Goal: Task Accomplishment & Management: Use online tool/utility

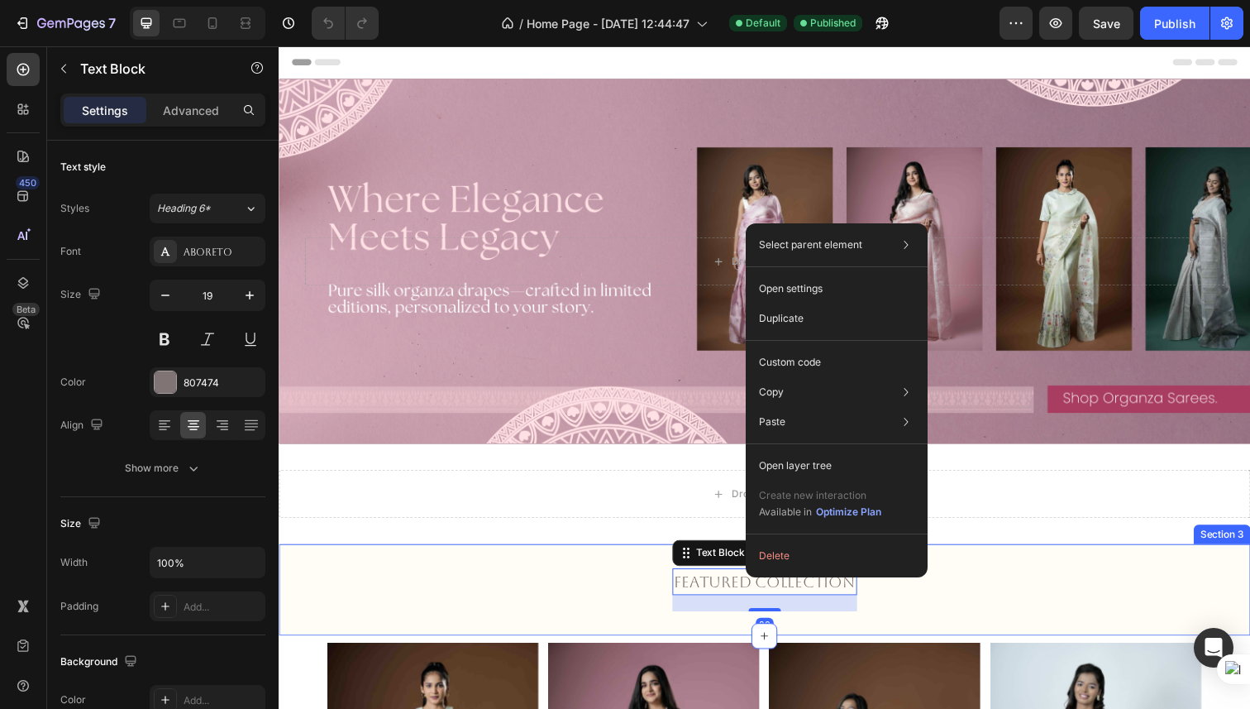
click at [911, 603] on div "Featured Collection Text Block 20 Row" at bounding box center [775, 602] width 992 height 44
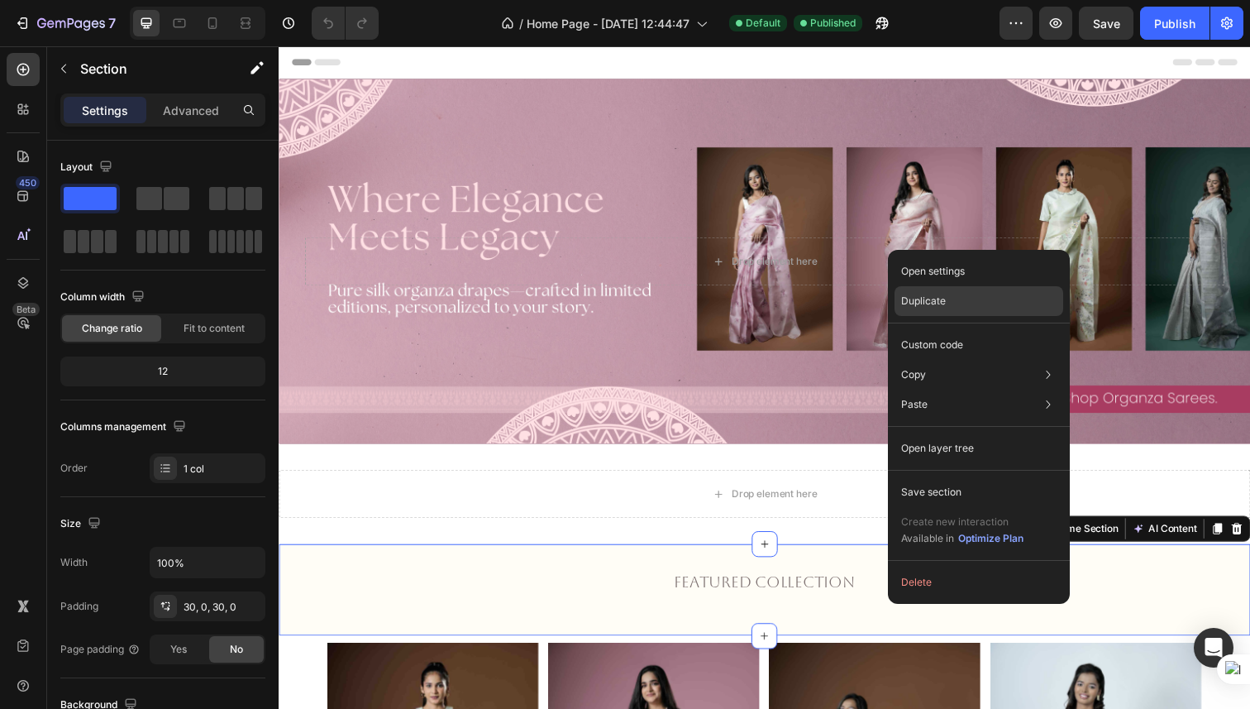
click at [946, 301] on div "Duplicate" at bounding box center [979, 301] width 169 height 30
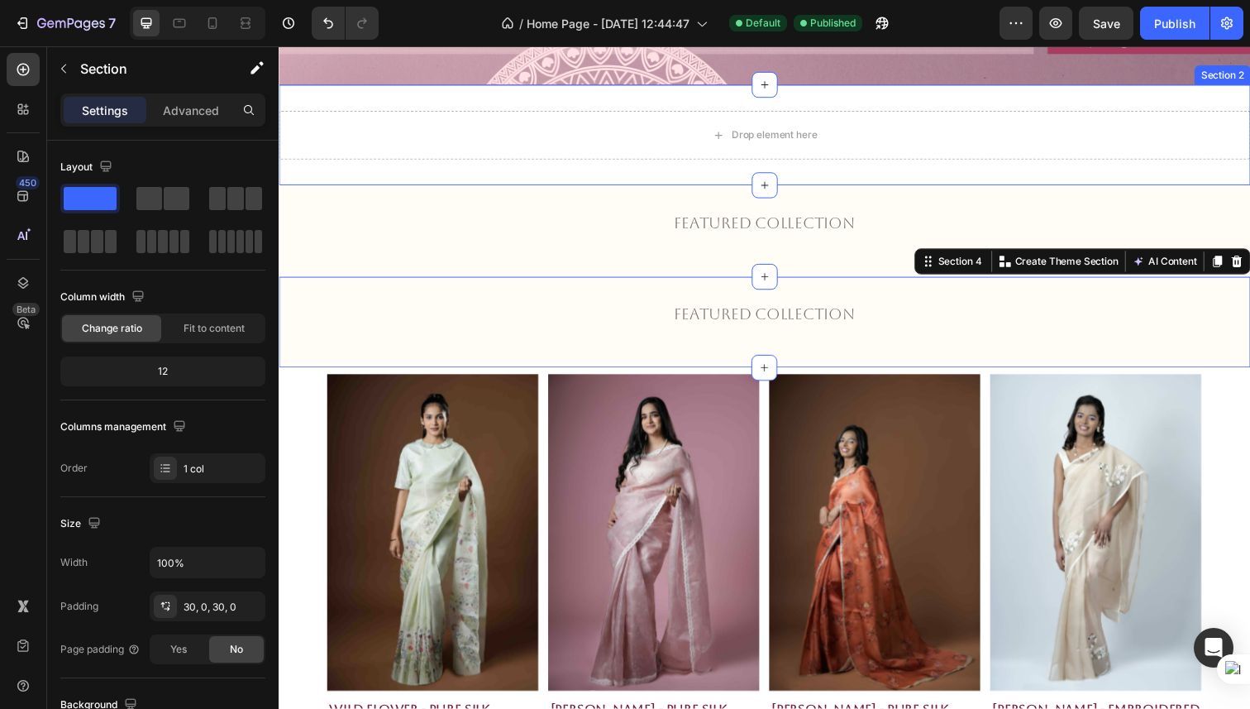
scroll to position [559, 0]
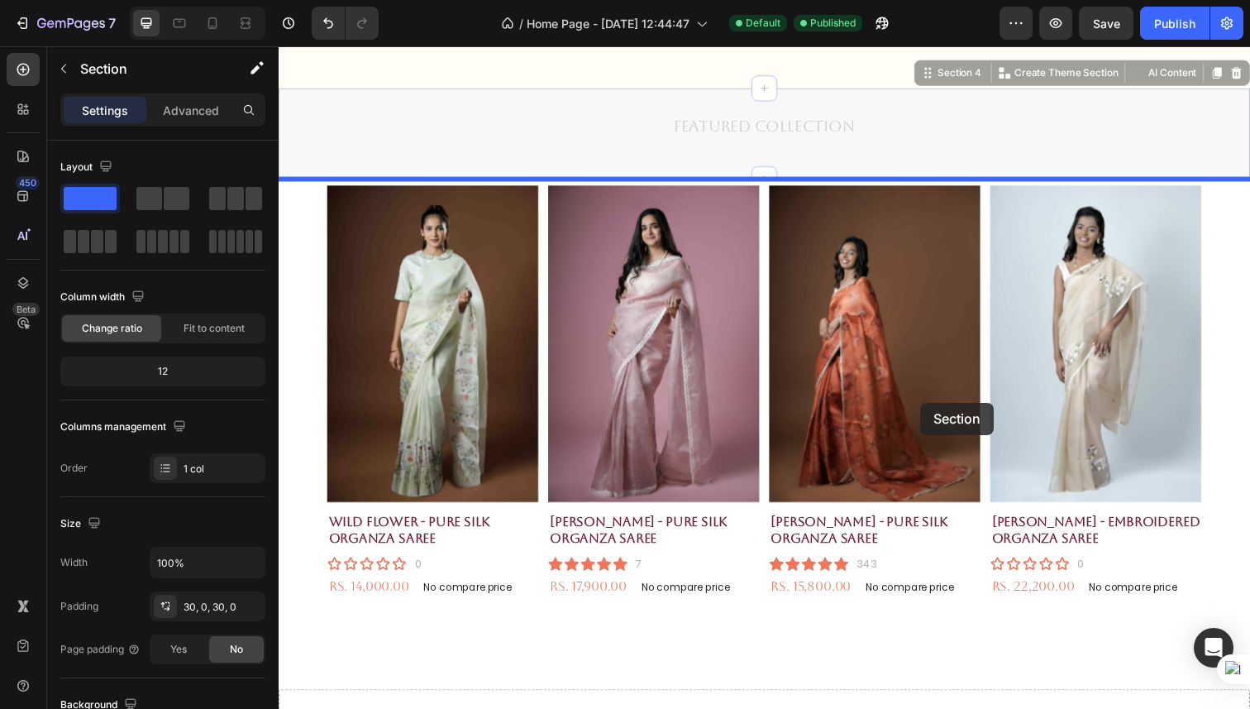
drag, startPoint x: 932, startPoint y: 160, endPoint x: 934, endPoint y: 410, distance: 250.6
click at [934, 410] on div "Header Featured Collection Text Block Row Section 3 Featured Collection Text Bl…" at bounding box center [775, 445] width 992 height 1916
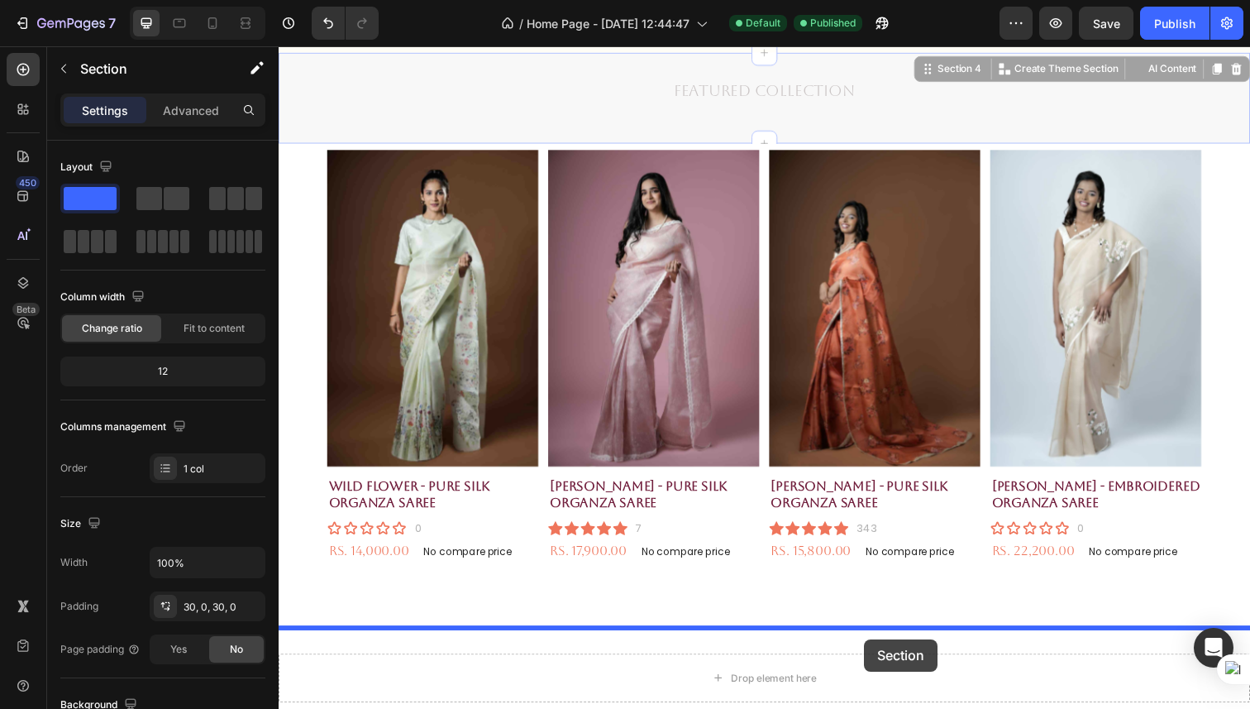
drag, startPoint x: 907, startPoint y: 131, endPoint x: 877, endPoint y: 652, distance: 521.0
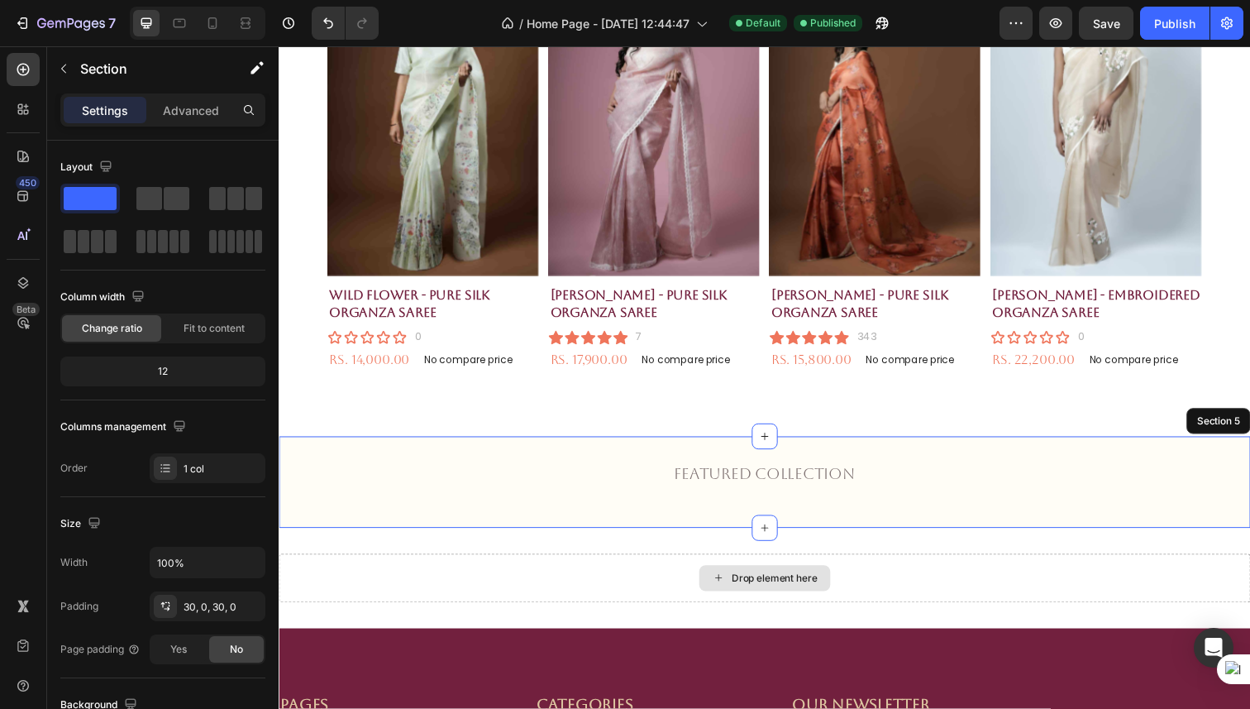
scroll to position [737, 0]
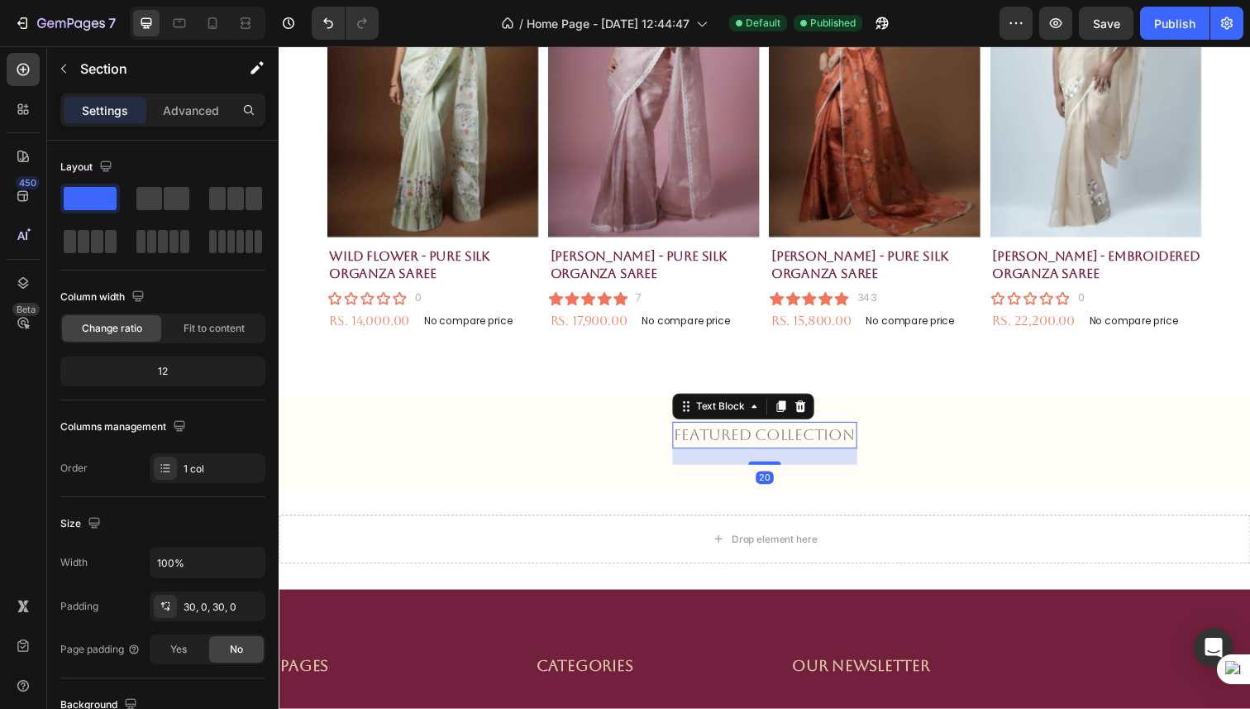
click at [838, 447] on p "Featured Collection" at bounding box center [774, 444] width 185 height 24
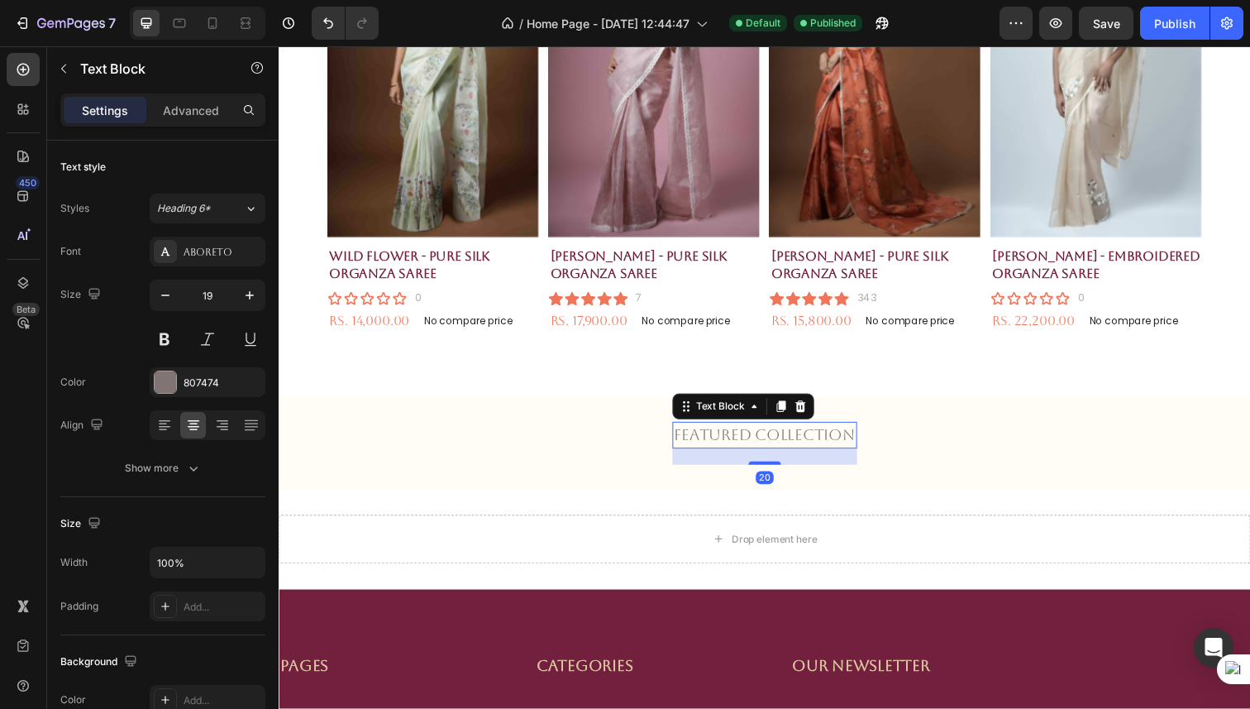
click at [838, 447] on p "Featured Collection" at bounding box center [774, 444] width 185 height 24
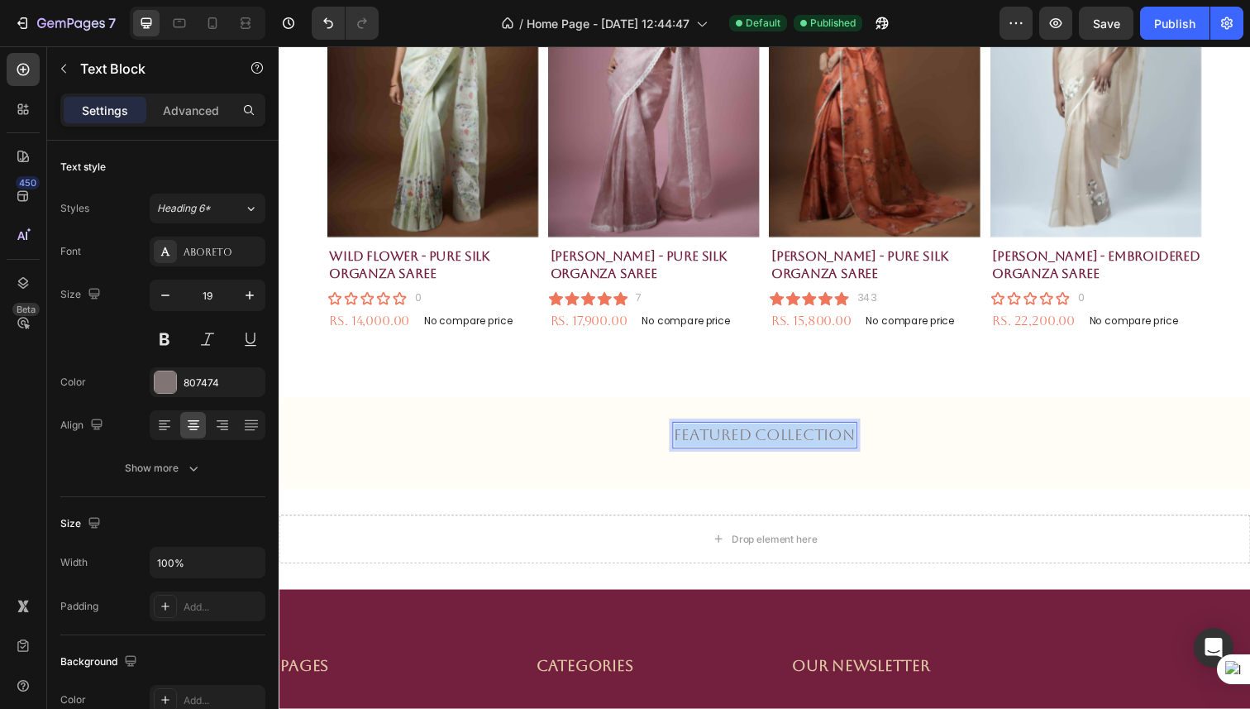
click at [838, 447] on p "Featured Collection" at bounding box center [774, 444] width 185 height 24
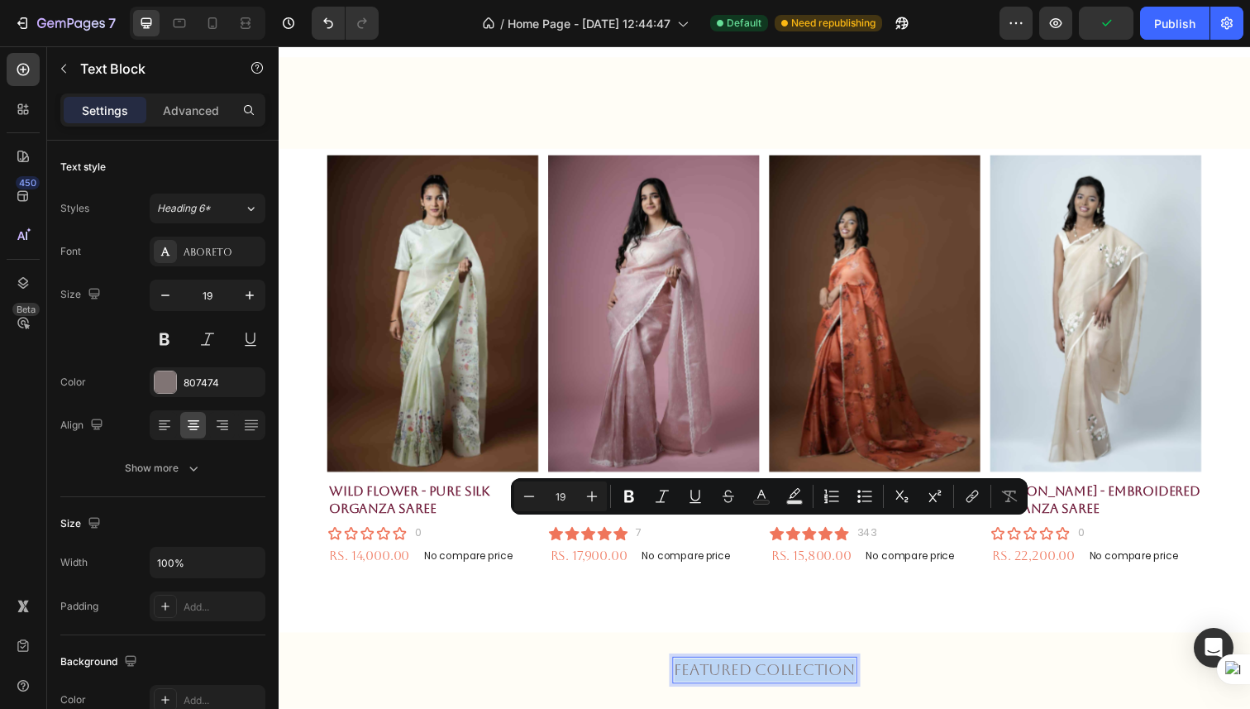
type input "16"
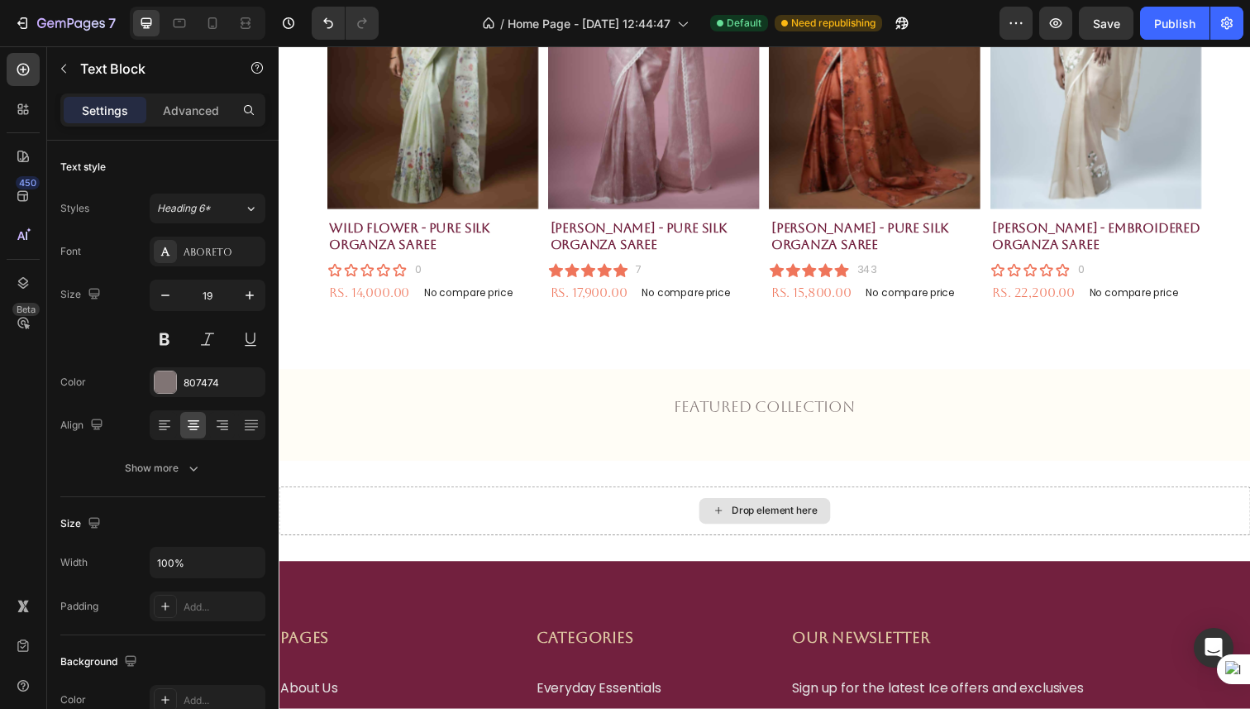
scroll to position [821, 0]
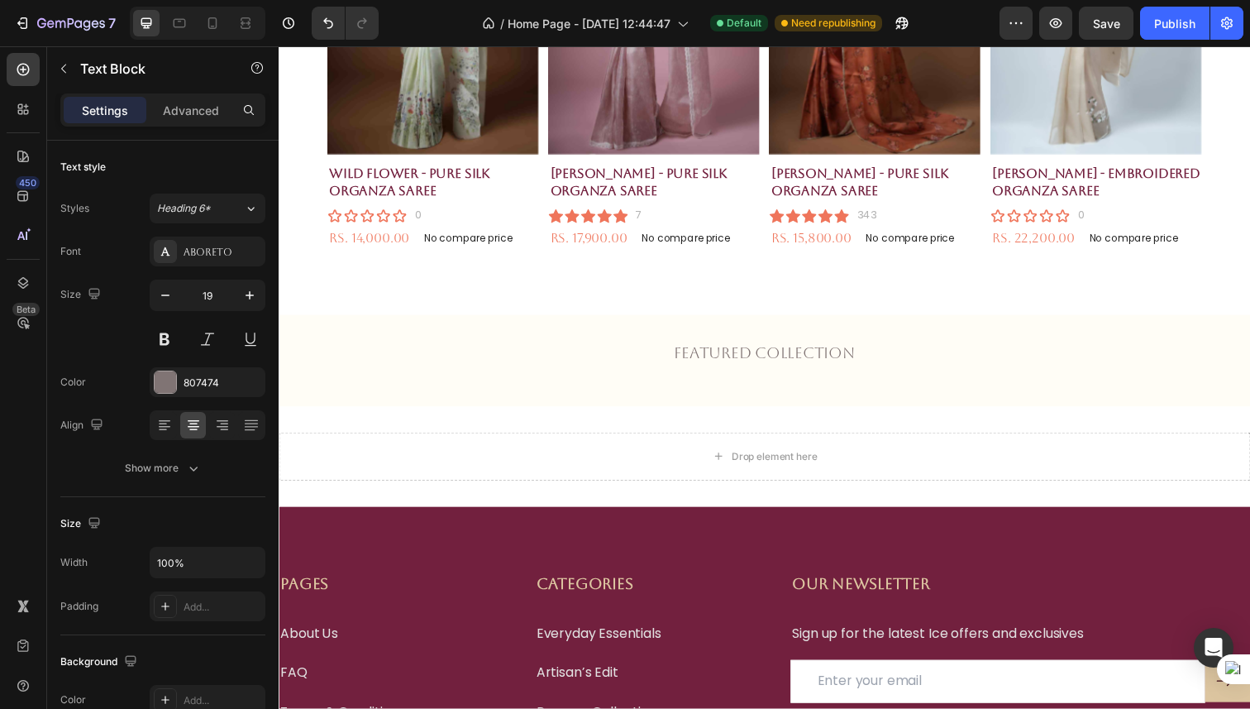
click at [795, 365] on p "Featured Collection" at bounding box center [774, 359] width 185 height 24
click at [745, 357] on p "Featured Collection" at bounding box center [774, 359] width 185 height 24
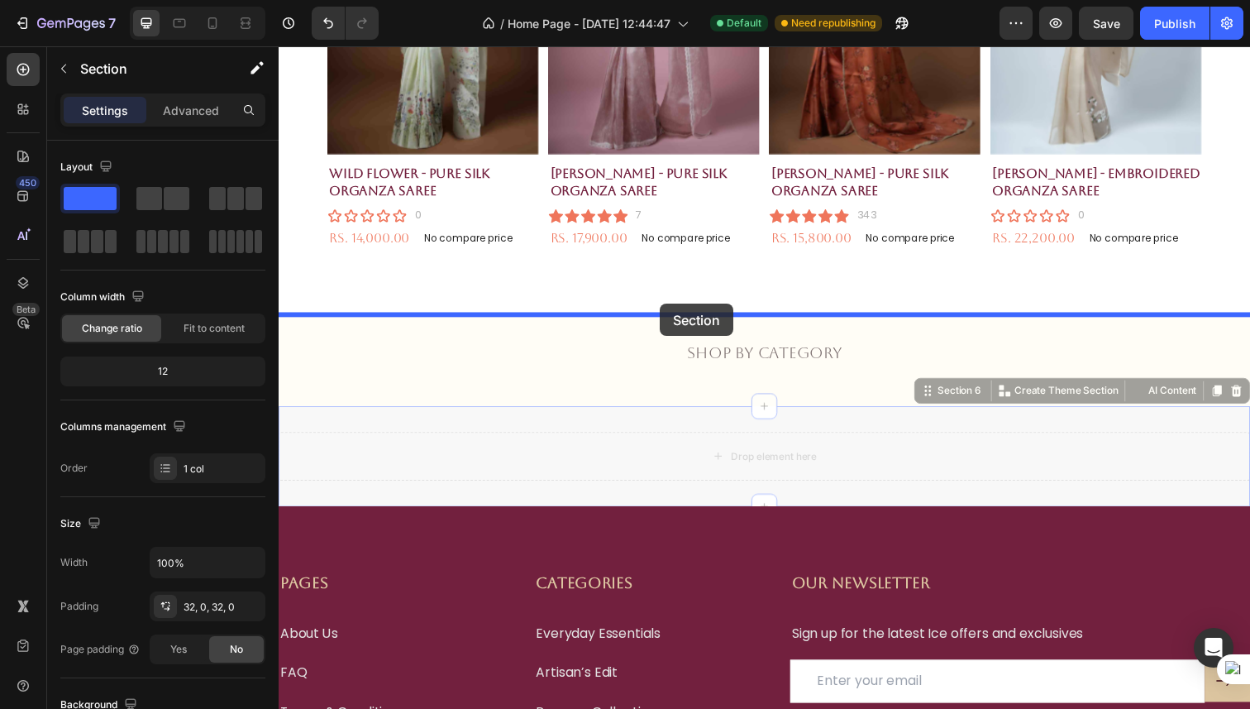
drag, startPoint x: 672, startPoint y: 475, endPoint x: 668, endPoint y: 309, distance: 166.3
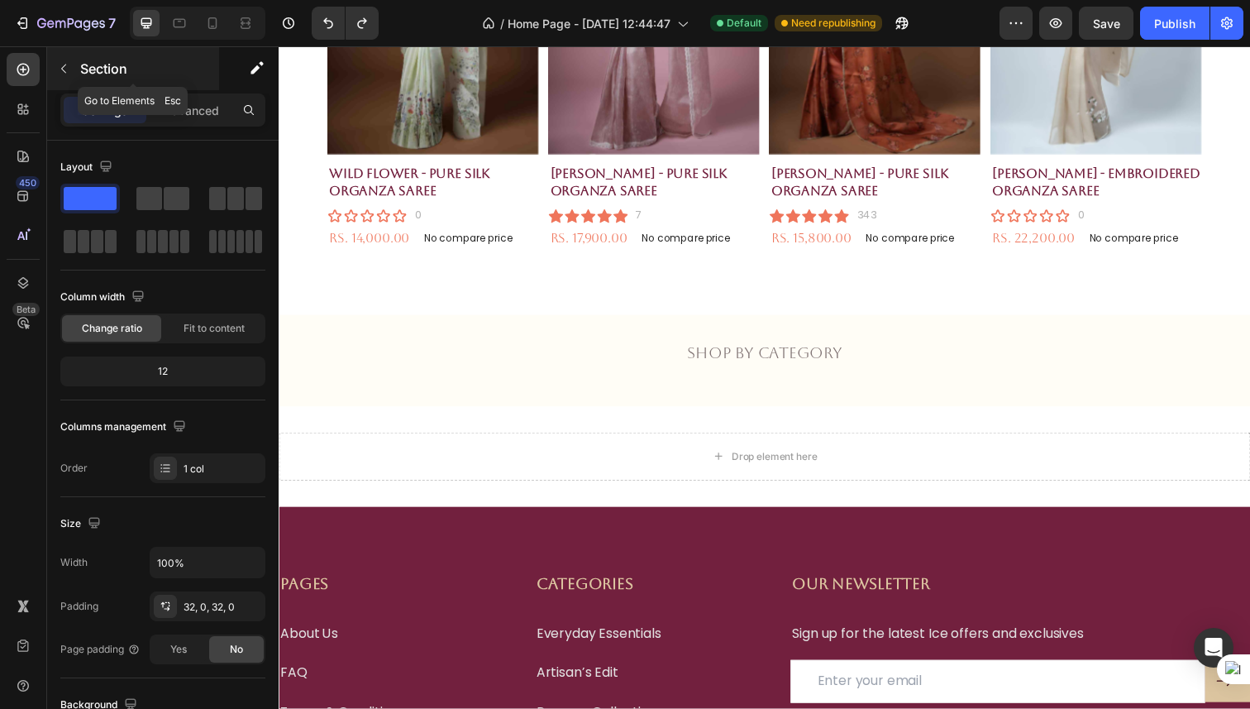
click at [64, 62] on icon "button" at bounding box center [63, 68] width 13 height 13
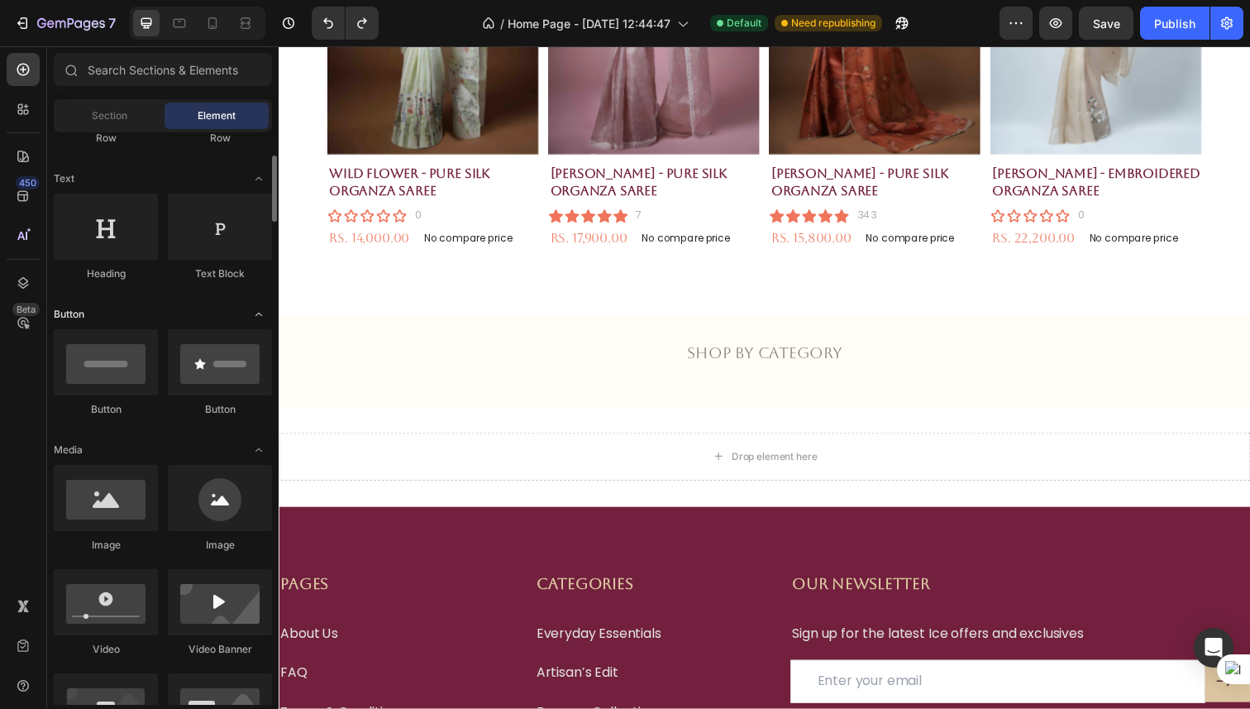
scroll to position [210, 0]
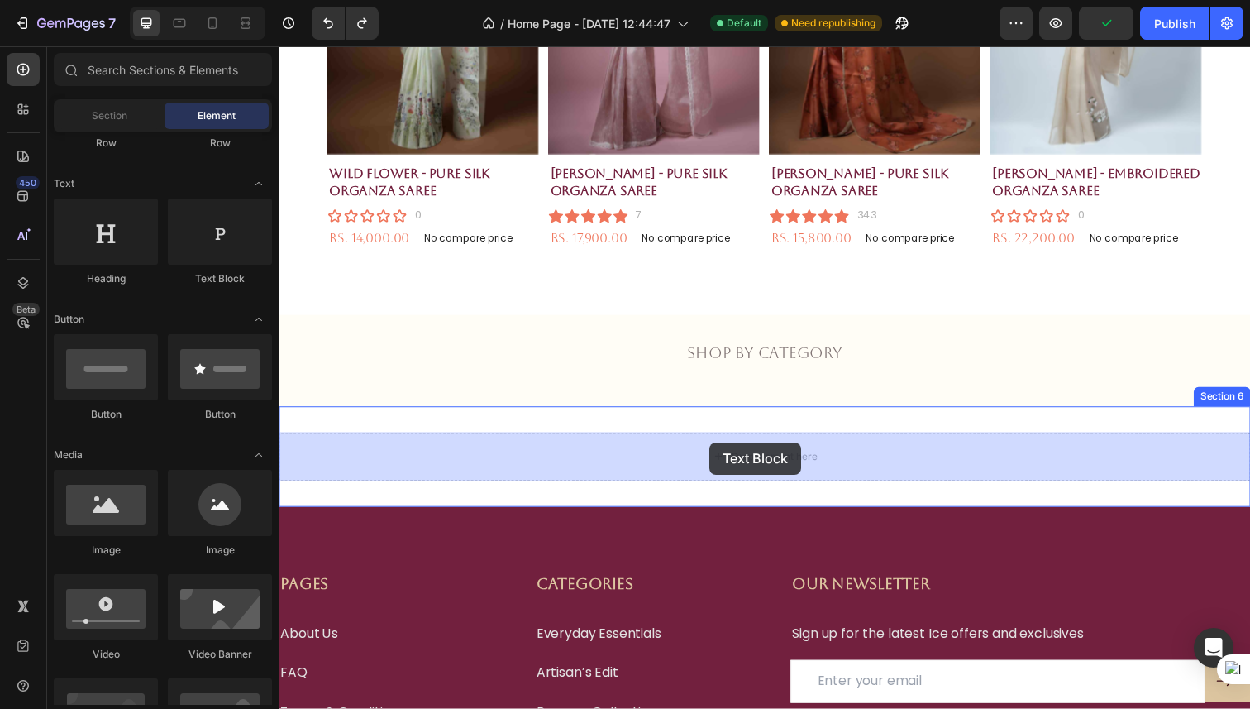
drag, startPoint x: 481, startPoint y: 295, endPoint x: 724, endPoint y: 453, distance: 289.9
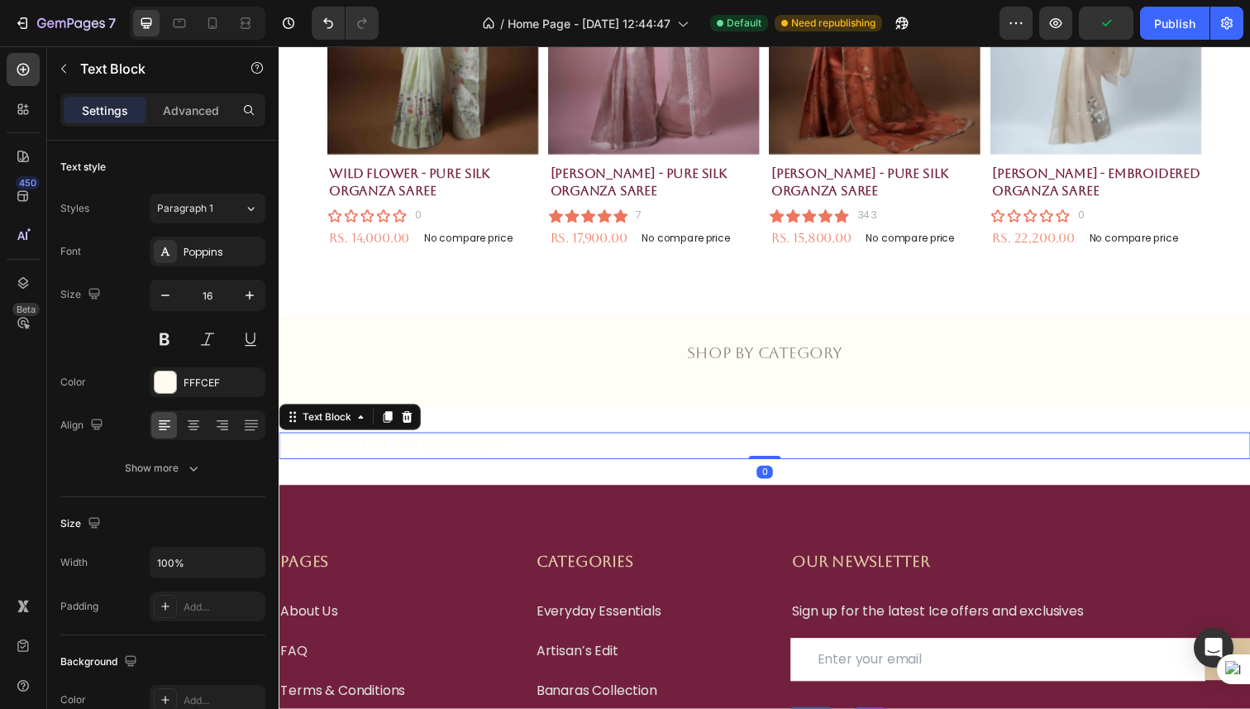
click at [757, 451] on div "Replace this text with your content" at bounding box center [775, 454] width 992 height 27
click at [757, 451] on p "Replace this text with your content" at bounding box center [774, 454] width 989 height 24
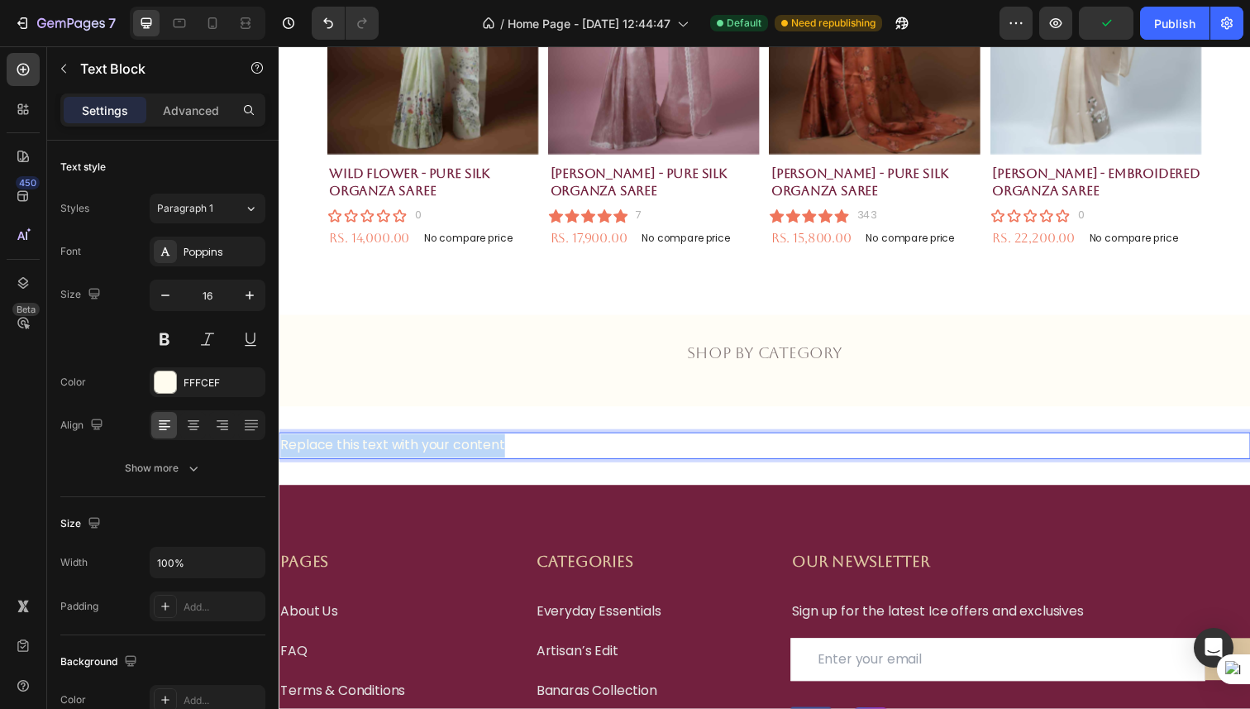
click at [757, 451] on p "Replace this text with your content" at bounding box center [774, 454] width 989 height 24
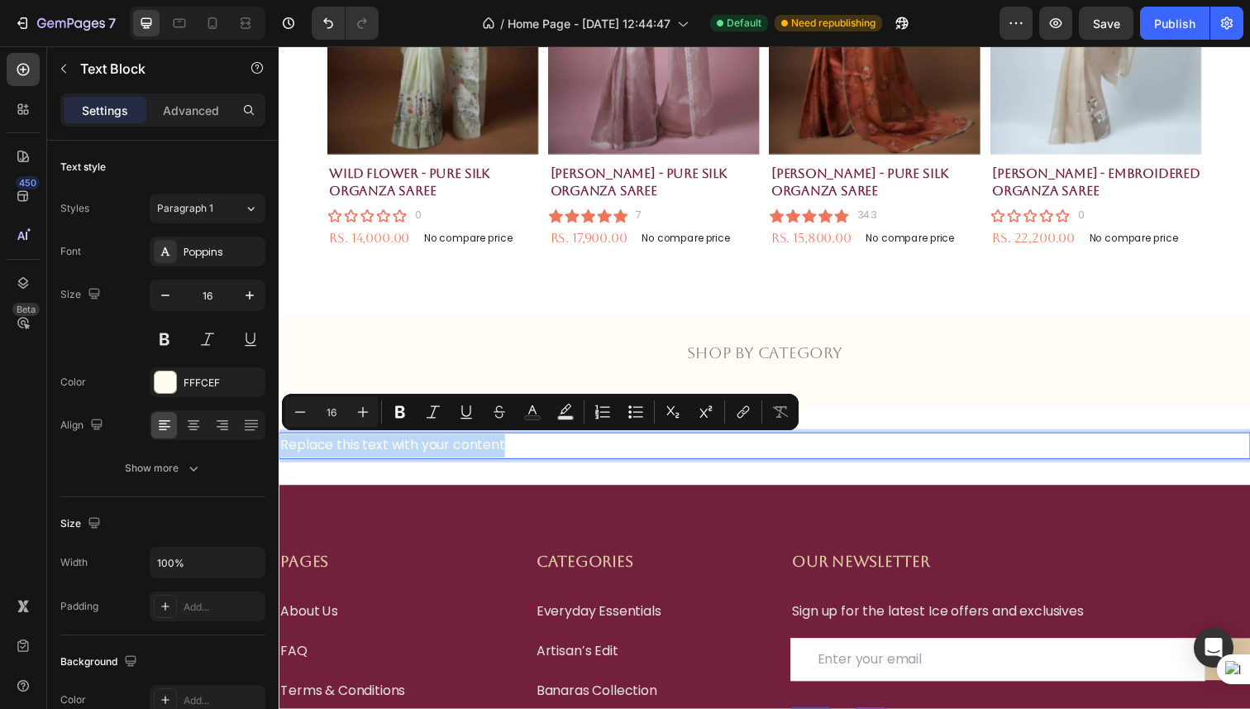
click at [757, 451] on p "Replace this text with your content" at bounding box center [774, 454] width 989 height 24
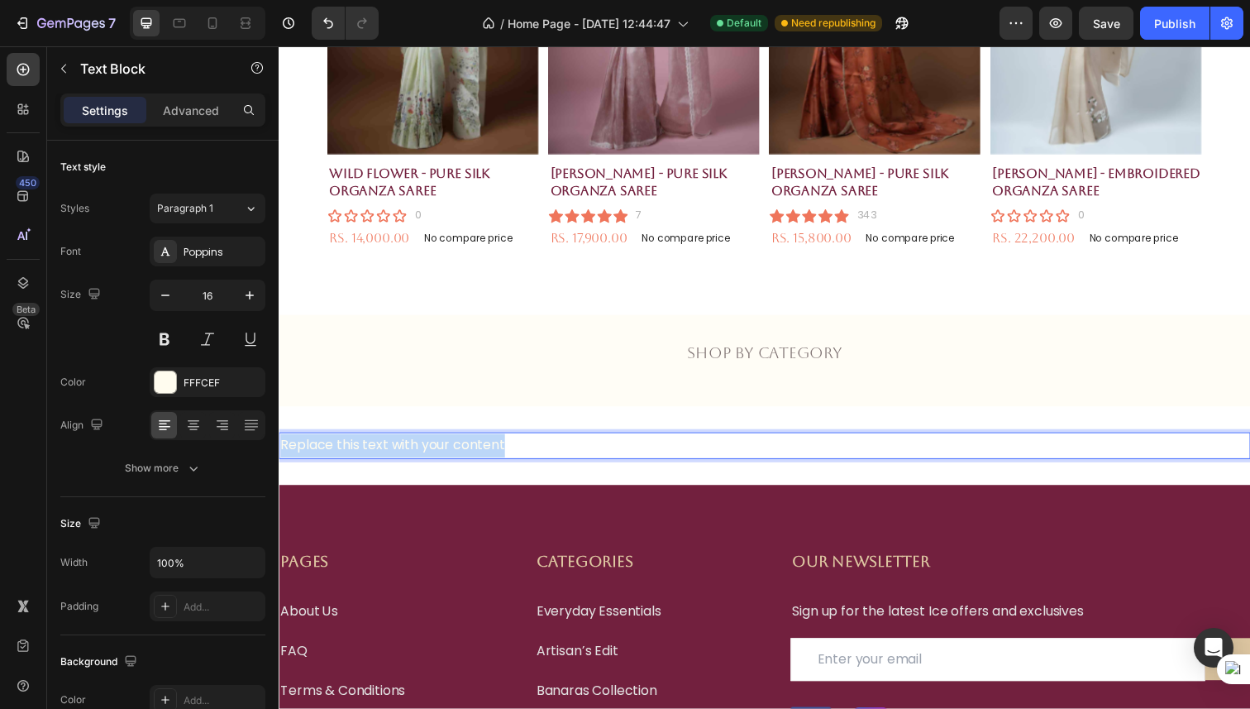
click at [757, 451] on p "Replace this text with your content" at bounding box center [774, 454] width 989 height 24
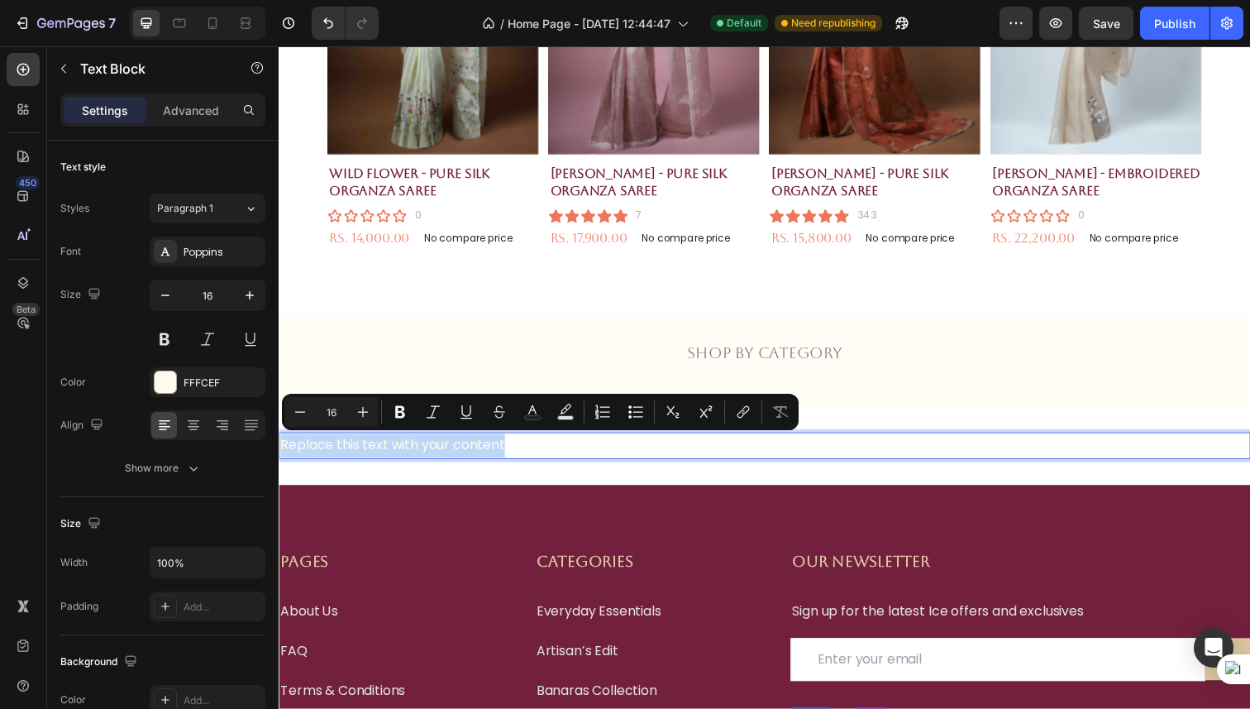
click at [757, 451] on p "Replace this text with your content" at bounding box center [774, 454] width 989 height 24
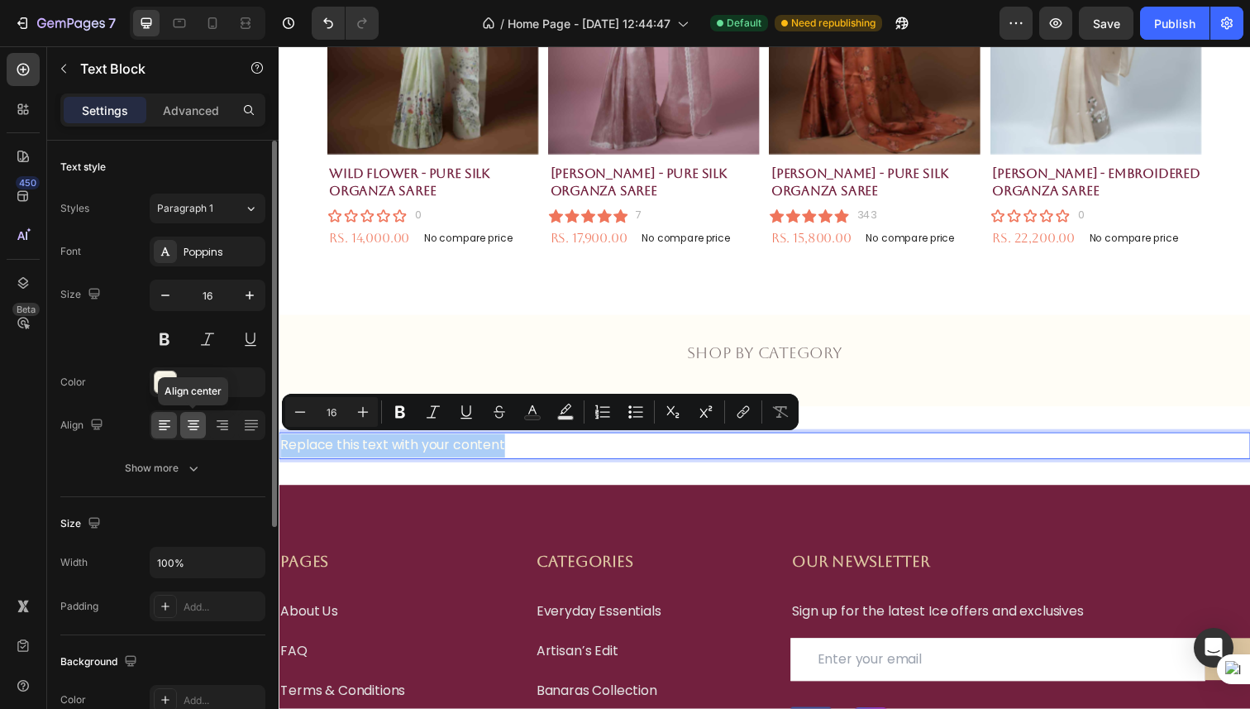
click at [191, 425] on icon at bounding box center [193, 425] width 17 height 17
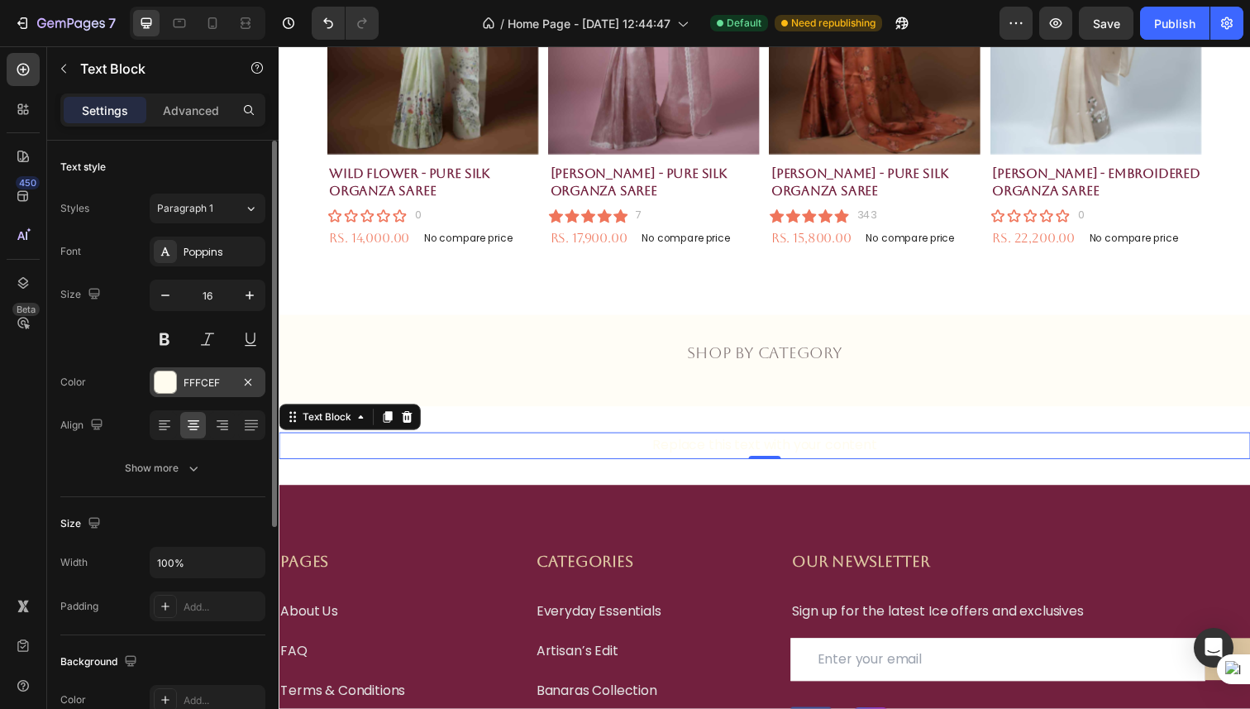
click at [170, 381] on div at bounding box center [165, 381] width 21 height 21
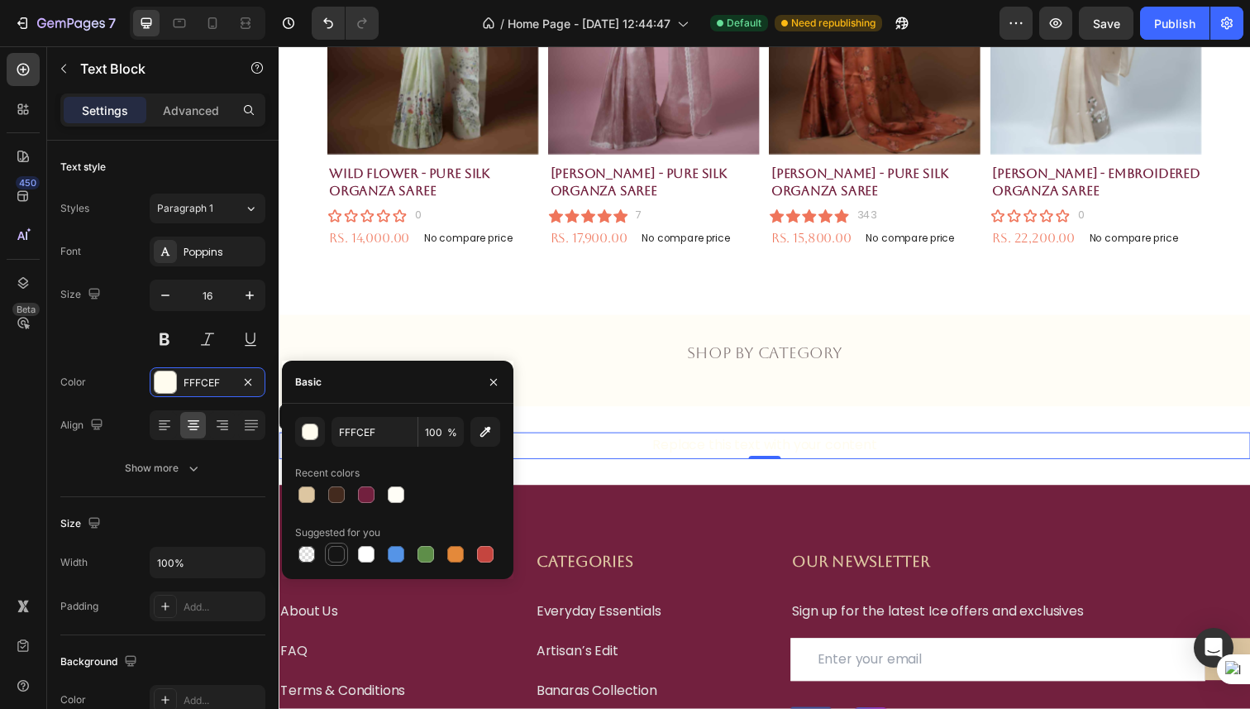
click at [338, 552] on div at bounding box center [336, 554] width 17 height 17
type input "151515"
click at [693, 456] on p "Replace this text with your content" at bounding box center [774, 454] width 989 height 24
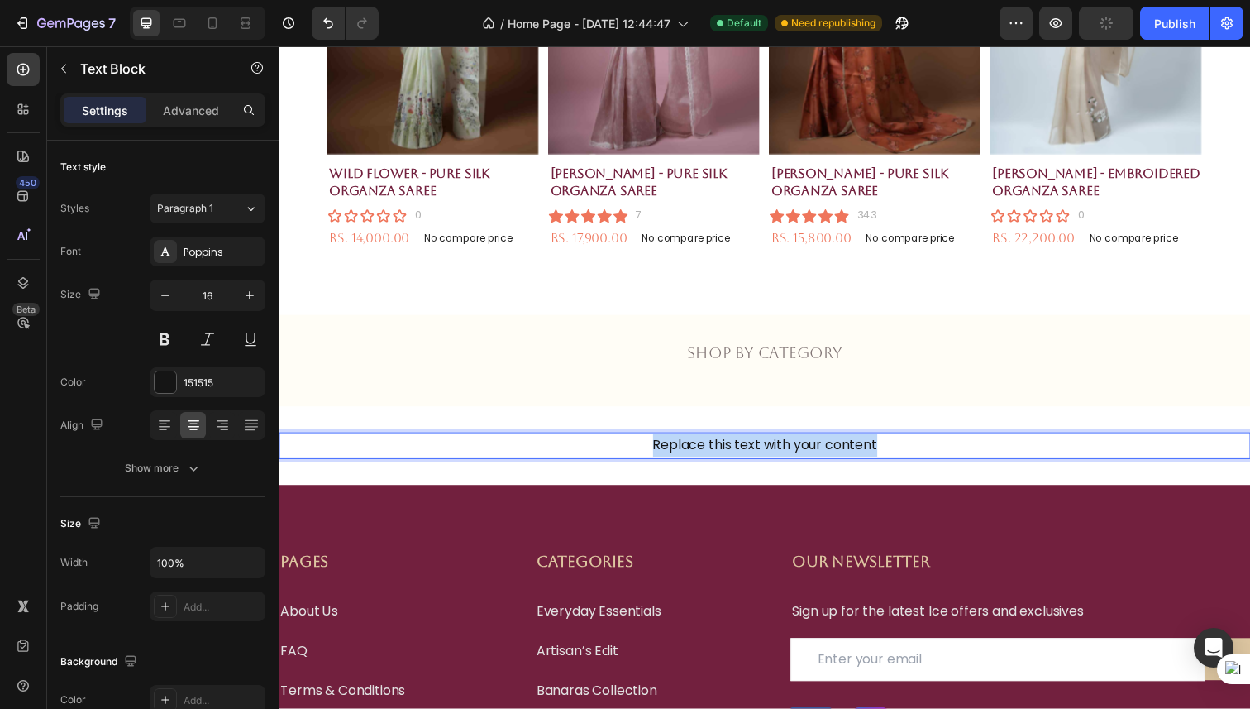
click at [693, 456] on p "Replace this text with your content" at bounding box center [774, 454] width 989 height 24
click at [699, 455] on p "Published 3 hours ago." at bounding box center [774, 454] width 989 height 24
click at [664, 457] on p "Reedited and Published 3 hours ago." at bounding box center [774, 454] width 989 height 24
click at [666, 457] on p "Reedited and Published 3 hours ago." at bounding box center [774, 454] width 989 height 24
click at [752, 455] on p "Re-edited and Published 3 hours ago." at bounding box center [774, 454] width 989 height 24
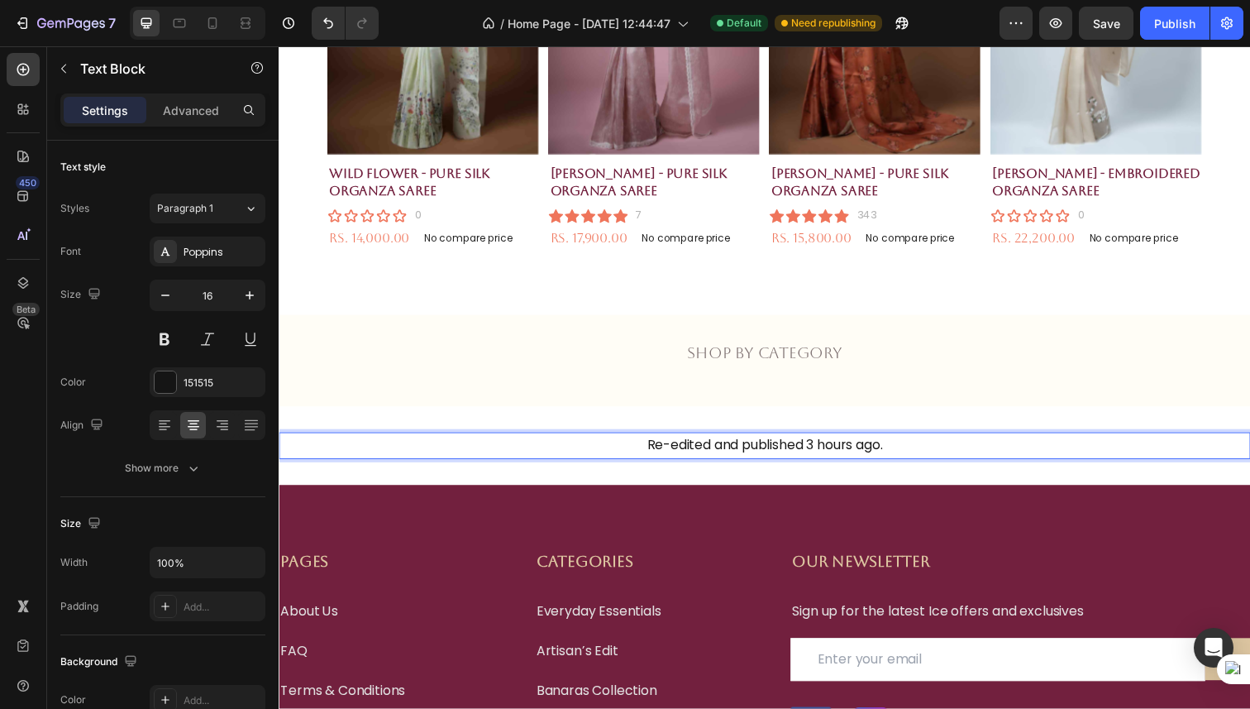
click at [902, 457] on p "Re-edited and published 3 hours ago." at bounding box center [774, 454] width 989 height 24
click at [657, 452] on p "Re-edited and published 3 hours ago. Comeback within 24 hours." at bounding box center [774, 454] width 989 height 24
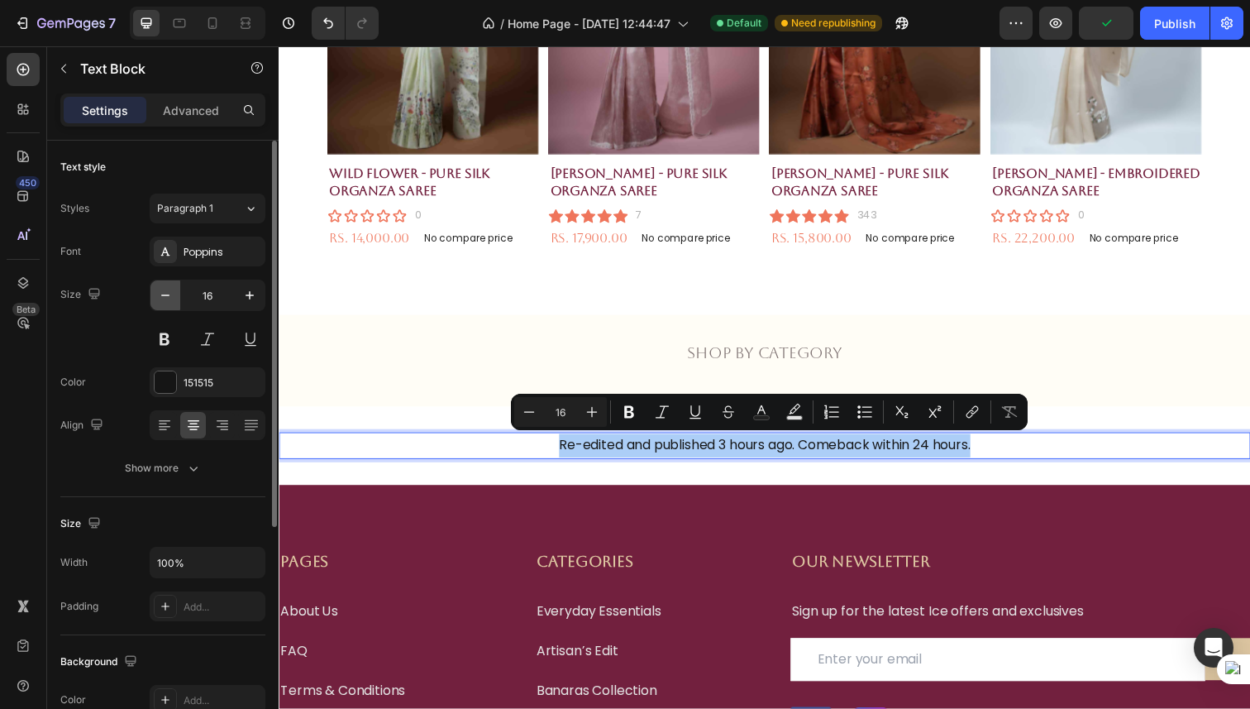
click at [174, 297] on button "button" at bounding box center [165, 295] width 30 height 30
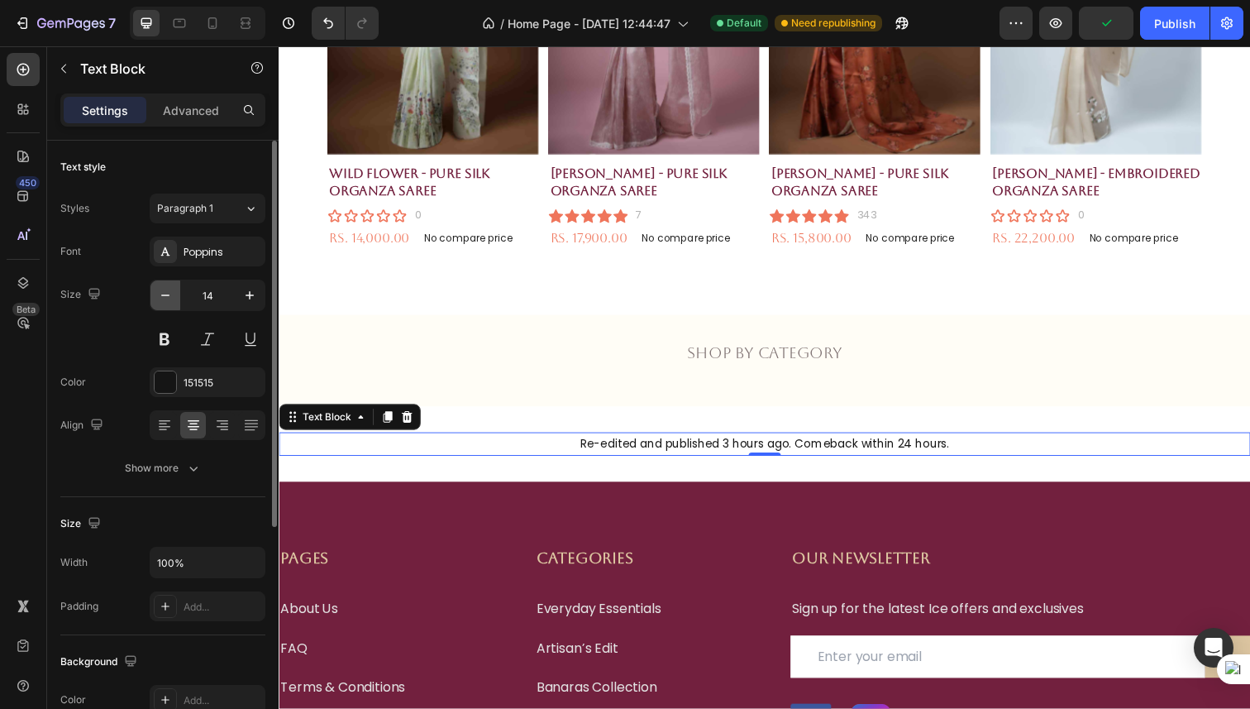
click at [174, 297] on button "button" at bounding box center [165, 295] width 30 height 30
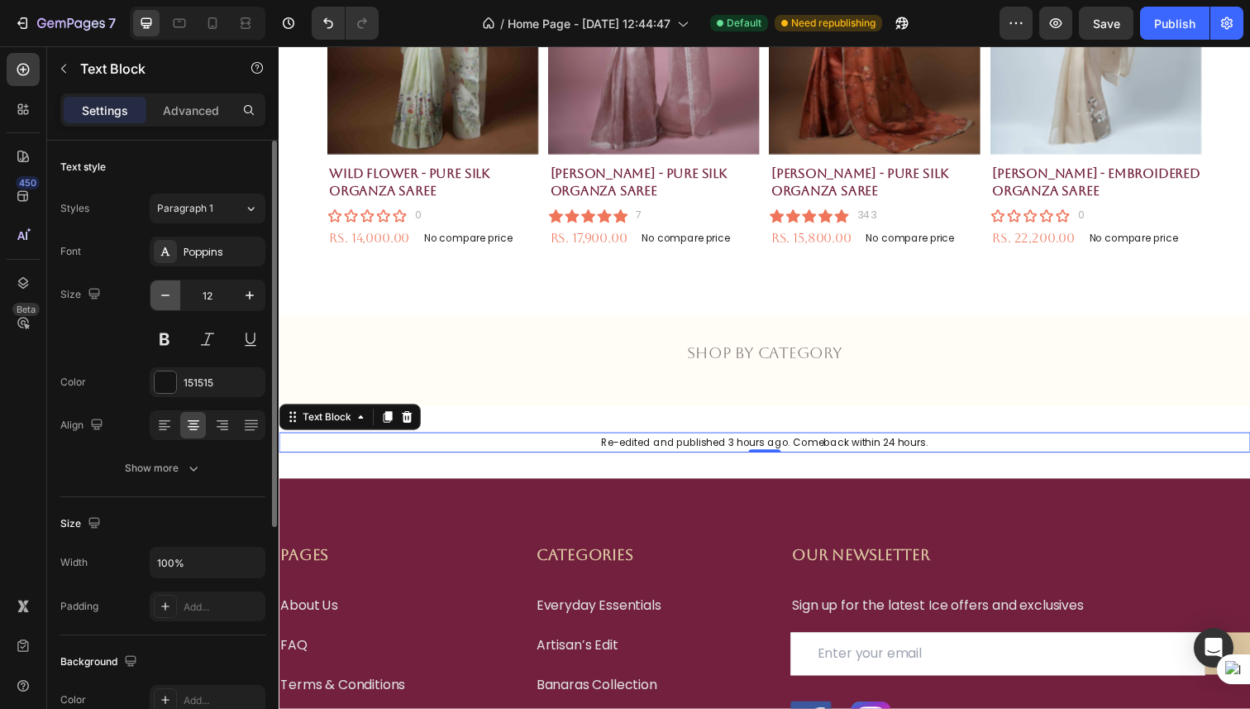
type input "11"
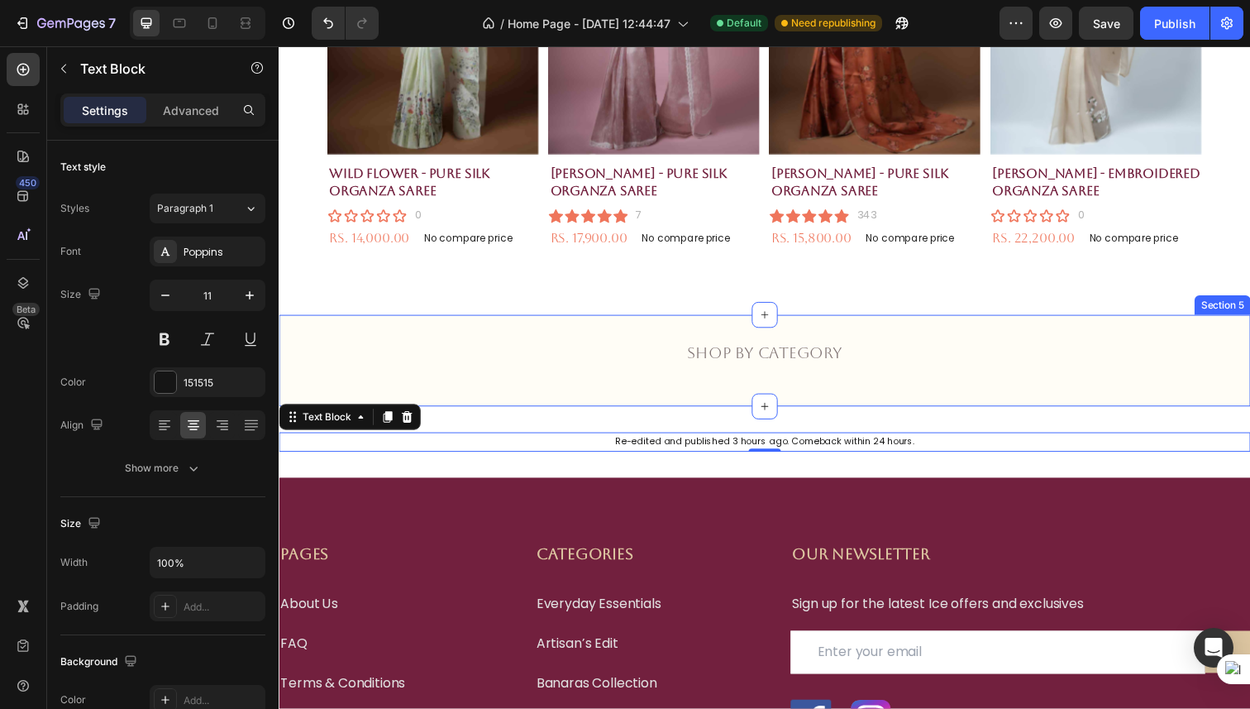
click at [516, 376] on div "Shop by category Text Block Row" at bounding box center [775, 368] width 992 height 44
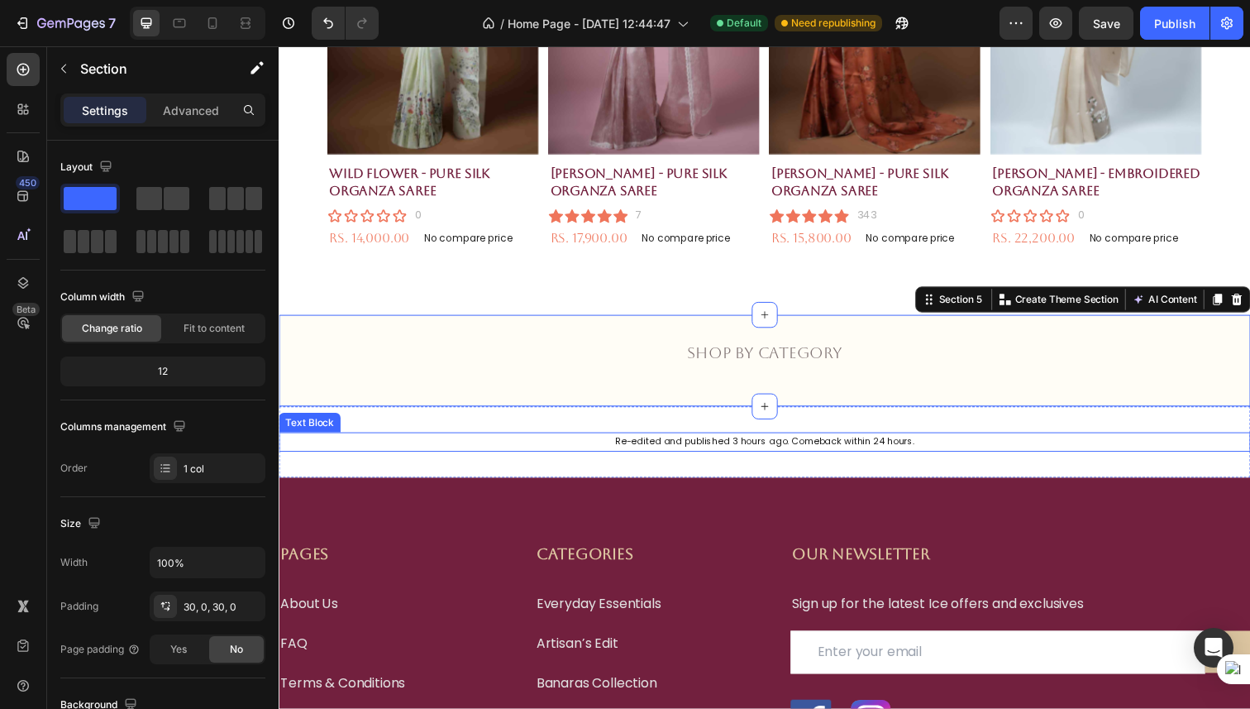
click at [646, 452] on p "Re-edited and published 3 hours ago. Comeback within 24 hours." at bounding box center [774, 450] width 989 height 17
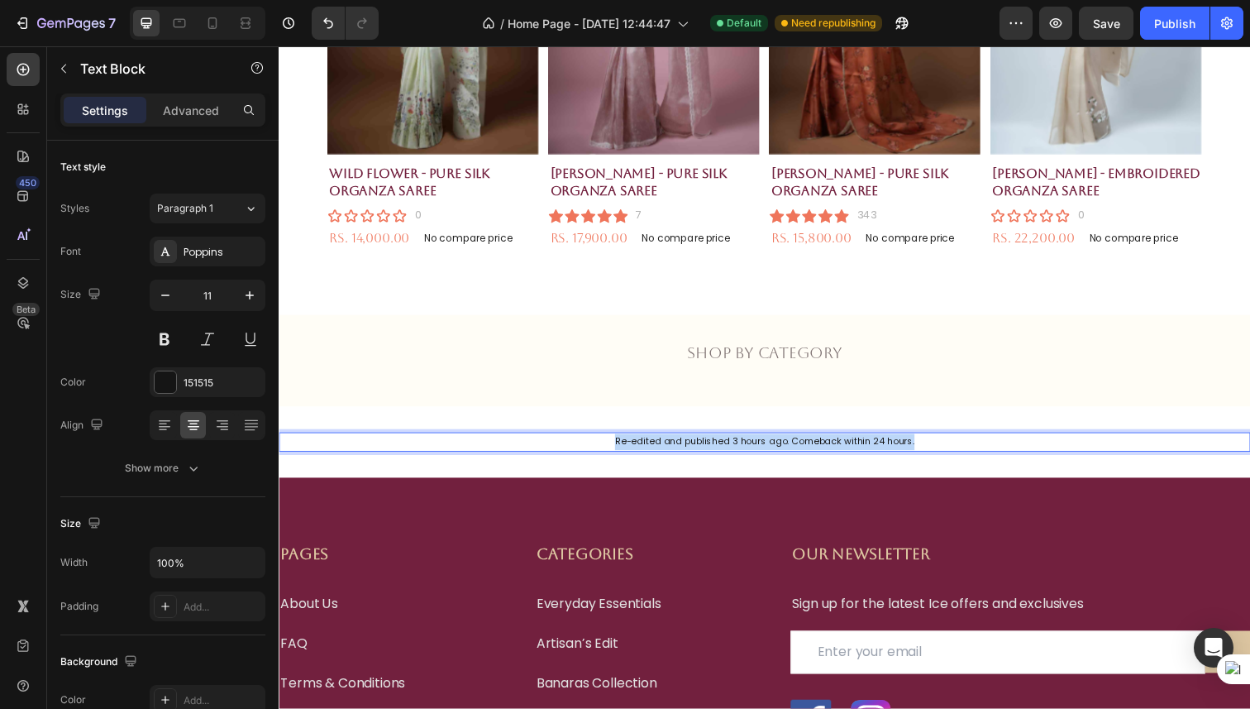
click at [646, 452] on p "Re-edited and published 3 hours ago. Comeback within 24 hours." at bounding box center [774, 450] width 989 height 17
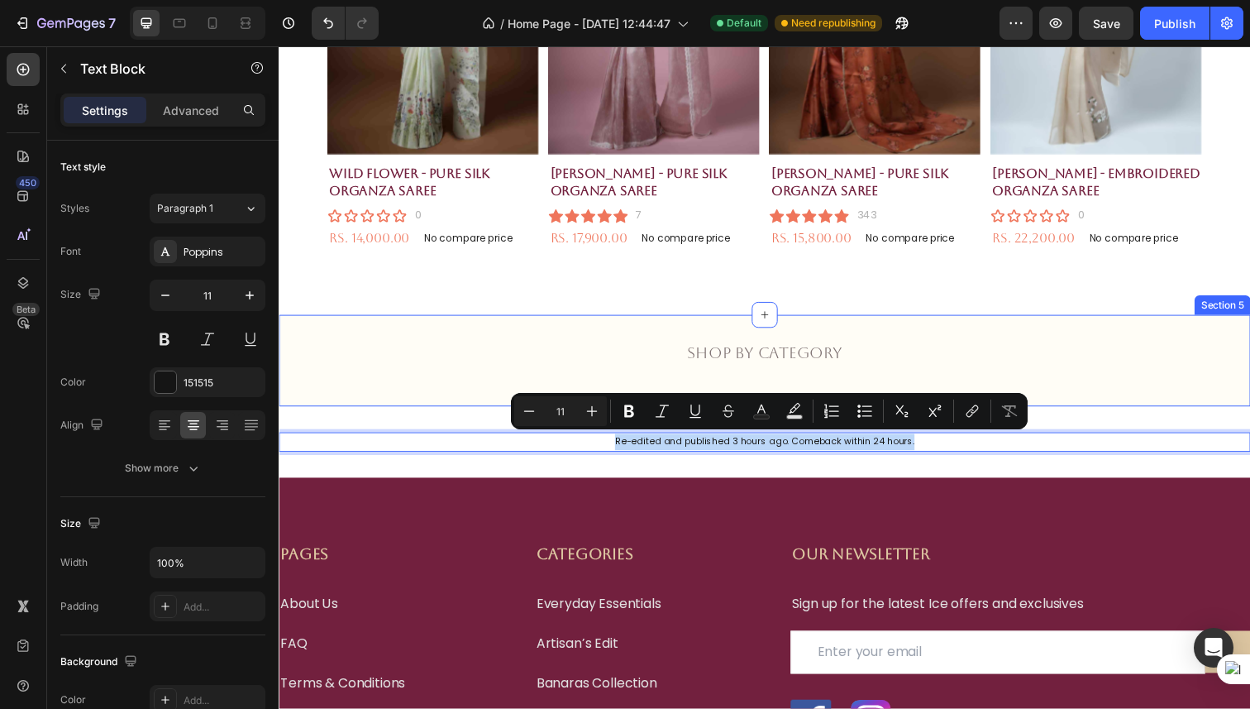
click at [542, 364] on div "Shop by category Text Block Row" at bounding box center [775, 368] width 992 height 44
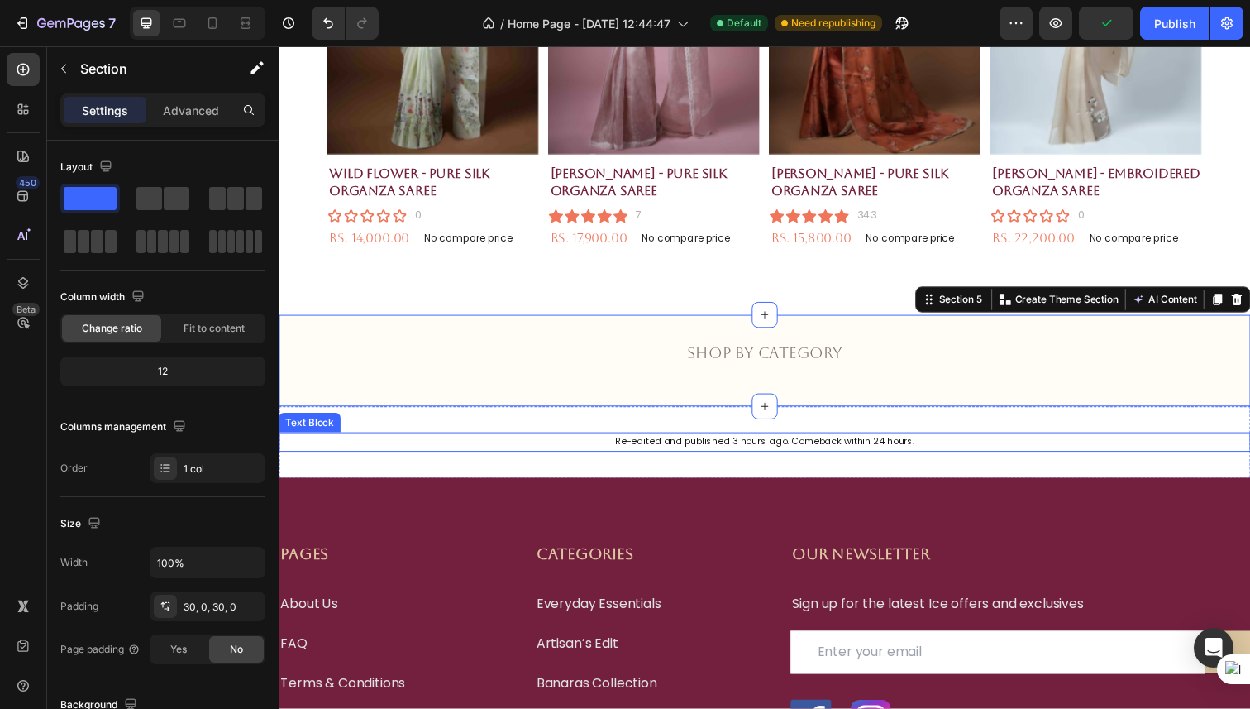
click at [861, 455] on p "Re-edited and published 3 hours ago. Comeback within 24 hours." at bounding box center [774, 450] width 989 height 17
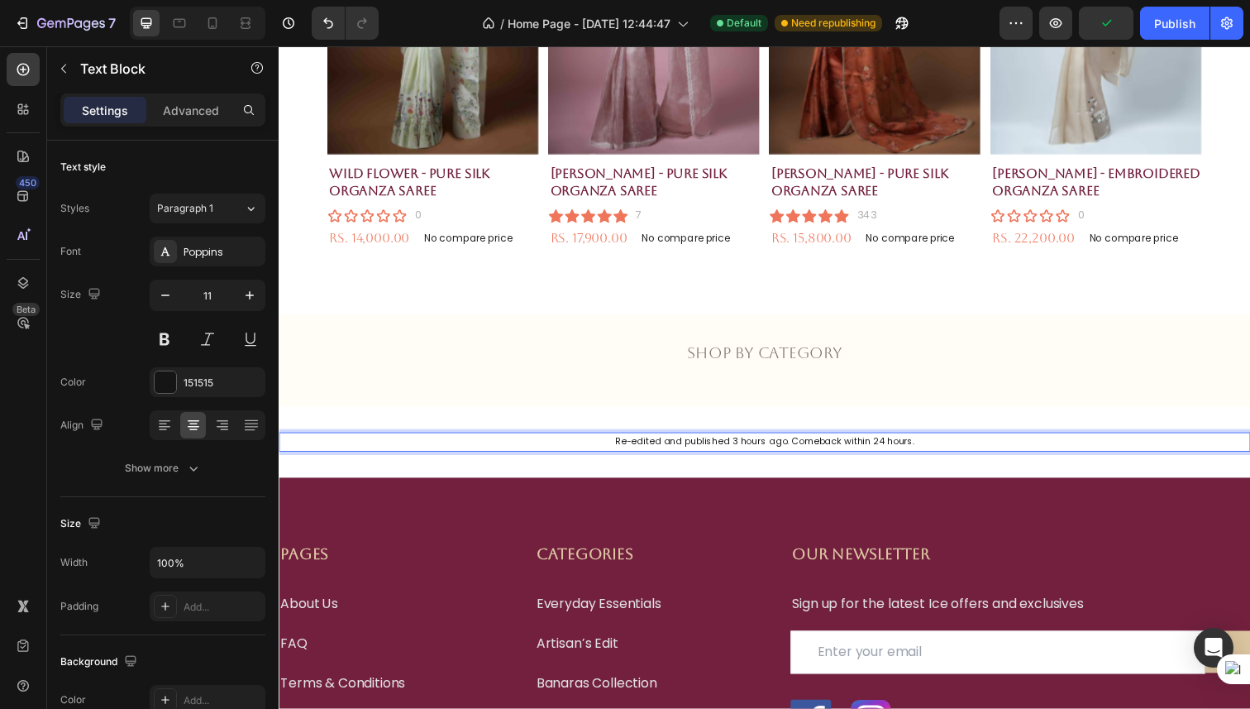
click at [845, 447] on p "Re-edited and published 3 hours ago. Comeback within 24 hours." at bounding box center [774, 450] width 989 height 17
click at [942, 450] on p "Re-edited and published 3 hours ago. Initializing within 24 hours." at bounding box center [774, 450] width 989 height 17
click at [847, 446] on p "Re-edited and published 3 hours ago. Initializing within 24 hours." at bounding box center [774, 450] width 989 height 17
click at [982, 456] on p "Re-edited and published 3 hours ago. initializing within 24 hours." at bounding box center [774, 450] width 989 height 17
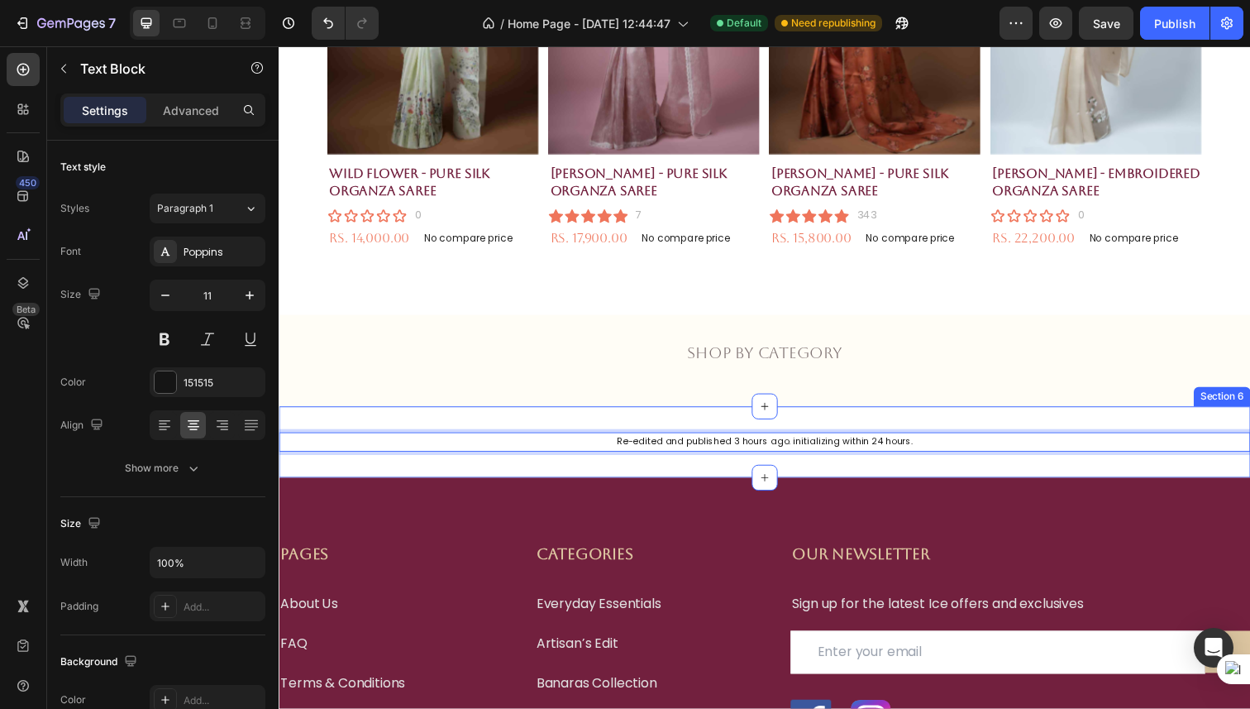
click at [897, 469] on div "Re-edited and published 3 hours ago. initializing within 24 hours. Text Block 0…" at bounding box center [775, 450] width 992 height 73
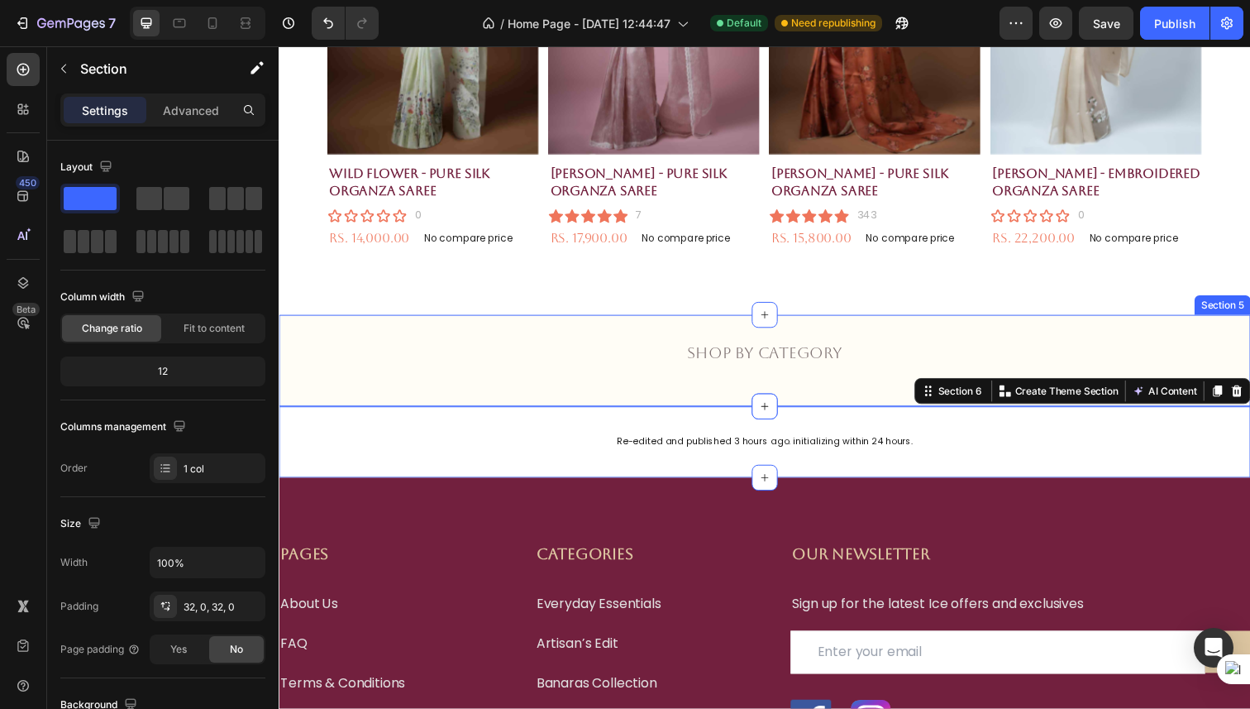
click at [888, 342] on div "Shop by category Text Block Row Section 5" at bounding box center [775, 367] width 992 height 93
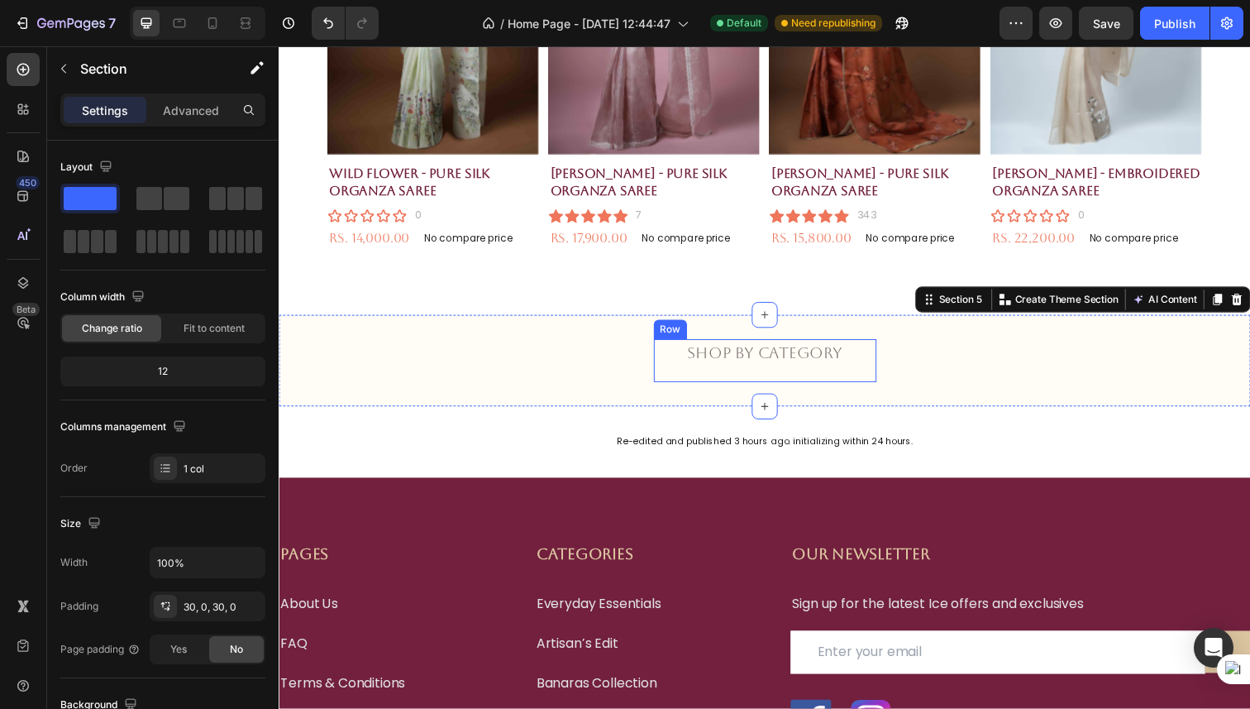
click at [917, 357] on div "Shop by category Text Block Row" at bounding box center [775, 368] width 992 height 44
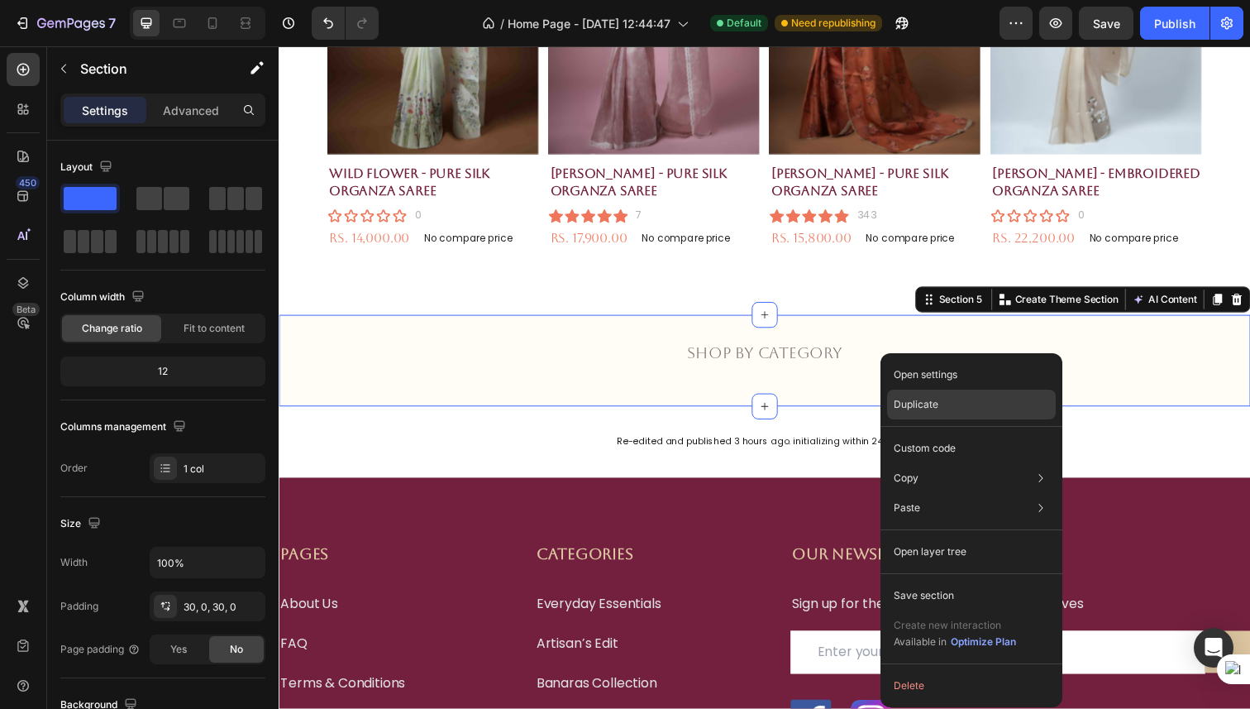
click at [925, 409] on p "Duplicate" at bounding box center [916, 404] width 45 height 15
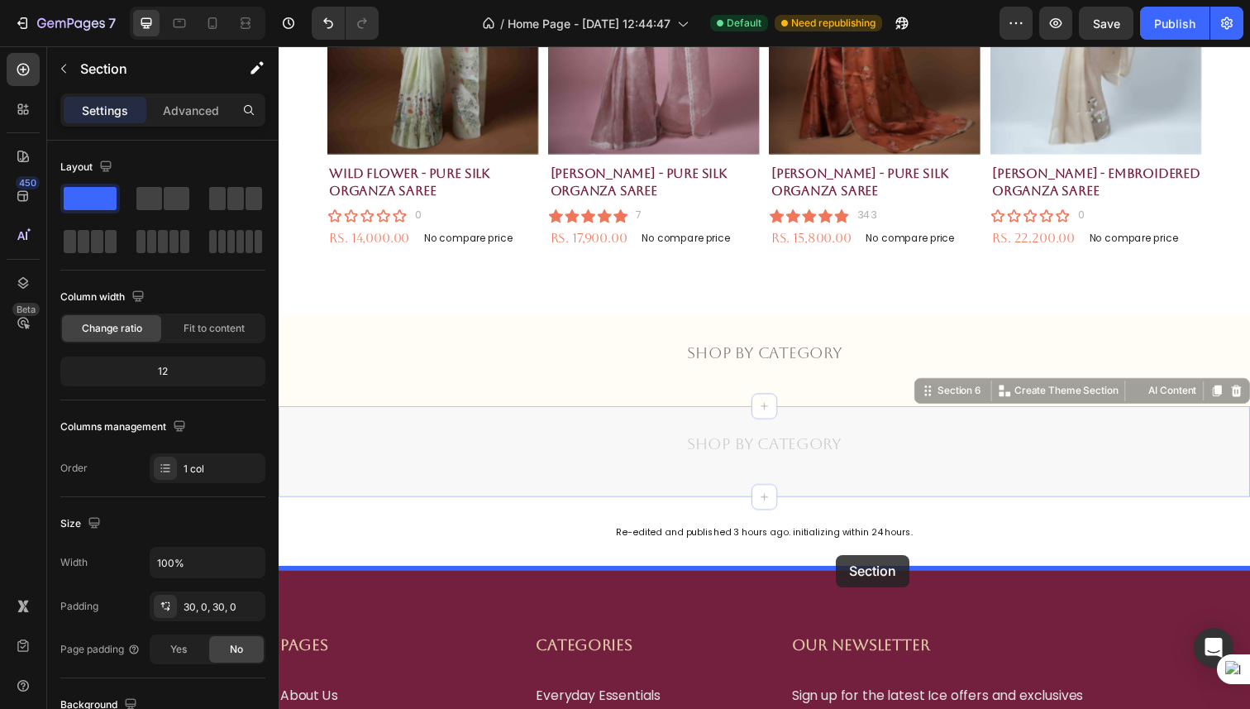
drag, startPoint x: 901, startPoint y: 447, endPoint x: 848, endPoint y: 566, distance: 129.9
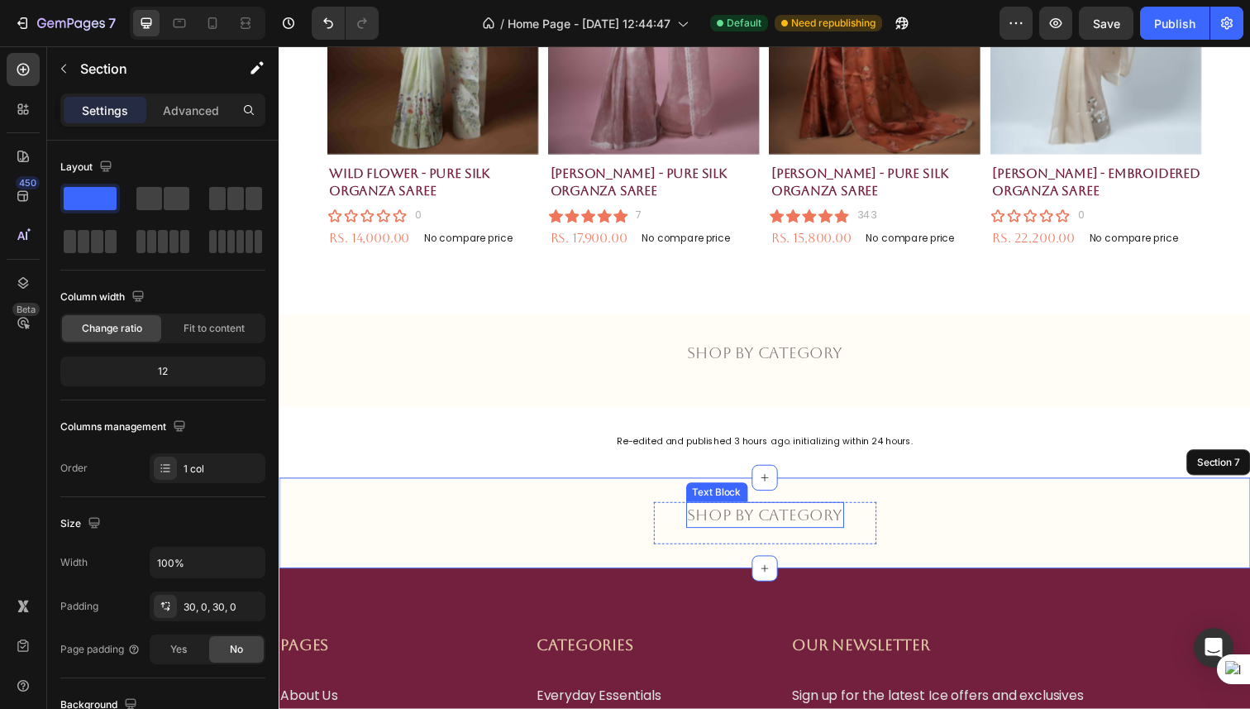
click at [813, 525] on p "Shop by category" at bounding box center [775, 525] width 158 height 24
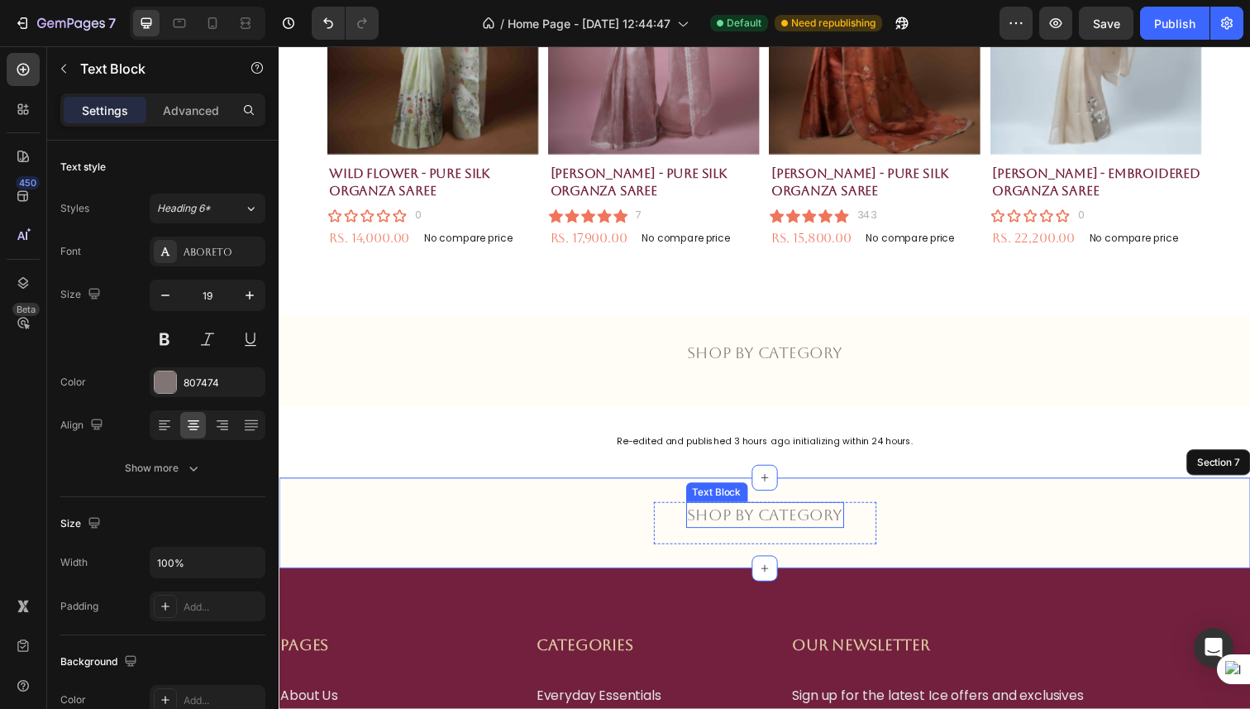
click at [813, 525] on p "Shop by category" at bounding box center [775, 525] width 158 height 24
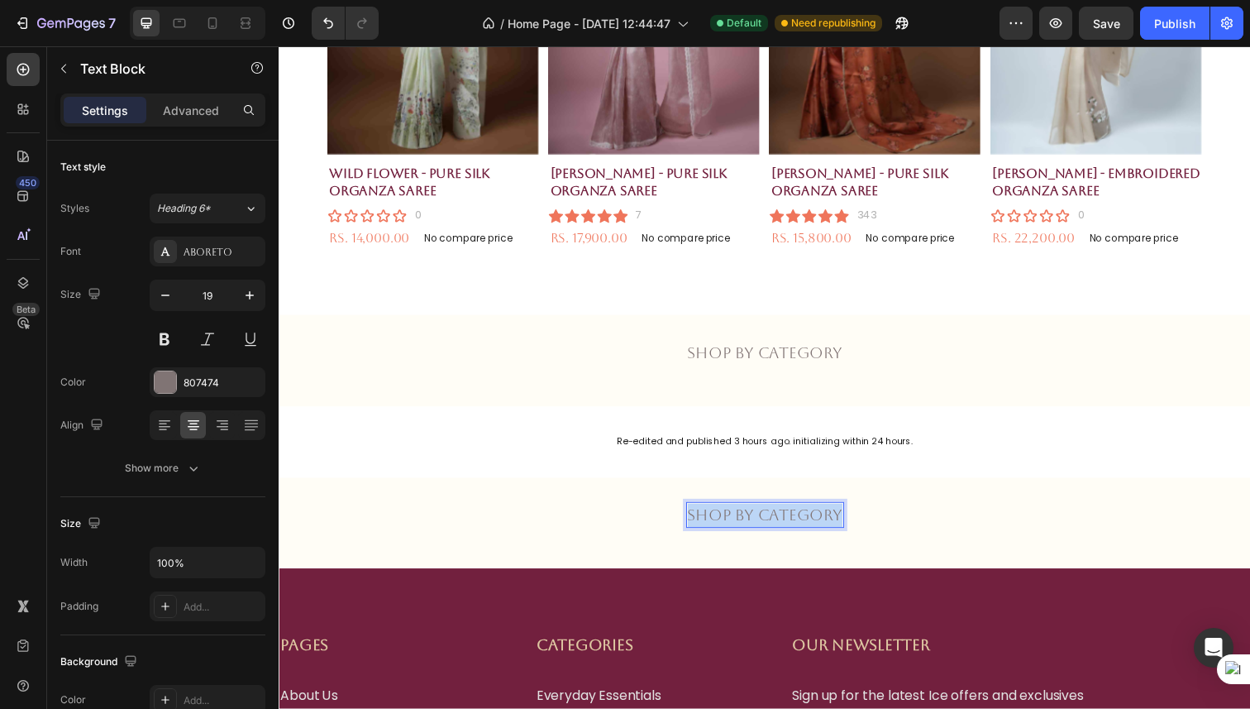
click at [813, 525] on p "Shop by category" at bounding box center [775, 525] width 158 height 24
click at [832, 523] on p "All collections" at bounding box center [775, 525] width 141 height 24
click at [842, 523] on p "All collections" at bounding box center [775, 525] width 141 height 24
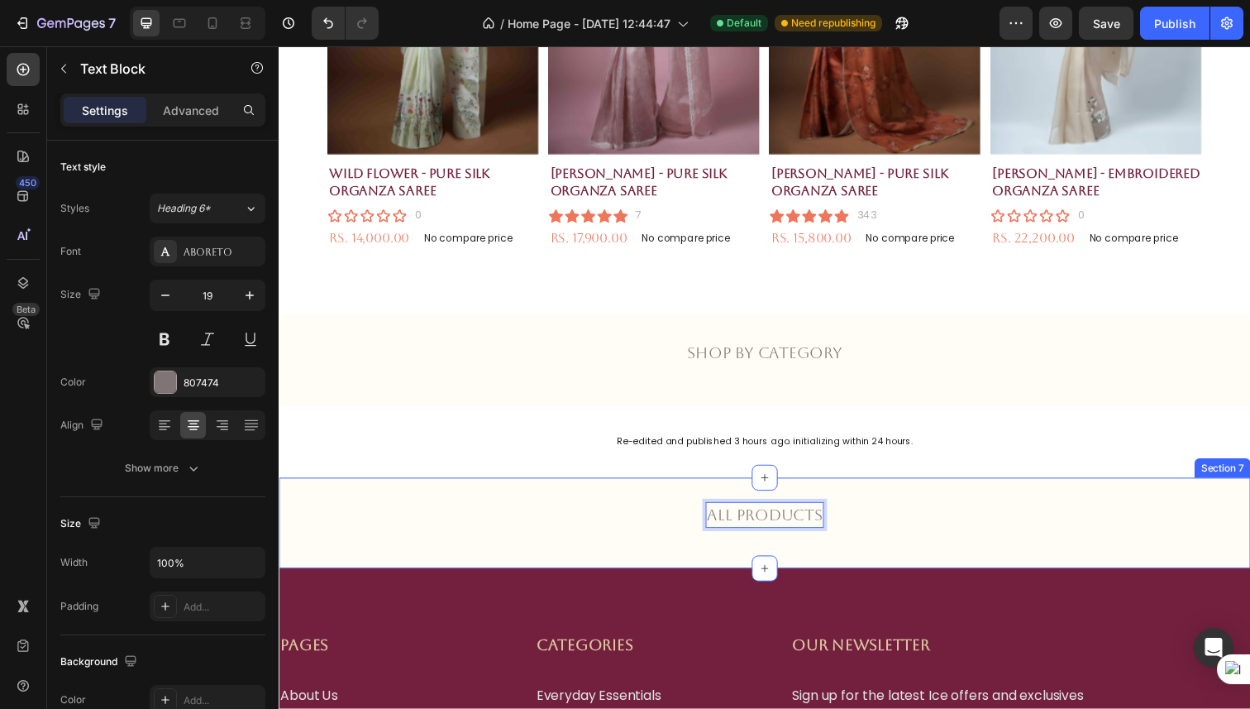
click at [909, 527] on div "All products Text Block 20 Row" at bounding box center [775, 534] width 992 height 44
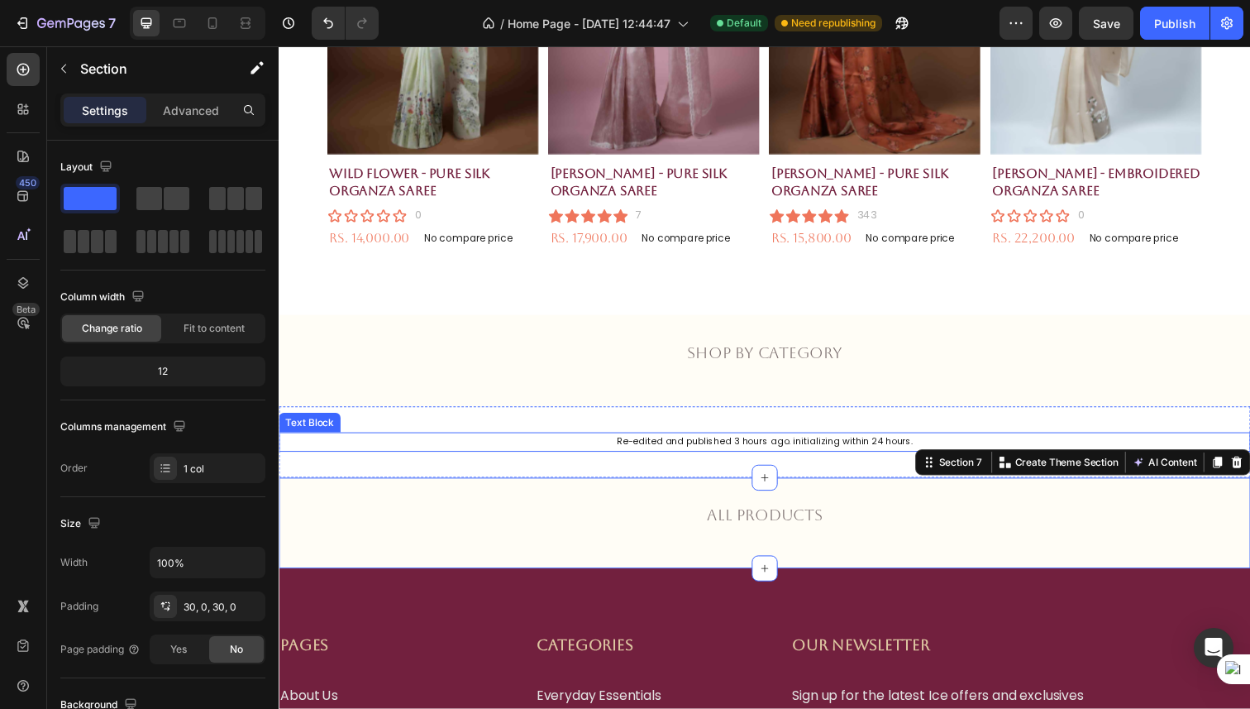
click at [870, 459] on div "Re-edited and published 3 hours ago. initializing within 24 hours." at bounding box center [775, 451] width 992 height 20
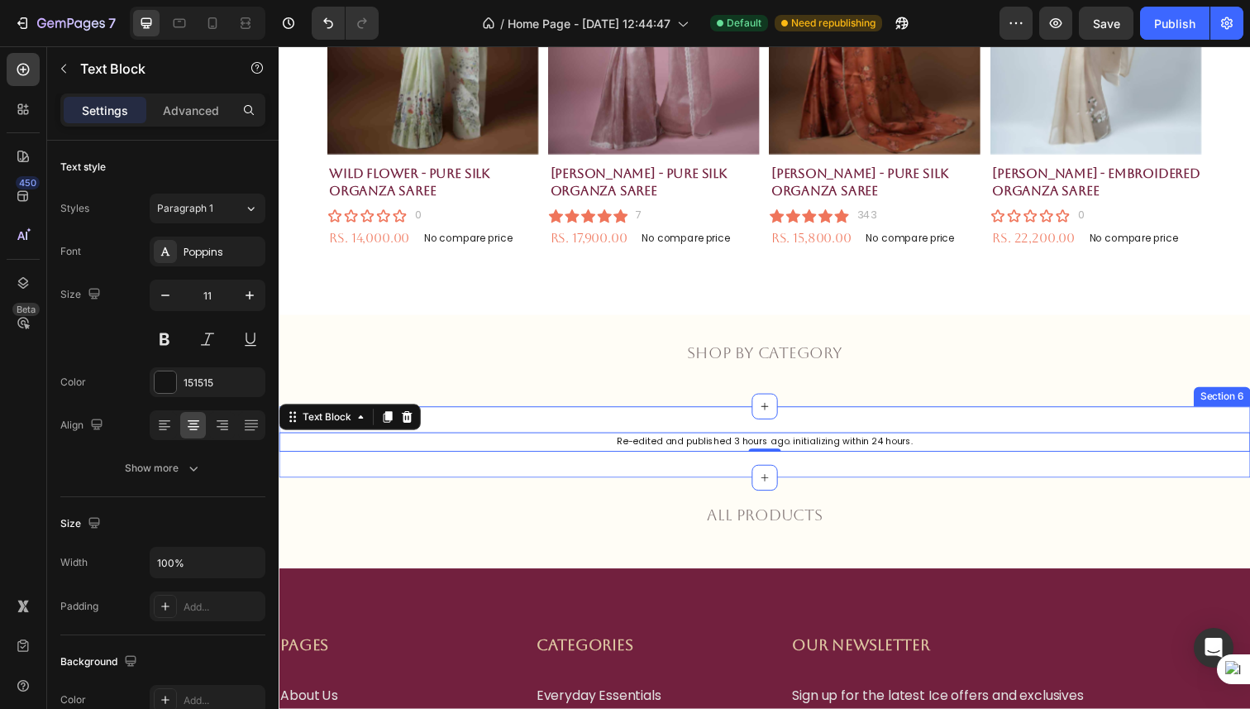
click at [950, 466] on div "Re-edited and published 3 hours ago. initializing within 24 hours. Text Block 0…" at bounding box center [775, 450] width 992 height 73
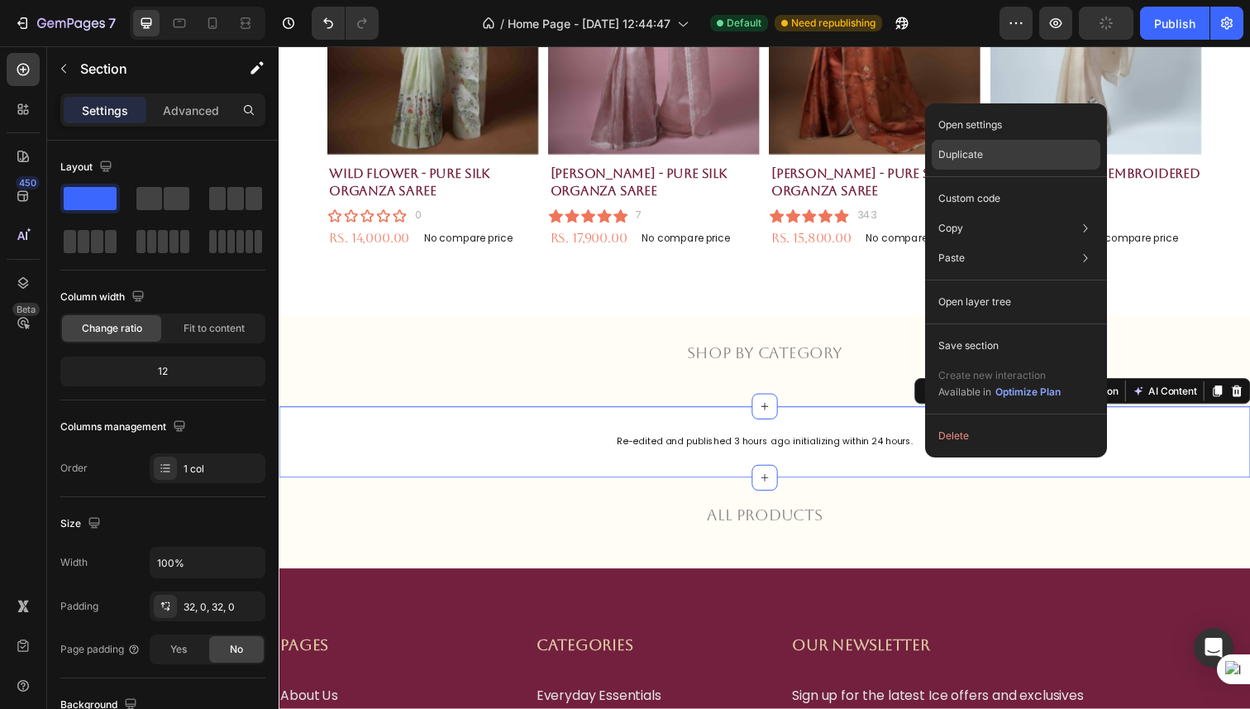
click at [976, 150] on p "Duplicate" at bounding box center [961, 154] width 45 height 15
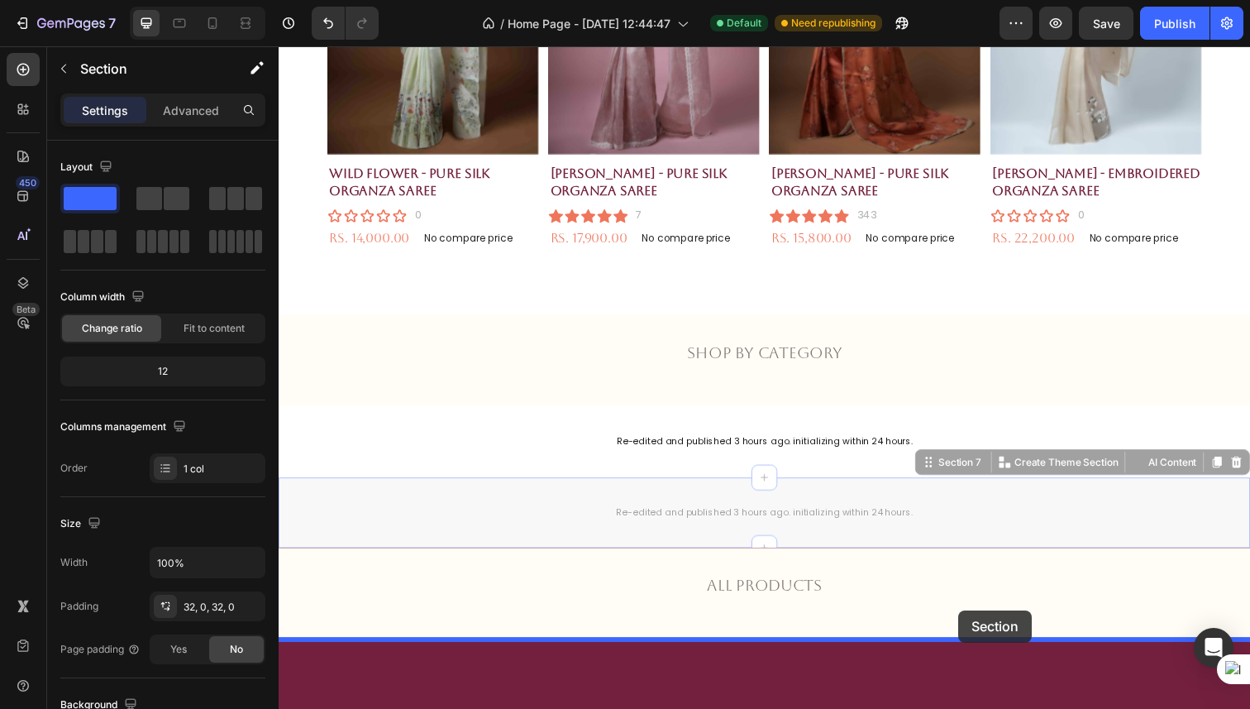
drag, startPoint x: 976, startPoint y: 542, endPoint x: 972, endPoint y: 623, distance: 81.1
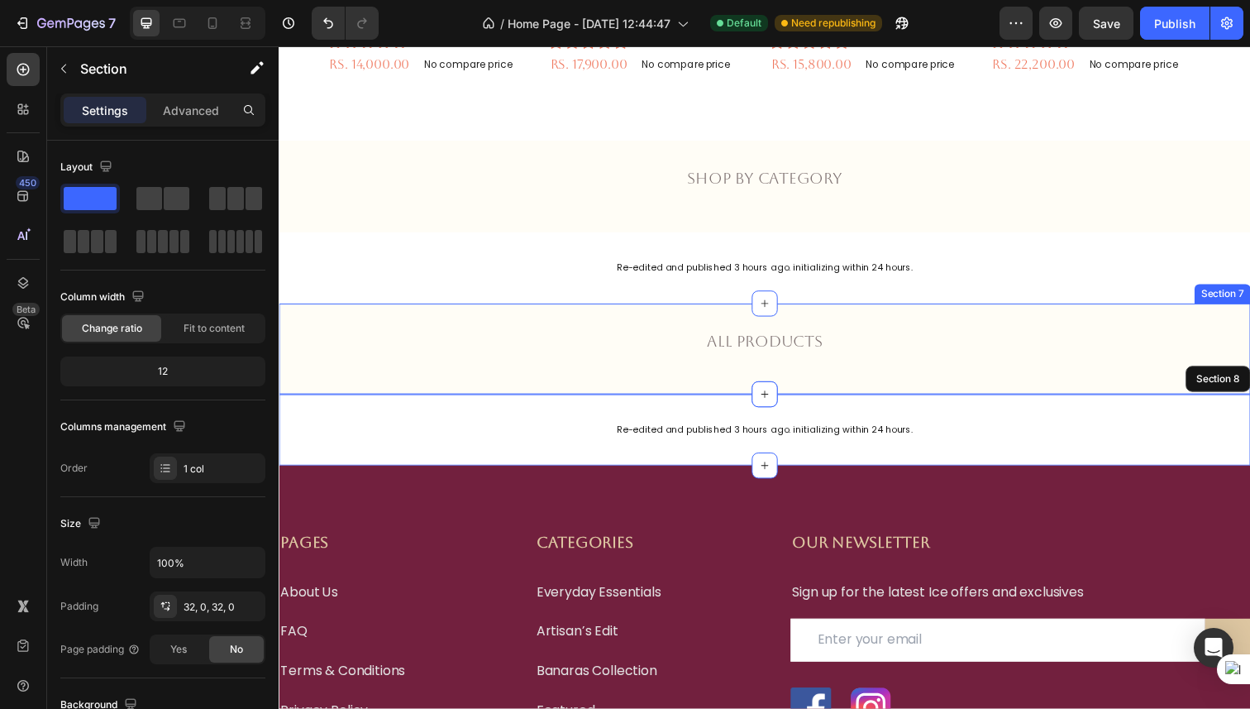
scroll to position [1014, 0]
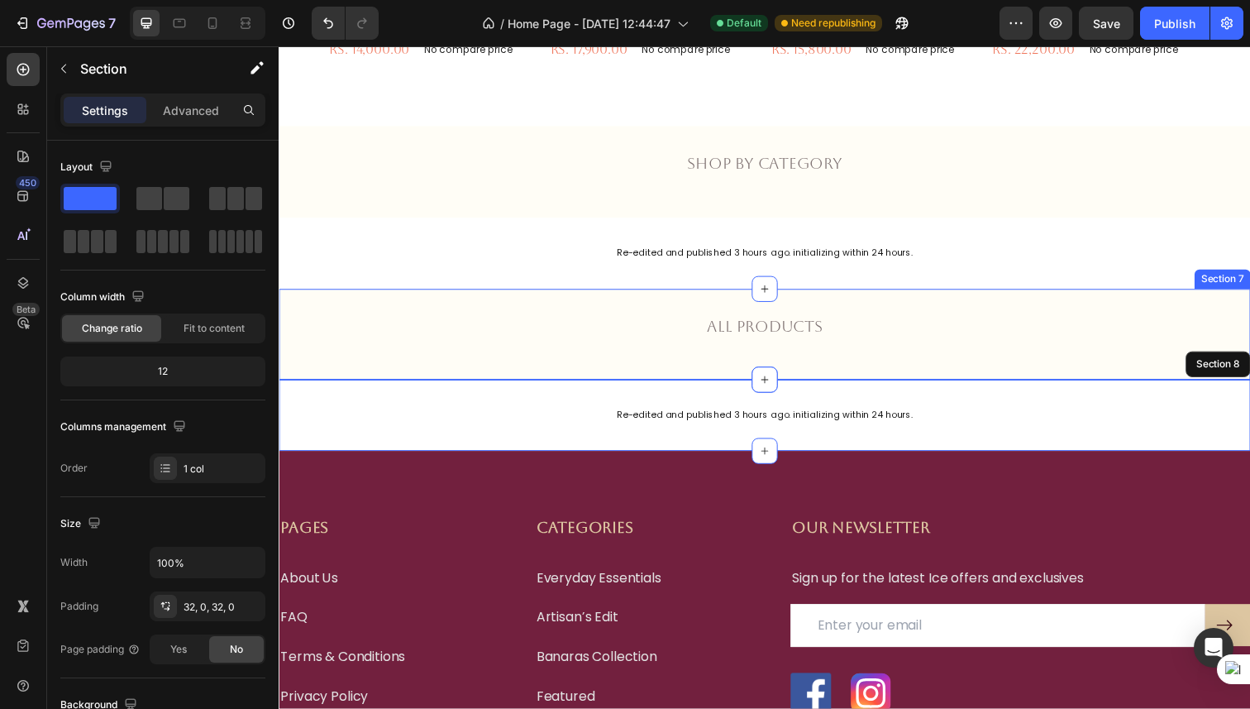
click at [857, 370] on div "All products Text Block Row Section 7" at bounding box center [775, 340] width 992 height 93
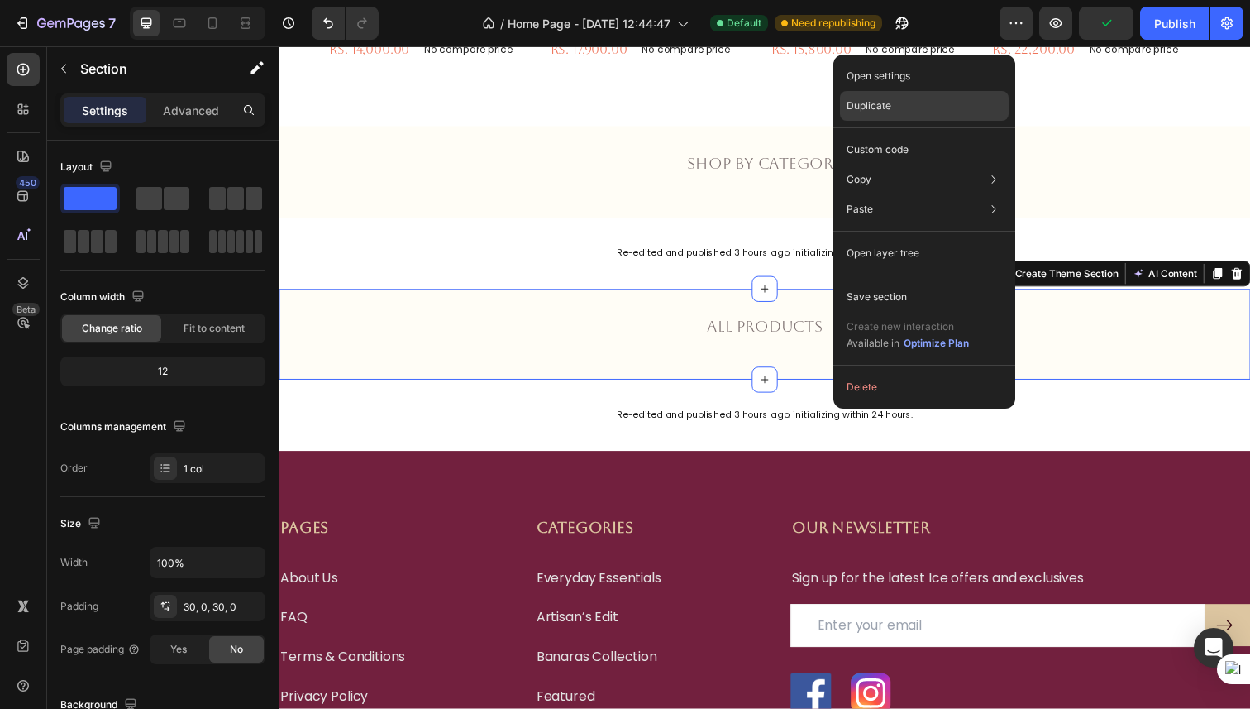
click at [900, 95] on div "Duplicate" at bounding box center [924, 106] width 169 height 30
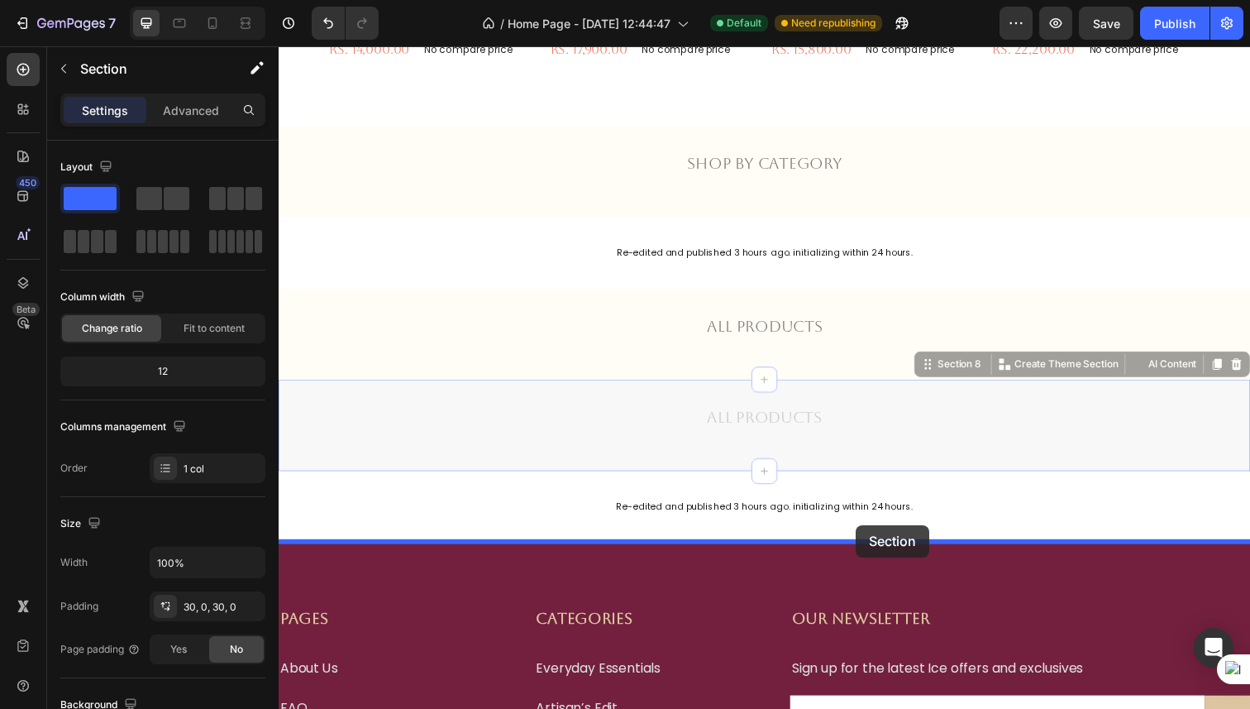
drag, startPoint x: 881, startPoint y: 446, endPoint x: 868, endPoint y: 535, distance: 90.3
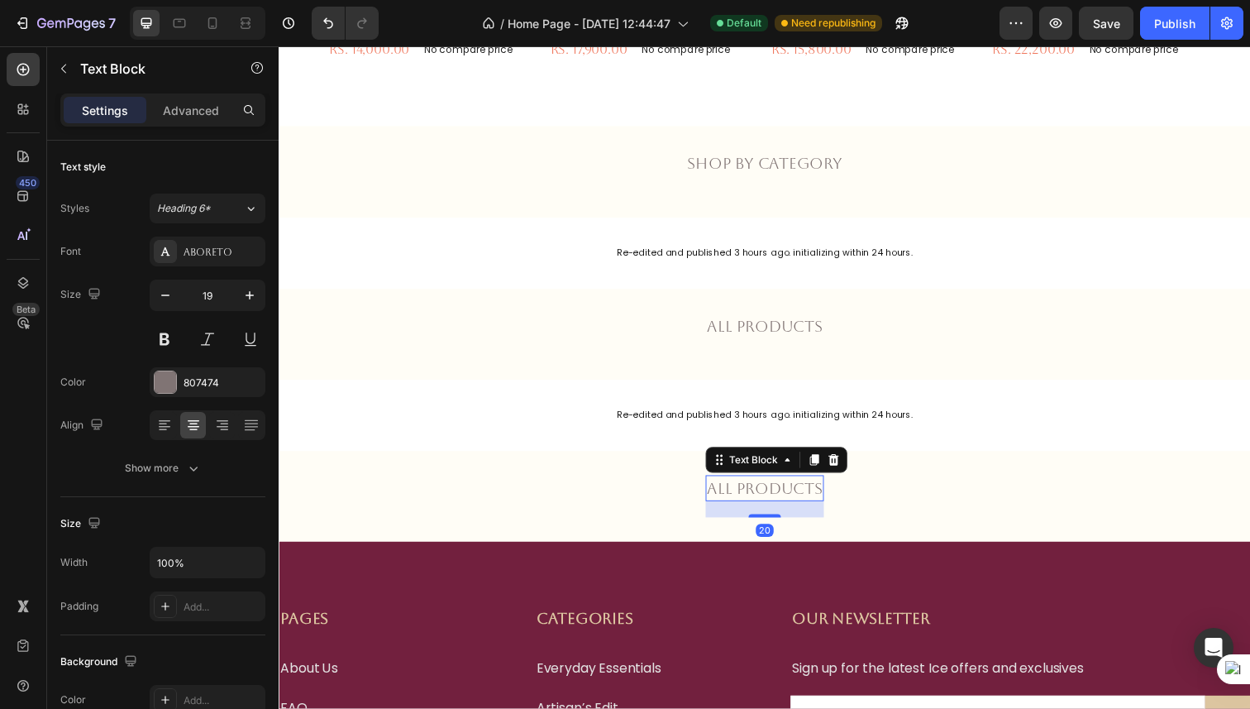
click at [805, 497] on p "All products" at bounding box center [774, 498] width 117 height 24
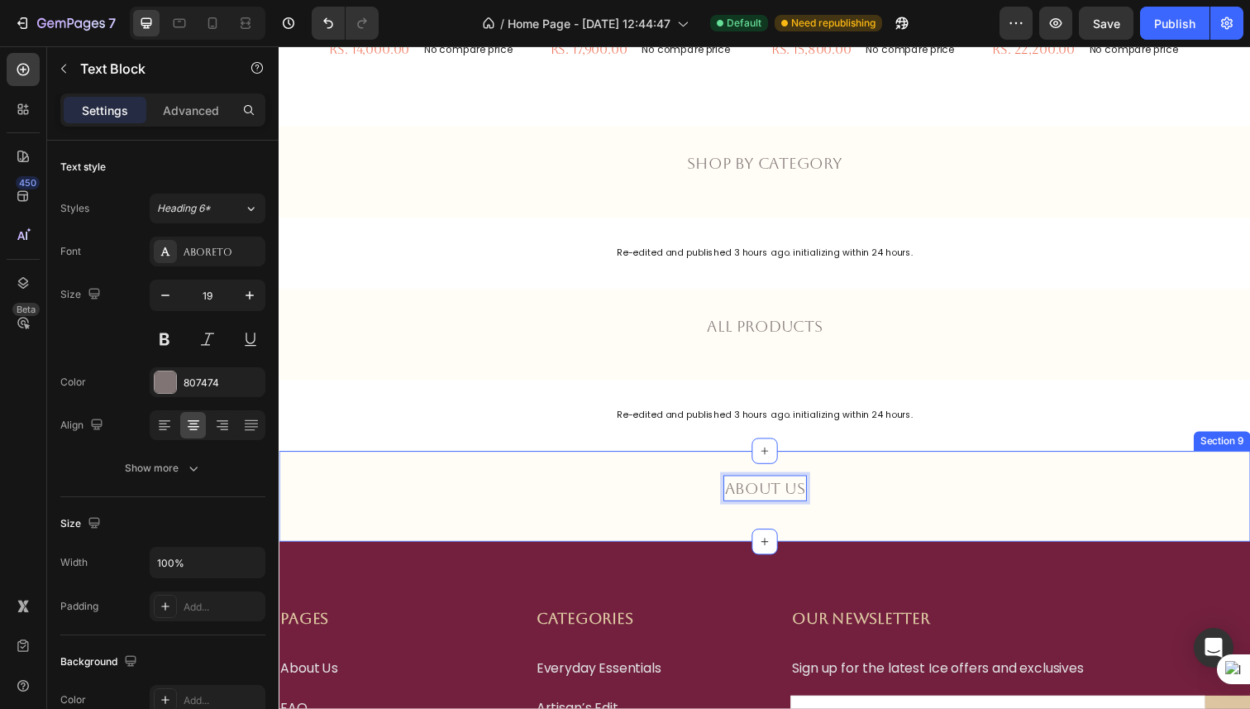
click at [864, 531] on div "About us Text Block 20 Row Section 9" at bounding box center [775, 506] width 992 height 93
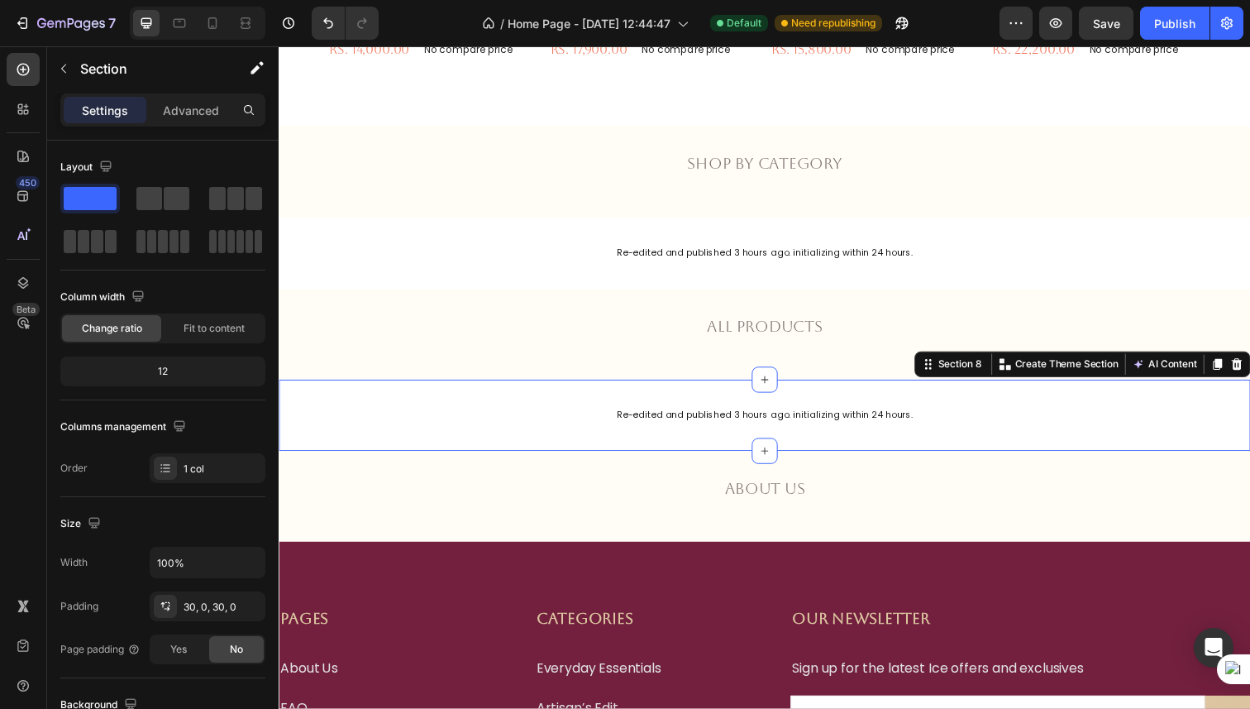
click at [883, 445] on div "Re-edited and published 3 hours ago. initializing within 24 hours. Text Block S…" at bounding box center [775, 423] width 992 height 73
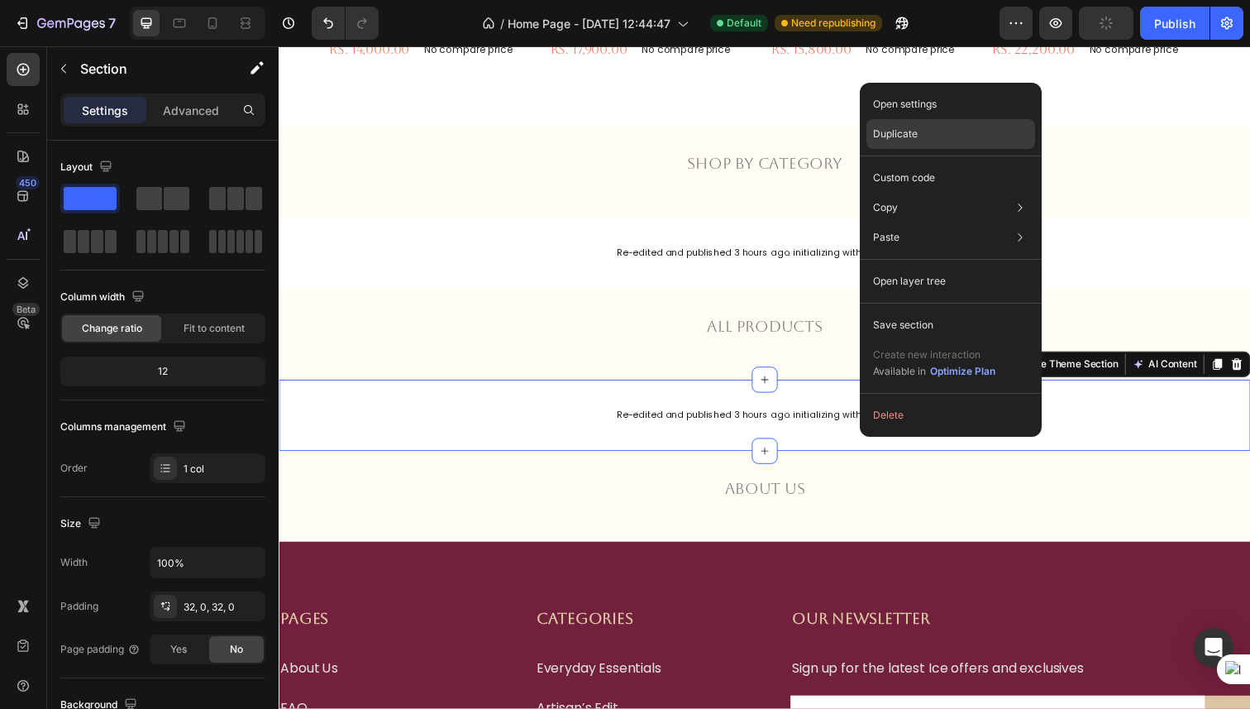
click at [925, 122] on div "Duplicate" at bounding box center [951, 134] width 169 height 30
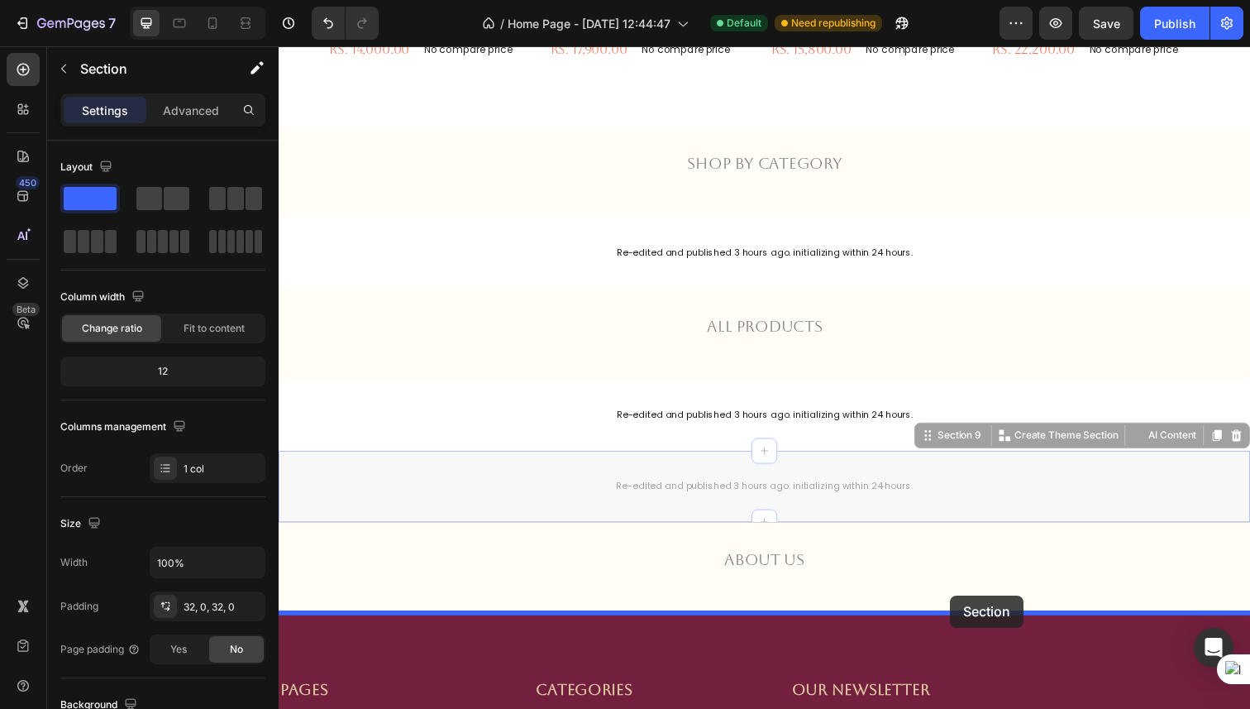
drag, startPoint x: 970, startPoint y: 512, endPoint x: 964, endPoint y: 607, distance: 95.3
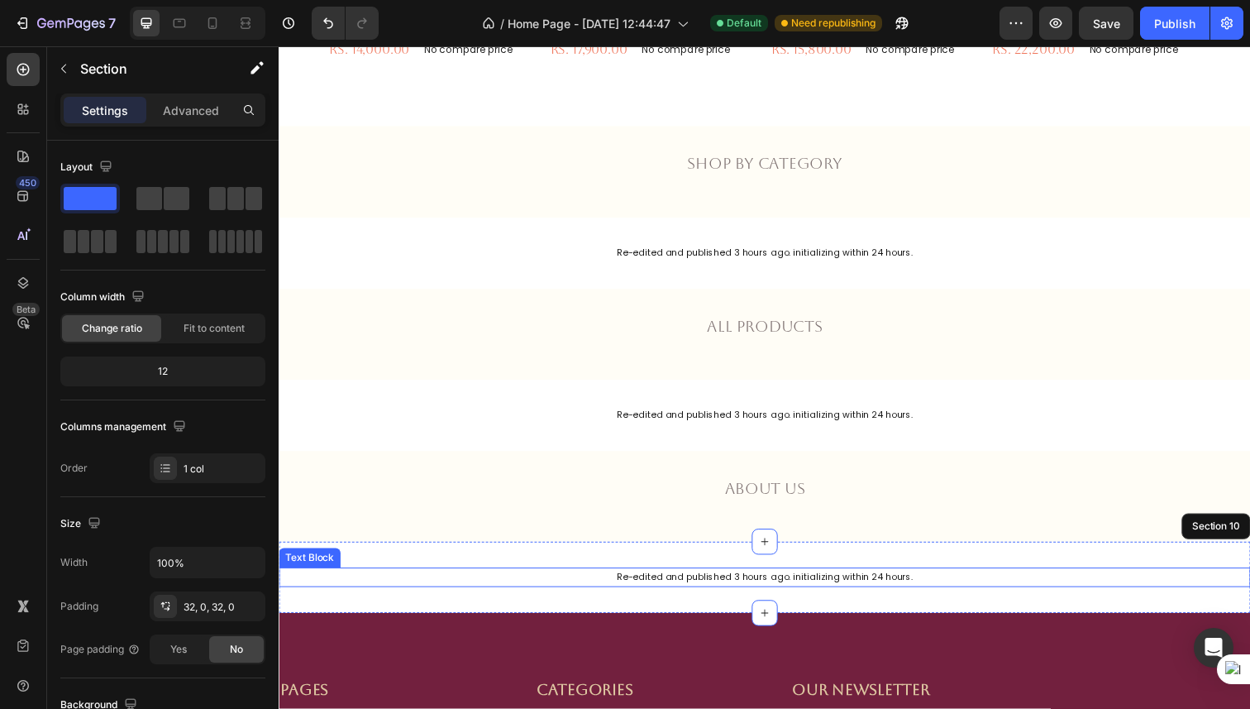
click at [824, 583] on p "Re-edited and published 3 hours ago. initializing within 24 hours." at bounding box center [774, 588] width 989 height 17
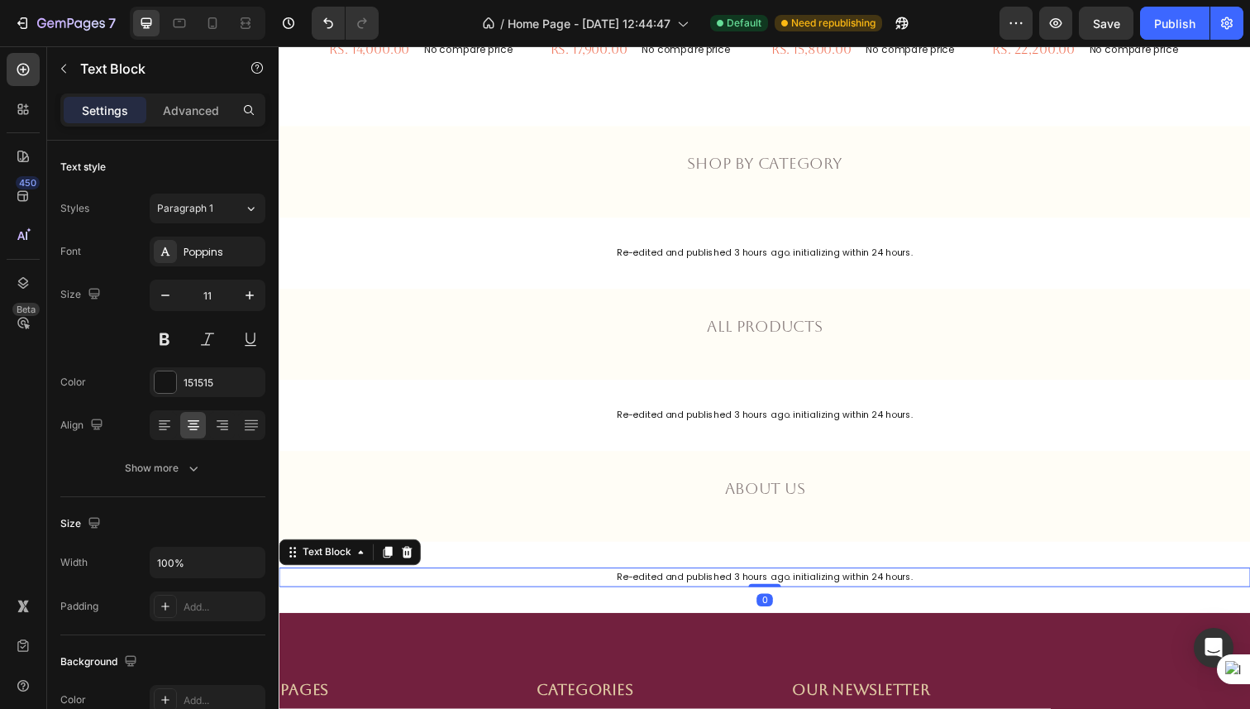
click at [824, 583] on p "Re-edited and published 3 hours ago. initializing within 24 hours." at bounding box center [774, 588] width 989 height 17
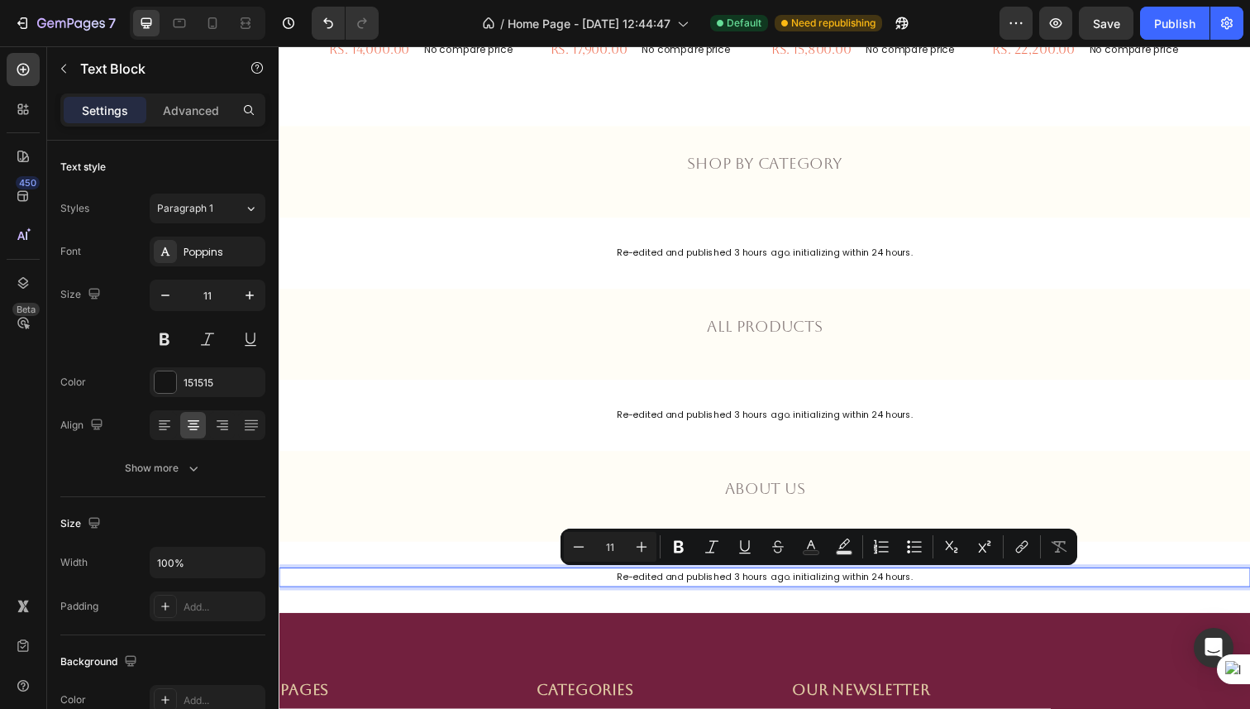
click at [874, 583] on p "Re-edited and published 3 hours ago. initializing within 24 hours." at bounding box center [774, 588] width 989 height 17
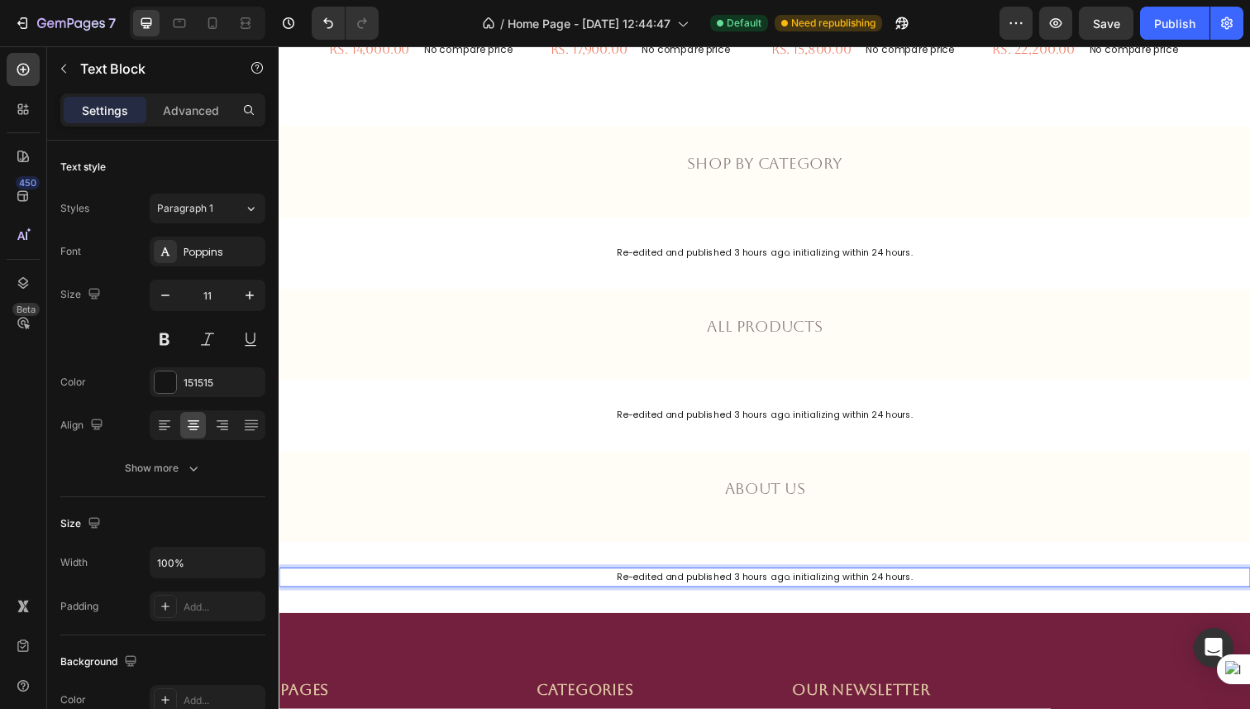
click at [748, 585] on p "Re-edited and published 3 hours ago. initializing within 24 hours." at bounding box center [774, 588] width 989 height 17
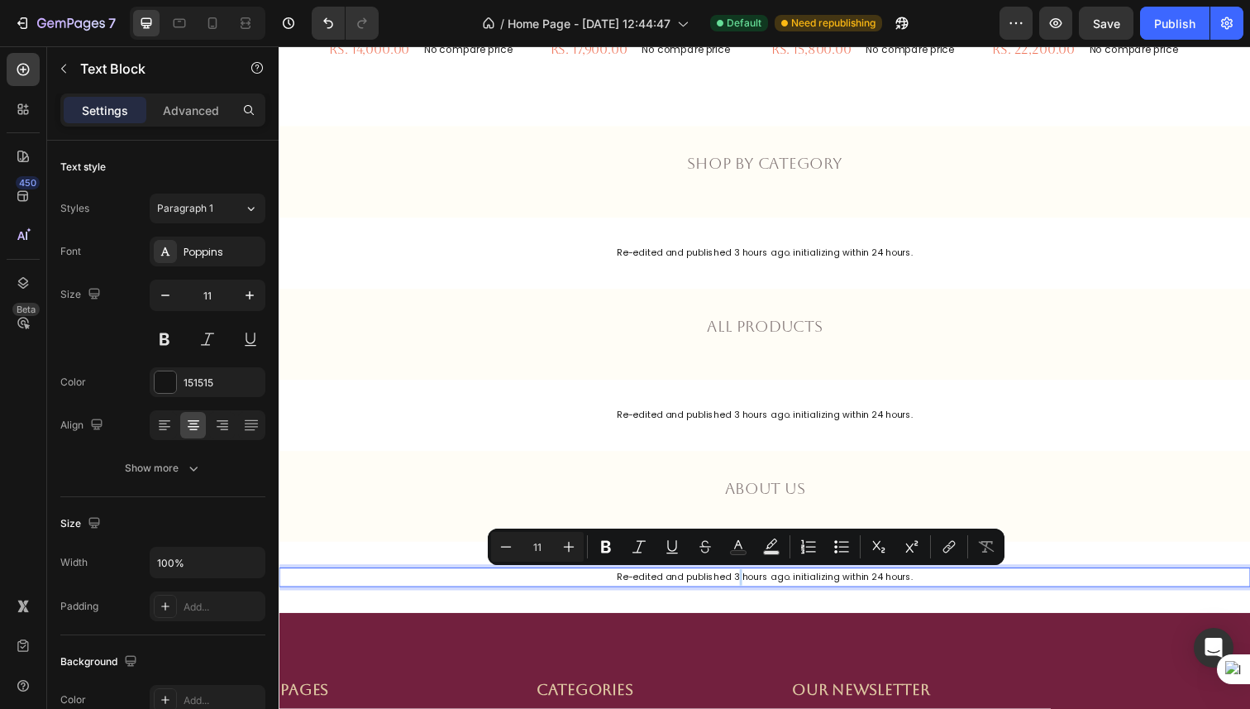
click at [748, 587] on p "Re-edited and published 3 hours ago. initializing within 24 hours." at bounding box center [774, 588] width 989 height 17
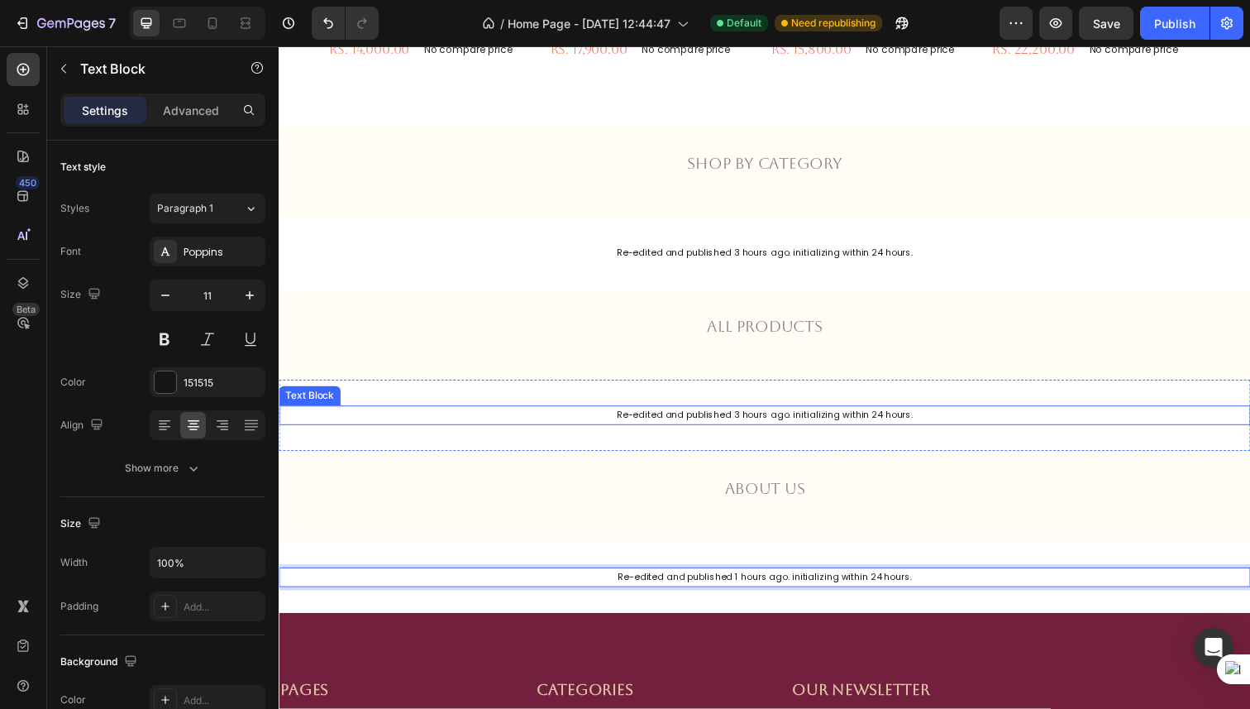
click at [748, 422] on p "Re-edited and published 3 hours ago. initializing within 24 hours." at bounding box center [774, 423] width 989 height 17
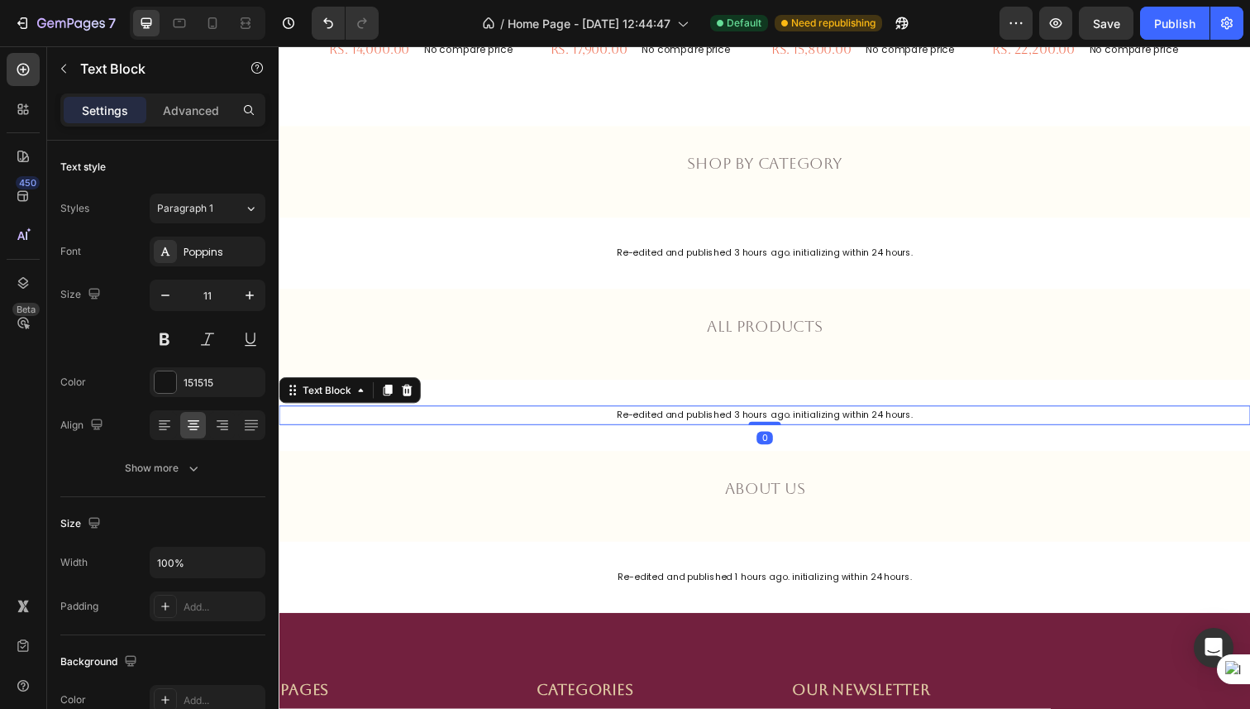
click at [748, 422] on p "Re-edited and published 3 hours ago. initializing within 24 hours." at bounding box center [774, 423] width 989 height 17
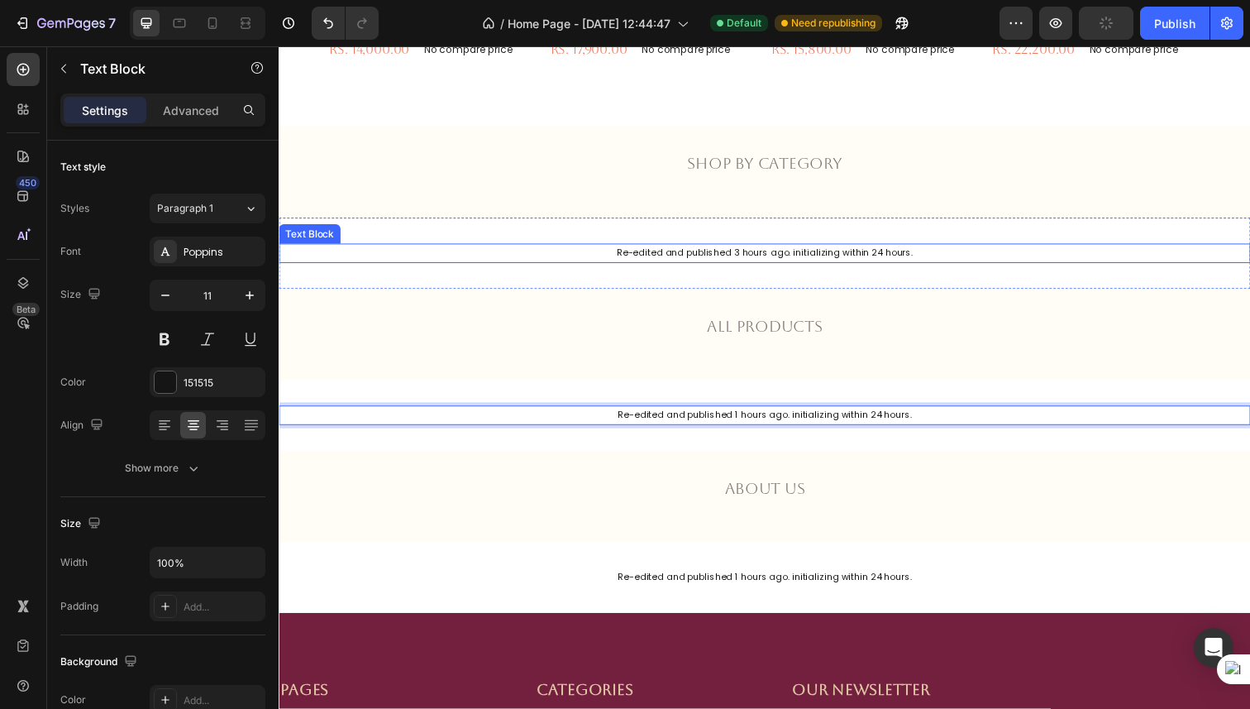
click at [751, 258] on p "Re-edited and published 3 hours ago. initializing within 24 hours." at bounding box center [774, 258] width 989 height 17
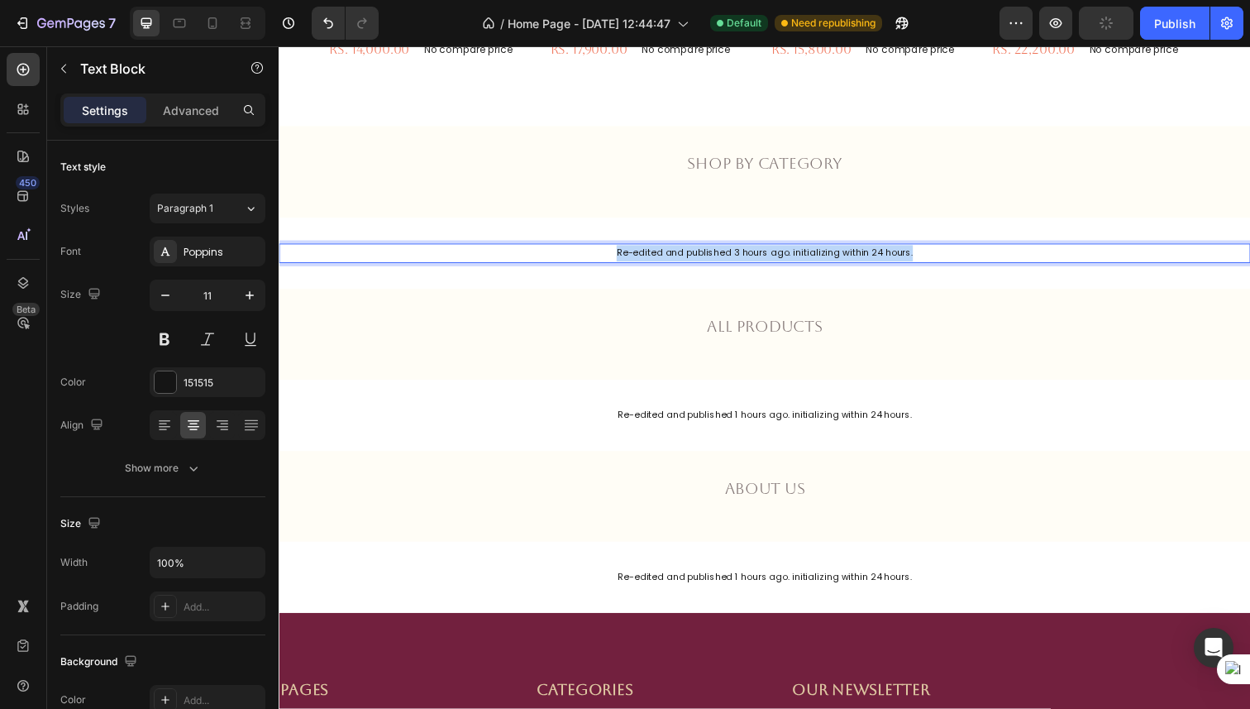
click at [751, 258] on p "Re-edited and published 3 hours ago. initializing within 24 hours." at bounding box center [774, 258] width 989 height 17
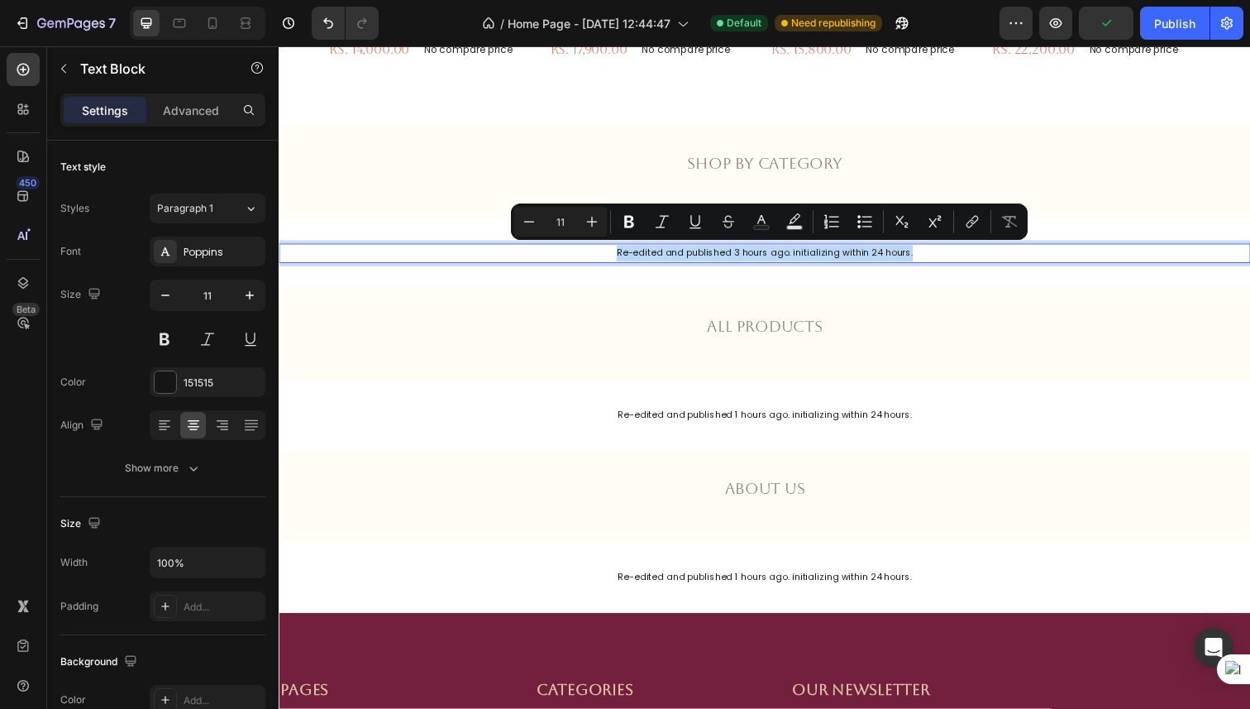
click at [749, 257] on p "Re-edited and published 3 hours ago. initializing within 24 hours." at bounding box center [774, 258] width 989 height 17
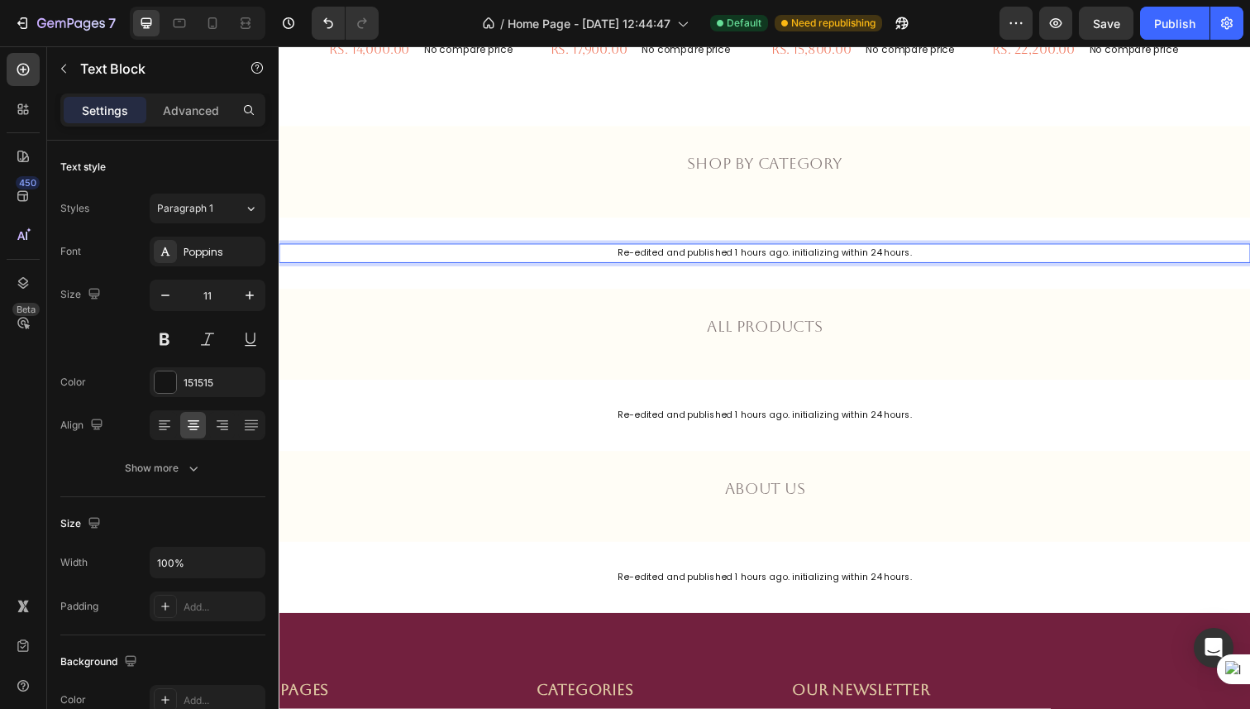
click at [777, 256] on p "Re-edited and published 1 hours ago. initializing within 24 hours." at bounding box center [774, 258] width 989 height 17
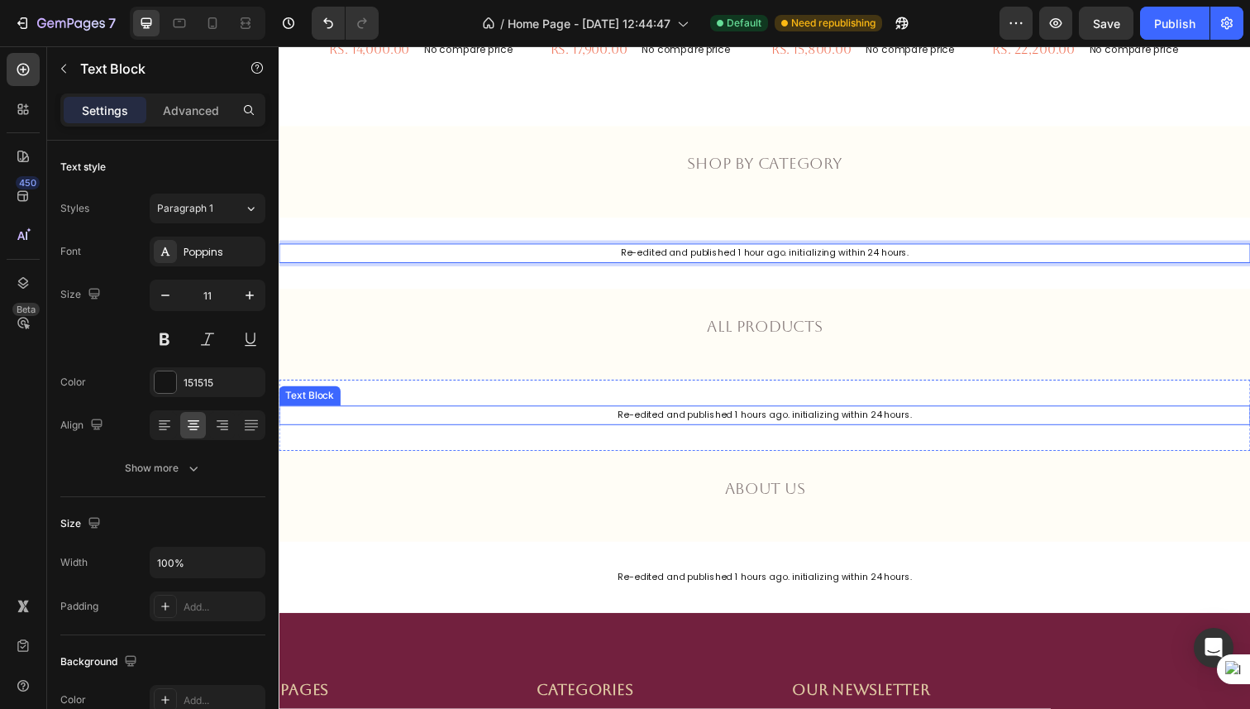
click at [778, 421] on p "Re-edited and published 1 hours ago. initializing within 24 hours." at bounding box center [774, 423] width 989 height 17
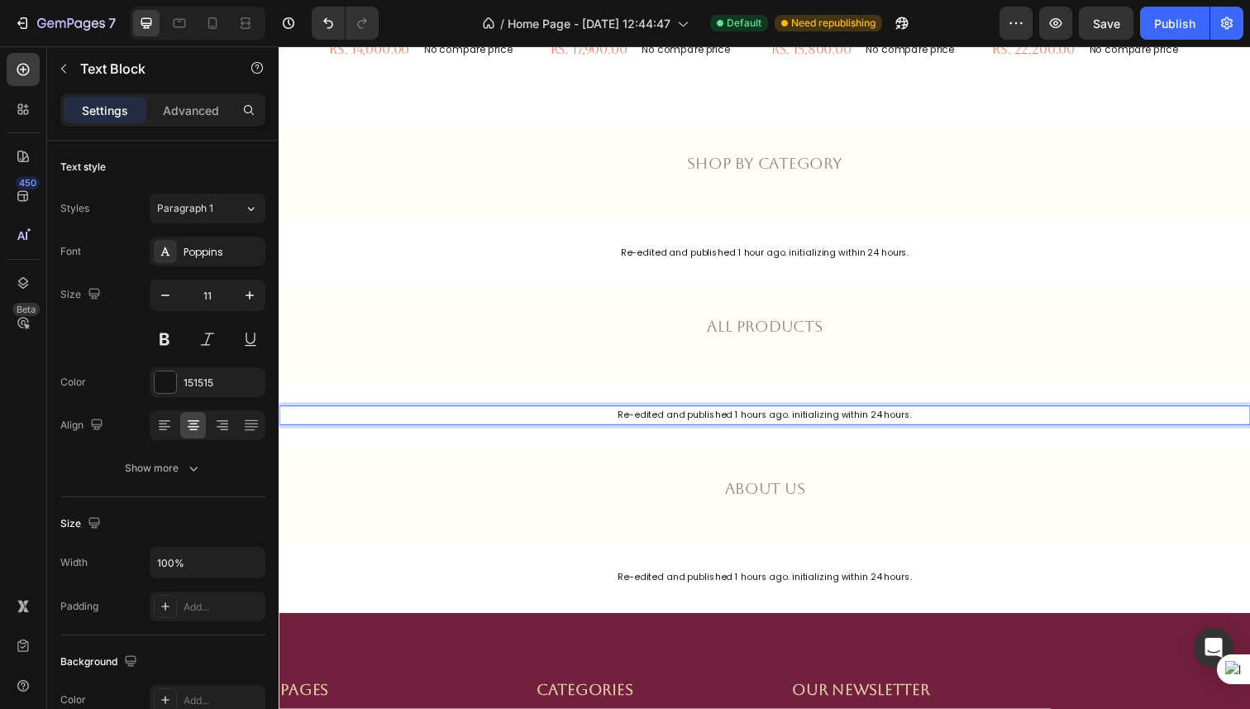
click at [776, 421] on p "Re-edited and published 1 hours ago. initializing within 24 hours." at bounding box center [774, 423] width 989 height 17
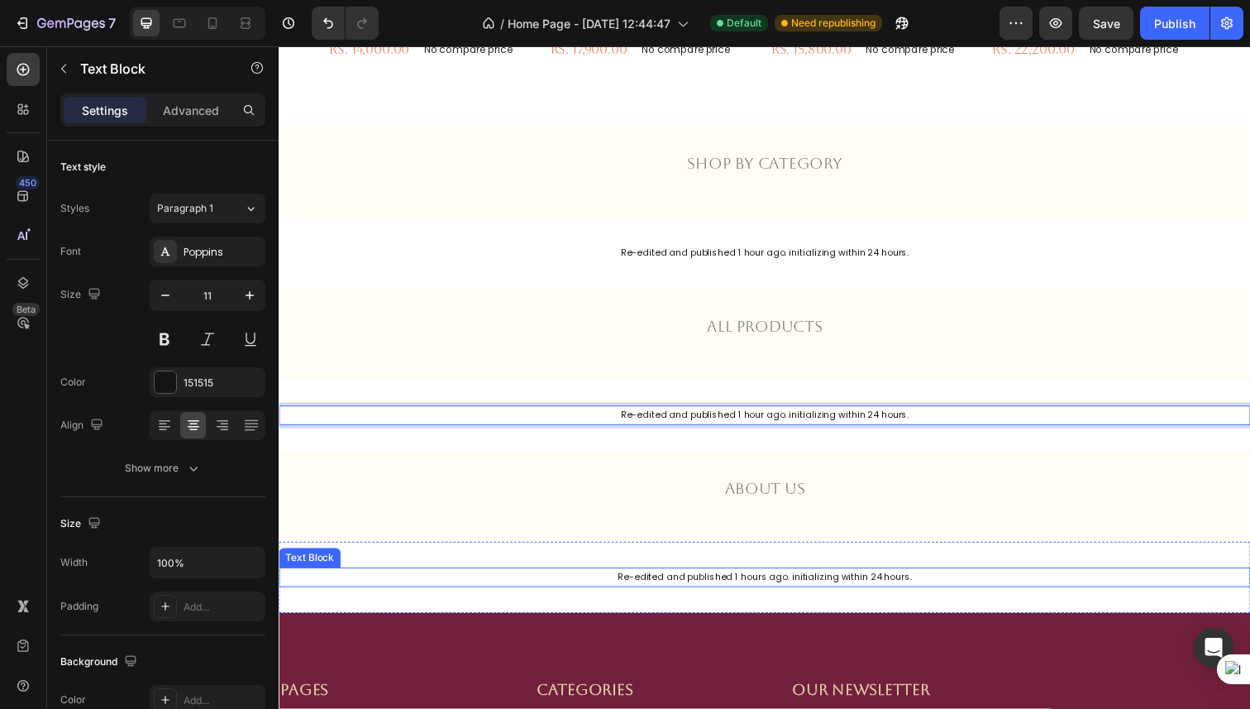
click at [778, 589] on p "Re-edited and published 1 hours ago. initializing within 24 hours." at bounding box center [774, 588] width 989 height 17
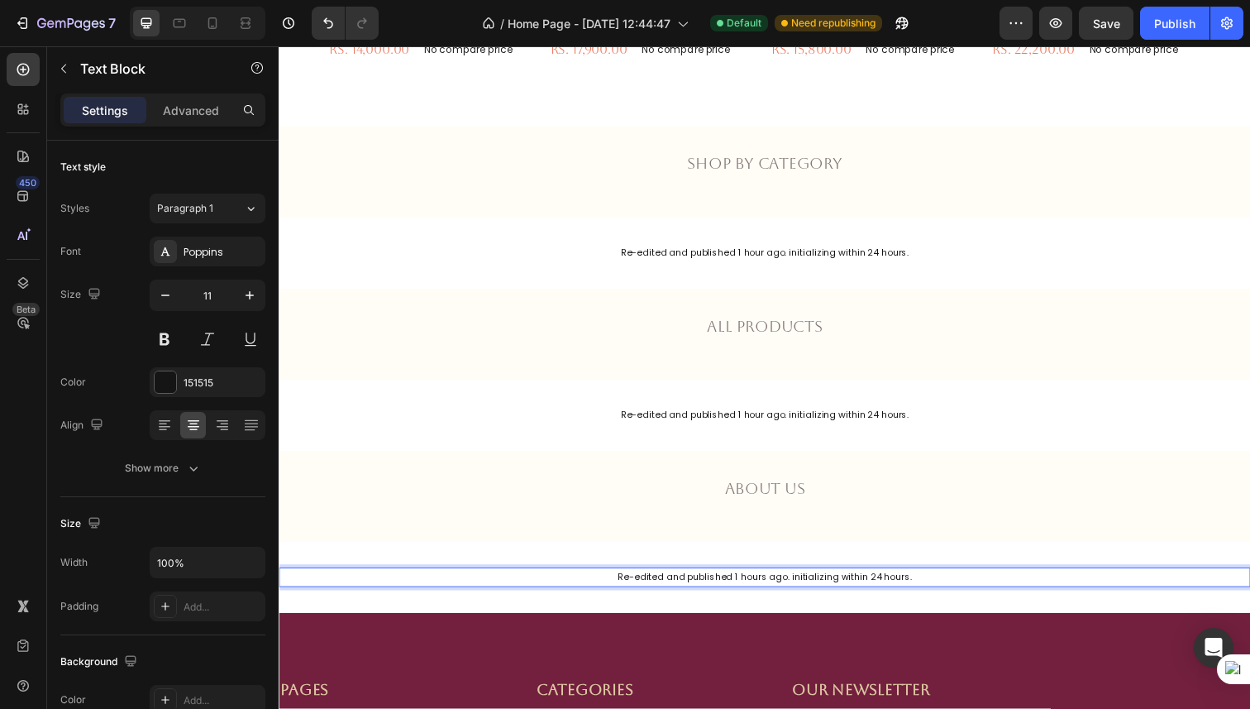
click at [776, 589] on p "Re-edited and published 1 hours ago. initializing within 24 hours." at bounding box center [774, 588] width 989 height 17
click at [794, 590] on p "Re-edited and published 1 hour ago. initializing within 24 hours." at bounding box center [774, 588] width 989 height 17
click at [786, 590] on p "Re-edited and published at 04:57AM. initializing within 24 hours." at bounding box center [774, 588] width 989 height 17
click at [913, 588] on p "Re-edited and published at 04:57 AM. initializing within 24 hours." at bounding box center [774, 588] width 989 height 17
click at [785, 589] on p "Re-edited and published at 04:57 AM. initializing within 24 hours." at bounding box center [774, 588] width 989 height 17
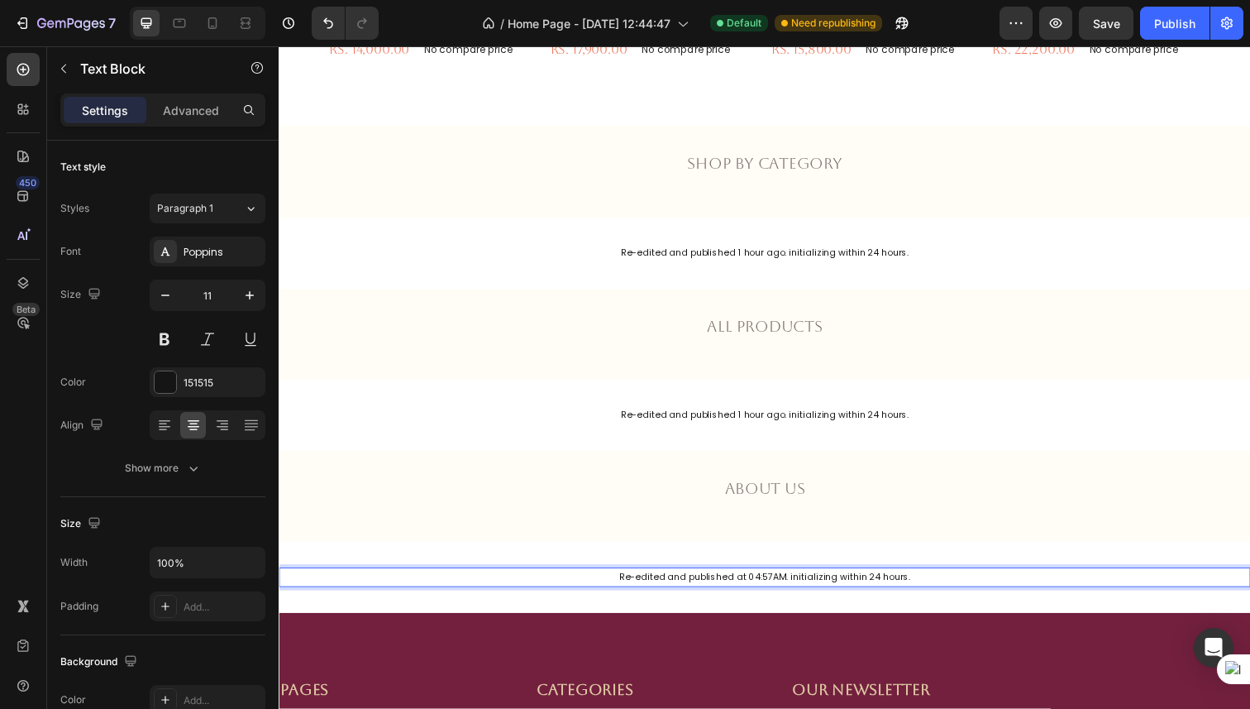
click at [904, 580] on div "Re-edited and published at 04:57AM. initializing within 24 hours." at bounding box center [775, 589] width 992 height 20
click at [784, 591] on p "Re-edited and published at 04:57AM. initializing within 24 hours." at bounding box center [774, 588] width 989 height 17
click at [928, 594] on p "Re-edited and published at 04:57 AM. initializing within 24 hours." at bounding box center [774, 588] width 989 height 17
click at [787, 585] on p "Re-edited and published at 04:57 AM. initializing within 24 hours." at bounding box center [774, 588] width 989 height 17
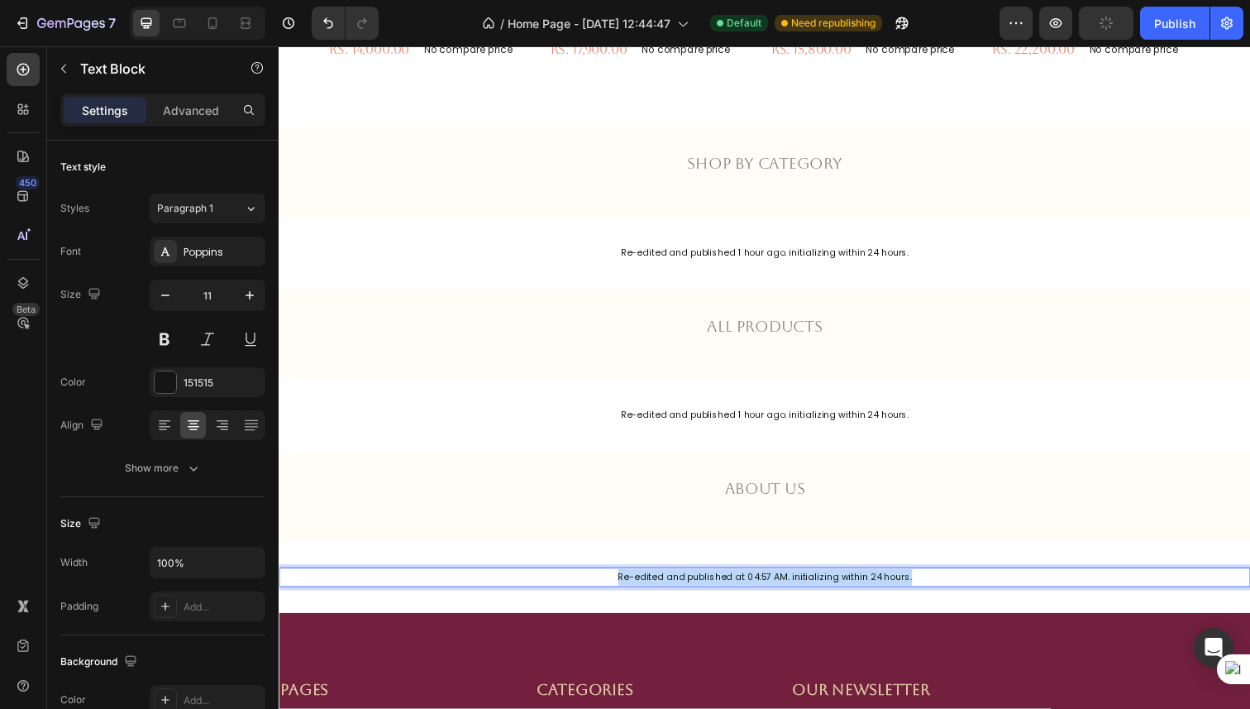
click at [787, 585] on p "Re-edited and published at 04:57 AM. initializing within 24 hours." at bounding box center [774, 588] width 989 height 17
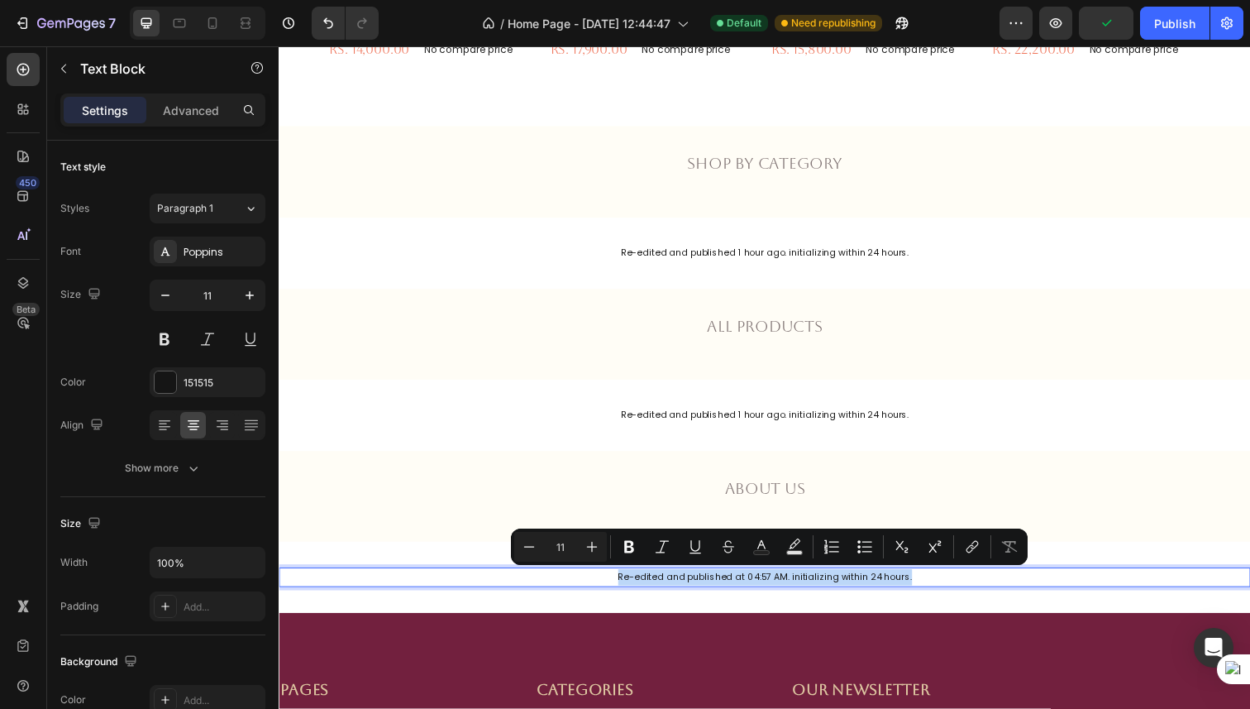
copy p "Re-edited and published at 04:57 AM. initializing within 24 hours."
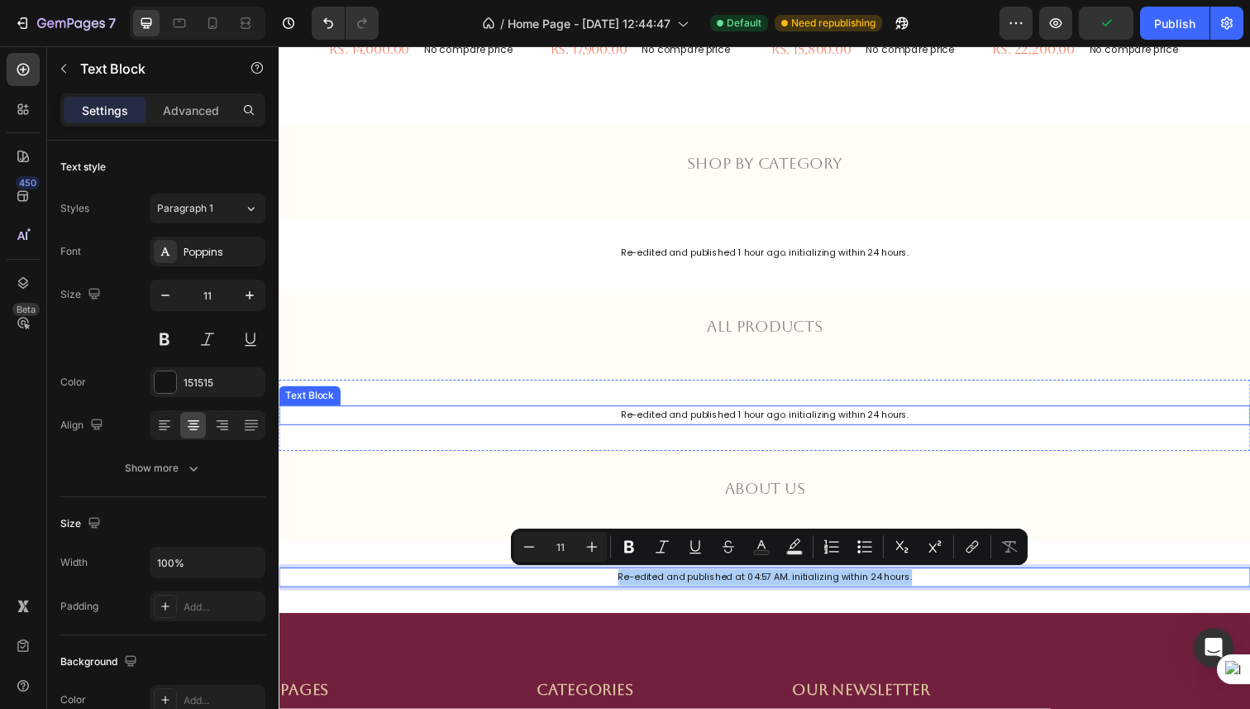
click at [789, 423] on p "Re-edited and published 1 hour ago. initializing within 24 hours." at bounding box center [774, 423] width 989 height 17
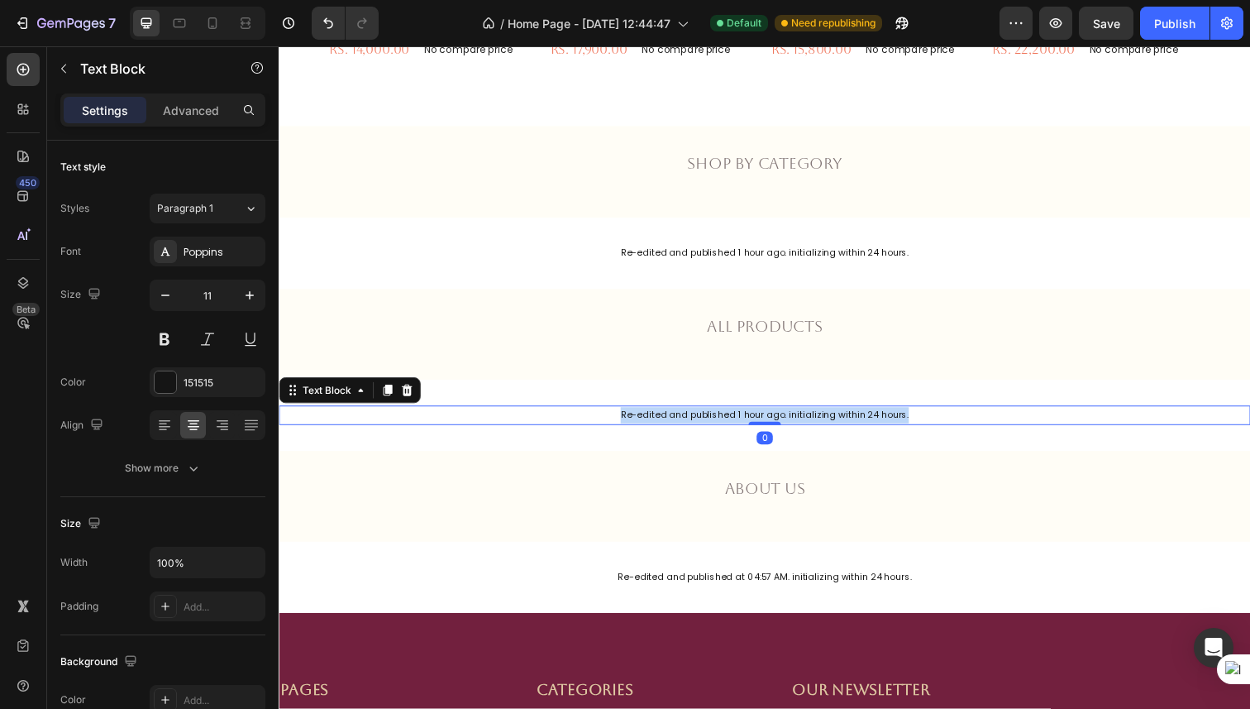
click at [789, 423] on p "Re-edited and published 1 hour ago. initializing within 24 hours." at bounding box center [774, 423] width 989 height 17
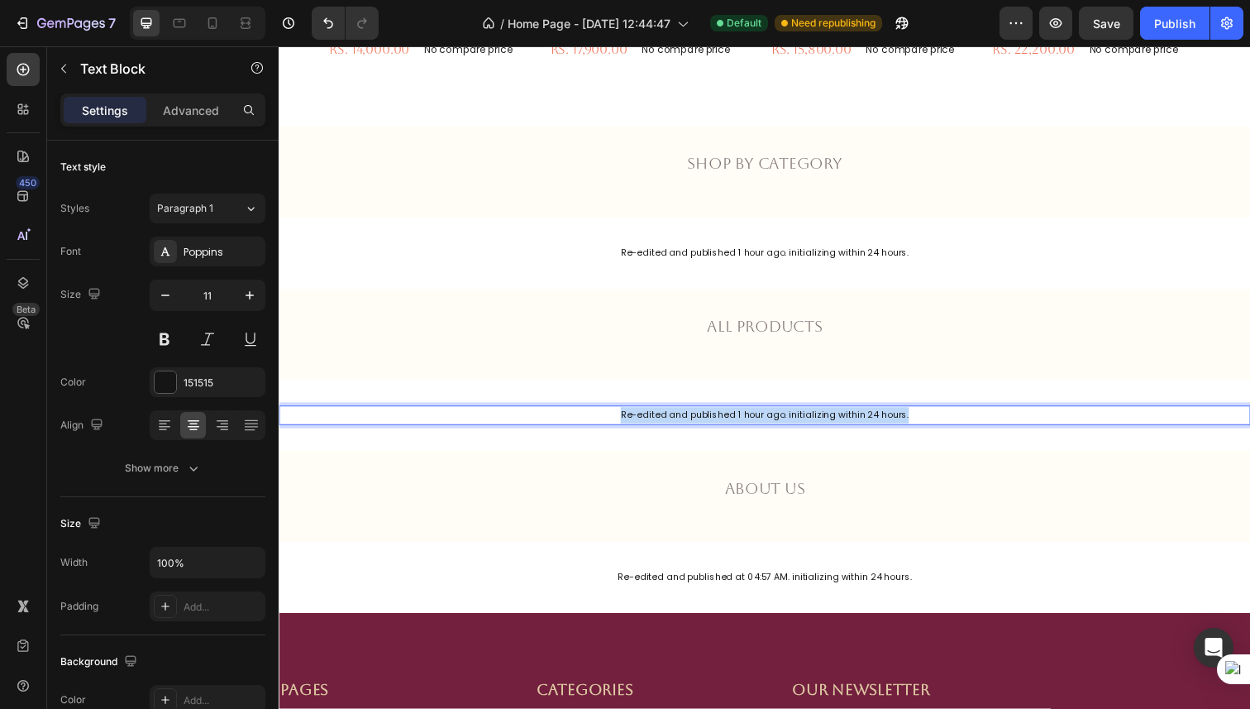
click at [789, 423] on p "Re-edited and published 1 hour ago. initializing within 24 hours." at bounding box center [774, 423] width 989 height 17
click at [805, 427] on p "Re-edited and published at 04:57 AM. initializing within 24 hours." at bounding box center [774, 423] width 989 height 17
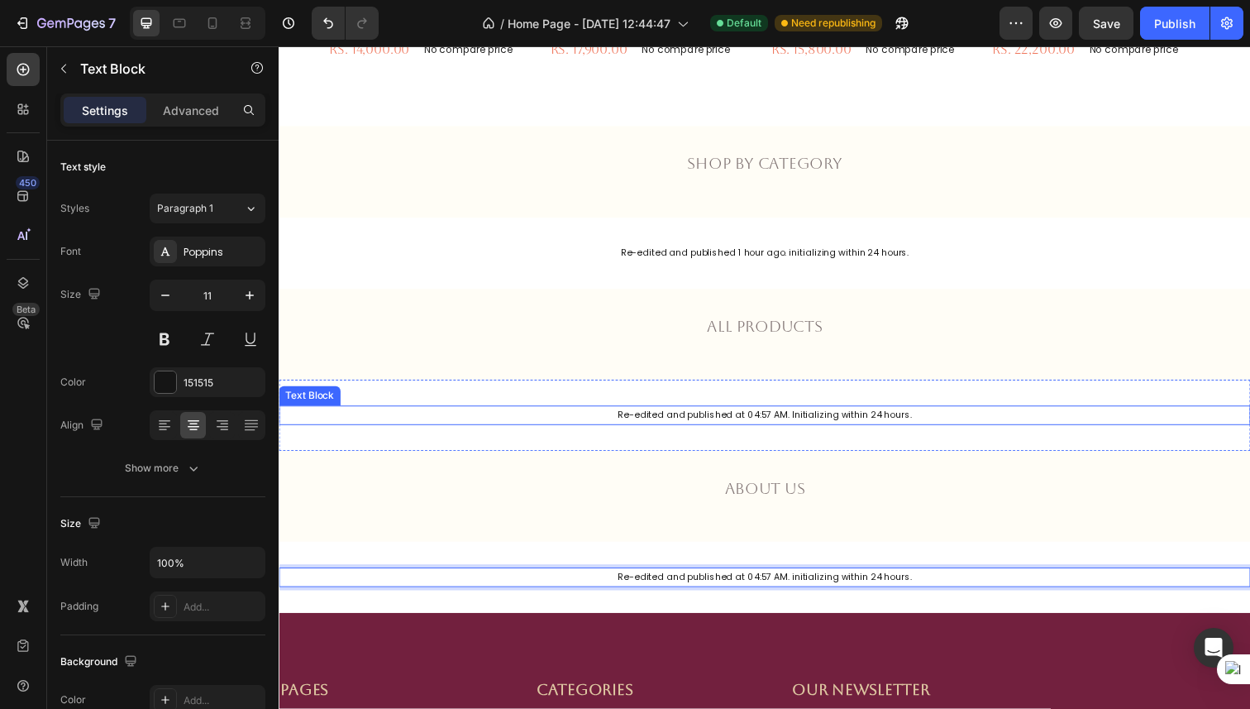
click at [834, 423] on p "Re-edited and published at 04:57 AM. Initializing within 24 hours." at bounding box center [774, 423] width 989 height 17
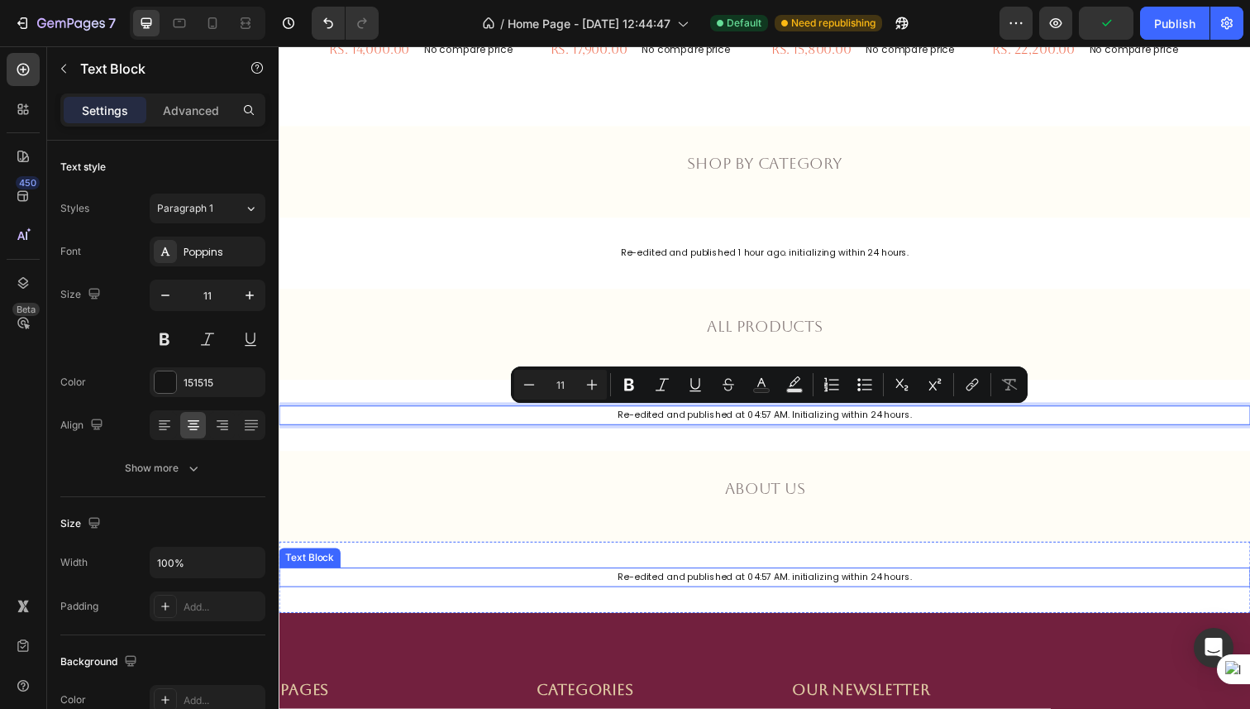
click at [844, 586] on p "Re-edited and published at 04:57 AM. initializing within 24 hours." at bounding box center [774, 588] width 989 height 17
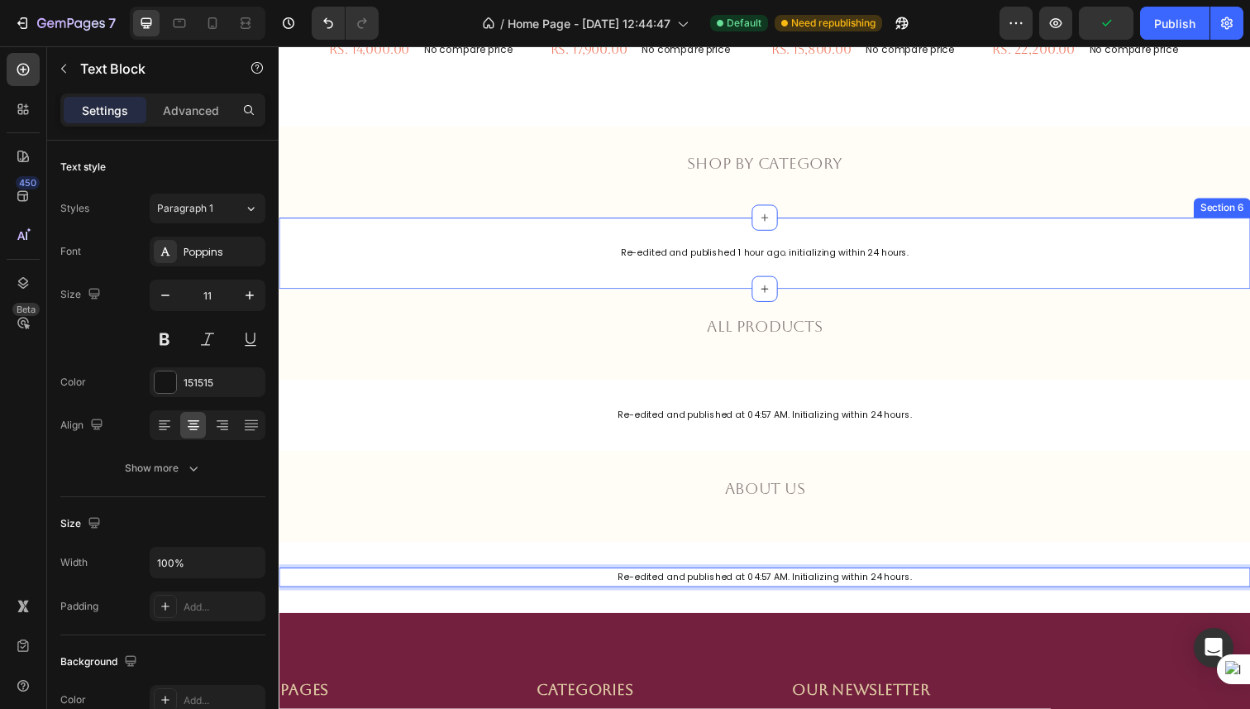
click at [741, 258] on p "Re-edited and published 1 hour ago. initializing within 24 hours." at bounding box center [774, 258] width 989 height 17
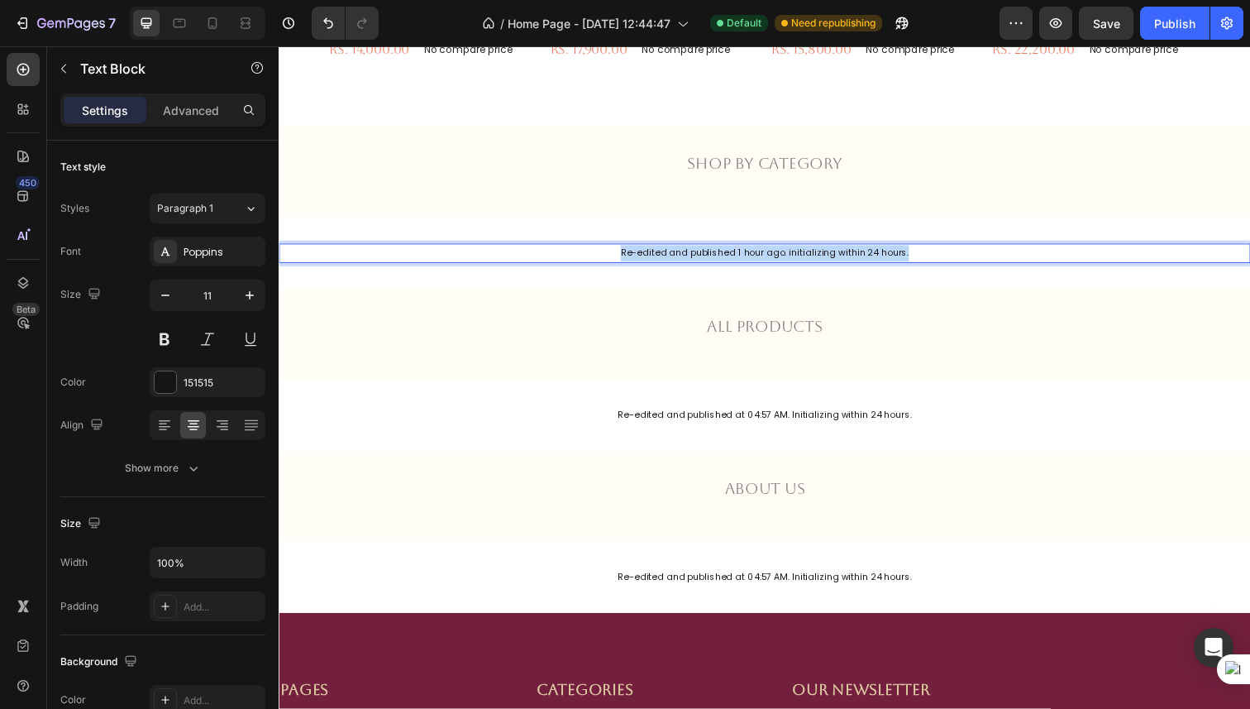
click at [741, 258] on p "Re-edited and published 1 hour ago. initializing within 24 hours." at bounding box center [774, 258] width 989 height 17
click at [907, 334] on div "All products Text Block Row" at bounding box center [775, 341] width 992 height 44
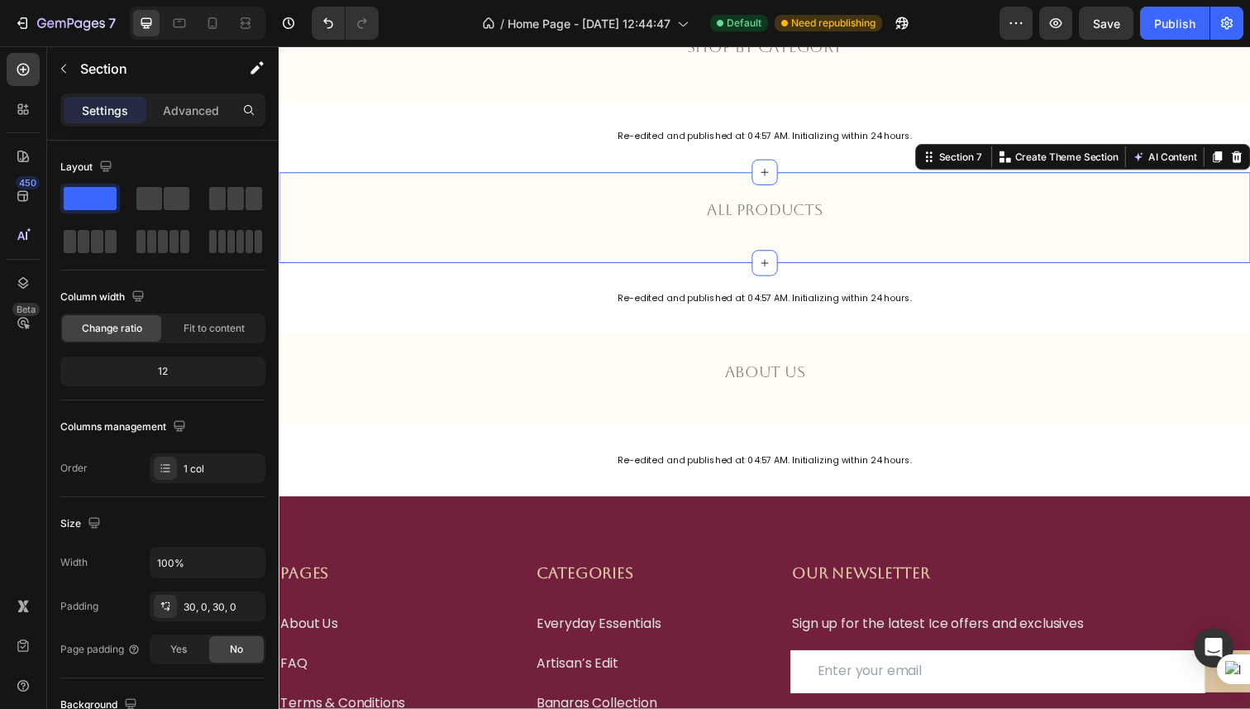
scroll to position [1158, 0]
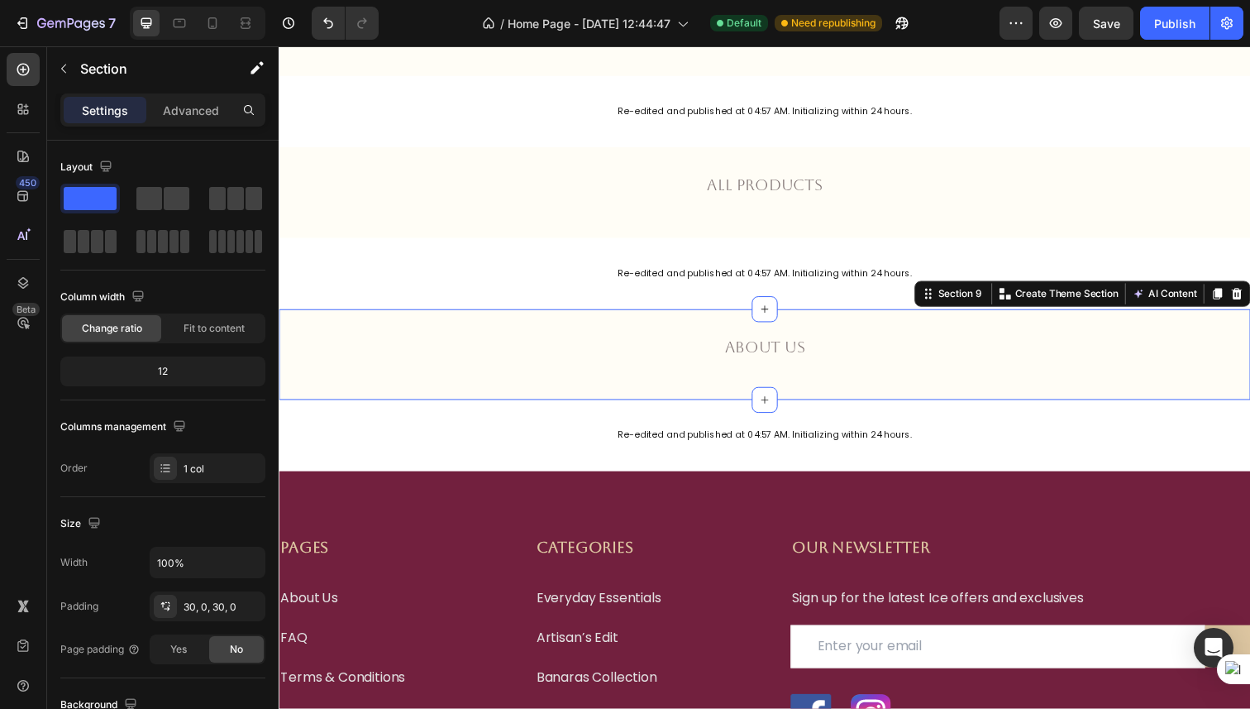
click at [898, 356] on div "About us Text Block Row" at bounding box center [775, 362] width 992 height 44
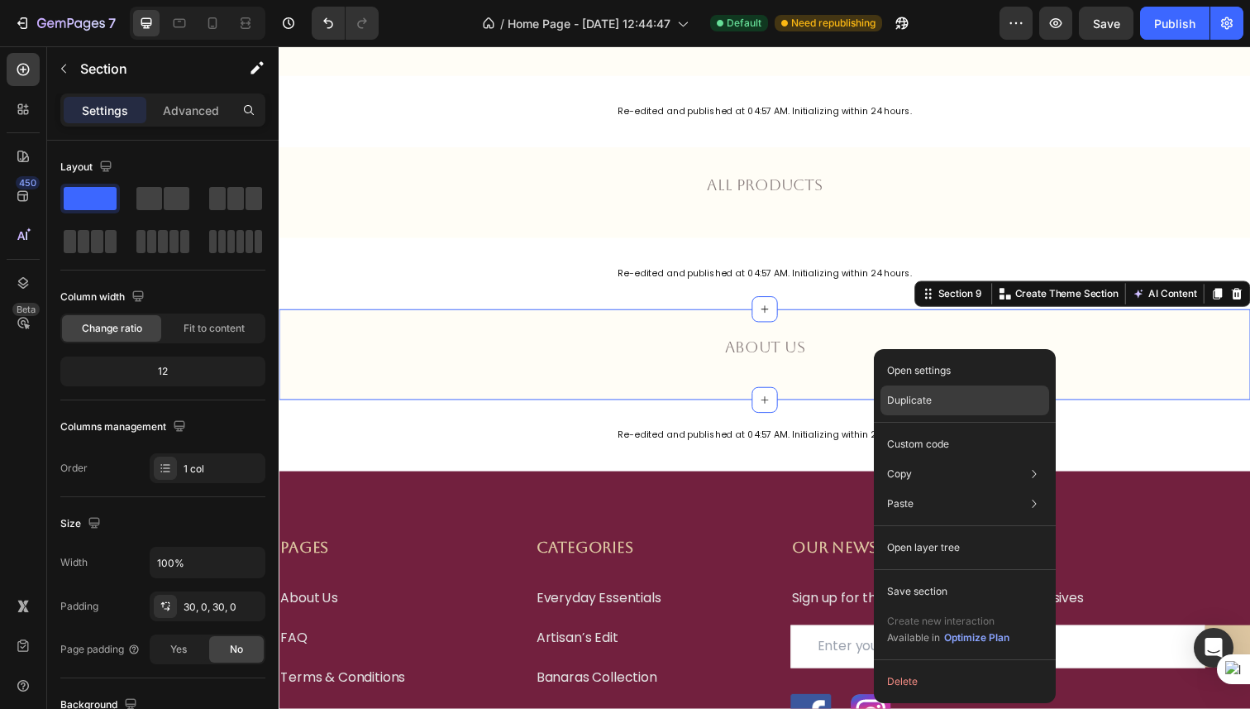
click at [922, 400] on p "Duplicate" at bounding box center [909, 400] width 45 height 15
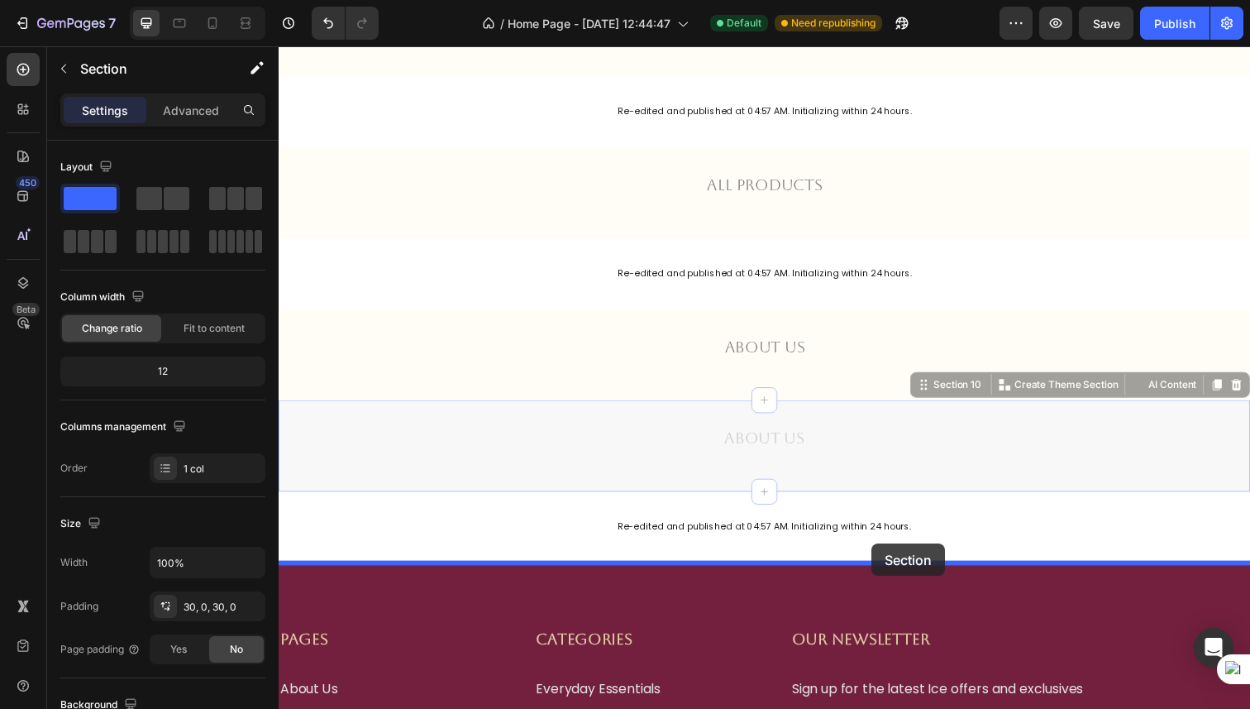
drag, startPoint x: 890, startPoint y: 437, endPoint x: 884, endPoint y: 554, distance: 116.7
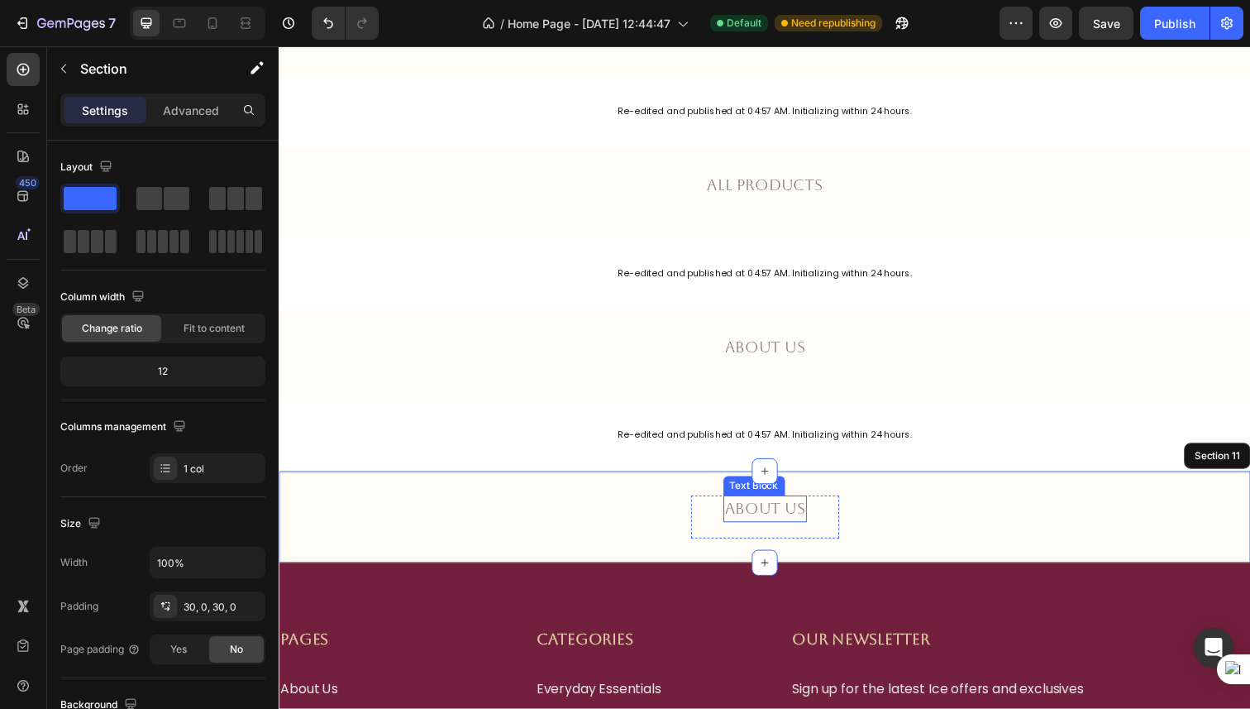
click at [803, 517] on p "About us" at bounding box center [775, 519] width 82 height 24
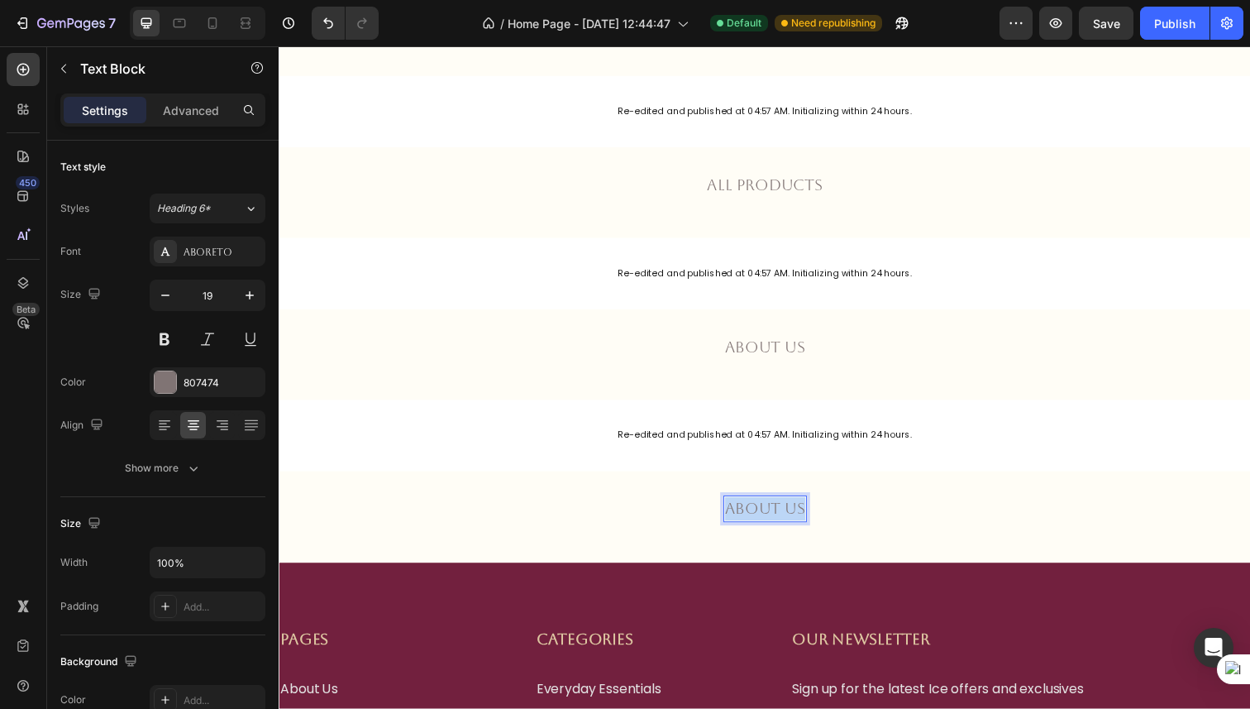
click at [803, 517] on p "About us" at bounding box center [775, 519] width 82 height 24
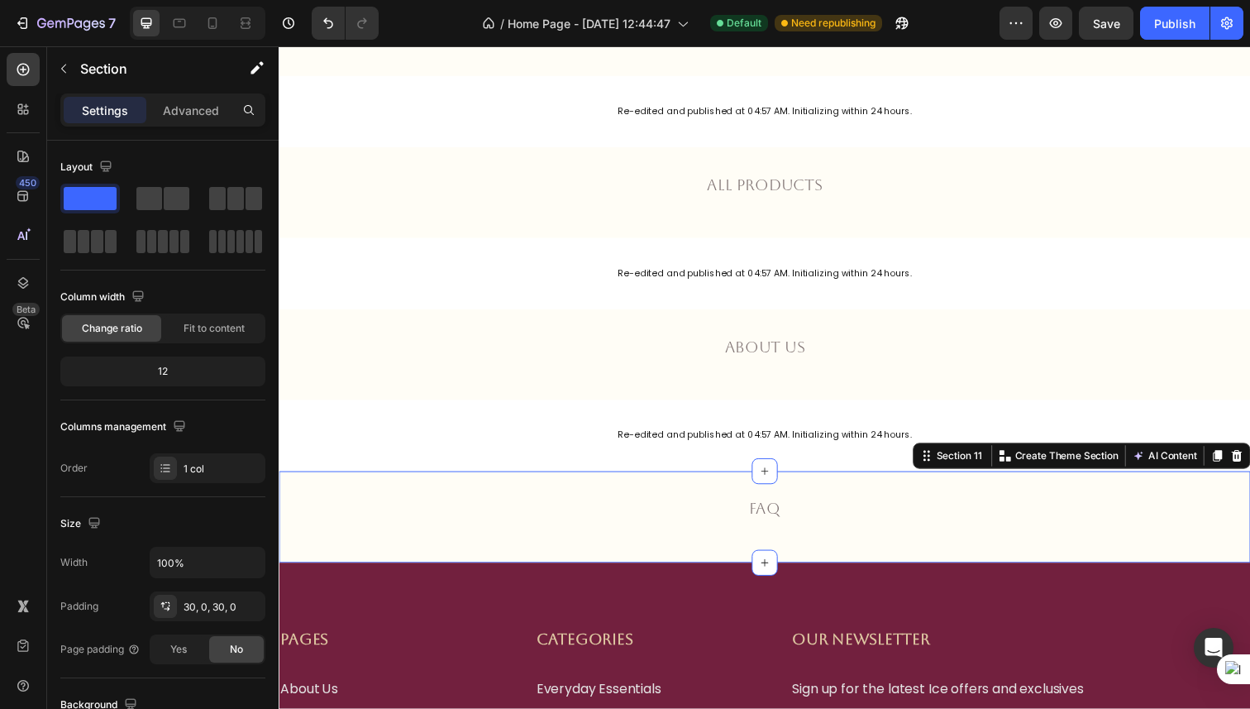
click at [860, 528] on div "faq Text Block Row" at bounding box center [775, 527] width 992 height 44
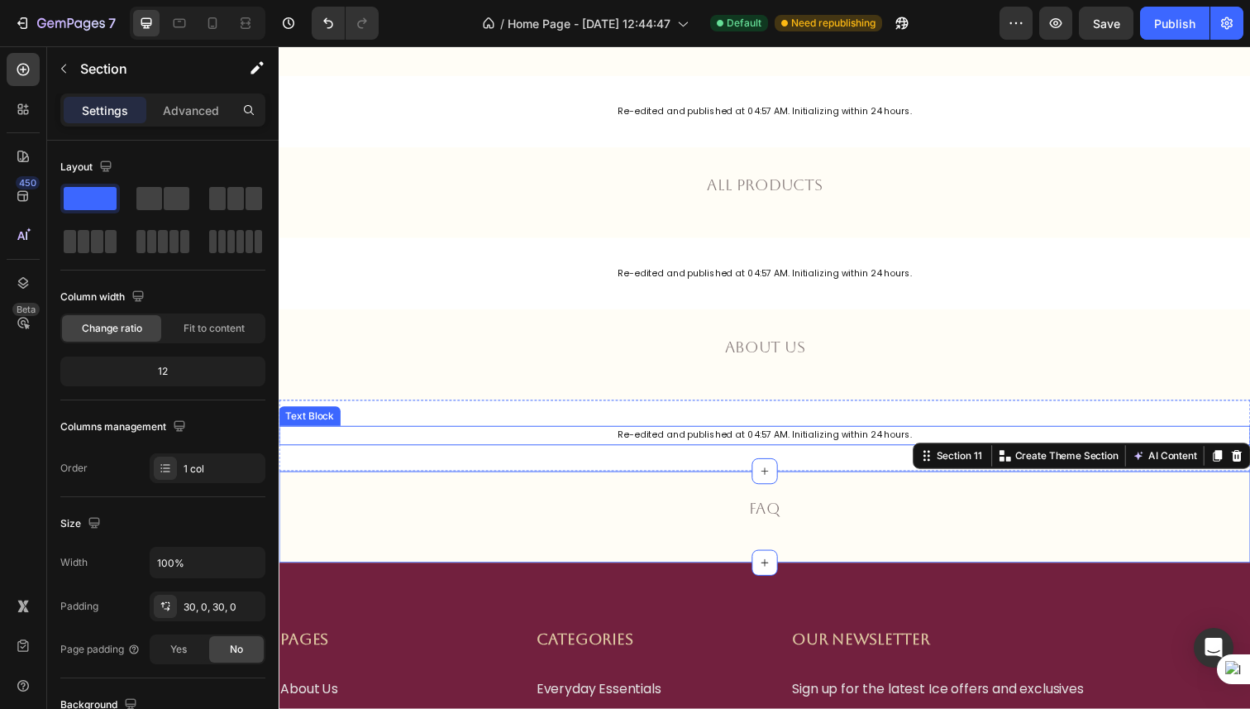
click at [862, 445] on p "Re-edited and published at 04:57 AM. Initializing within 24 hours." at bounding box center [774, 444] width 989 height 17
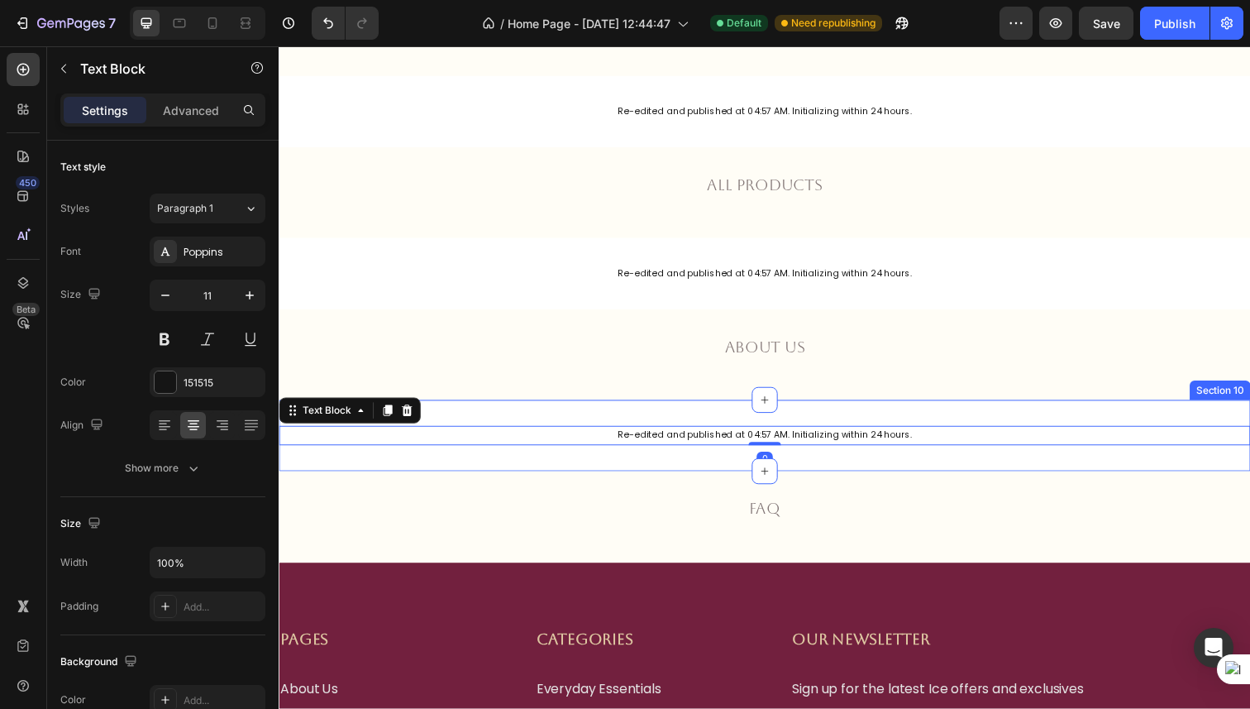
click at [896, 460] on div "Re-edited and published at 04:57 AM. Initializing within 24 hours. Text Block 0…" at bounding box center [775, 444] width 992 height 73
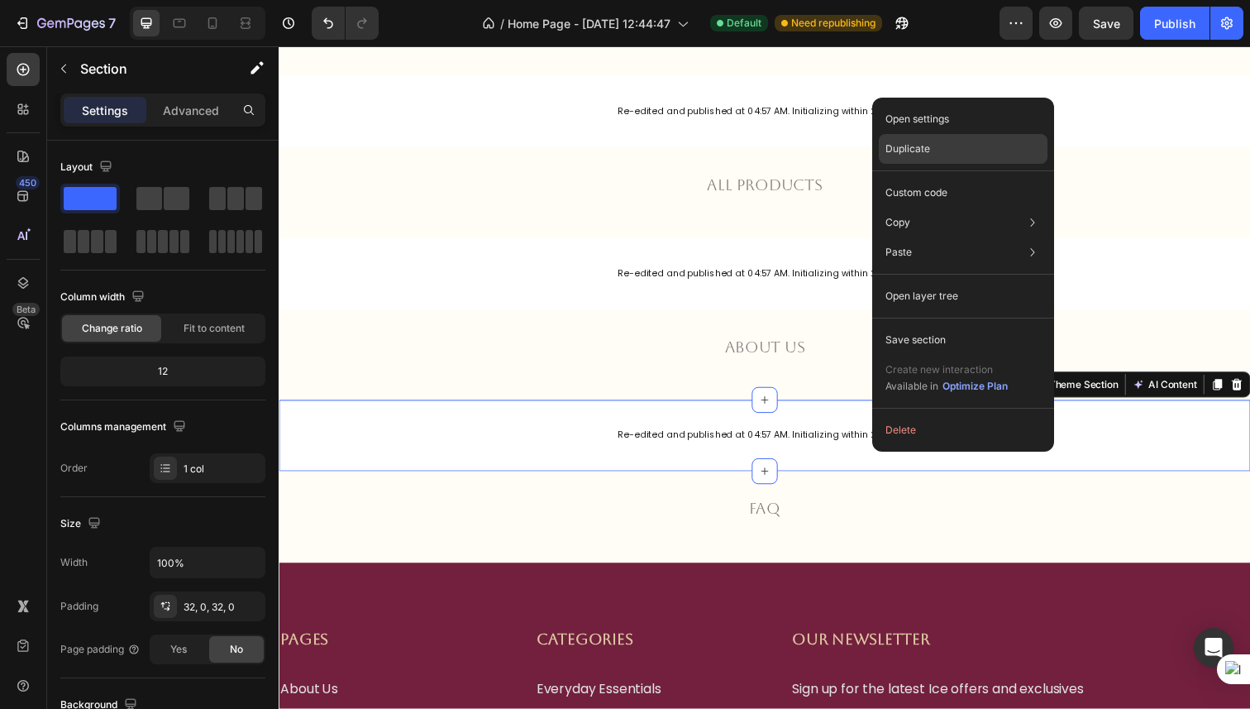
click at [927, 134] on div "Duplicate" at bounding box center [963, 149] width 169 height 30
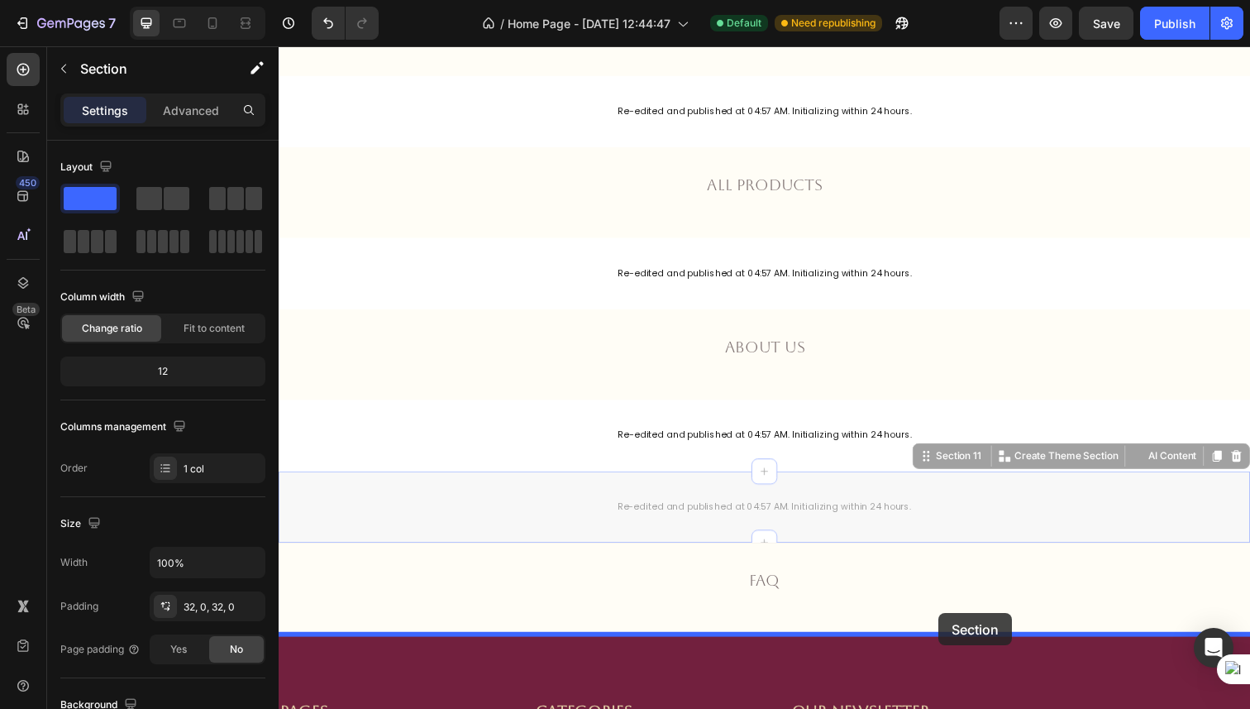
drag, startPoint x: 963, startPoint y: 503, endPoint x: 953, endPoint y: 625, distance: 122.9
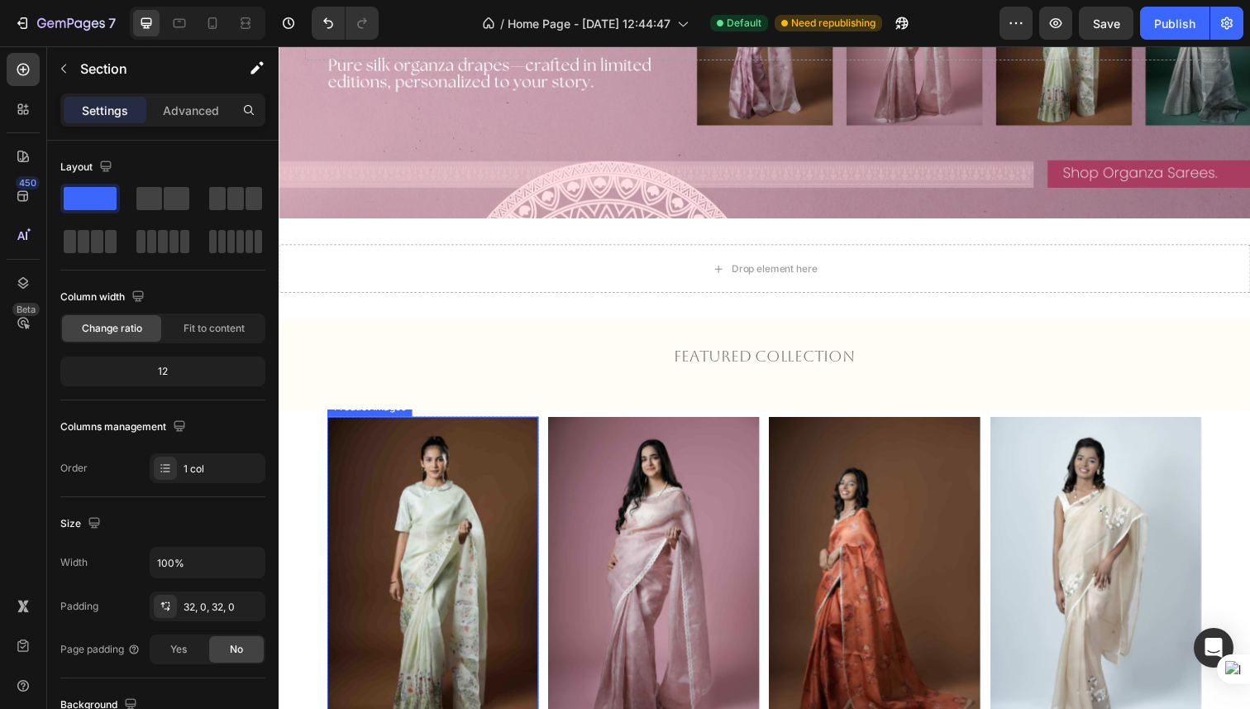
scroll to position [0, 0]
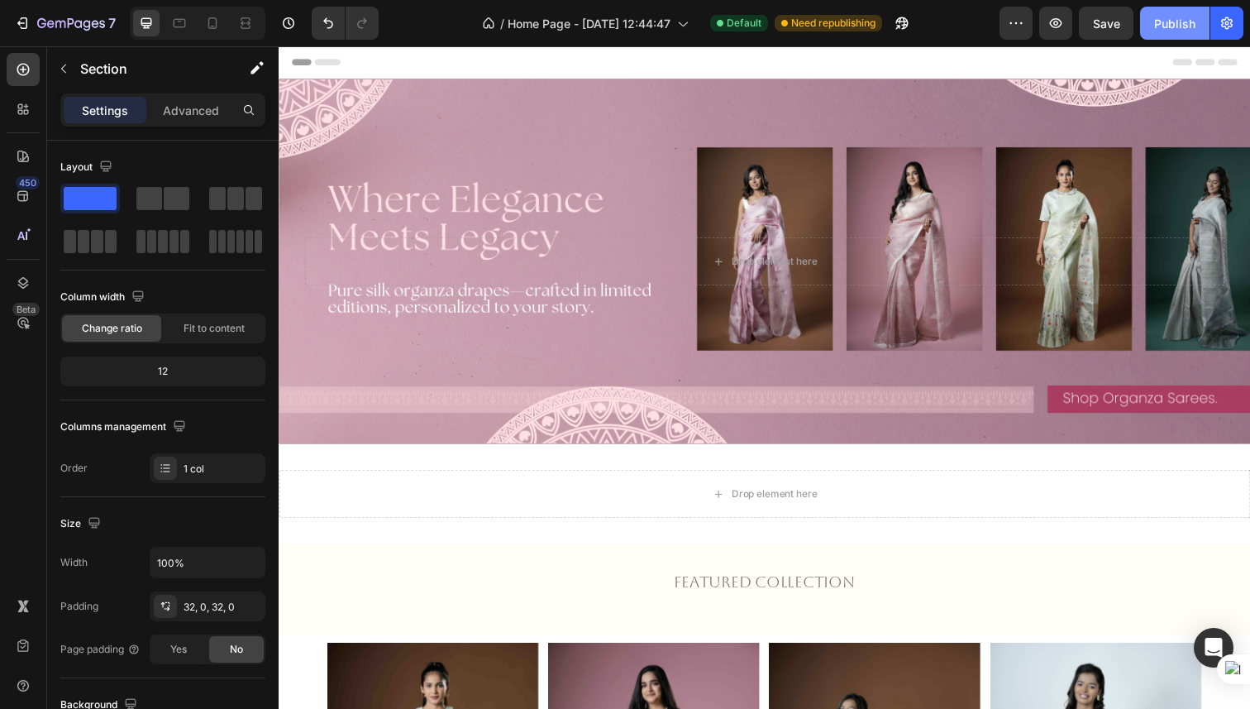
click at [1180, 19] on div "Publish" at bounding box center [1174, 23] width 41 height 17
click at [171, 29] on icon at bounding box center [179, 23] width 17 height 17
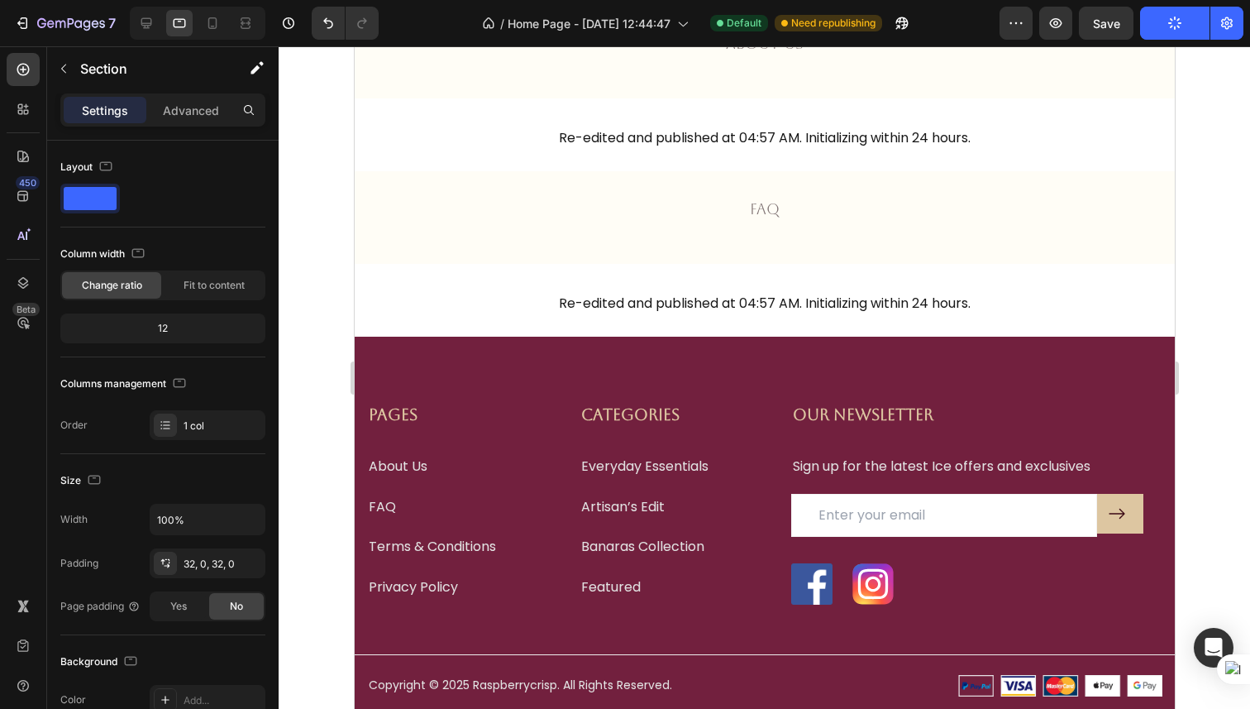
scroll to position [2338, 0]
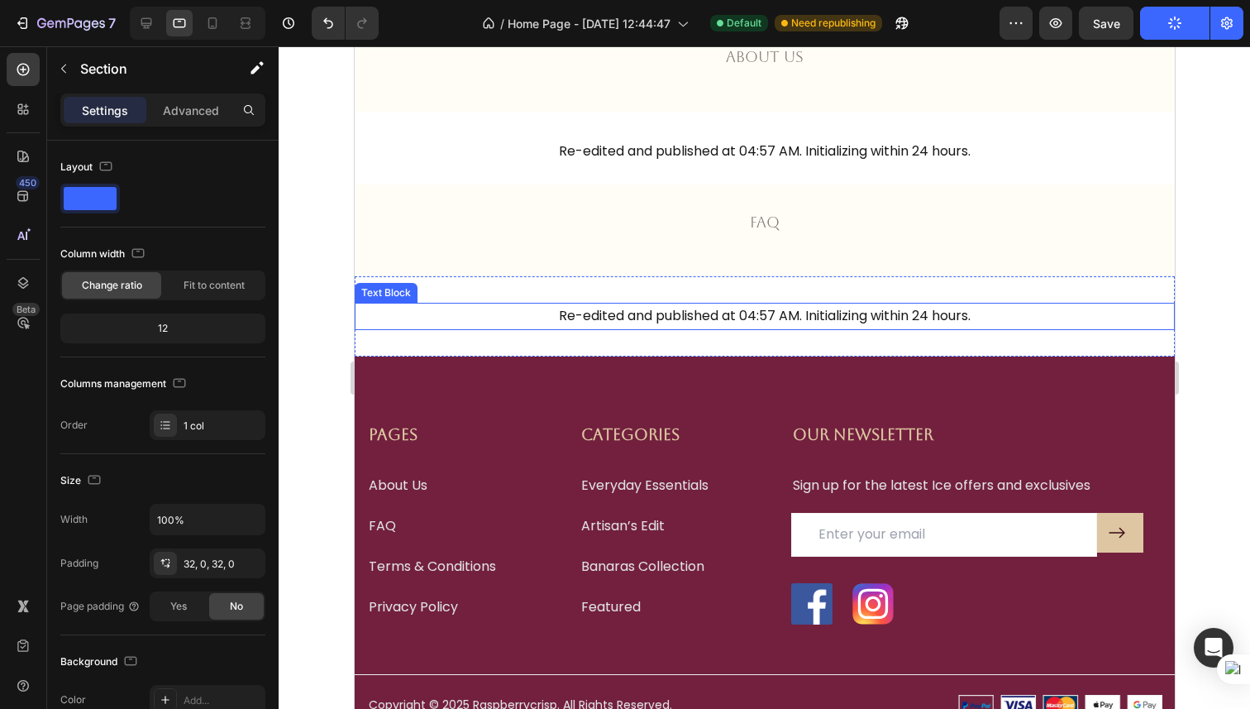
click at [597, 311] on p "Re-edited and published at 04:57 AM. Initializing within 24 hours." at bounding box center [764, 316] width 817 height 24
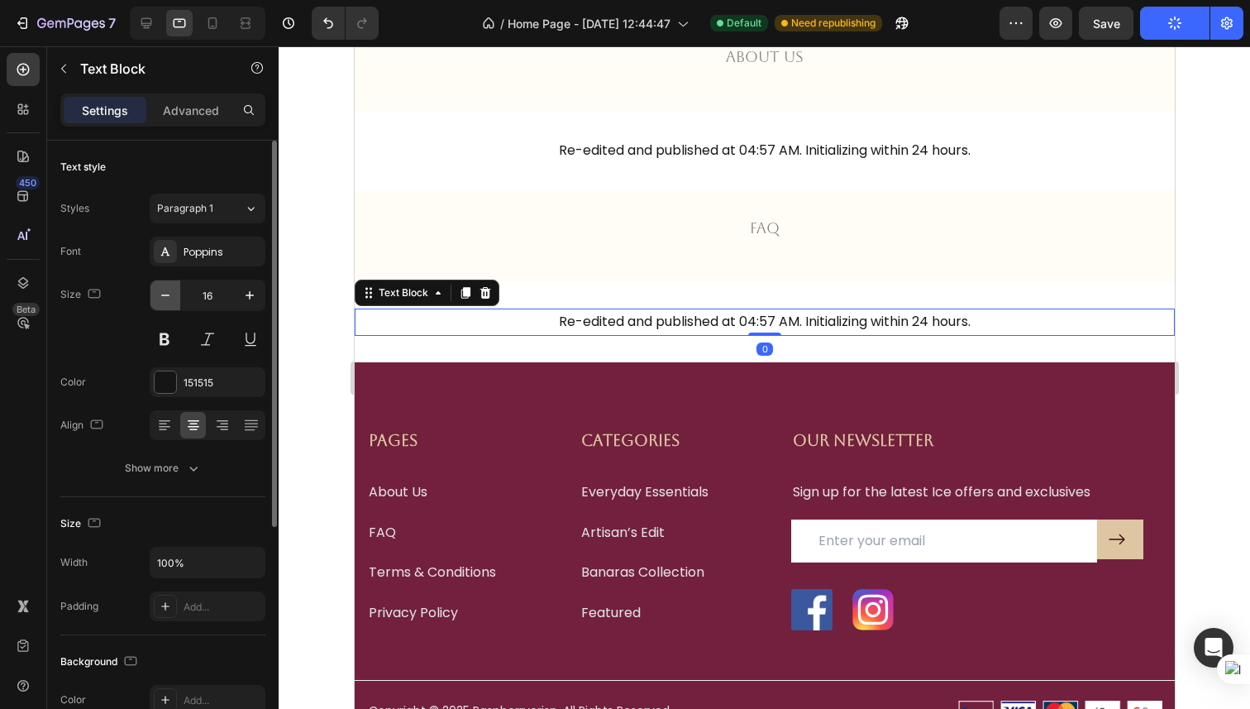
click at [168, 294] on icon "button" at bounding box center [165, 295] width 17 height 17
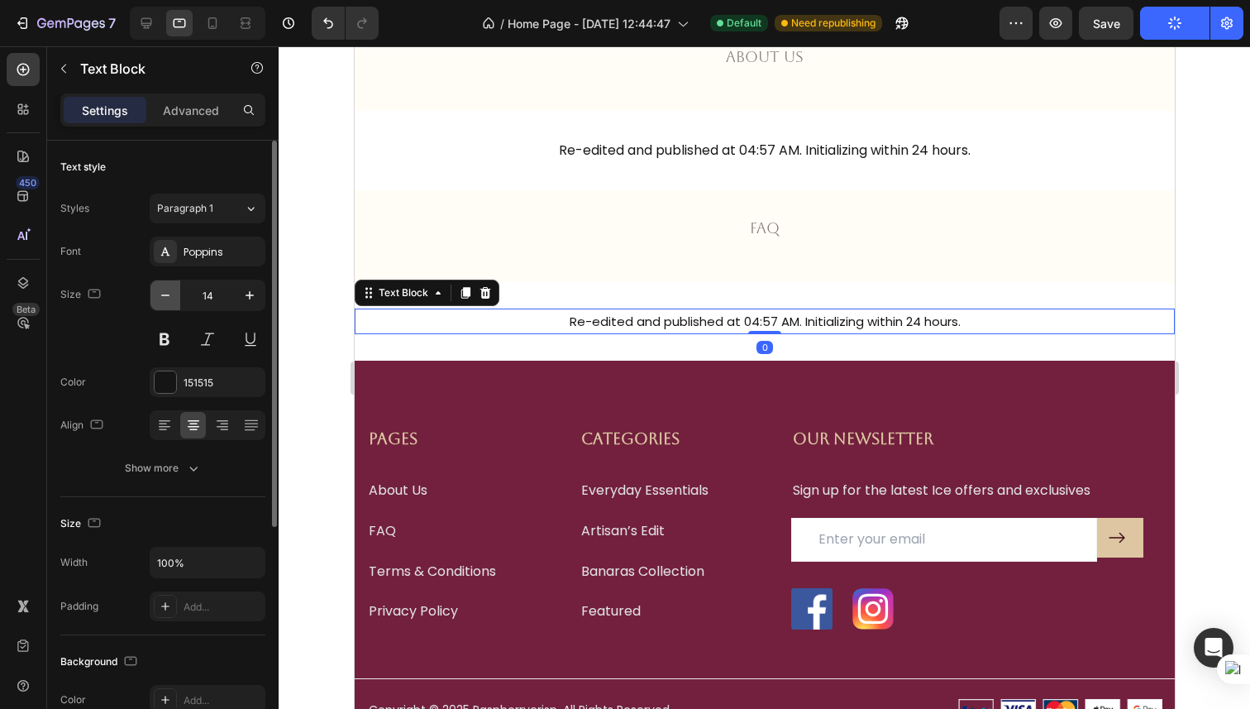
click at [168, 294] on icon "button" at bounding box center [165, 295] width 17 height 17
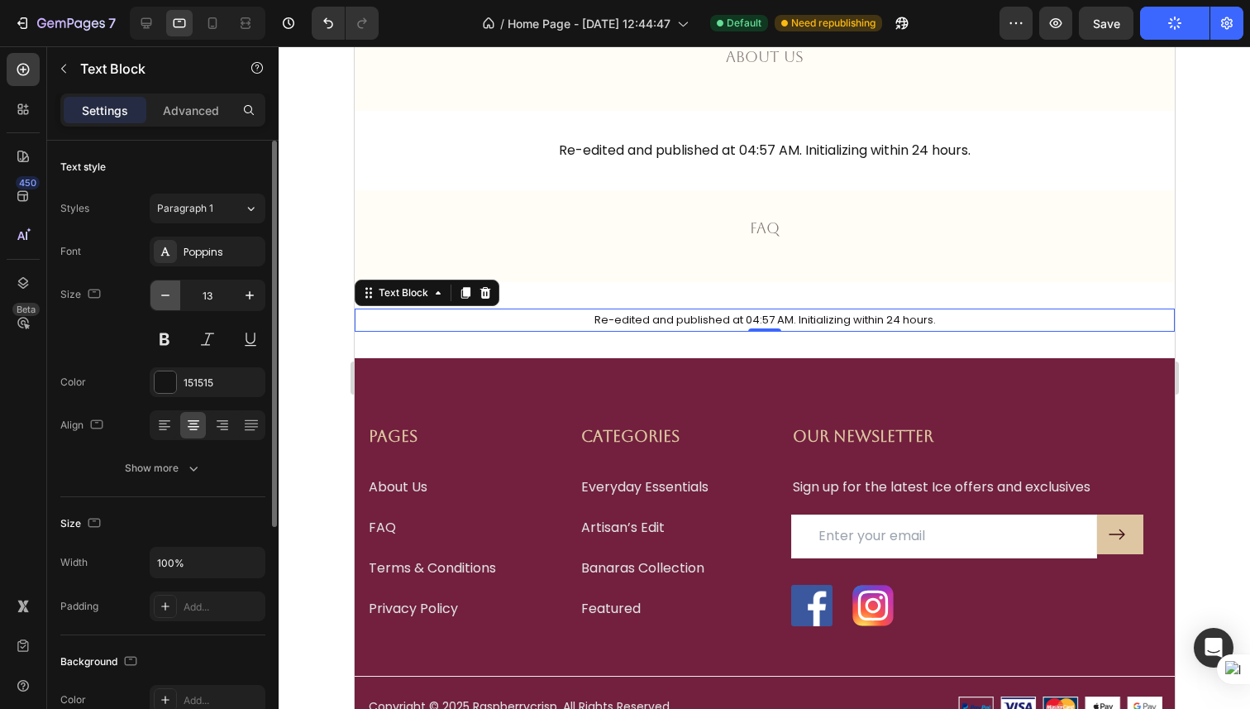
click at [168, 294] on icon "button" at bounding box center [165, 295] width 17 height 17
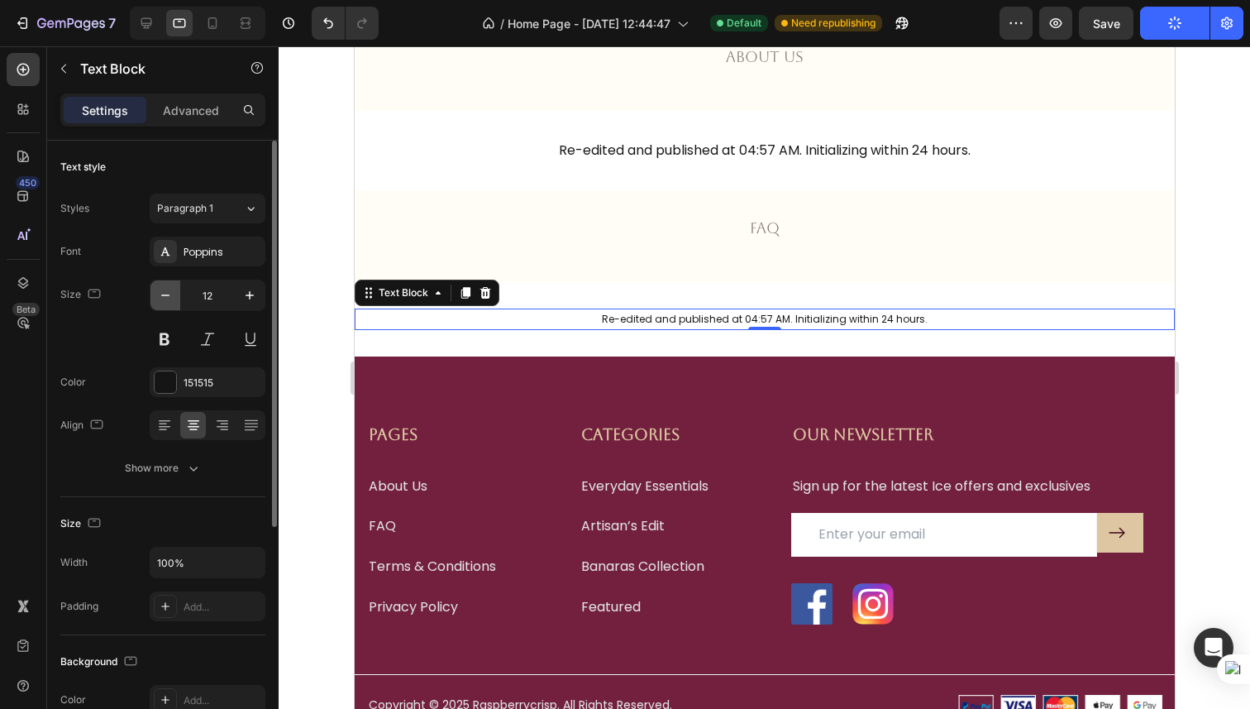
click at [168, 294] on icon "button" at bounding box center [165, 295] width 17 height 17
type input "11"
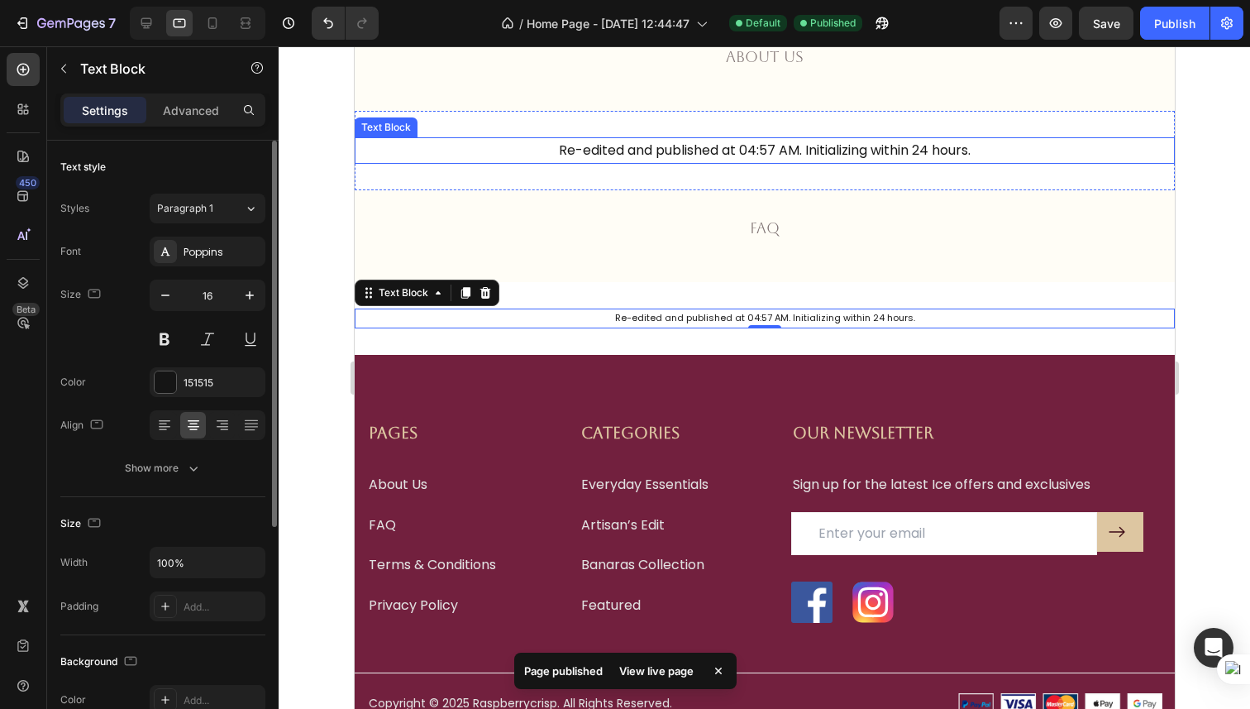
click at [576, 154] on p "Re-edited and published at 04:57 AM. Initializing within 24 hours." at bounding box center [764, 151] width 817 height 24
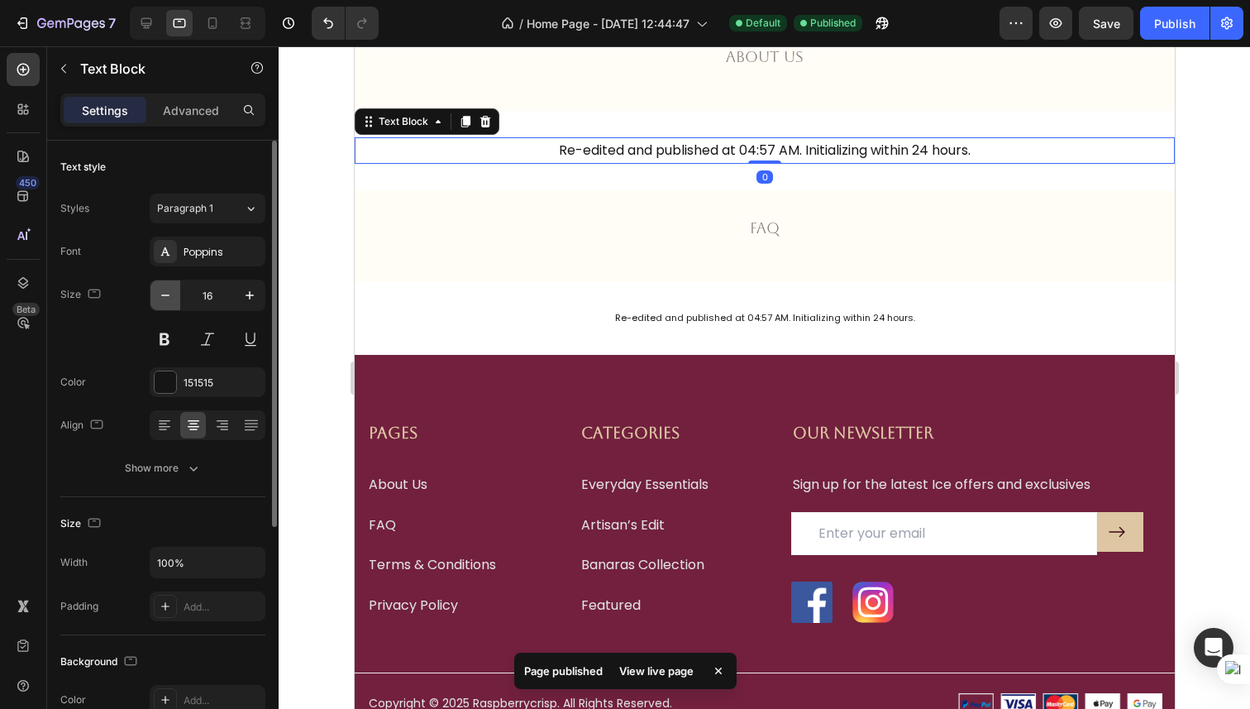
click at [163, 287] on icon "button" at bounding box center [165, 295] width 17 height 17
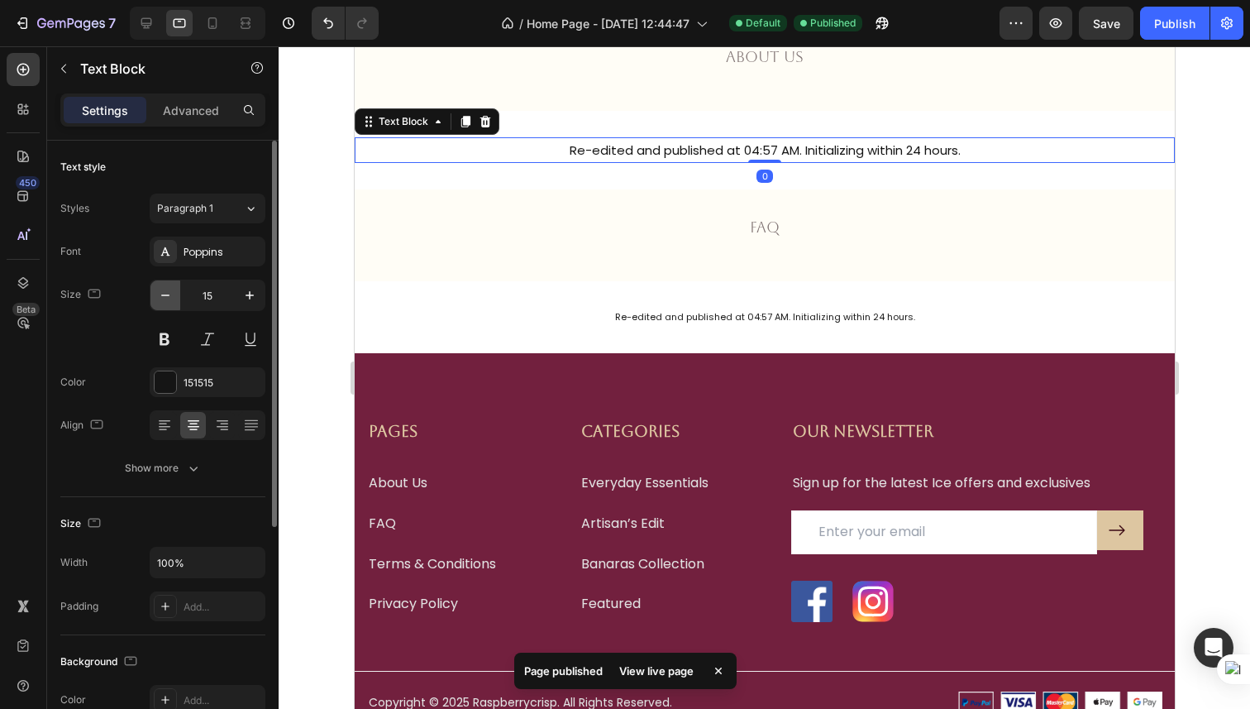
click at [163, 287] on icon "button" at bounding box center [165, 295] width 17 height 17
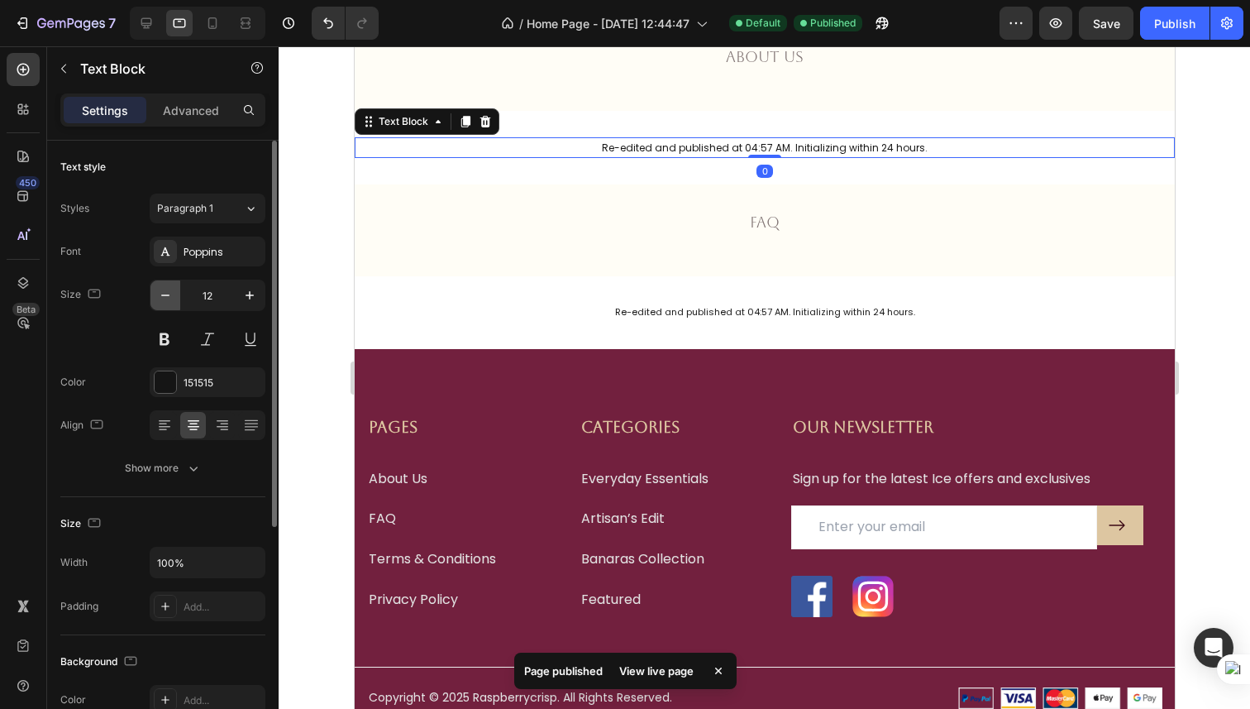
click at [163, 287] on icon "button" at bounding box center [165, 295] width 17 height 17
type input "11"
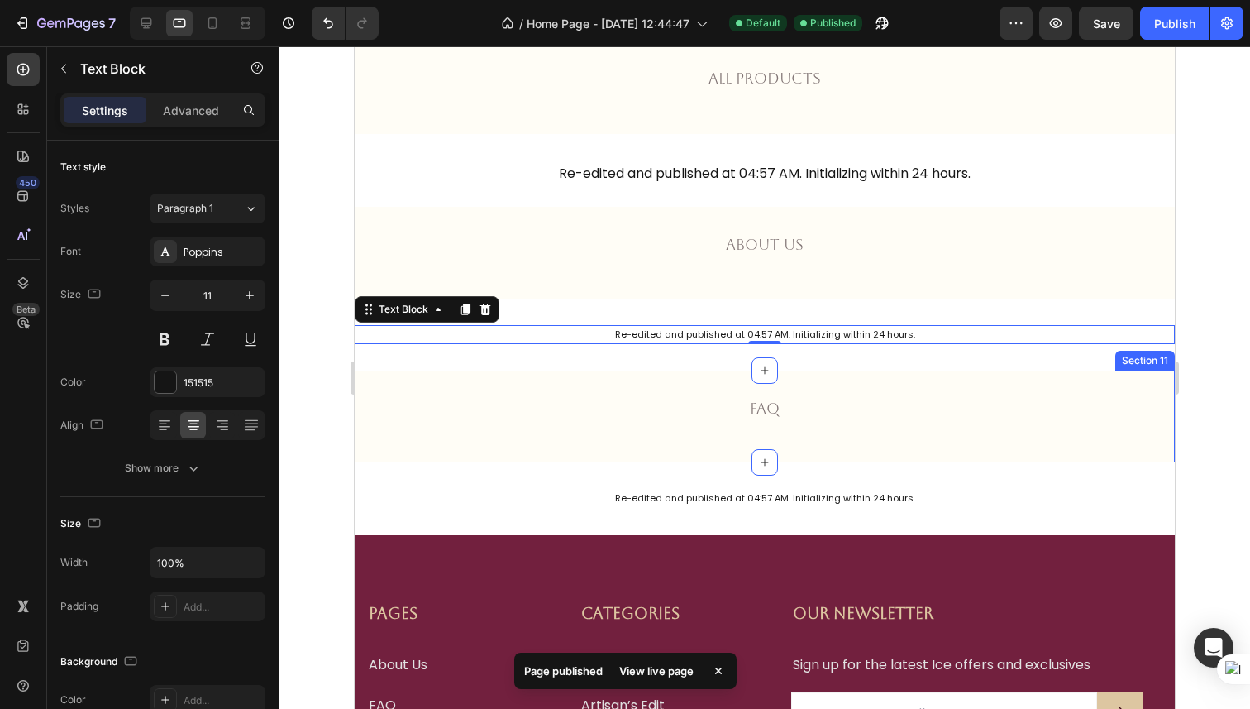
scroll to position [2097, 0]
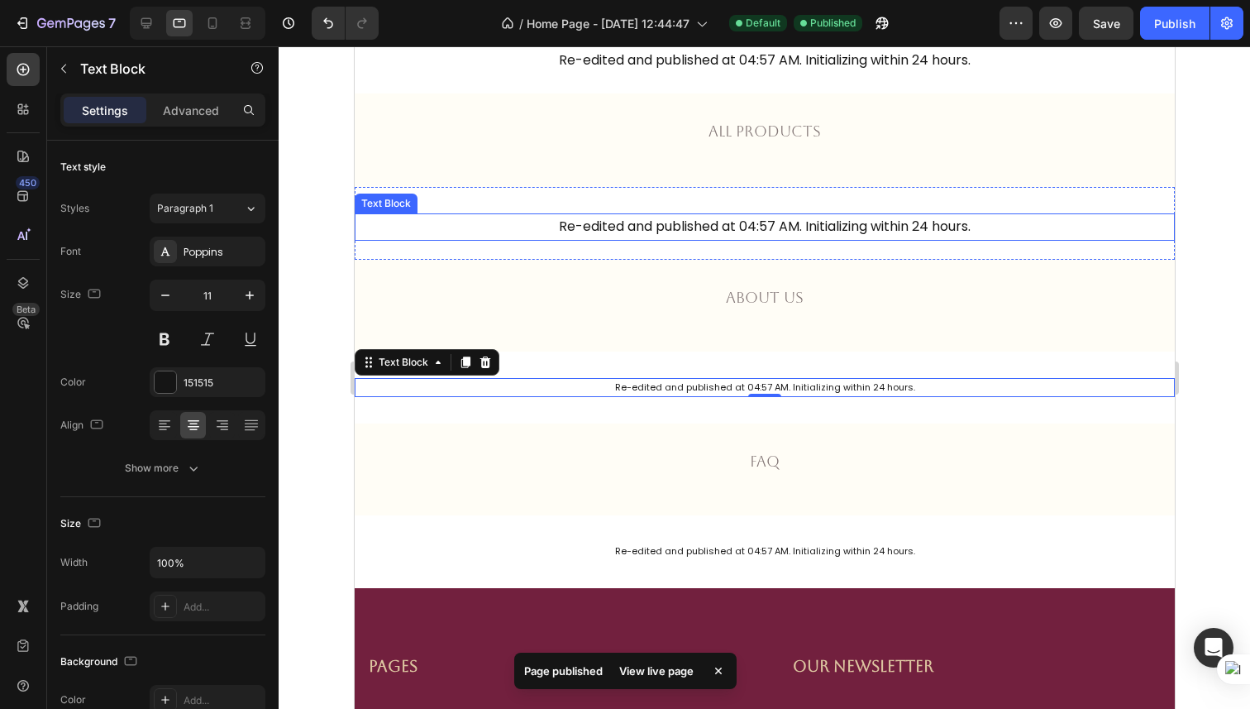
click at [548, 227] on p "Re-edited and published at 04:57 AM. Initializing within 24 hours." at bounding box center [764, 227] width 817 height 24
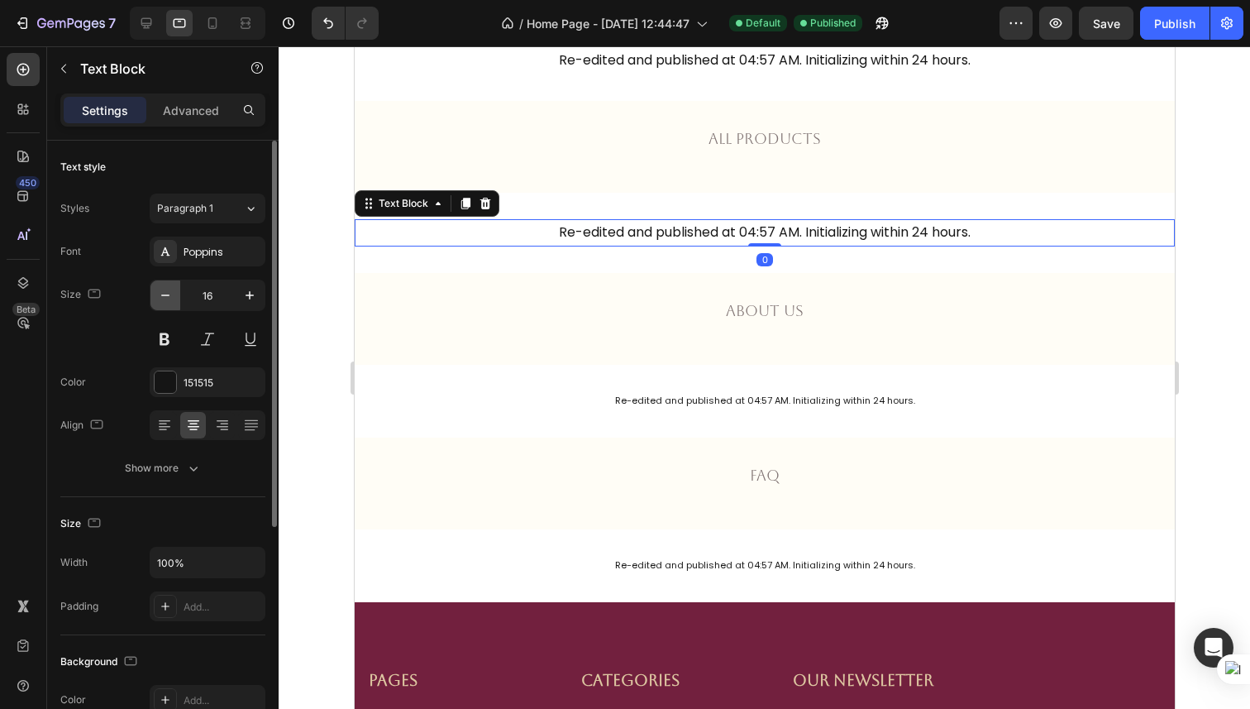
click at [168, 300] on icon "button" at bounding box center [165, 295] width 17 height 17
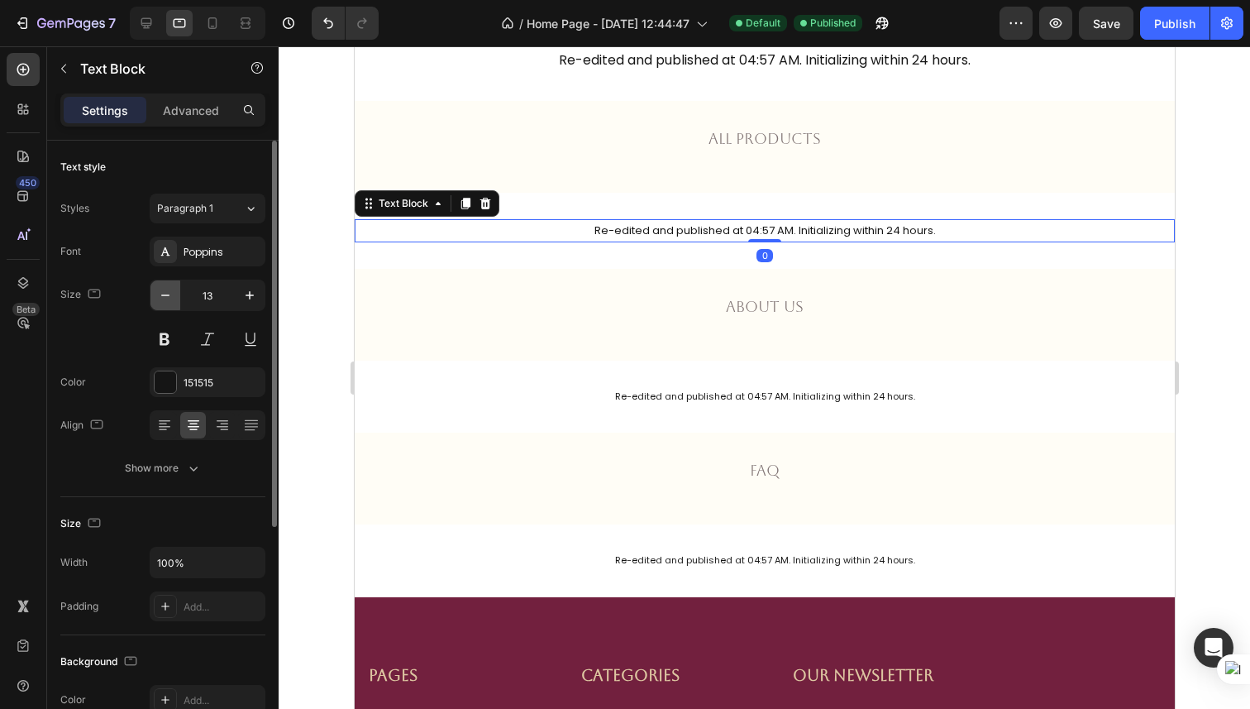
click at [168, 300] on icon "button" at bounding box center [165, 295] width 17 height 17
click at [162, 291] on icon "button" at bounding box center [165, 295] width 17 height 17
type input "11"
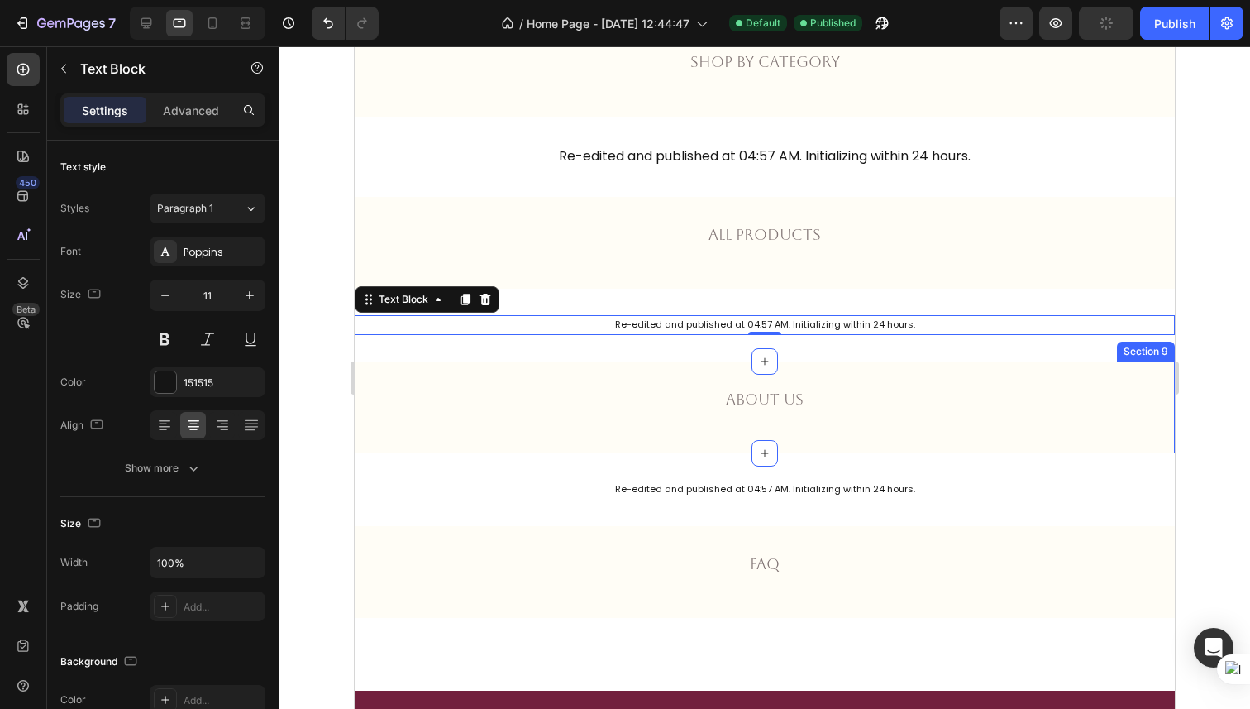
scroll to position [1882, 0]
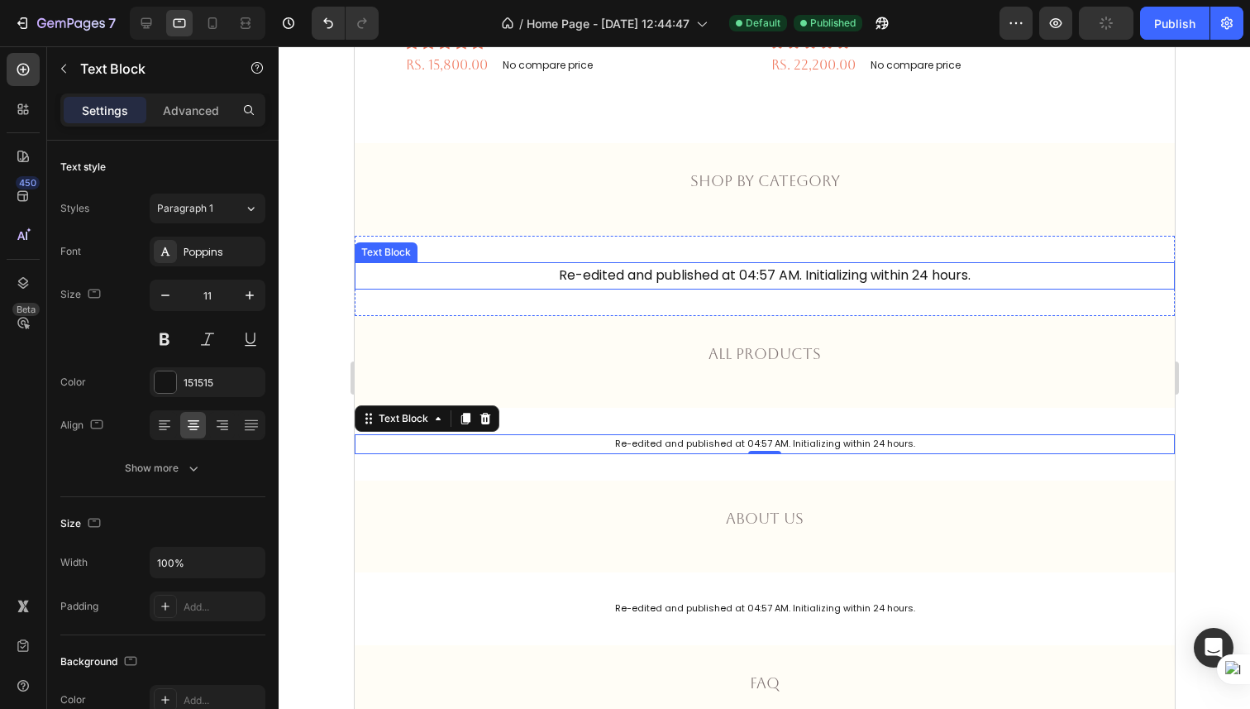
click at [576, 272] on p "Re-edited and published at 04:57 AM. Initializing within 24 hours." at bounding box center [764, 276] width 817 height 24
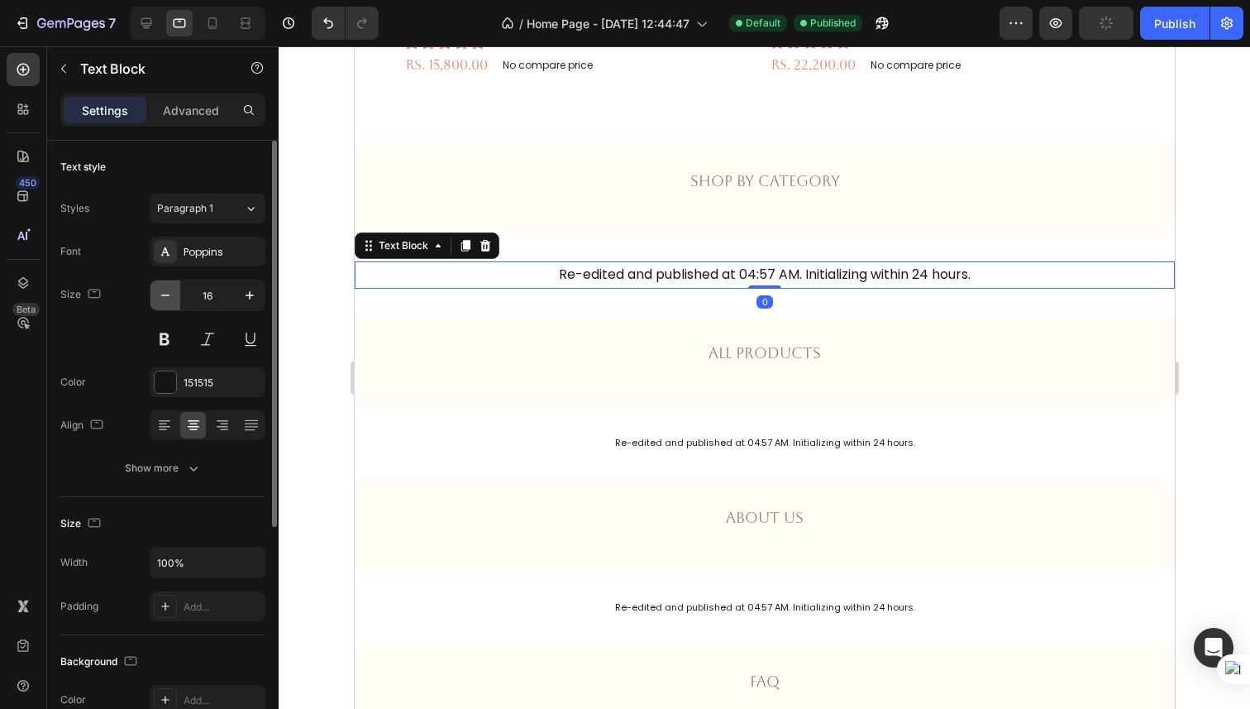
click at [174, 294] on button "button" at bounding box center [165, 295] width 30 height 30
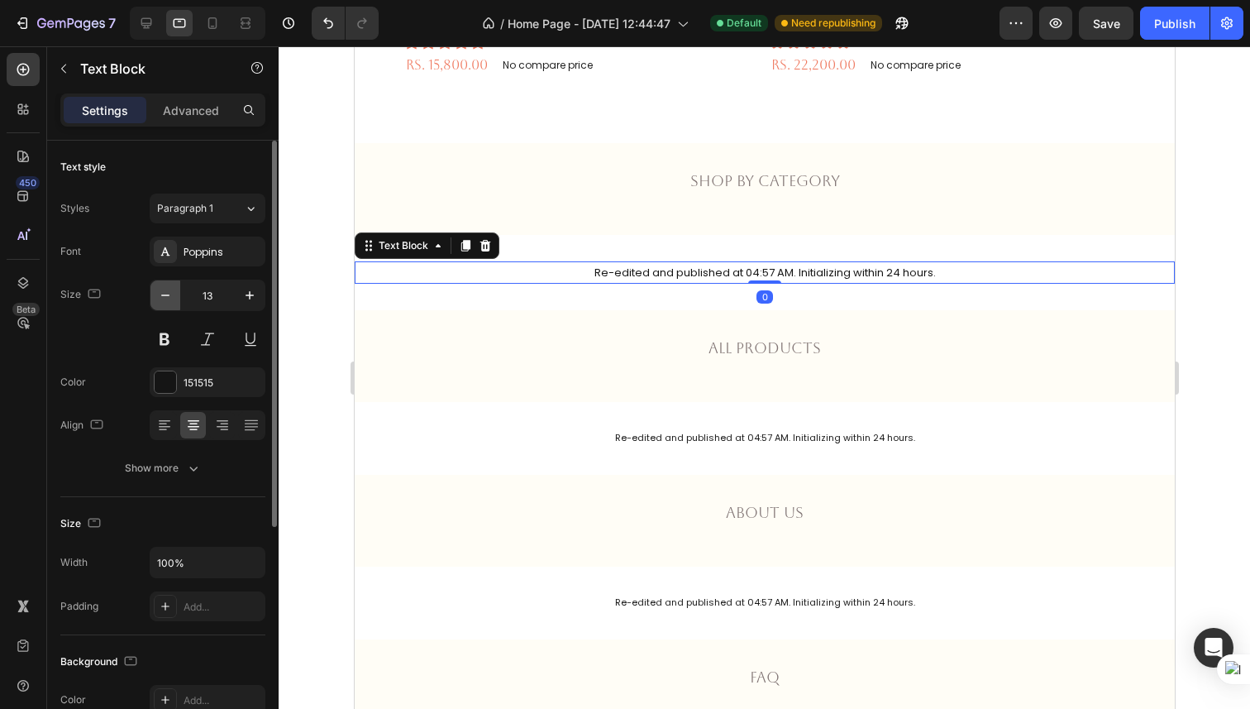
click at [174, 294] on button "button" at bounding box center [165, 295] width 30 height 30
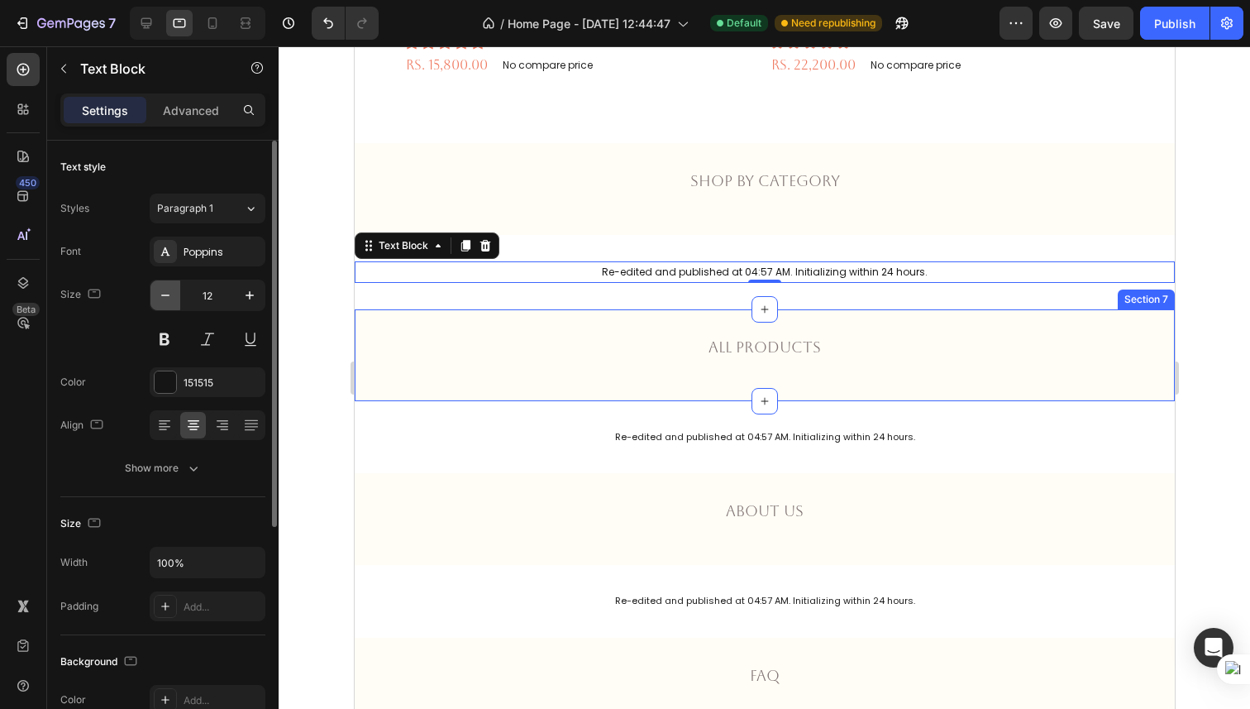
click at [173, 293] on icon "button" at bounding box center [165, 295] width 17 height 17
type input "11"
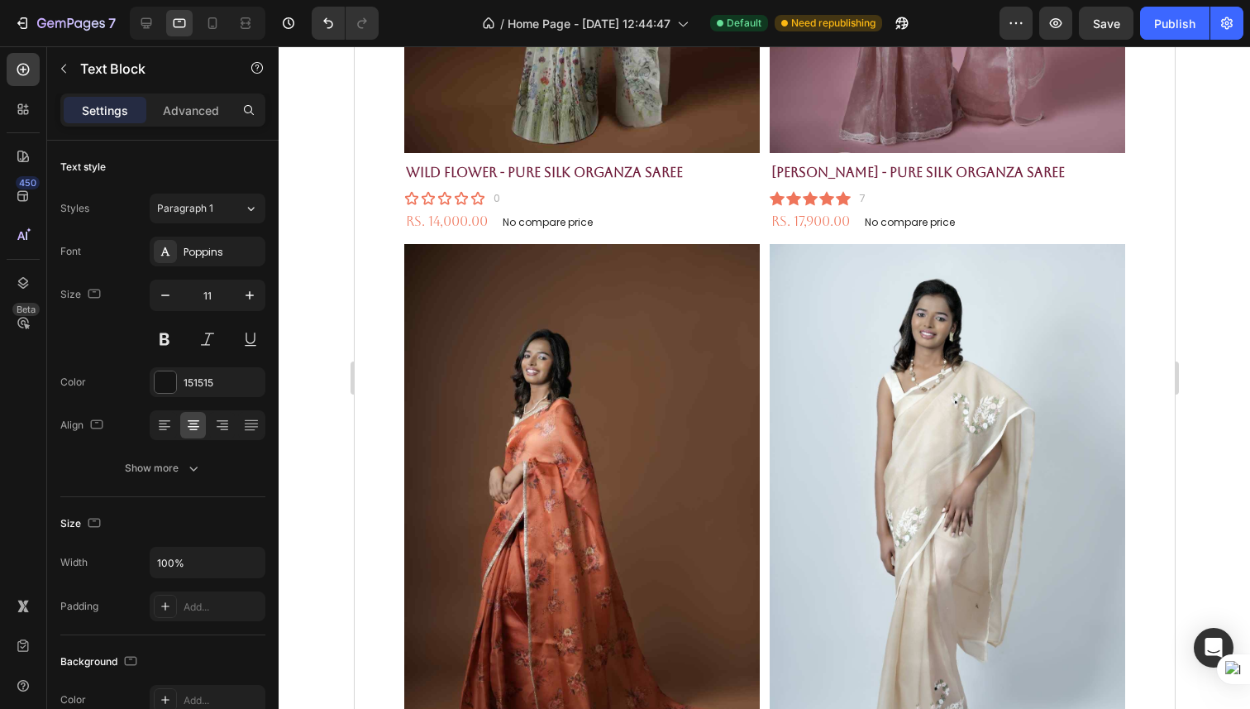
scroll to position [0, 0]
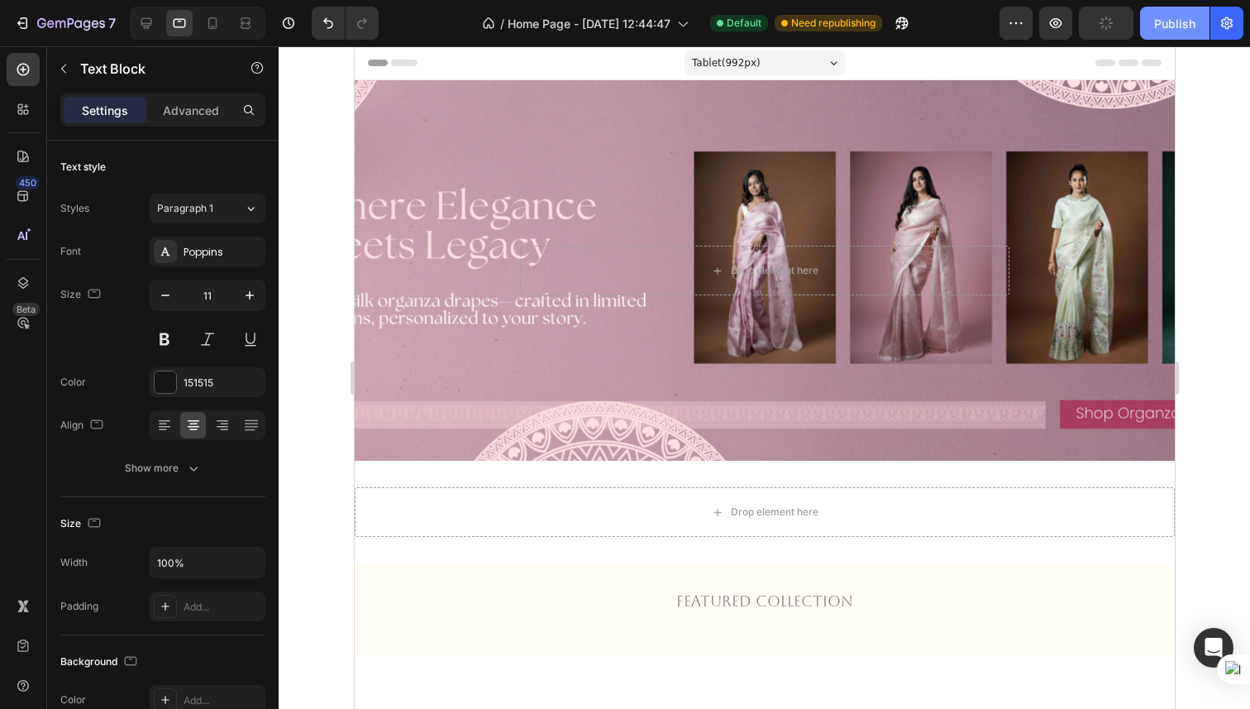
click at [1171, 27] on div "Publish" at bounding box center [1174, 23] width 41 height 17
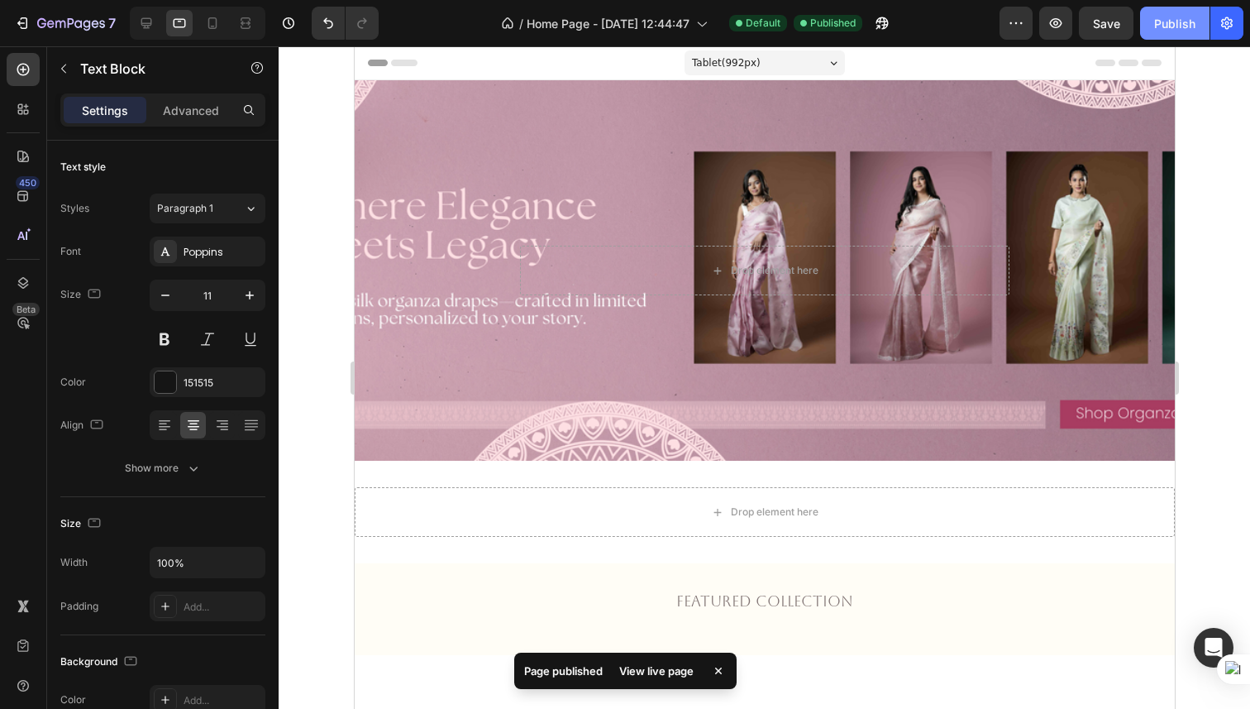
click at [1169, 30] on div "Publish" at bounding box center [1174, 23] width 41 height 17
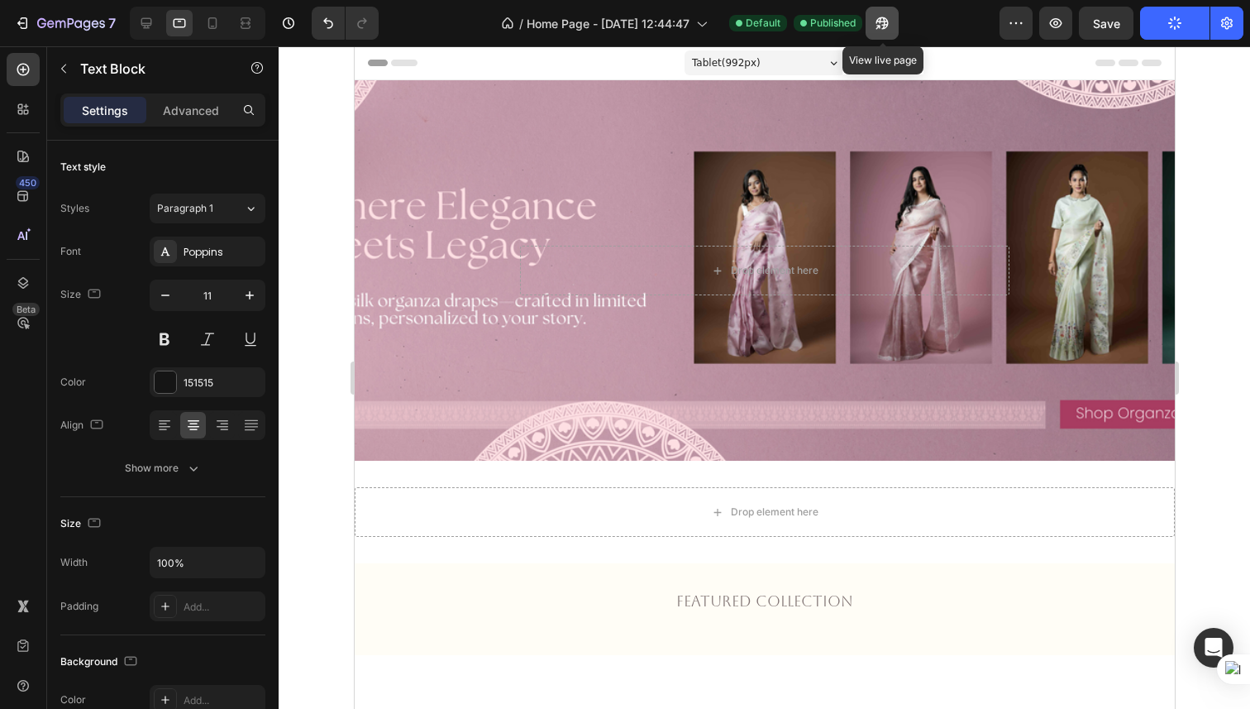
click at [886, 25] on icon "button" at bounding box center [883, 23] width 12 height 12
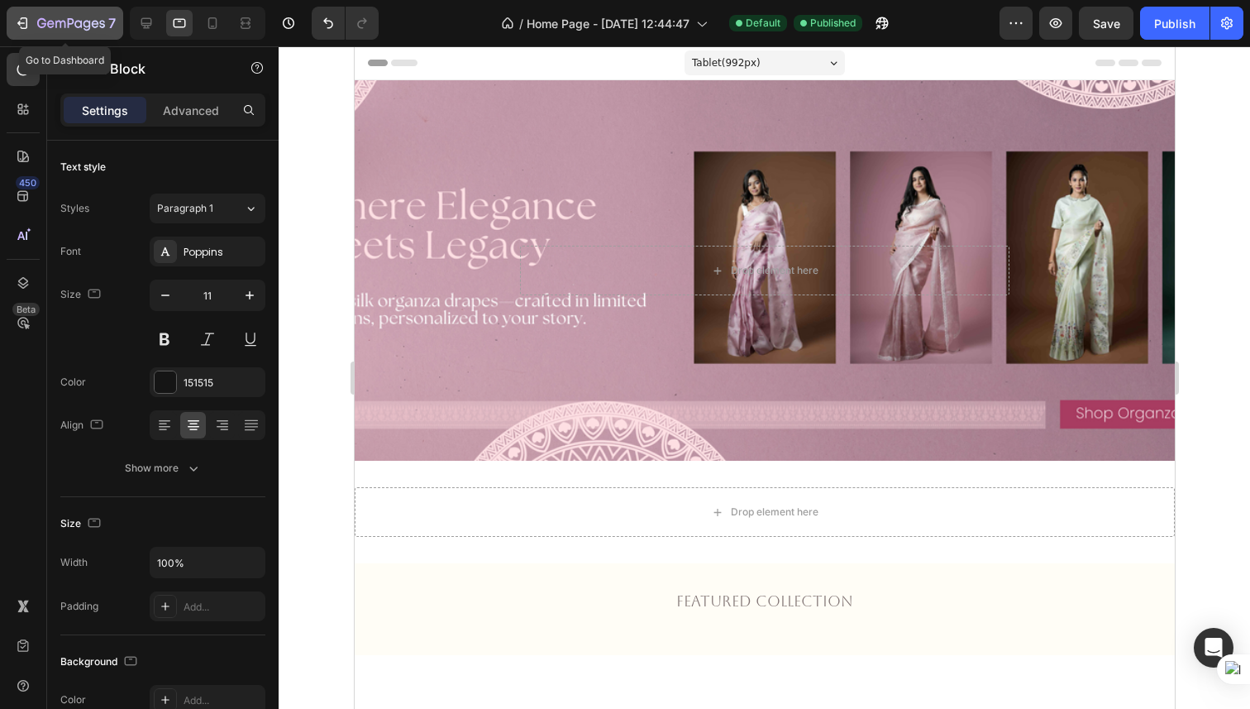
click at [69, 27] on icon "button" at bounding box center [71, 24] width 68 height 14
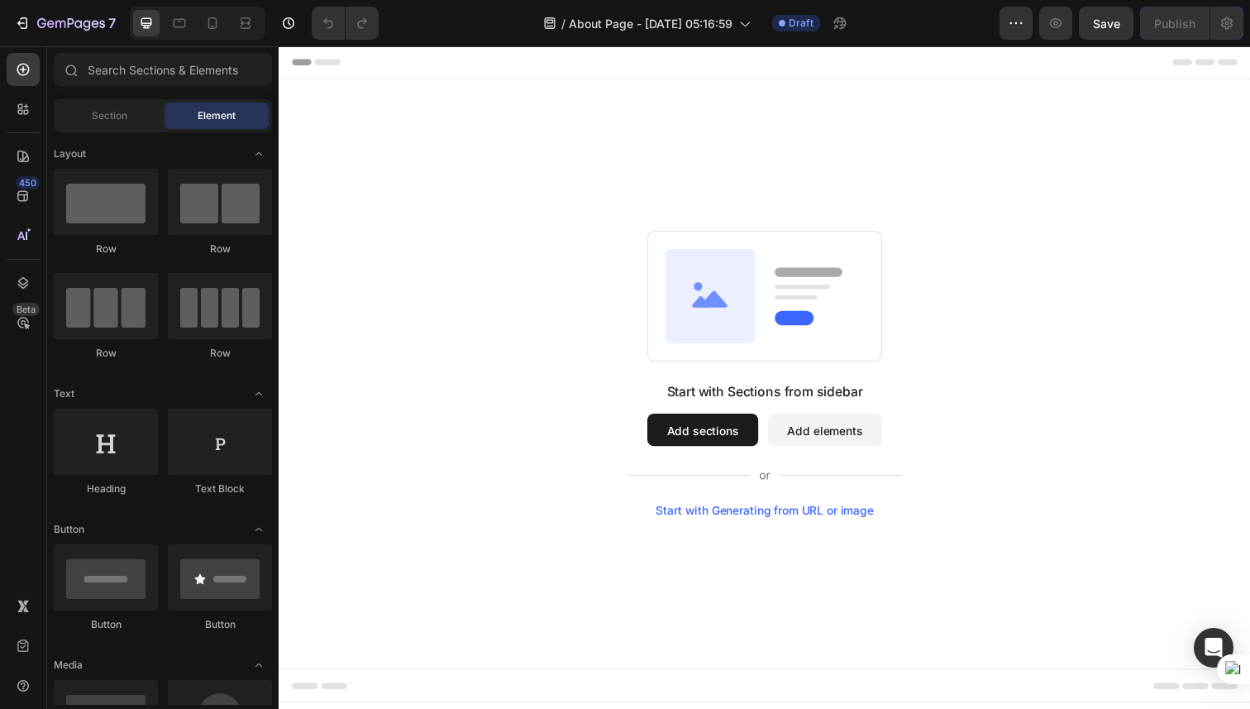
click at [690, 437] on button "Add sections" at bounding box center [711, 438] width 113 height 33
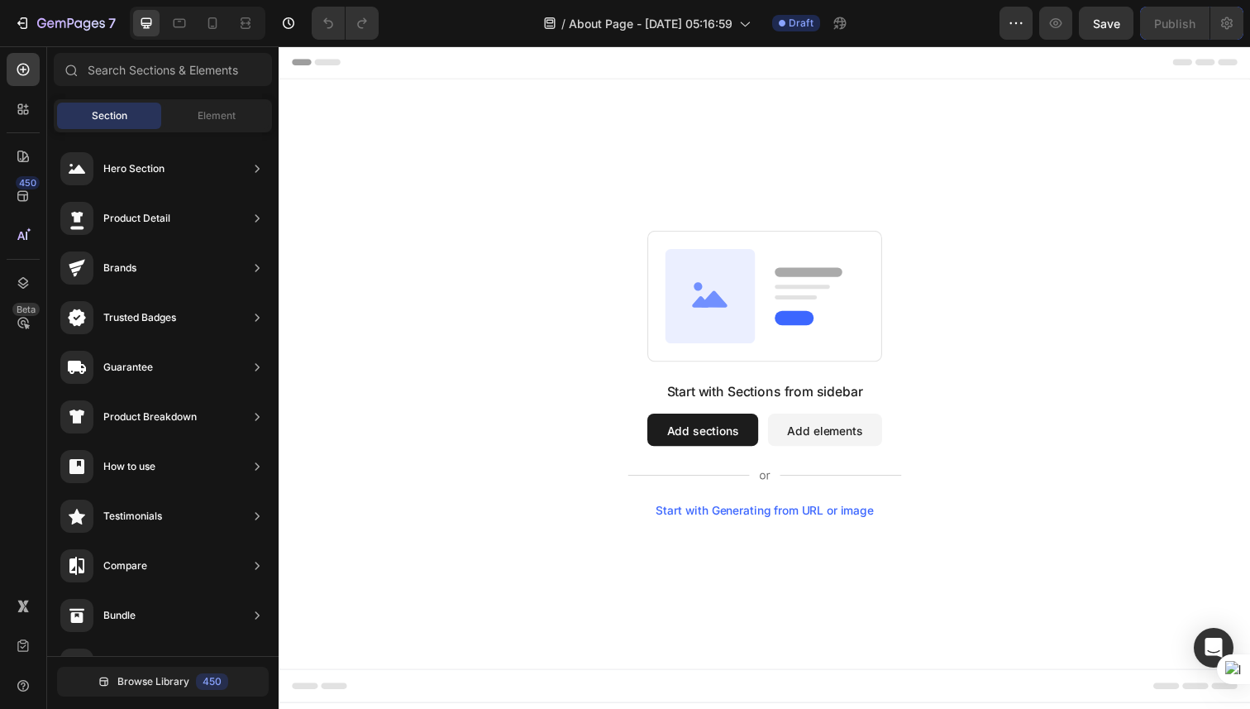
click at [816, 440] on button "Add elements" at bounding box center [836, 438] width 117 height 33
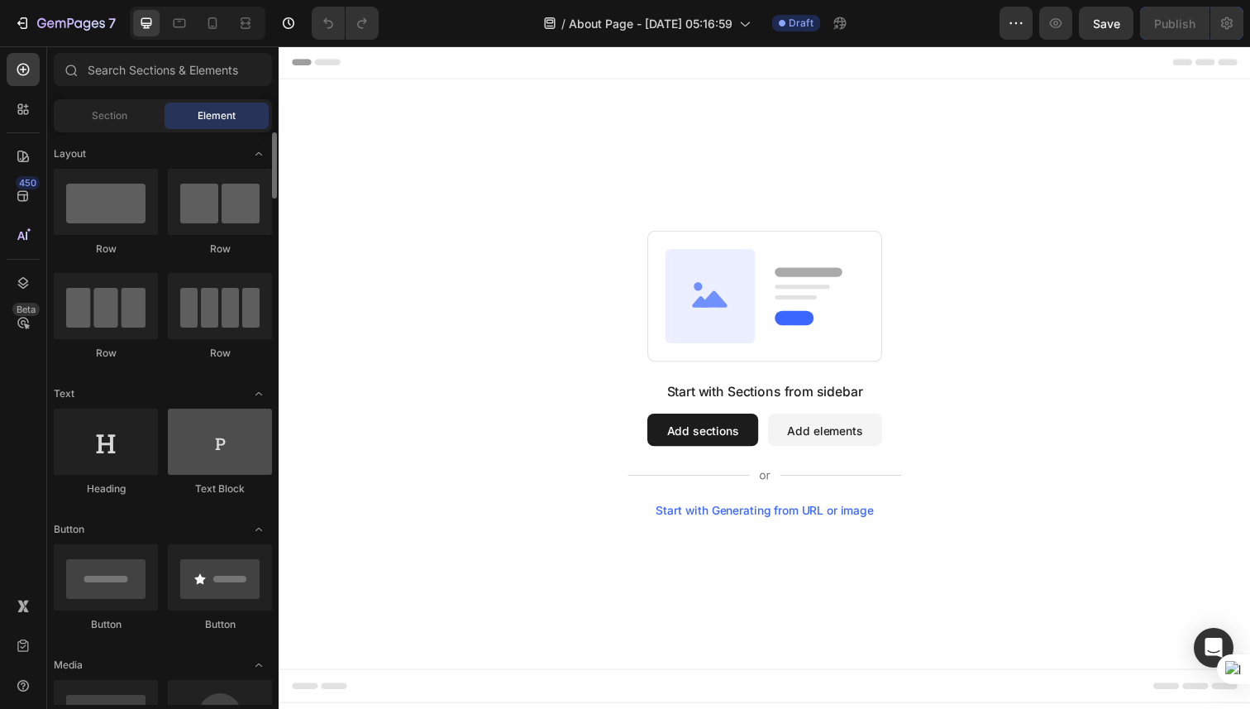
click at [209, 451] on div at bounding box center [220, 441] width 104 height 66
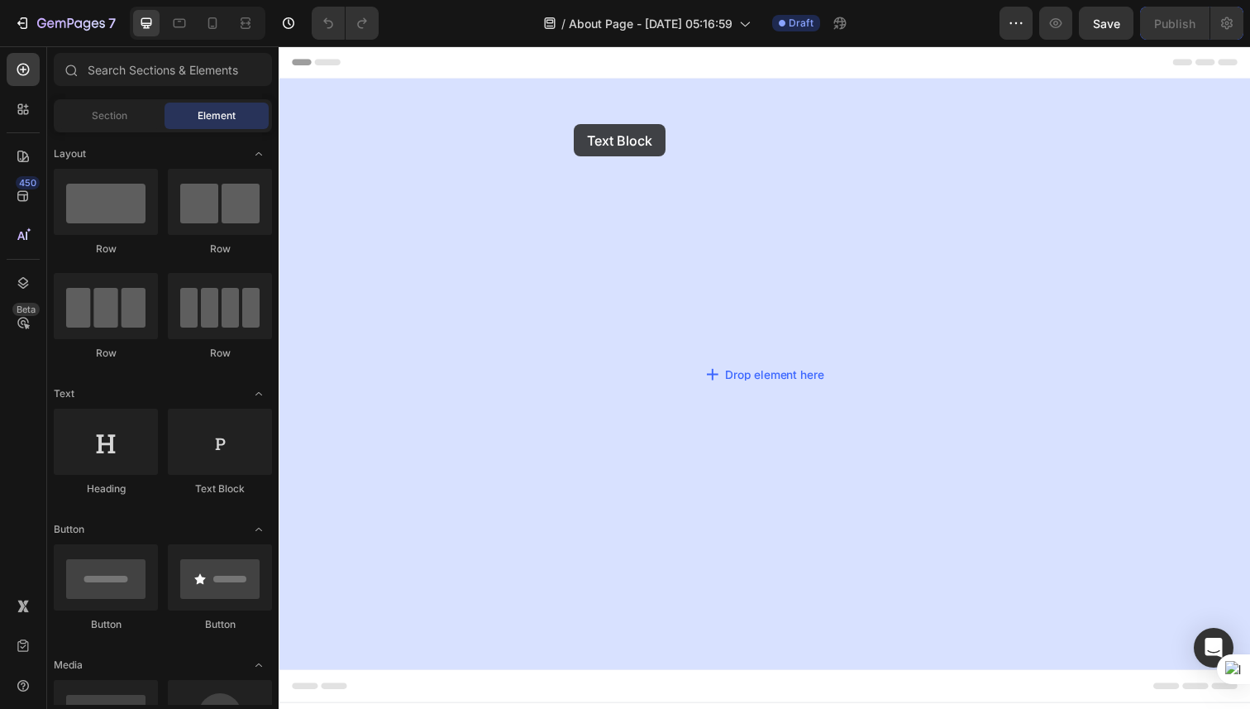
drag, startPoint x: 488, startPoint y: 497, endPoint x: 580, endPoint y: 126, distance: 382.7
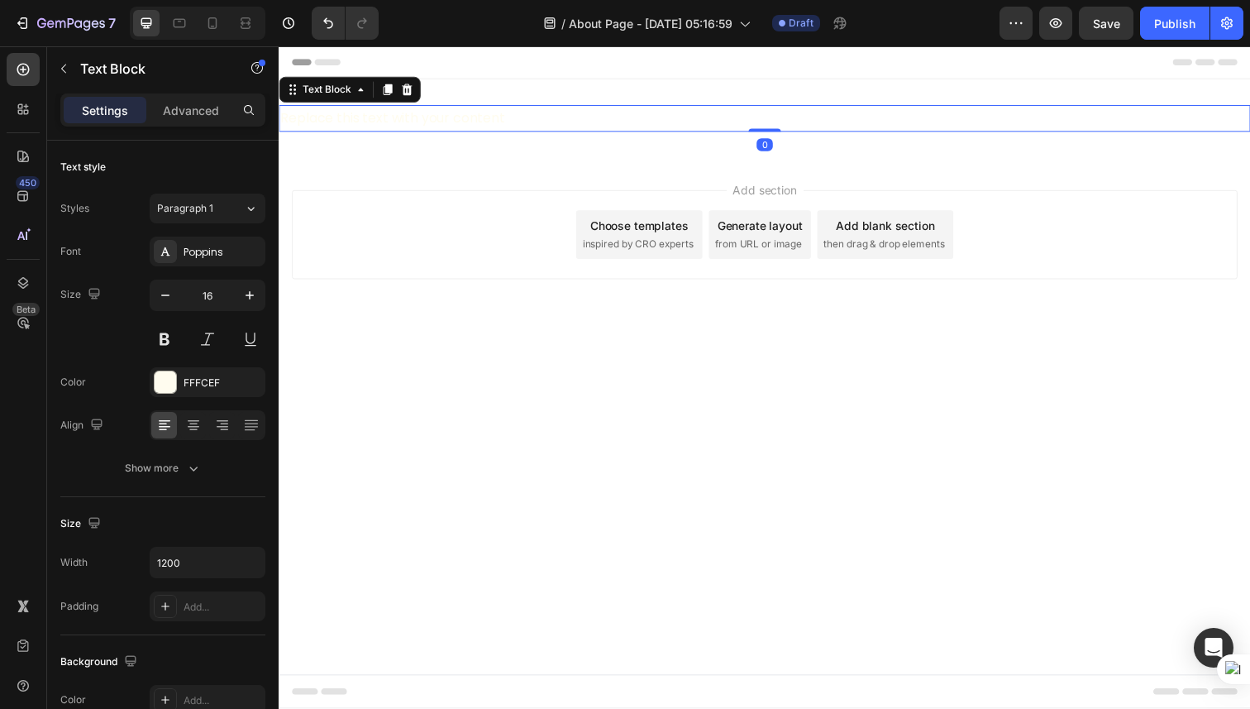
click at [590, 114] on div "Replace this text with your content" at bounding box center [775, 120] width 992 height 27
click at [590, 114] on p "Replace this text with your content" at bounding box center [774, 120] width 989 height 24
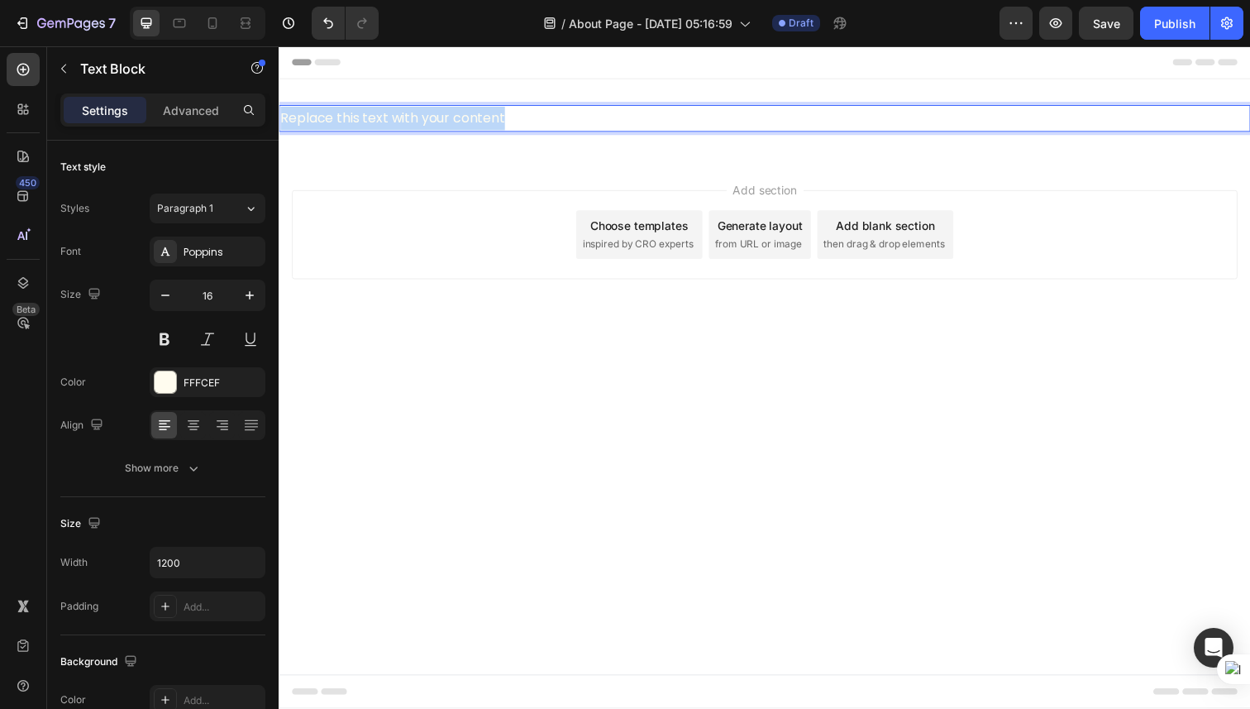
click at [590, 114] on p "Replace this text with your content" at bounding box center [774, 120] width 989 height 24
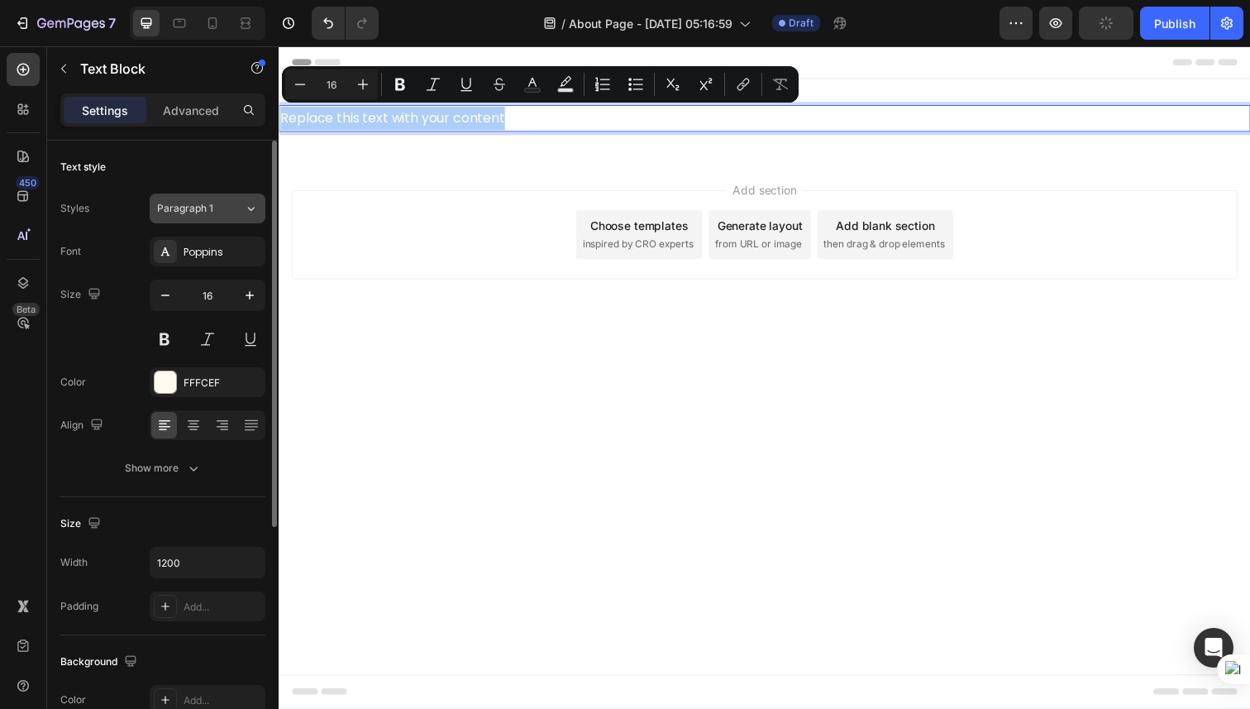
click at [218, 199] on button "Paragraph 1" at bounding box center [208, 208] width 116 height 30
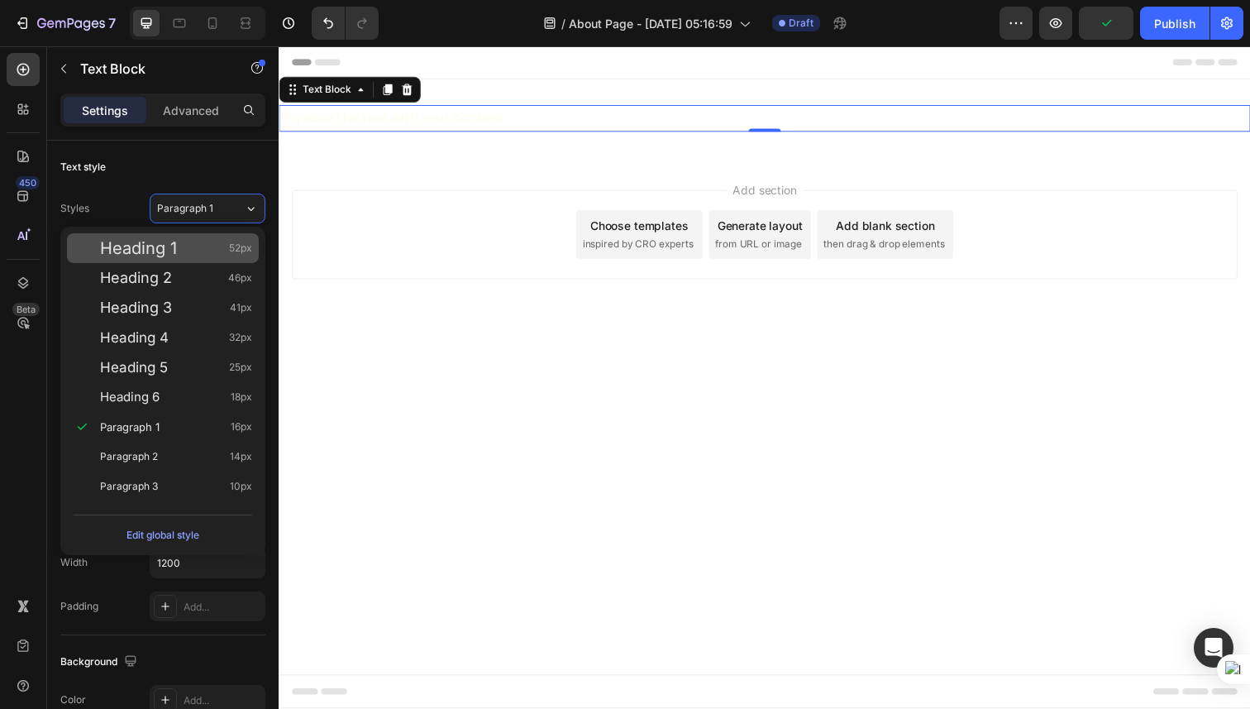
click at [179, 246] on div "Heading 1 52px" at bounding box center [176, 248] width 152 height 17
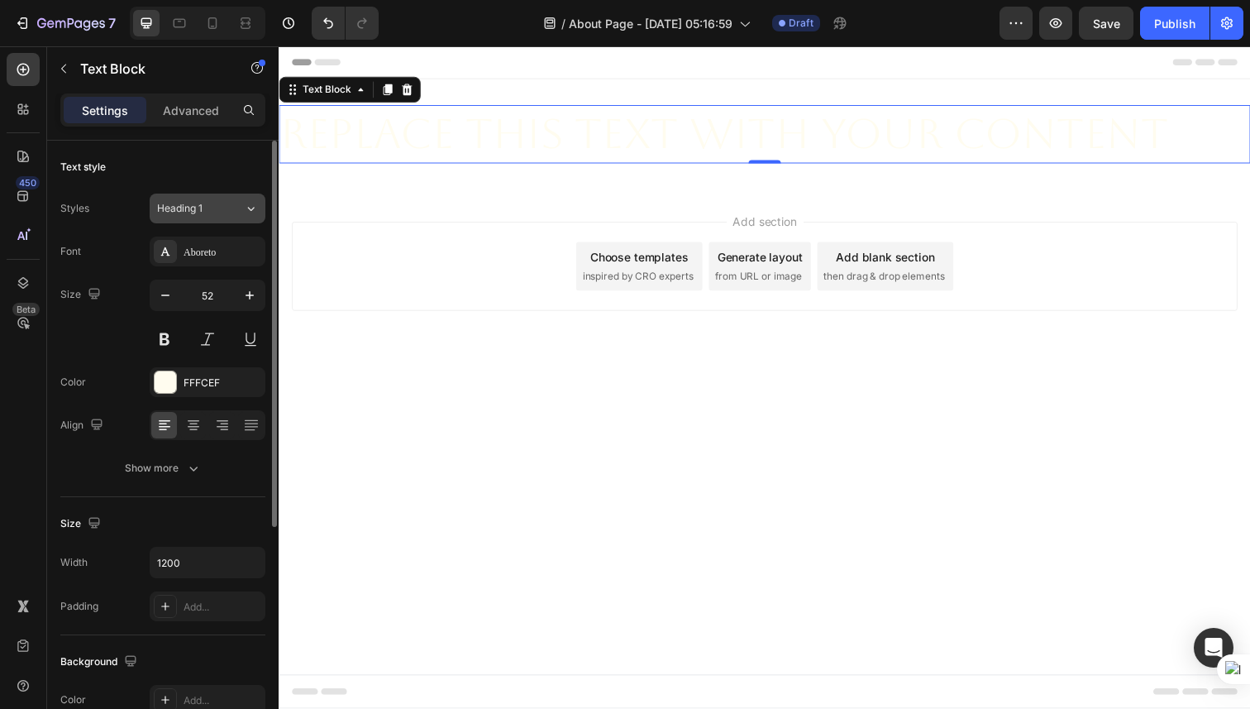
click at [214, 219] on button "Heading 1" at bounding box center [208, 208] width 116 height 30
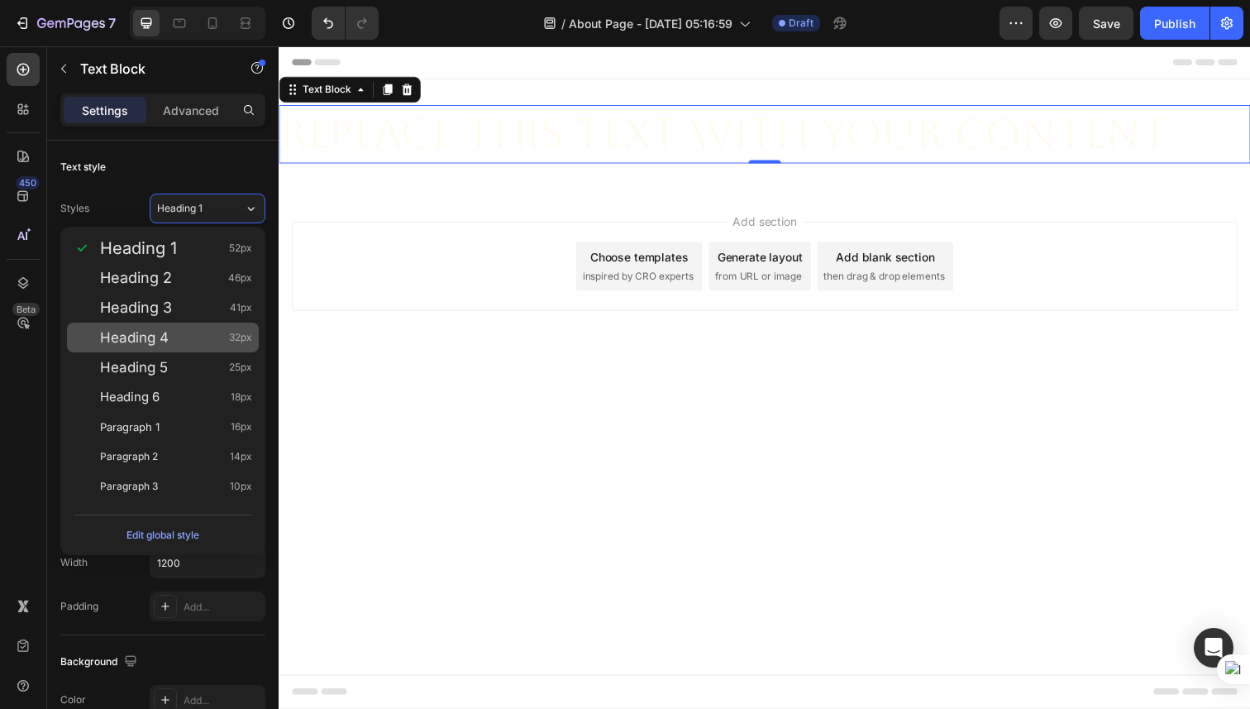
click at [161, 334] on span "Heading 4" at bounding box center [134, 337] width 69 height 17
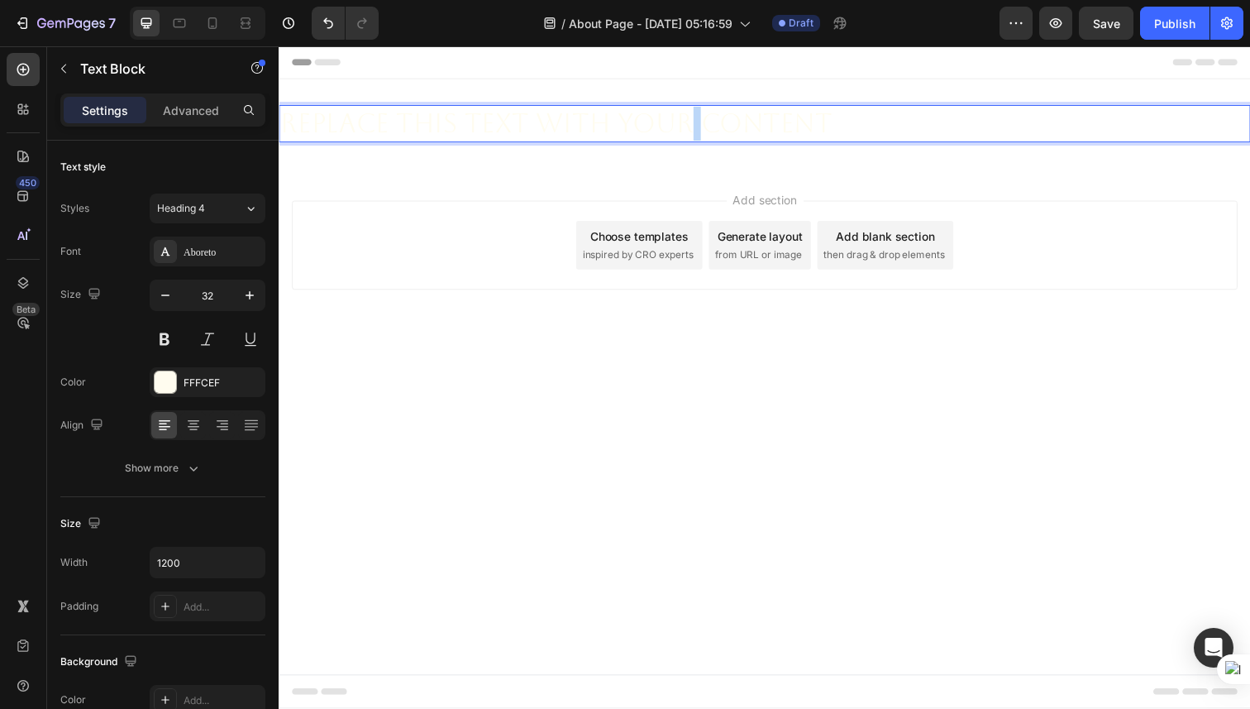
click at [699, 118] on p "Replace this text with your content" at bounding box center [774, 125] width 989 height 35
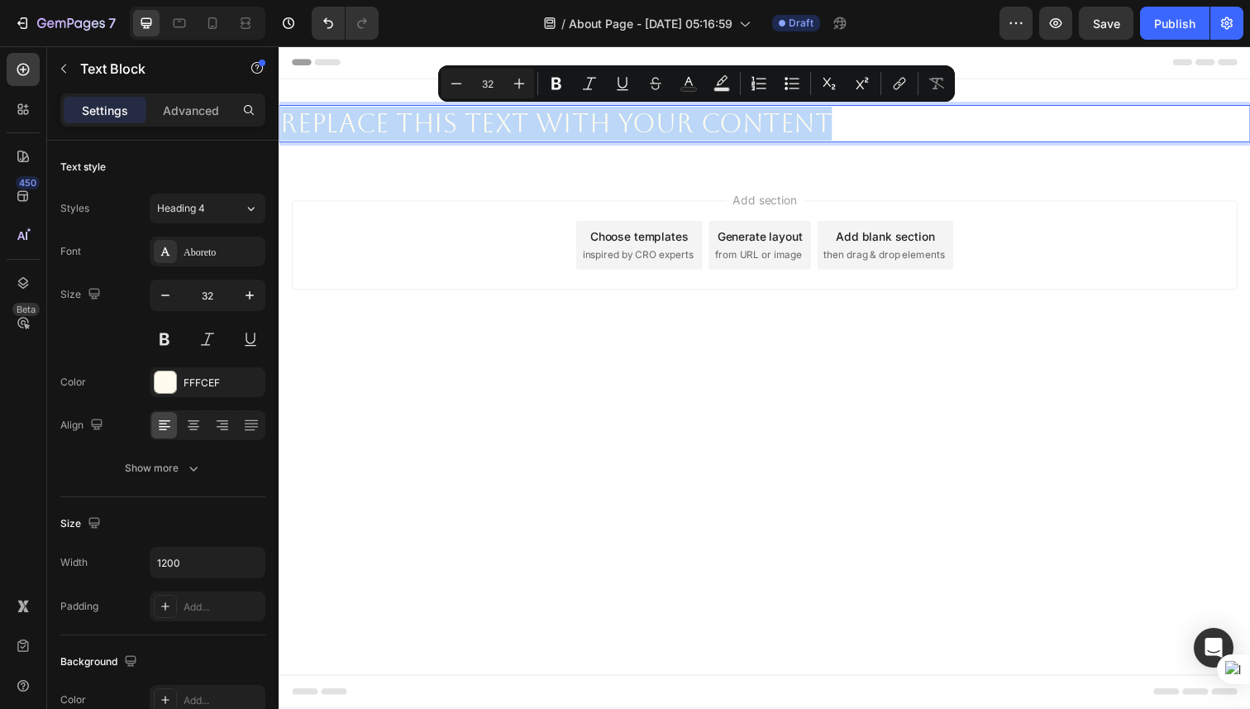
click at [699, 118] on p "Replace this text with your content" at bounding box center [774, 125] width 989 height 35
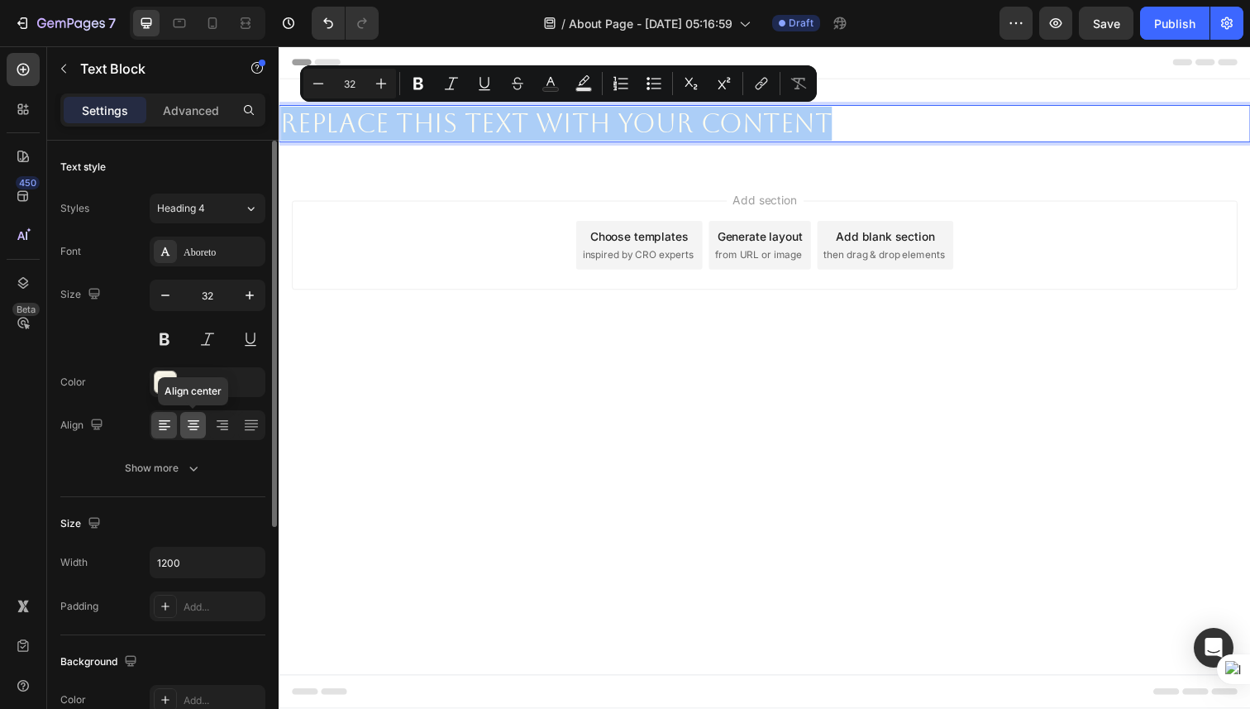
click at [197, 428] on icon at bounding box center [193, 425] width 17 height 17
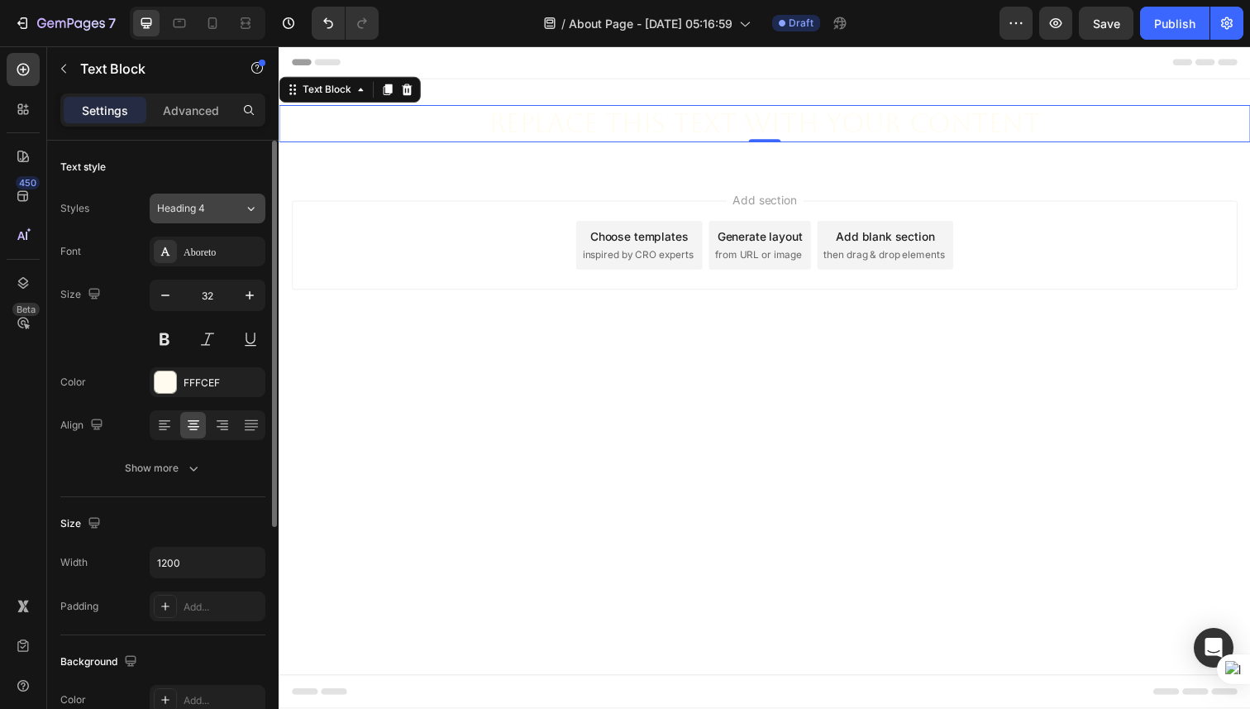
click at [229, 222] on button "Heading 4" at bounding box center [208, 208] width 116 height 30
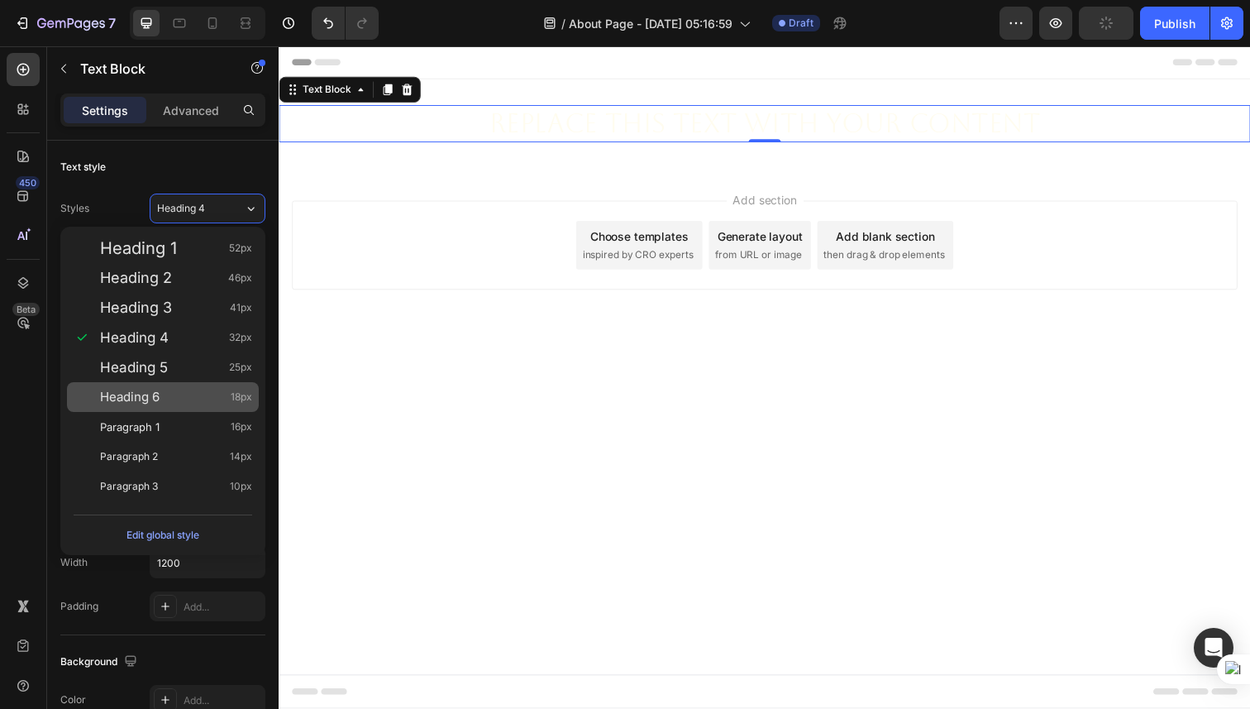
click at [183, 400] on div "Heading 6 18px" at bounding box center [176, 397] width 152 height 17
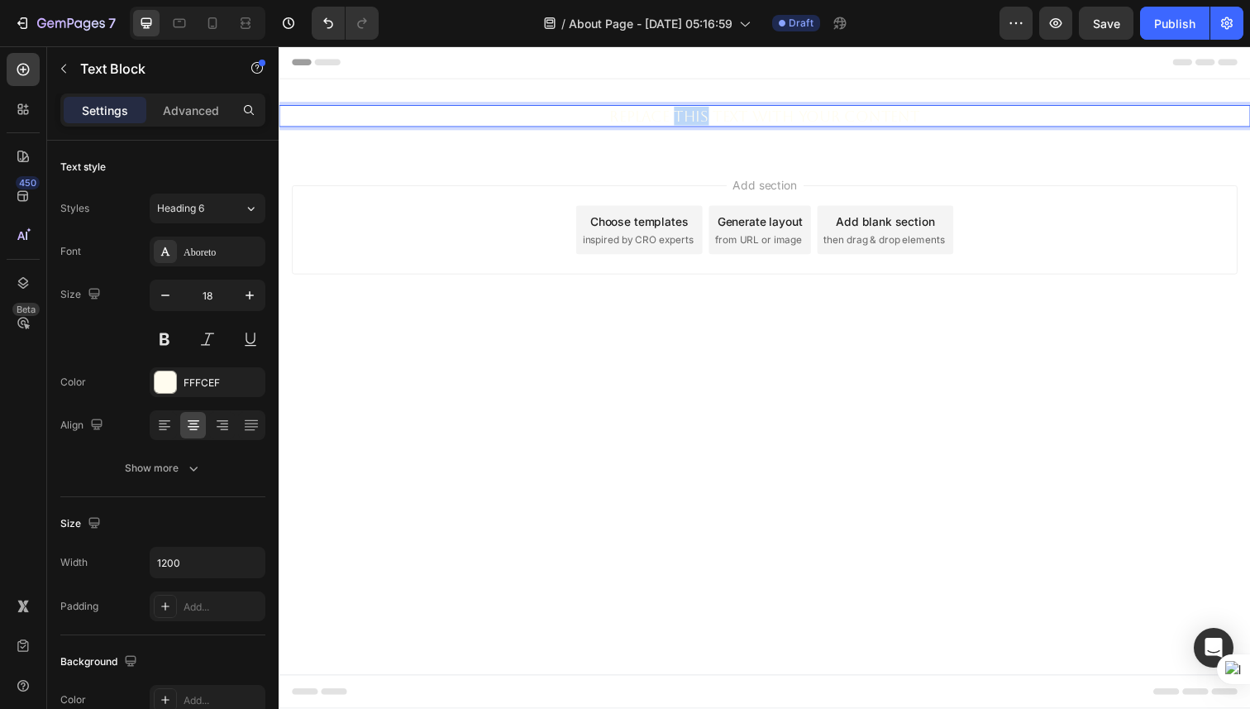
click at [685, 117] on p "Replace this text with your content" at bounding box center [774, 117] width 989 height 19
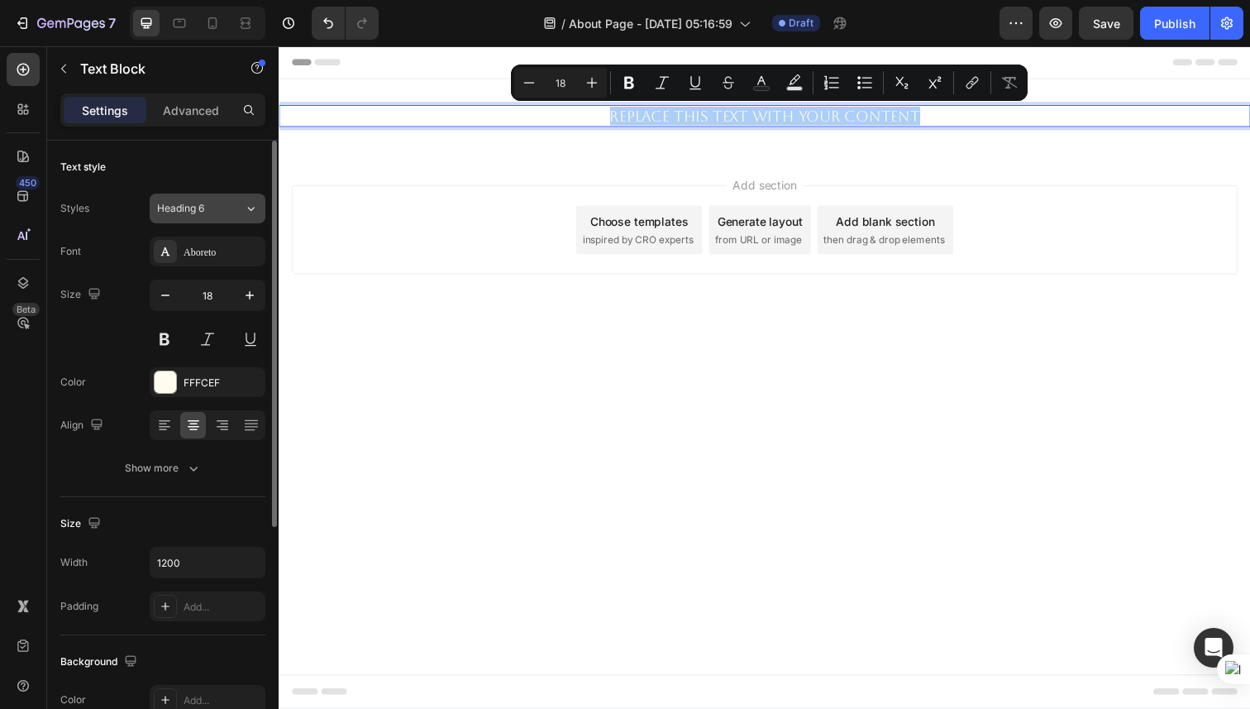
click at [228, 212] on div "Heading 6" at bounding box center [200, 208] width 87 height 15
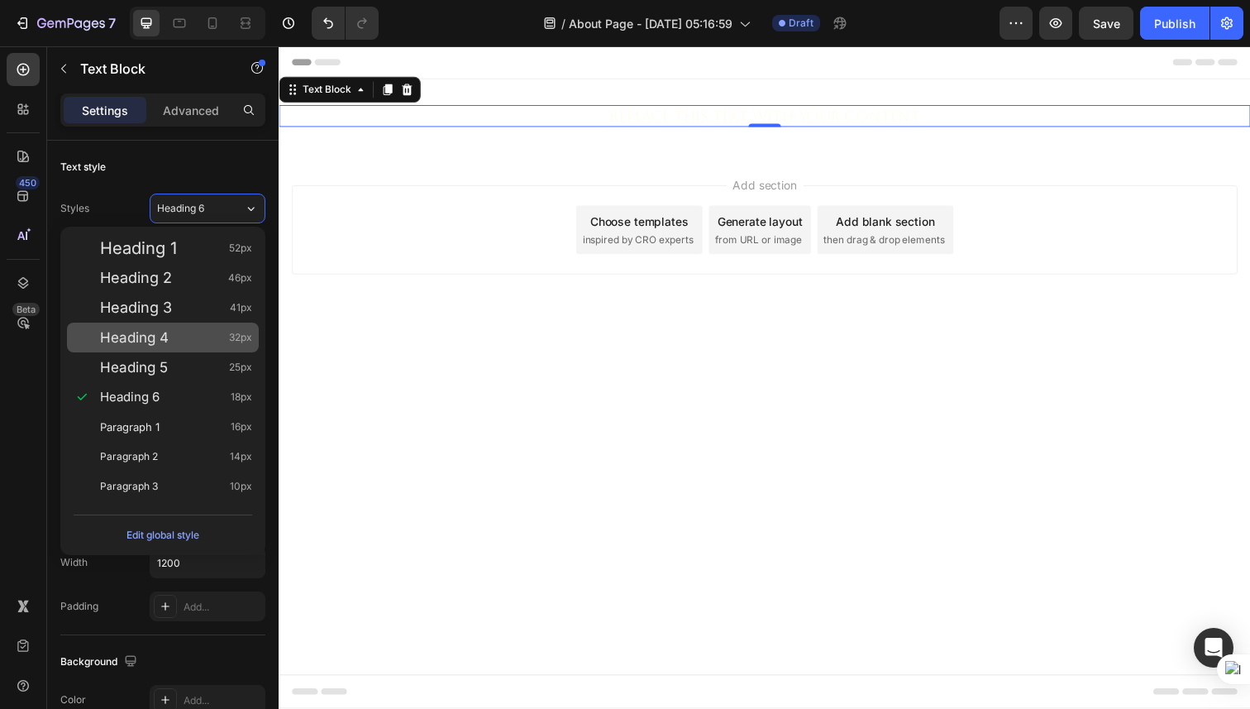
click at [173, 349] on div "Heading 4 32px" at bounding box center [163, 337] width 192 height 30
type input "32"
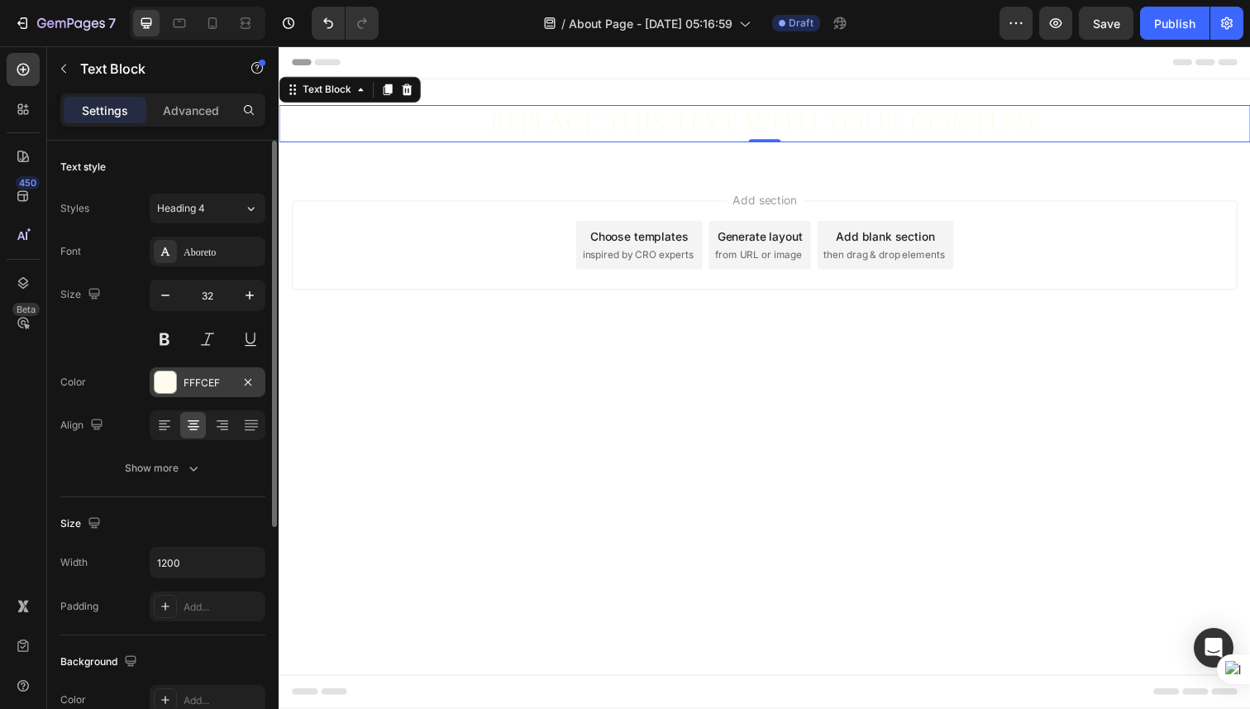
click at [170, 385] on div at bounding box center [165, 381] width 21 height 21
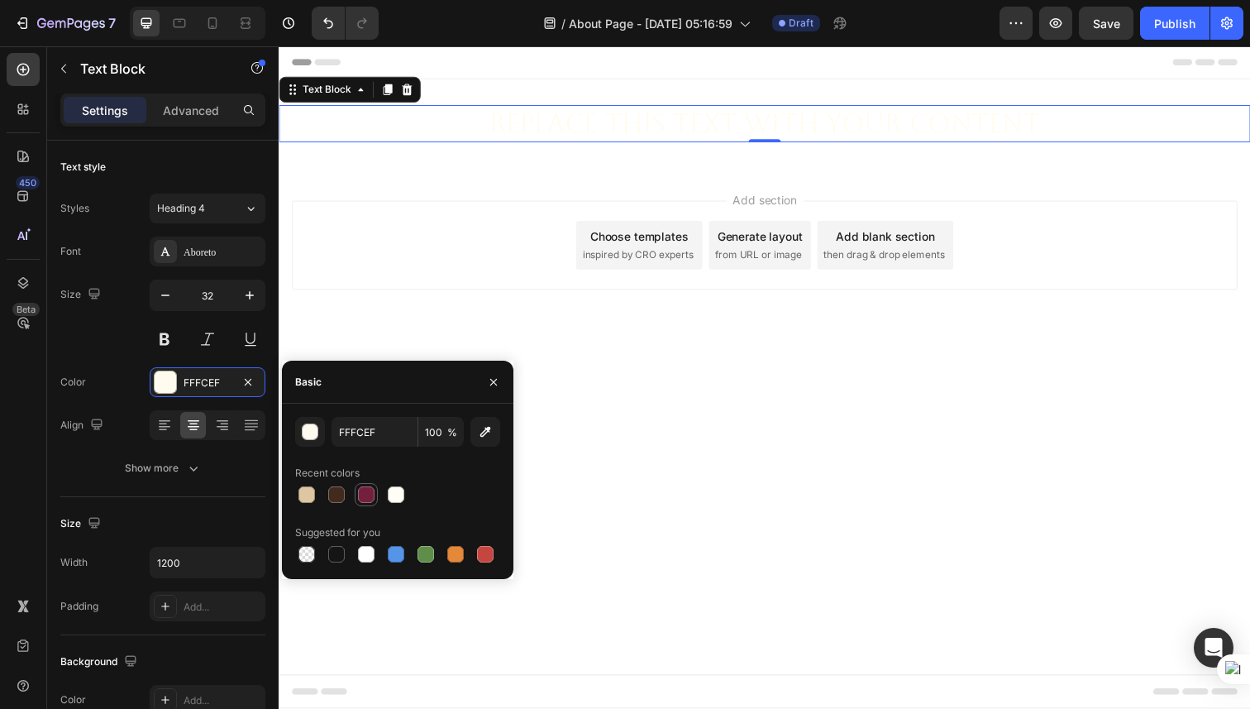
click at [367, 499] on div at bounding box center [366, 494] width 17 height 17
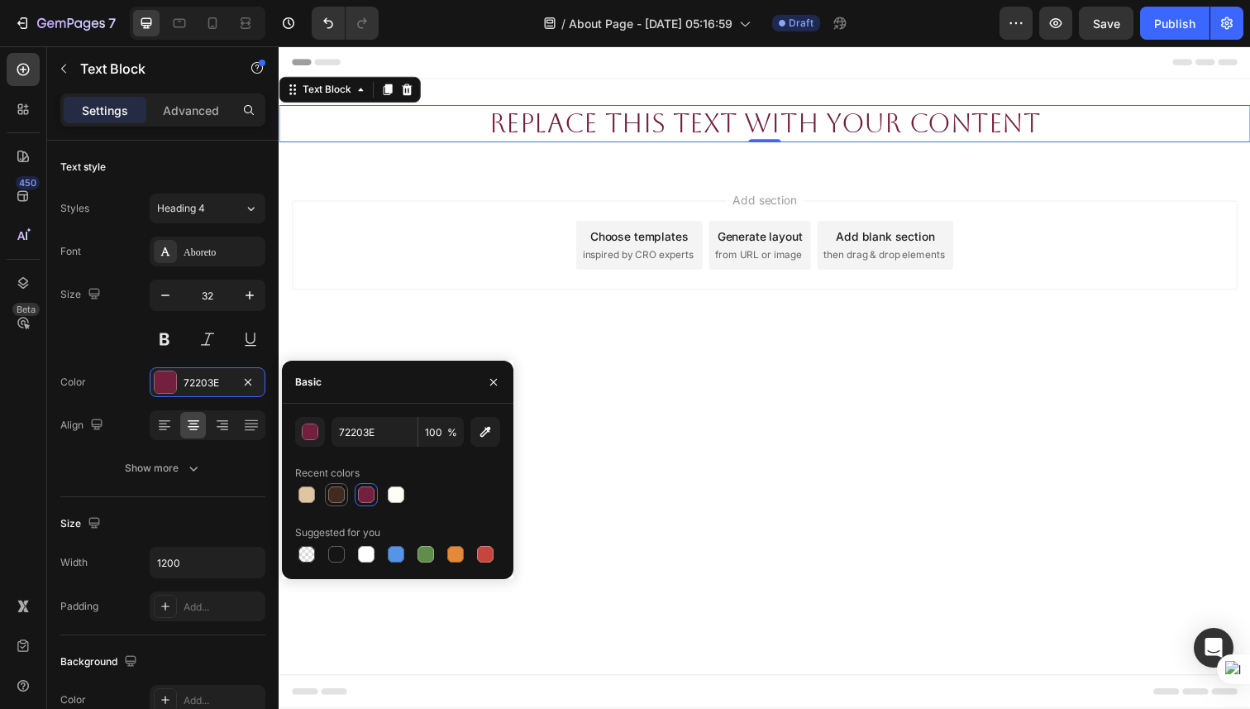
click at [329, 492] on div at bounding box center [336, 494] width 17 height 17
click at [299, 494] on div at bounding box center [307, 494] width 17 height 17
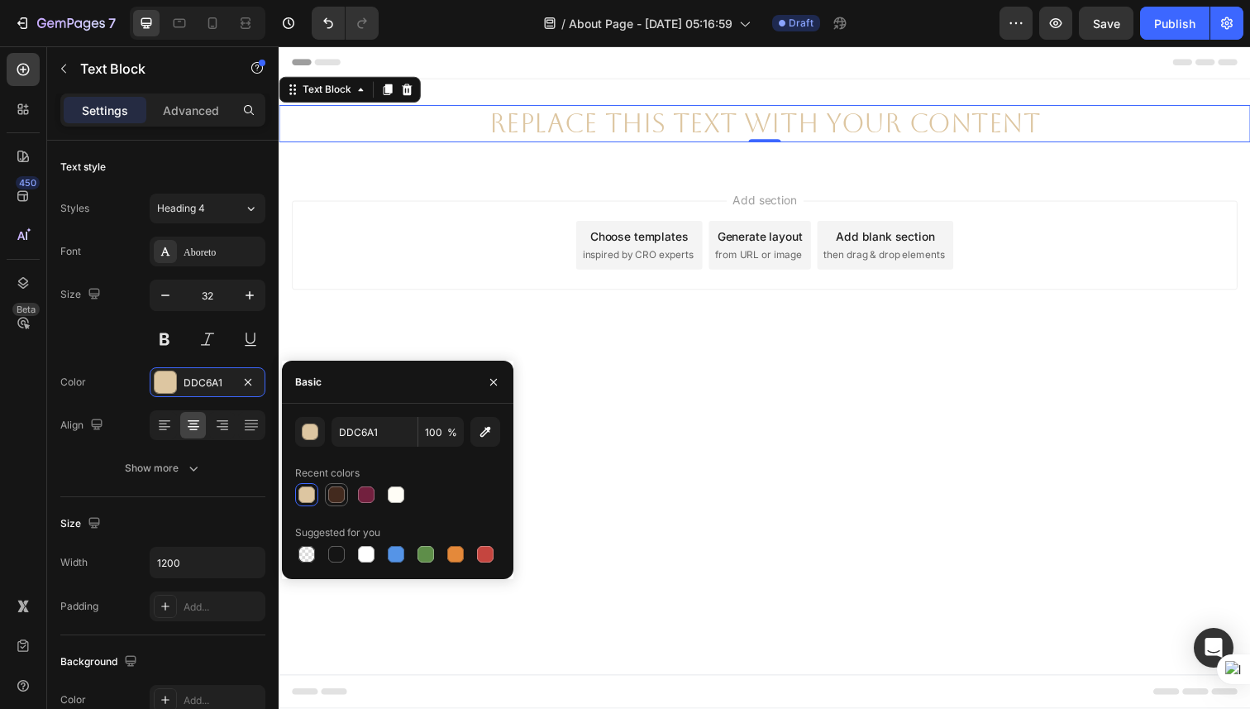
click at [326, 494] on div at bounding box center [336, 494] width 23 height 23
type input "432A1E"
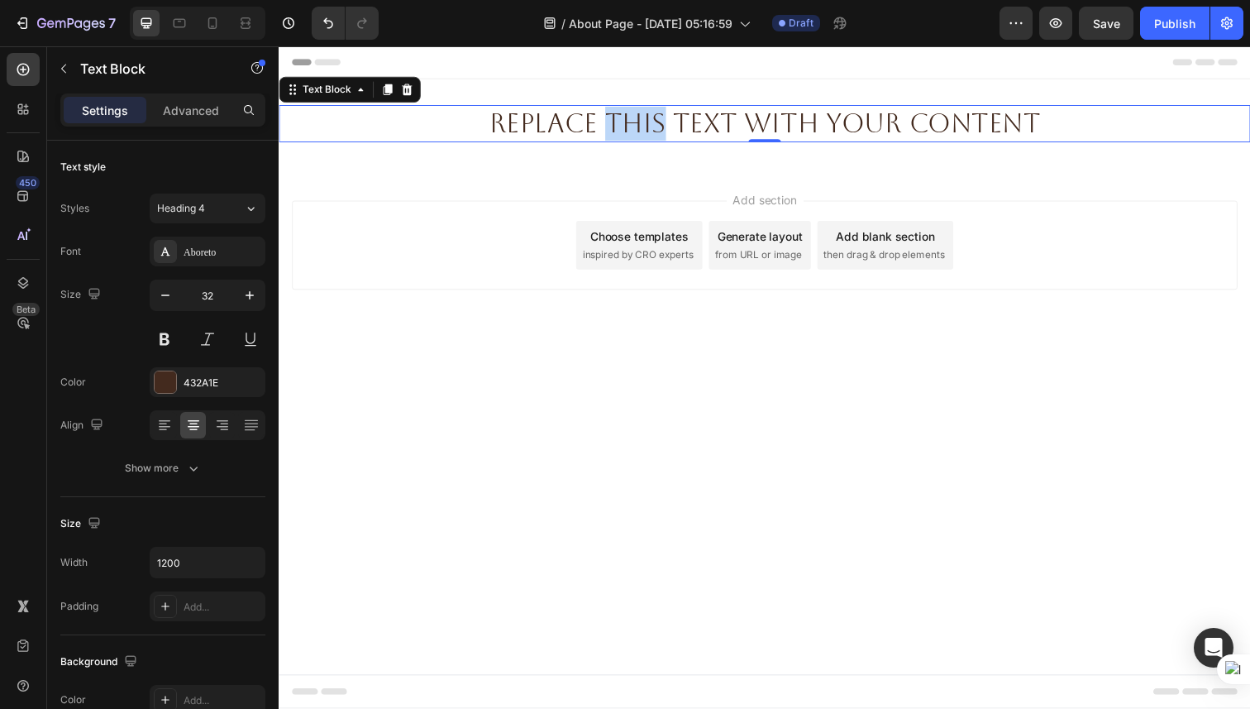
click at [626, 122] on p "Replace this text with your content" at bounding box center [774, 125] width 989 height 35
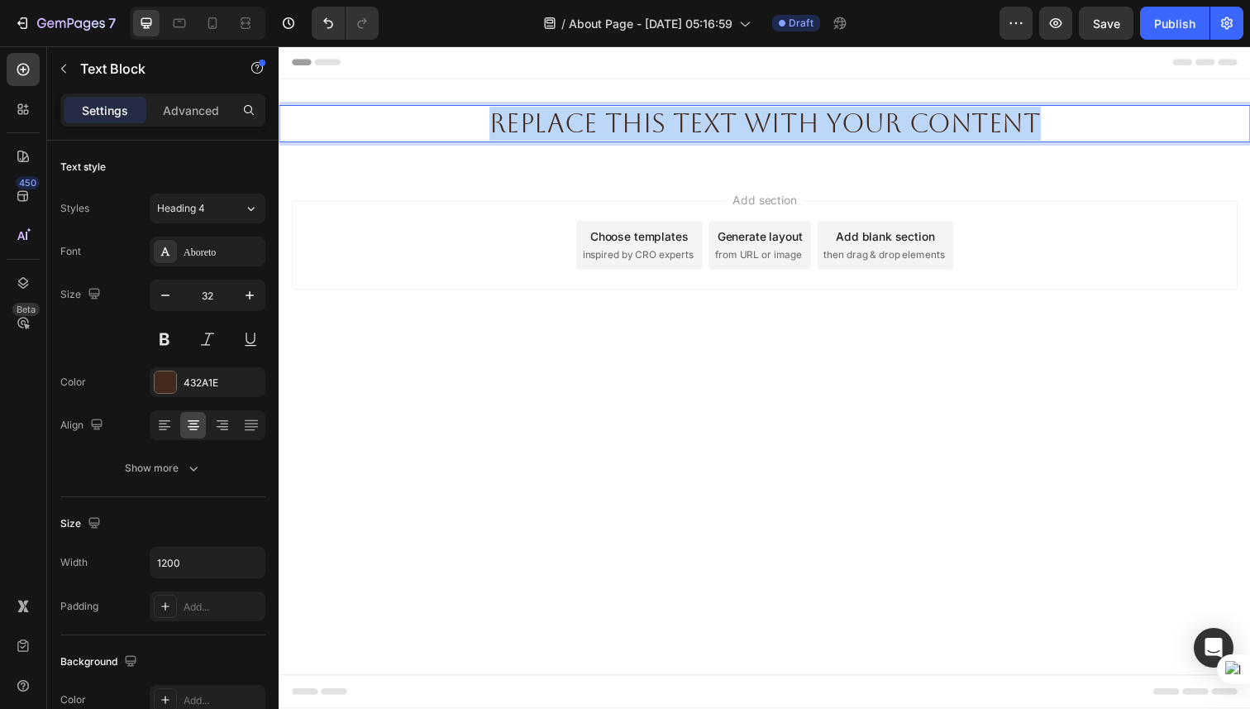
click at [626, 122] on p "Replace this text with your content" at bounding box center [774, 125] width 989 height 35
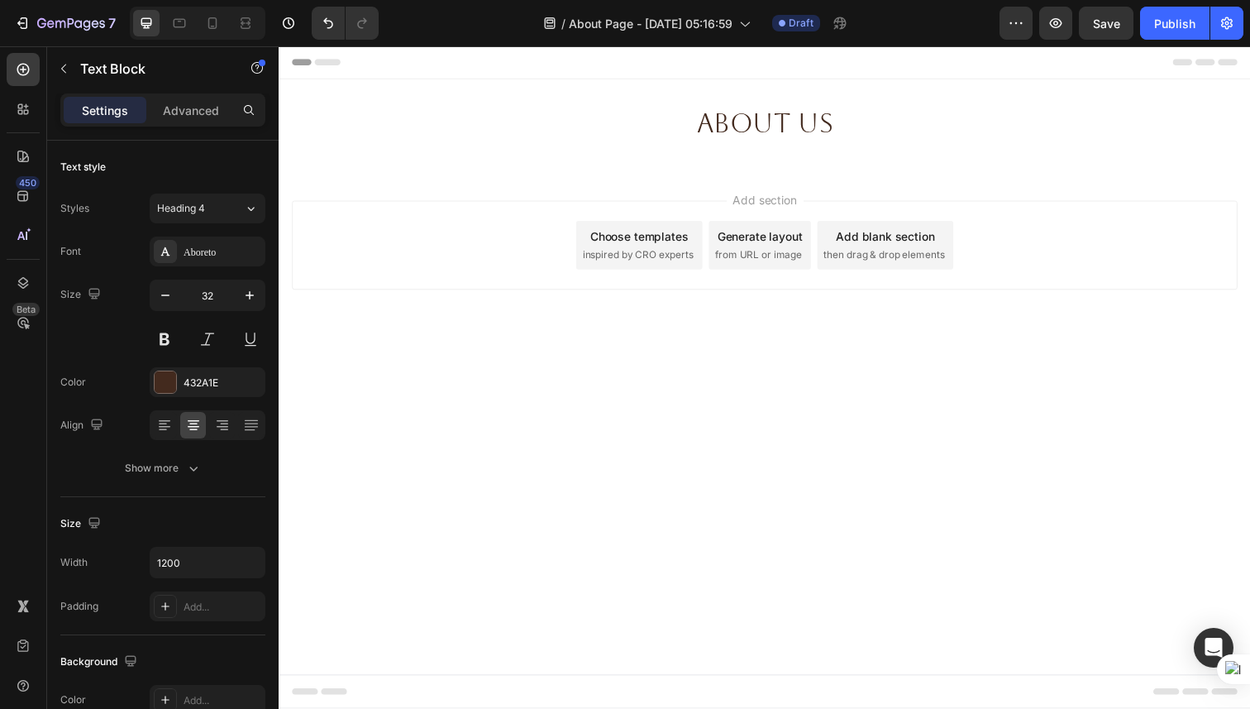
click at [577, 450] on body "Header About us Text Block Section 1 Root Start with Sections from sidebar Add …" at bounding box center [775, 384] width 992 height 676
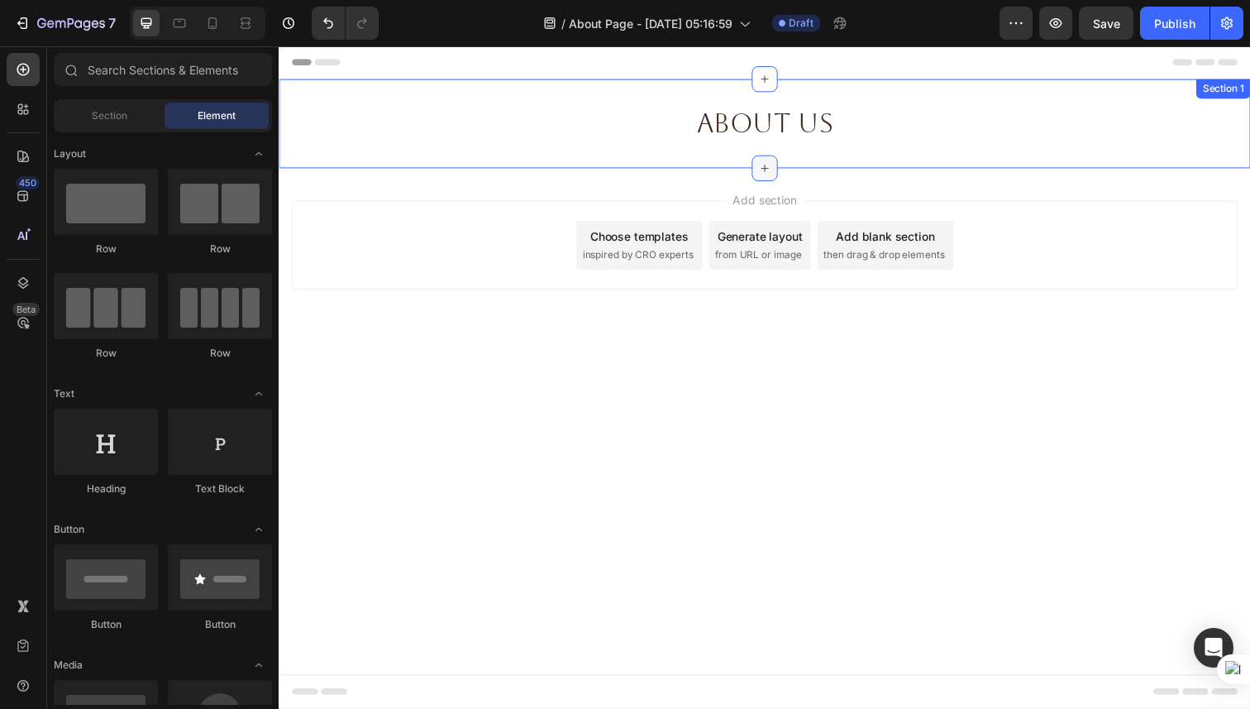
click at [777, 162] on div at bounding box center [775, 171] width 26 height 26
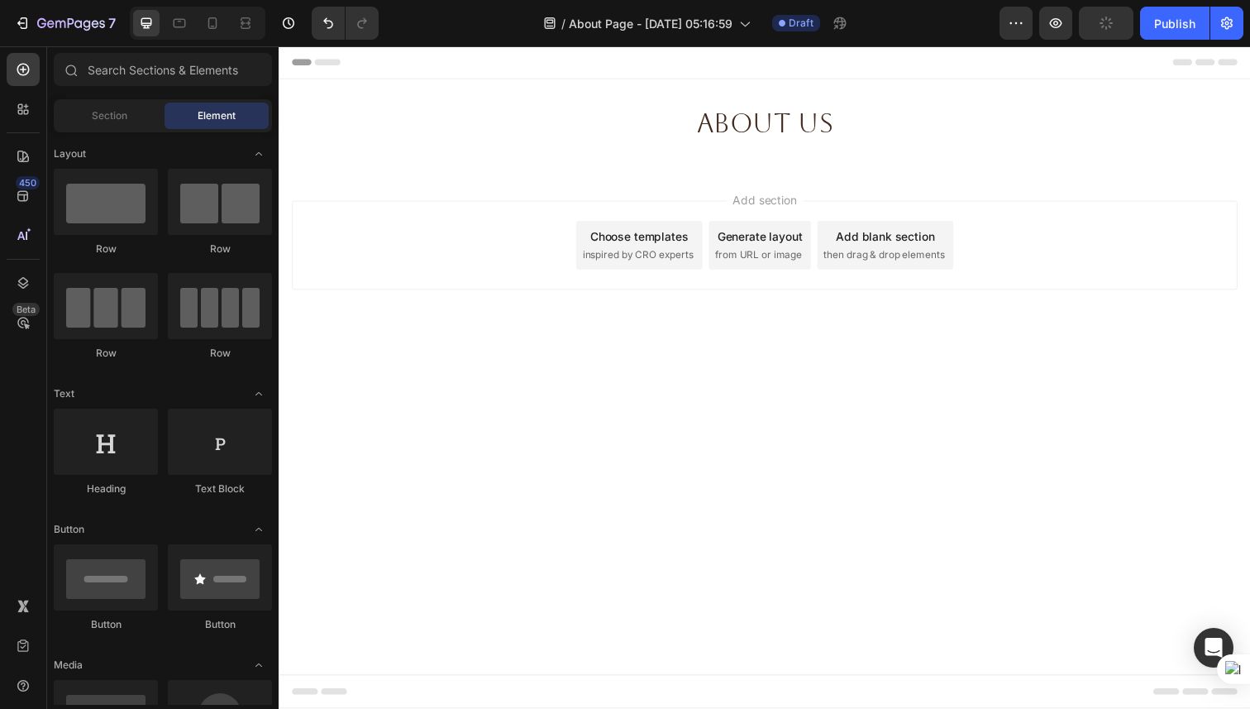
click at [746, 182] on div "Add section Choose templates inspired by CRO experts Generate layout from URL o…" at bounding box center [775, 272] width 992 height 203
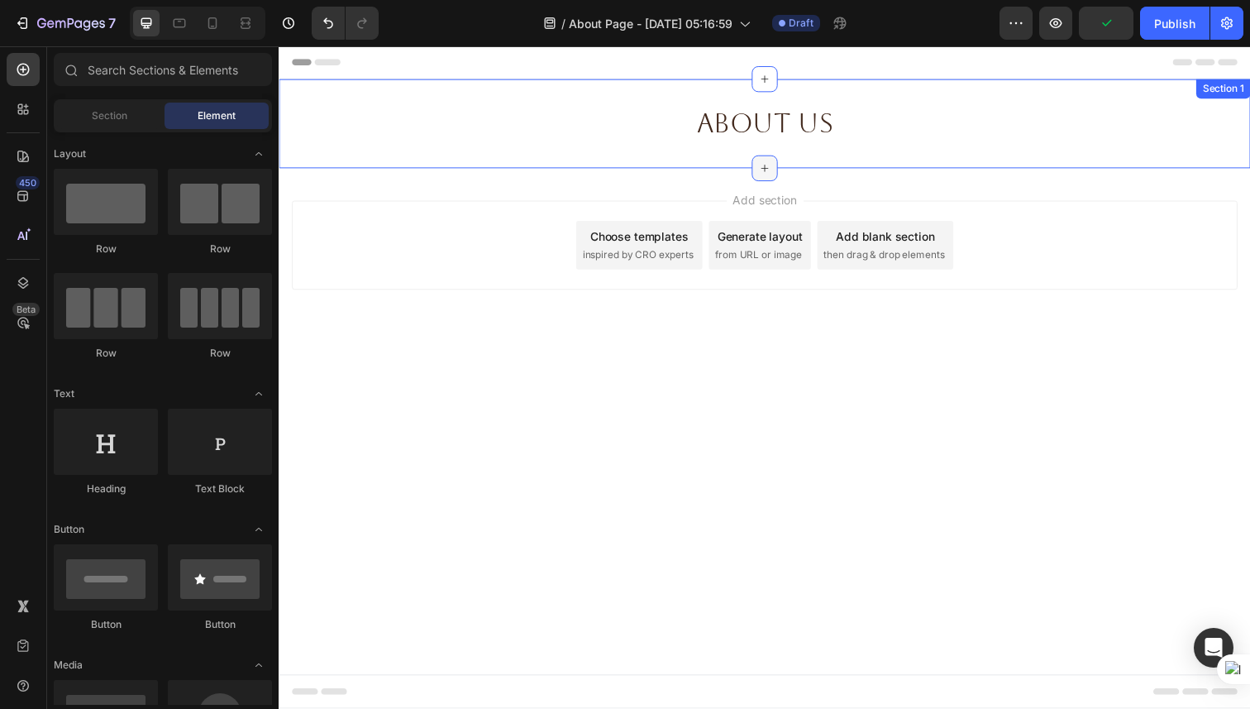
click at [777, 168] on icon at bounding box center [774, 171] width 13 height 13
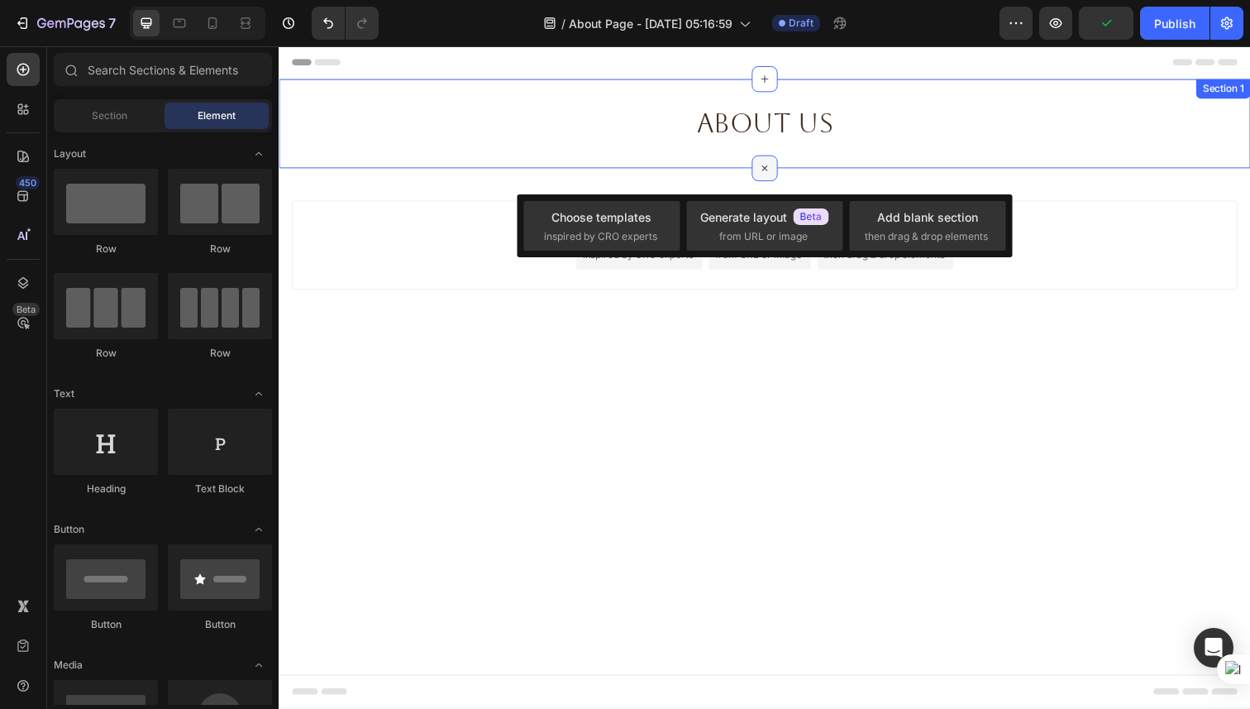
click at [777, 168] on icon at bounding box center [775, 170] width 19 height 19
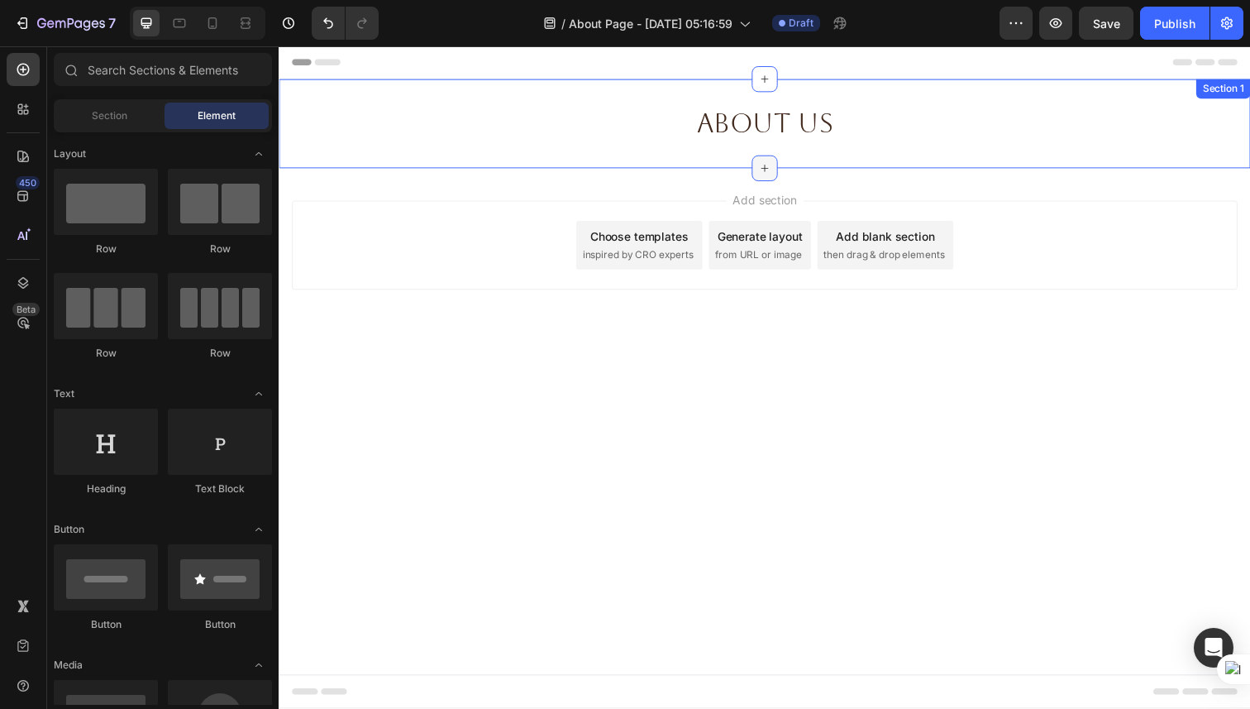
click at [777, 168] on icon at bounding box center [774, 171] width 13 height 13
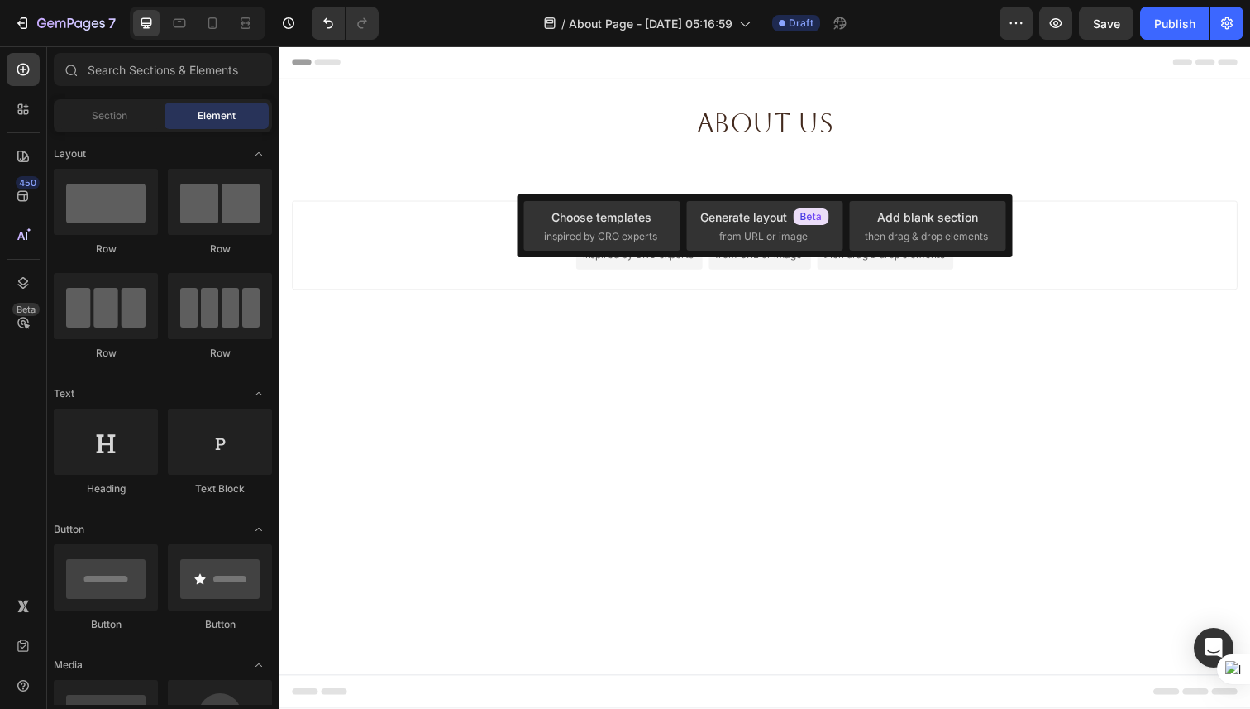
click at [636, 195] on div "Add section Choose templates inspired by CRO experts Generate layout from URL o…" at bounding box center [775, 272] width 992 height 203
click at [594, 188] on div "Add section Choose templates inspired by CRO experts Generate layout from URL o…" at bounding box center [775, 272] width 992 height 203
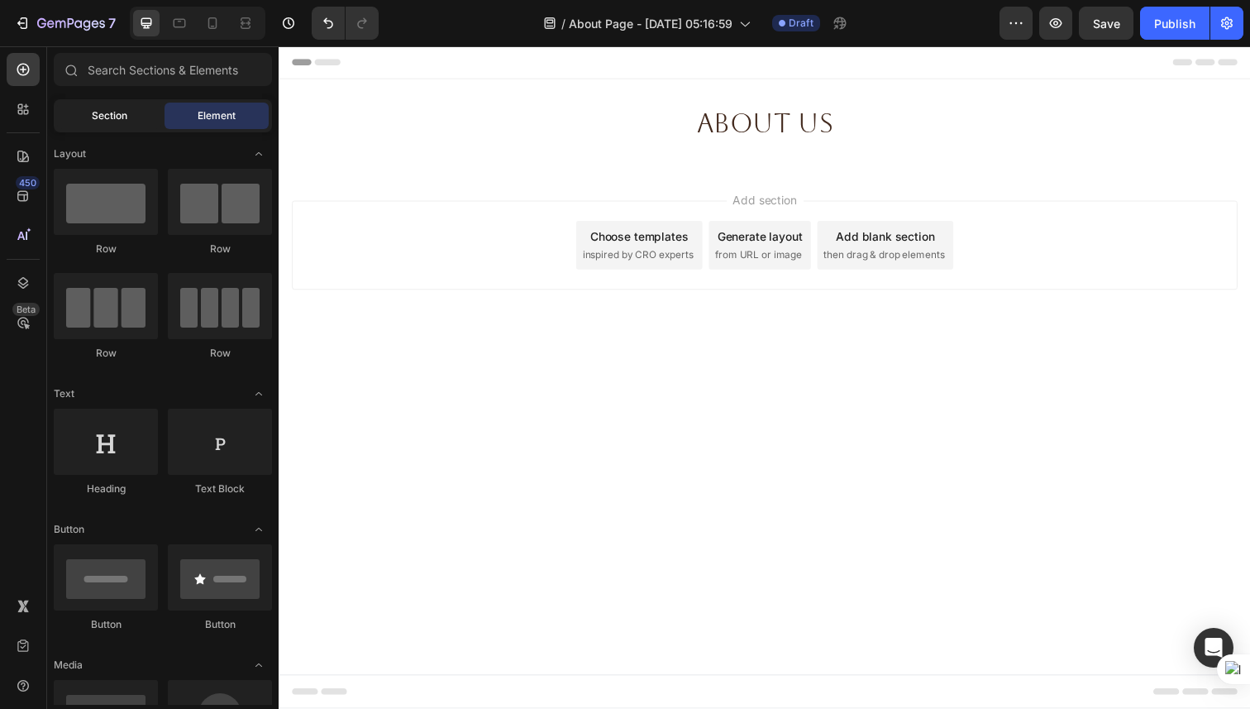
click at [110, 127] on div "Section" at bounding box center [109, 116] width 104 height 26
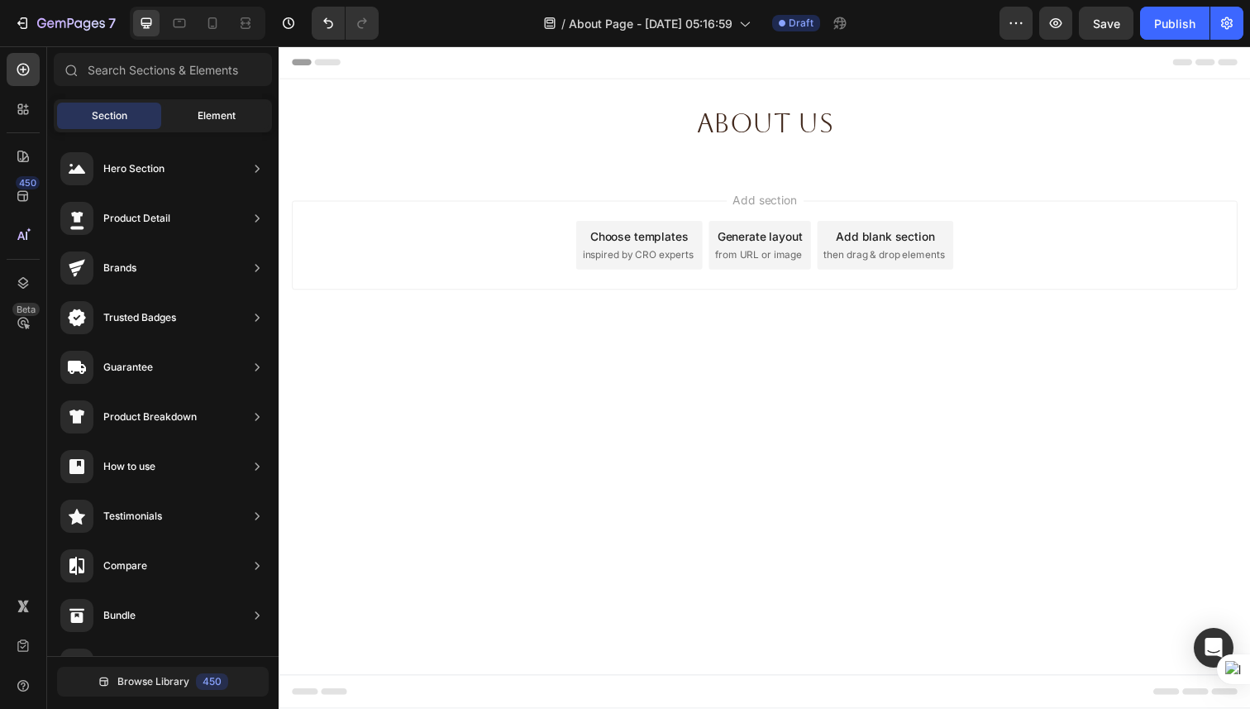
click at [198, 110] on span "Element" at bounding box center [217, 115] width 38 height 15
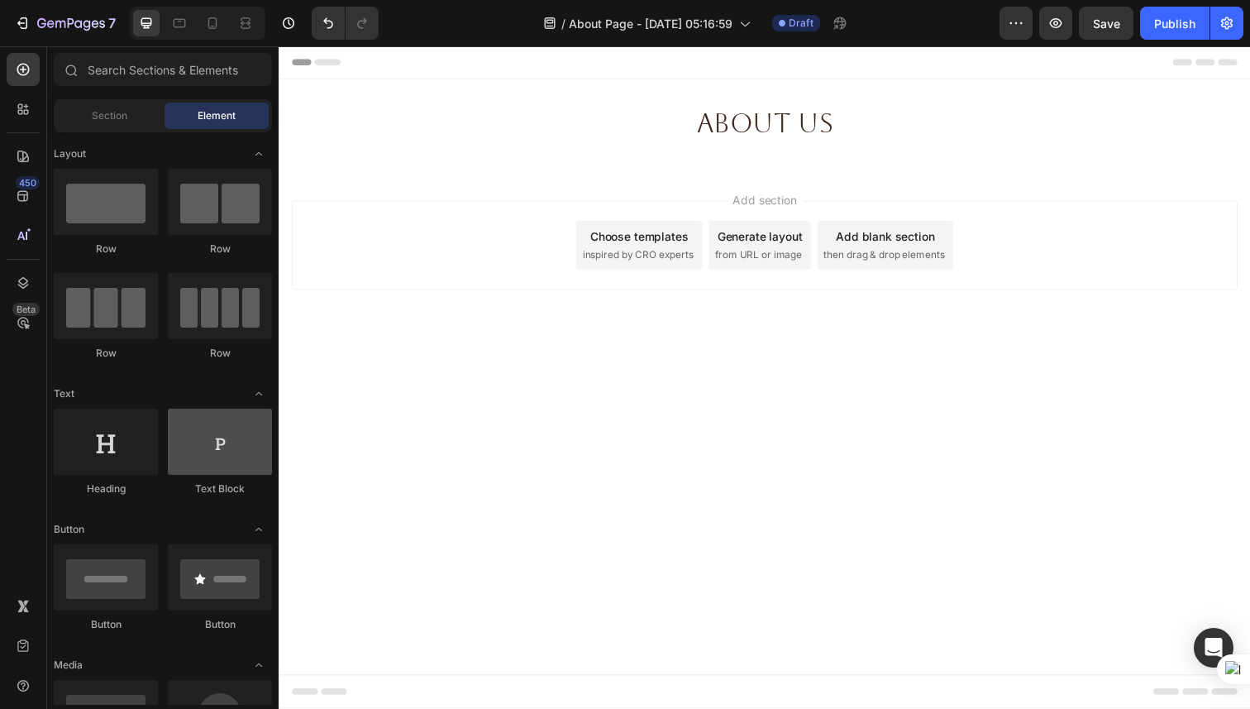
click at [203, 448] on div at bounding box center [220, 441] width 104 height 66
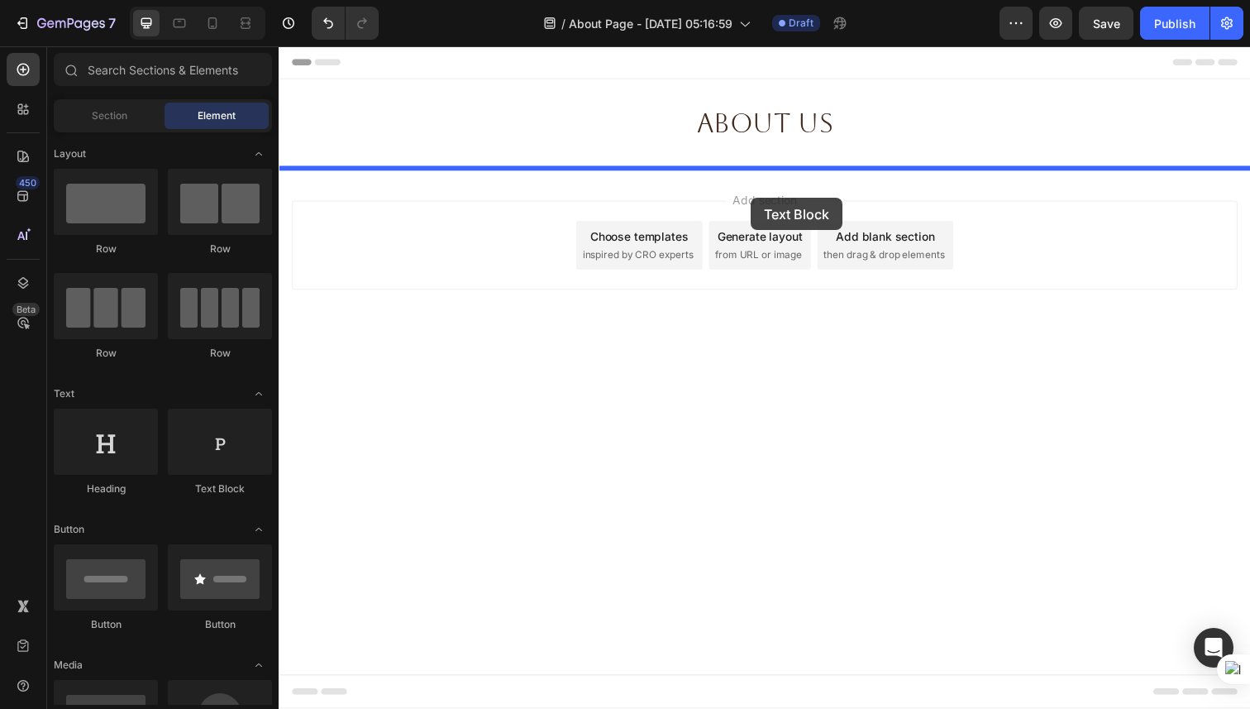
drag, startPoint x: 485, startPoint y: 515, endPoint x: 761, endPoint y: 200, distance: 418.4
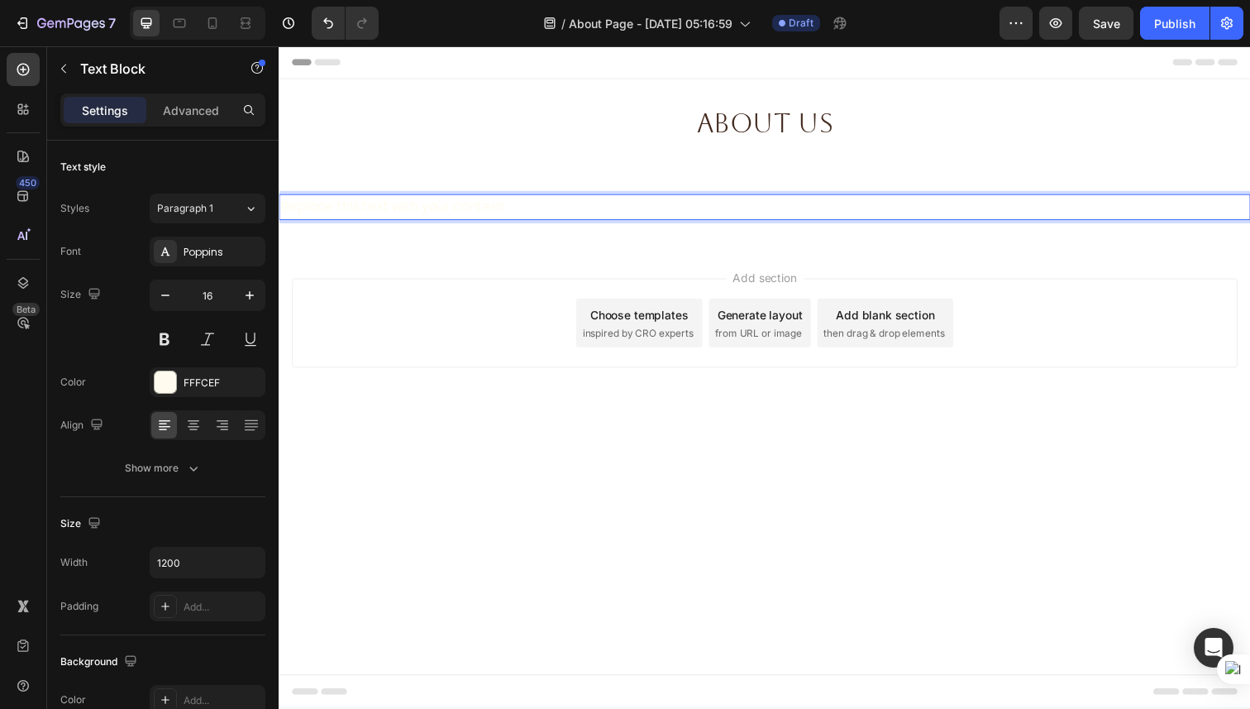
click at [763, 210] on div "Replace this text with your content" at bounding box center [775, 211] width 992 height 27
click at [763, 211] on p "Replace this text with your content" at bounding box center [774, 211] width 989 height 24
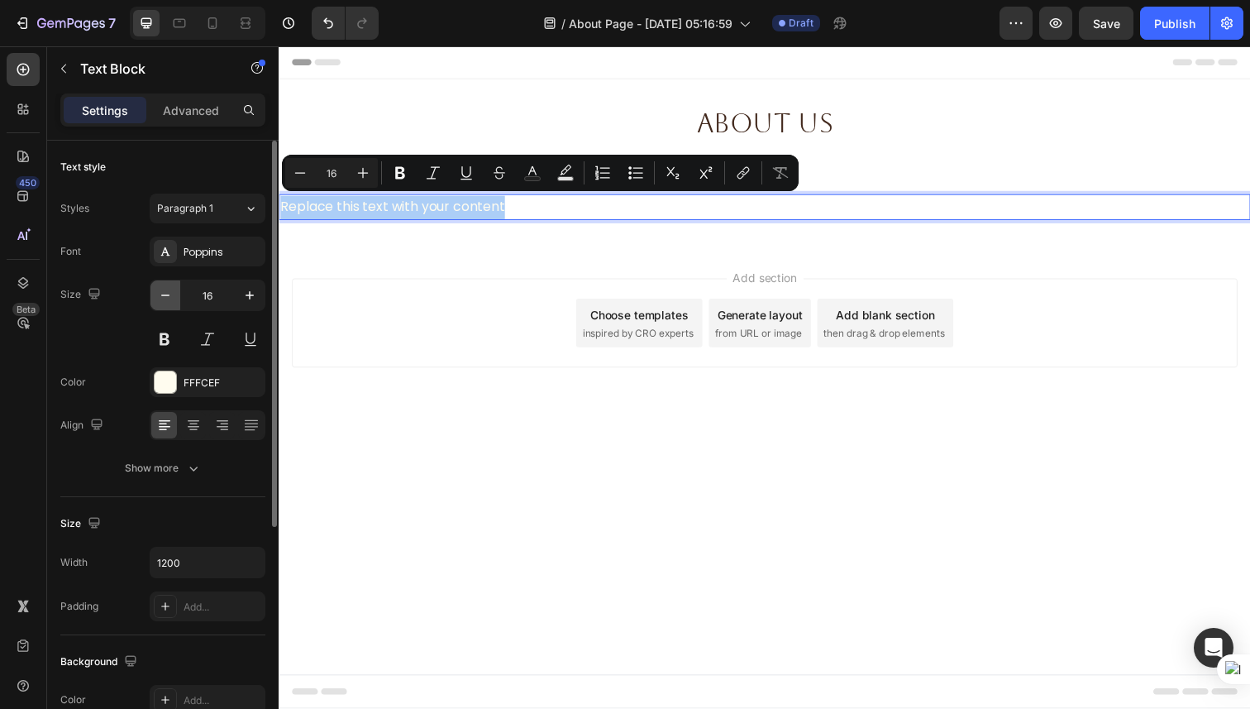
click at [167, 297] on icon "button" at bounding box center [165, 295] width 17 height 17
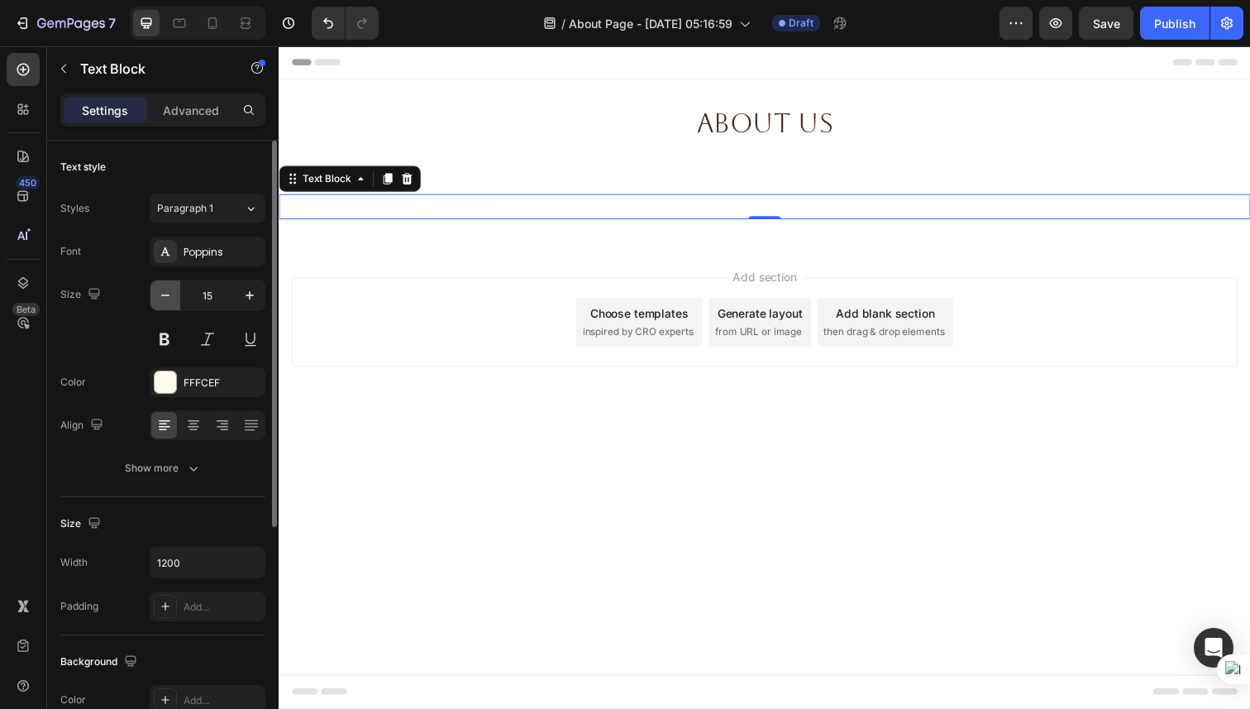
type input "14"
click at [198, 426] on icon at bounding box center [194, 427] width 12 height 2
click at [179, 382] on div "FFFCEF" at bounding box center [208, 382] width 116 height 30
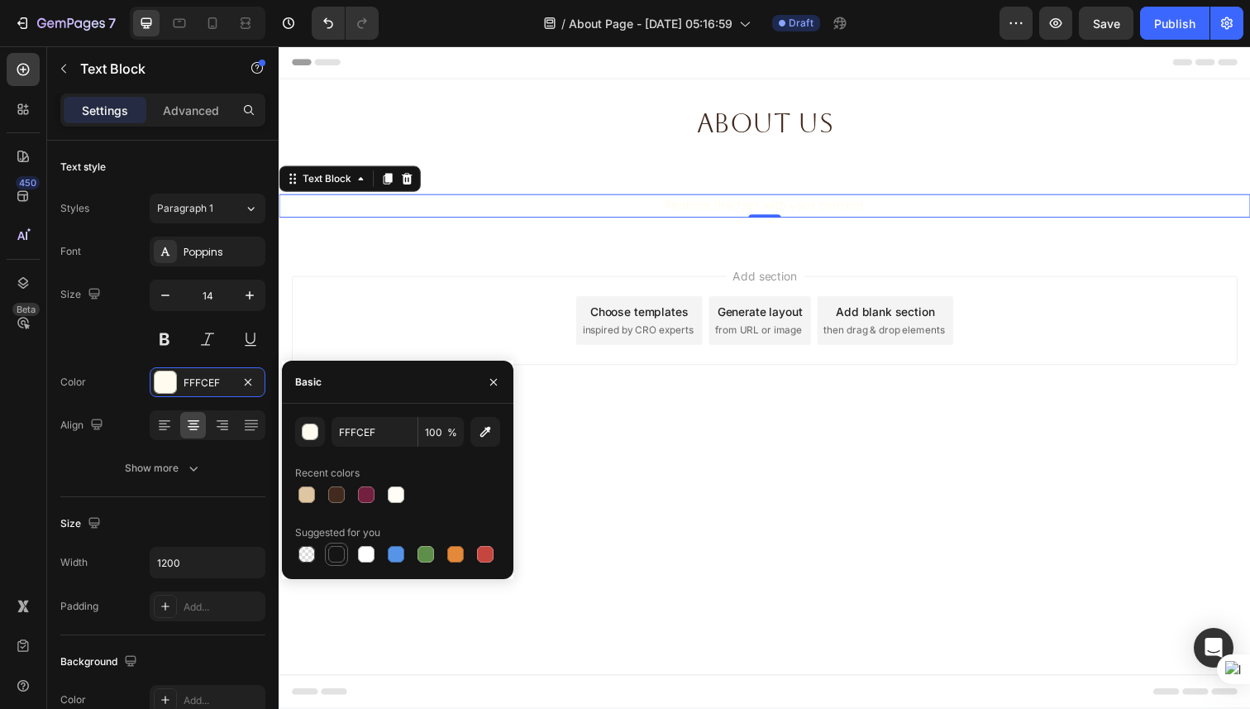
click at [332, 547] on div at bounding box center [336, 554] width 17 height 17
type input "151515"
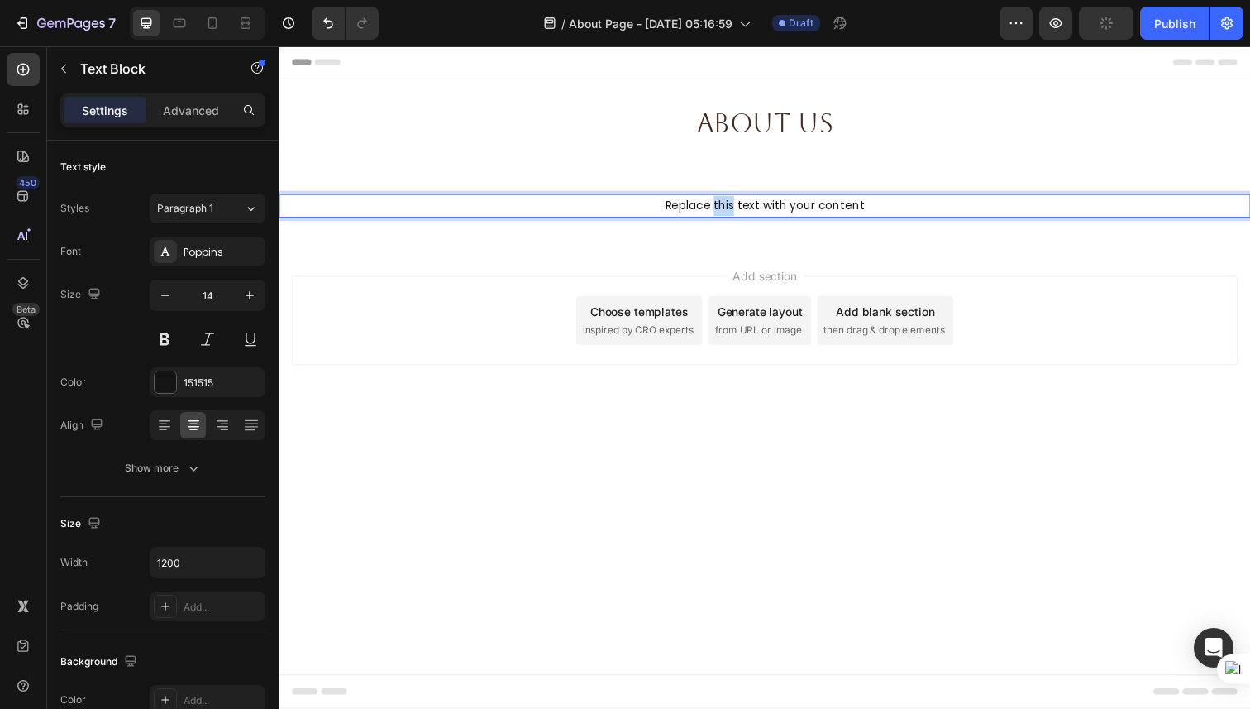
click at [728, 205] on p "Replace this text with your content" at bounding box center [774, 209] width 989 height 21
click at [805, 203] on p "Re-edited and published at 04:57 AM. Initializing within 24 hours." at bounding box center [774, 209] width 989 height 21
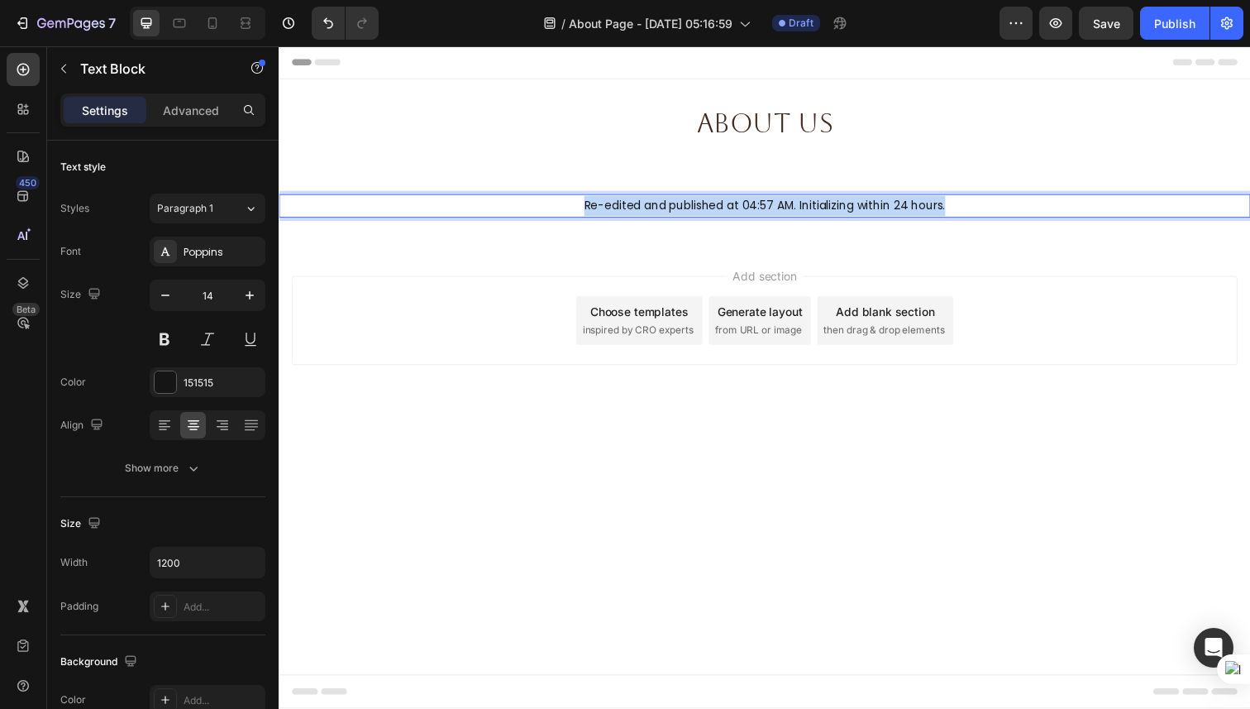
click at [805, 203] on p "Re-edited and published at 04:57 AM. Initializing within 24 hours." at bounding box center [774, 209] width 989 height 21
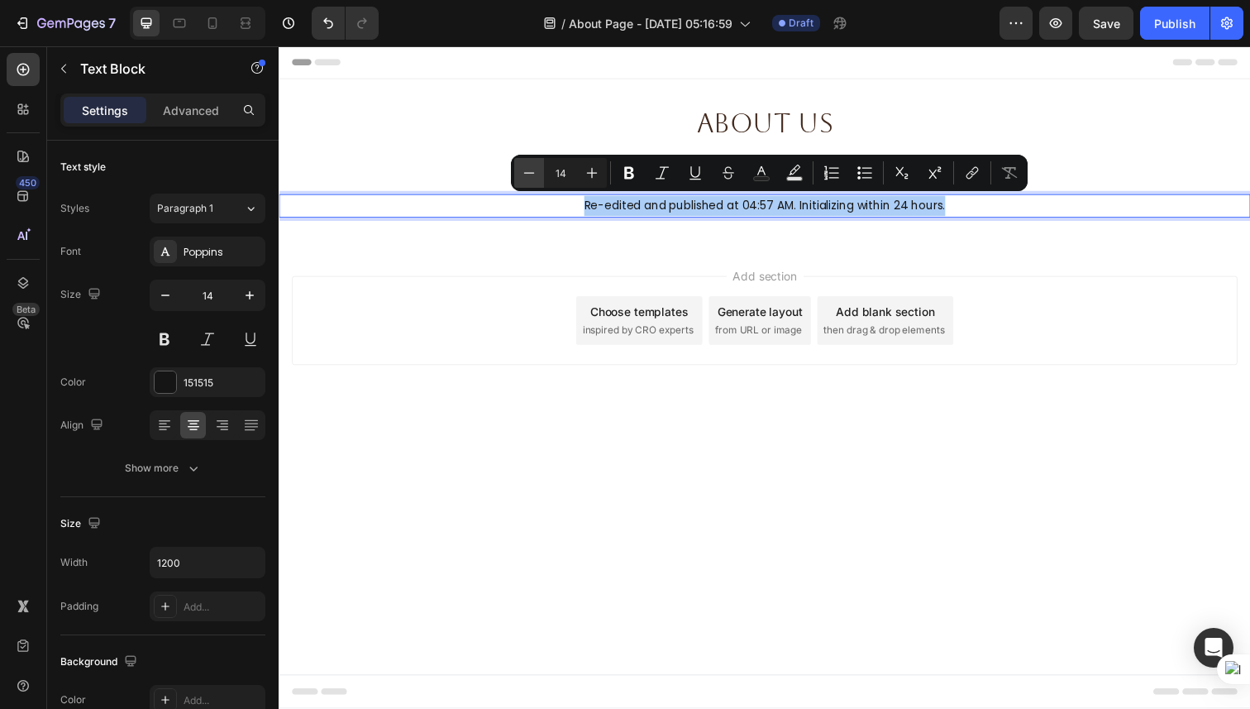
click at [530, 175] on icon "Editor contextual toolbar" at bounding box center [529, 173] width 17 height 17
type input "13"
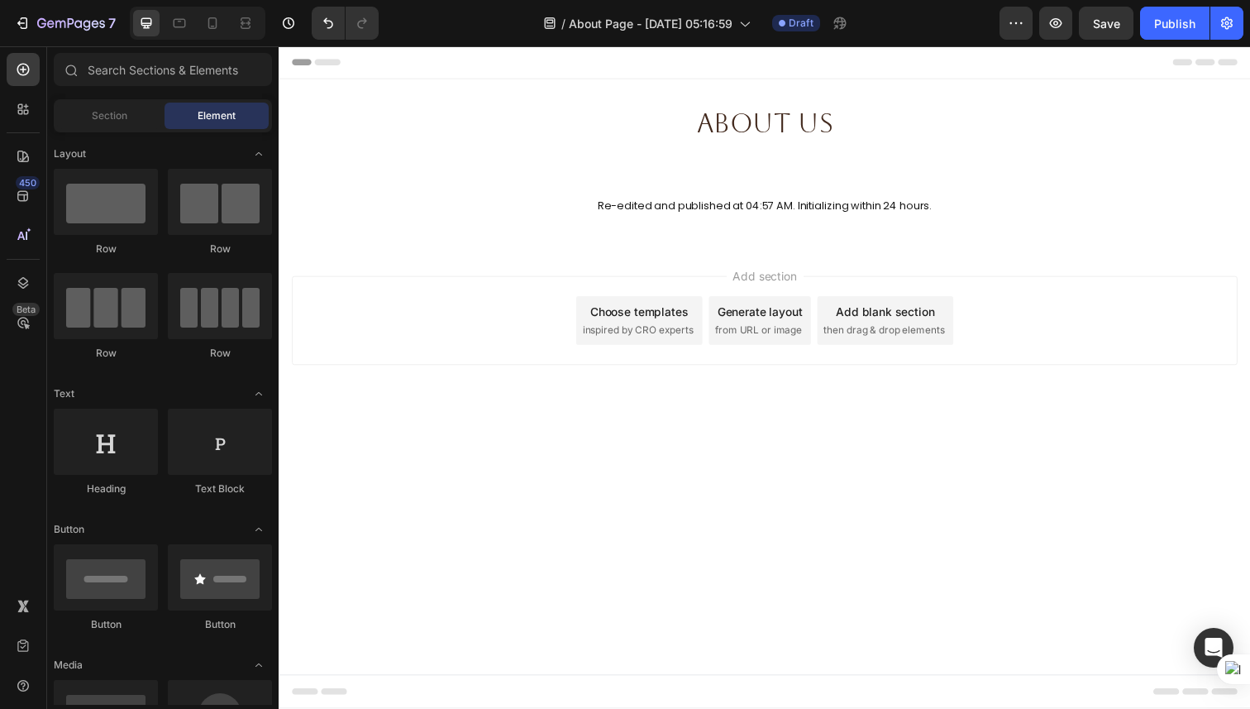
click at [642, 472] on body "Header About us Text Block Section 1 Re-edited and published at 04:57 AM. Initi…" at bounding box center [775, 384] width 992 height 676
click at [647, 439] on div "Add section Choose templates inspired by CRO experts Generate layout from URL o…" at bounding box center [775, 349] width 992 height 203
click at [1154, 26] on button "Publish" at bounding box center [1174, 23] width 69 height 33
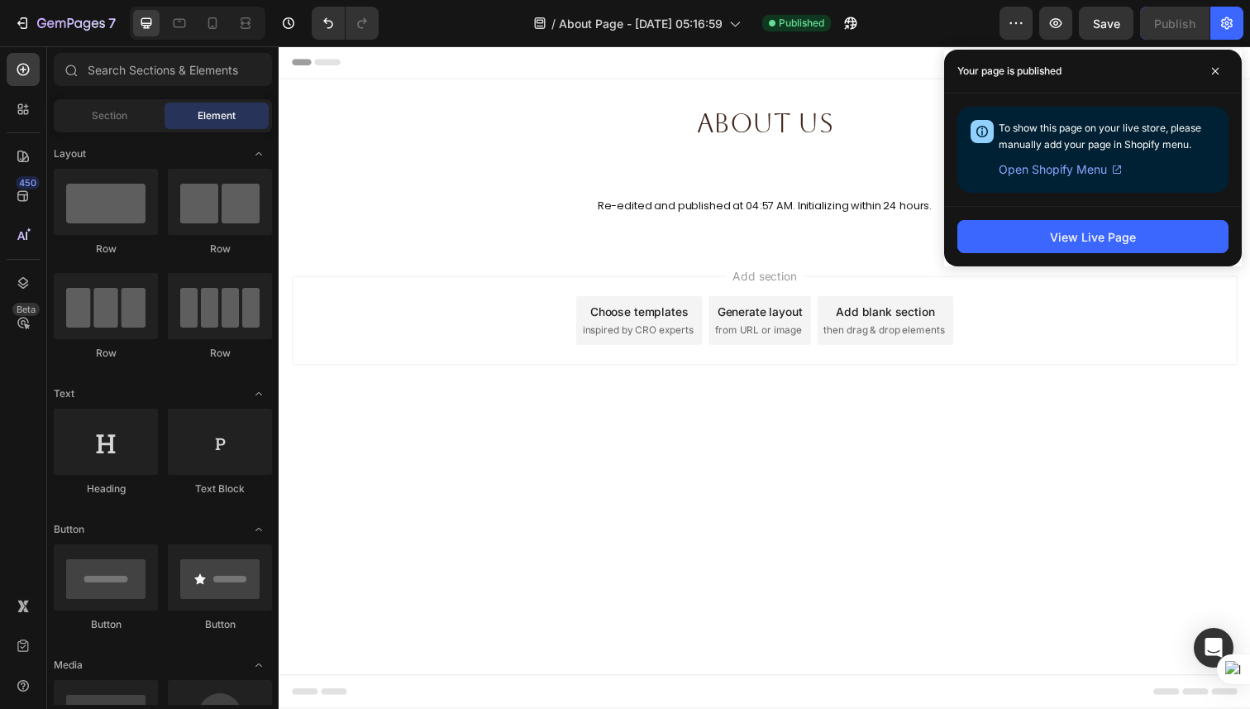
click at [1054, 171] on span "Open Shopify Menu" at bounding box center [1053, 170] width 108 height 20
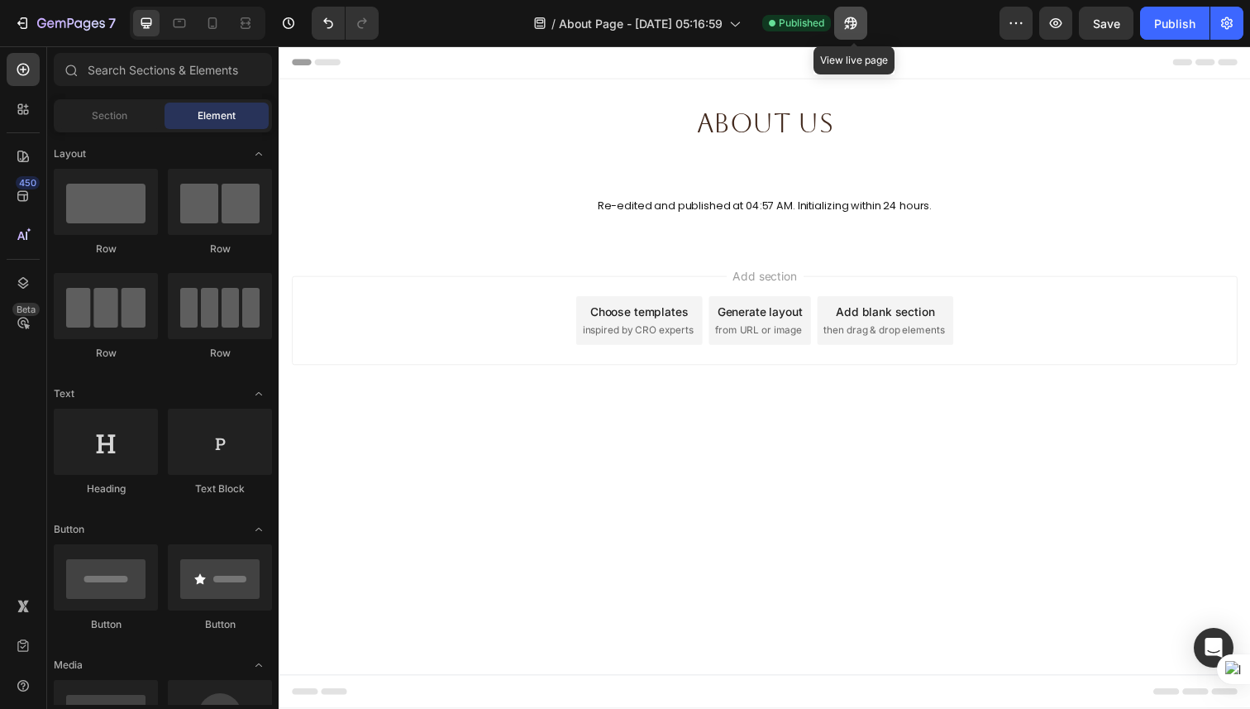
click at [863, 20] on button "button" at bounding box center [850, 23] width 33 height 33
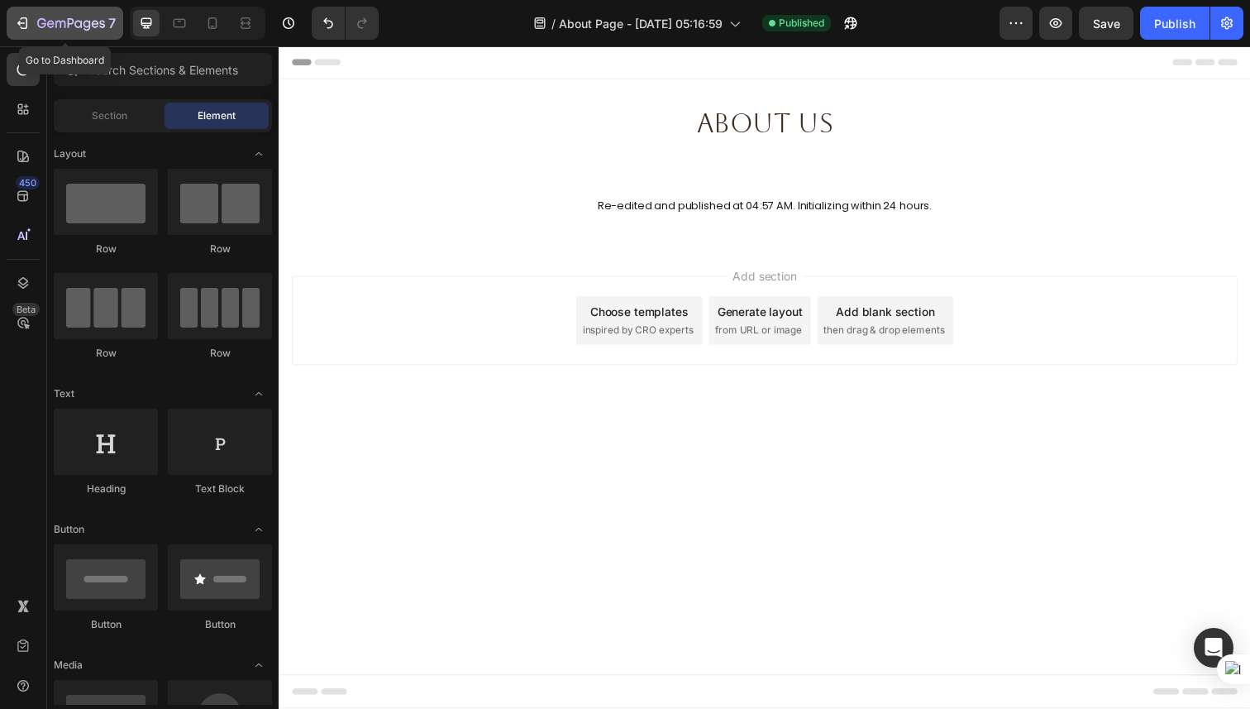
click at [83, 27] on icon "button" at bounding box center [71, 24] width 68 height 14
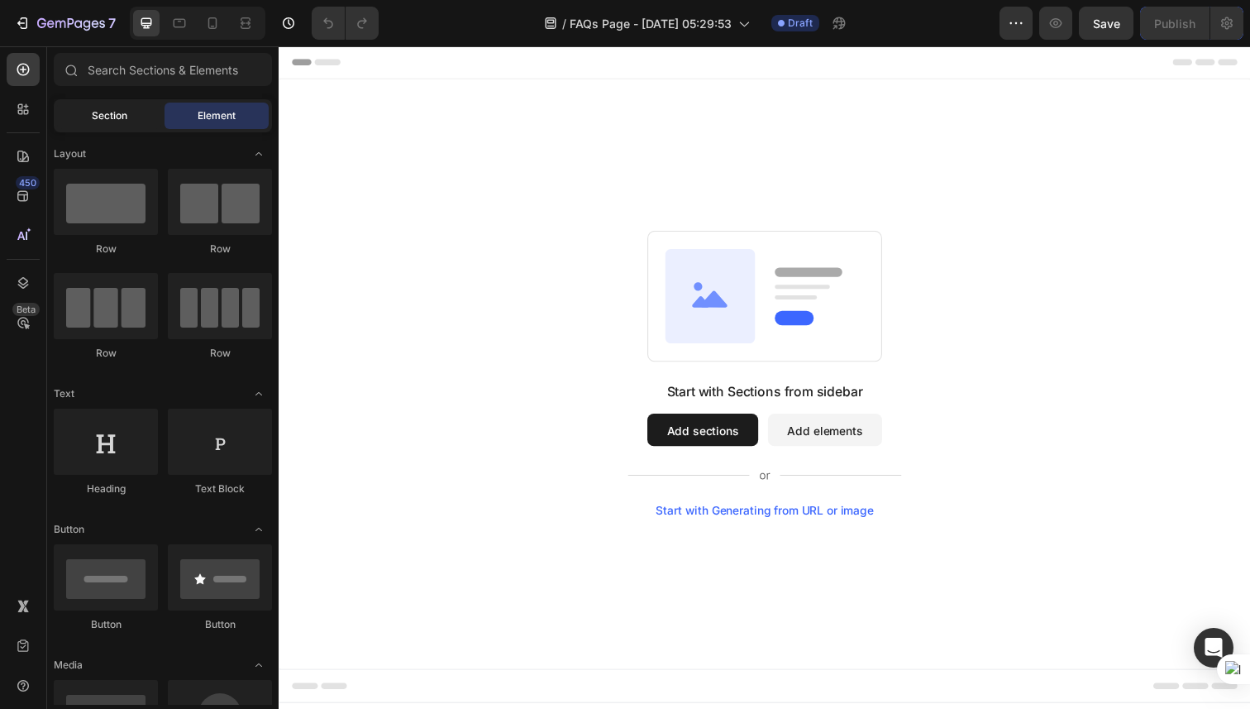
click at [117, 124] on div "Section" at bounding box center [109, 116] width 104 height 26
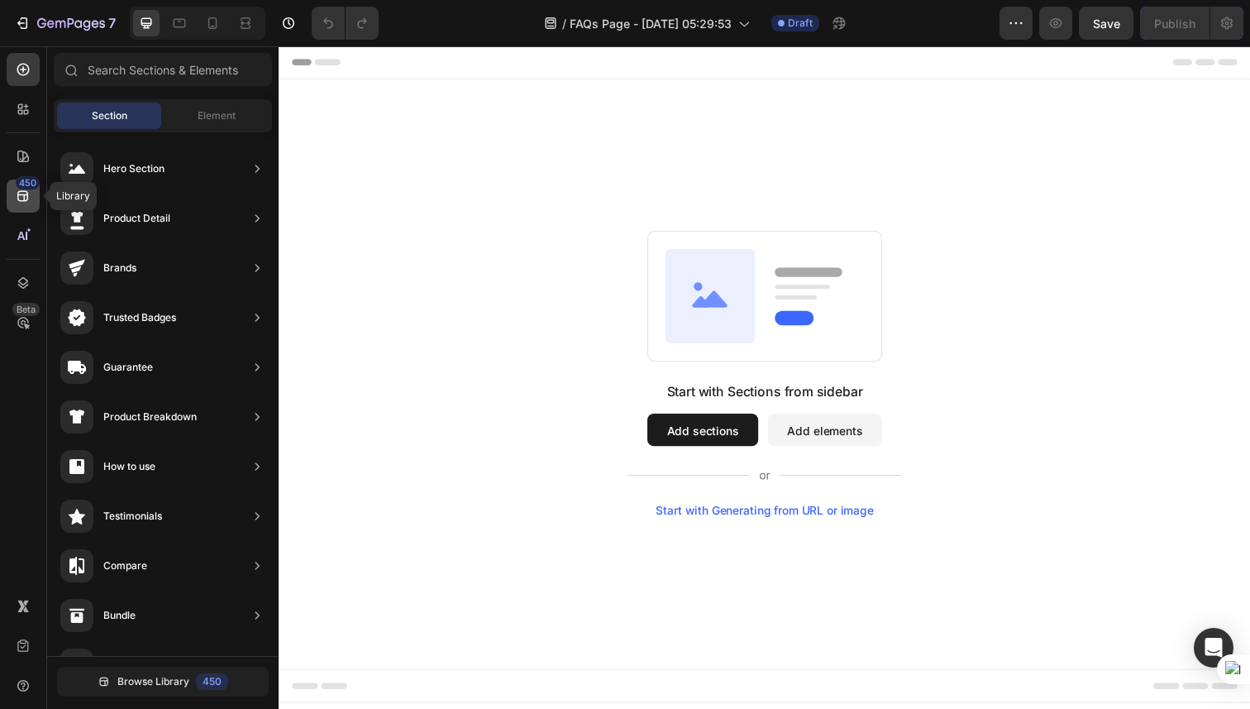
click at [23, 191] on icon at bounding box center [22, 196] width 11 height 11
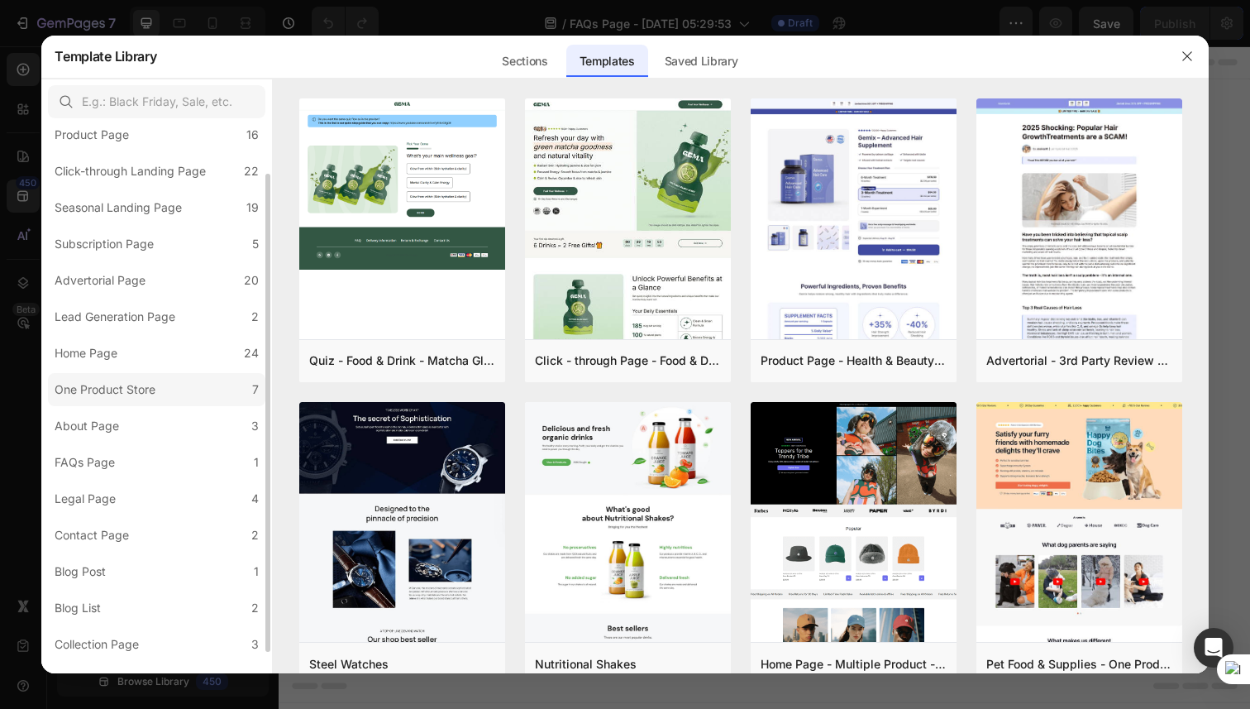
scroll to position [79, 0]
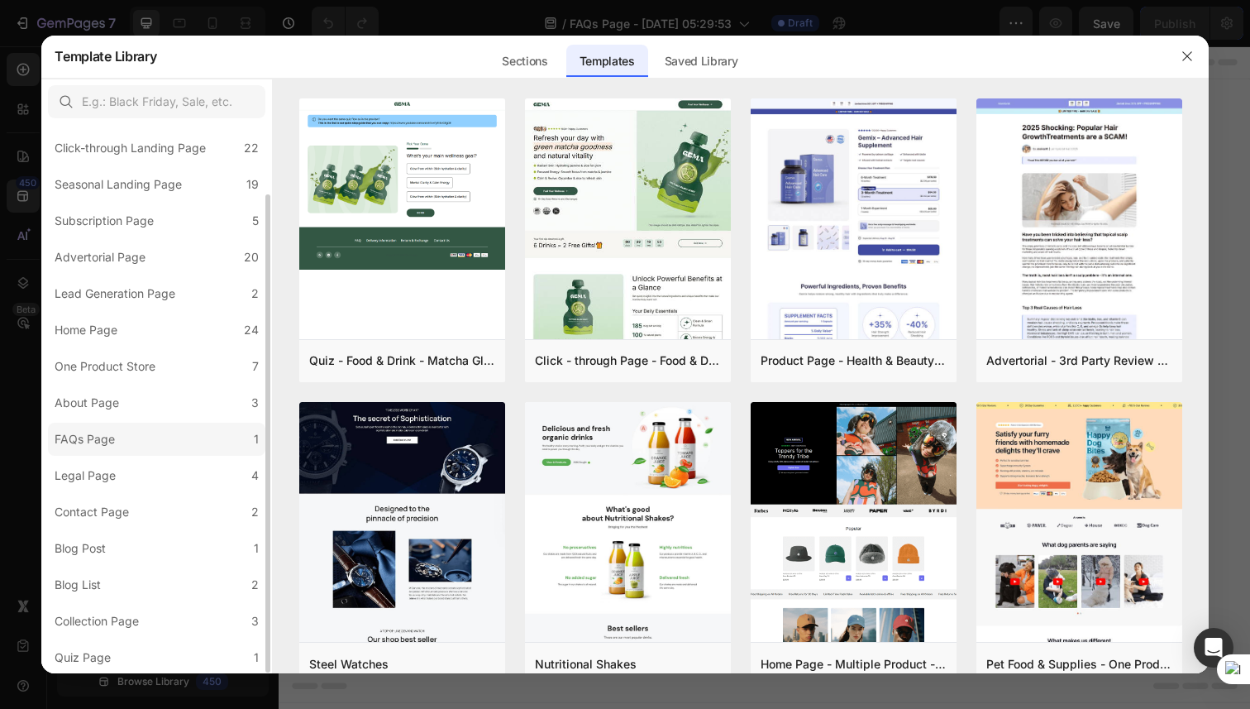
click at [150, 438] on label "FAQs Page 1" at bounding box center [156, 439] width 217 height 33
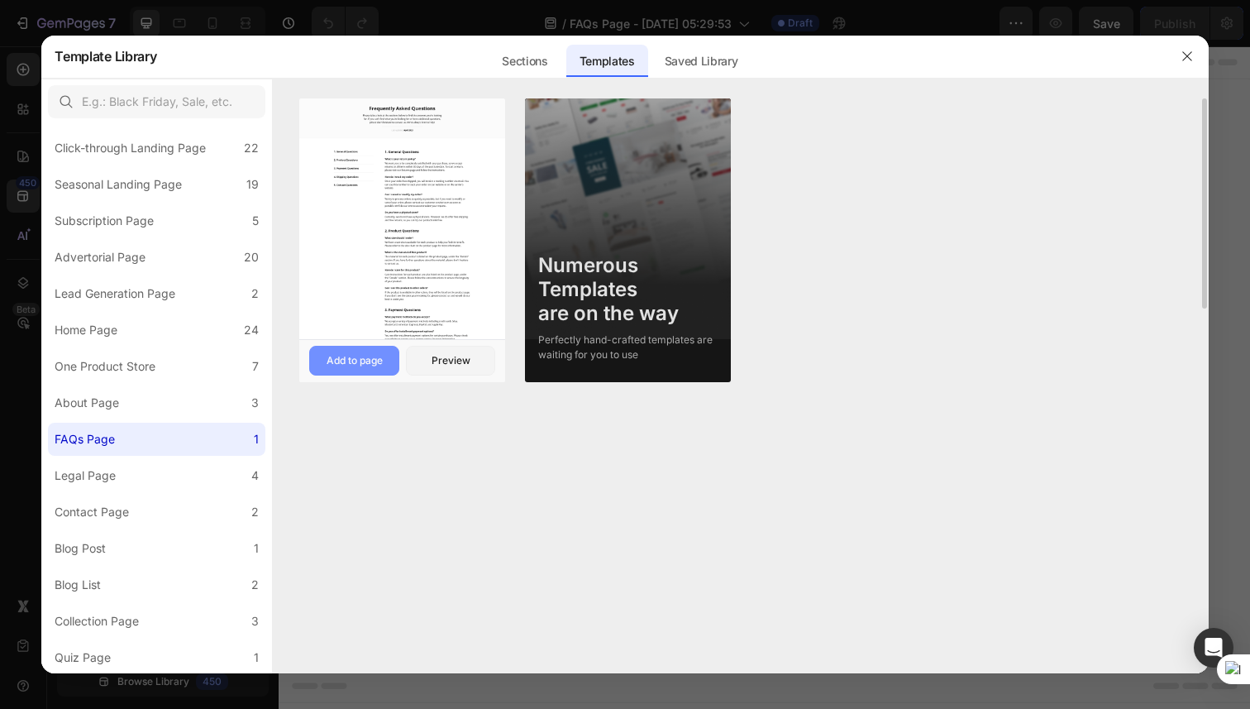
click at [364, 363] on div "Add to page" at bounding box center [355, 360] width 56 height 15
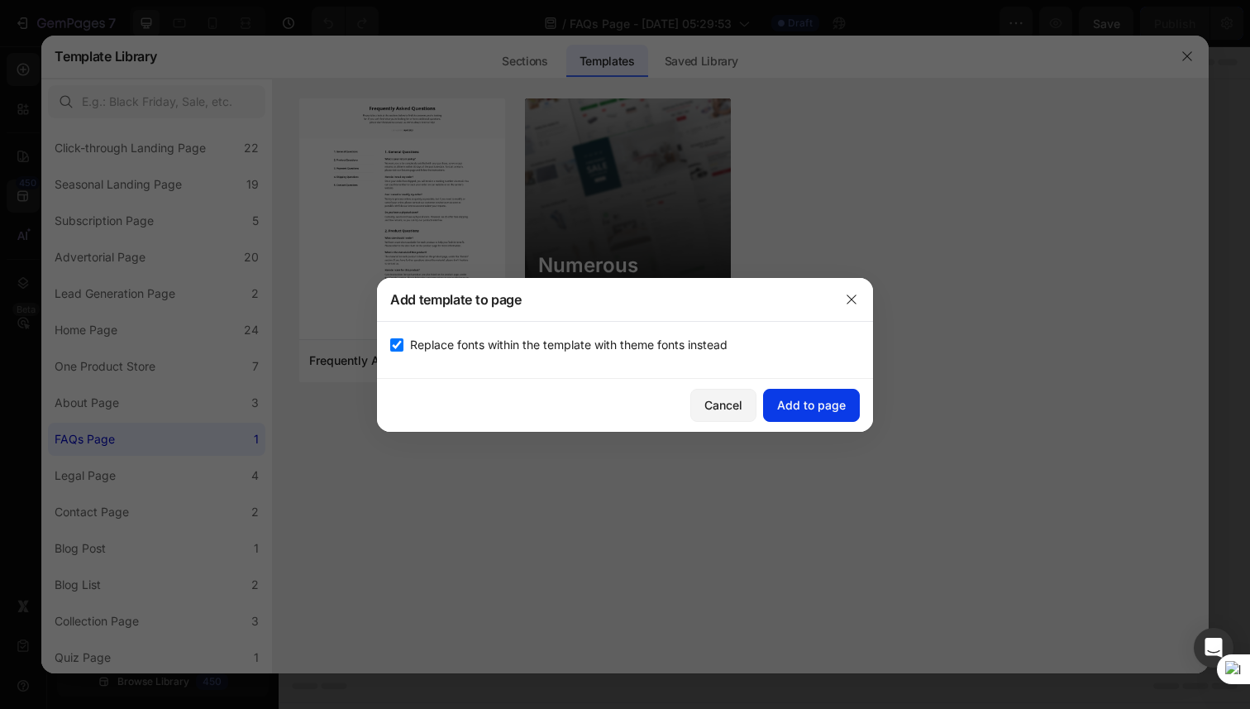
click at [811, 413] on div "Add to page" at bounding box center [811, 404] width 69 height 17
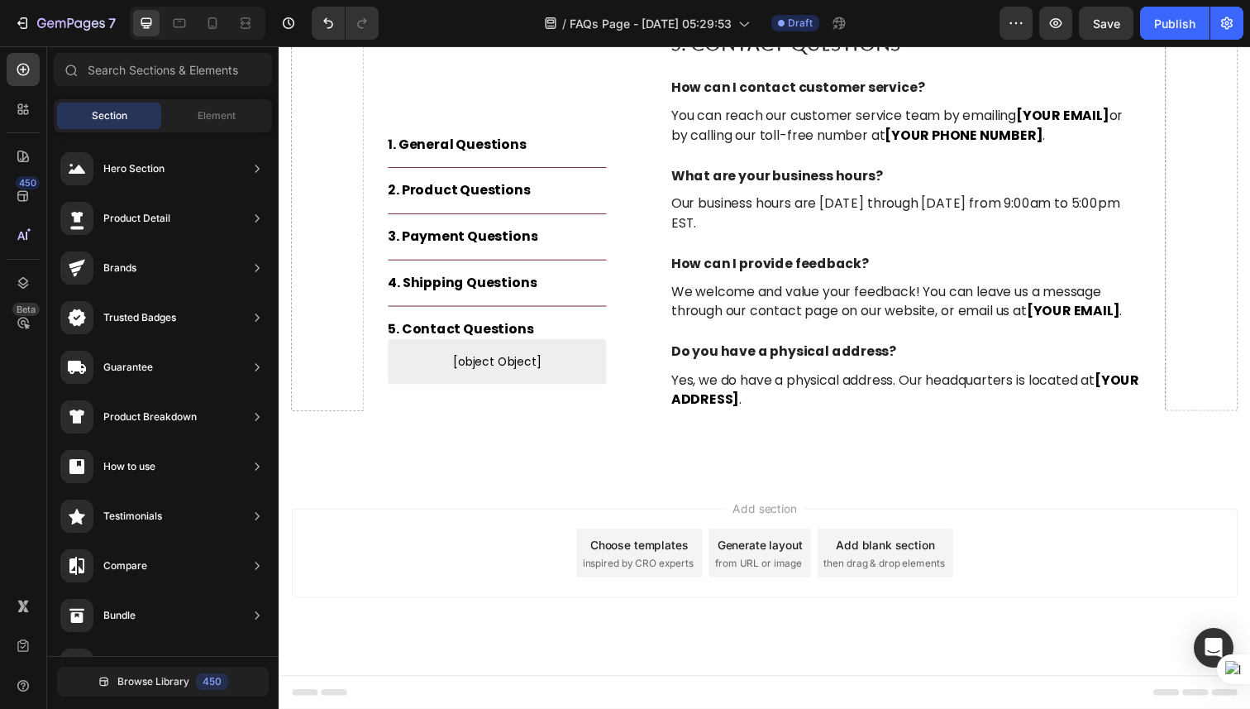
scroll to position [2176, 0]
click at [560, 359] on span "[object Object]" at bounding box center [501, 369] width 223 height 20
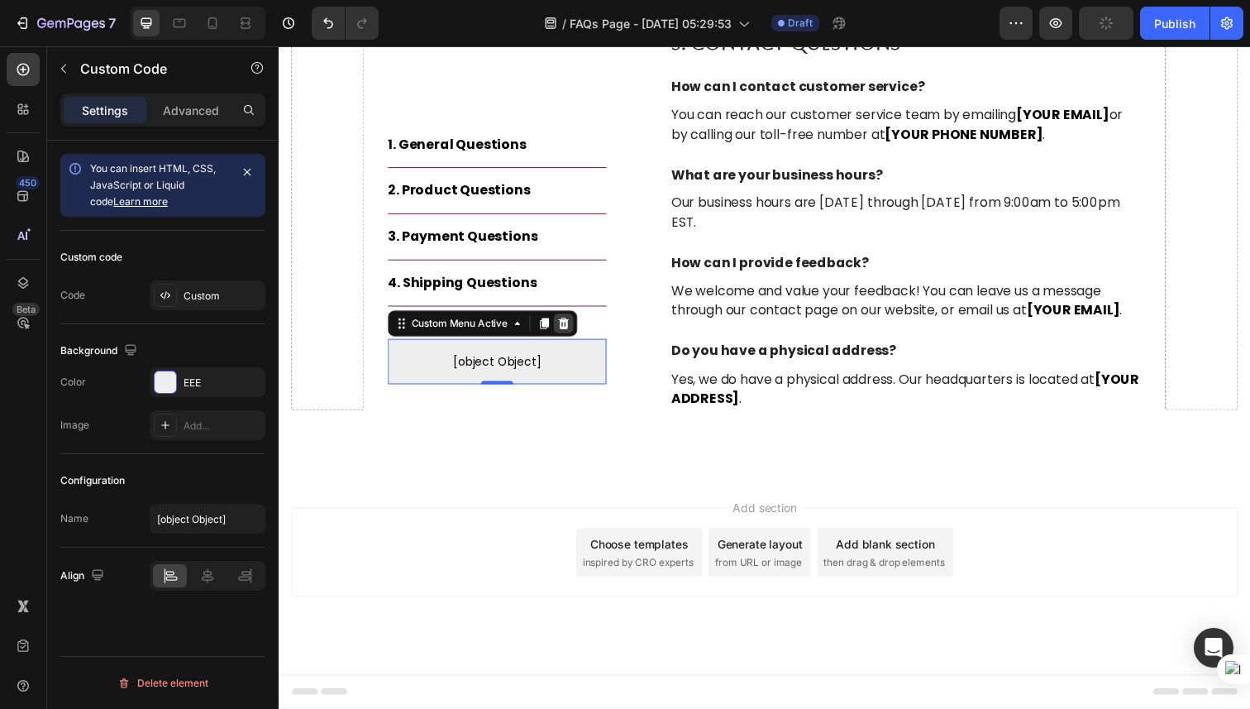
click at [570, 330] on icon at bounding box center [570, 330] width 11 height 12
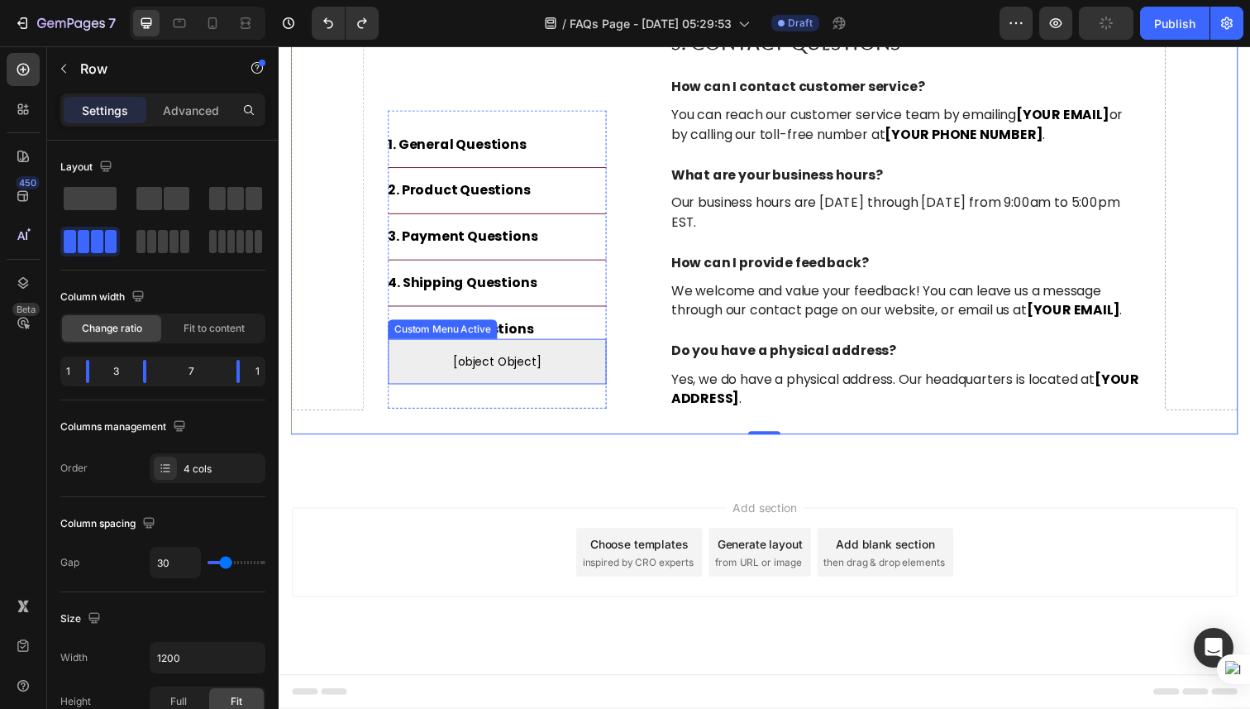
click at [507, 375] on span "[object Object]" at bounding box center [501, 369] width 223 height 20
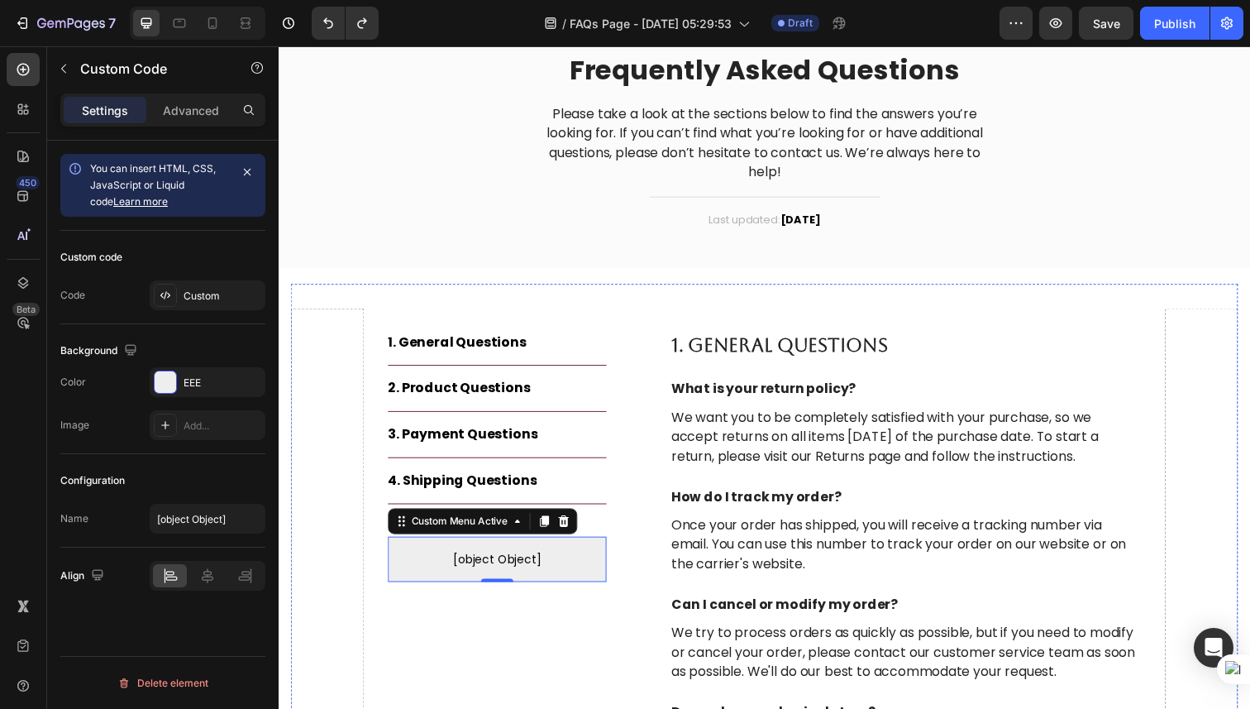
scroll to position [0, 0]
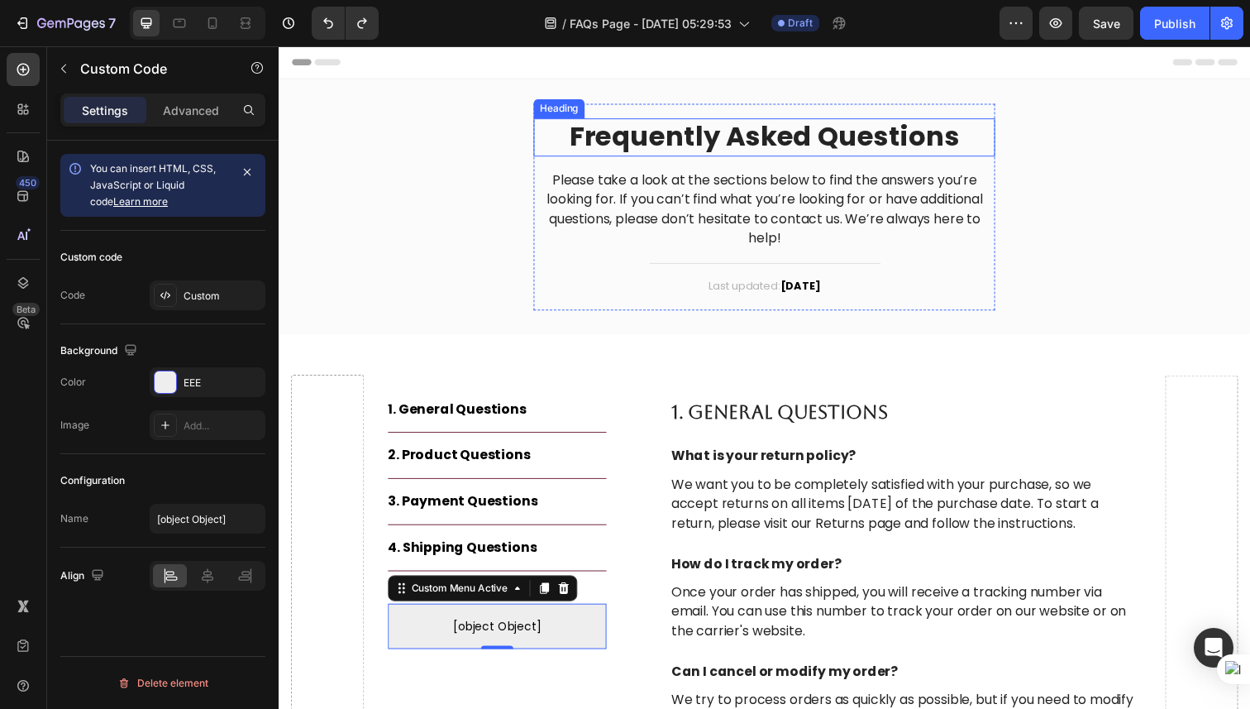
click at [775, 143] on p "Frequently Asked Questions" at bounding box center [775, 140] width 468 height 36
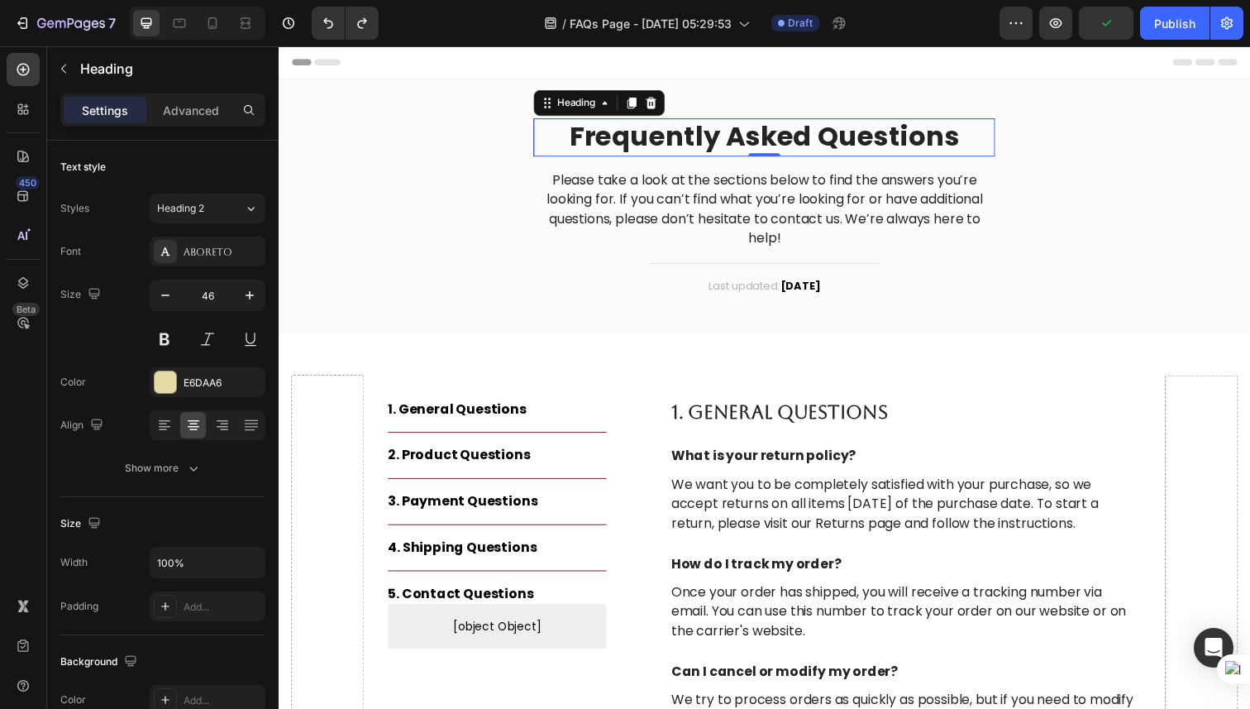
click at [628, 150] on p "Frequently Asked Questions" at bounding box center [775, 140] width 468 height 36
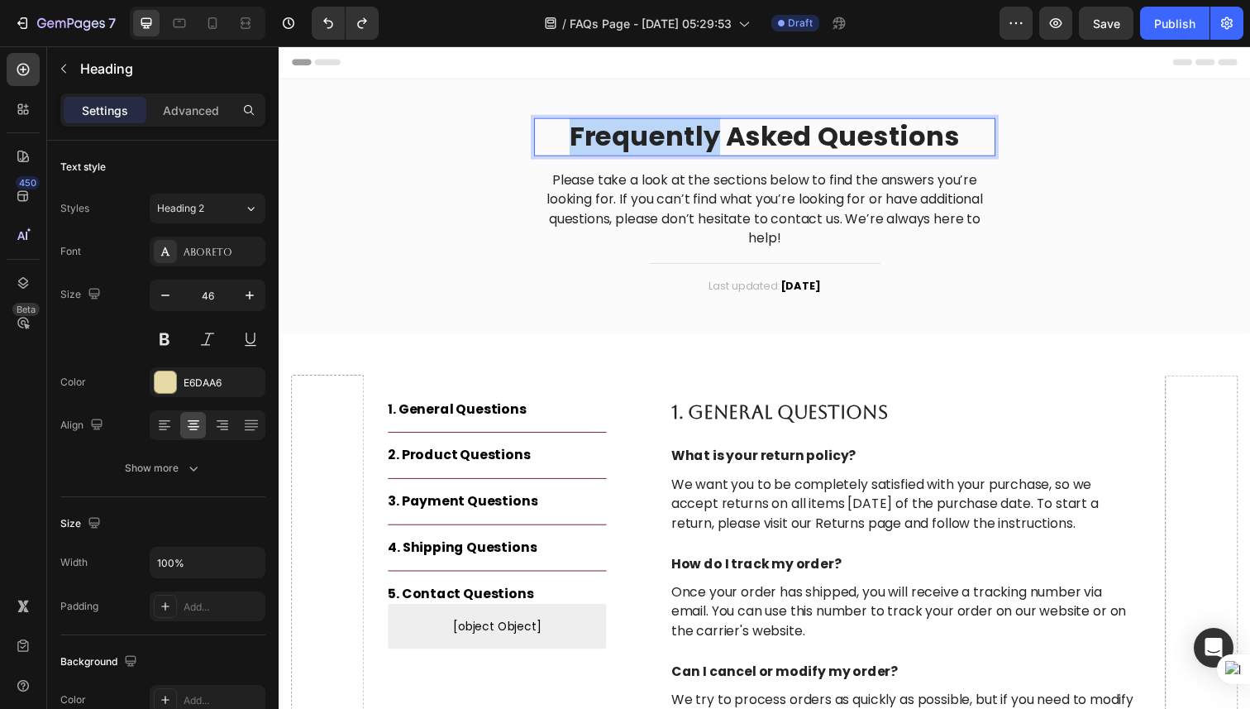
click at [628, 150] on p "Frequently Asked Questions" at bounding box center [775, 140] width 468 height 36
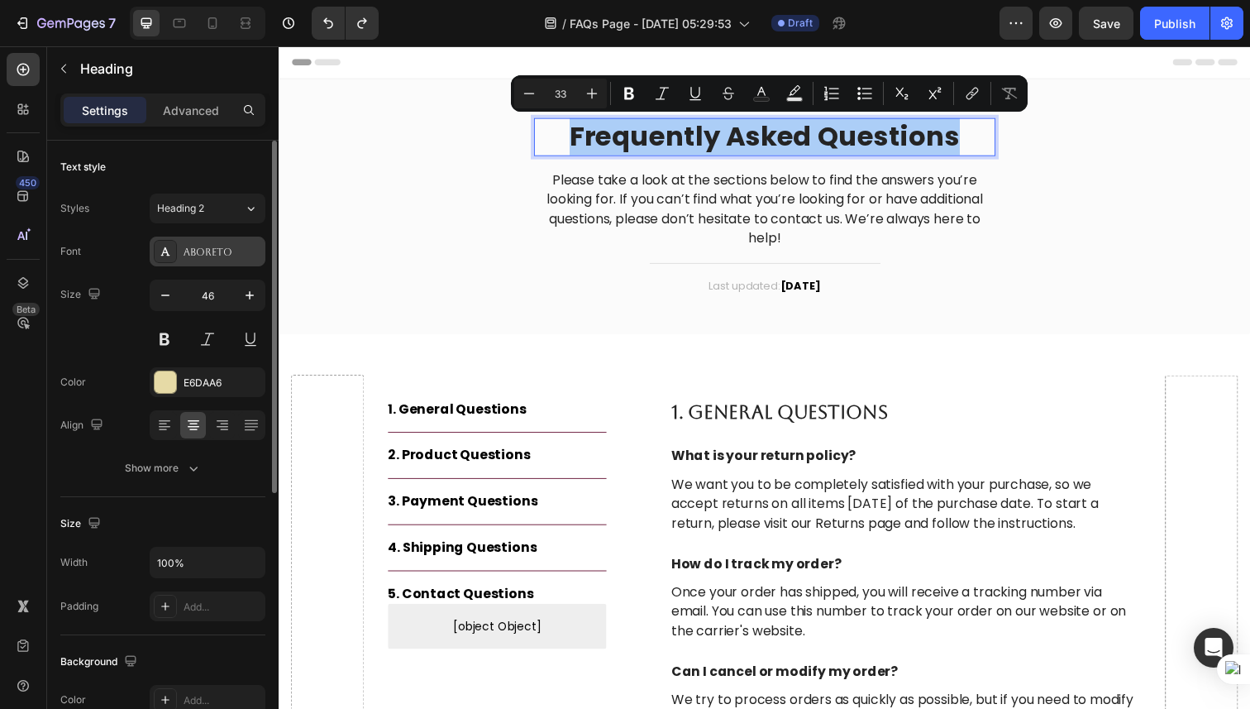
click at [226, 245] on div "Aboreto" at bounding box center [223, 252] width 78 height 15
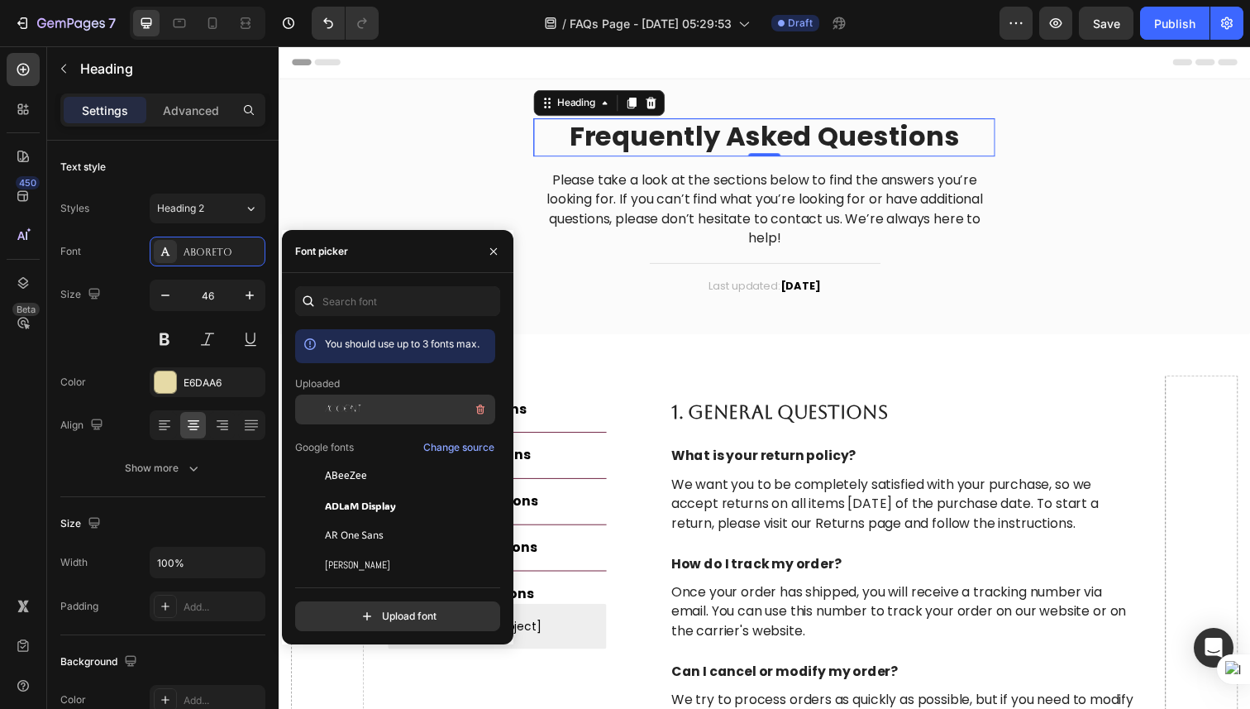
click at [327, 419] on div "accent" at bounding box center [395, 409] width 200 height 30
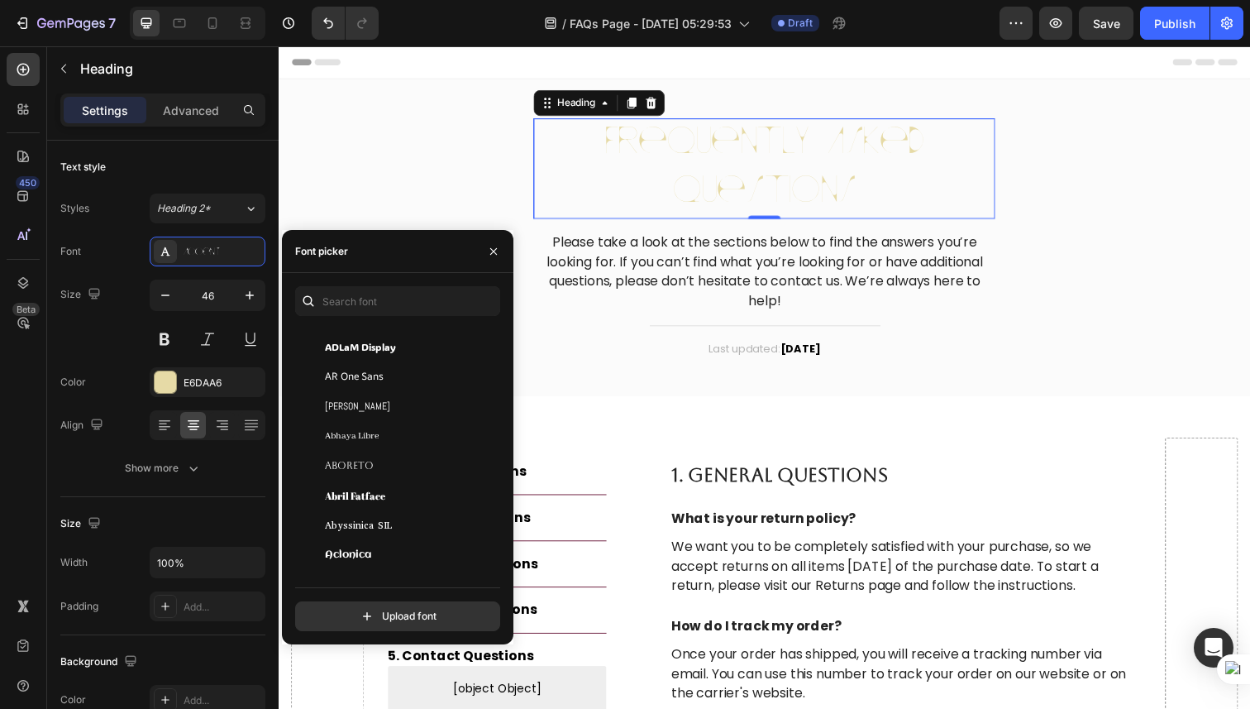
scroll to position [227, 0]
click at [354, 445] on div "Aboreto" at bounding box center [395, 459] width 200 height 30
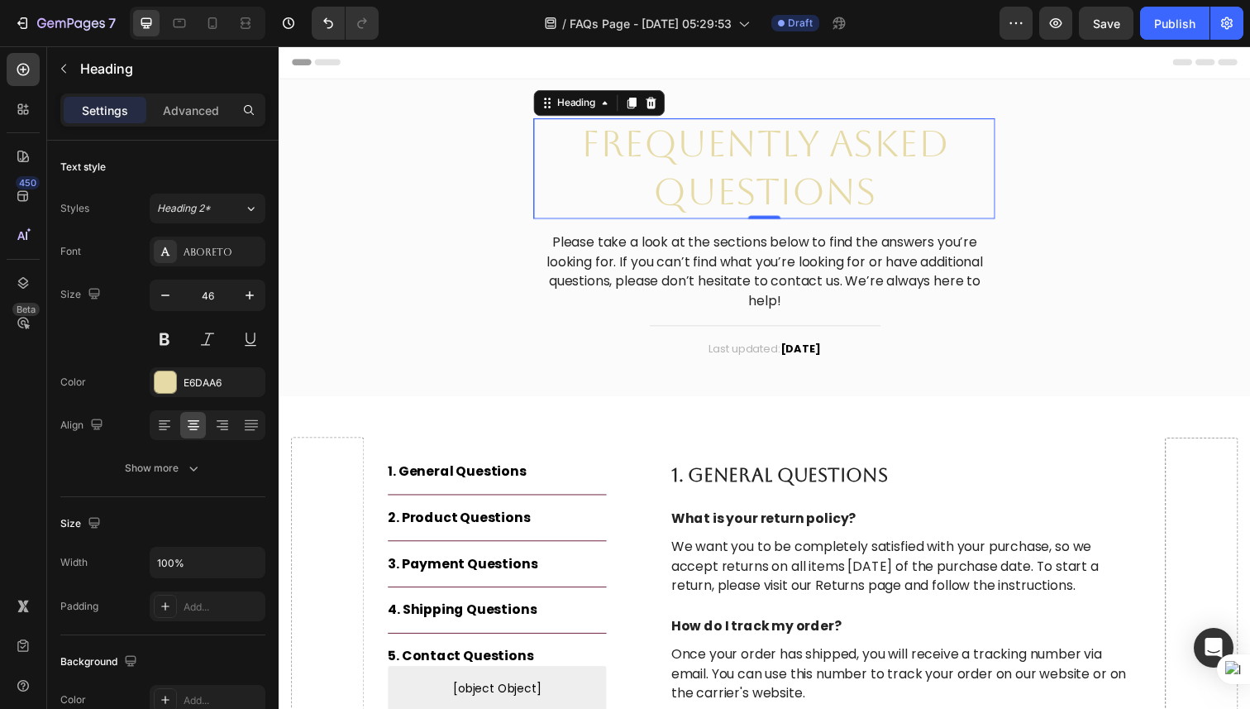
click at [647, 159] on h2 "Frequently Asked Questions" at bounding box center [774, 171] width 471 height 103
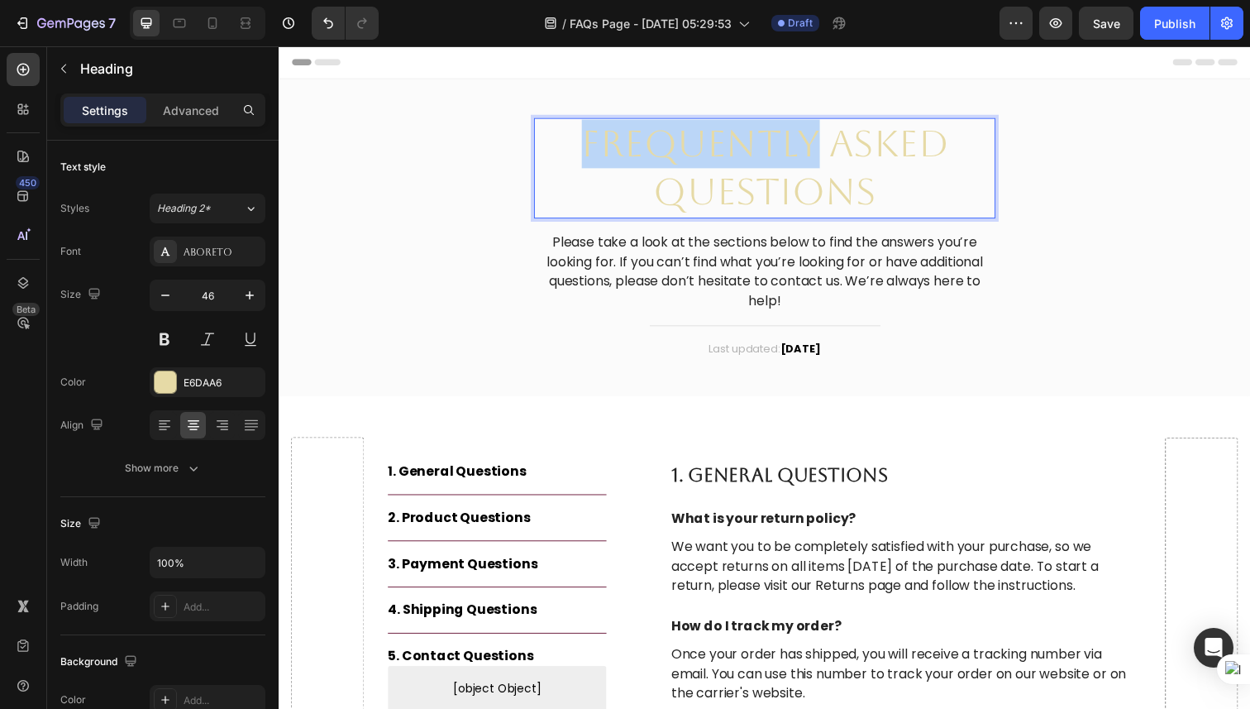
click at [647, 159] on p "Frequently Asked Questions" at bounding box center [775, 171] width 468 height 99
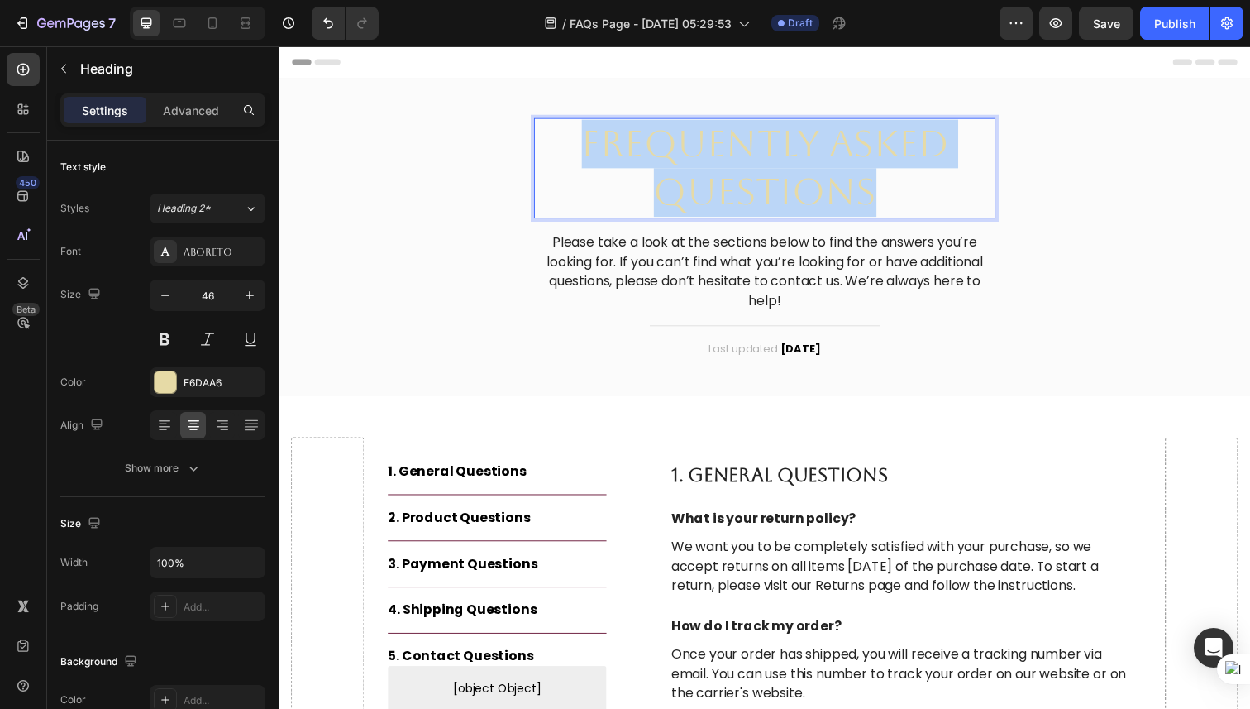
click at [647, 159] on p "Frequently Asked Questions" at bounding box center [775, 171] width 468 height 99
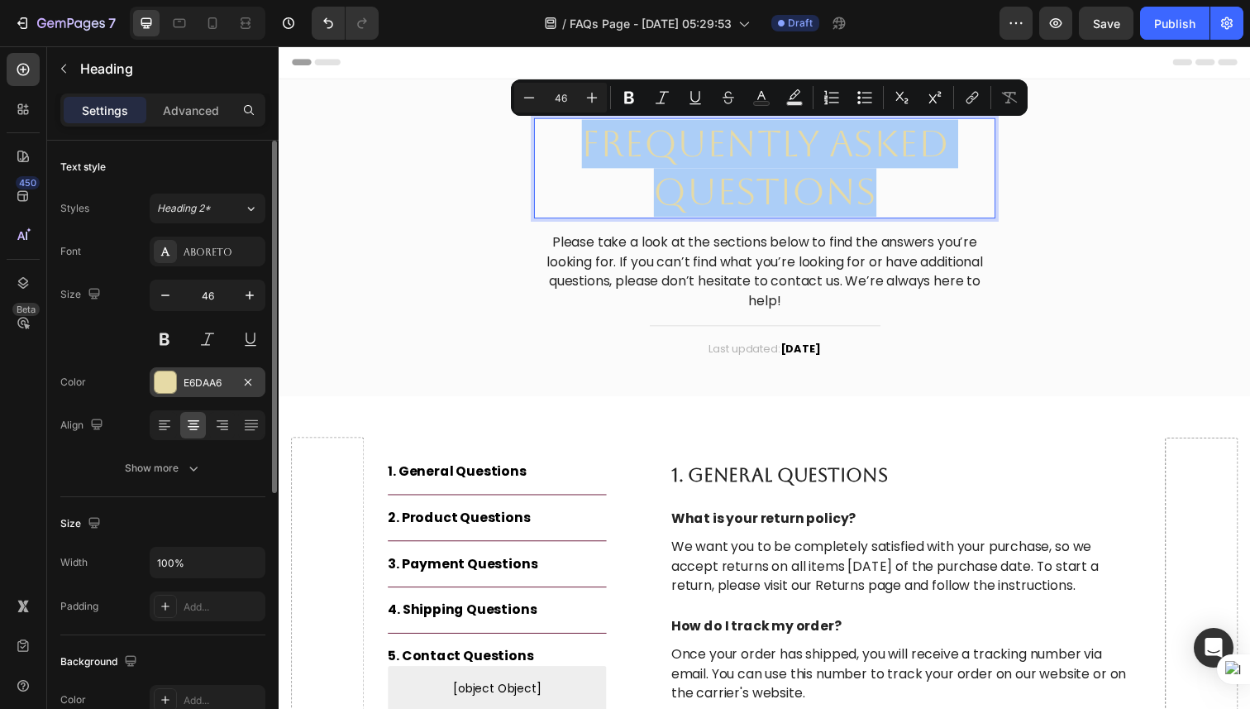
click at [168, 381] on div at bounding box center [165, 381] width 21 height 21
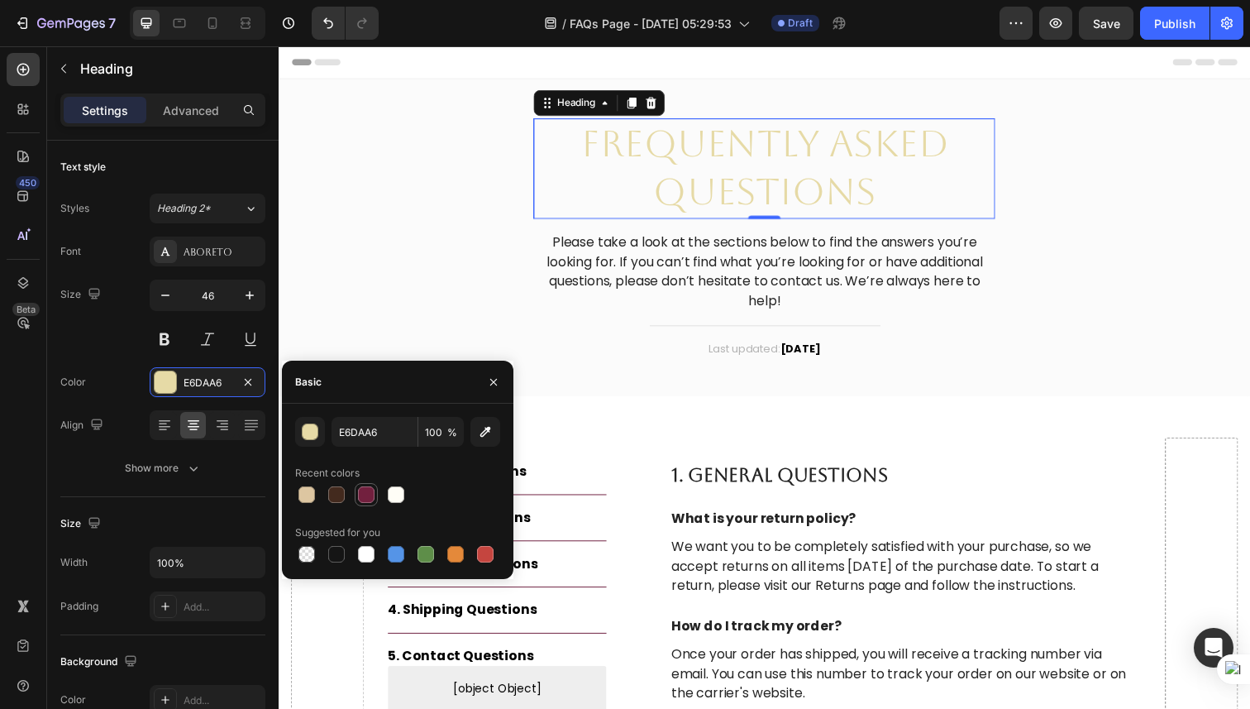
click at [363, 492] on div at bounding box center [366, 494] width 17 height 17
type input "72203E"
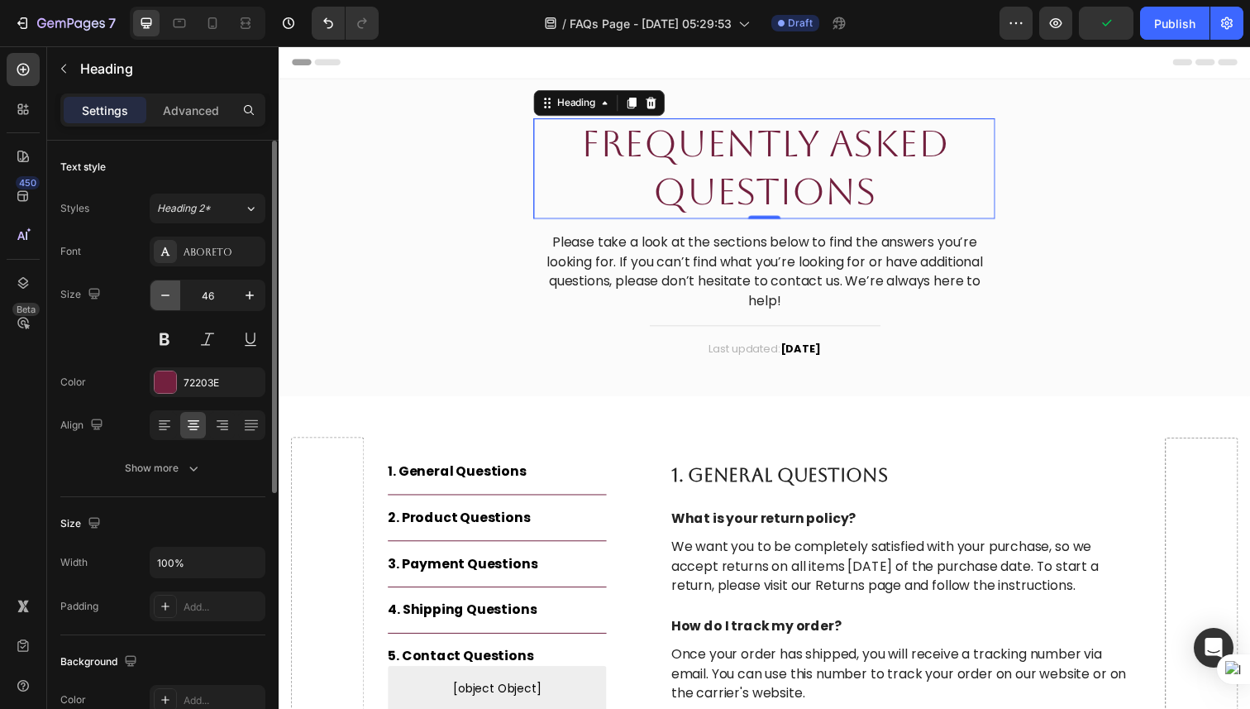
click at [170, 291] on icon "button" at bounding box center [165, 295] width 17 height 17
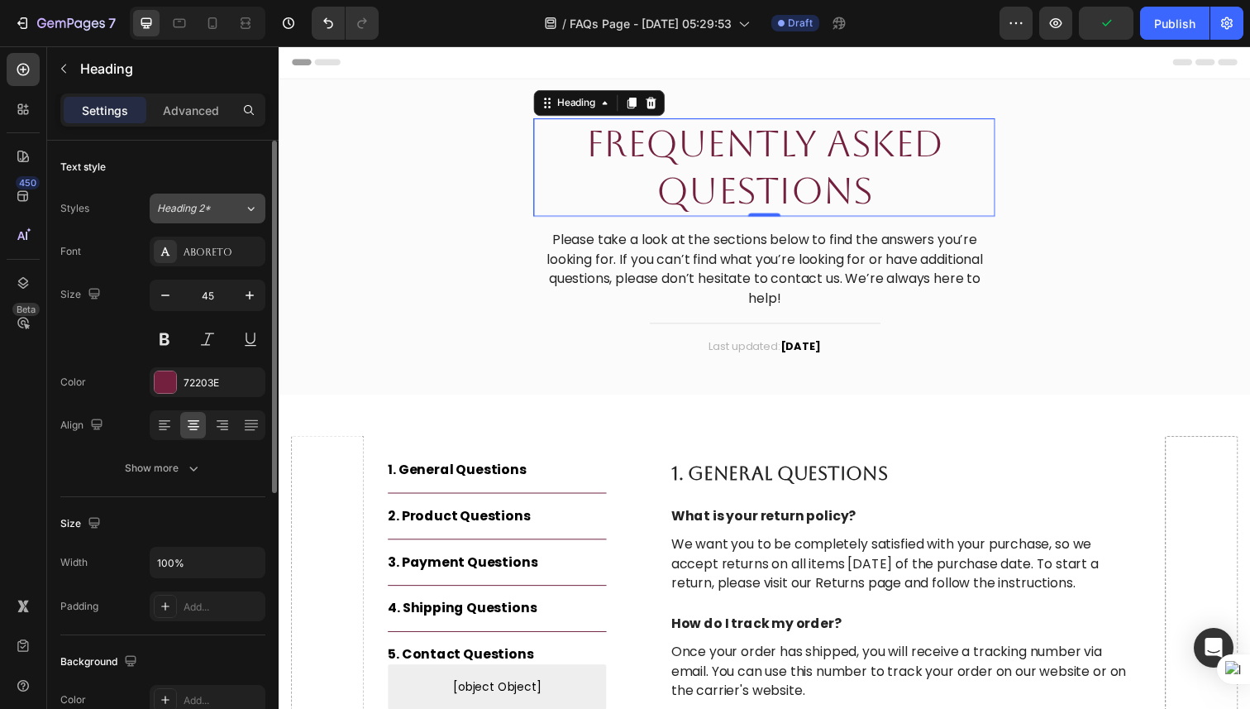
click at [223, 199] on button "Heading 2*" at bounding box center [208, 208] width 116 height 30
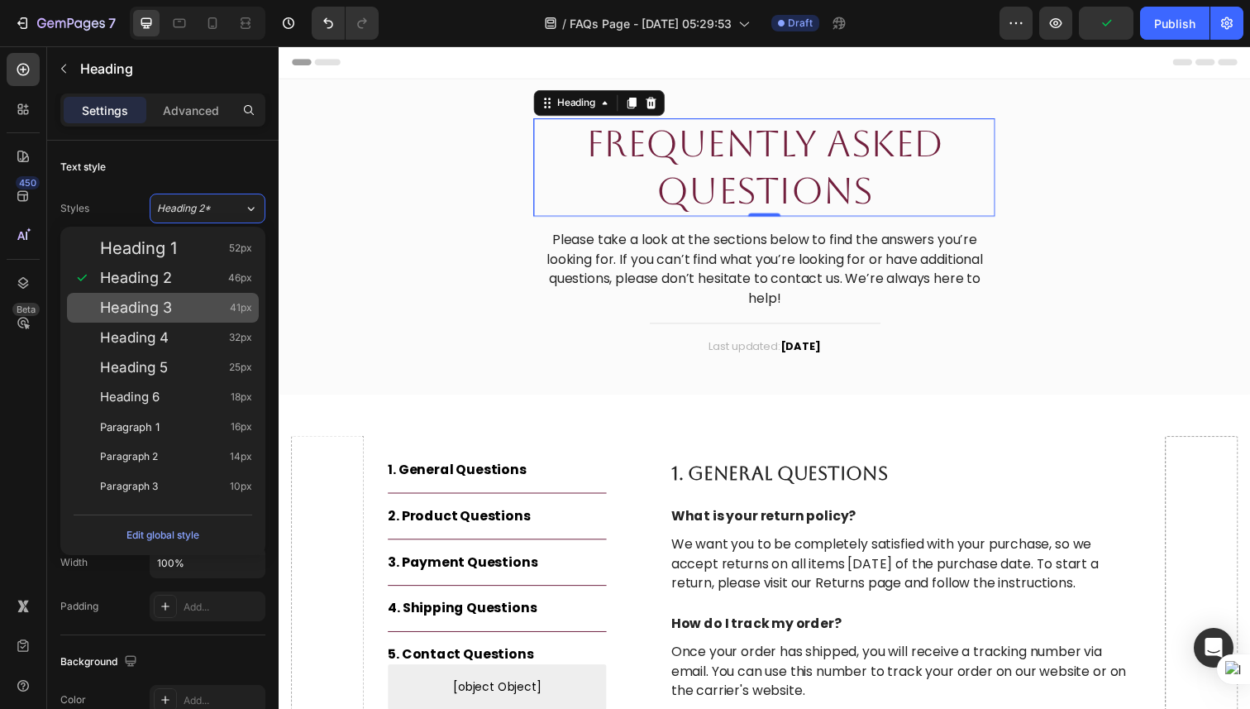
click at [170, 314] on span "Heading 3" at bounding box center [136, 307] width 72 height 17
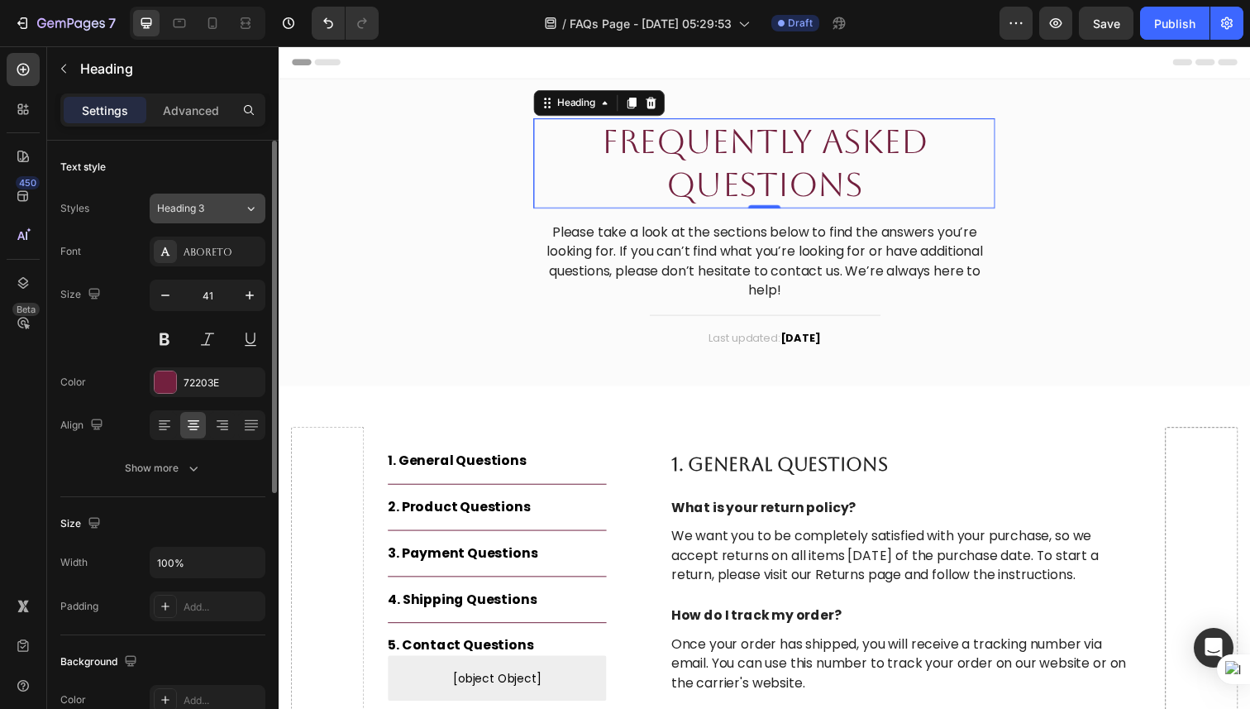
click at [207, 218] on button "Heading 3" at bounding box center [208, 208] width 116 height 30
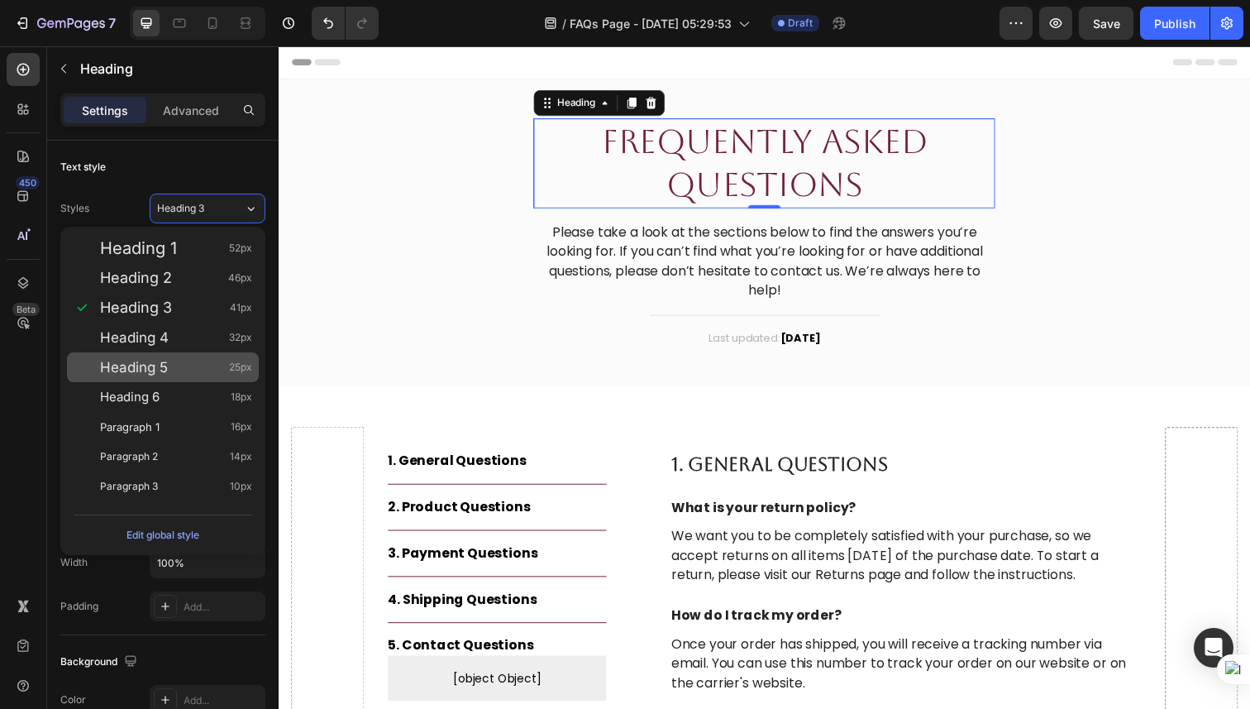
click at [177, 355] on div "Heading 5 25px" at bounding box center [163, 367] width 192 height 30
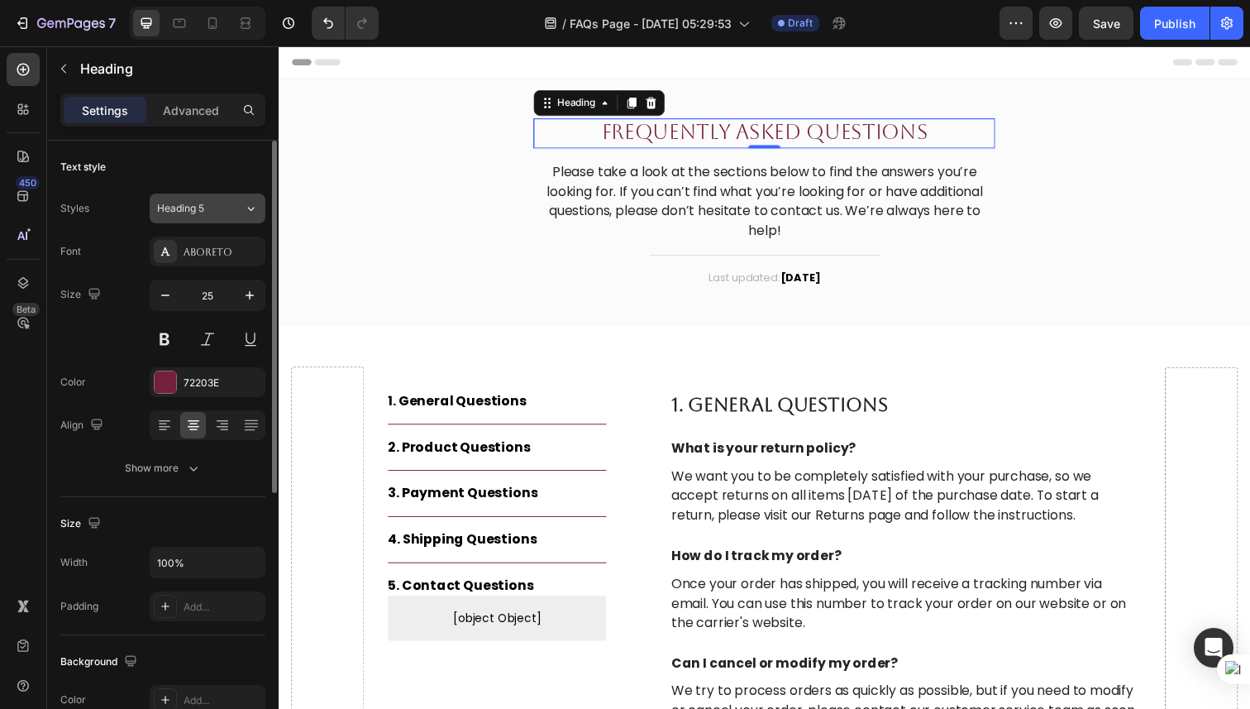
click at [215, 217] on button "Heading 5" at bounding box center [208, 208] width 116 height 30
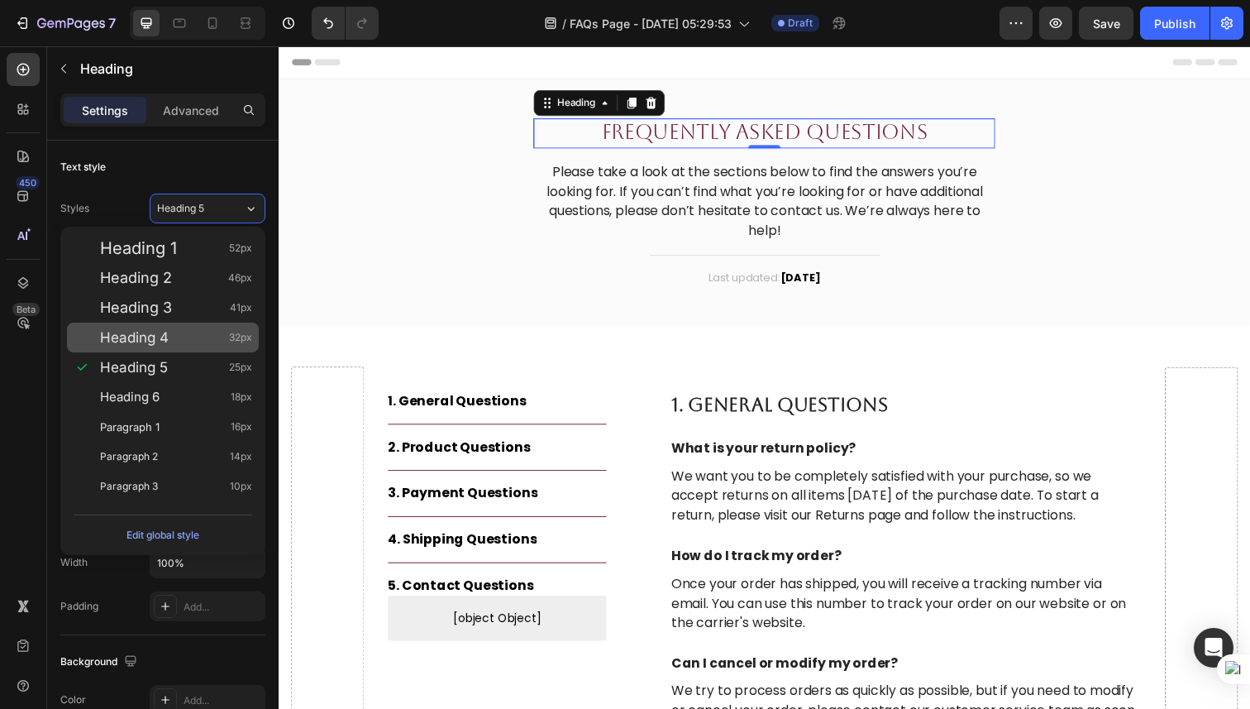
click at [196, 339] on div "Heading 4 32px" at bounding box center [176, 337] width 152 height 17
type input "32"
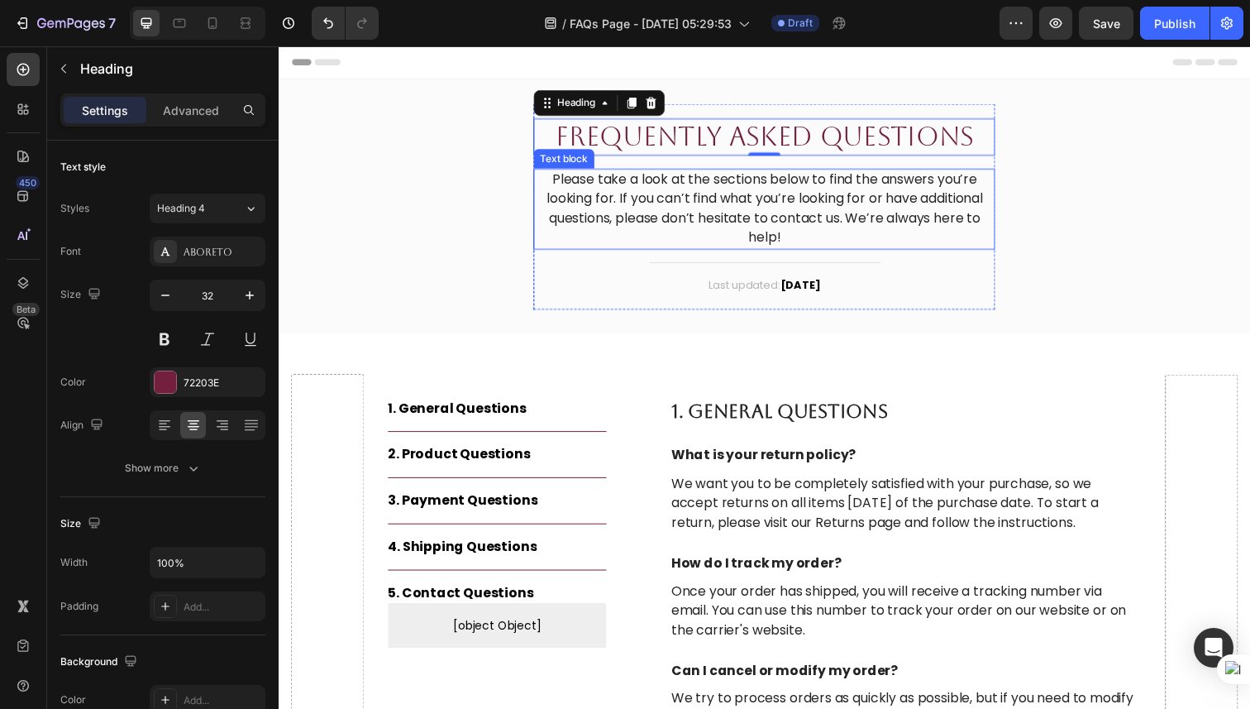
click at [656, 196] on p "Please take a look at the sections below to find the answers you’re looking for…" at bounding box center [775, 212] width 468 height 79
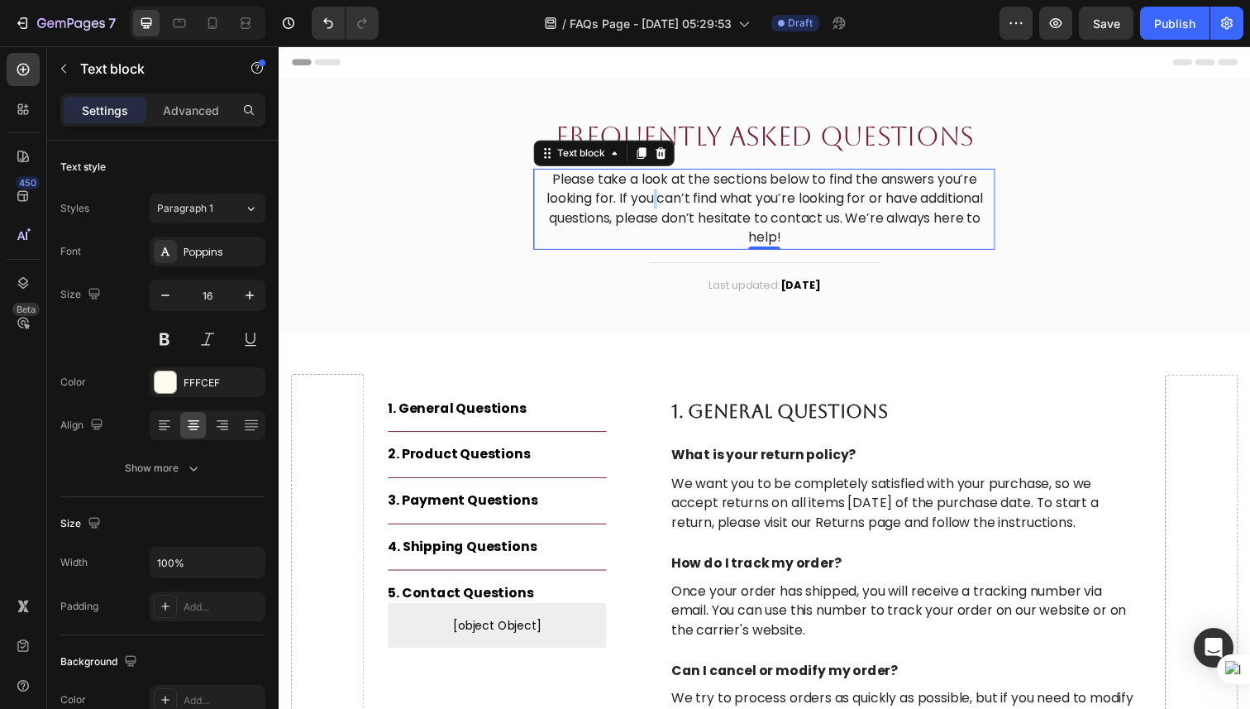
click at [656, 196] on p "Please take a look at the sections below to find the answers you’re looking for…" at bounding box center [775, 212] width 468 height 79
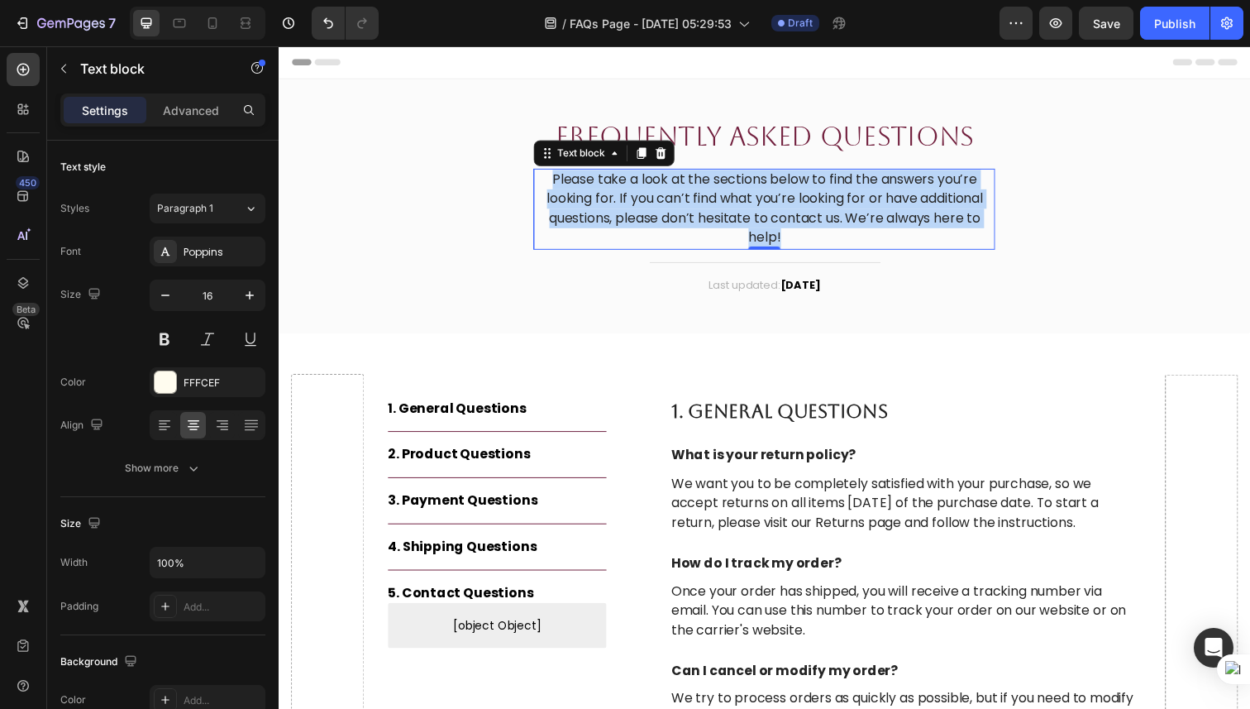
click at [656, 196] on p "Please take a look at the sections below to find the answers you’re looking for…" at bounding box center [775, 212] width 468 height 79
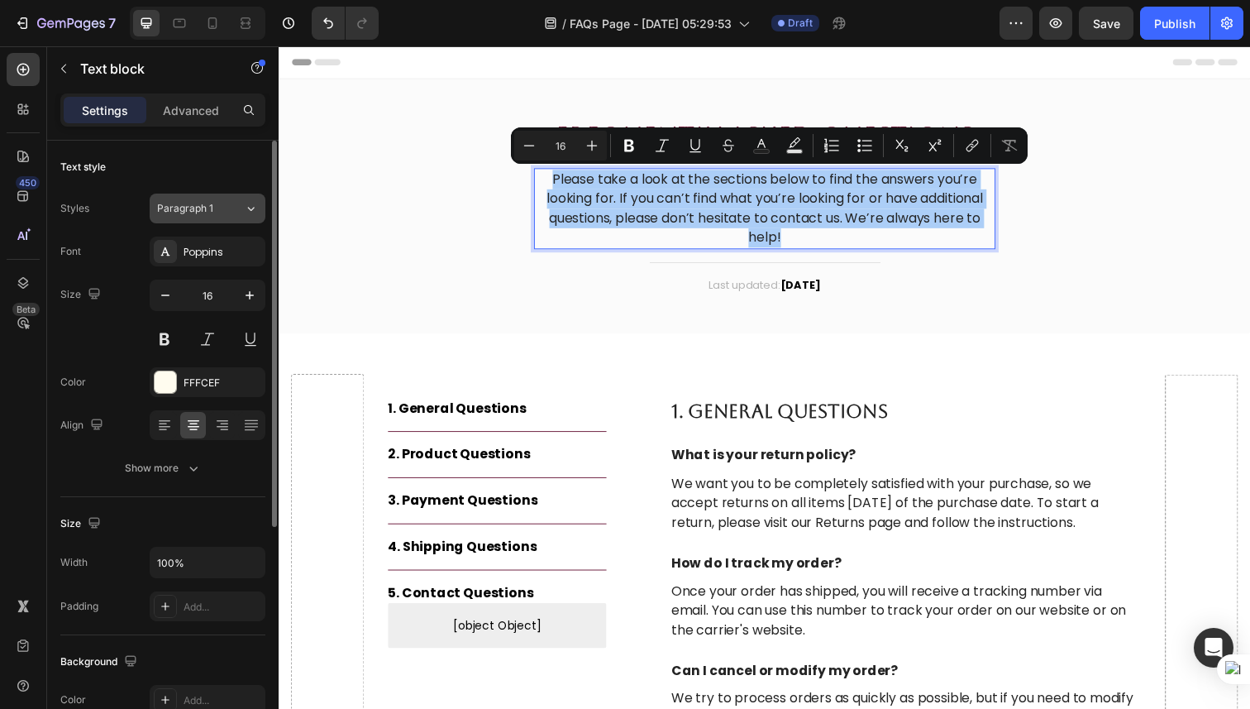
click at [236, 209] on div "Paragraph 1" at bounding box center [200, 208] width 87 height 15
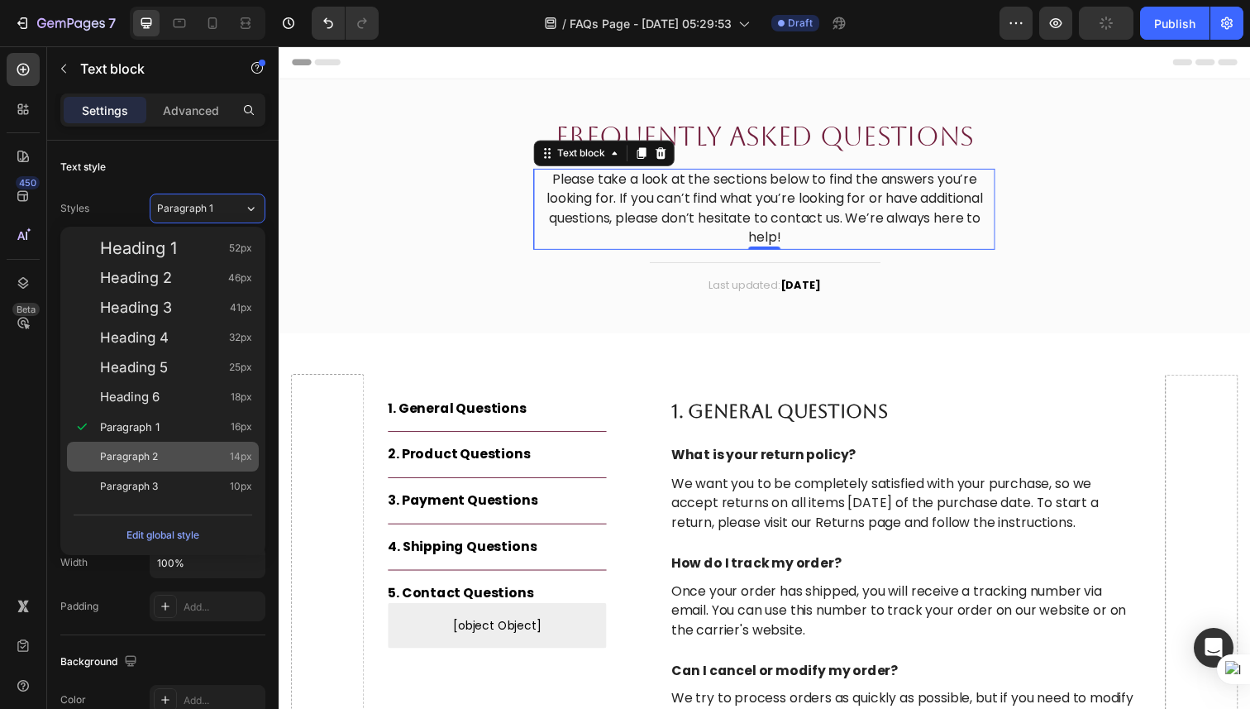
click at [172, 451] on div "Paragraph 2 14px" at bounding box center [176, 456] width 152 height 17
type input "14"
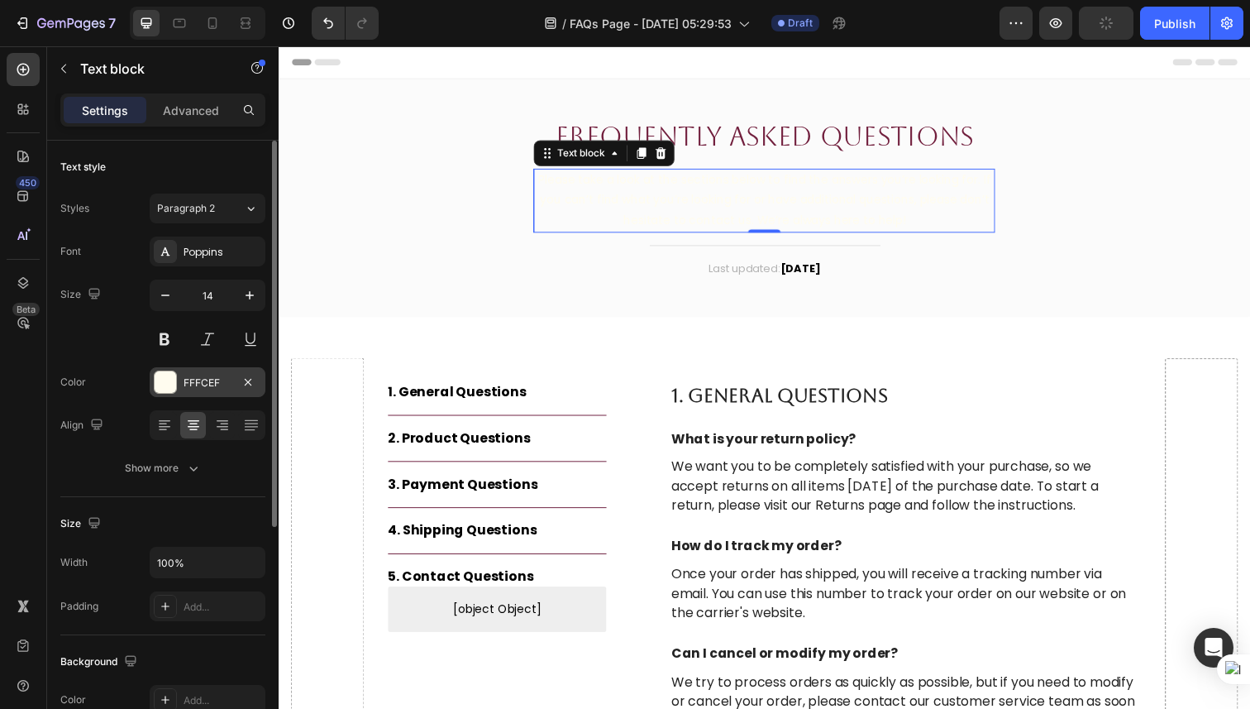
click at [163, 380] on div at bounding box center [165, 381] width 21 height 21
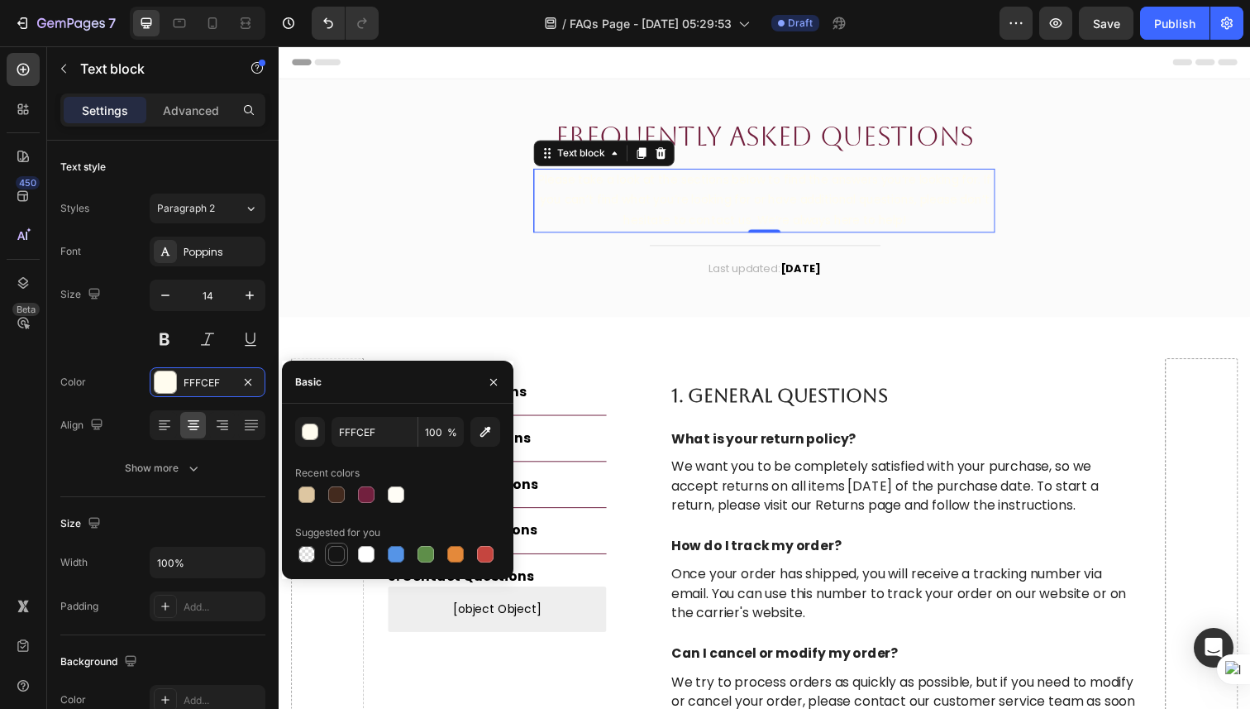
click at [340, 554] on div at bounding box center [336, 554] width 17 height 17
type input "151515"
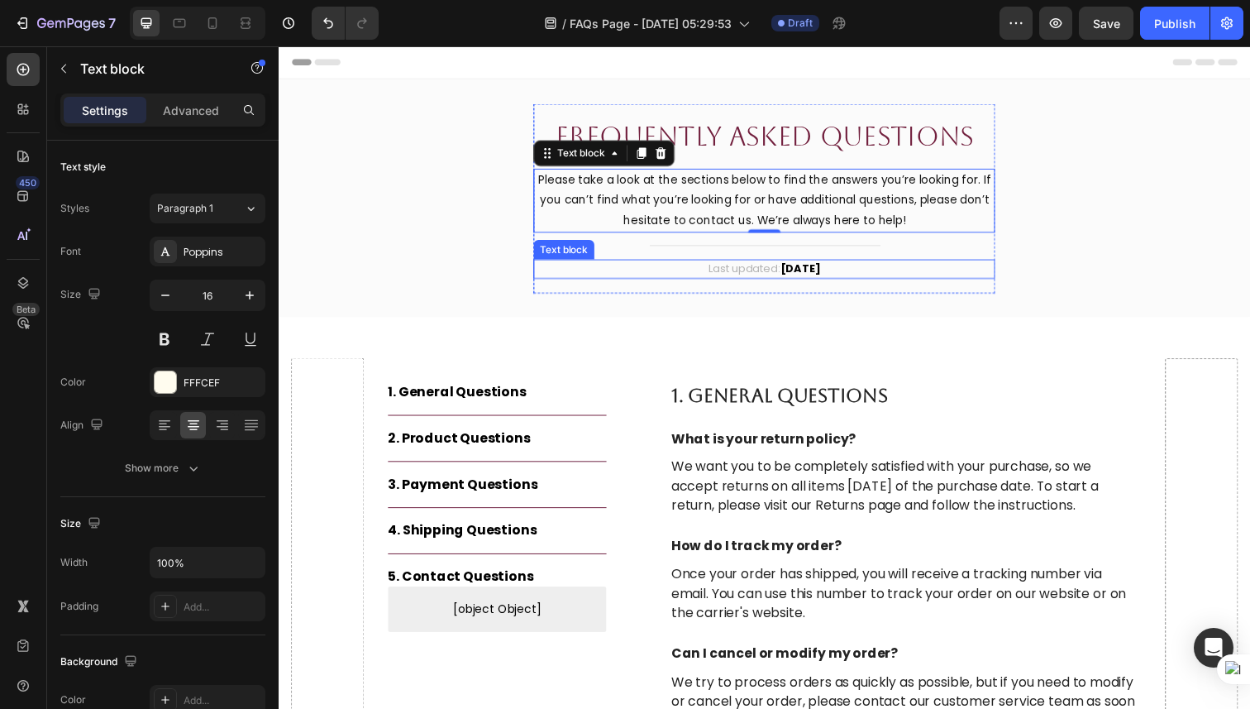
click at [794, 275] on strong "April 2023" at bounding box center [811, 273] width 41 height 16
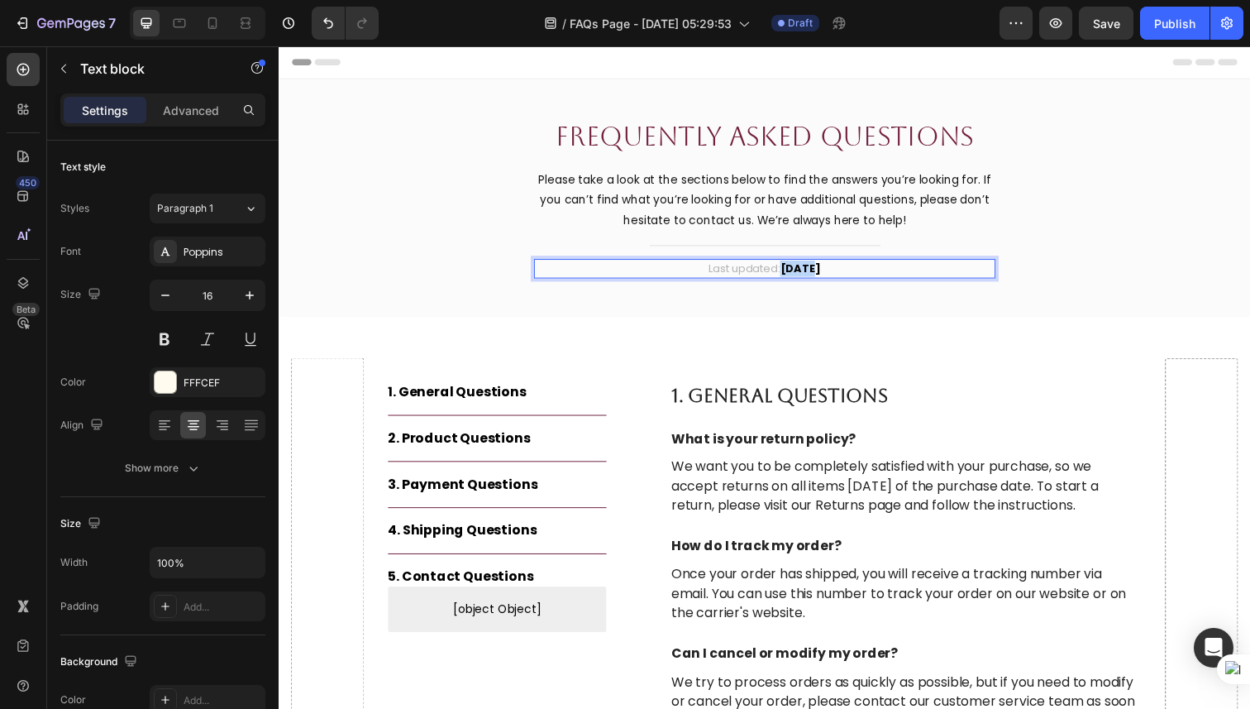
click at [794, 275] on strong "April 2023" at bounding box center [811, 273] width 41 height 16
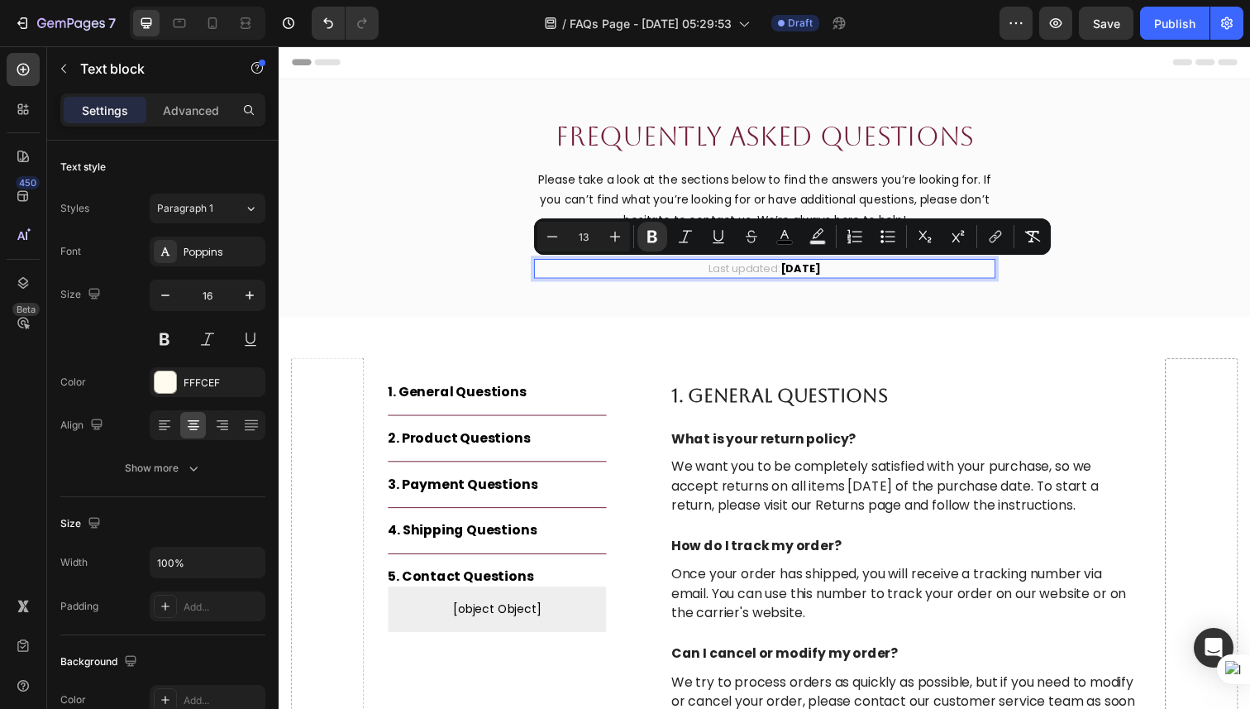
click at [846, 273] on p "Last updated: April 2023" at bounding box center [775, 273] width 468 height 17
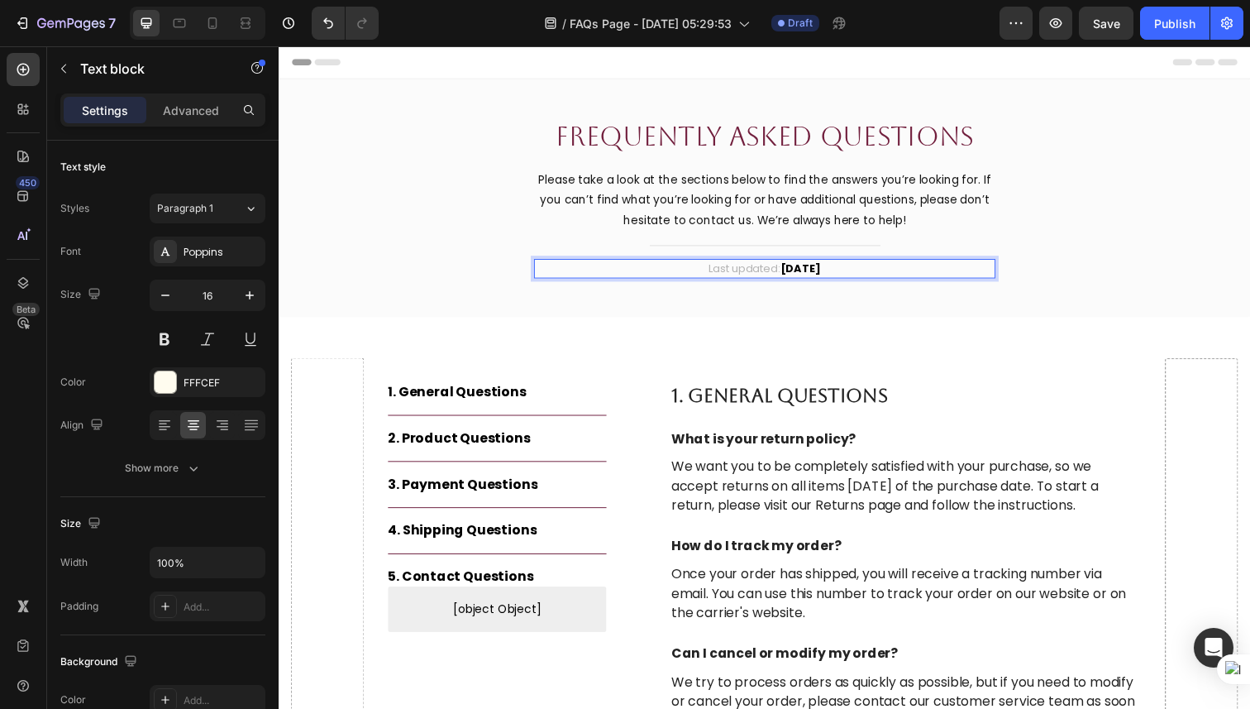
click at [846, 273] on p "Last updated: April 2023" at bounding box center [775, 273] width 468 height 17
click at [864, 313] on div "Frequently Asked Questions Heading Please take a look at the sections below to …" at bounding box center [775, 201] width 992 height 243
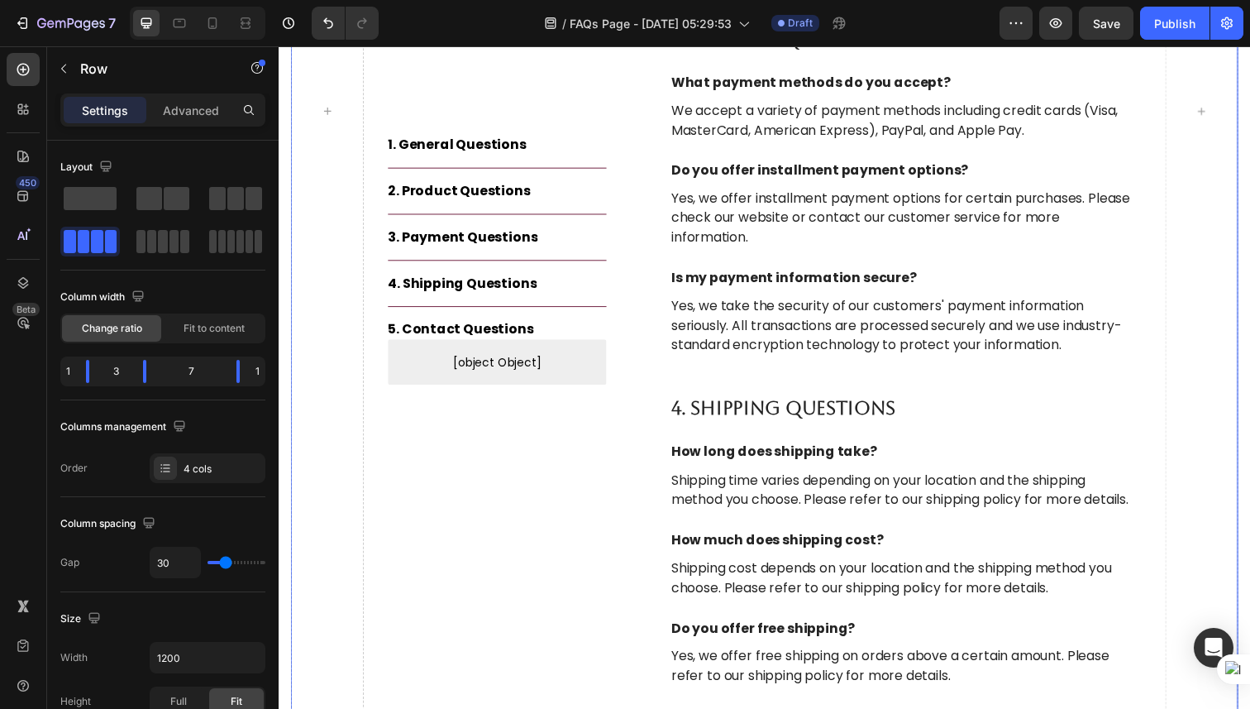
scroll to position [658, 0]
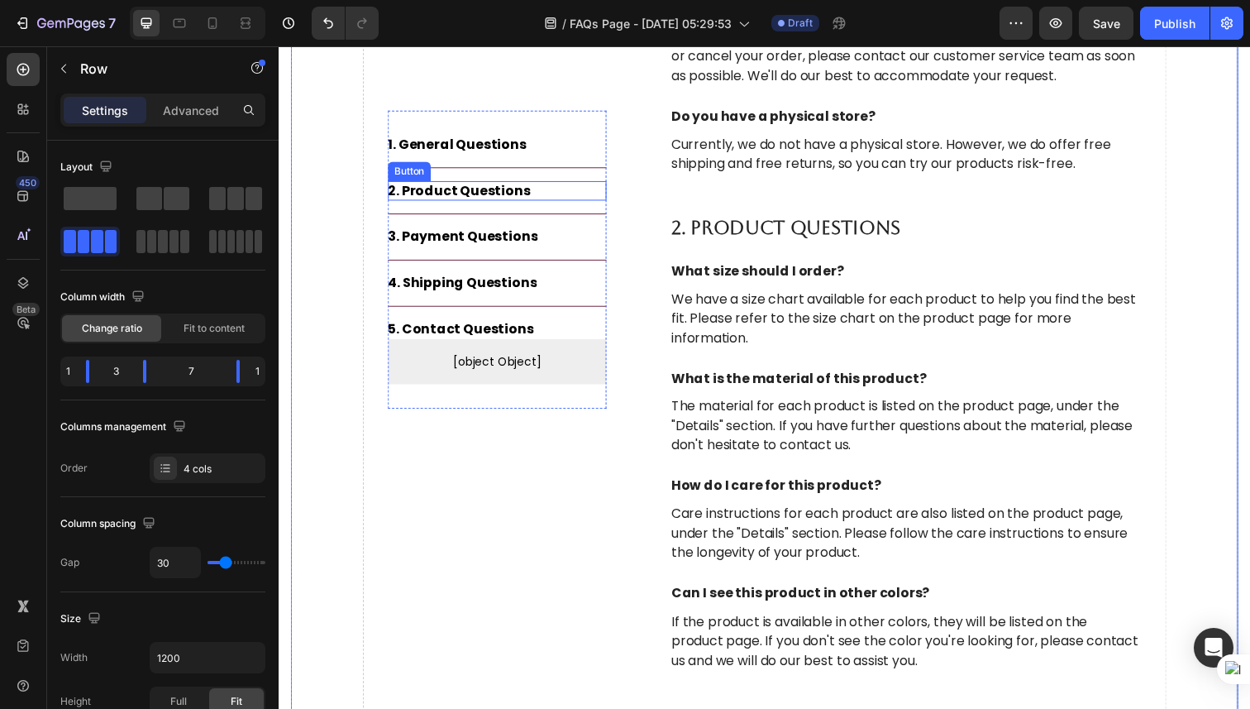
click at [422, 177] on div "Button" at bounding box center [412, 174] width 37 height 15
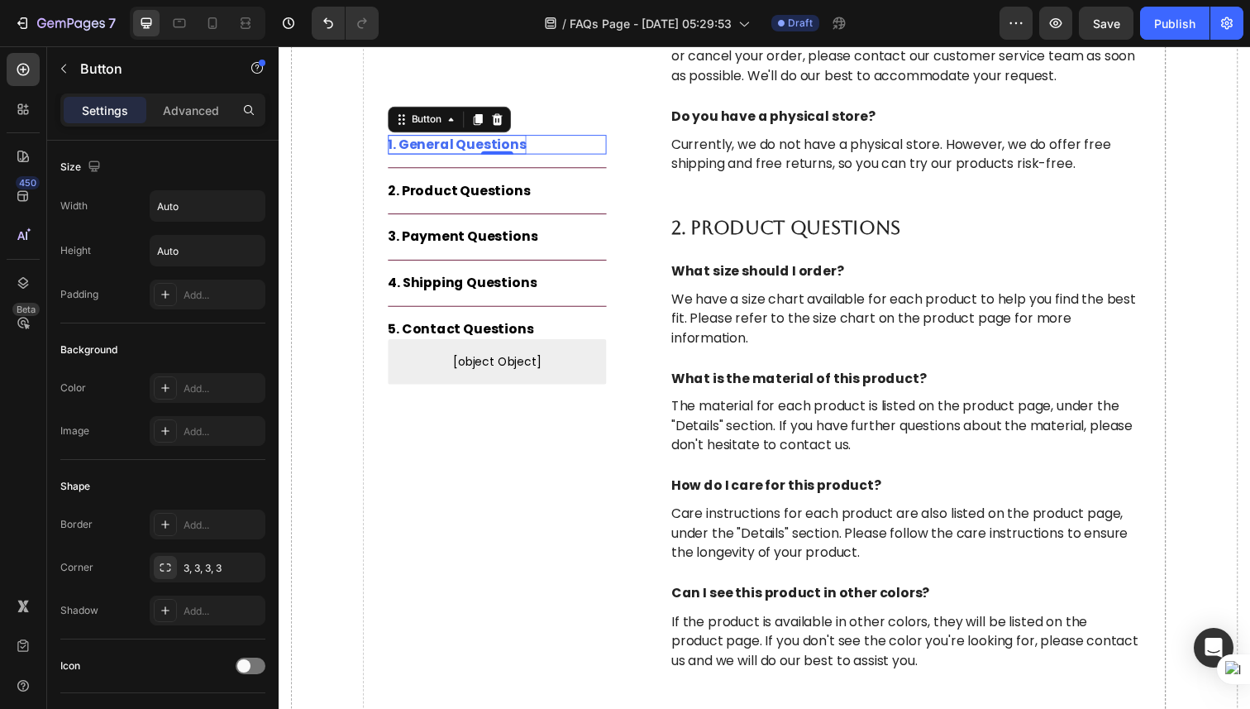
click at [495, 150] on div "1. General Questions" at bounding box center [460, 147] width 141 height 20
click at [463, 148] on div "1. General Questions" at bounding box center [460, 147] width 141 height 20
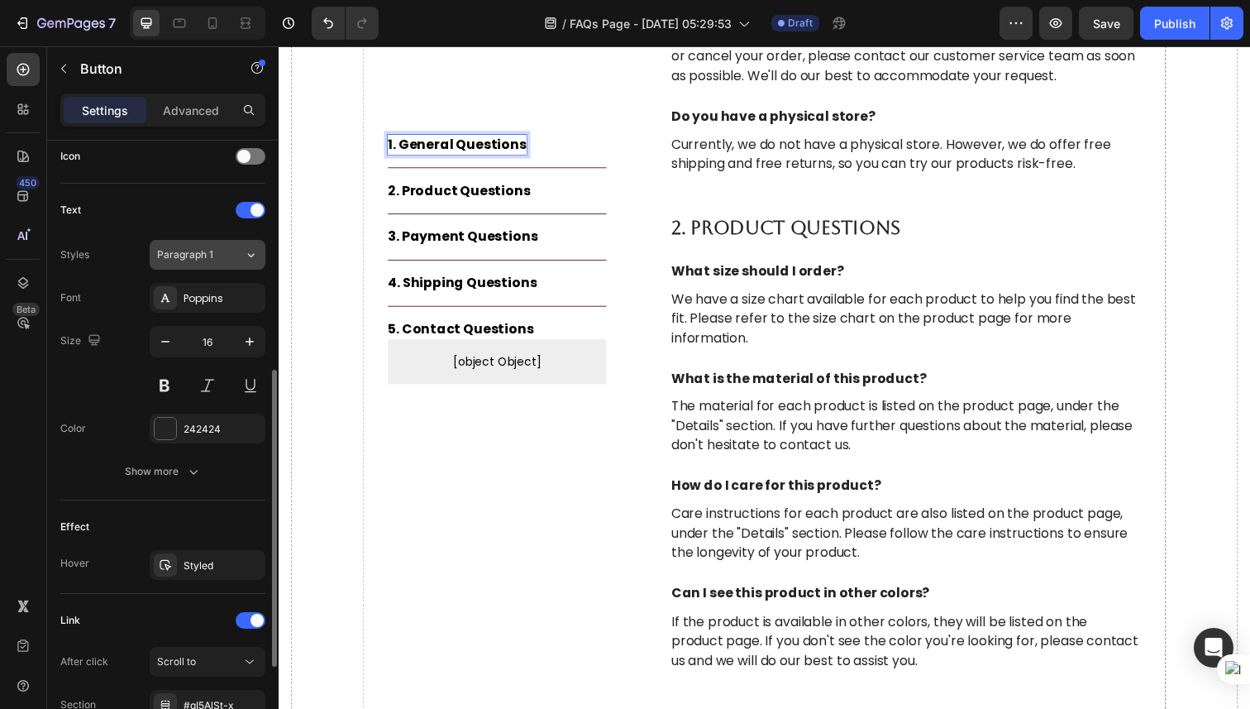
scroll to position [512, 0]
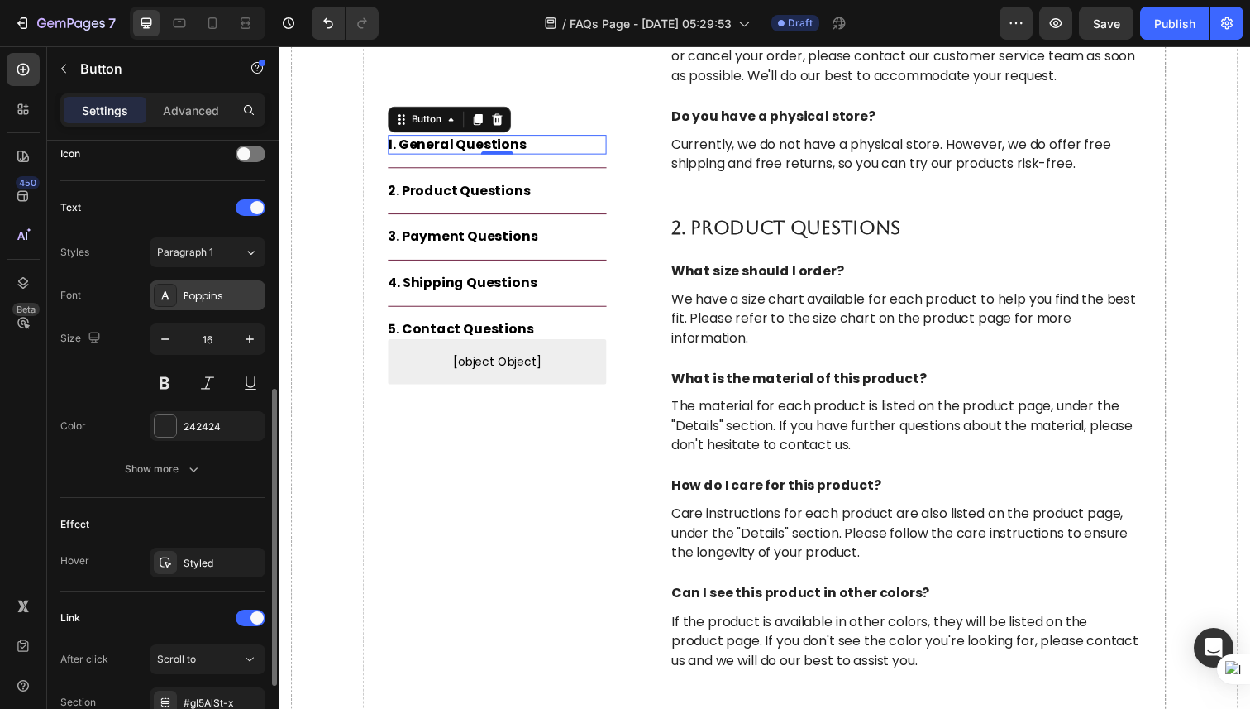
click at [213, 308] on div "Poppins" at bounding box center [208, 295] width 116 height 30
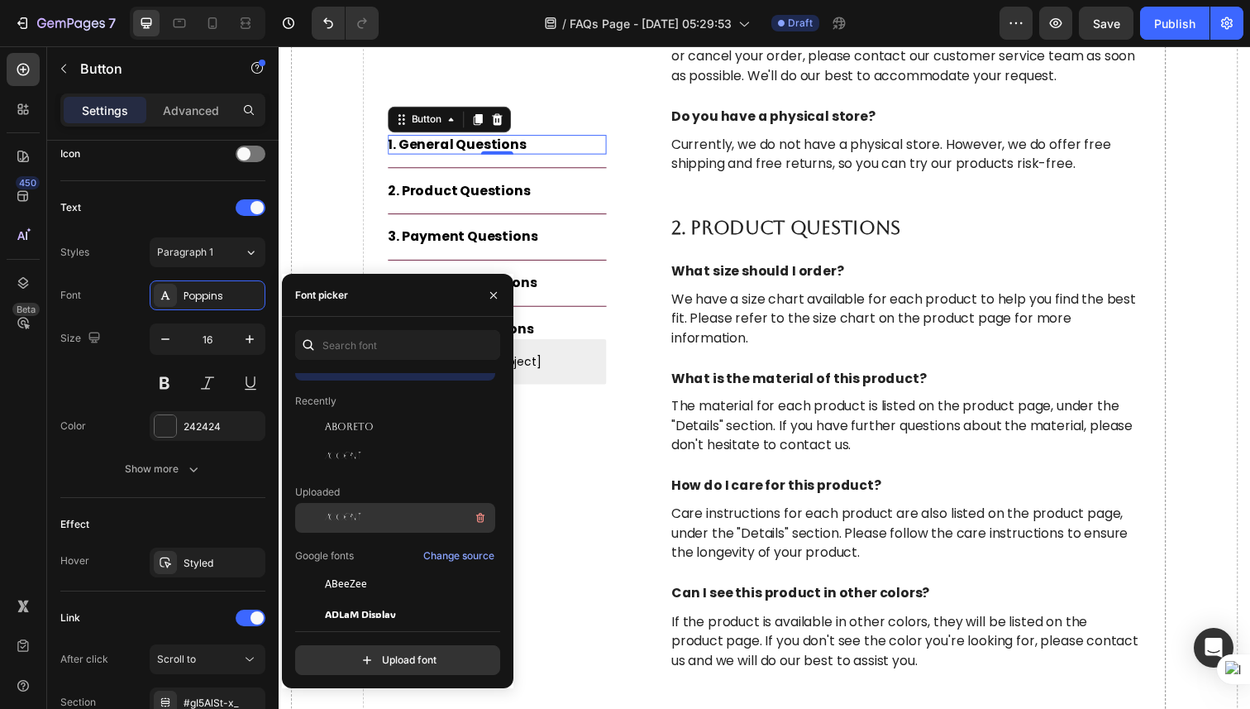
scroll to position [36, 0]
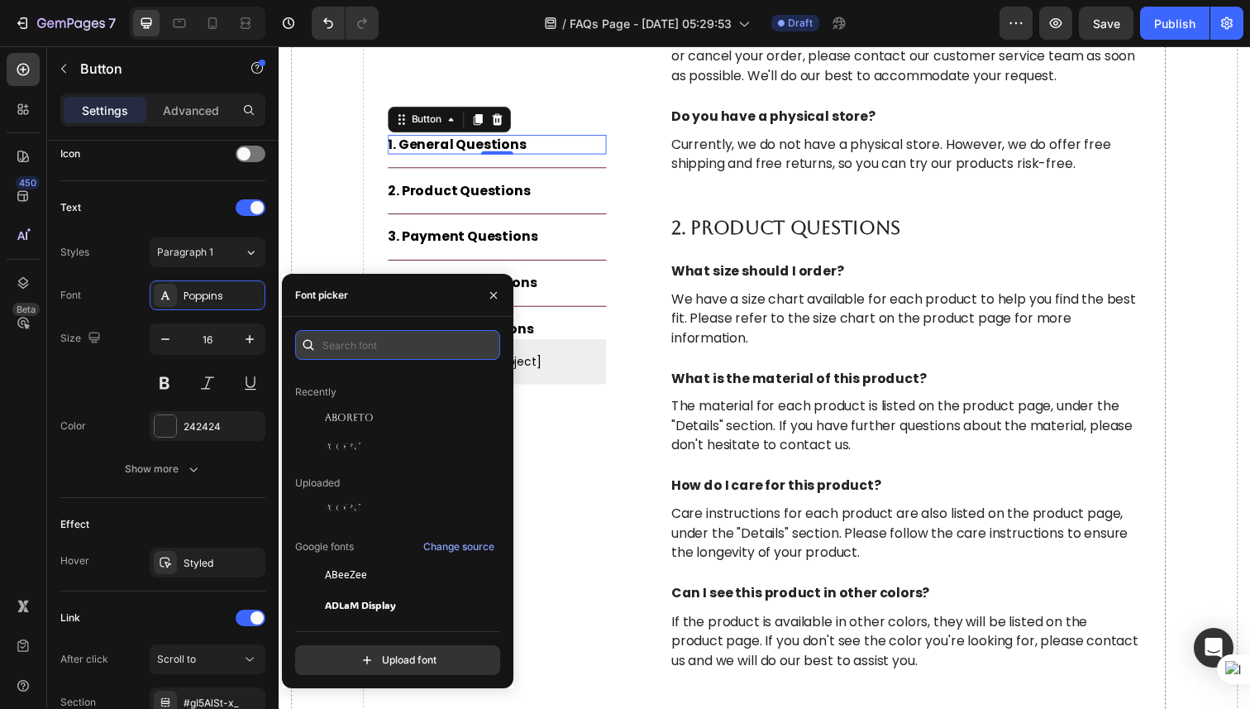
click at [374, 344] on input "text" at bounding box center [397, 345] width 205 height 30
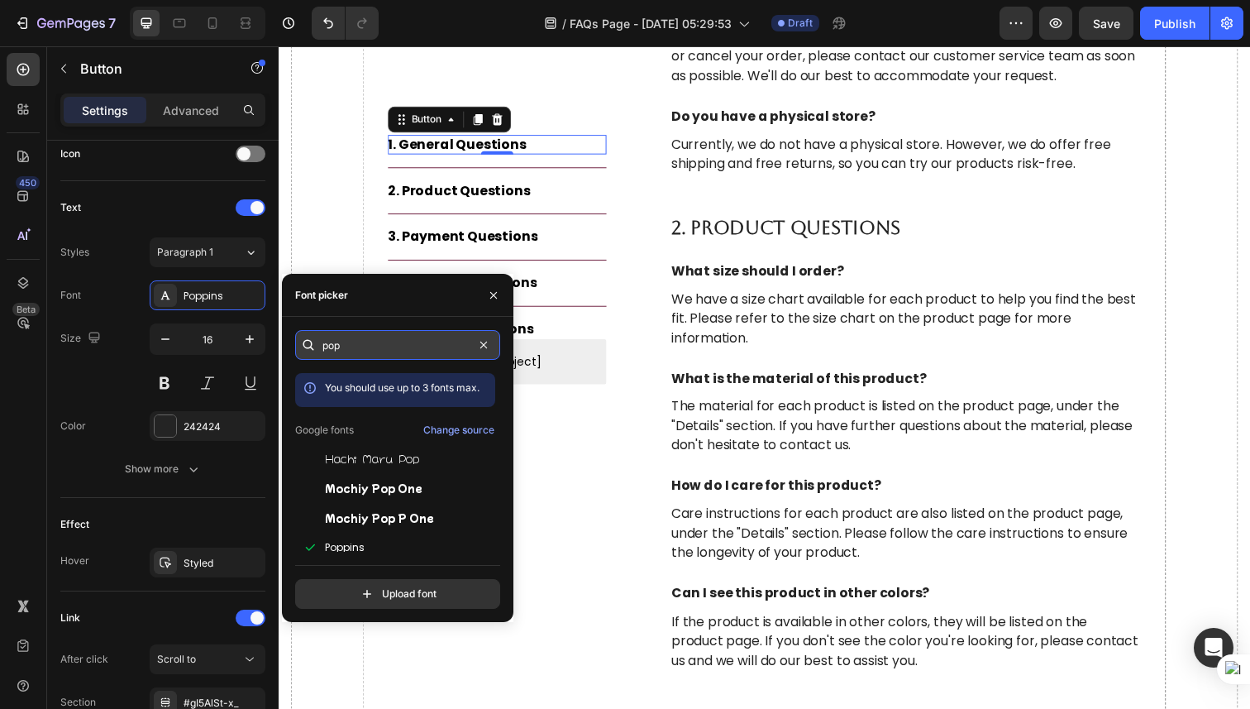
type input "popp"
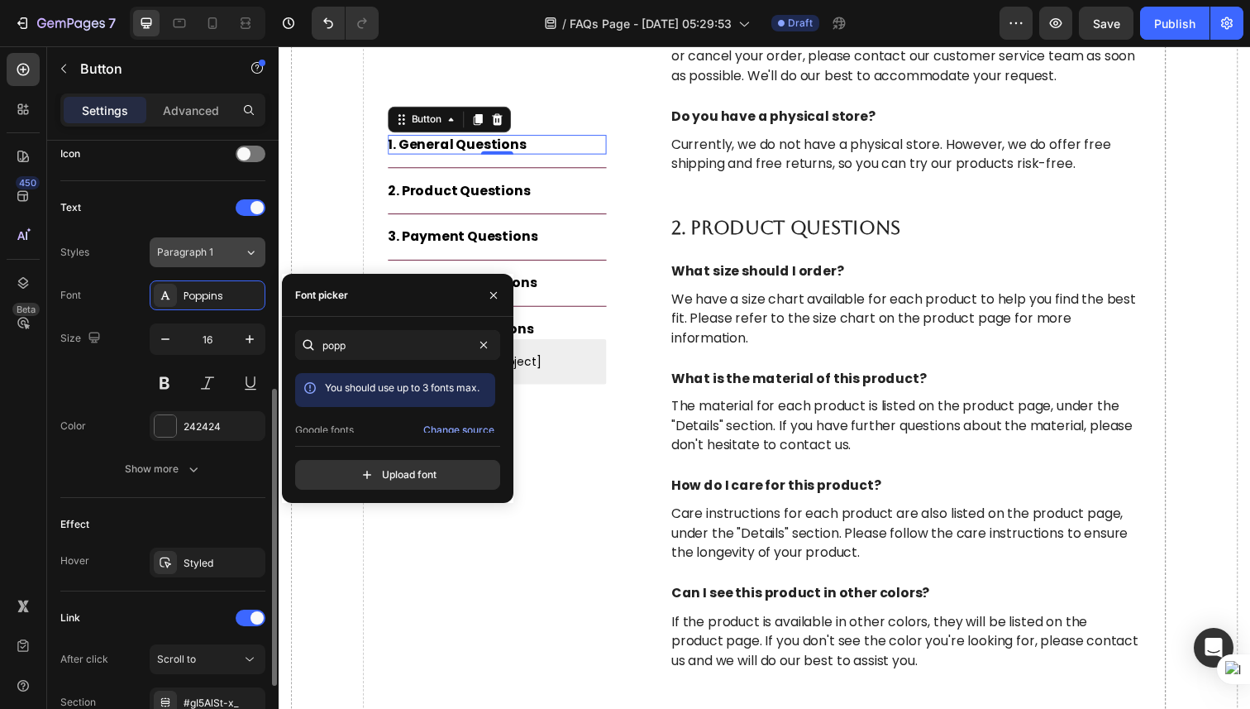
click at [242, 249] on div "Paragraph 1" at bounding box center [200, 252] width 87 height 15
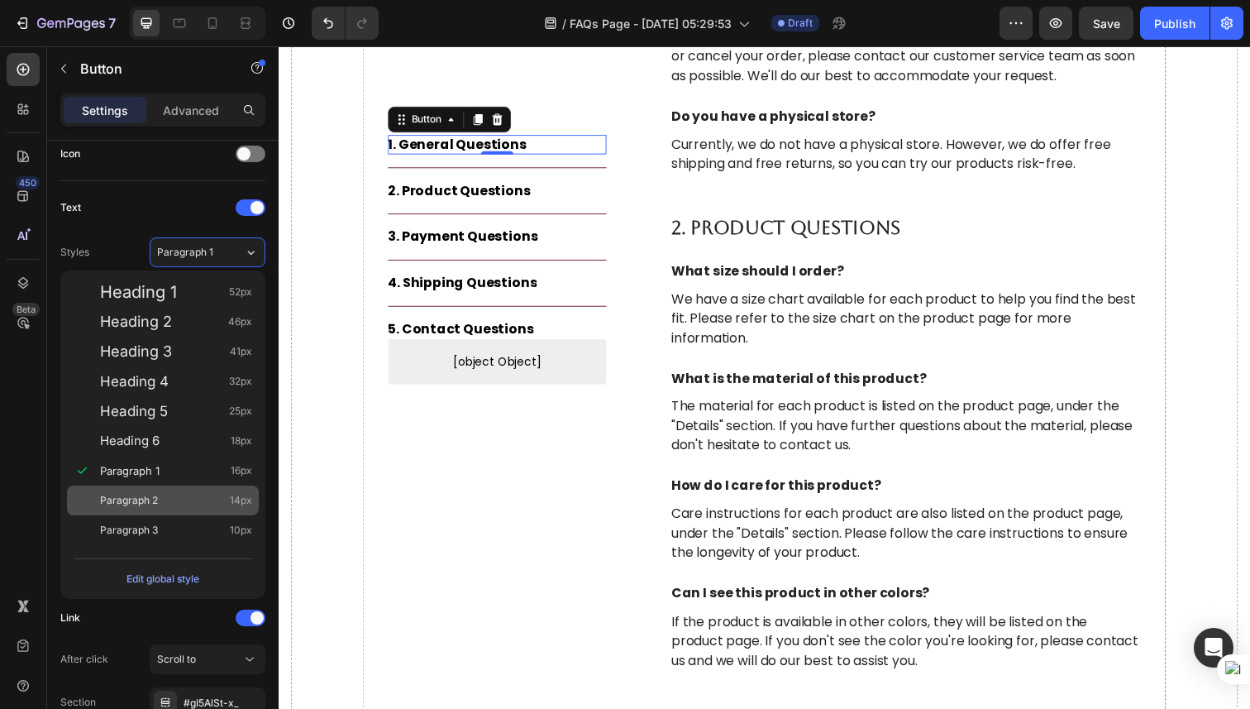
click at [195, 504] on div "Paragraph 2 14px" at bounding box center [176, 500] width 152 height 17
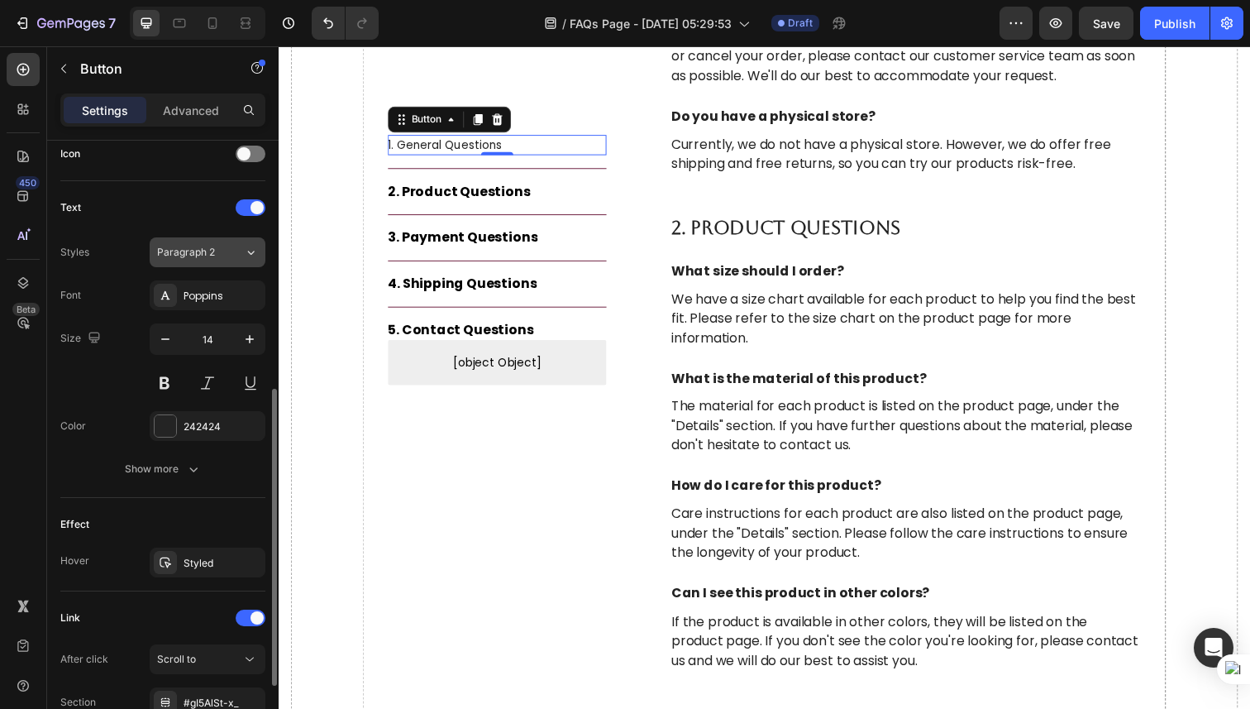
click at [223, 251] on div "Paragraph 2" at bounding box center [190, 252] width 67 height 15
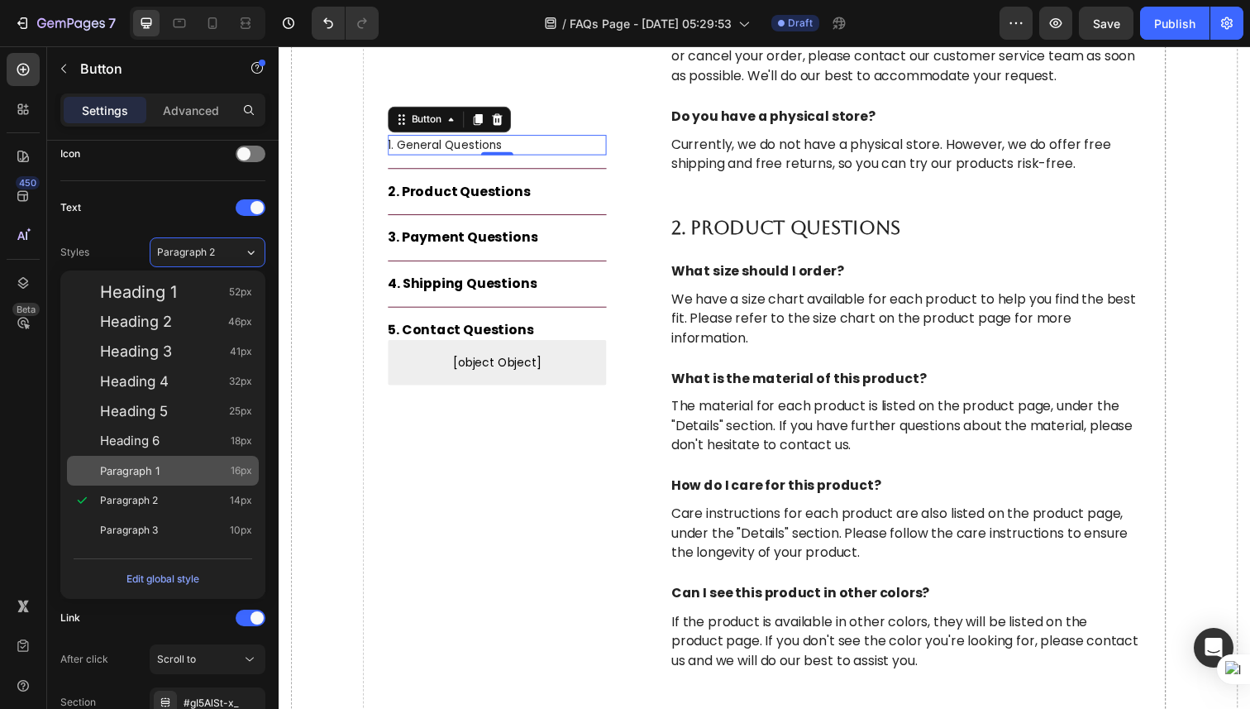
click at [170, 475] on div "Paragraph 1 16px" at bounding box center [176, 470] width 152 height 17
type input "16"
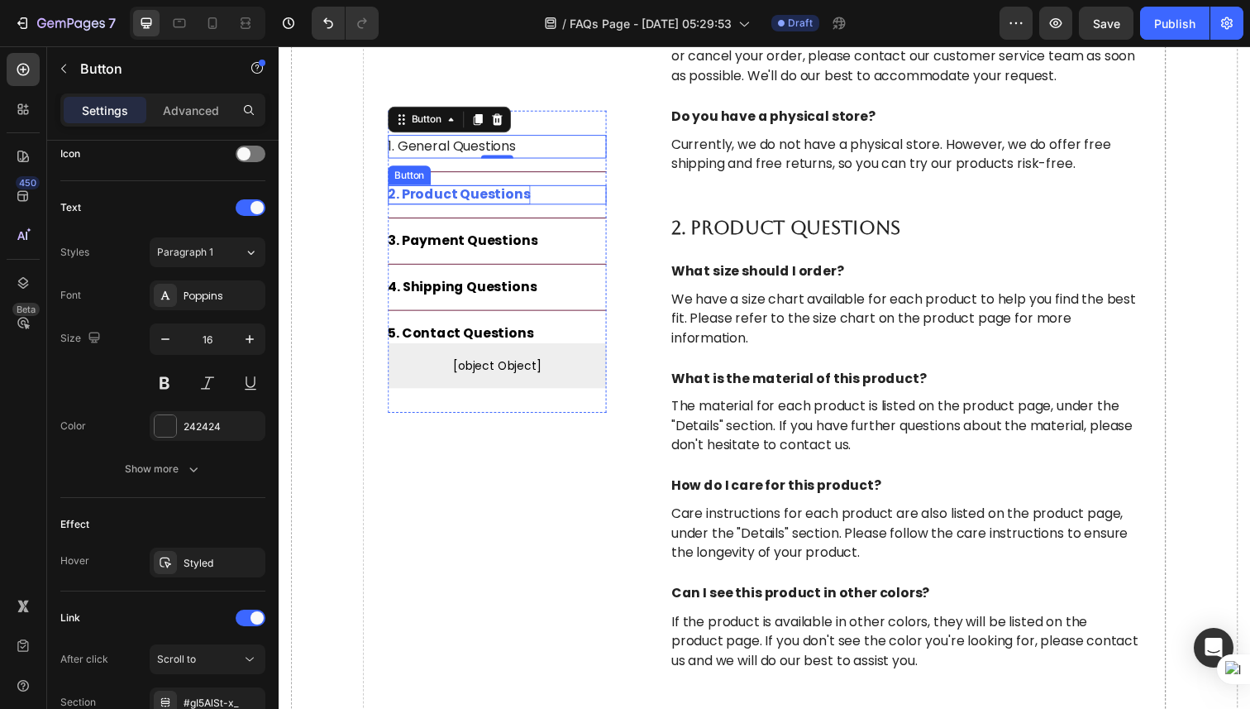
click at [426, 202] on div "2. Product Questions" at bounding box center [463, 199] width 146 height 20
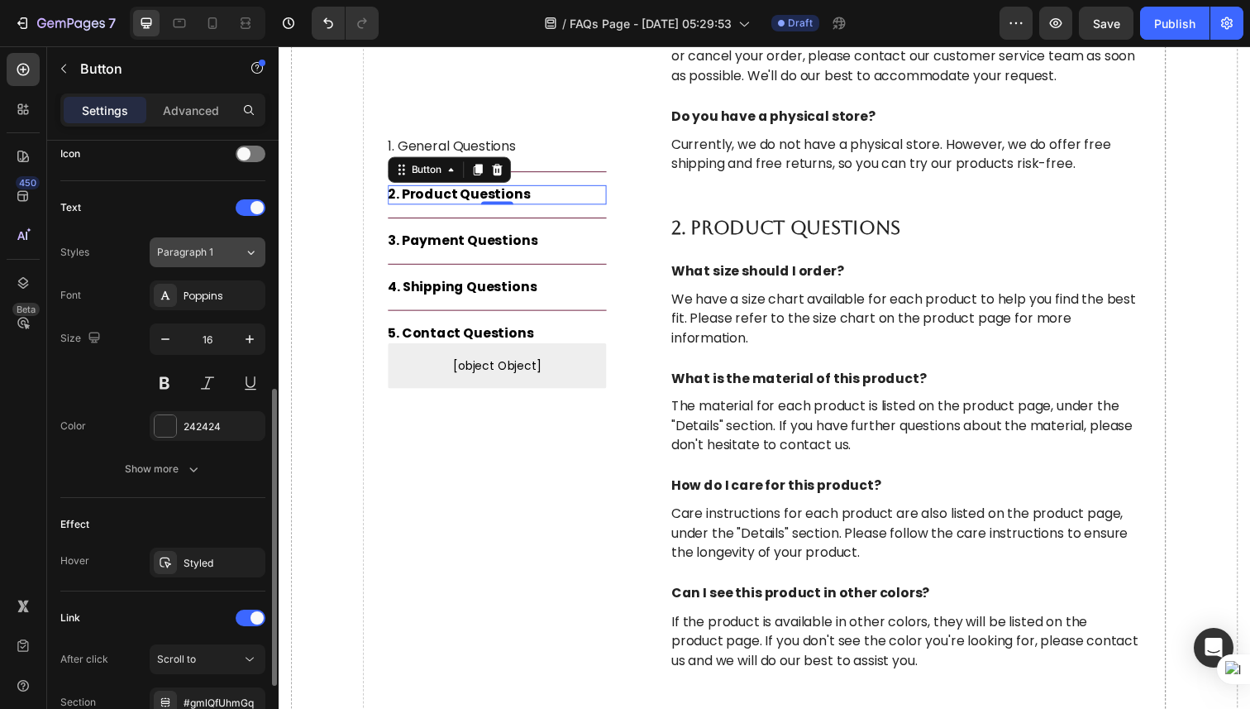
click at [222, 259] on div "Paragraph 1" at bounding box center [190, 252] width 67 height 15
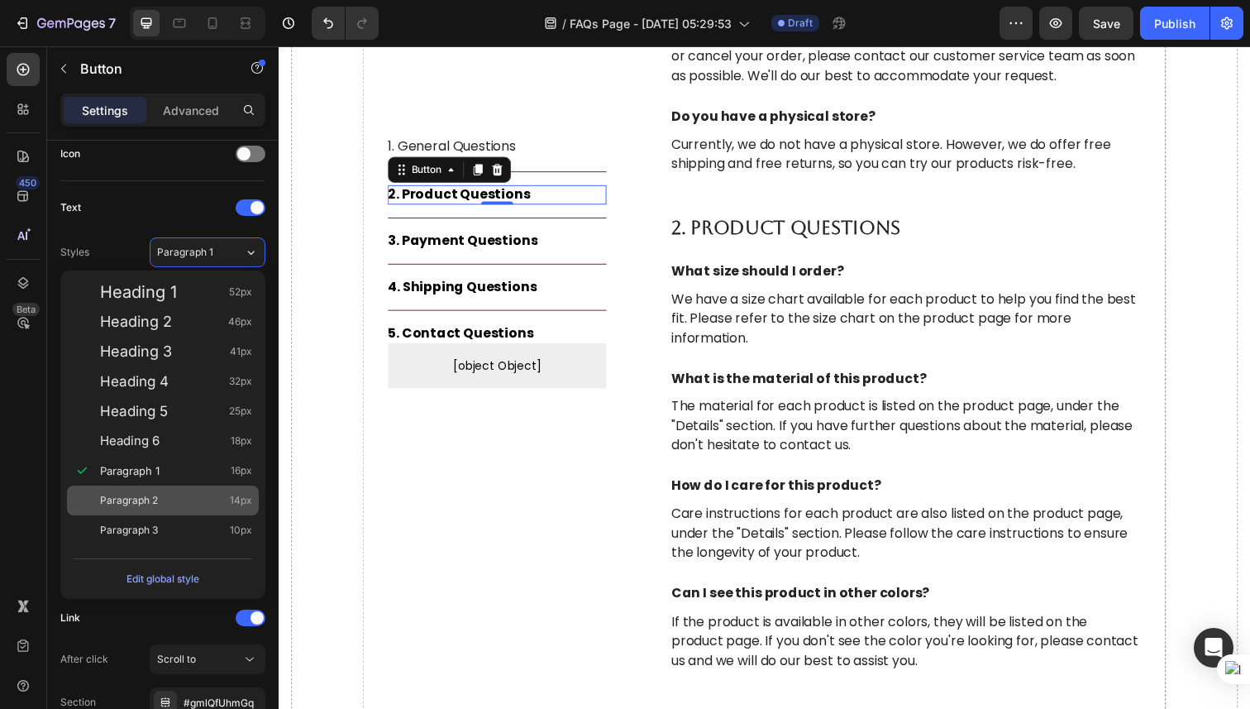
click at [173, 500] on div "Paragraph 2 14px" at bounding box center [176, 500] width 152 height 17
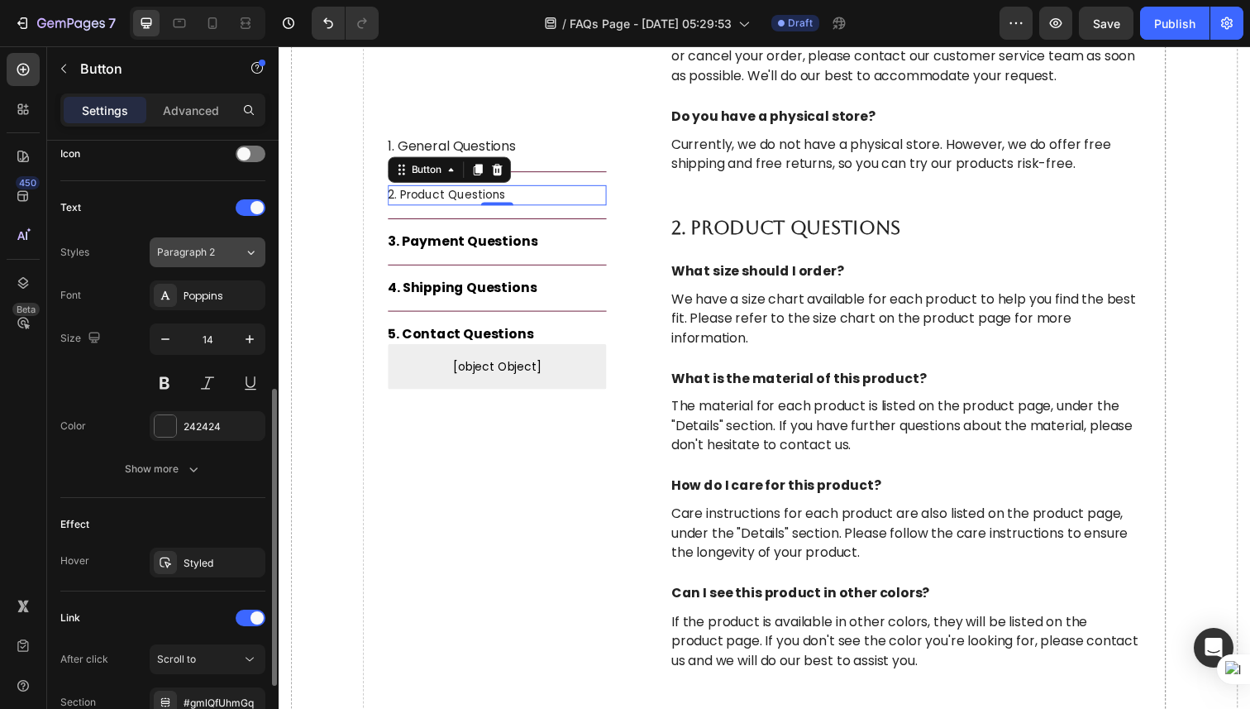
click at [236, 248] on div "Paragraph 2" at bounding box center [200, 252] width 87 height 15
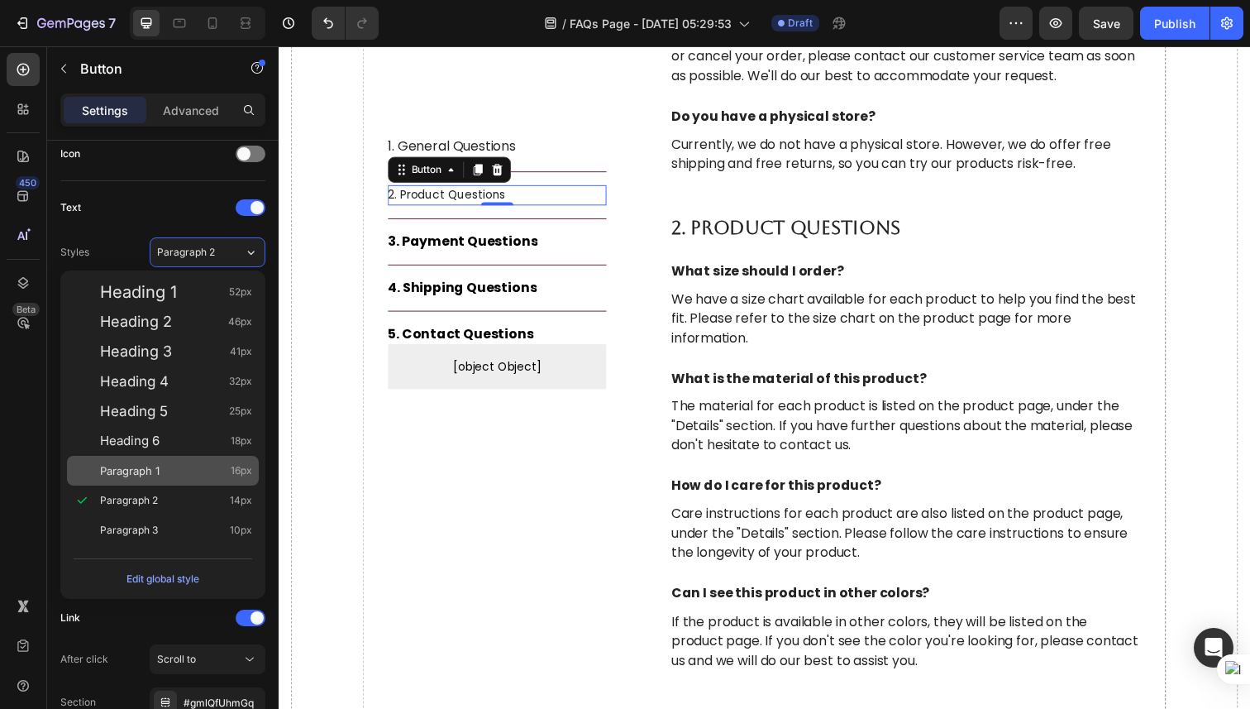
click at [197, 470] on div "Paragraph 1 16px" at bounding box center [176, 470] width 152 height 17
type input "16"
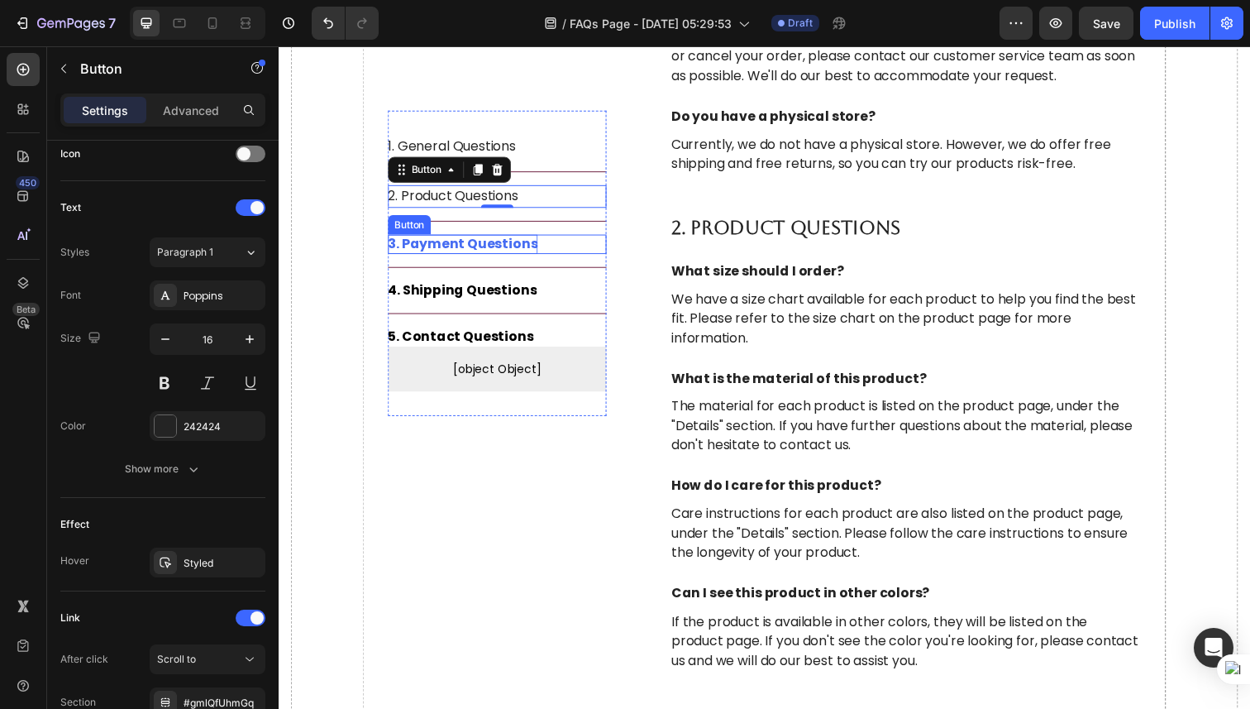
click at [431, 246] on div "3. Payment Questions" at bounding box center [466, 250] width 153 height 20
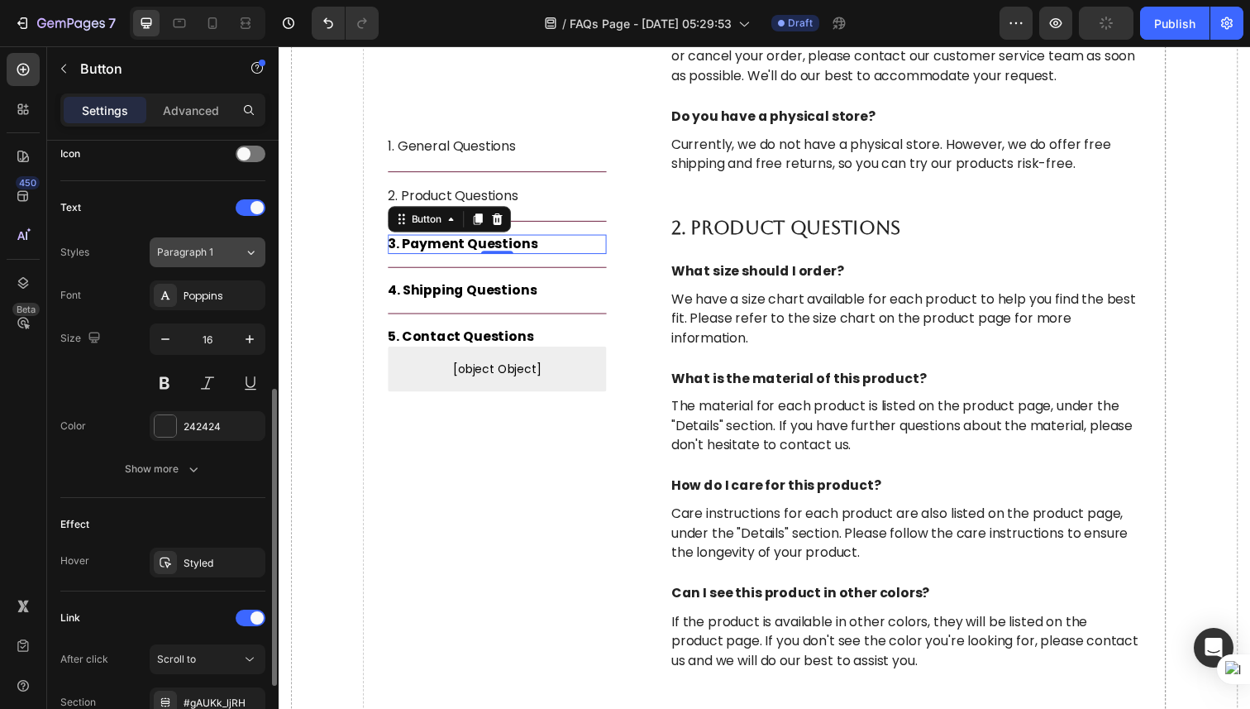
click at [226, 254] on div "Paragraph 1" at bounding box center [200, 252] width 87 height 15
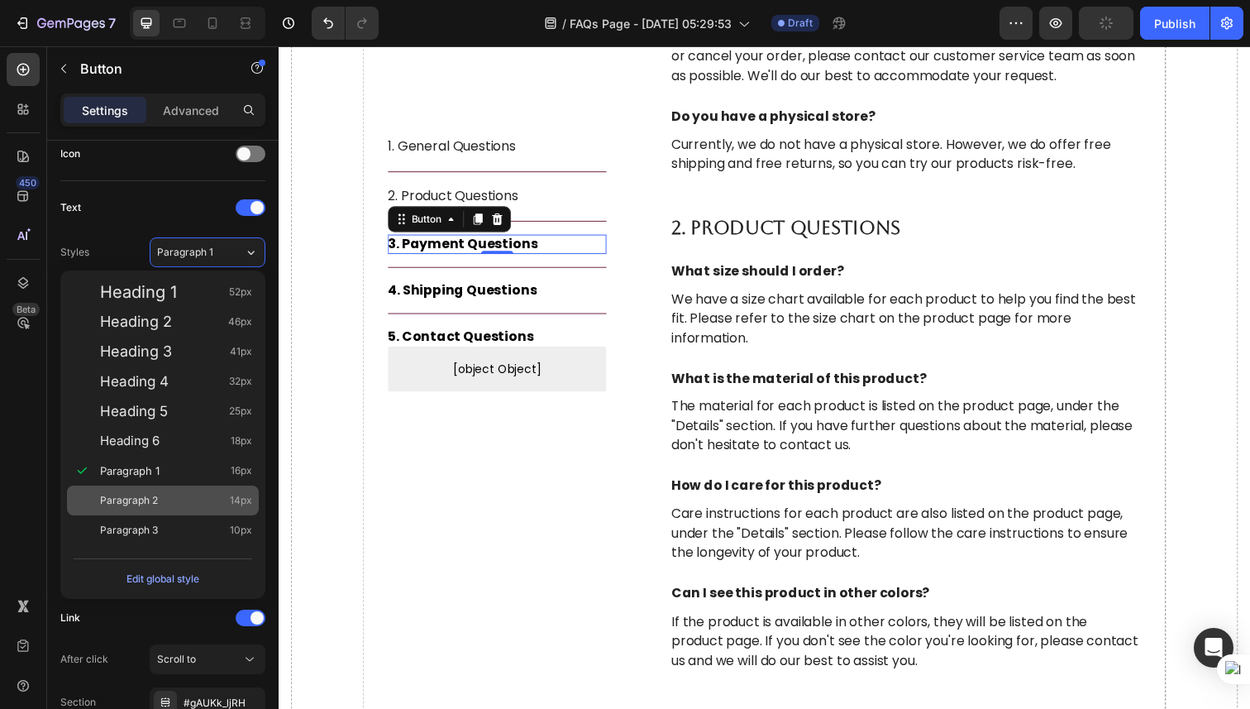
click at [174, 485] on div "Paragraph 2 14px" at bounding box center [163, 500] width 192 height 30
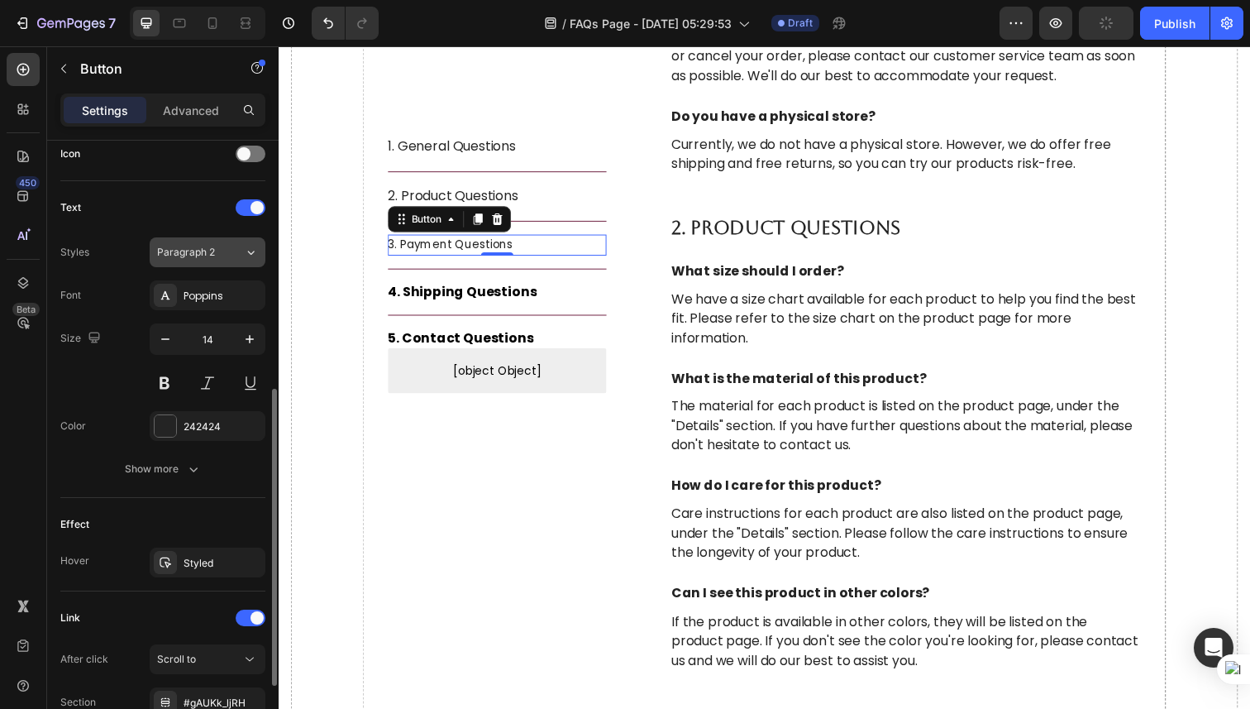
click at [210, 255] on span "Paragraph 2" at bounding box center [186, 252] width 58 height 15
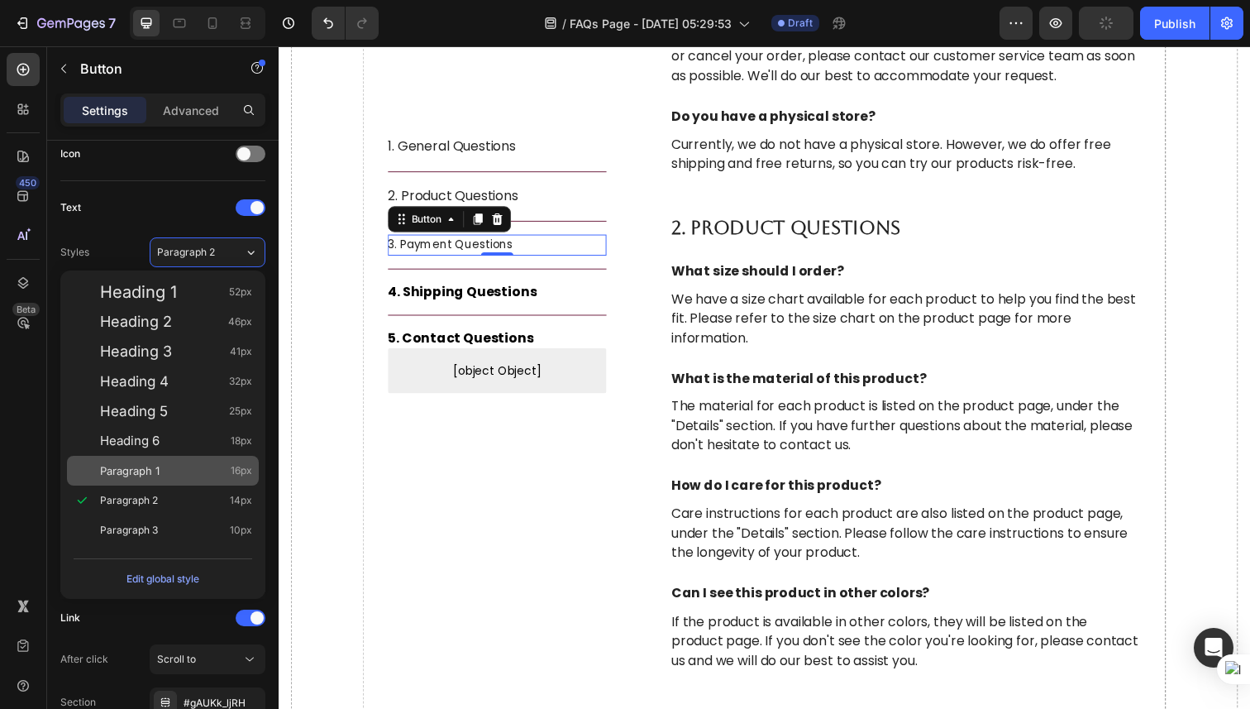
click at [172, 469] on div "Paragraph 1 16px" at bounding box center [176, 470] width 152 height 17
type input "16"
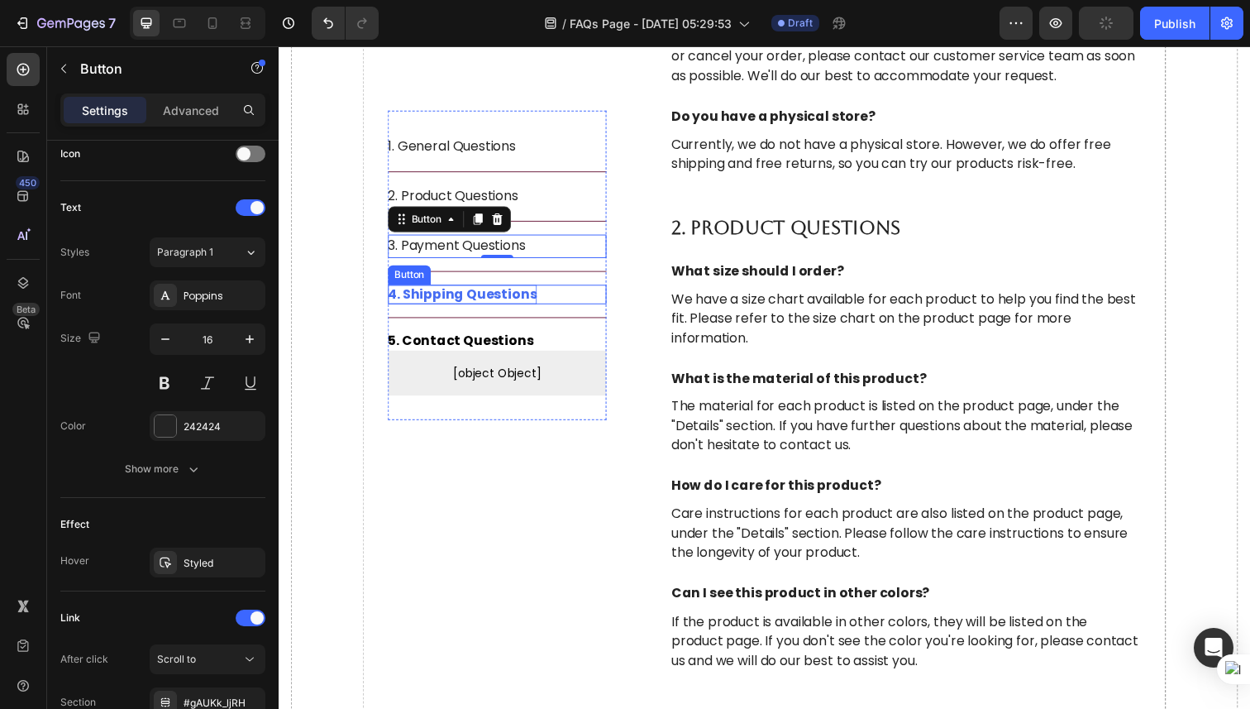
click at [469, 294] on div "4. Shipping Questions" at bounding box center [466, 300] width 152 height 20
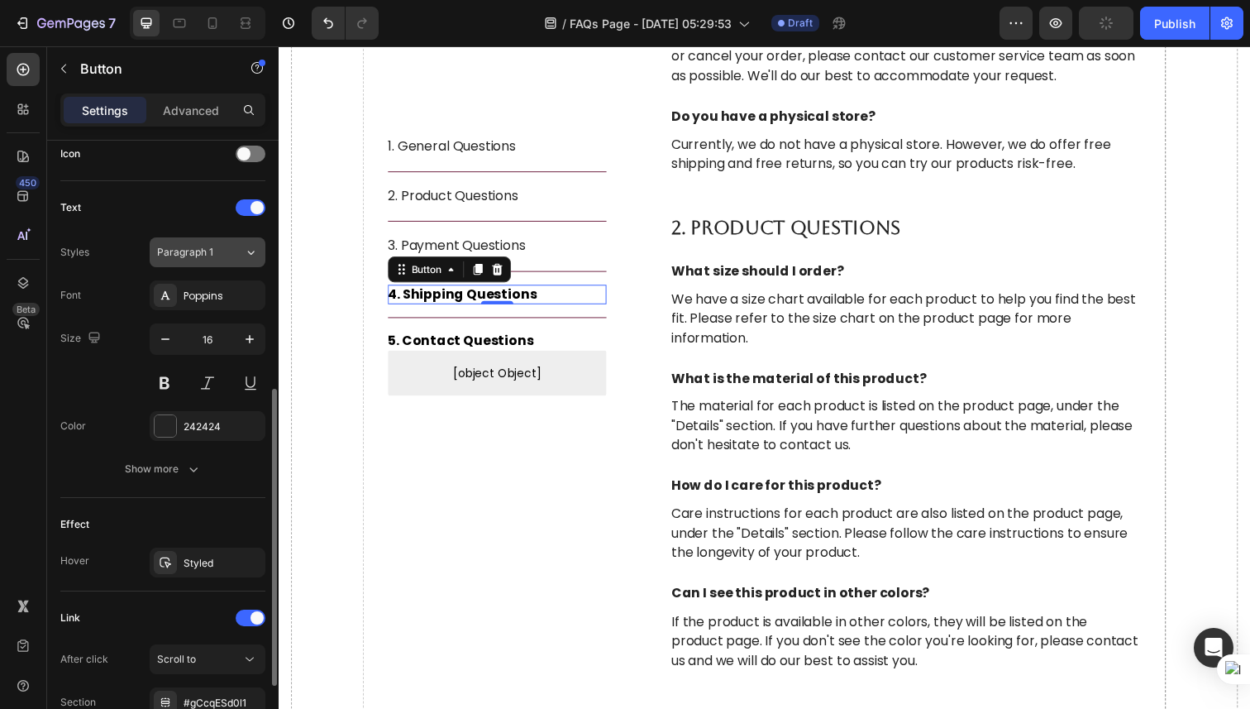
click at [239, 258] on div "Paragraph 1" at bounding box center [200, 252] width 87 height 15
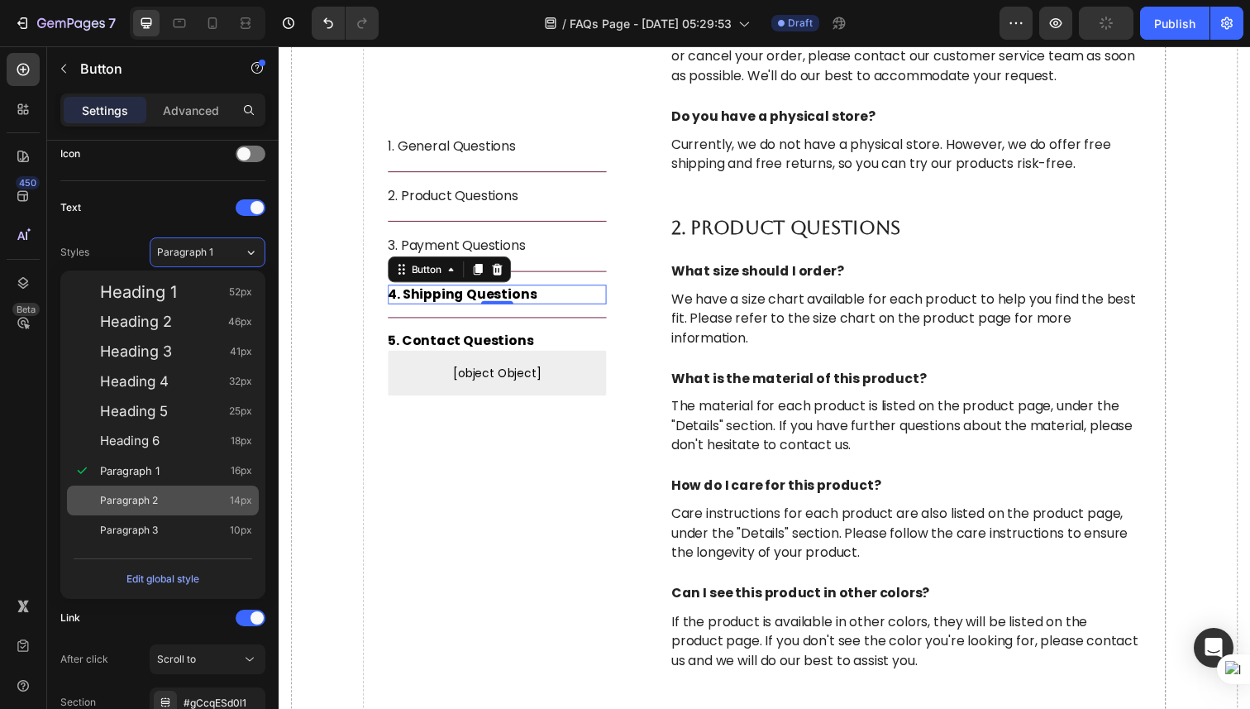
click at [193, 488] on div "Paragraph 2 14px" at bounding box center [163, 500] width 192 height 30
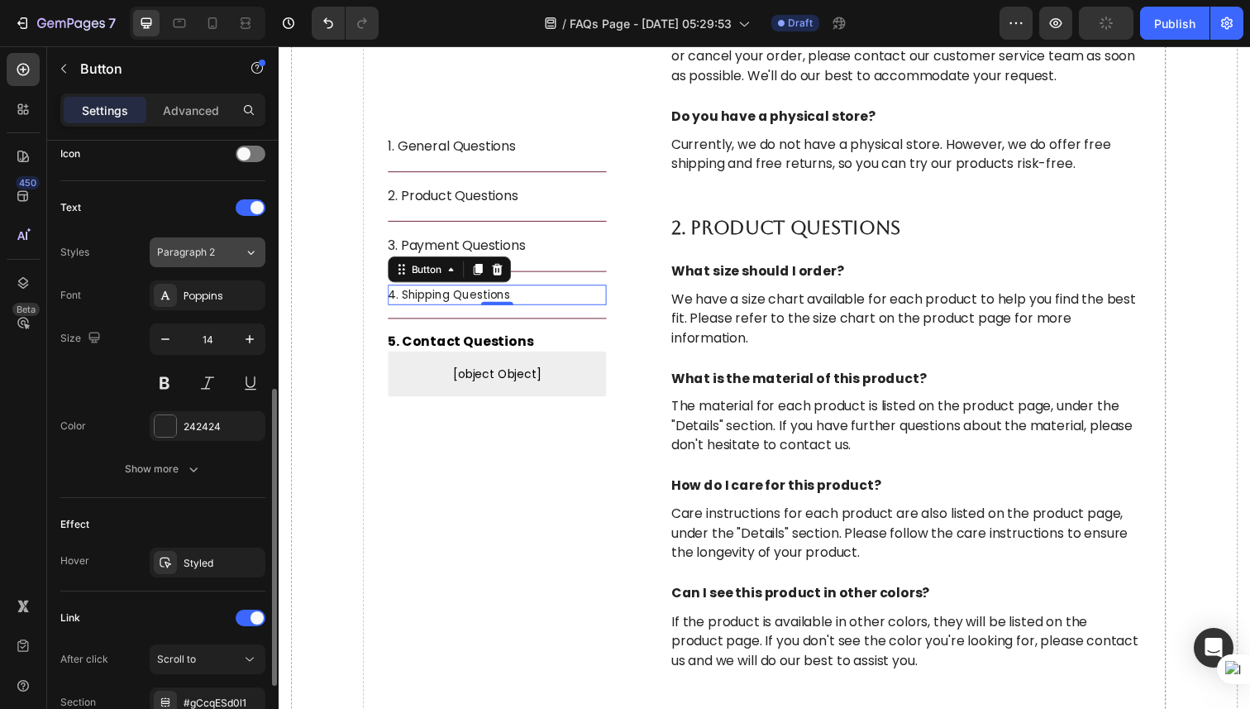
click at [217, 250] on div "Paragraph 2" at bounding box center [190, 252] width 67 height 15
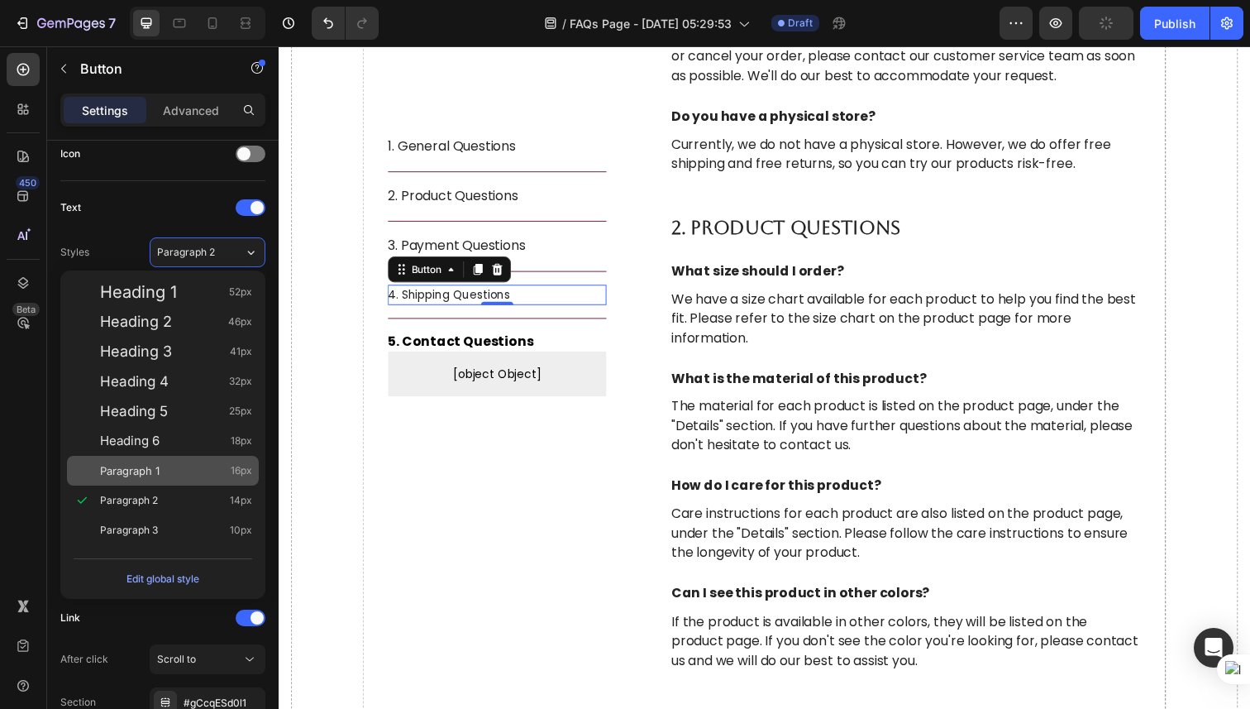
click at [176, 482] on div "Paragraph 1 16px" at bounding box center [163, 471] width 192 height 30
type input "16"
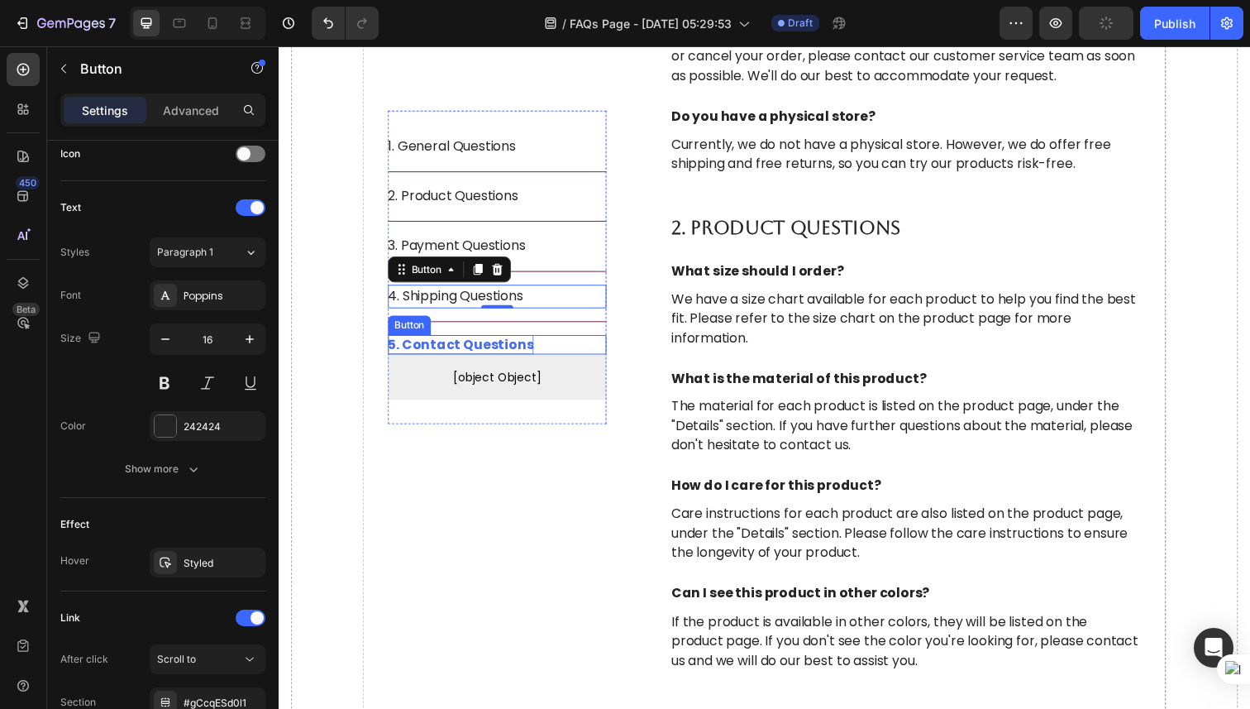
click at [449, 348] on div "5. Contact Questions" at bounding box center [464, 352] width 149 height 20
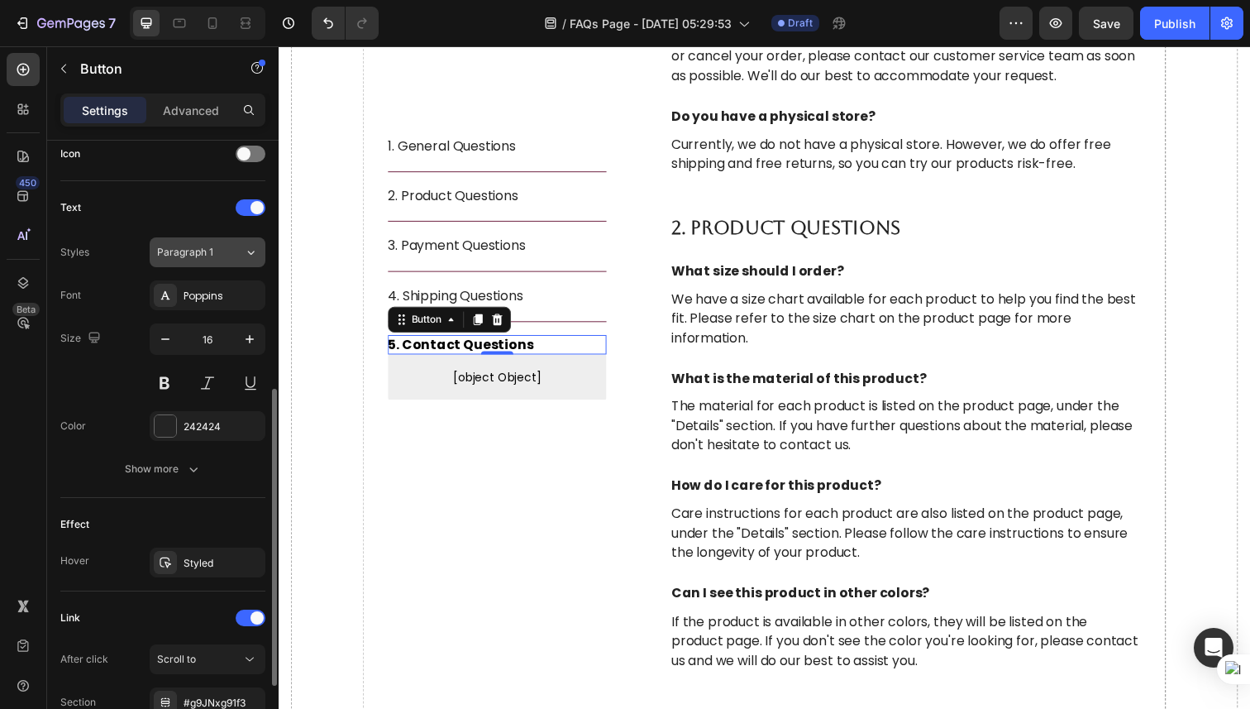
click at [242, 251] on div "Paragraph 1" at bounding box center [200, 252] width 87 height 15
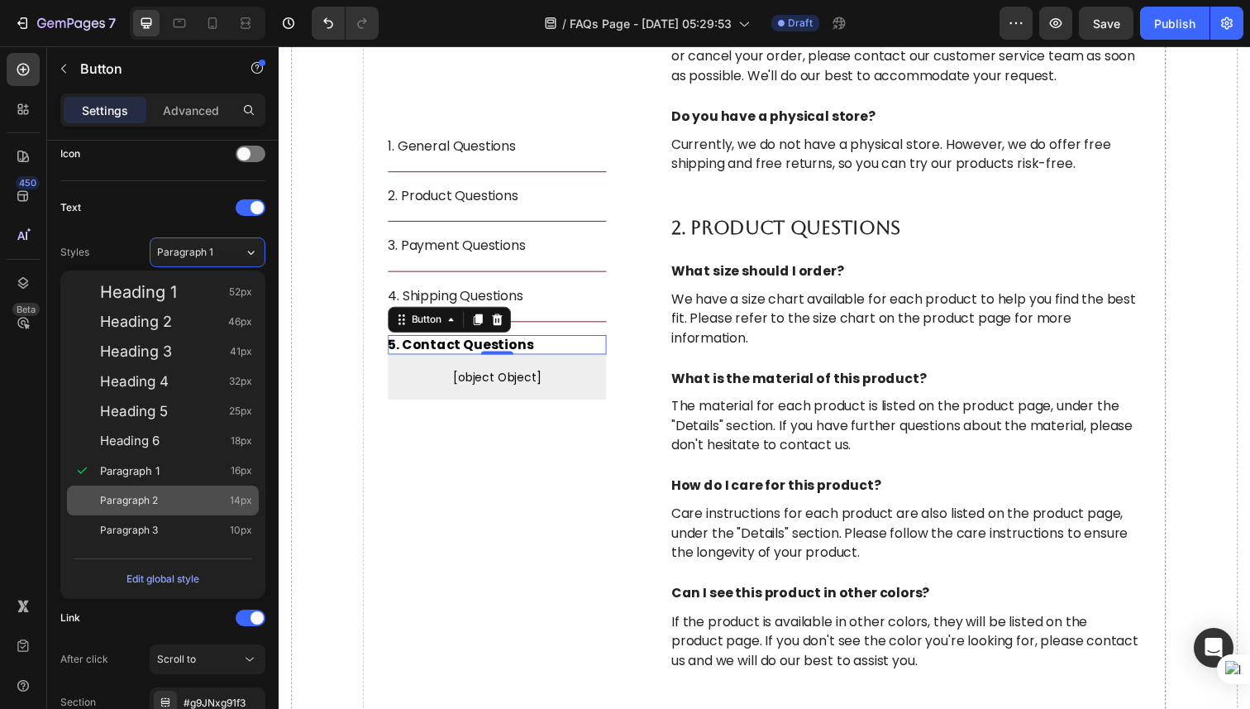
click at [189, 490] on div "Paragraph 2 14px" at bounding box center [163, 500] width 192 height 30
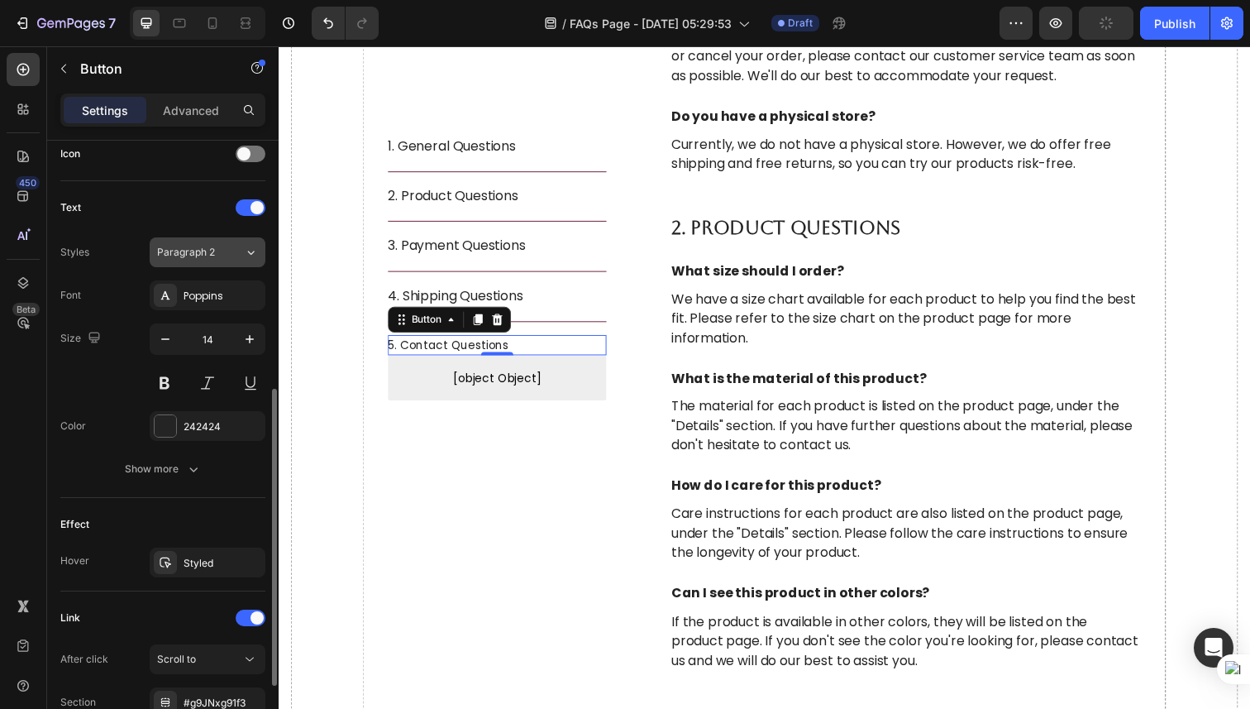
click at [219, 250] on div "Paragraph 2" at bounding box center [190, 252] width 67 height 15
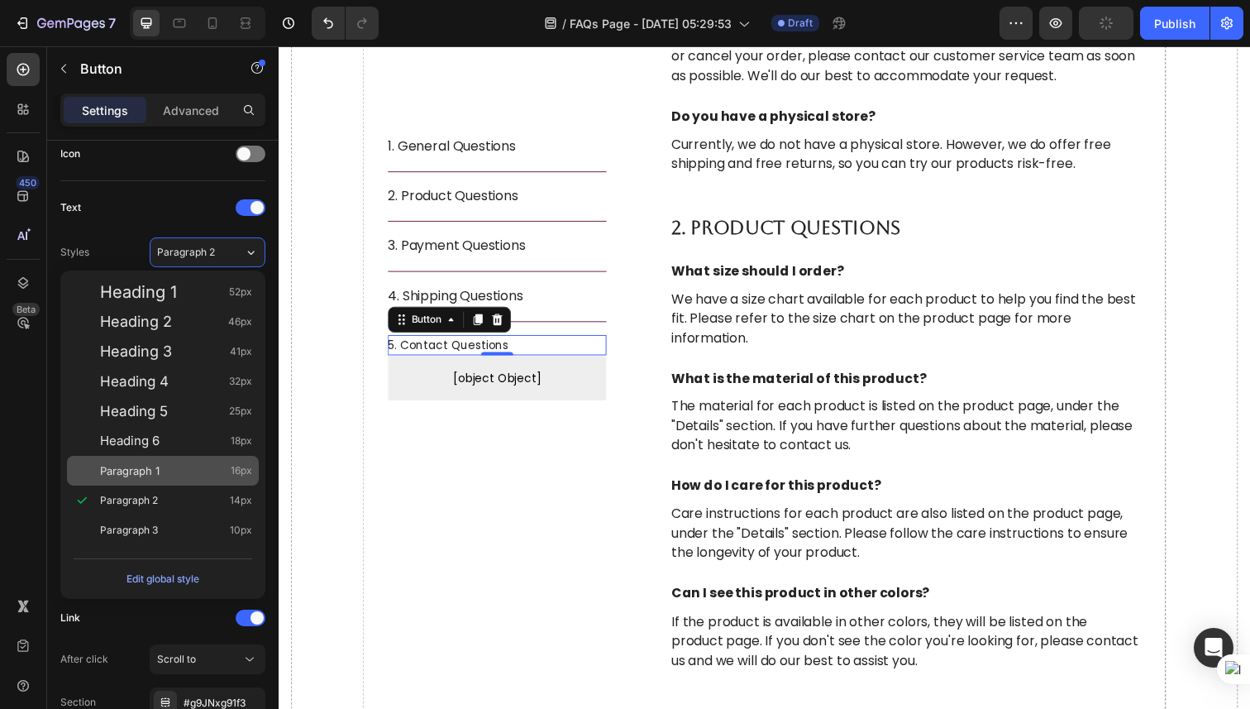
click at [182, 459] on div "Paragraph 1 16px" at bounding box center [163, 471] width 192 height 30
type input "16"
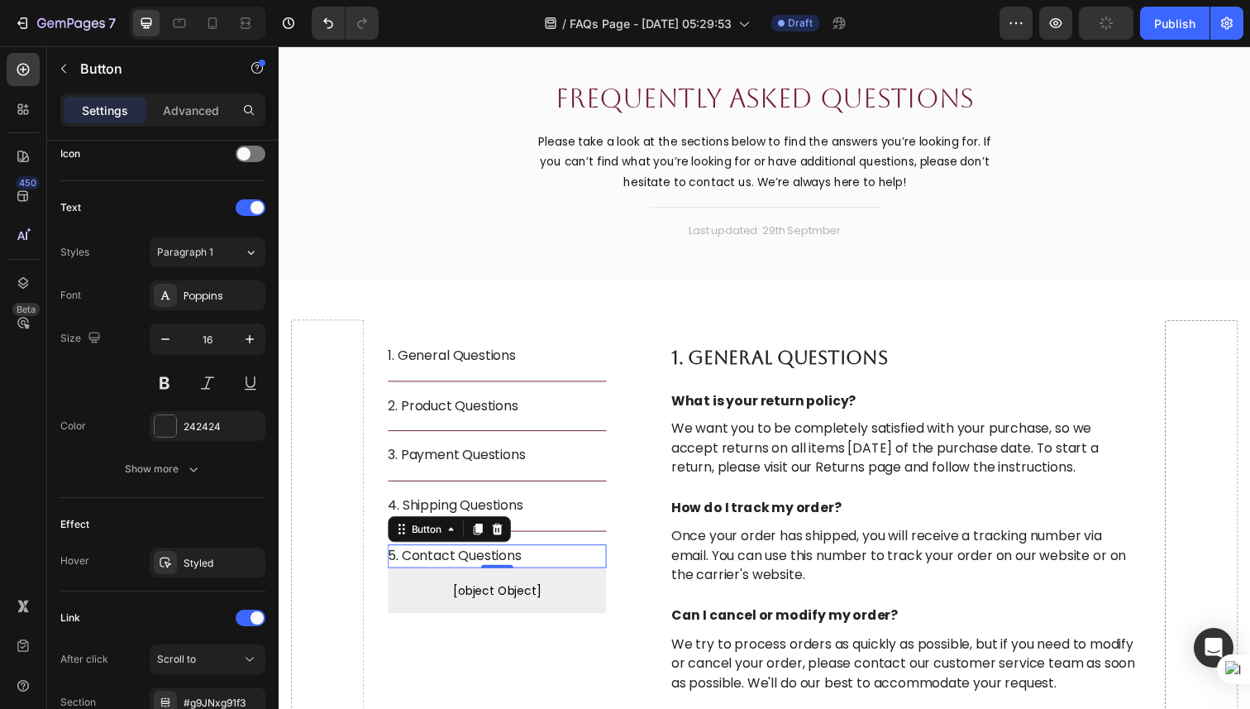
scroll to position [31, 0]
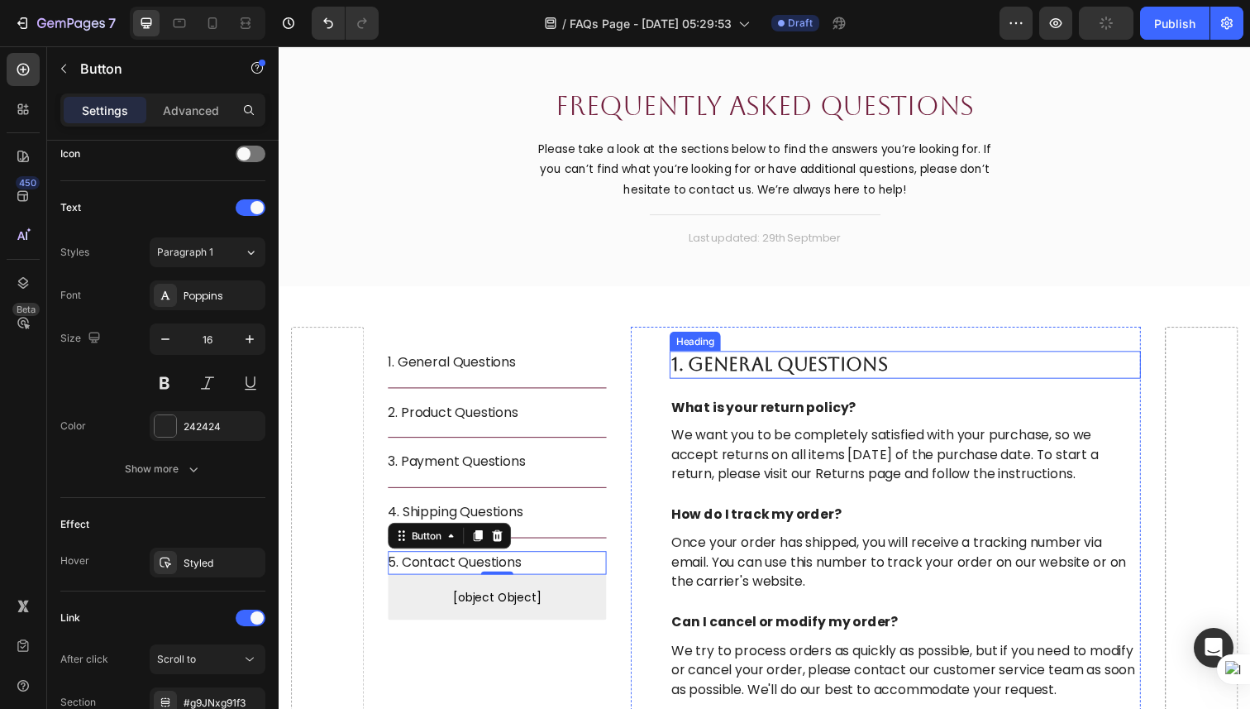
click at [795, 363] on p "1. General Questions" at bounding box center [919, 372] width 478 height 25
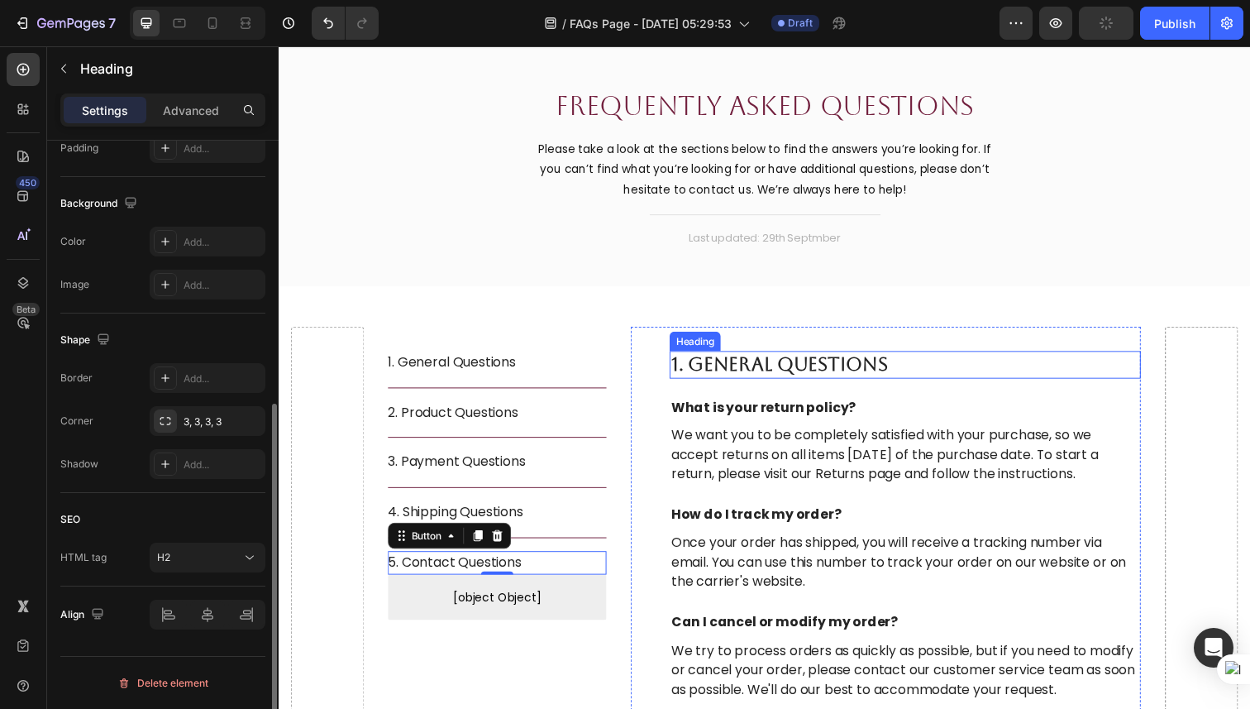
scroll to position [0, 0]
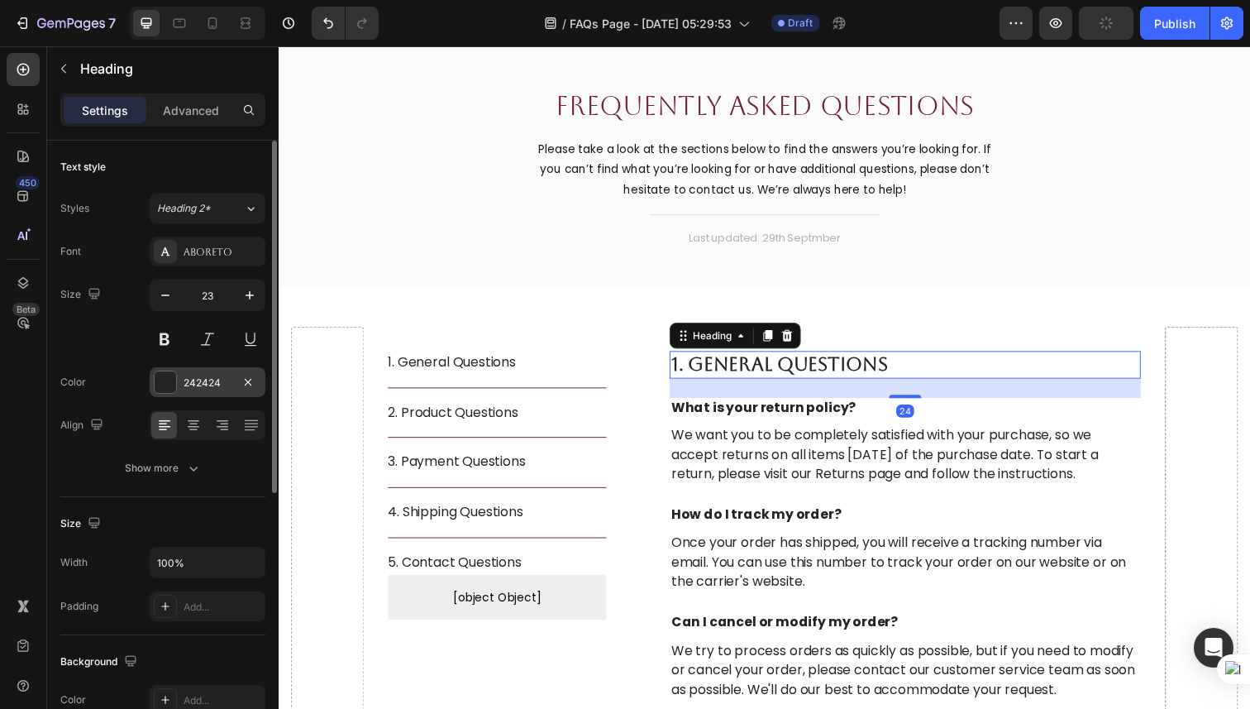
click at [166, 384] on div at bounding box center [165, 381] width 21 height 21
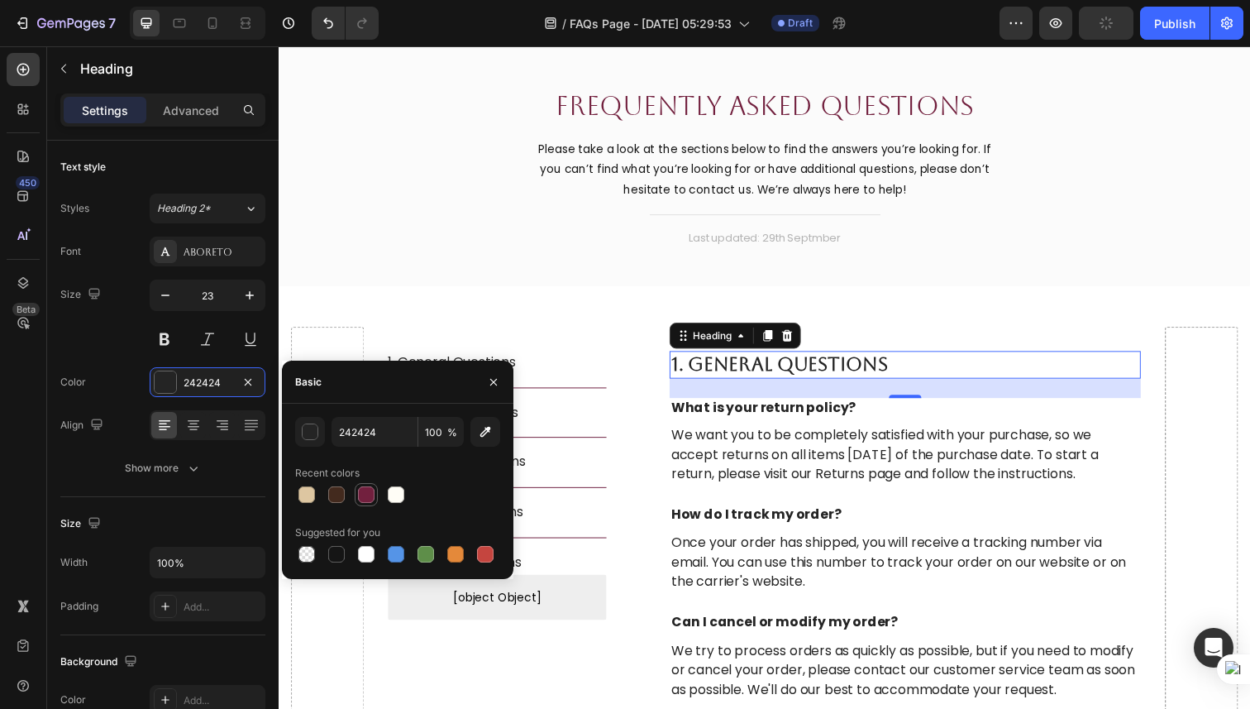
click at [366, 500] on div at bounding box center [366, 494] width 17 height 17
type input "72203E"
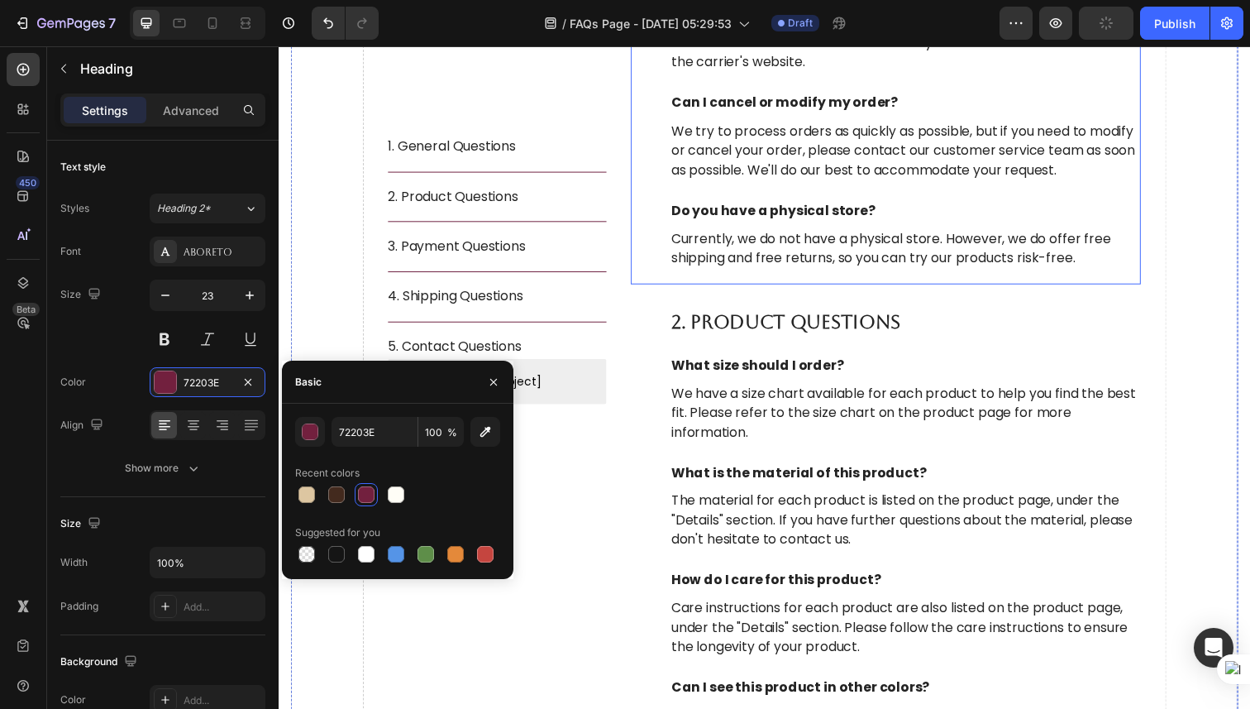
scroll to position [564, 0]
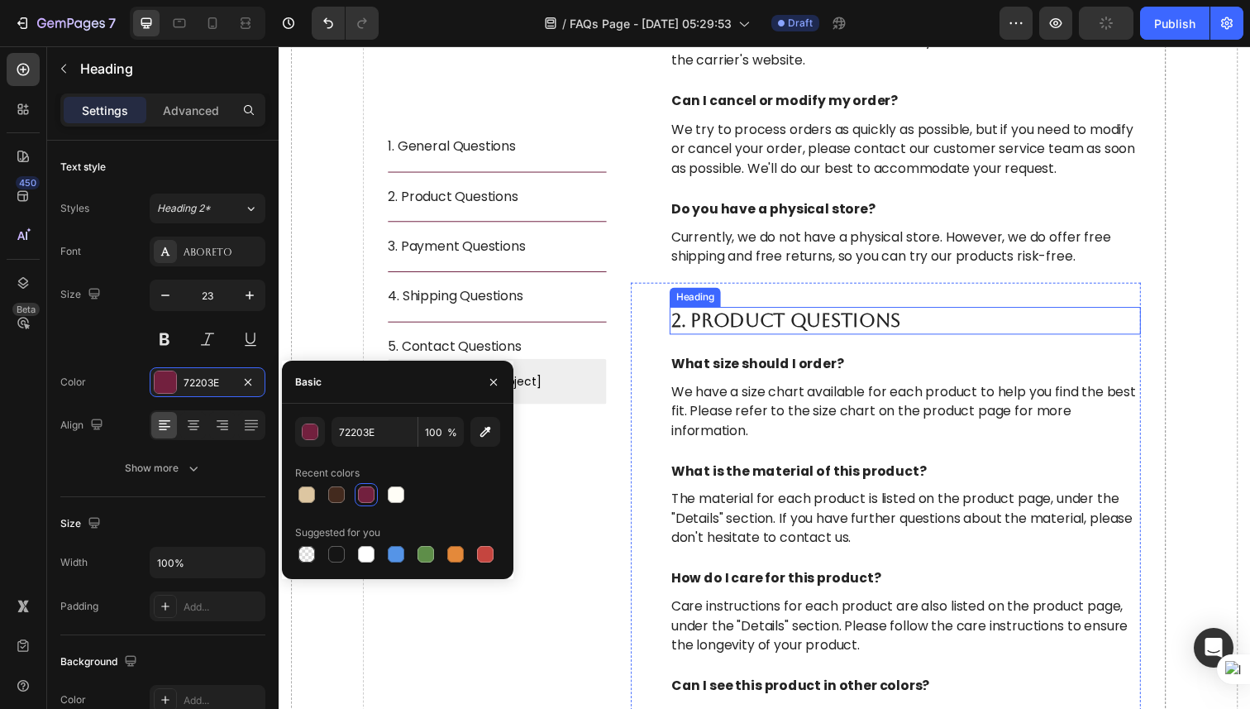
click at [754, 335] on p "2. Product Questions" at bounding box center [919, 326] width 478 height 25
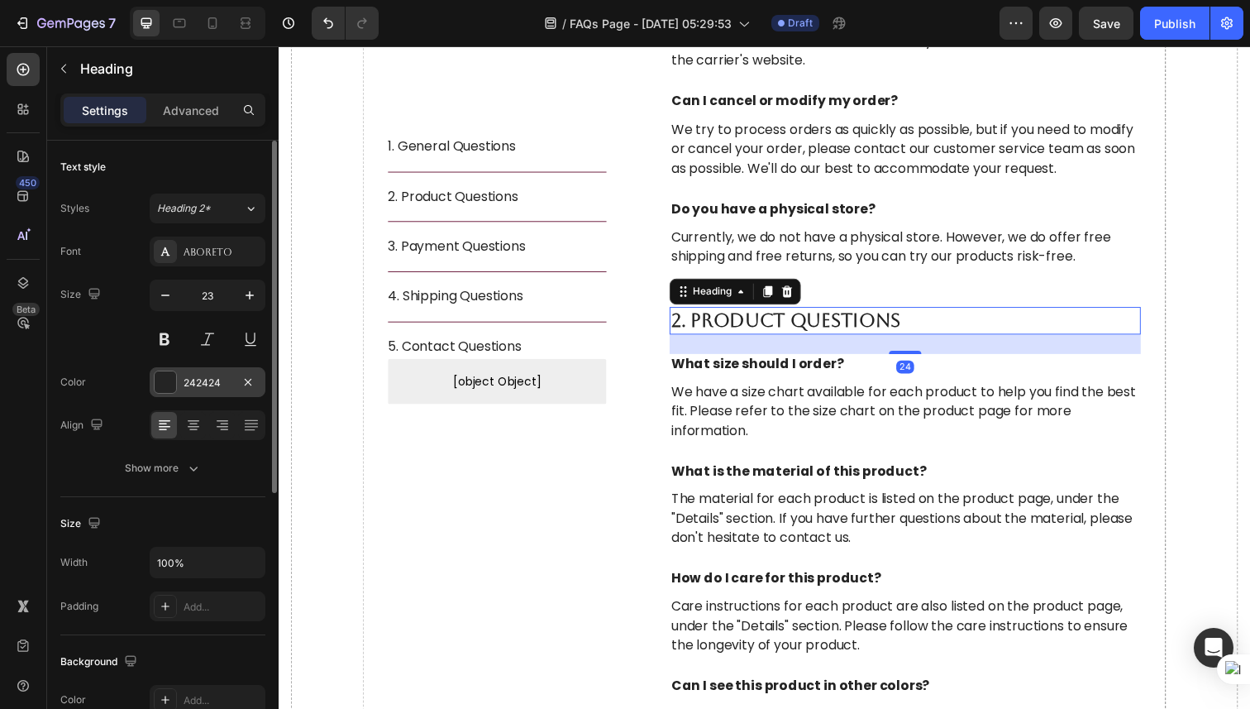
click at [165, 386] on div at bounding box center [165, 381] width 21 height 21
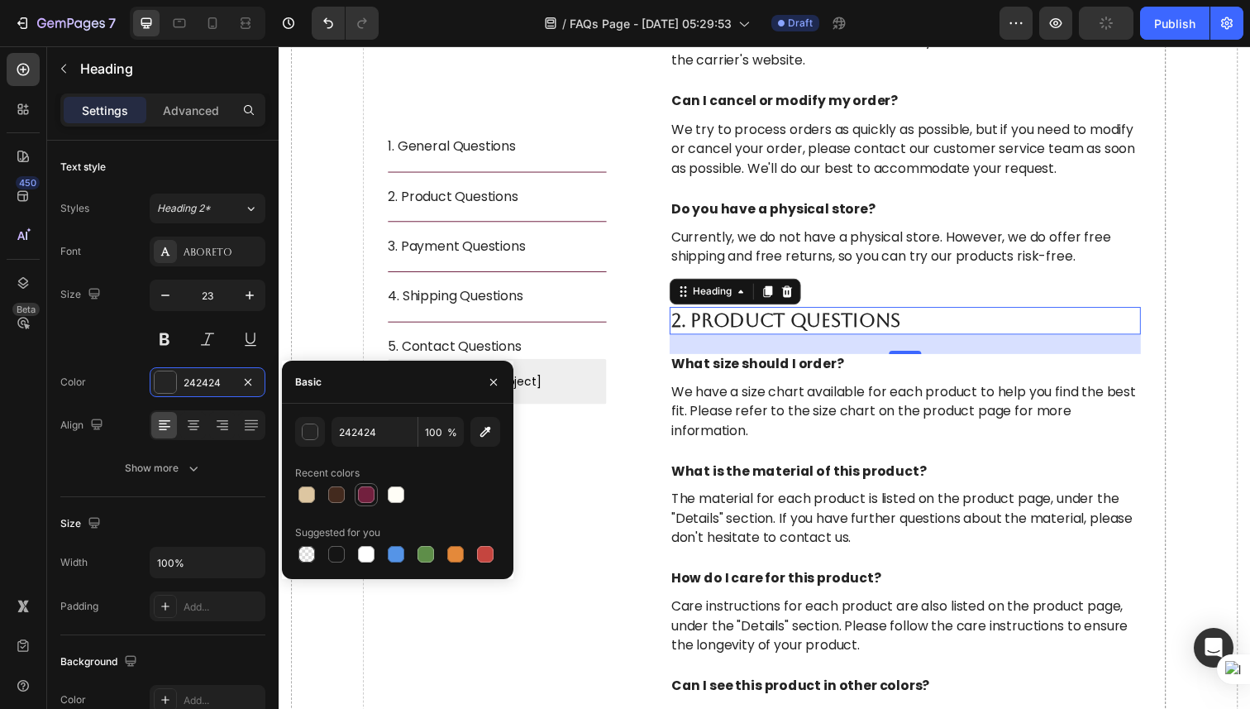
click at [372, 499] on div at bounding box center [366, 494] width 17 height 17
type input "72203E"
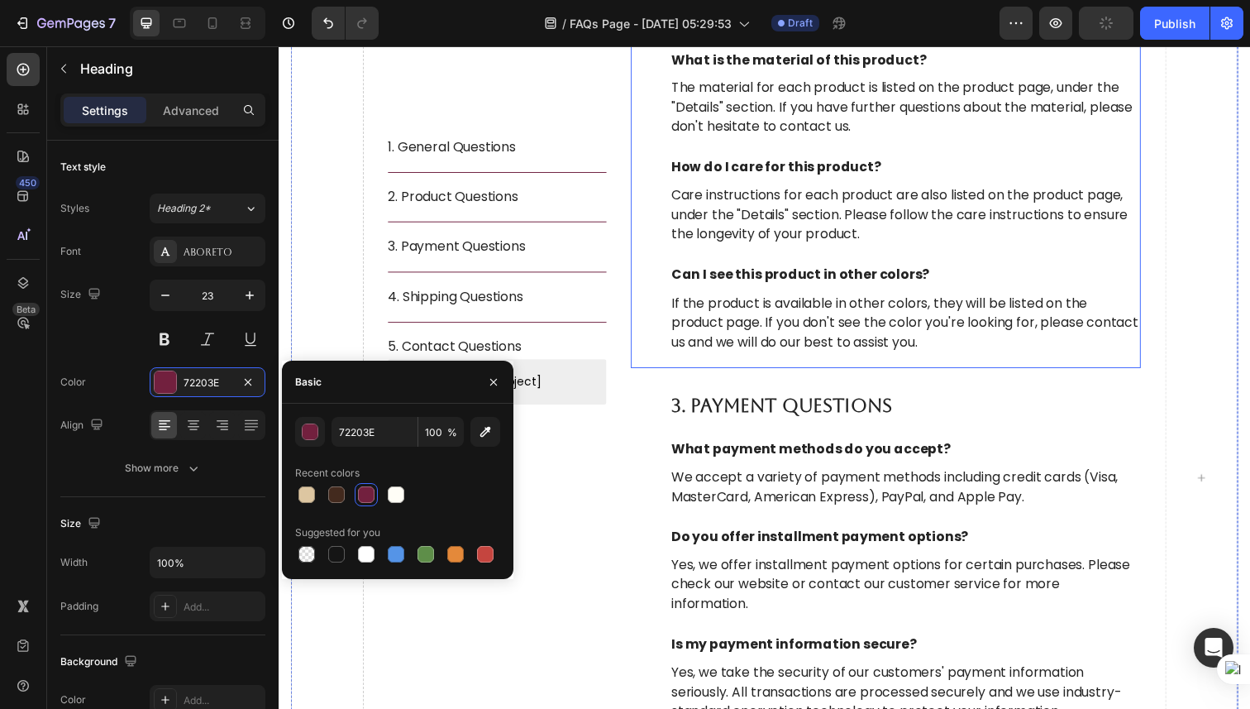
scroll to position [990, 0]
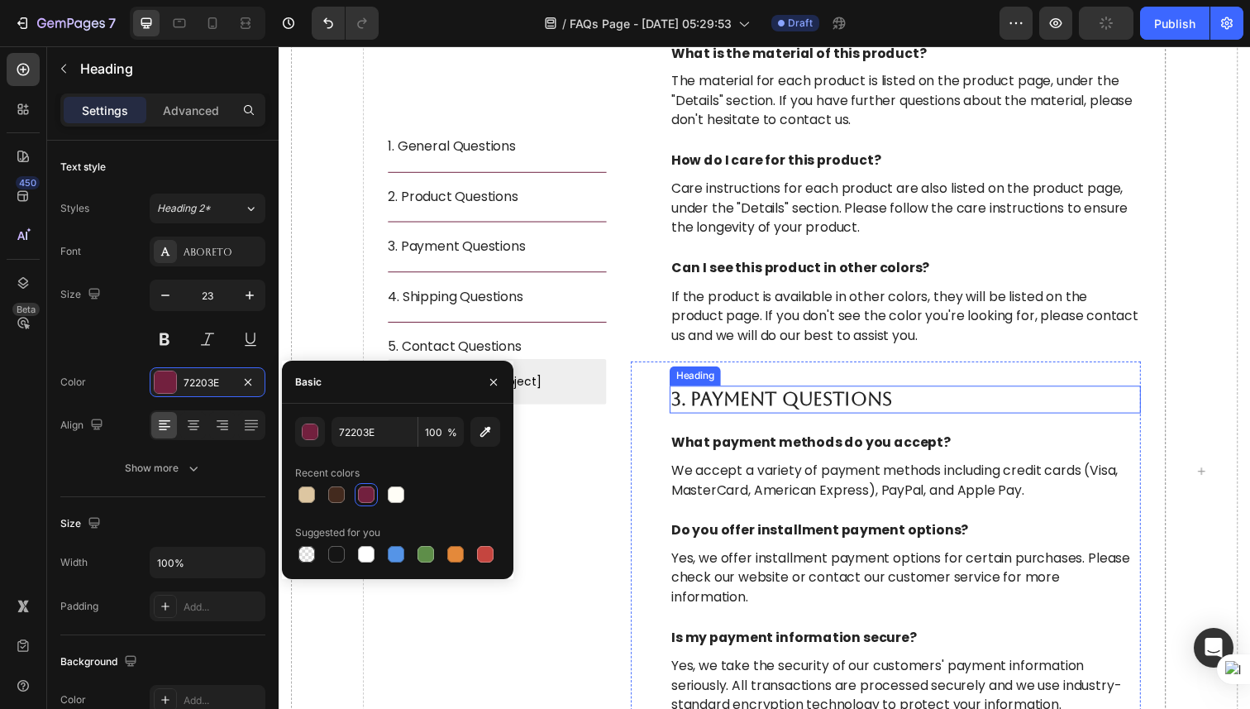
click at [770, 395] on p "3. Payment Questions" at bounding box center [919, 407] width 478 height 25
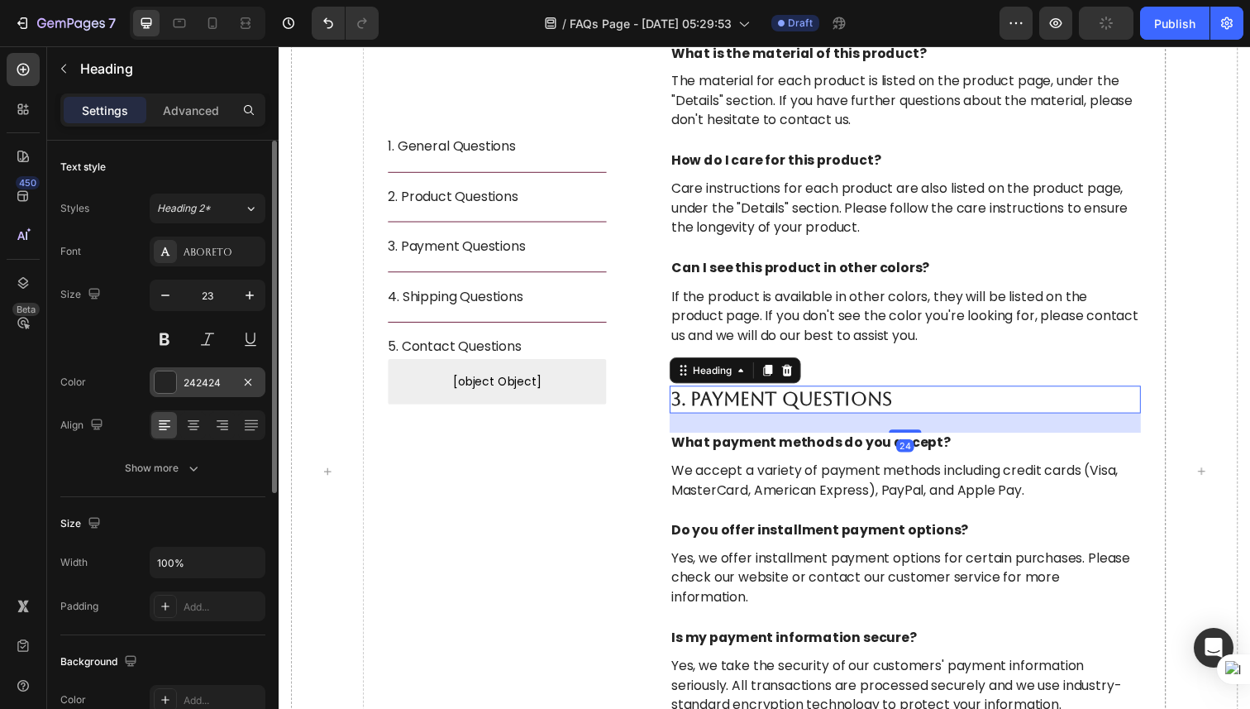
click at [166, 377] on div at bounding box center [165, 381] width 21 height 21
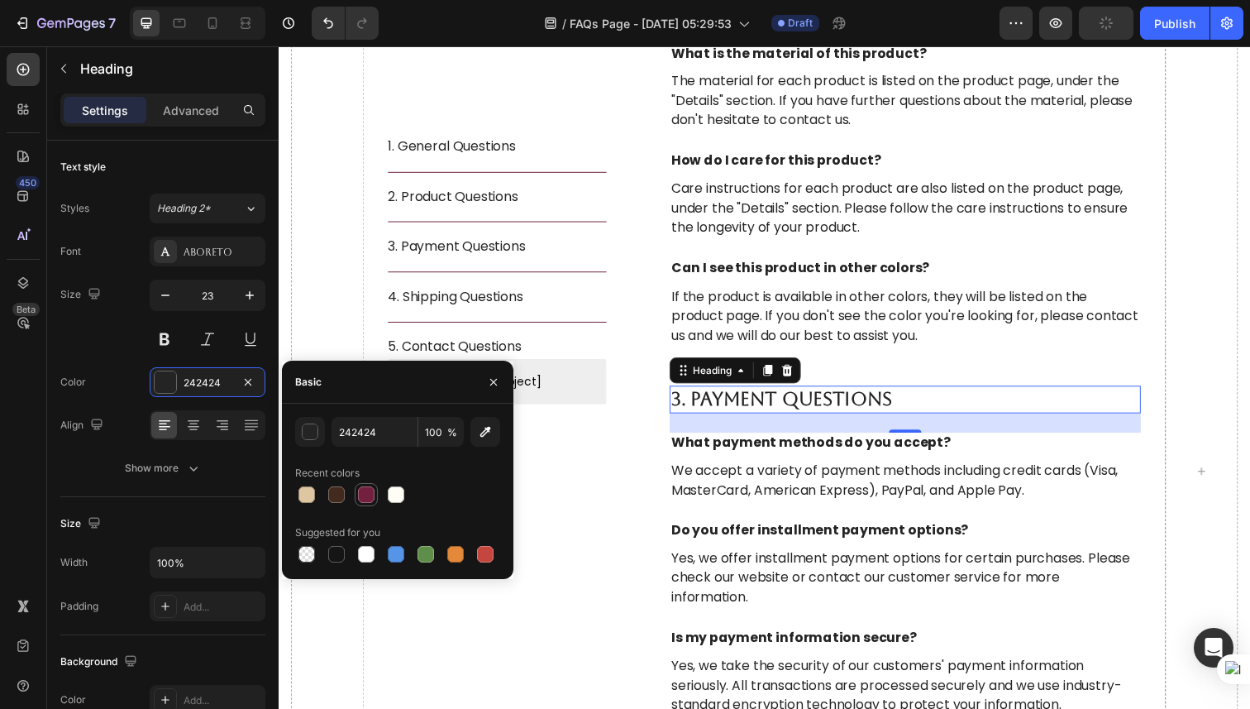
click at [372, 501] on div at bounding box center [366, 494] width 17 height 17
type input "72203E"
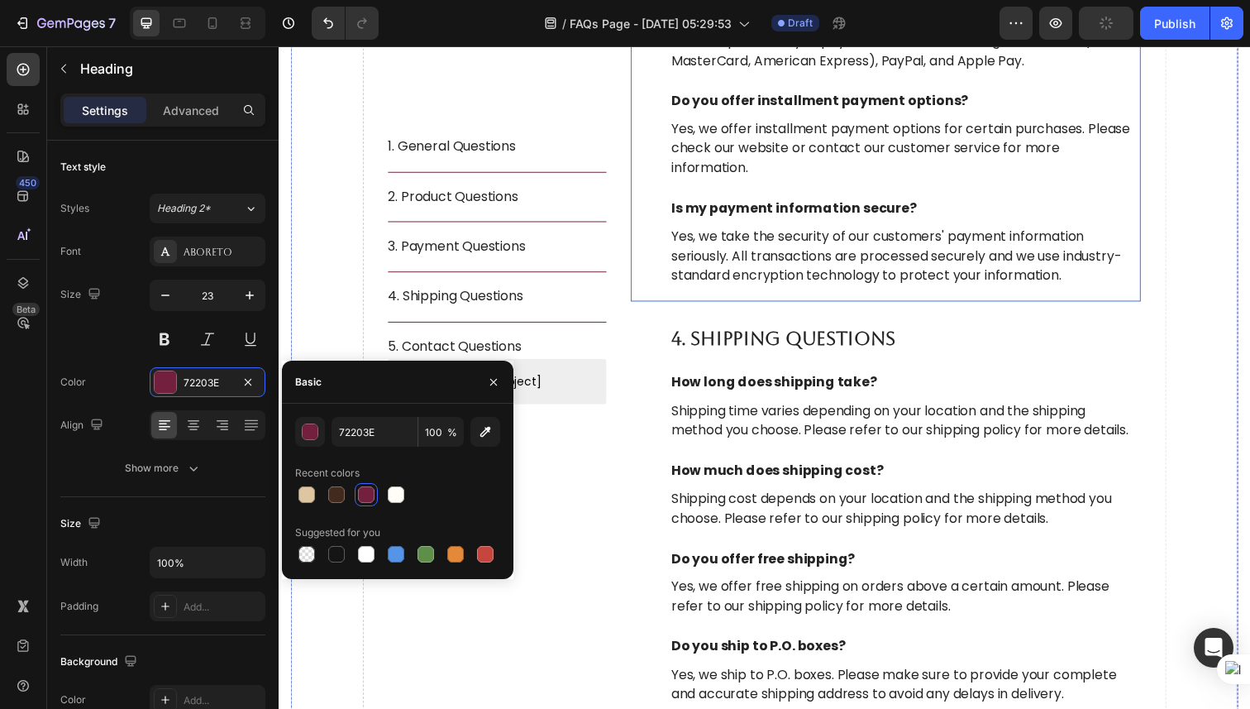
scroll to position [1476, 0]
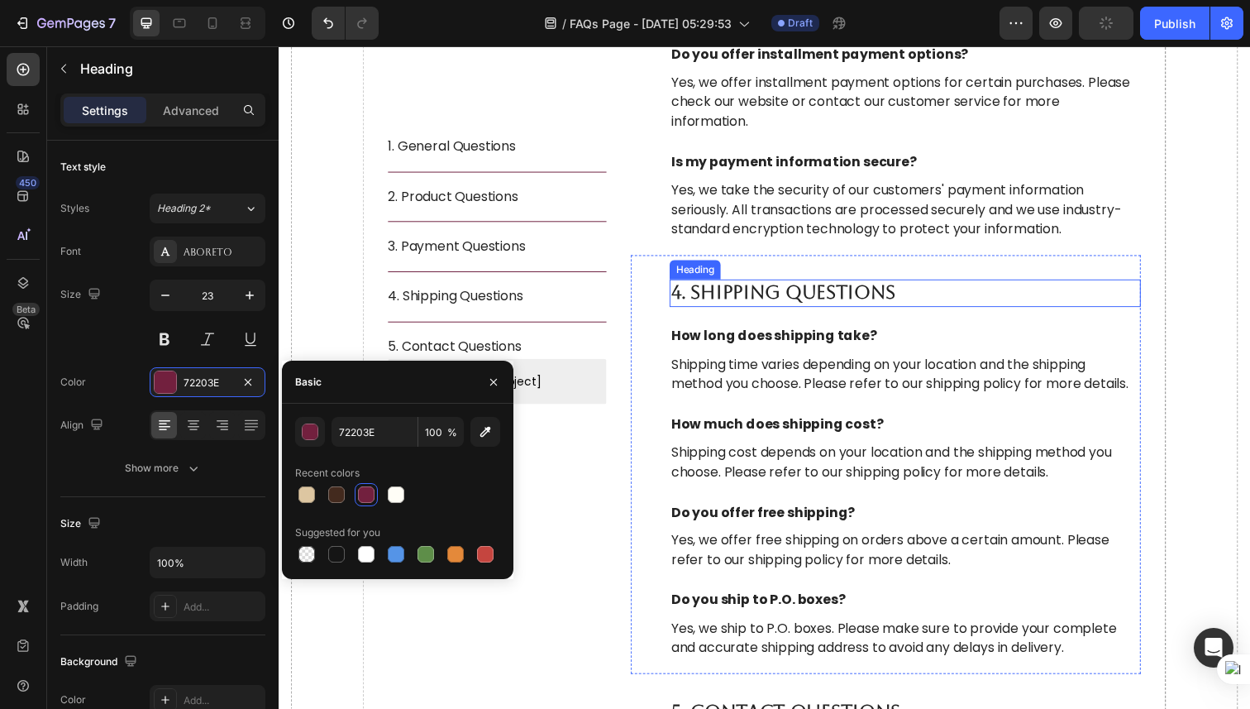
click at [735, 303] on p "4. Shipping Questions" at bounding box center [919, 298] width 478 height 25
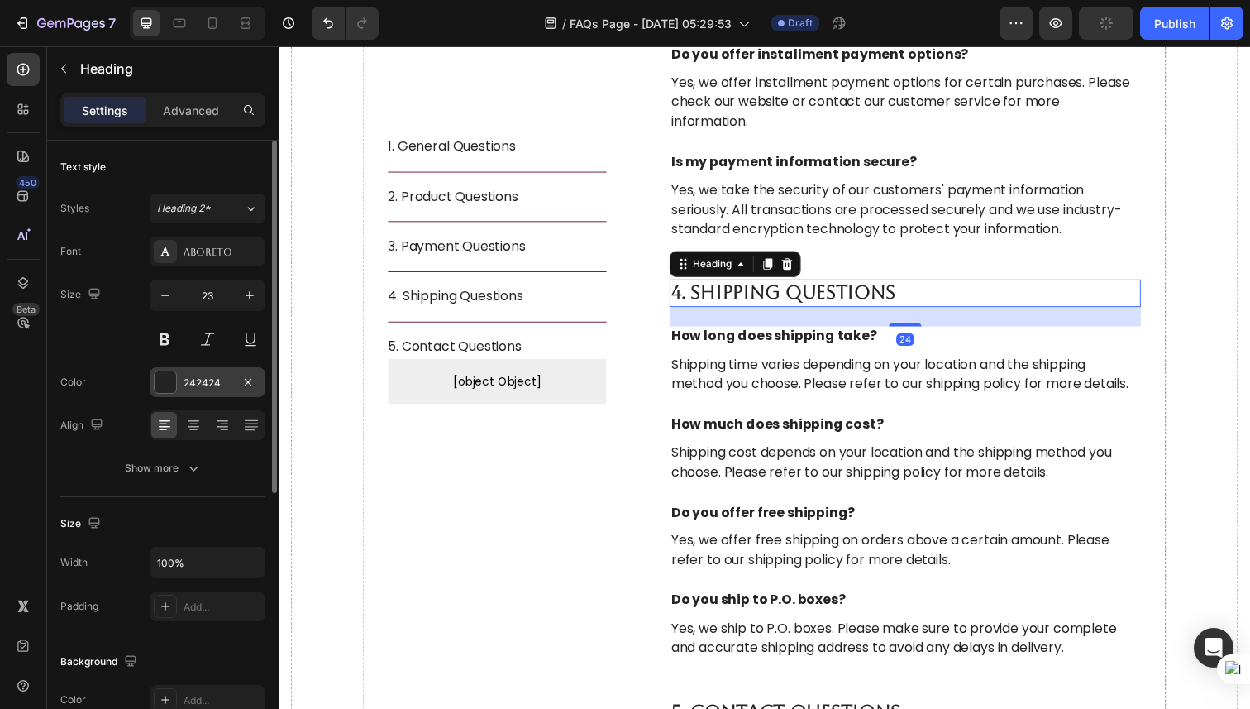
click at [165, 396] on div "242424" at bounding box center [208, 382] width 116 height 30
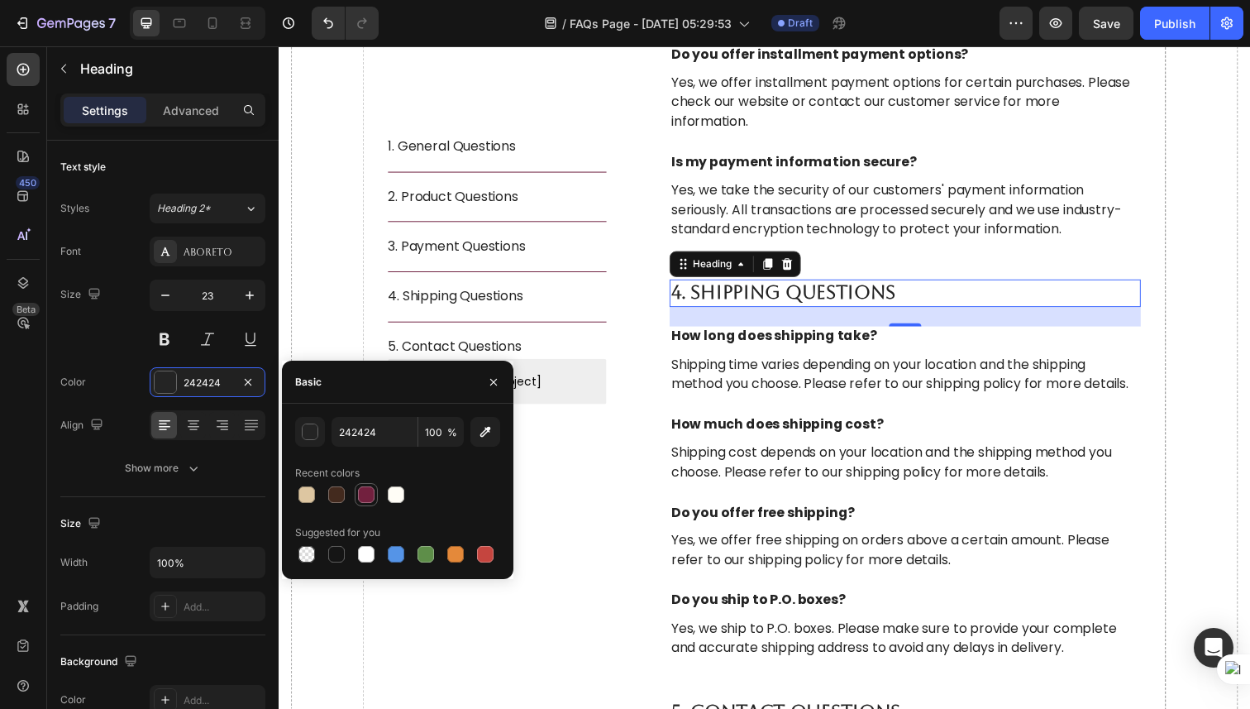
click at [362, 494] on div at bounding box center [366, 494] width 17 height 17
type input "72203E"
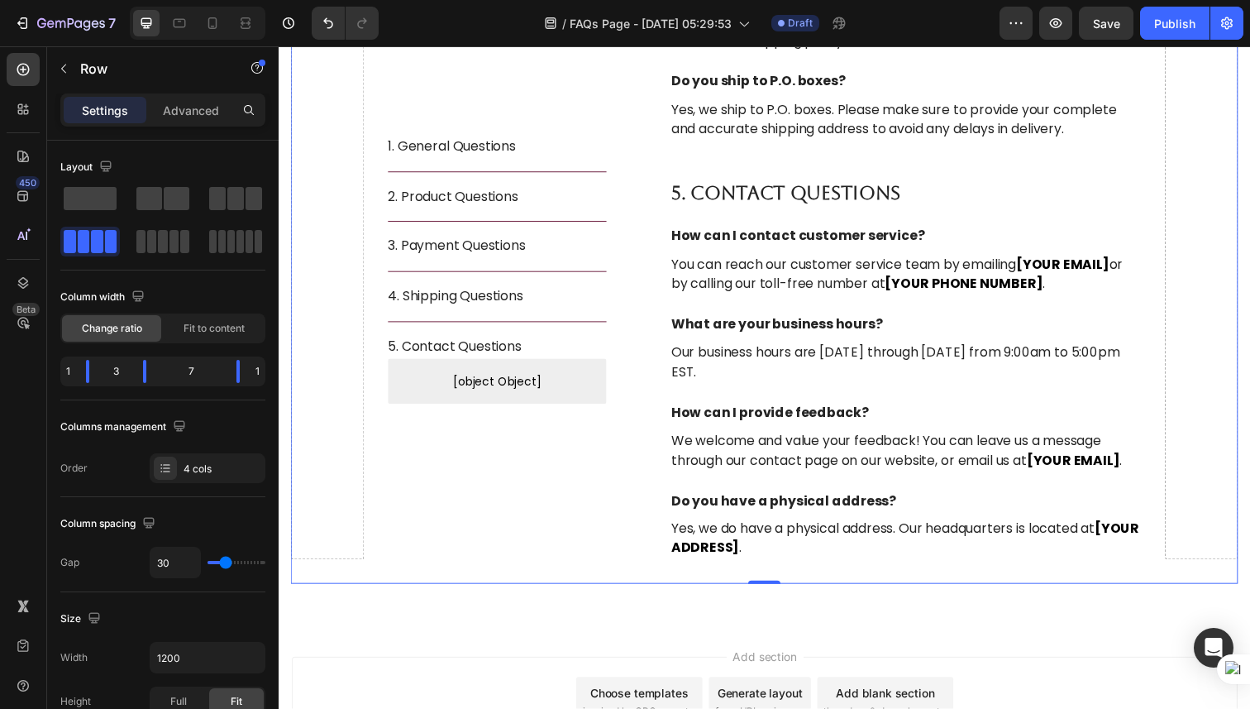
scroll to position [1975, 0]
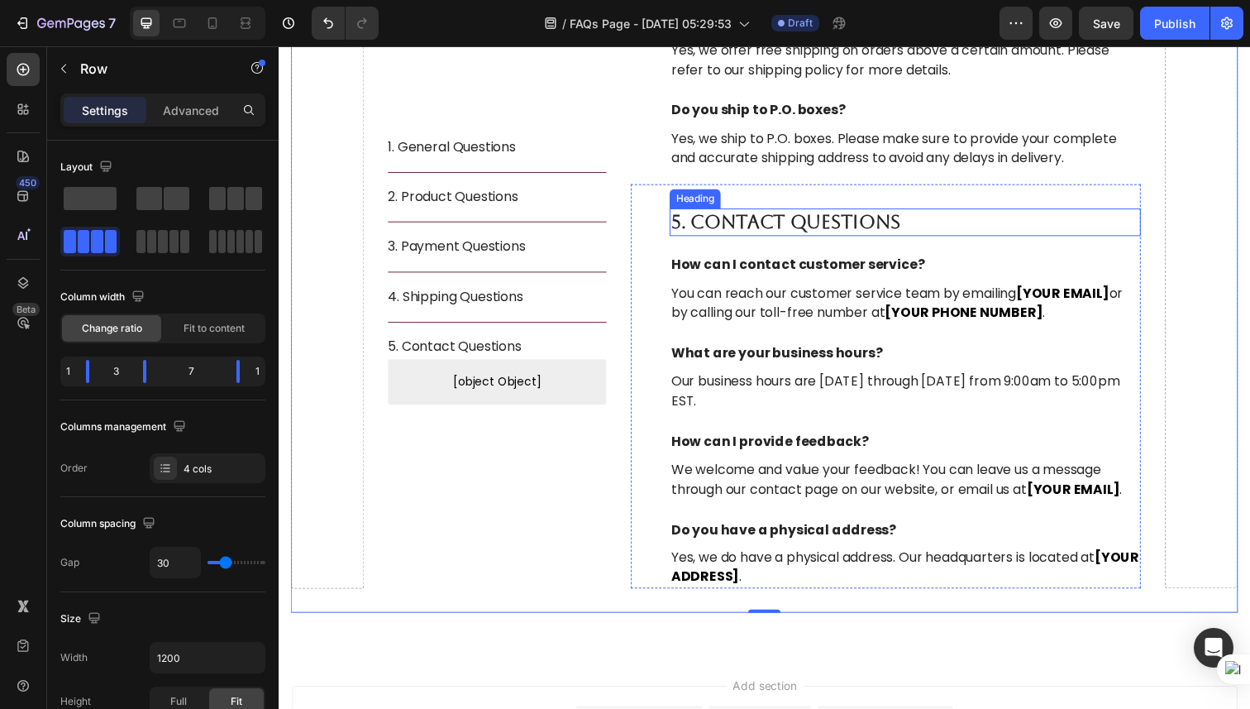
click at [760, 227] on p "5. Contact Questions" at bounding box center [919, 226] width 478 height 25
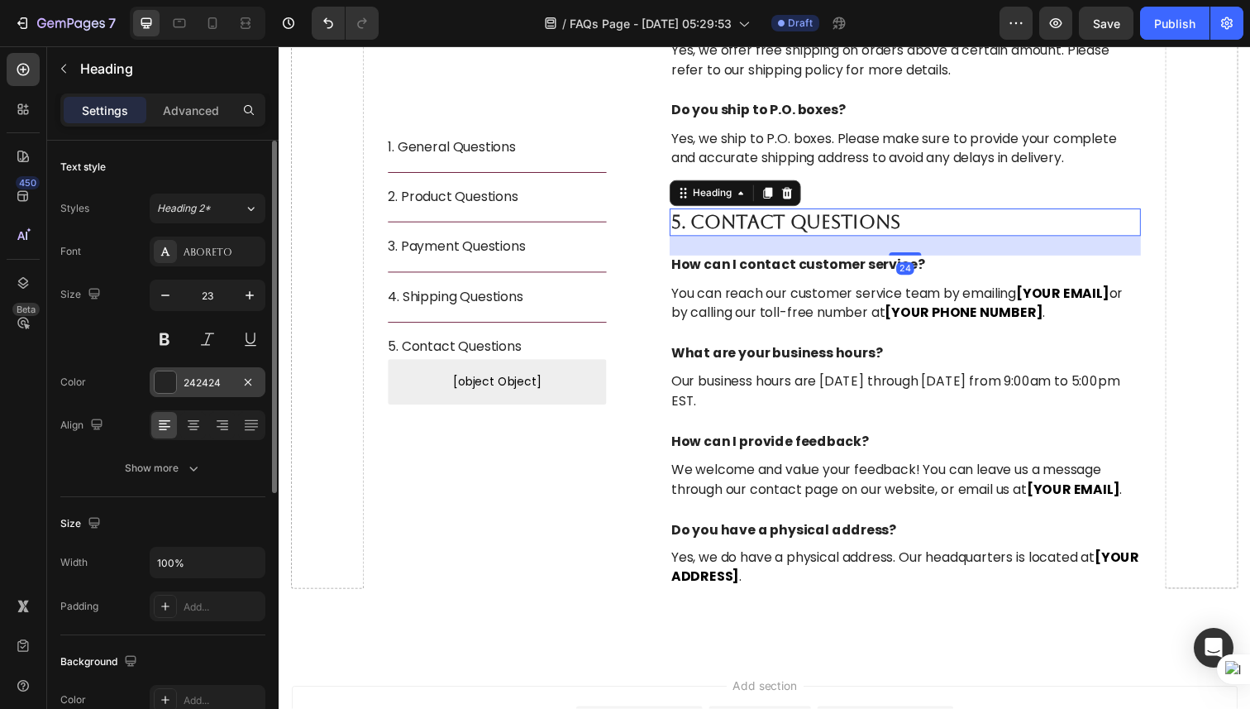
click at [160, 388] on div at bounding box center [165, 381] width 21 height 21
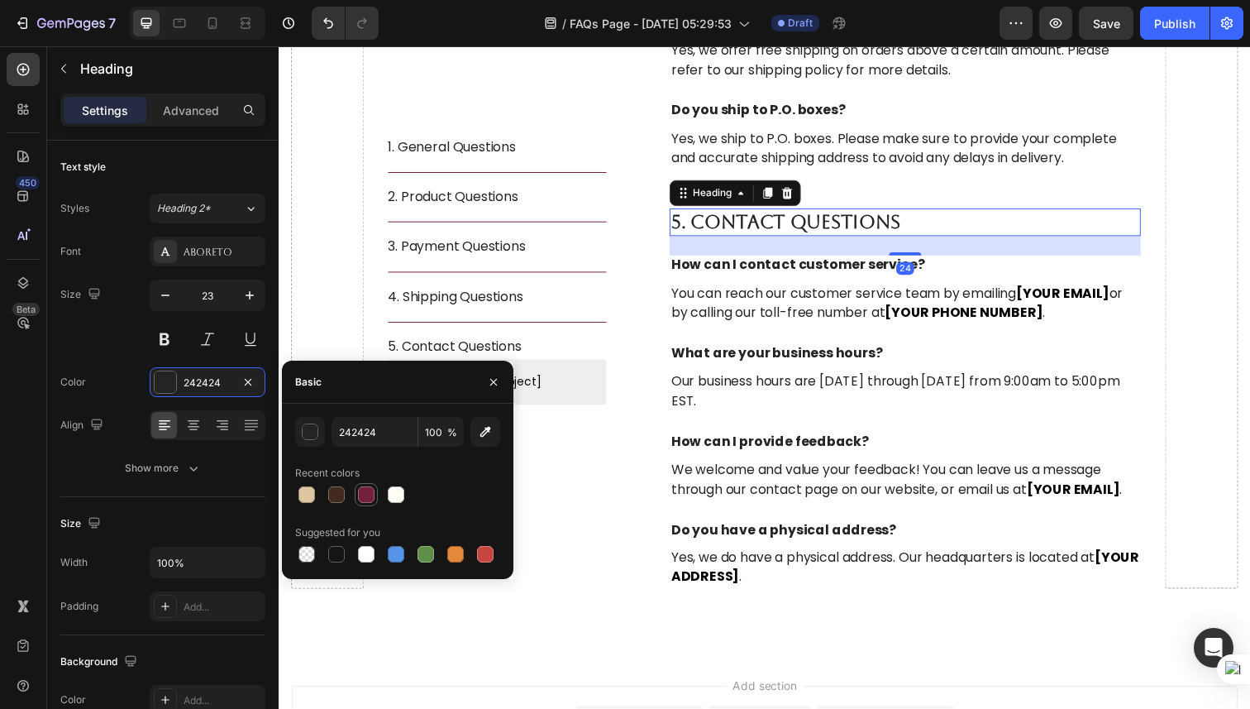
click at [368, 490] on div at bounding box center [366, 494] width 17 height 17
type input "72203E"
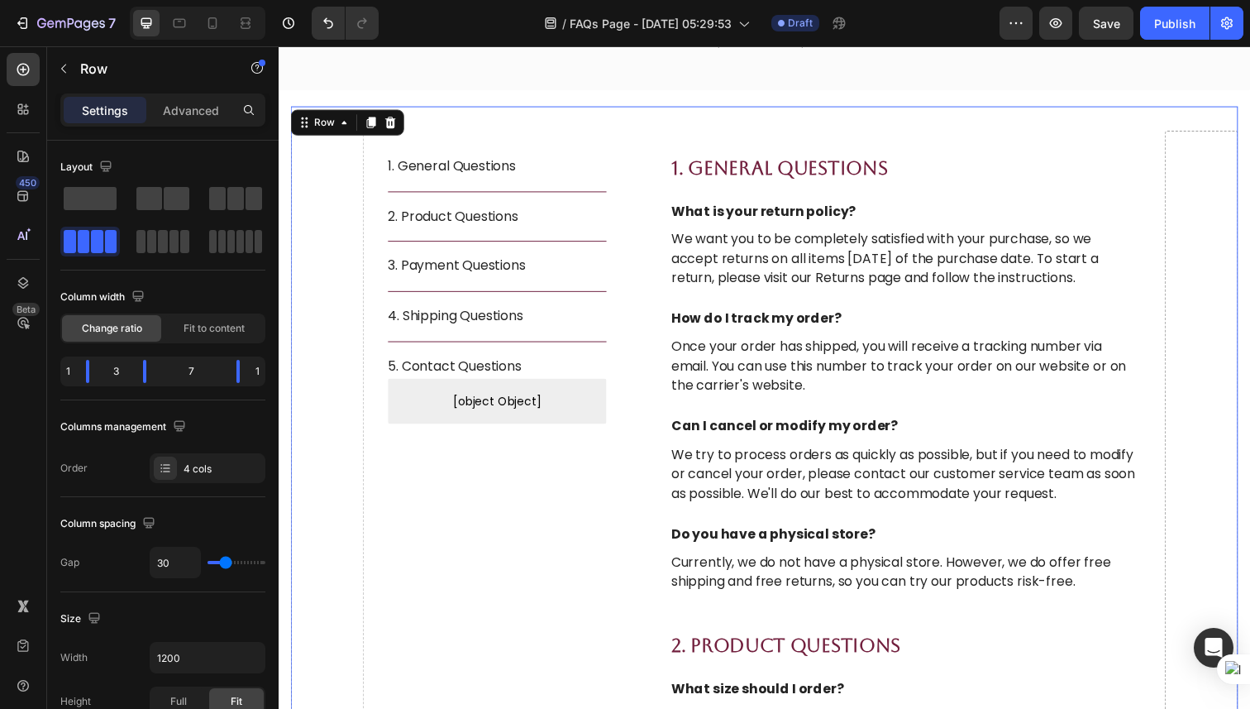
scroll to position [0, 0]
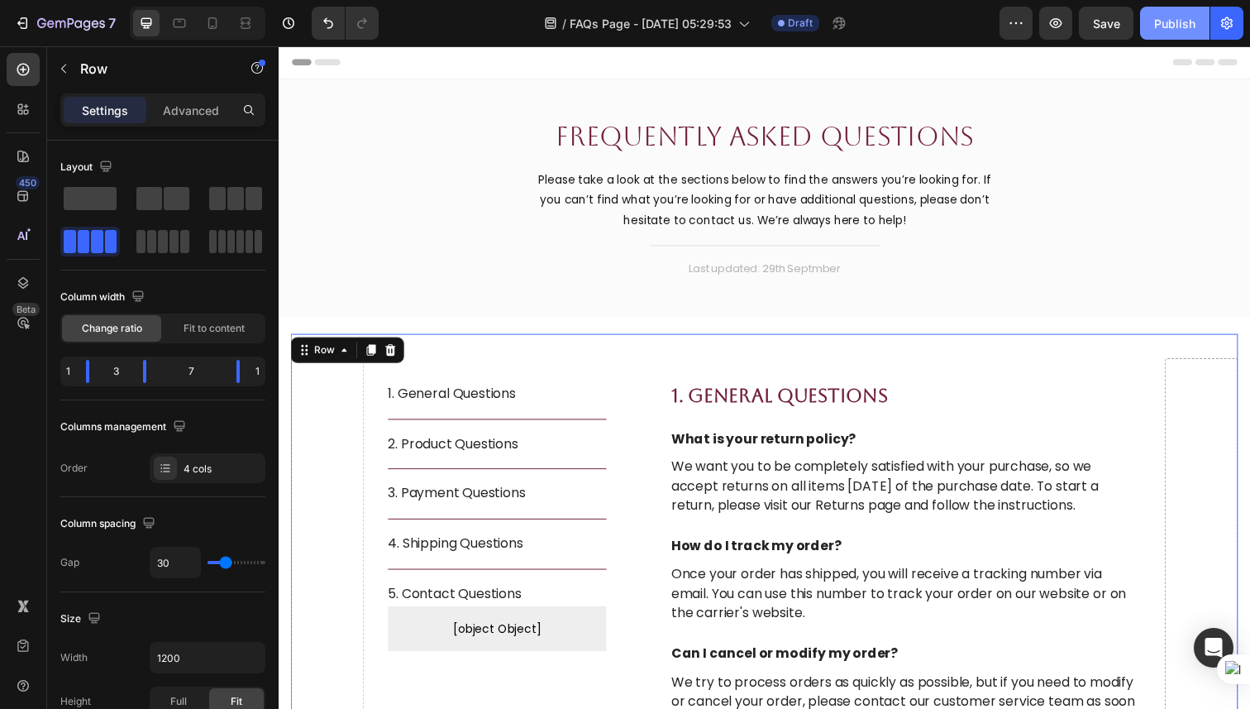
click at [1165, 28] on div "Publish" at bounding box center [1174, 23] width 41 height 17
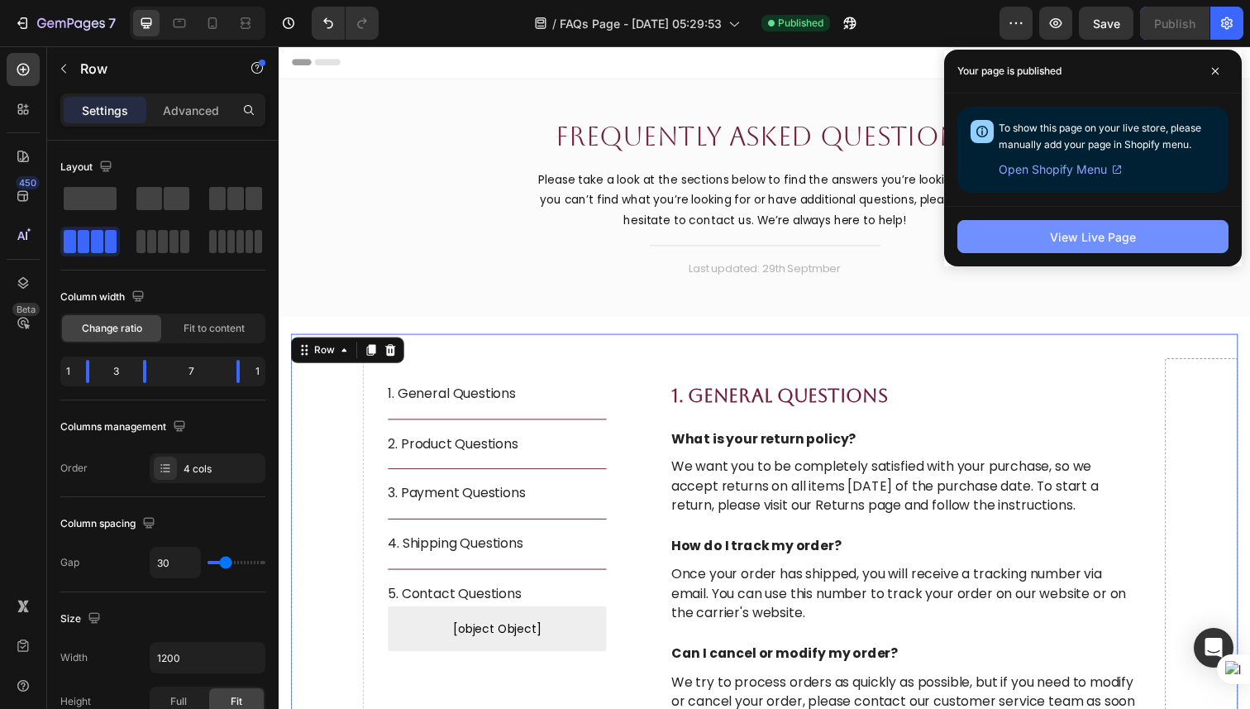
click at [1105, 236] on div "View Live Page" at bounding box center [1093, 236] width 86 height 17
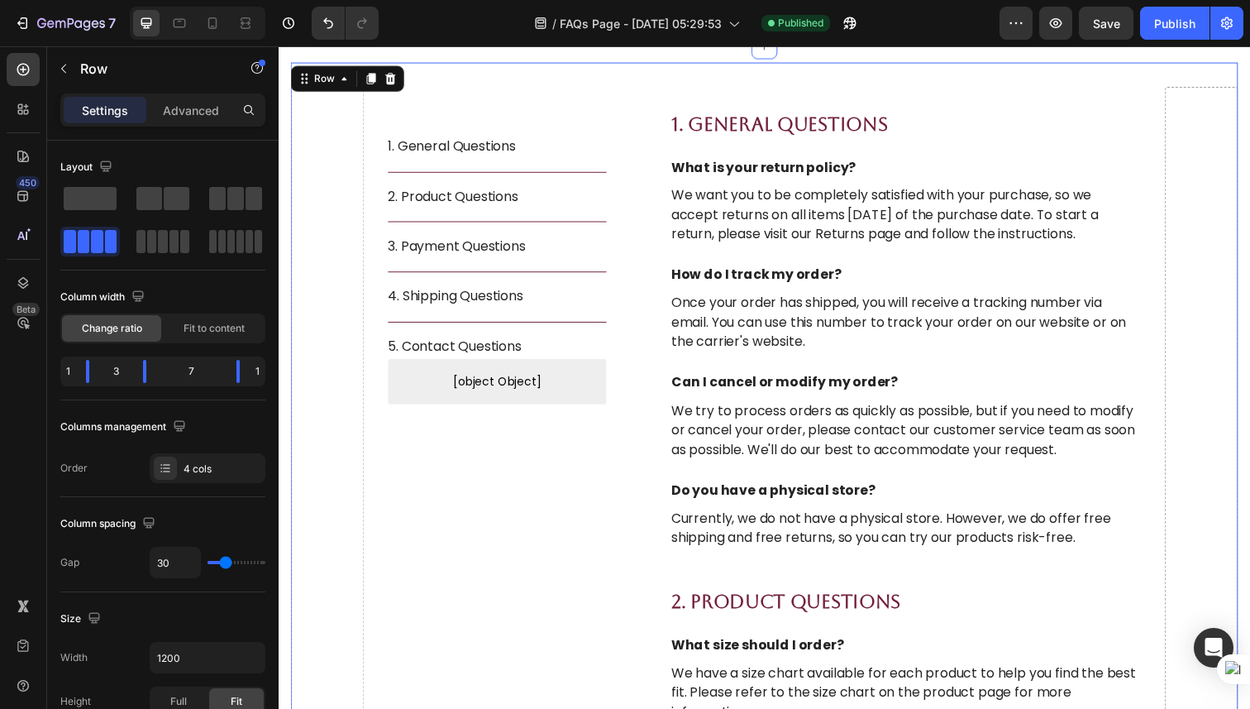
scroll to position [462, 0]
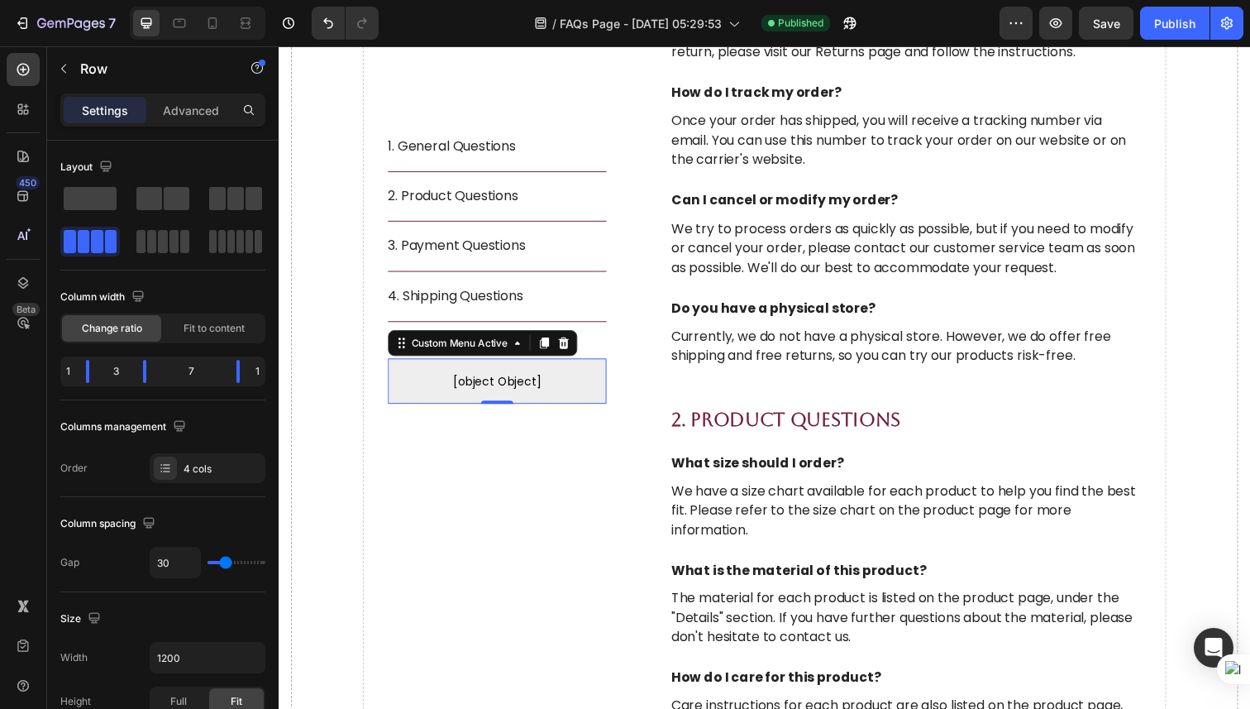
click at [509, 382] on span "[object Object]" at bounding box center [501, 389] width 223 height 20
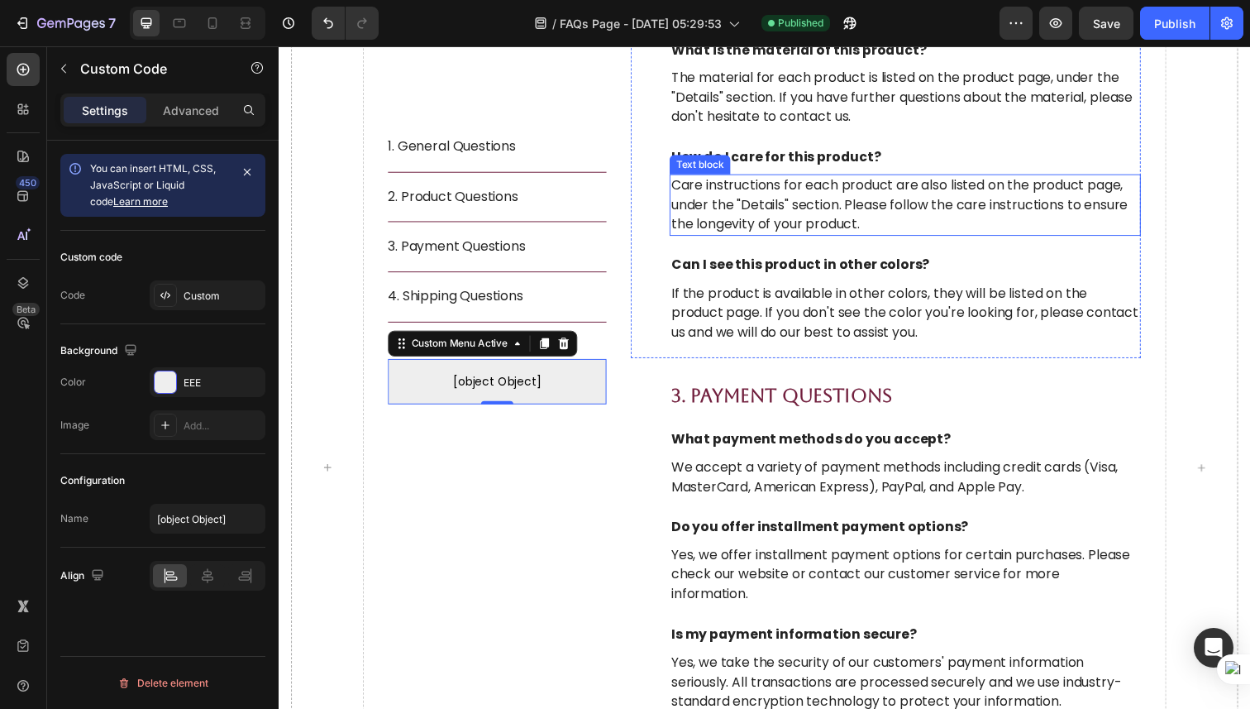
scroll to position [731, 0]
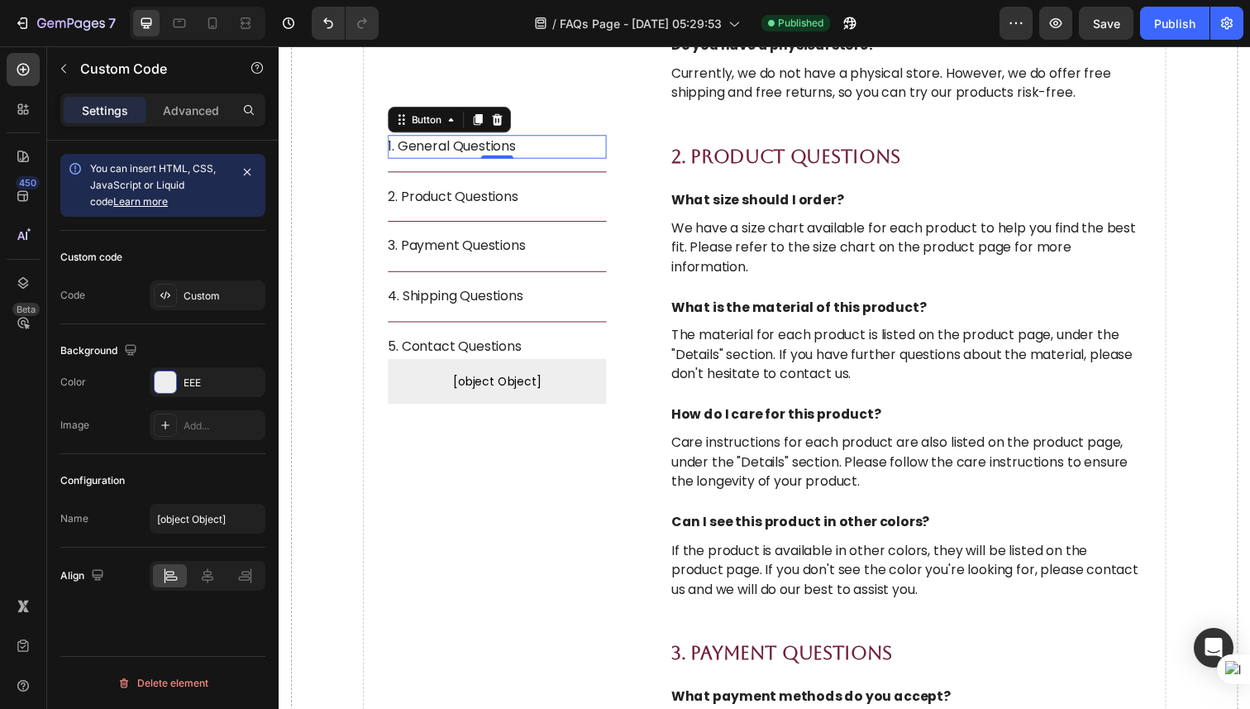
click at [528, 146] on div "1. General Questions Button 0" at bounding box center [501, 149] width 223 height 24
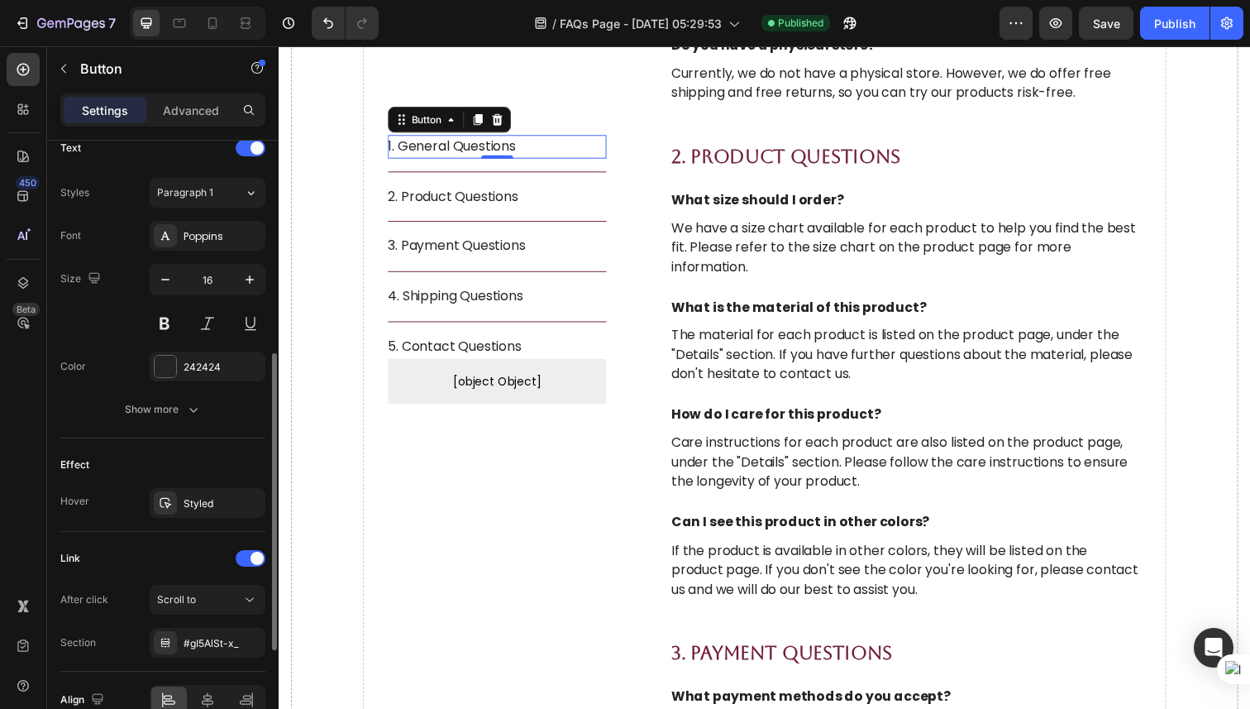
scroll to position [657, 0]
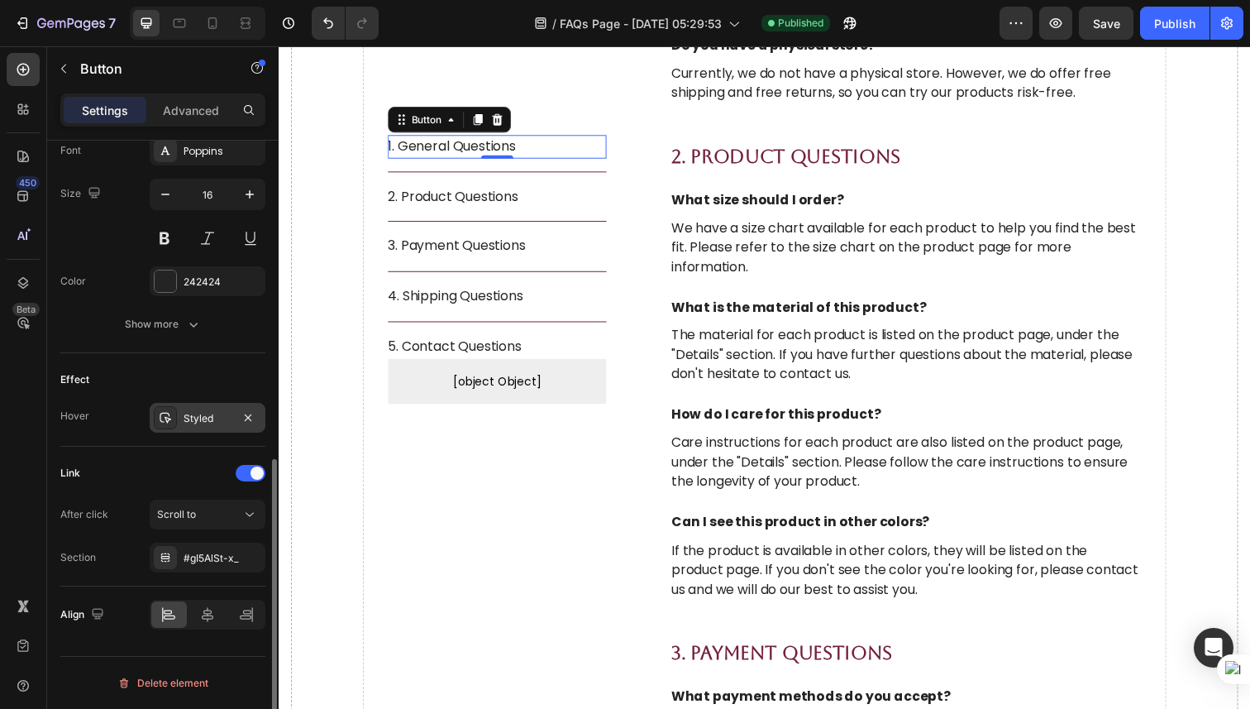
click at [214, 424] on div "Styled" at bounding box center [208, 418] width 48 height 15
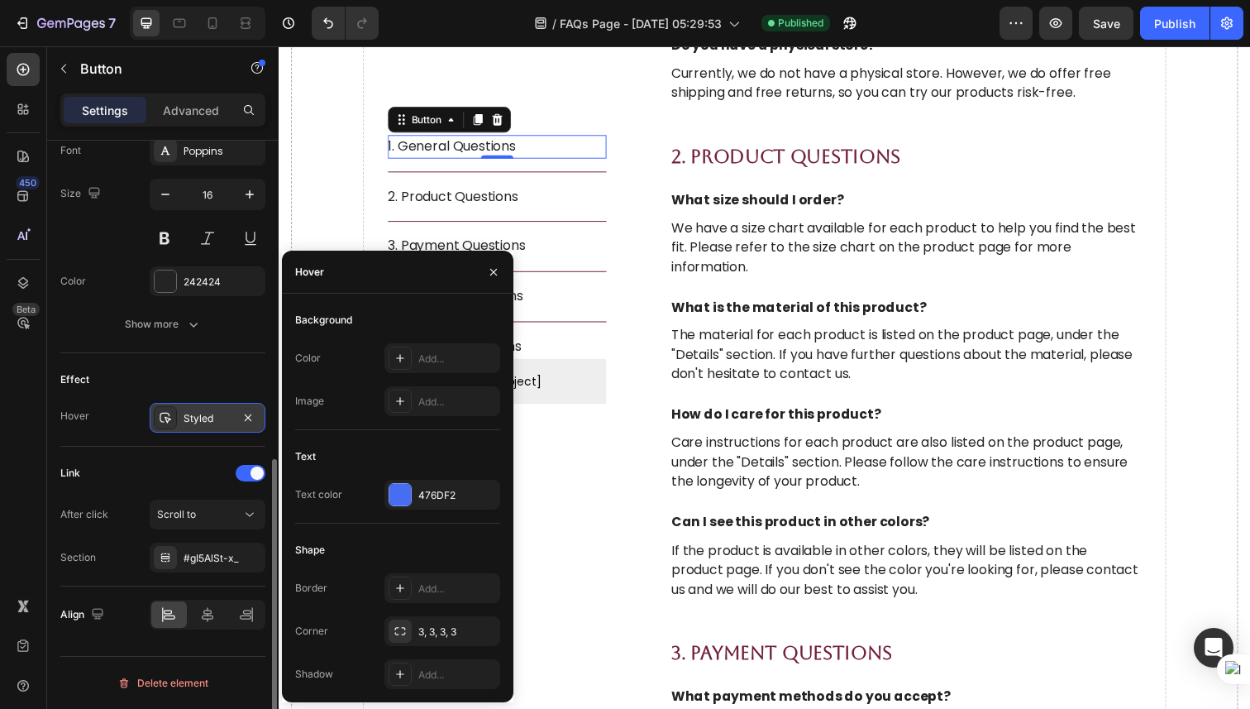
click at [214, 424] on div "Styled" at bounding box center [208, 418] width 48 height 15
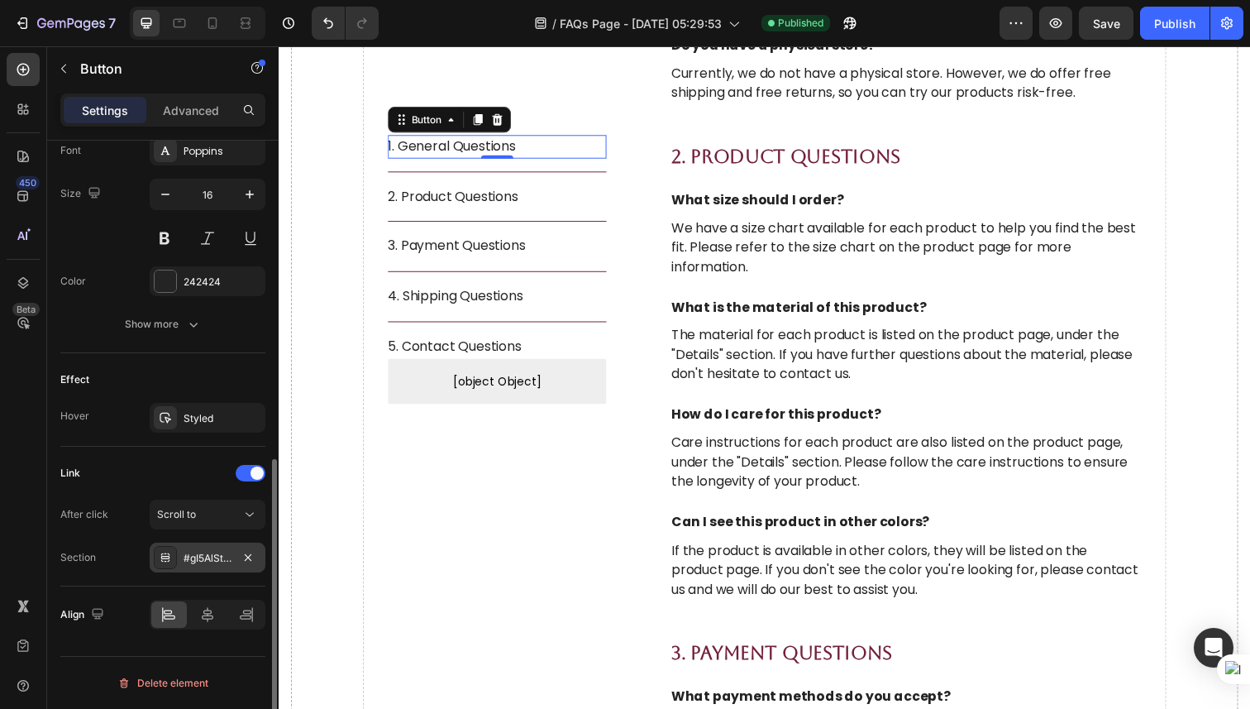
click at [210, 566] on div "#gI5AlSt-x_" at bounding box center [208, 557] width 116 height 30
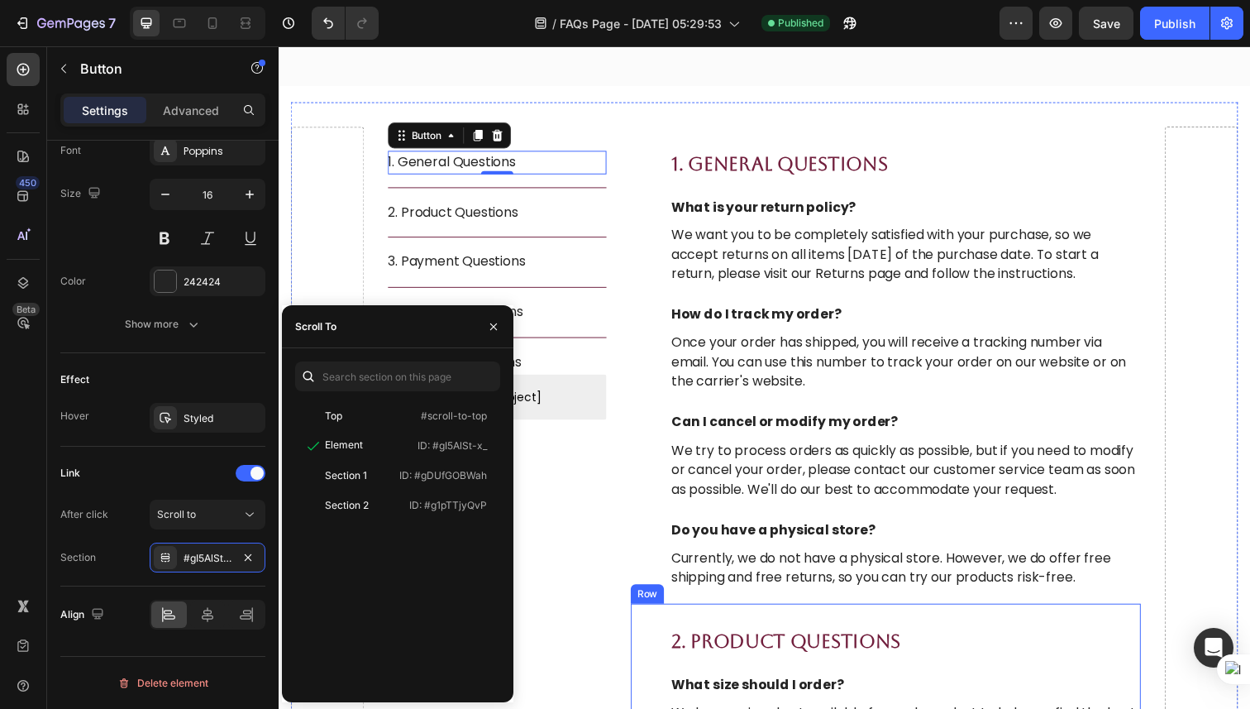
scroll to position [203, 0]
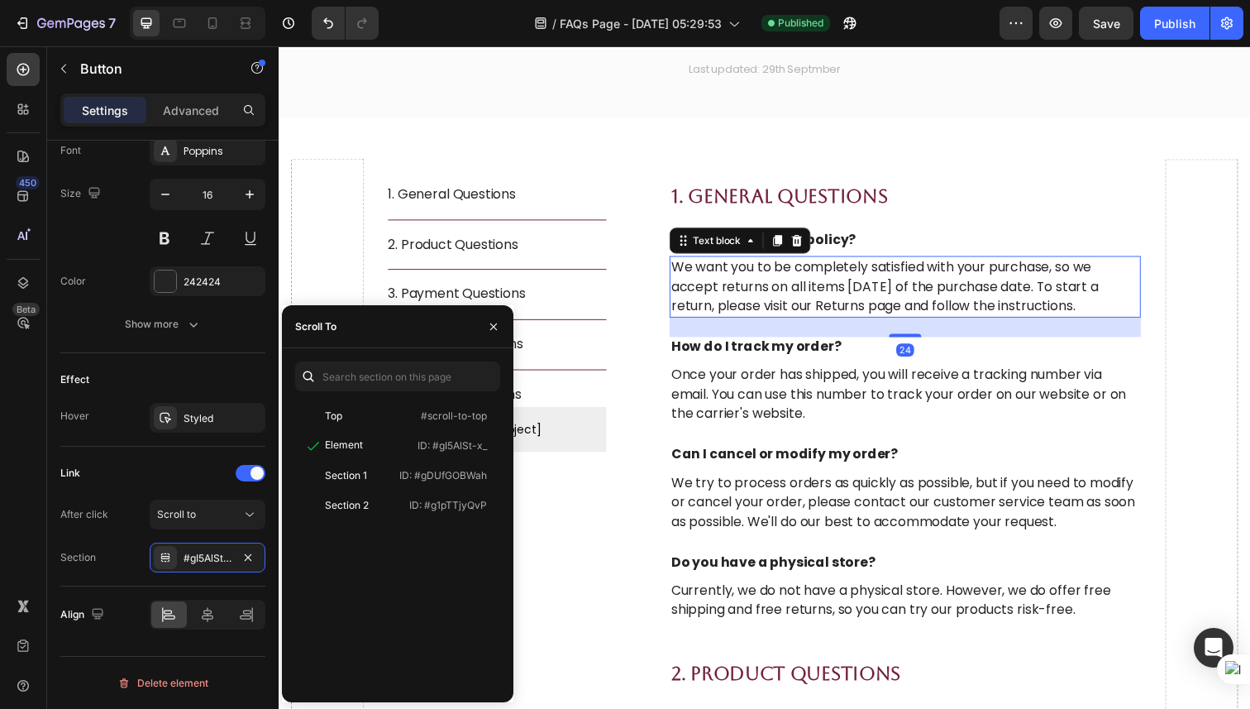
click at [749, 270] on p "We want you to be completely satisfied with your purchase, so we accept returns…" at bounding box center [919, 292] width 478 height 60
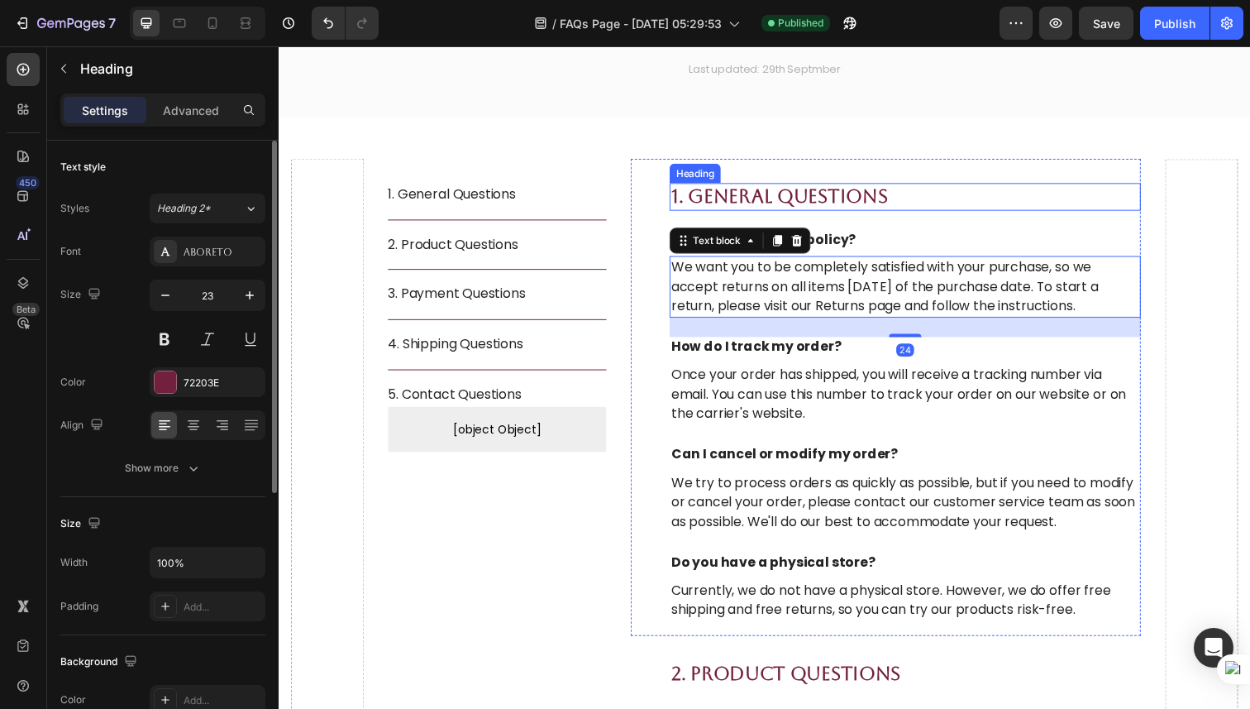
click at [802, 212] on p "1. General Questions" at bounding box center [919, 200] width 478 height 25
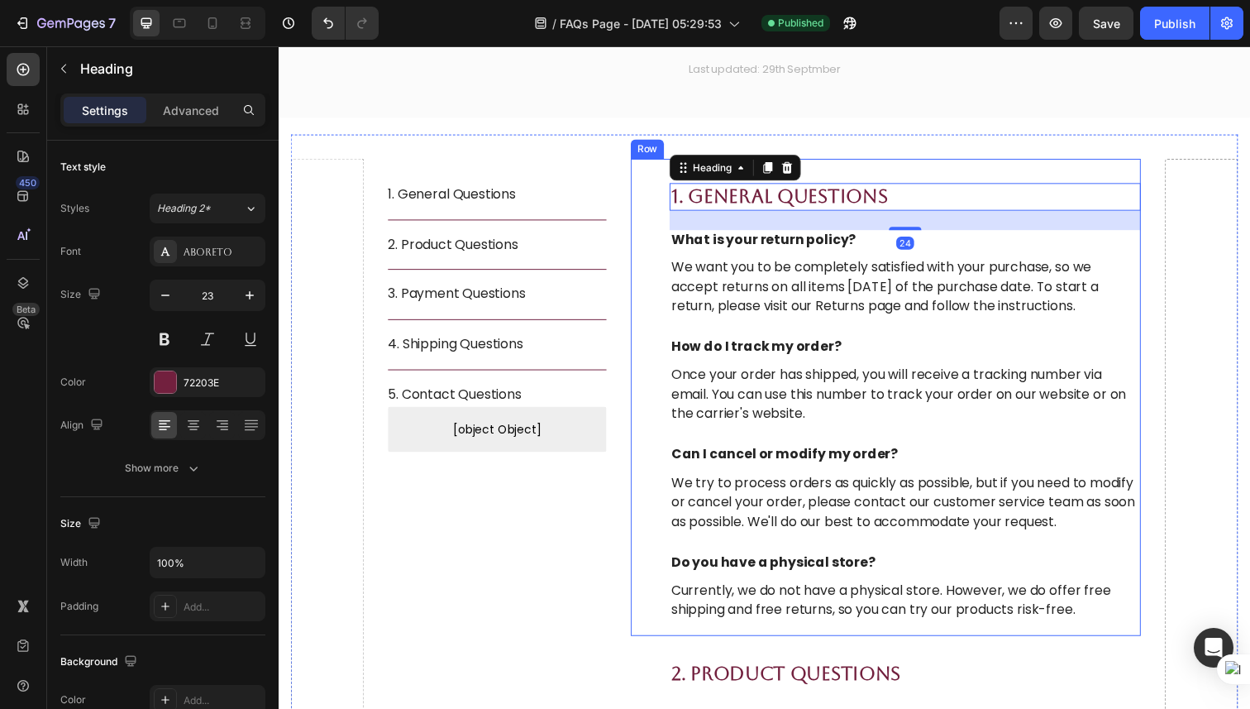
click at [671, 225] on div "1. General Questions Heading 24 What is your return policy? Text block We want …" at bounding box center [898, 404] width 521 height 487
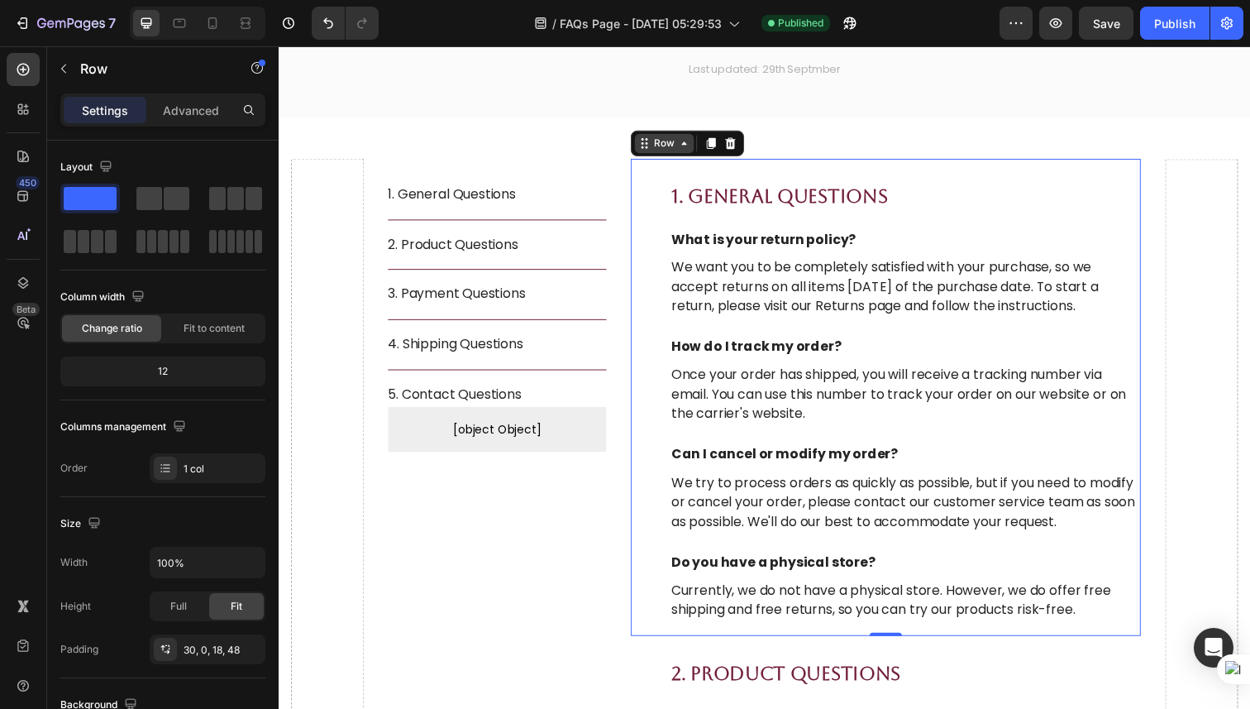
click at [691, 146] on icon at bounding box center [692, 145] width 5 height 3
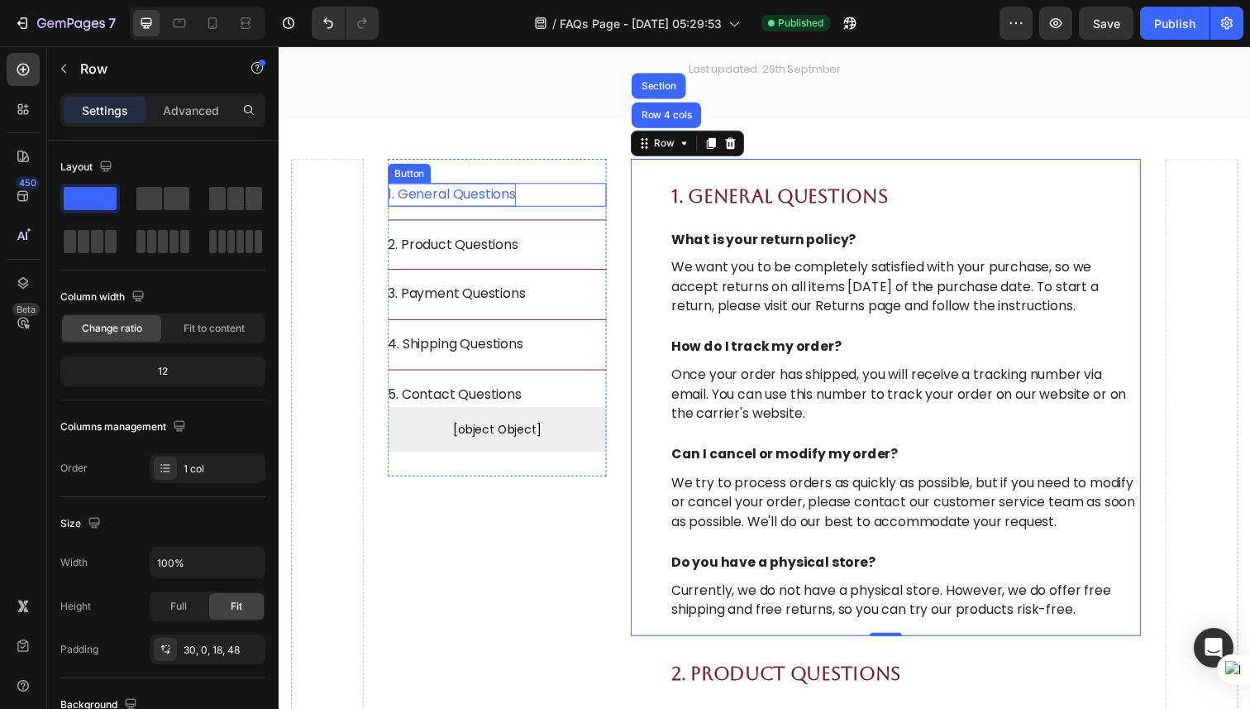
click at [470, 206] on p "1. General Questions" at bounding box center [455, 198] width 131 height 24
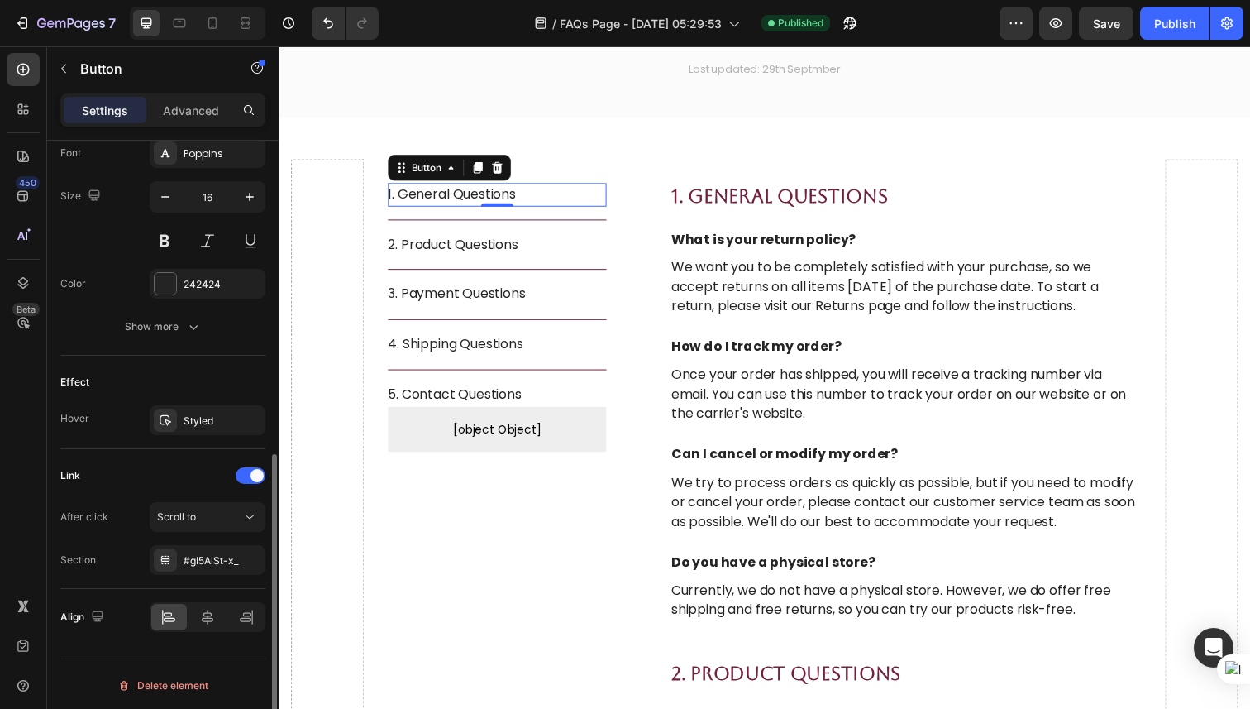
scroll to position [657, 0]
click at [217, 552] on div "#gI5AlSt-x_" at bounding box center [208, 558] width 48 height 15
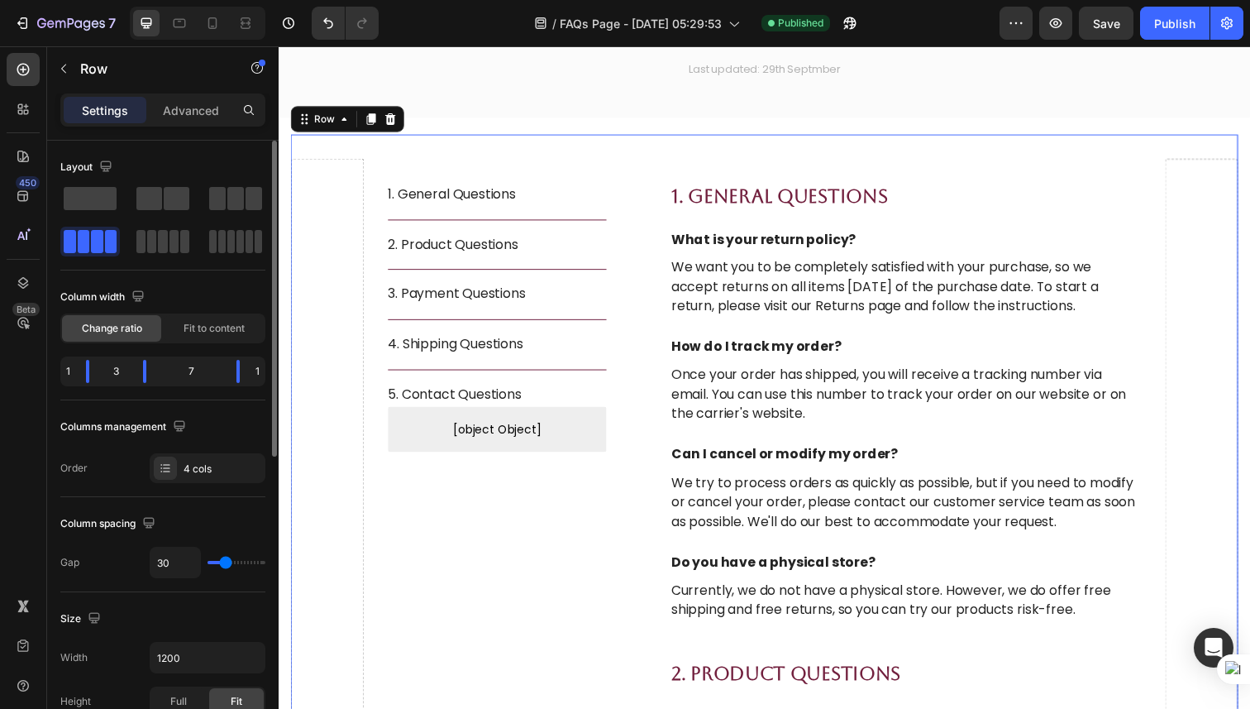
scroll to position [0, 0]
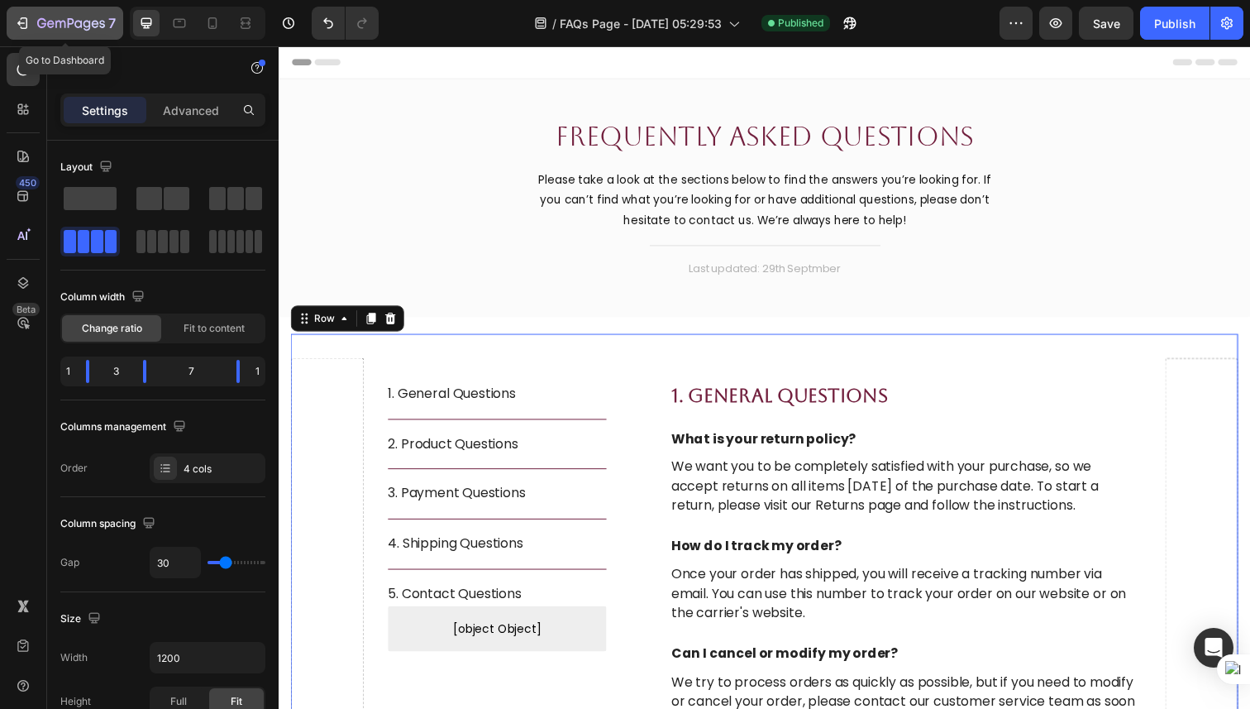
click at [82, 30] on icon "button" at bounding box center [71, 24] width 68 height 14
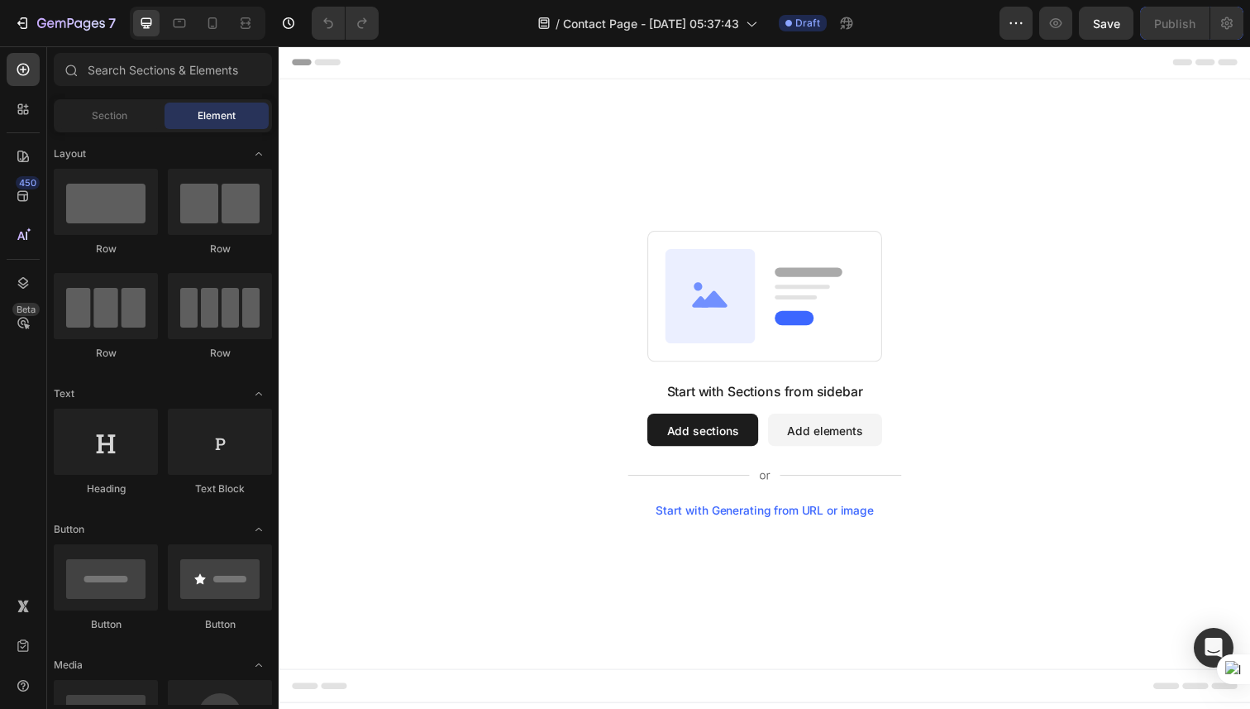
click at [517, 153] on div "Start with Sections from sidebar Add sections Add elements Start with Generatin…" at bounding box center [775, 381] width 992 height 602
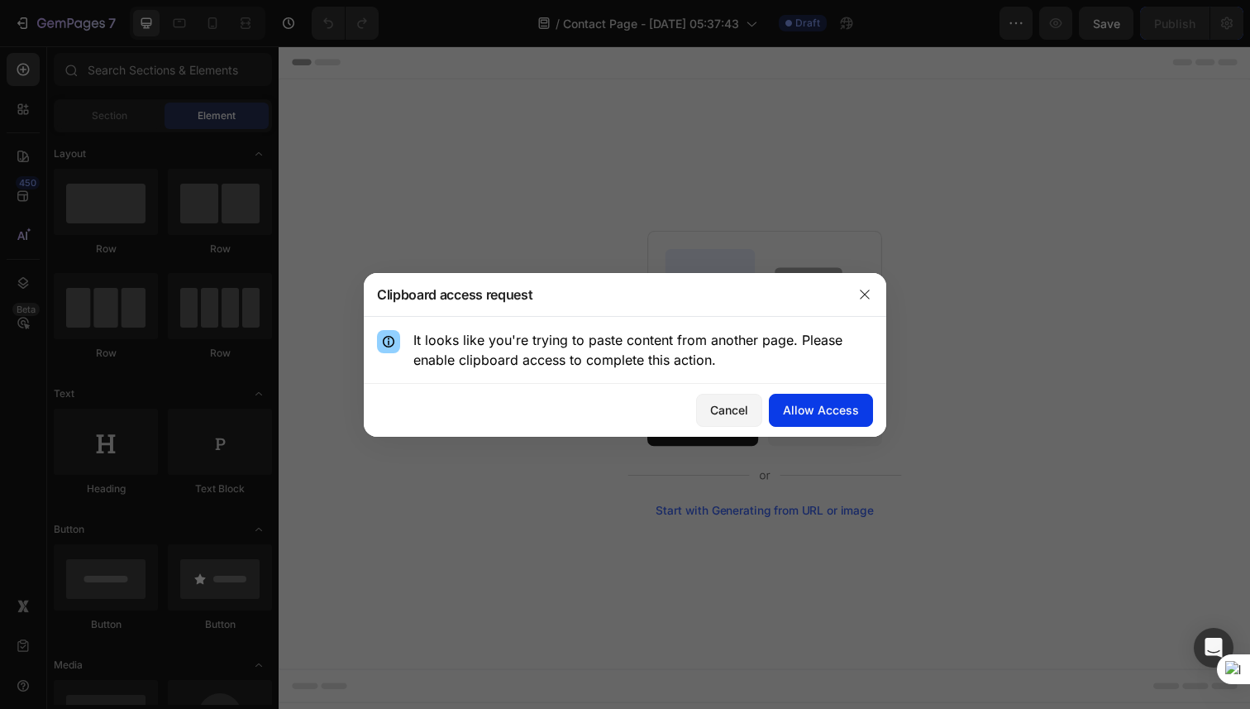
click at [834, 406] on div "Allow Access" at bounding box center [821, 409] width 76 height 17
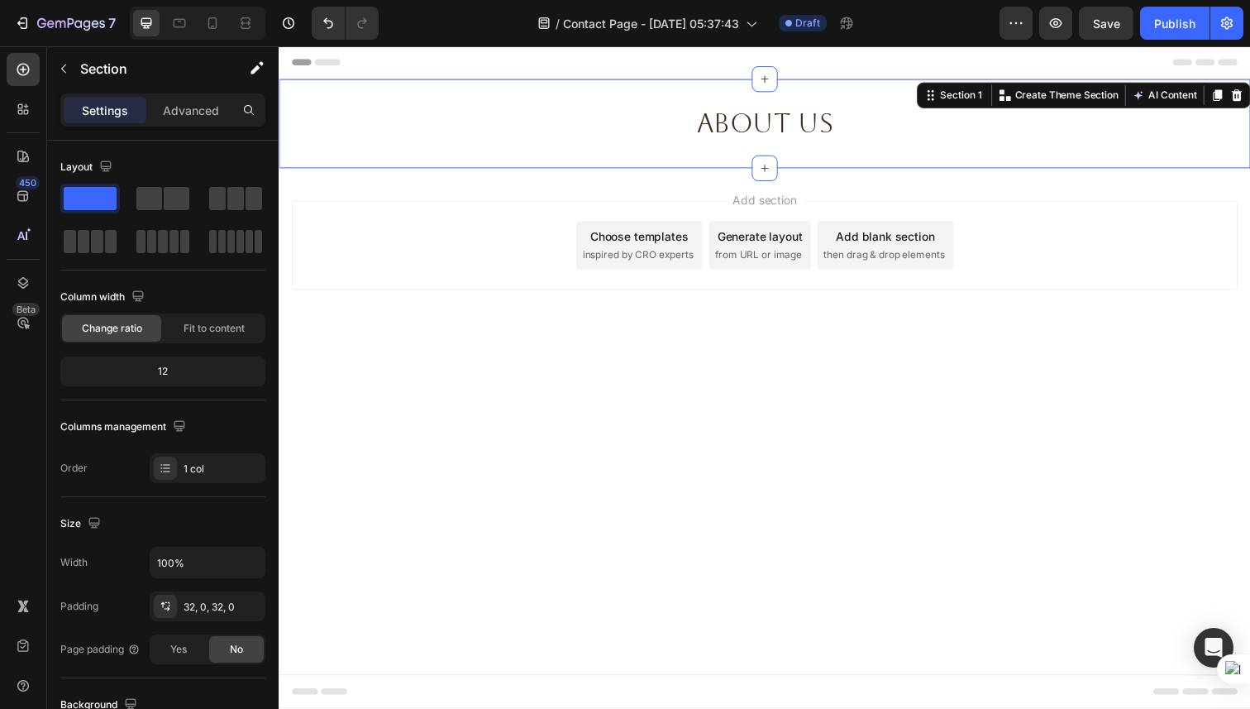
click at [513, 200] on div "Add section Choose templates inspired by CRO experts Generate layout from URL o…" at bounding box center [775, 272] width 992 height 203
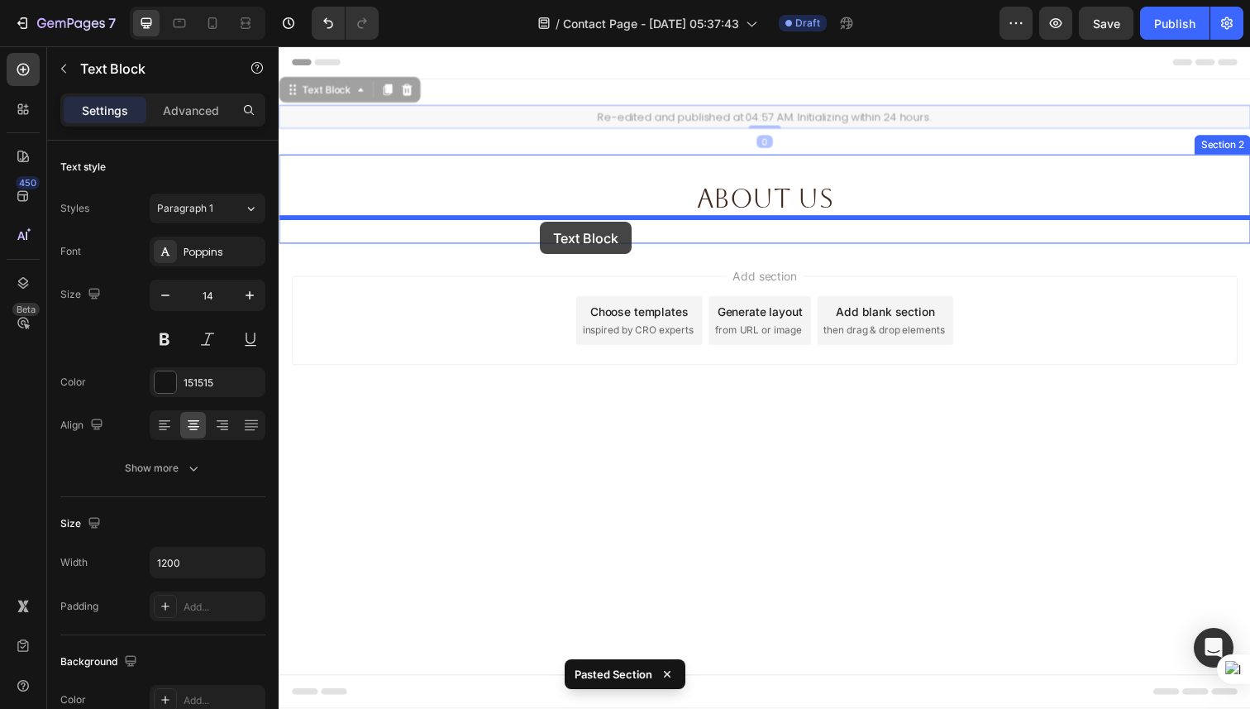
drag, startPoint x: 540, startPoint y: 124, endPoint x: 546, endPoint y: 226, distance: 101.9
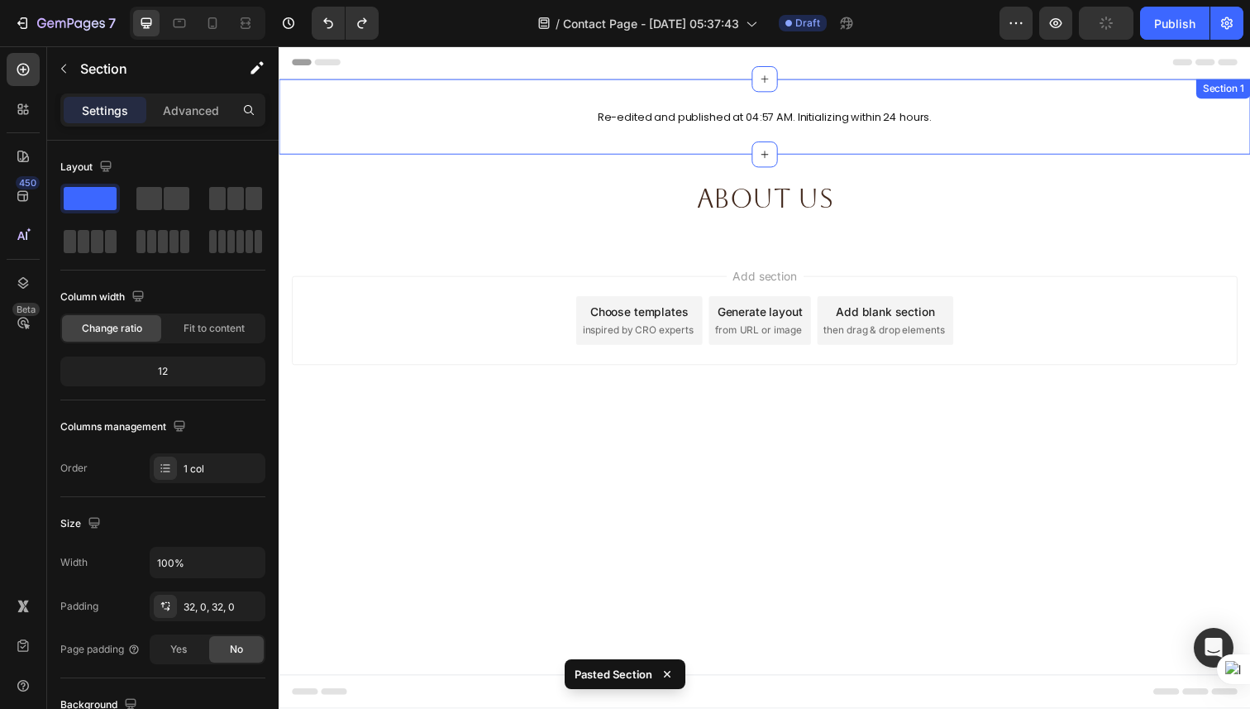
click at [510, 139] on div "Re-edited and published at 04:57 AM. Initializing within 24 hours. Text Block S…" at bounding box center [775, 118] width 992 height 77
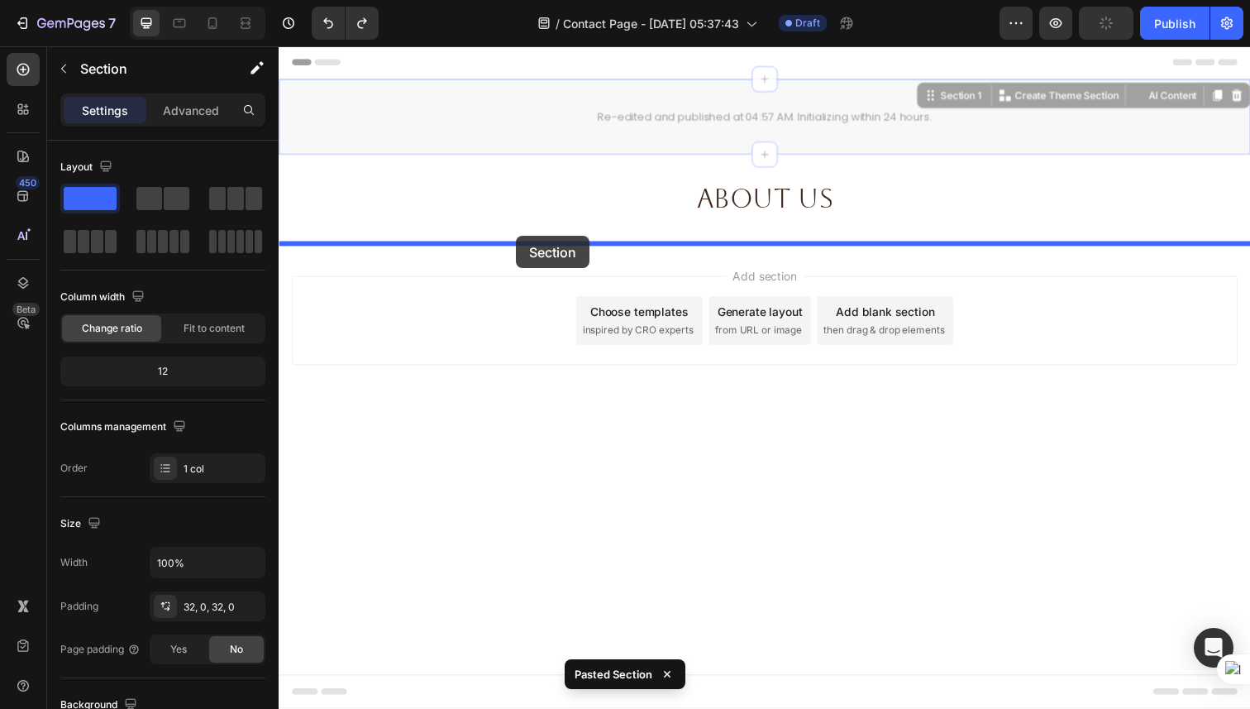
drag, startPoint x: 510, startPoint y: 139, endPoint x: 521, endPoint y: 240, distance: 101.5
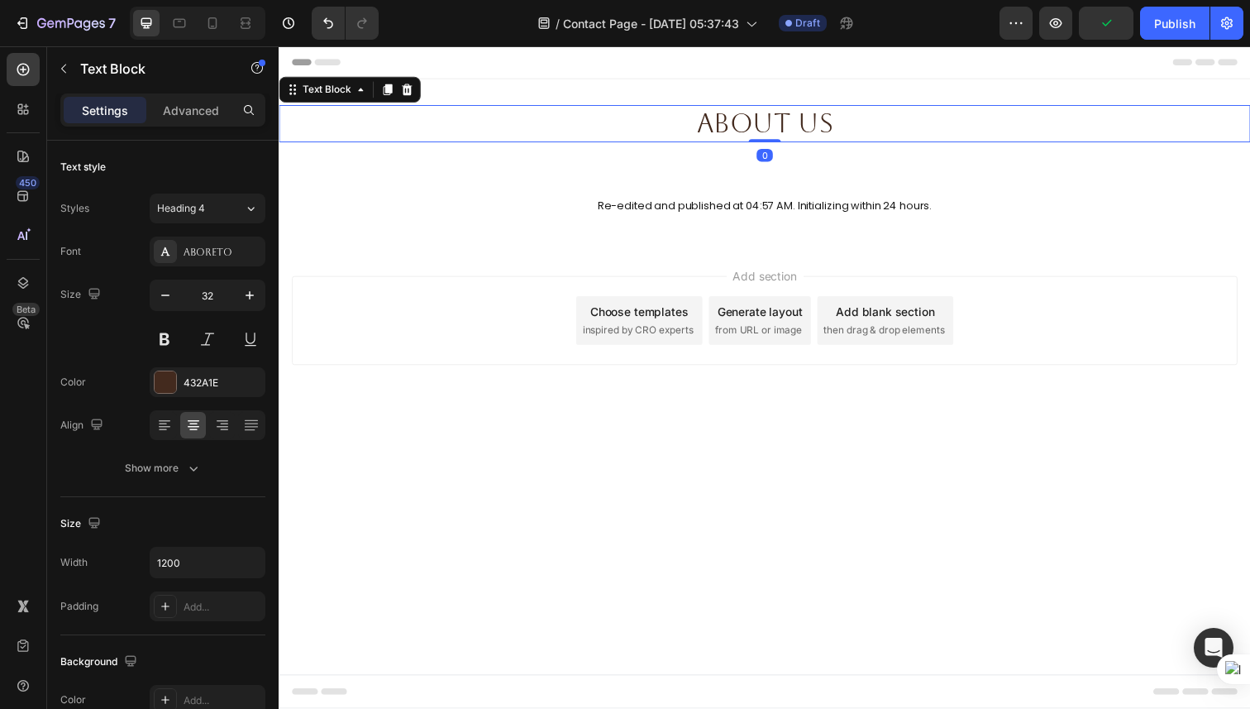
click at [800, 116] on p "About us" at bounding box center [774, 125] width 989 height 35
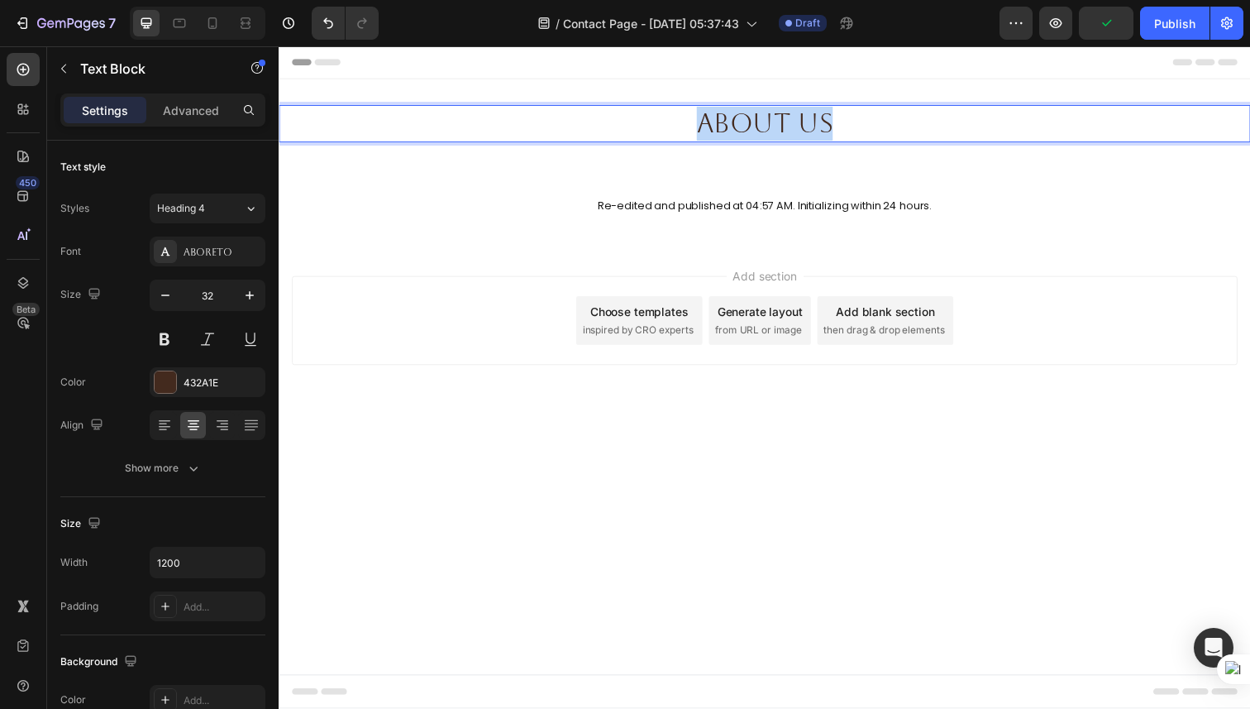
click at [800, 116] on p "About us" at bounding box center [774, 125] width 989 height 35
click at [1055, 308] on div "Add section Choose templates inspired by CRO experts Generate layout from URL o…" at bounding box center [775, 326] width 966 height 91
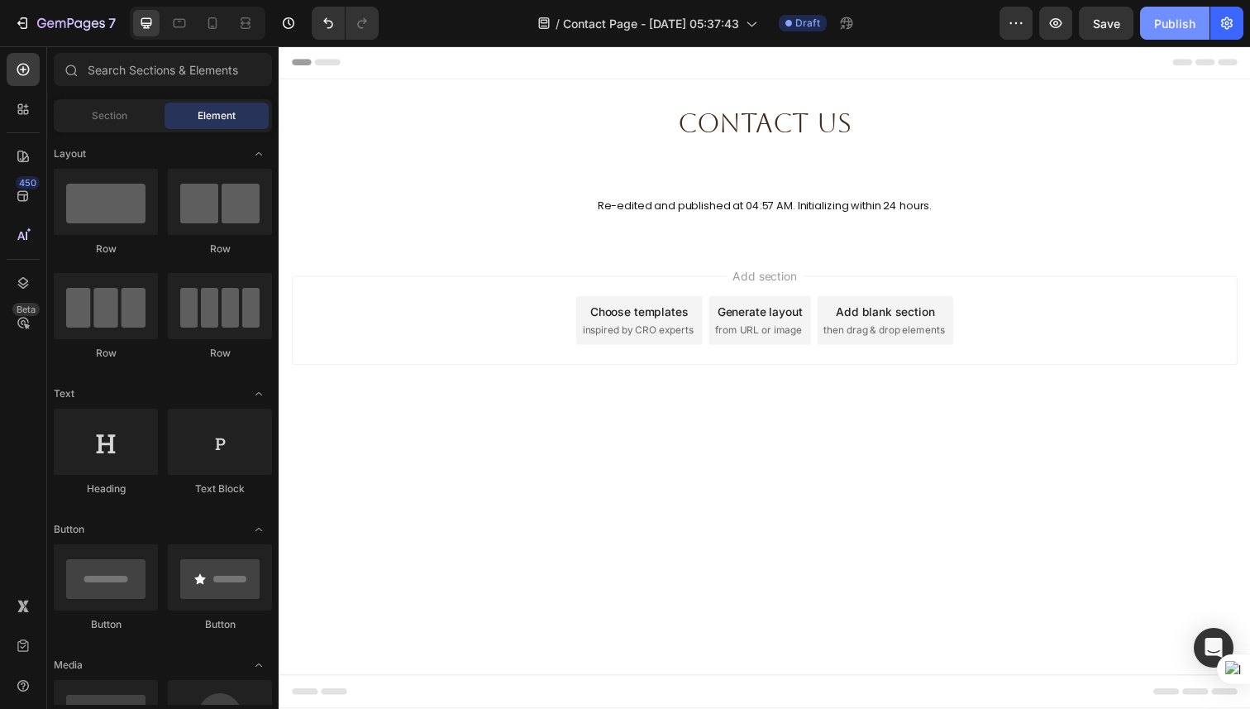
click at [1171, 36] on button "Publish" at bounding box center [1174, 23] width 69 height 33
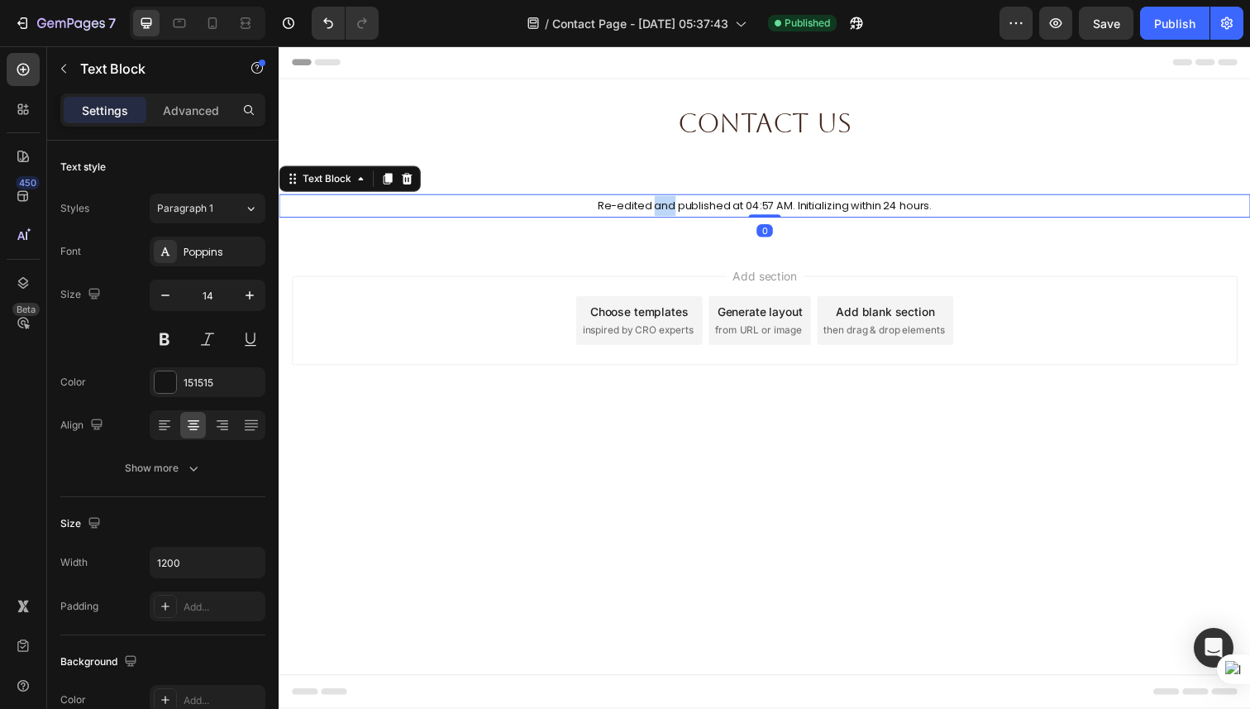
click at [676, 210] on span "Re-edited and published at 04:57 AM. Initializing within 24 hours." at bounding box center [775, 210] width 342 height 16
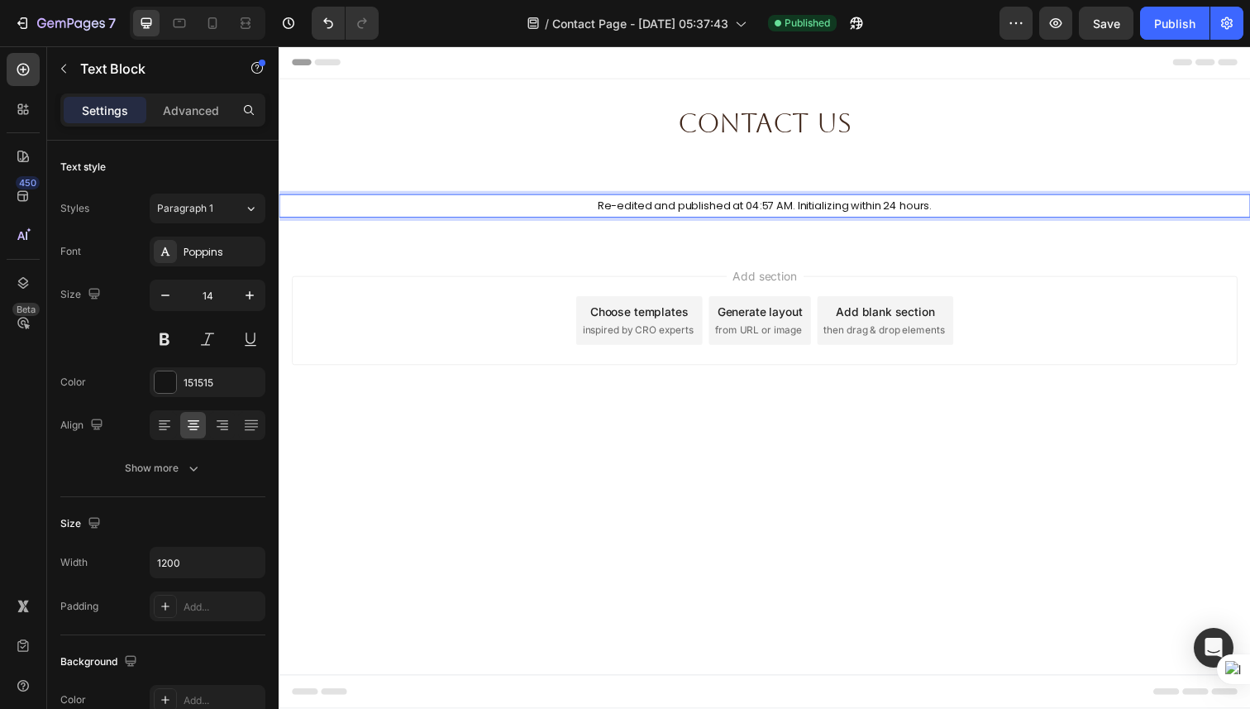
click at [798, 205] on span "Re-edited and published at 04:57 AM. Initializing within 24 hours." at bounding box center [775, 210] width 342 height 16
click at [744, 208] on span "Re-edited and published at 04:57 AM IST. Initializing within 24 hours." at bounding box center [774, 210] width 359 height 16
click at [810, 209] on span "Re-edited and published at 04:57 AM IST. Initializing within 24 hours." at bounding box center [774, 210] width 359 height 16
click at [885, 213] on span "Re-edited and published at 04:57 AM IST [DATE]. Initializing within 24 hours." at bounding box center [775, 210] width 398 height 16
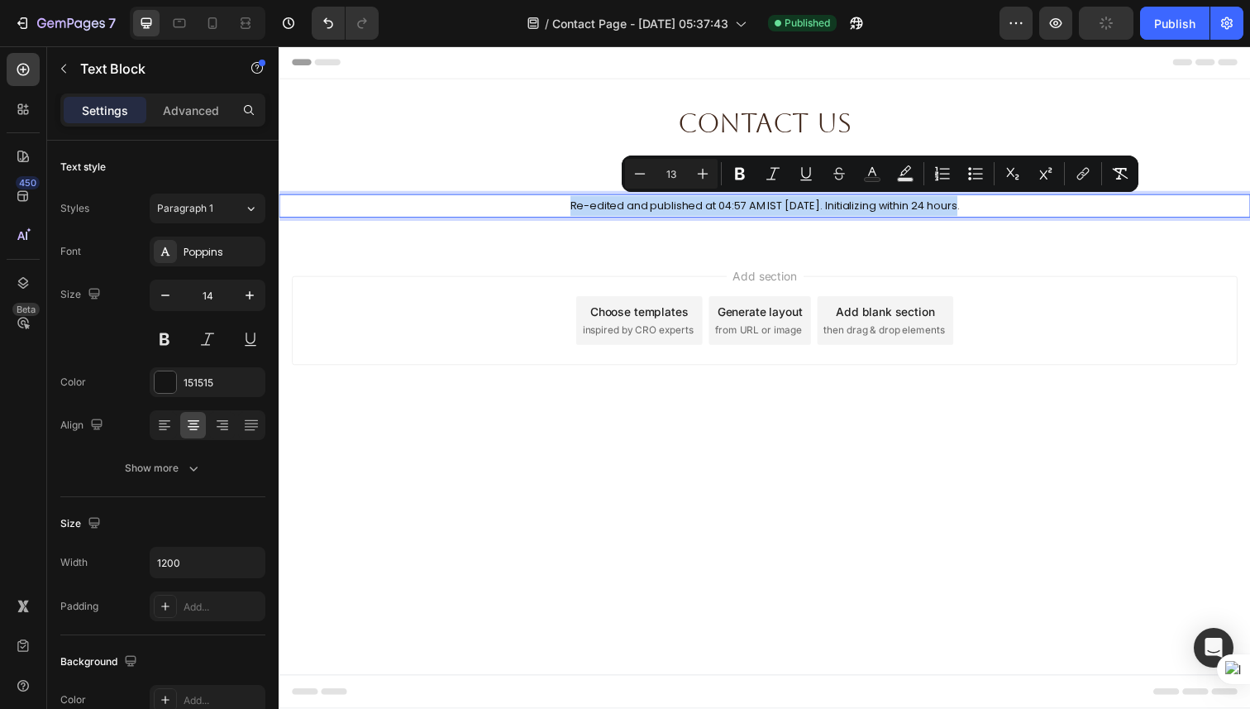
click at [885, 213] on span "Re-edited and published at 04:57 AM IST [DATE]. Initializing within 24 hours." at bounding box center [775, 210] width 398 height 16
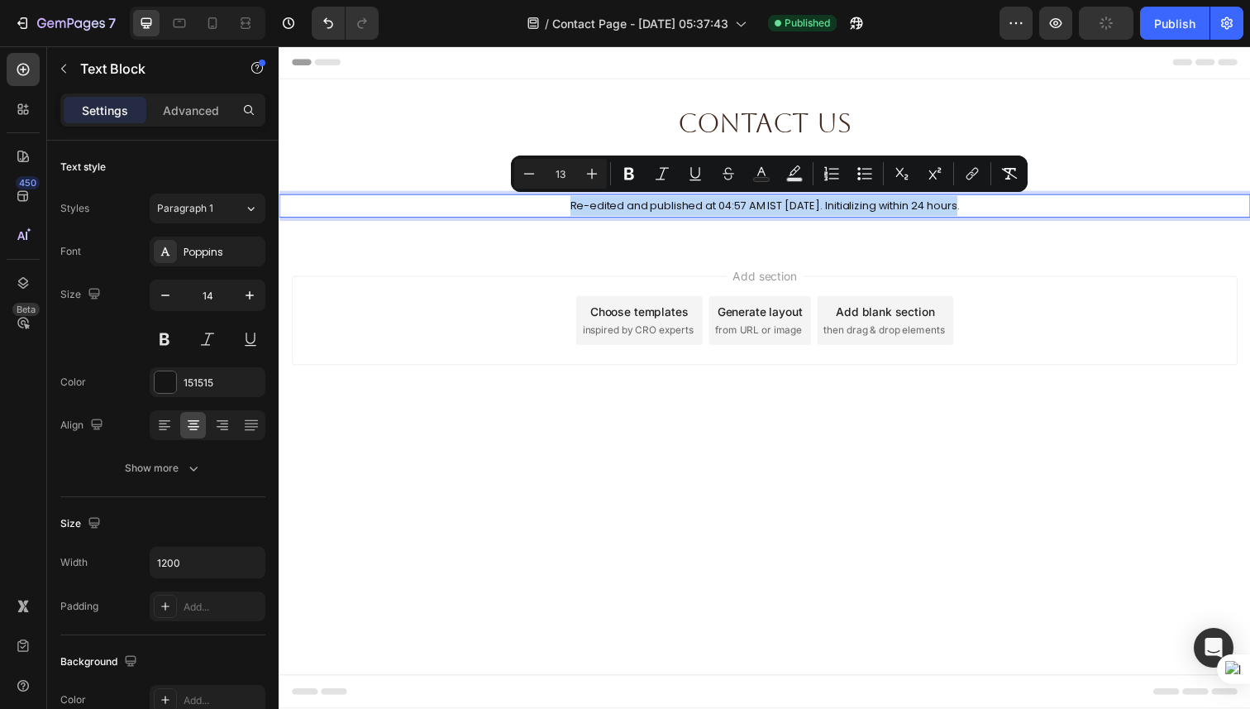
copy span "Re-edited and published at 04:57 AM IST [DATE]. Initializing within 24 hours."
click at [1143, 28] on button "Publish" at bounding box center [1174, 23] width 69 height 33
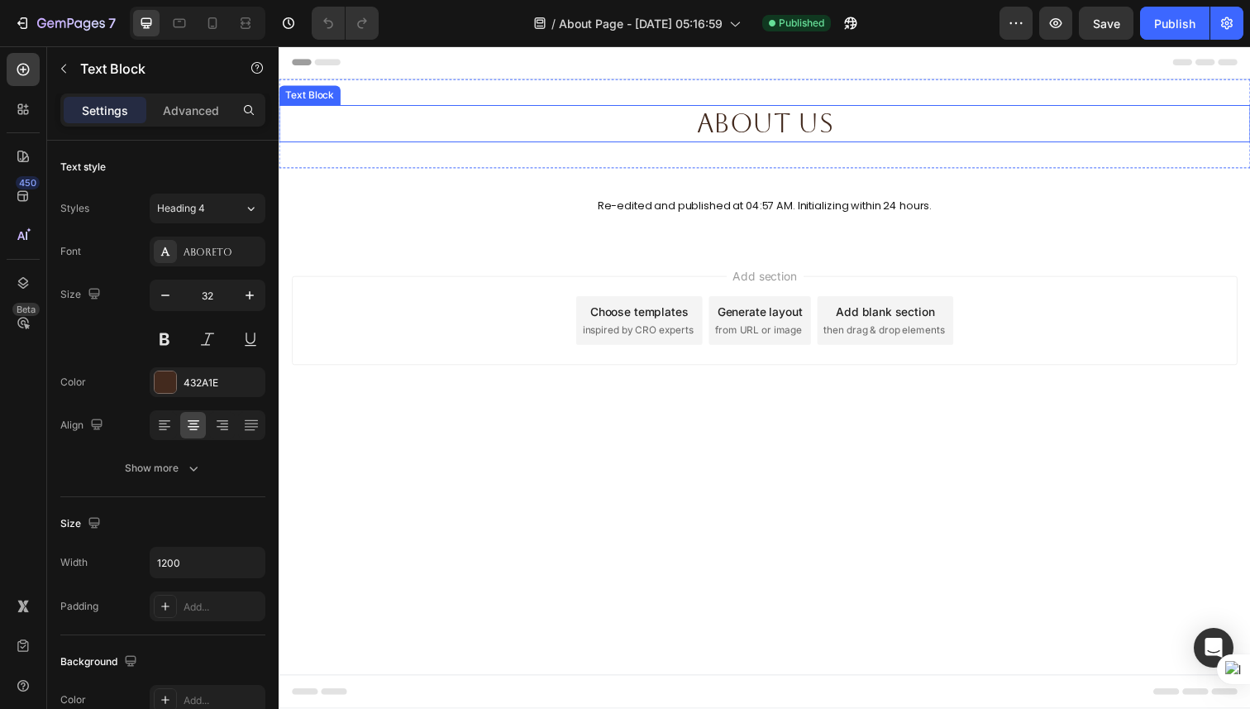
click at [597, 128] on p "About us" at bounding box center [774, 125] width 989 height 35
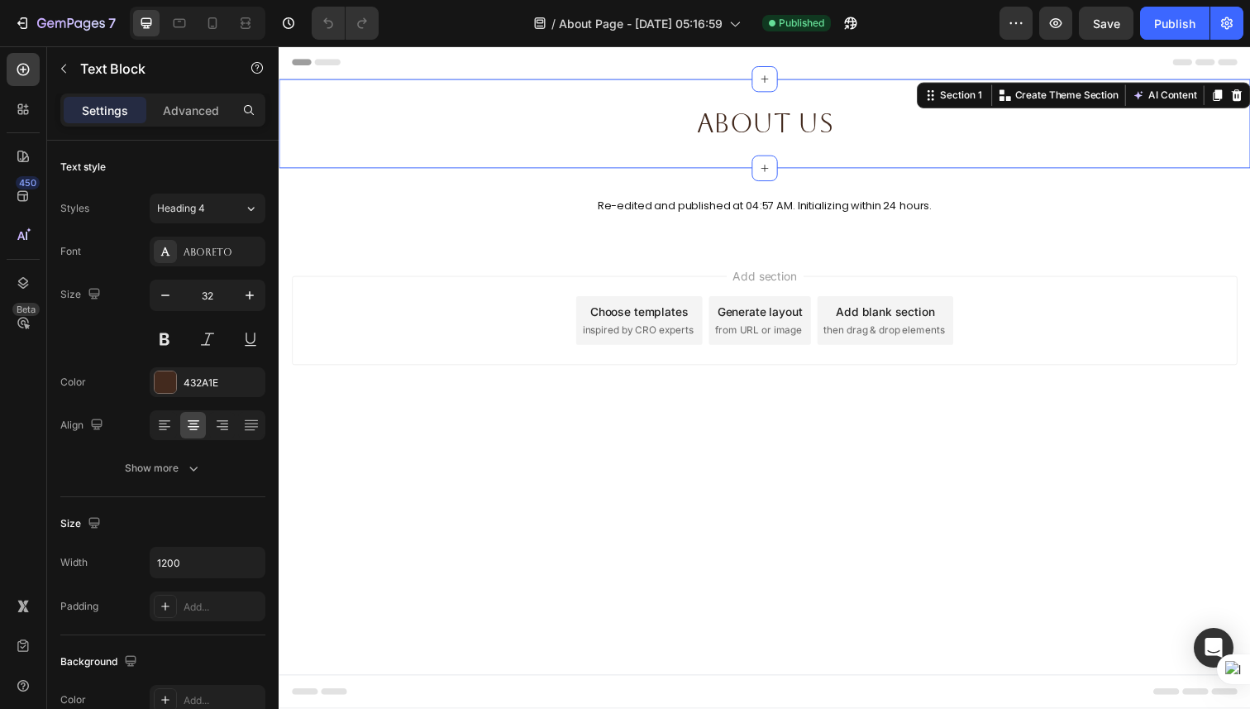
click at [599, 169] on div "About us Text Block Section 1 You can create reusable sections Create Theme Sec…" at bounding box center [775, 125] width 992 height 91
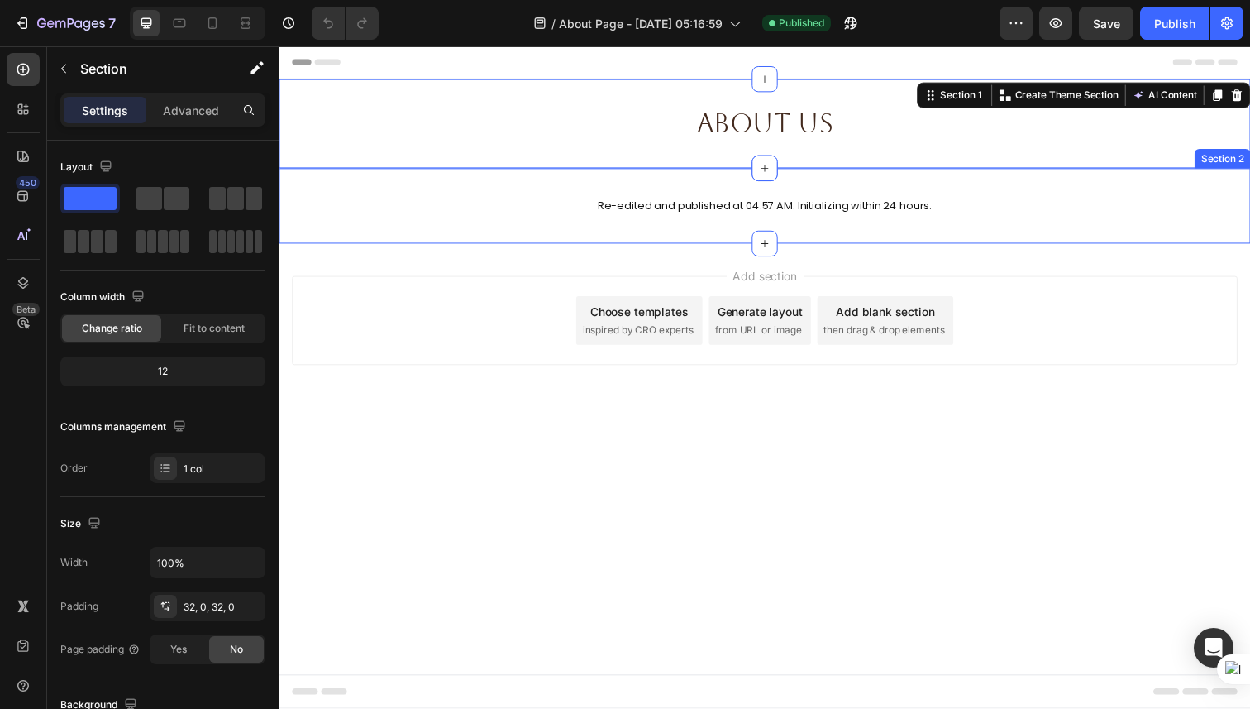
click at [531, 193] on div "Re-edited and published at 04:57 AM. Initializing within 24 hours. Text Block S…" at bounding box center [775, 209] width 992 height 77
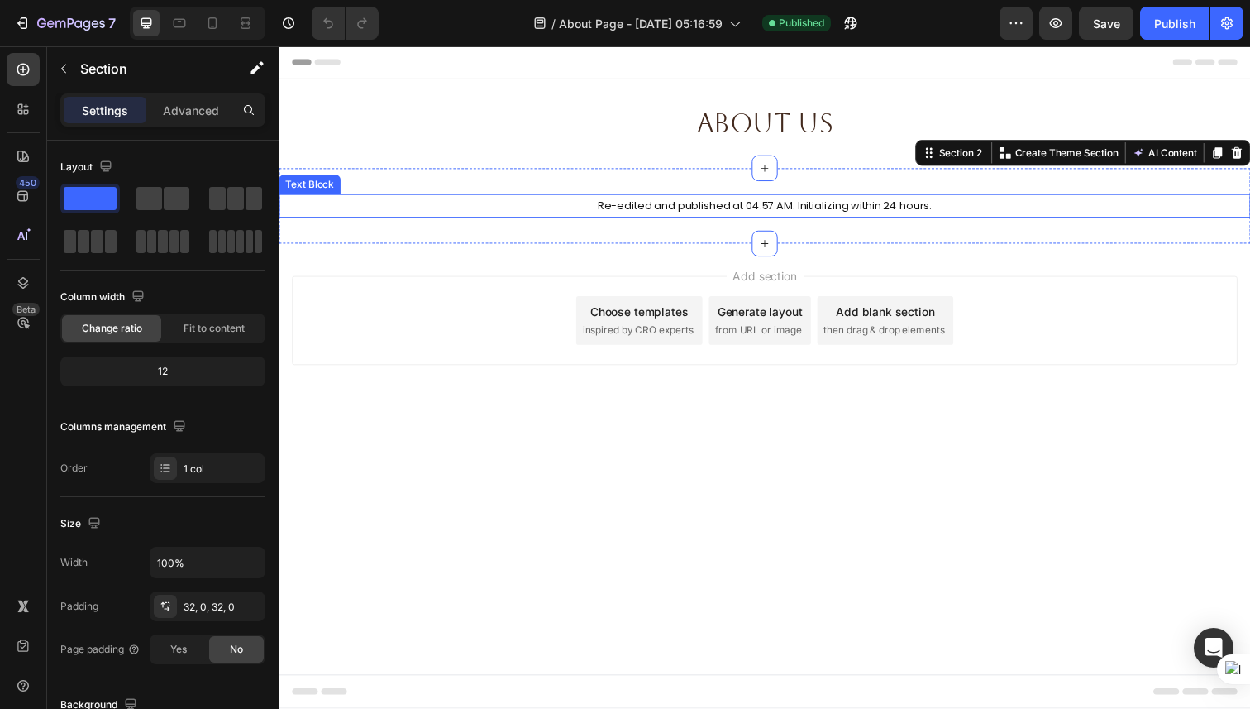
click at [767, 204] on span "Re-edited and published at 04:57 AM. Initializing within 24 hours." at bounding box center [775, 210] width 342 height 16
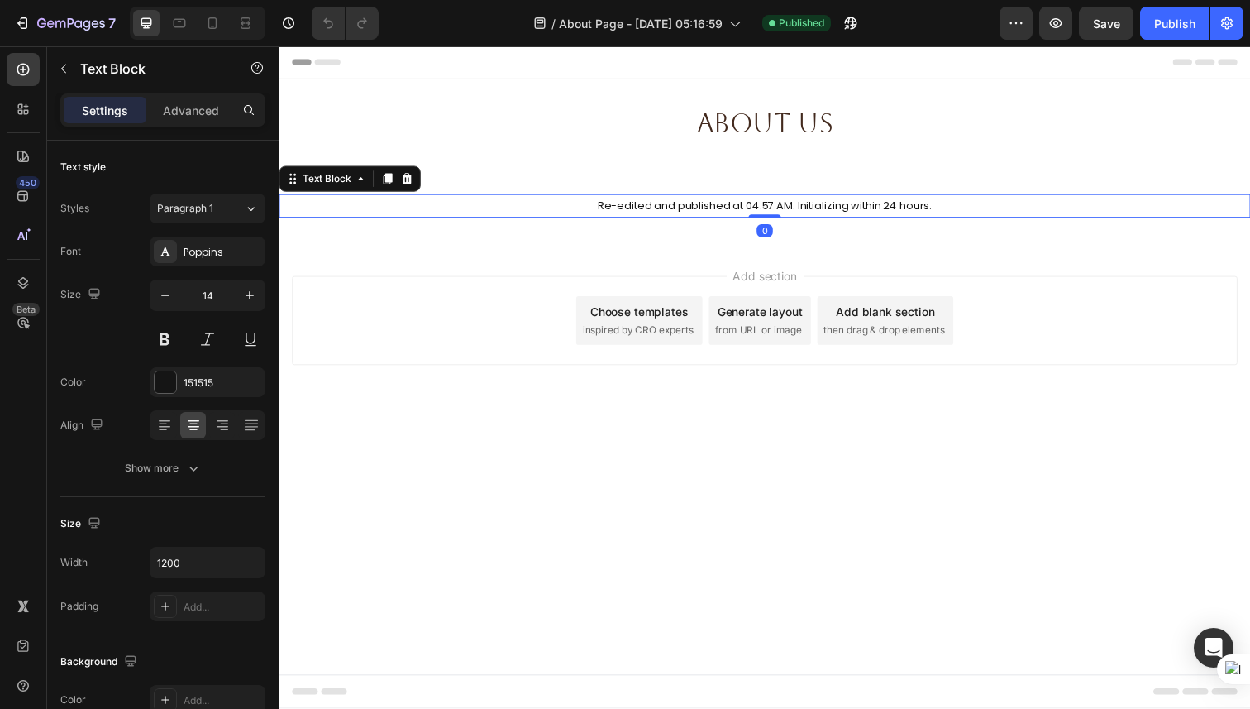
click at [767, 204] on span "Re-edited and published at 04:57 AM. Initializing within 24 hours." at bounding box center [775, 210] width 342 height 16
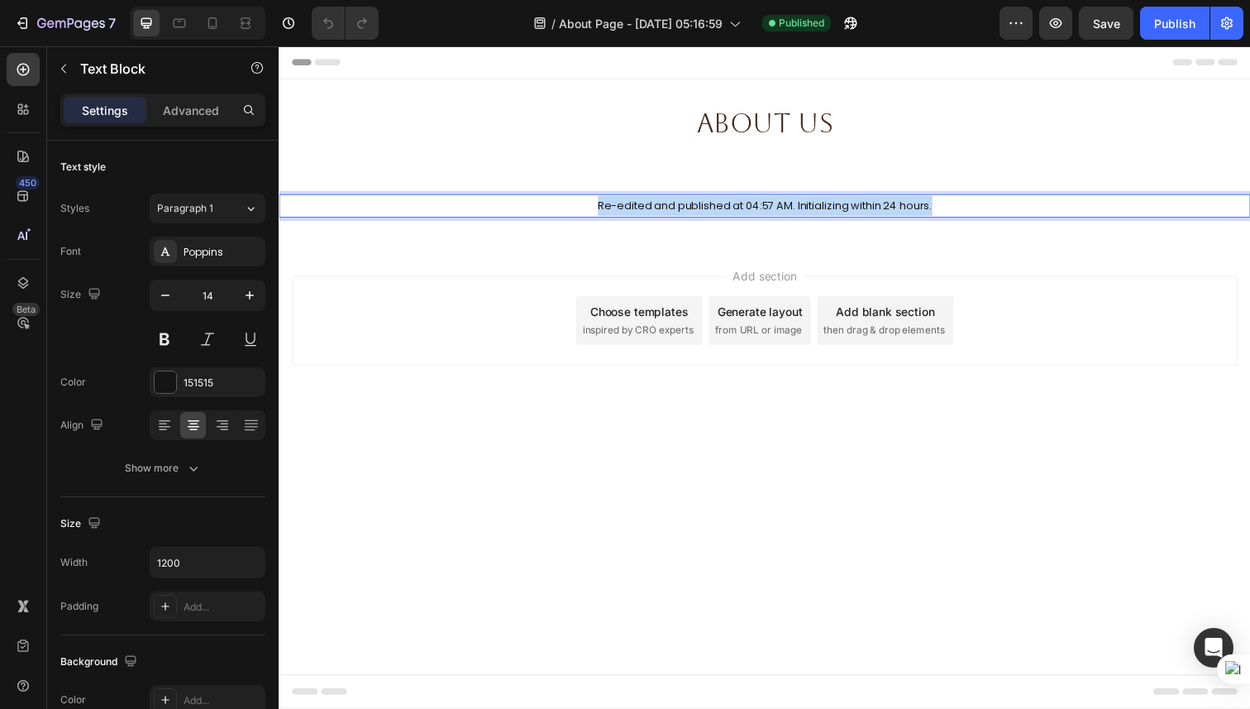
click at [767, 204] on span "Re-edited and published at 04:57 AM. Initializing within 24 hours." at bounding box center [775, 210] width 342 height 16
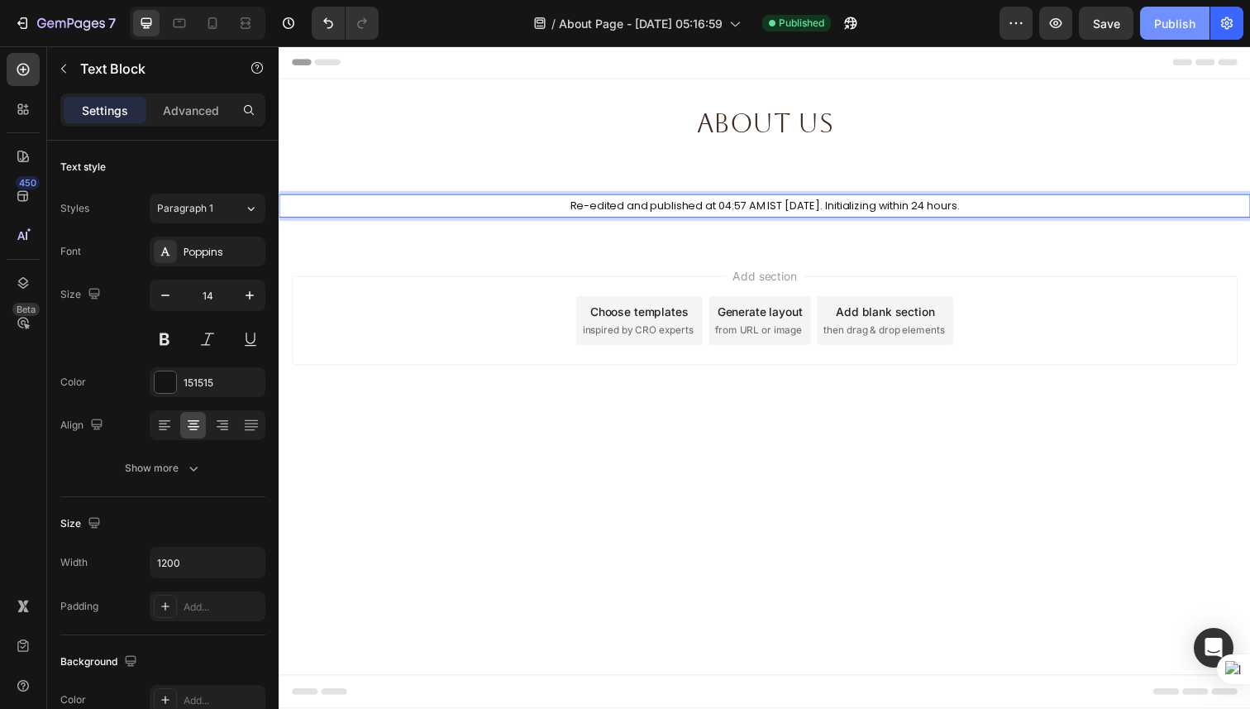
click at [1163, 24] on div "Publish" at bounding box center [1174, 23] width 41 height 17
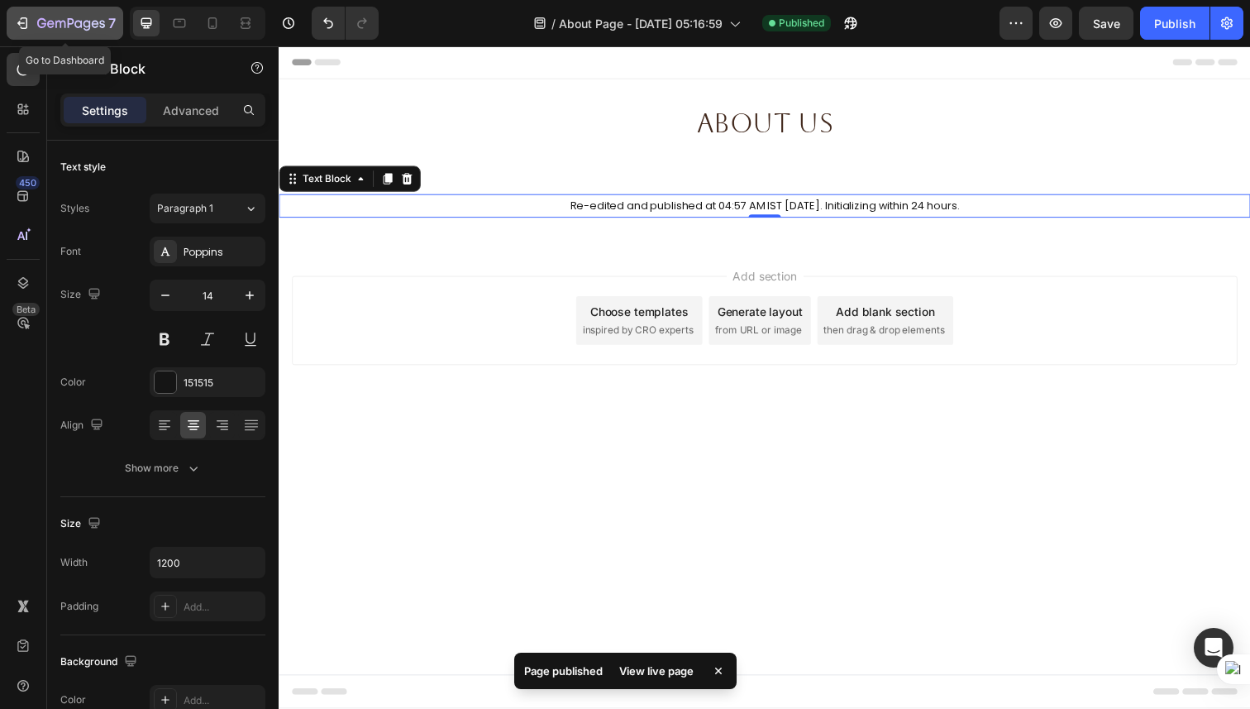
click at [56, 39] on button "7" at bounding box center [65, 23] width 117 height 33
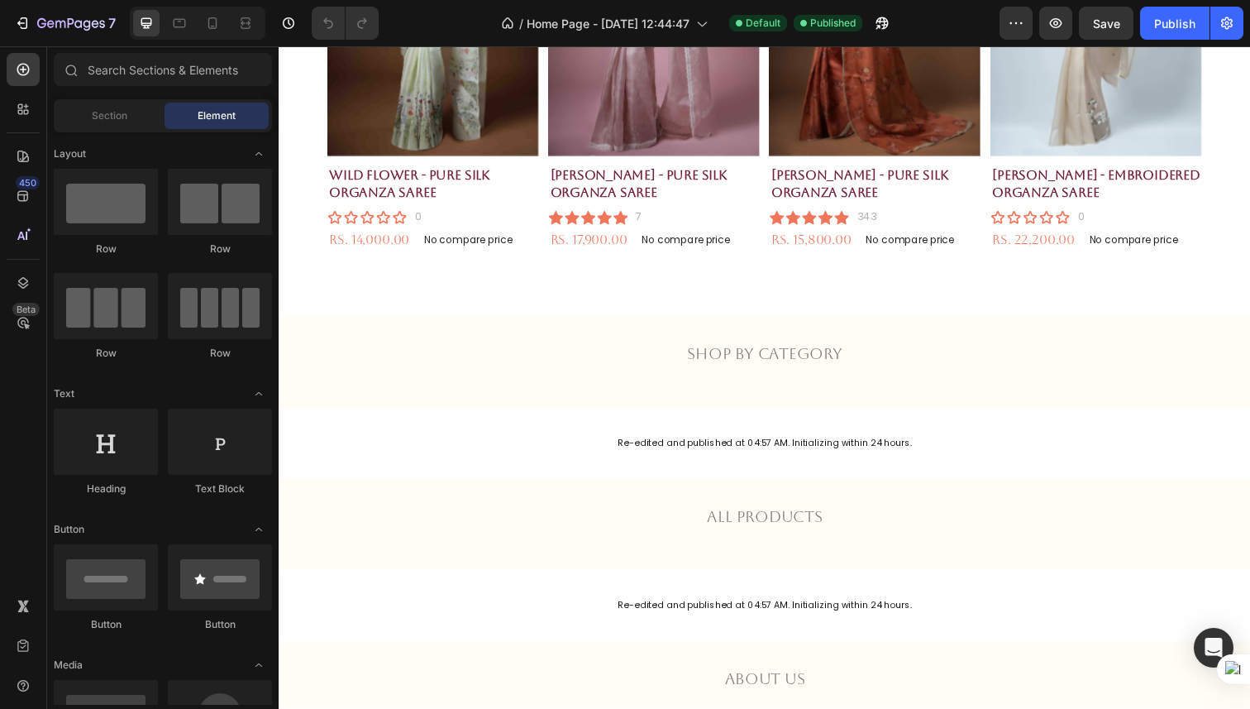
scroll to position [864, 0]
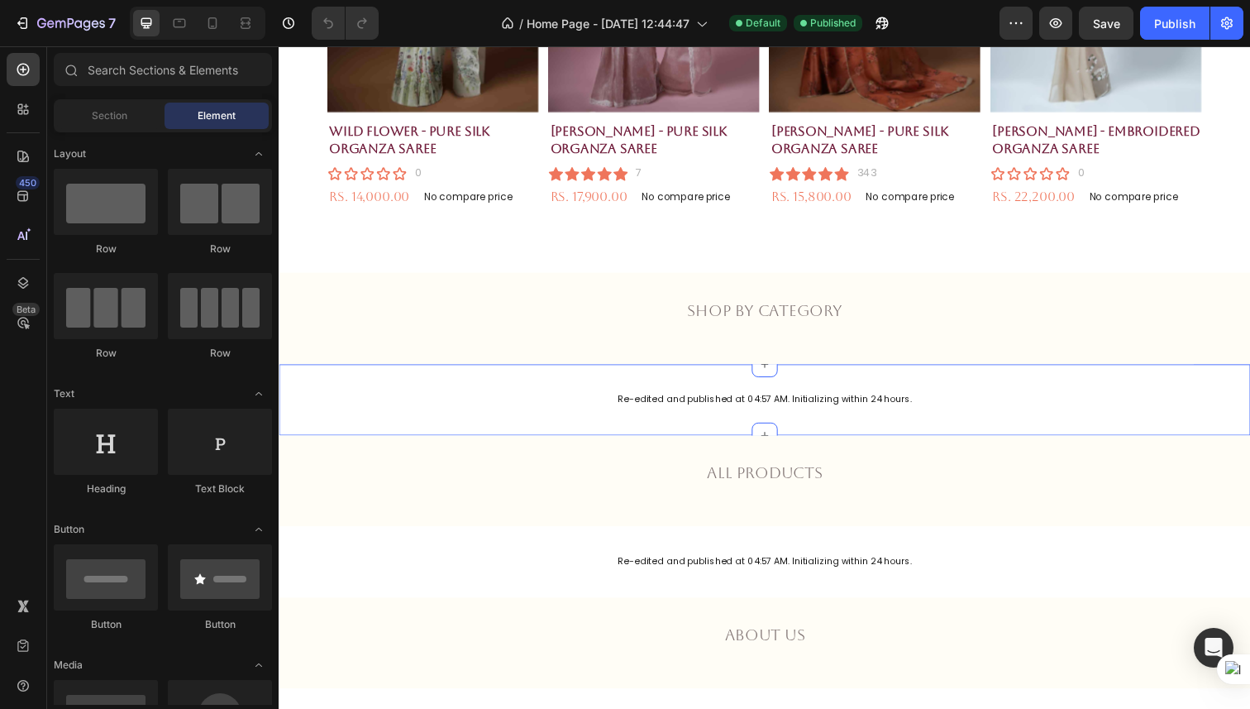
click at [751, 411] on p "Re-edited and published at 04:57 AM. Initializing within 24 hours." at bounding box center [774, 407] width 989 height 17
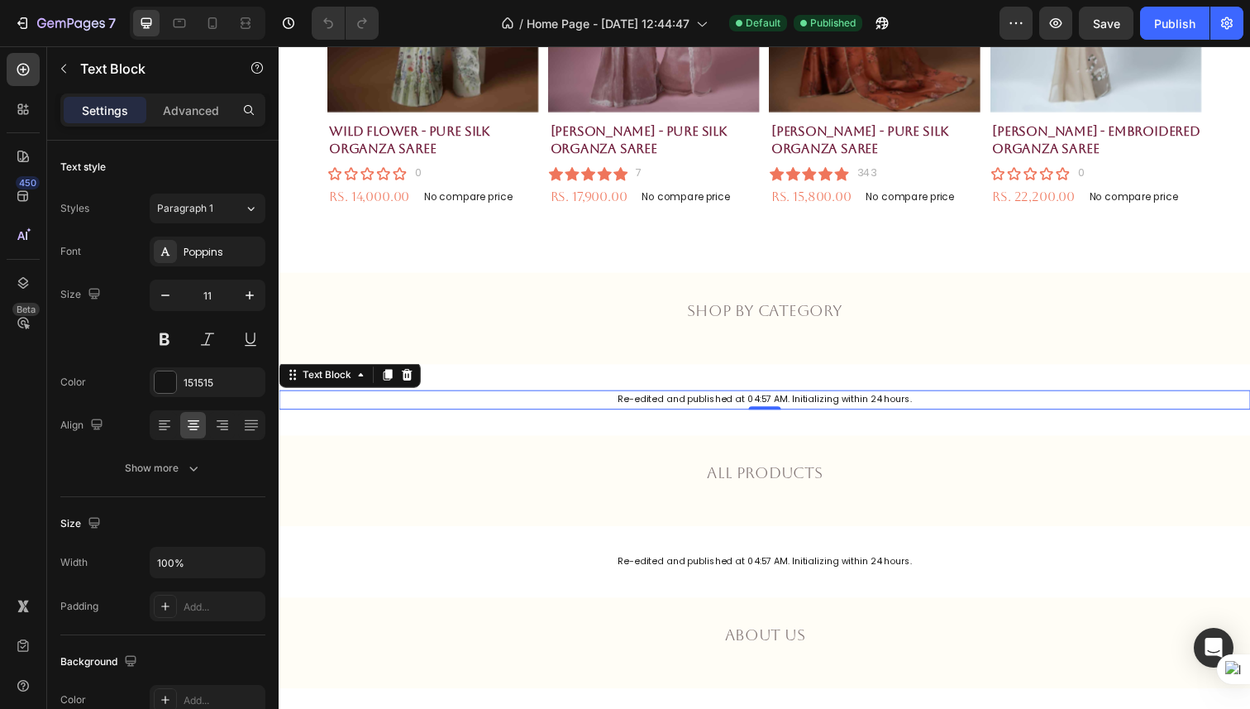
click at [751, 411] on p "Re-edited and published at 04:57 AM. Initializing within 24 hours." at bounding box center [774, 407] width 989 height 17
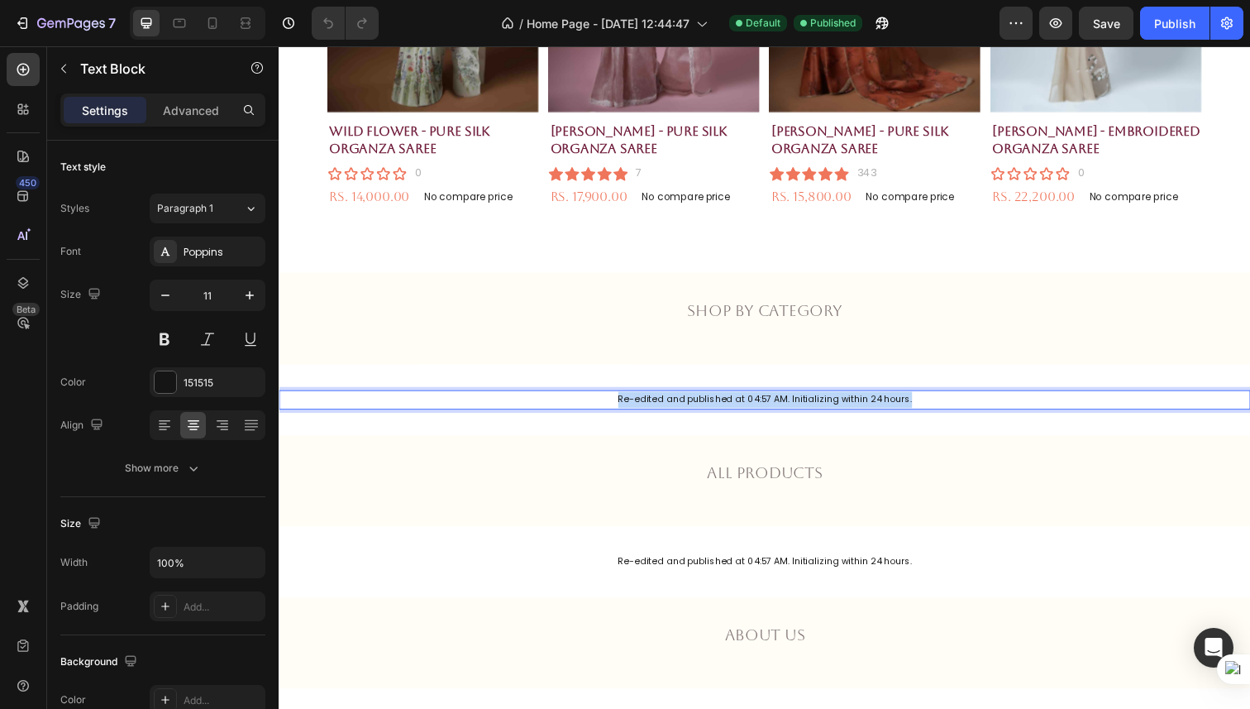
click at [751, 411] on p "Re-edited and published at 04:57 AM. Initializing within 24 hours." at bounding box center [774, 407] width 989 height 17
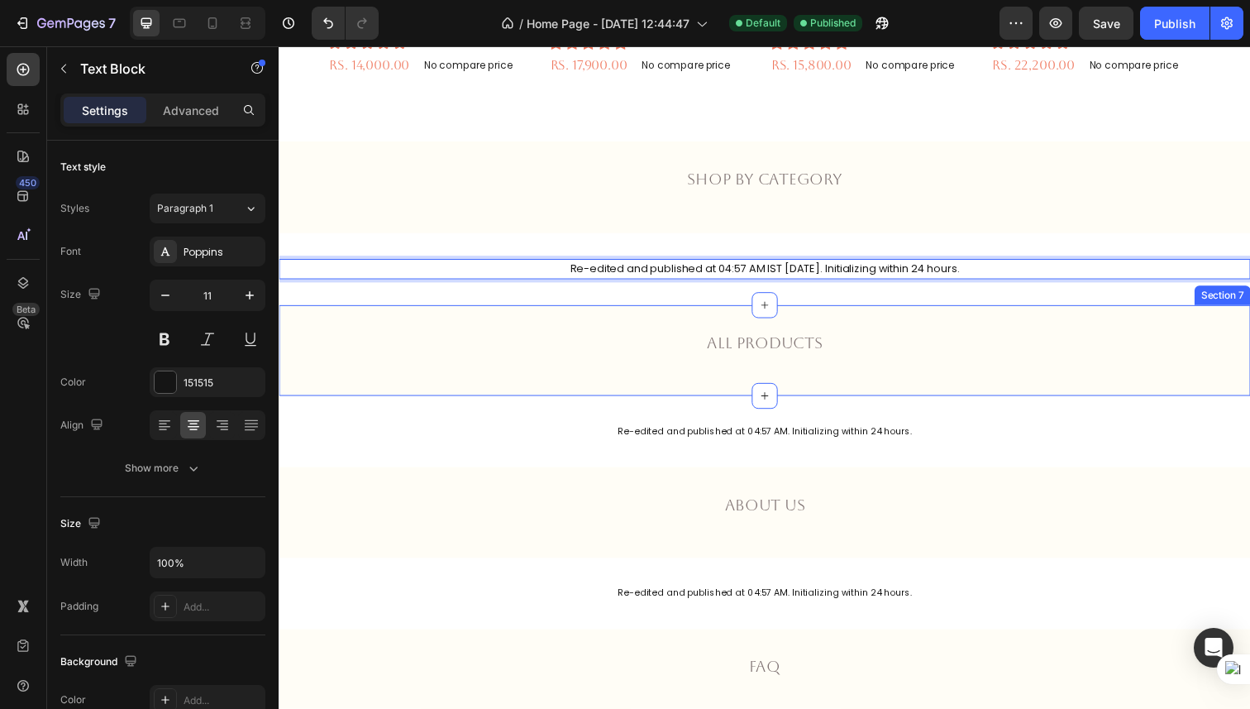
scroll to position [1092, 0]
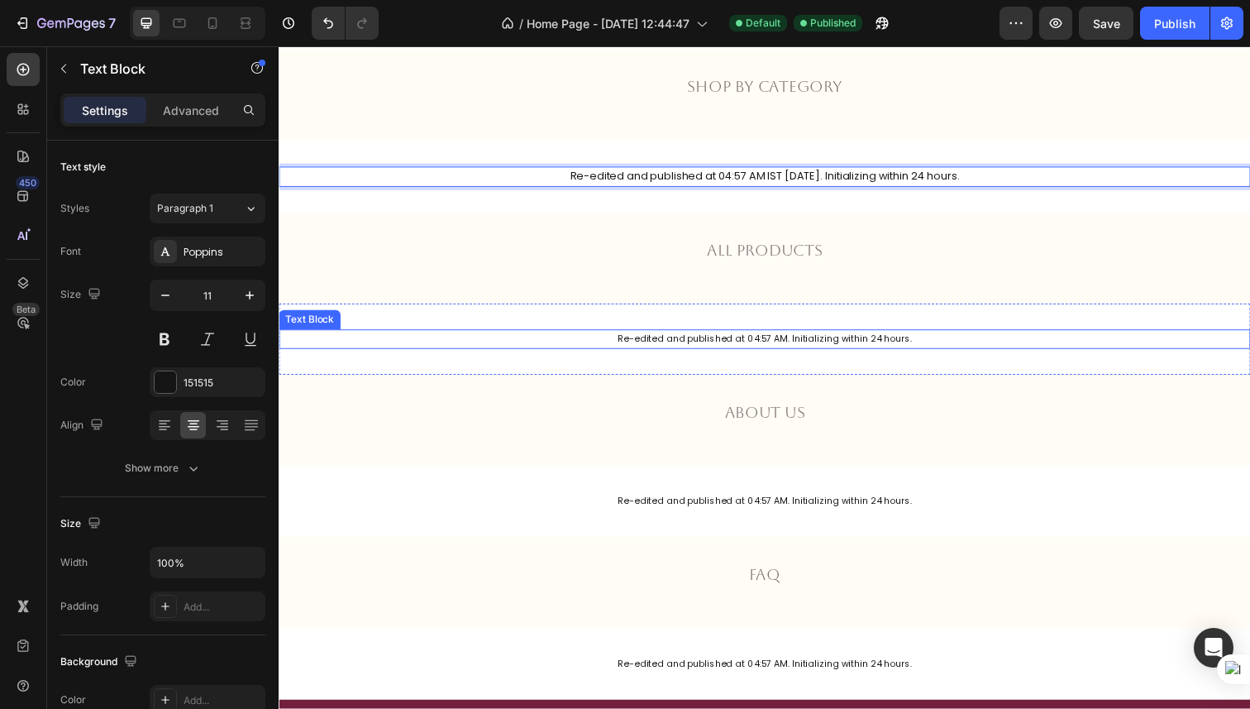
click at [788, 345] on p "Re-edited and published at 04:57 AM. Initializing within 24 hours." at bounding box center [774, 345] width 989 height 17
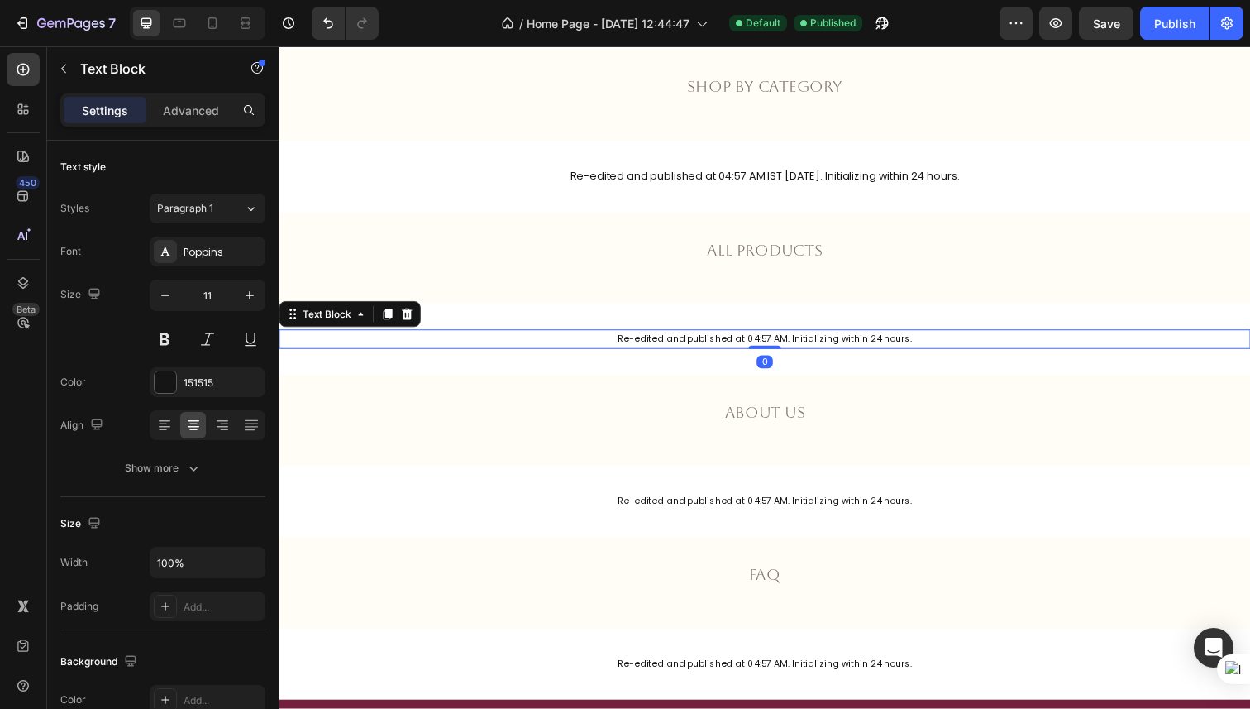
click at [788, 345] on p "Re-edited and published at 04:57 AM. Initializing within 24 hours." at bounding box center [774, 345] width 989 height 17
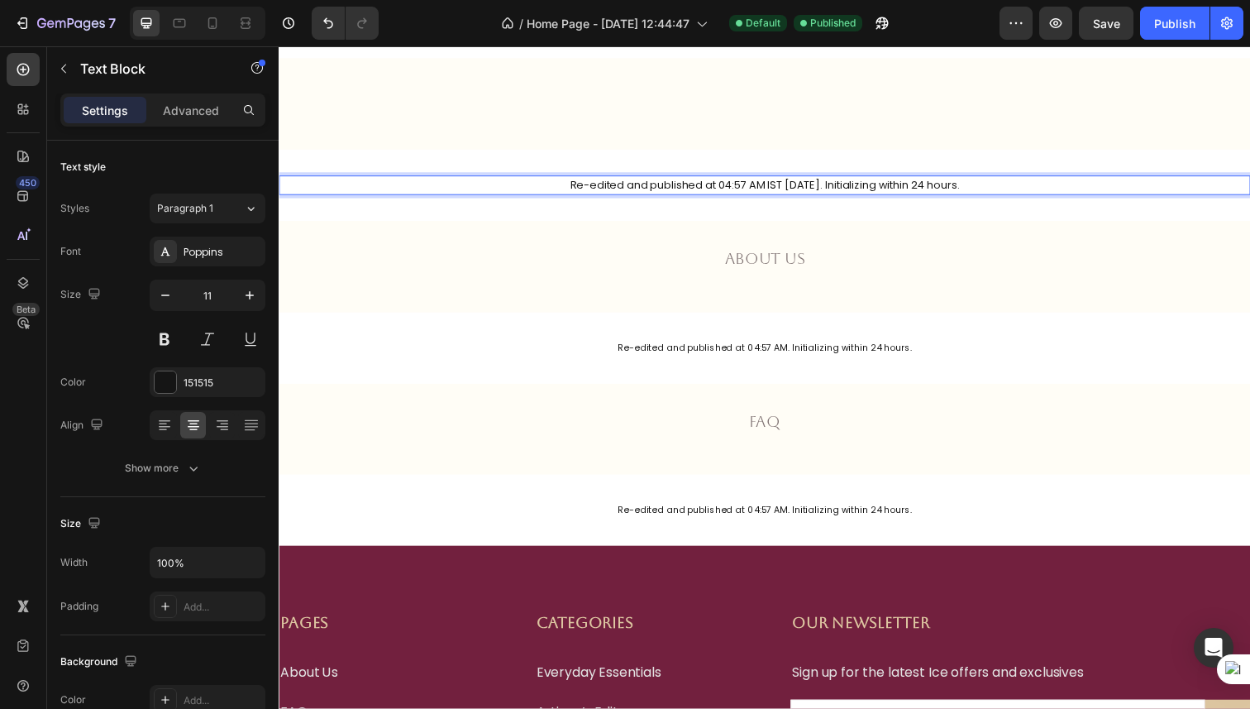
scroll to position [1392, 0]
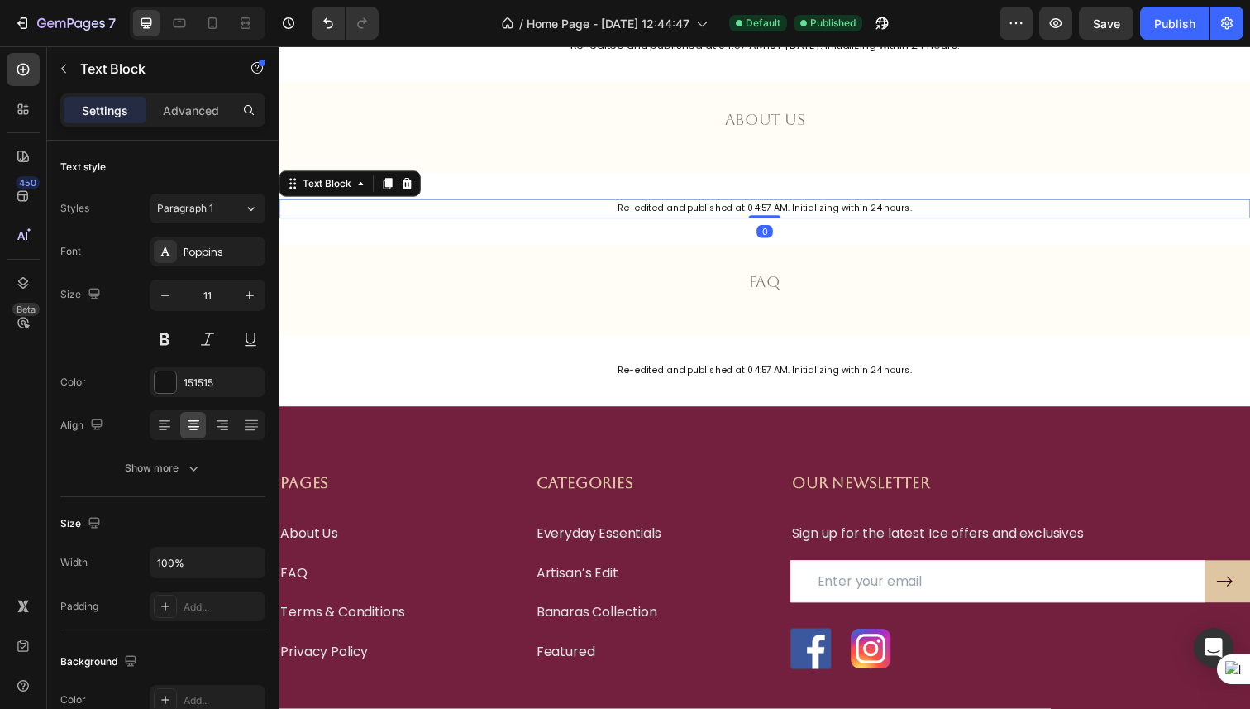
click at [783, 208] on p "Re-edited and published at 04:57 AM. Initializing within 24 hours." at bounding box center [774, 212] width 989 height 17
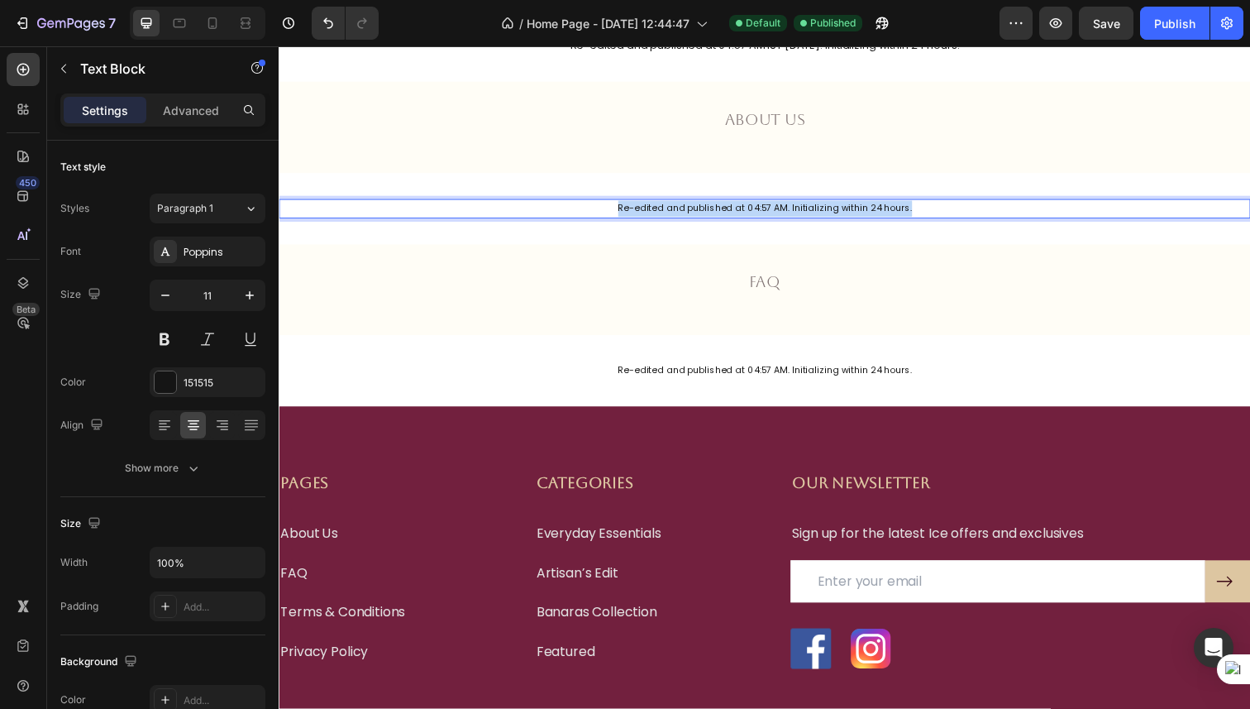
click at [783, 208] on p "Re-edited and published at 04:57 AM. Initializing within 24 hours." at bounding box center [774, 212] width 989 height 17
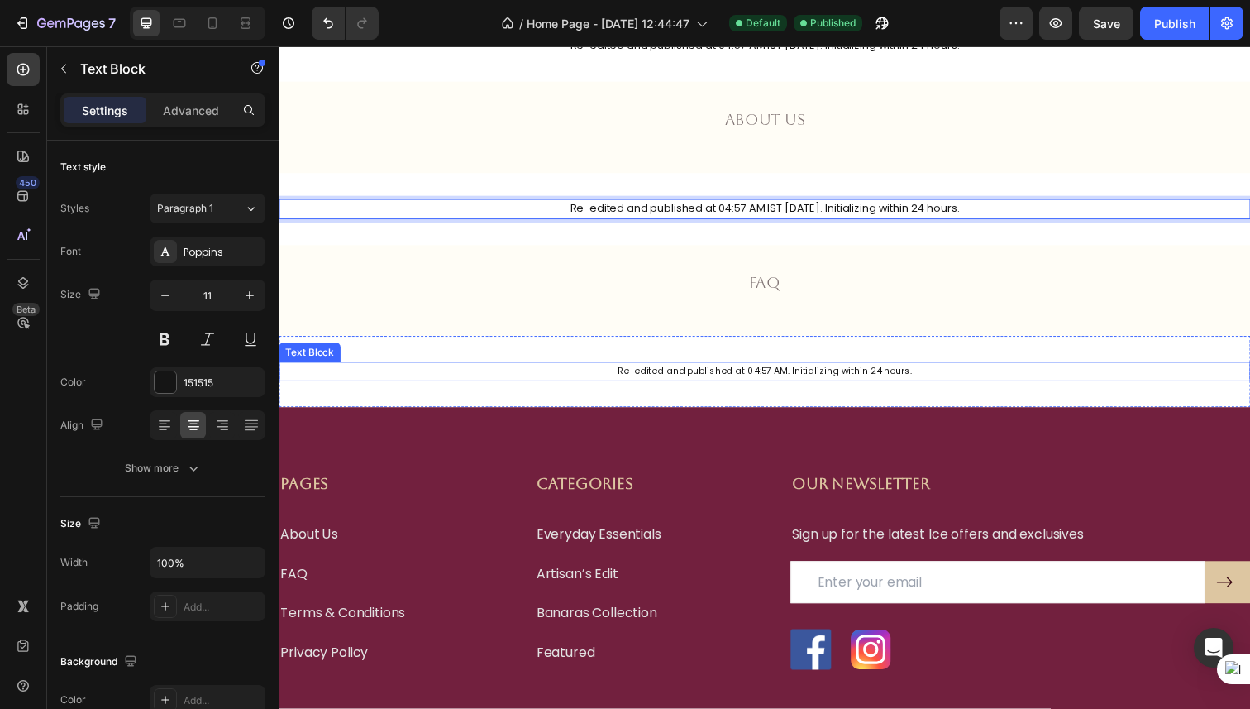
click at [816, 380] on p "Re-edited and published at 04:57 AM. Initializing within 24 hours." at bounding box center [774, 378] width 989 height 17
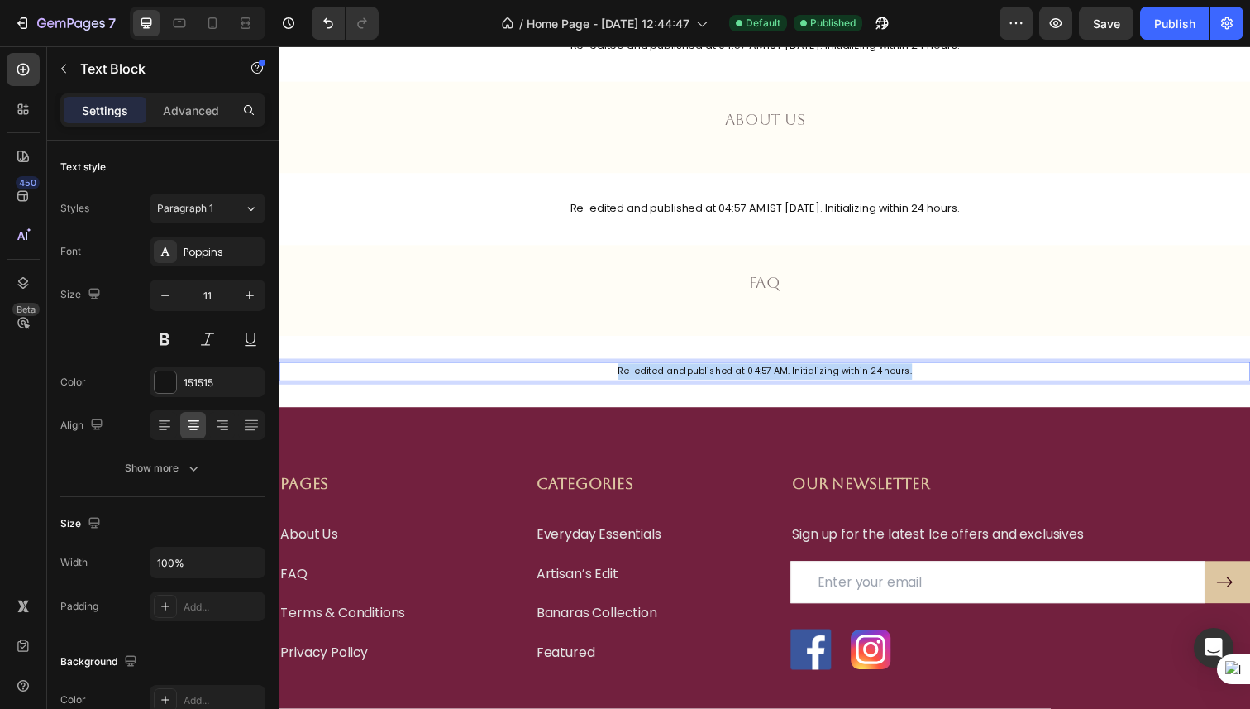
click at [816, 380] on p "Re-edited and published at 04:57 AM. Initializing within 24 hours." at bounding box center [774, 378] width 989 height 17
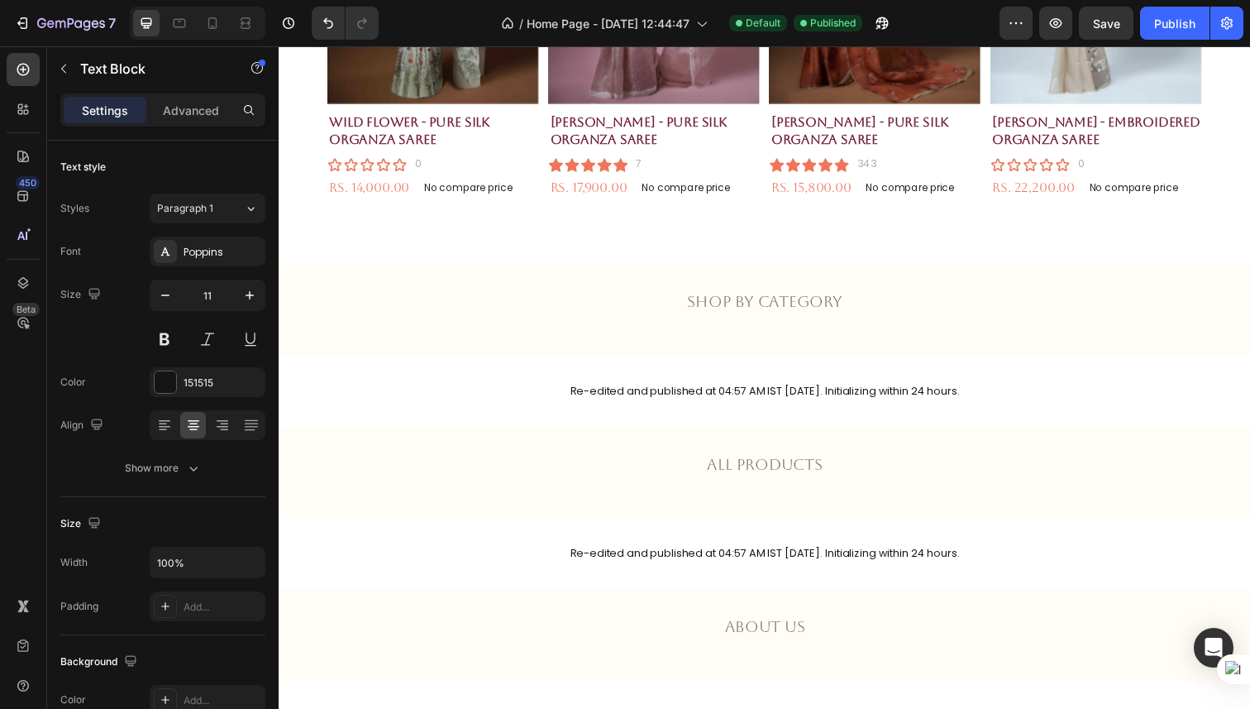
scroll to position [740, 0]
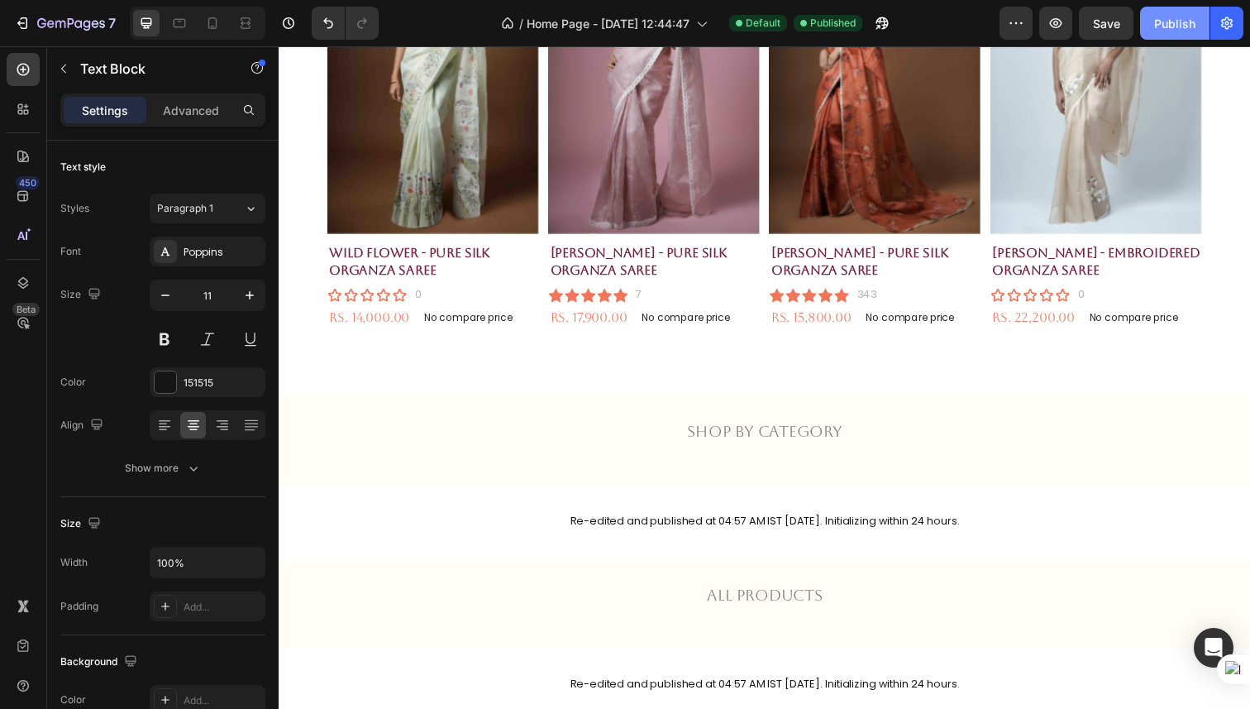
click at [1164, 26] on div "Publish" at bounding box center [1174, 23] width 41 height 17
click at [216, 28] on icon at bounding box center [212, 23] width 17 height 17
type input "14"
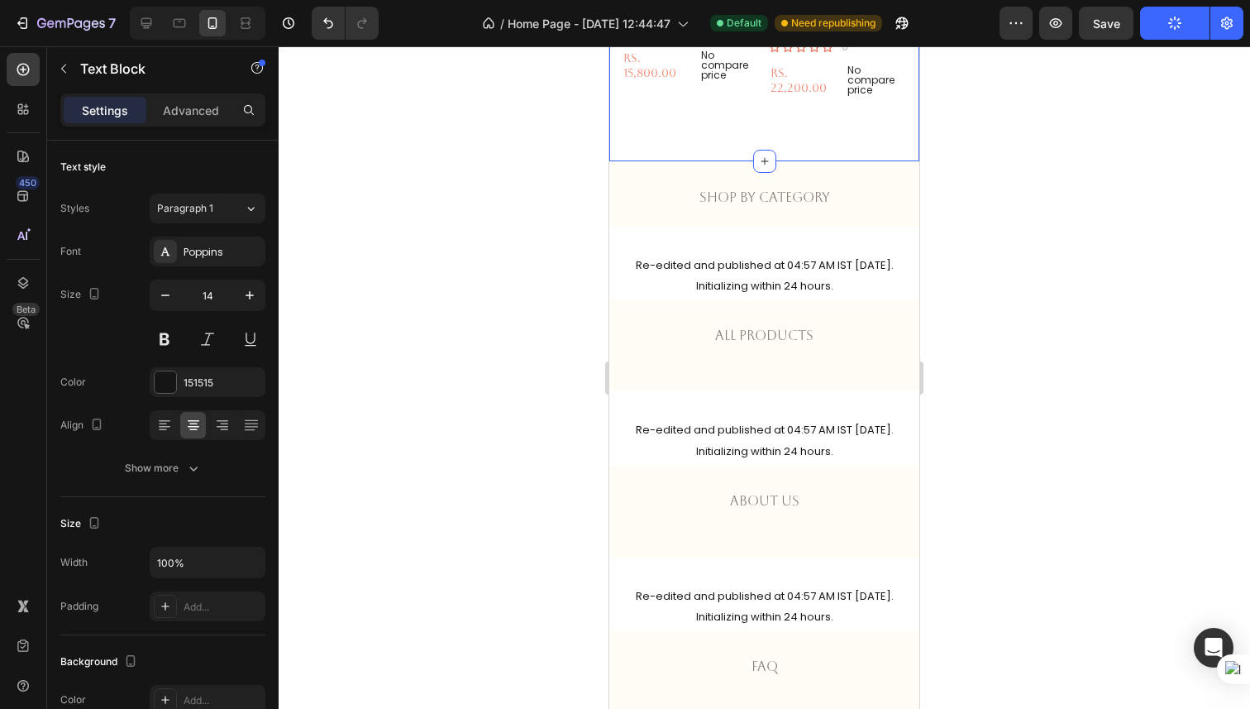
scroll to position [1219, 0]
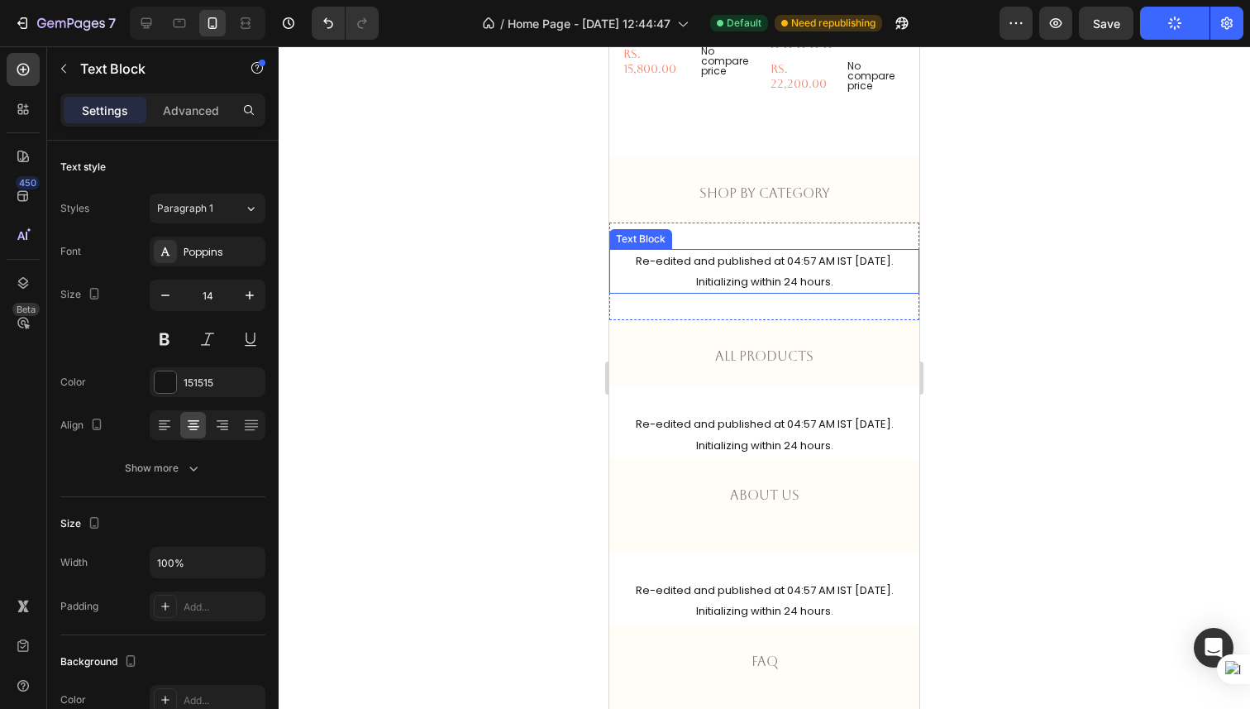
click at [733, 259] on span "Re-edited and published at 04:57 AM IST [DATE]. Initializing within 24 hours." at bounding box center [765, 271] width 258 height 36
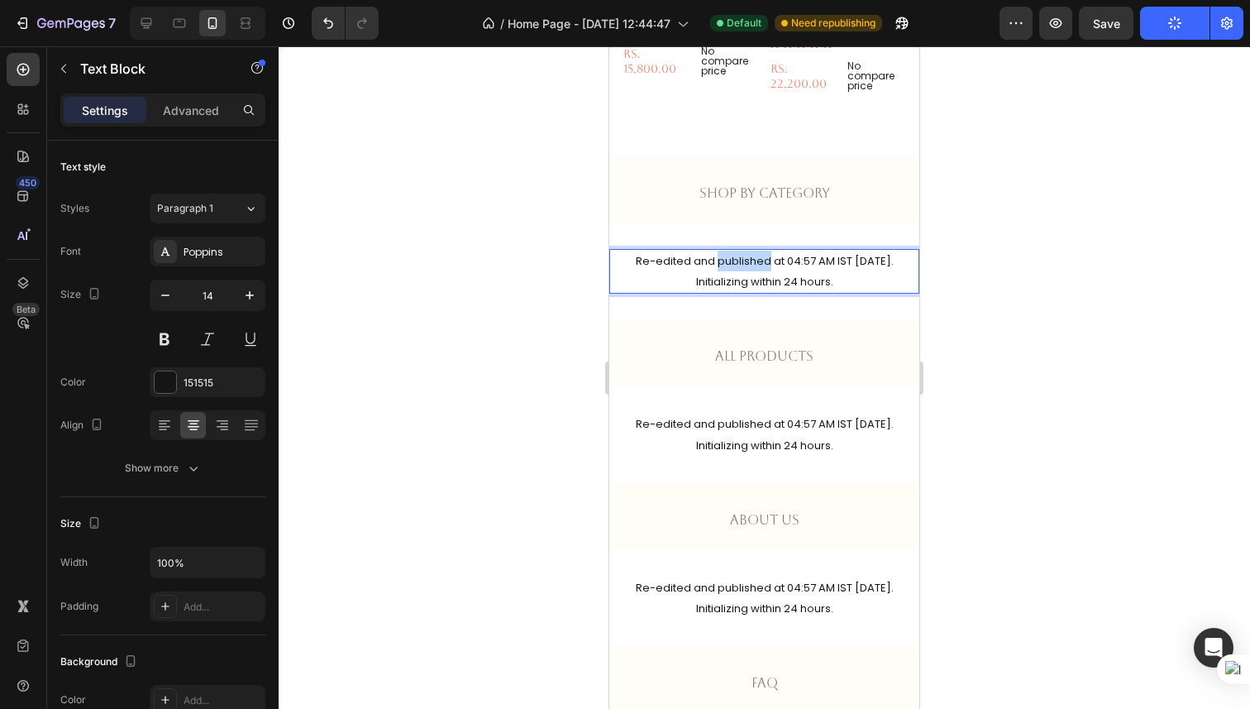
click at [733, 259] on span "Re-edited and published at 04:57 AM IST [DATE]. Initializing within 24 hours." at bounding box center [765, 271] width 258 height 36
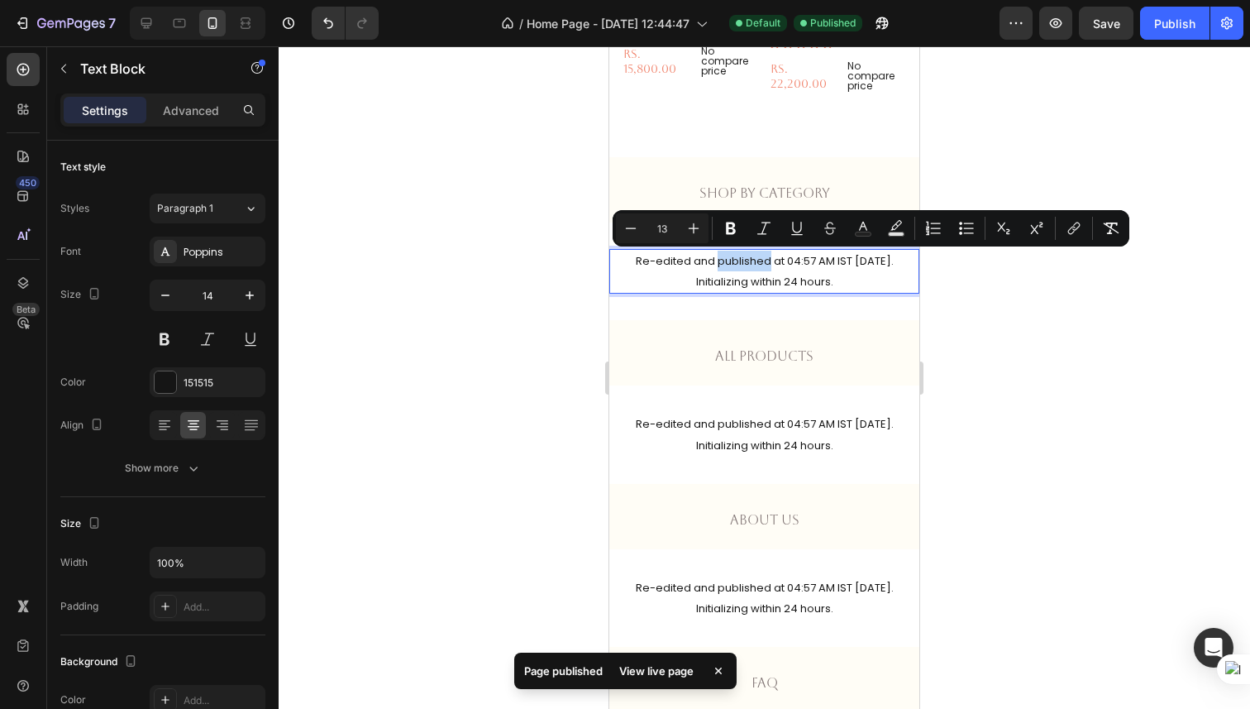
click at [729, 266] on span "Re-edited and published at 04:57 AM IST [DATE]. Initializing within 24 hours." at bounding box center [765, 271] width 258 height 36
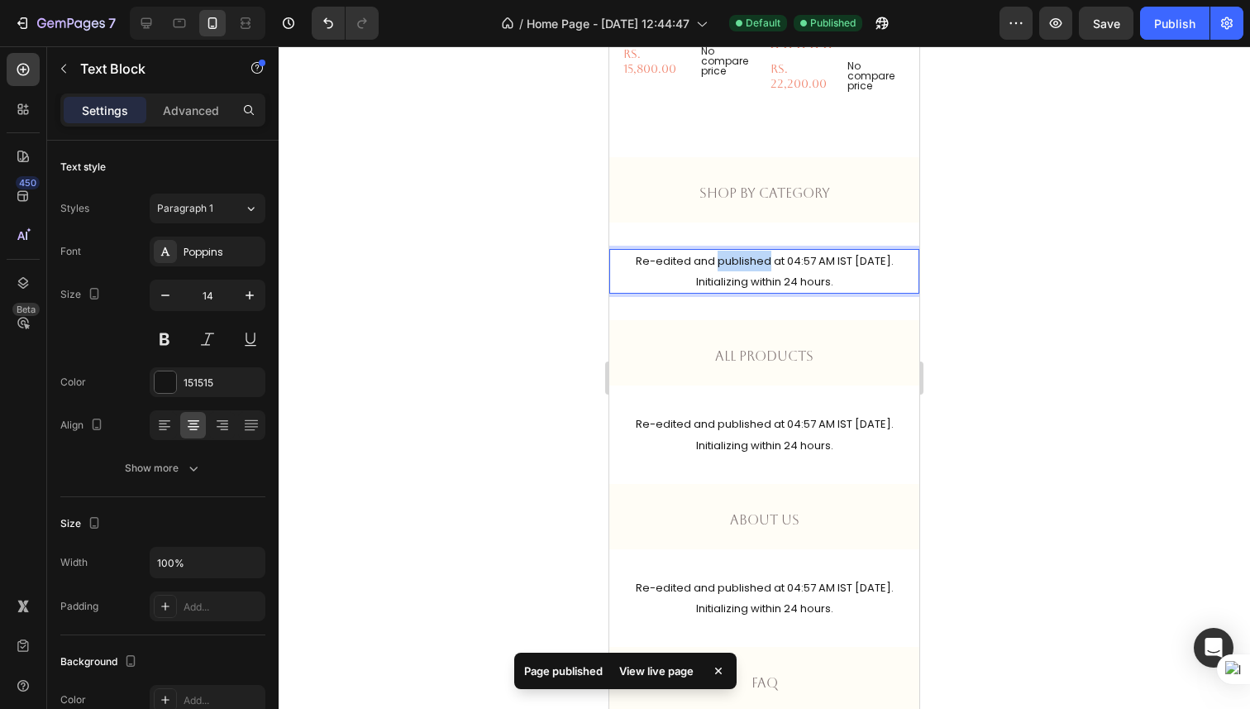
click at [729, 266] on span "Re-edited and published at 04:57 AM IST [DATE]. Initializing within 24 hours." at bounding box center [765, 271] width 258 height 36
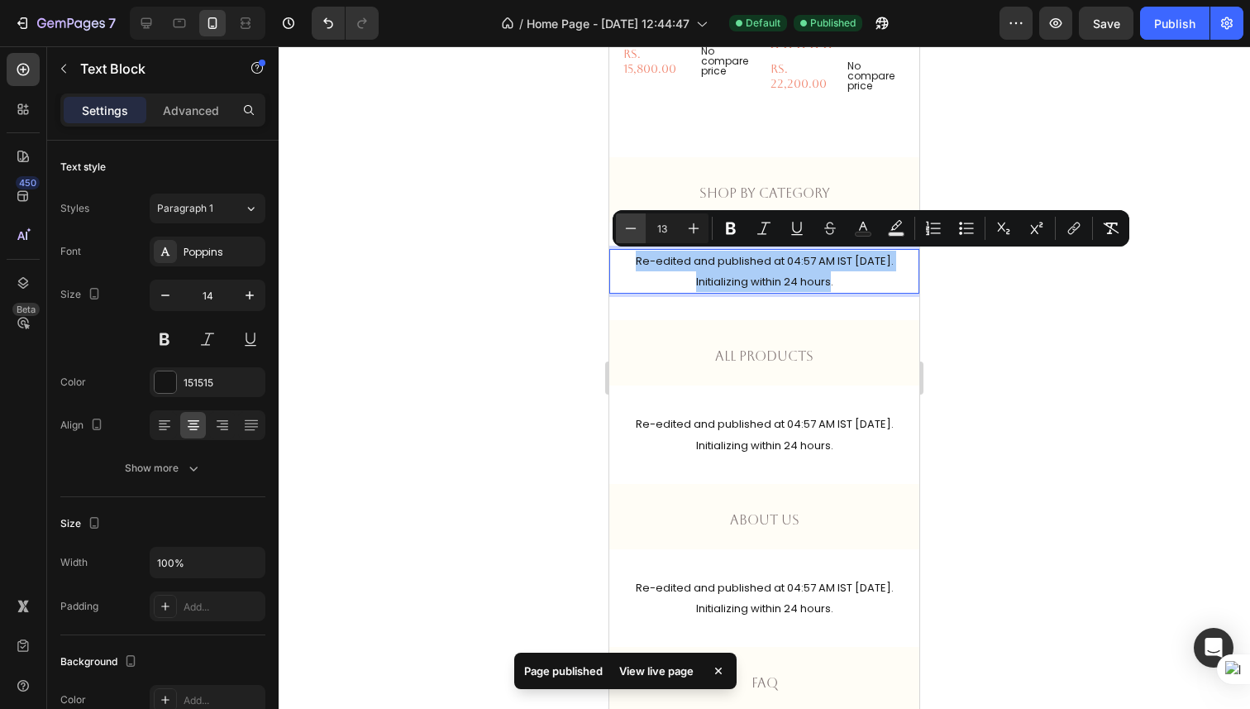
click at [633, 230] on icon "Editor contextual toolbar" at bounding box center [631, 228] width 17 height 17
type input "10"
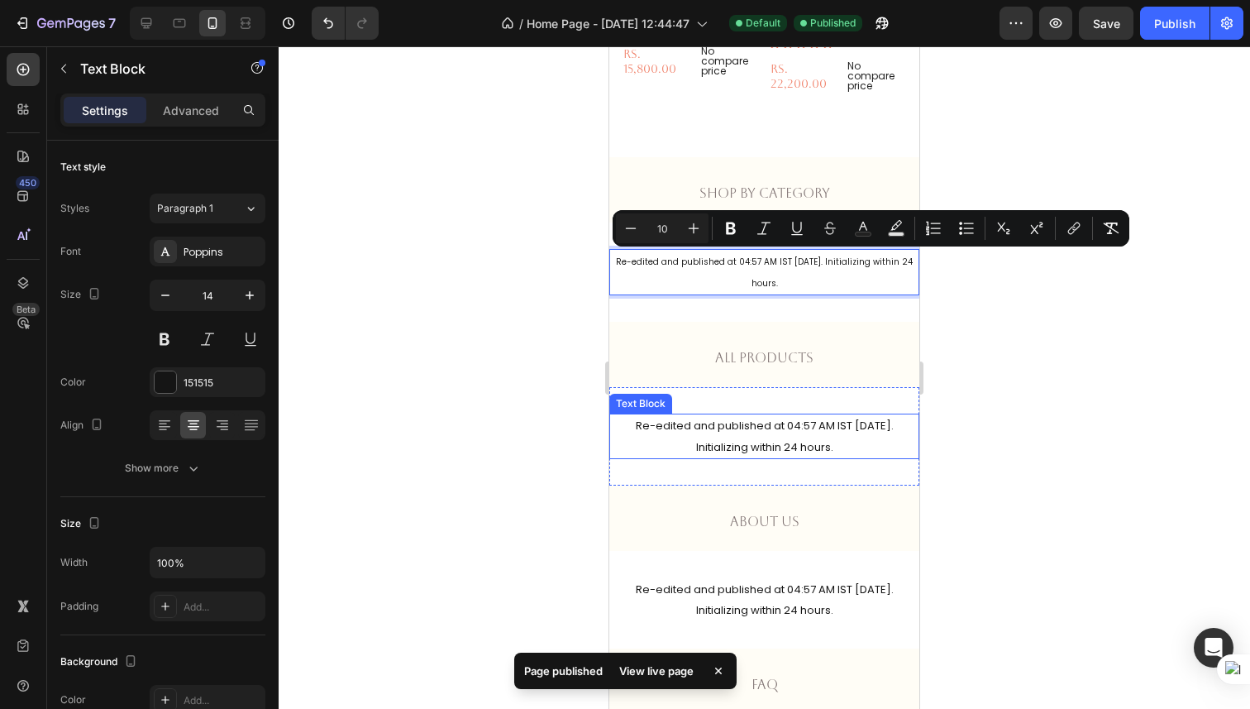
click at [748, 415] on p "Re-edited and published at 04:57 AM IST [DATE]. Initializing within 24 hours." at bounding box center [764, 435] width 307 height 41
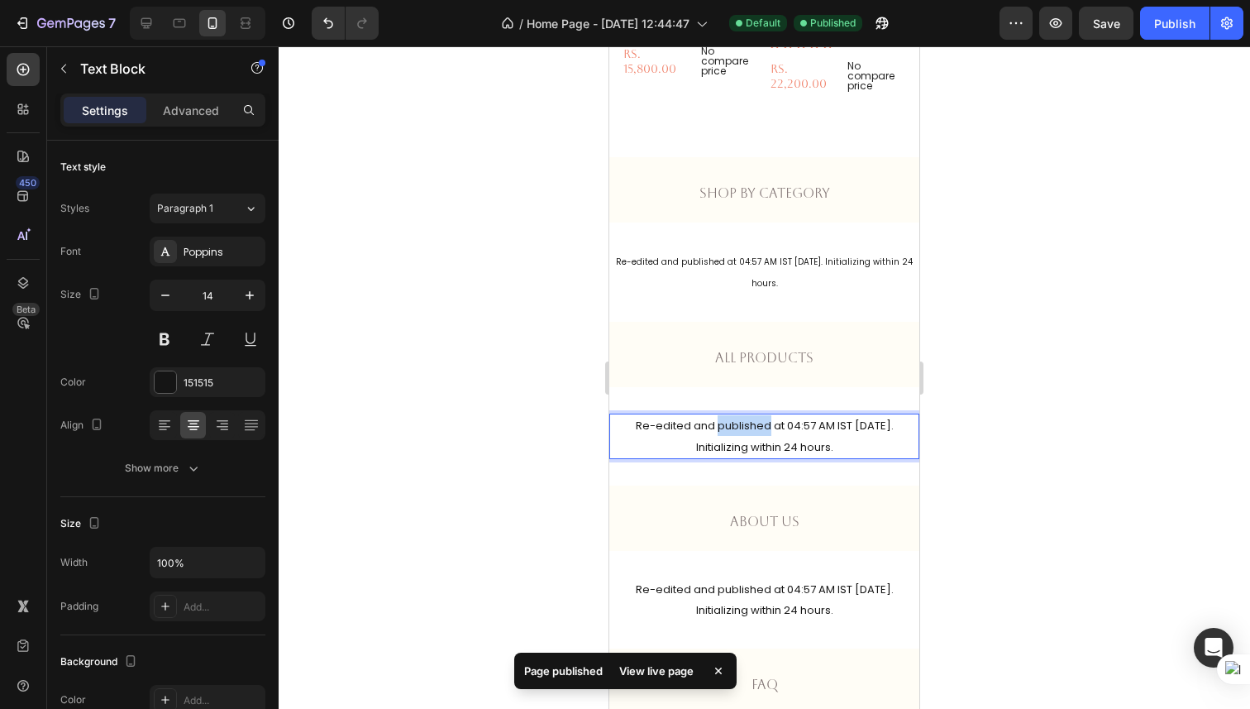
click at [748, 415] on p "Re-edited and published at 04:57 AM IST [DATE]. Initializing within 24 hours." at bounding box center [764, 435] width 307 height 41
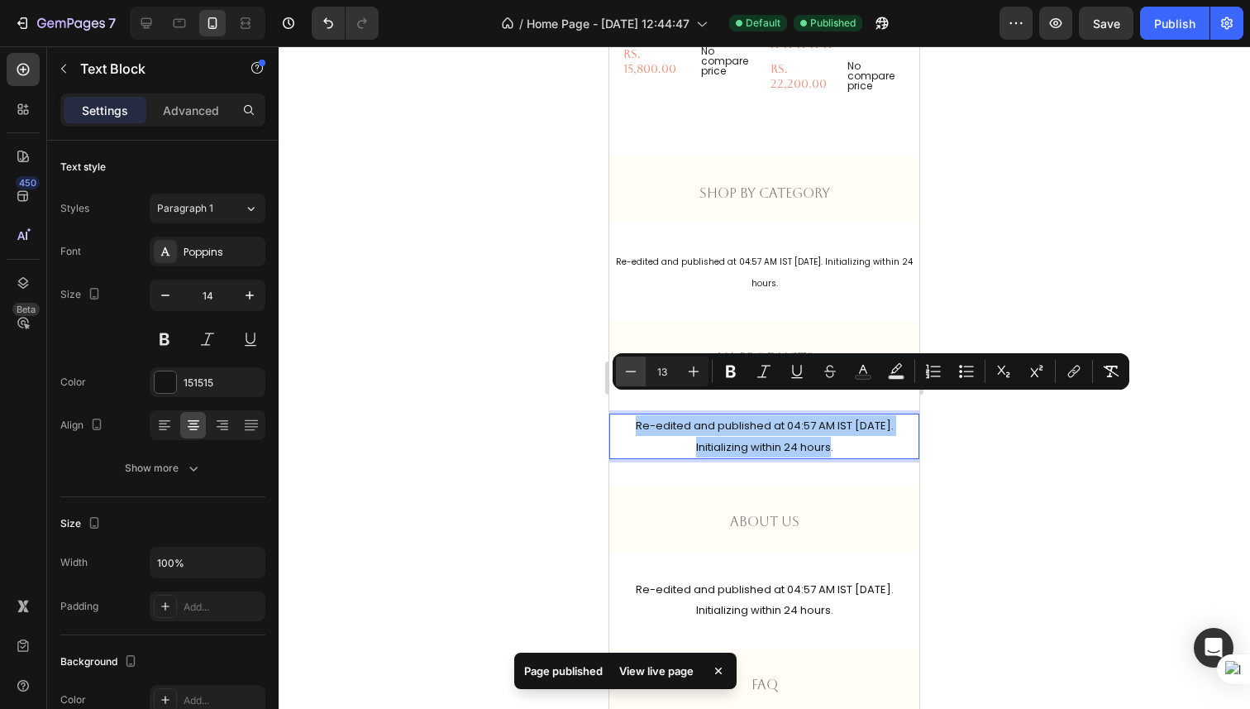
click at [637, 367] on icon "Editor contextual toolbar" at bounding box center [631, 371] width 17 height 17
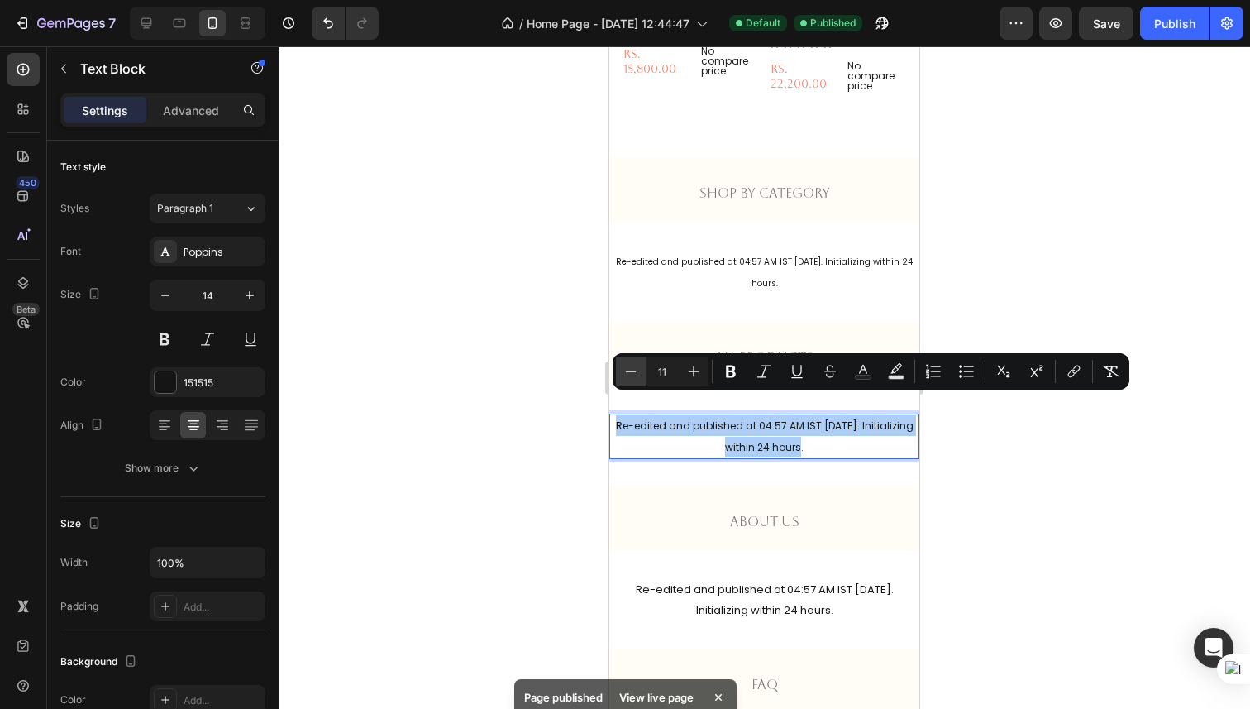
click at [637, 367] on icon "Editor contextual toolbar" at bounding box center [631, 371] width 17 height 17
type input "10"
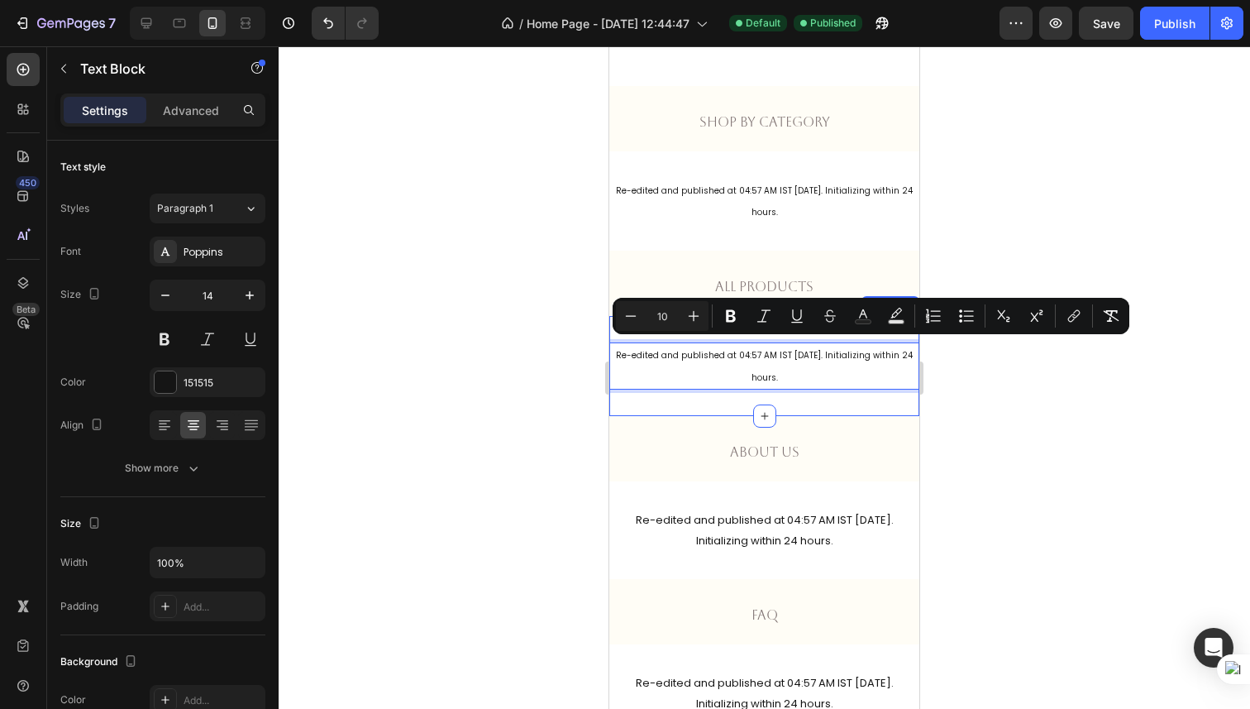
scroll to position [1309, 0]
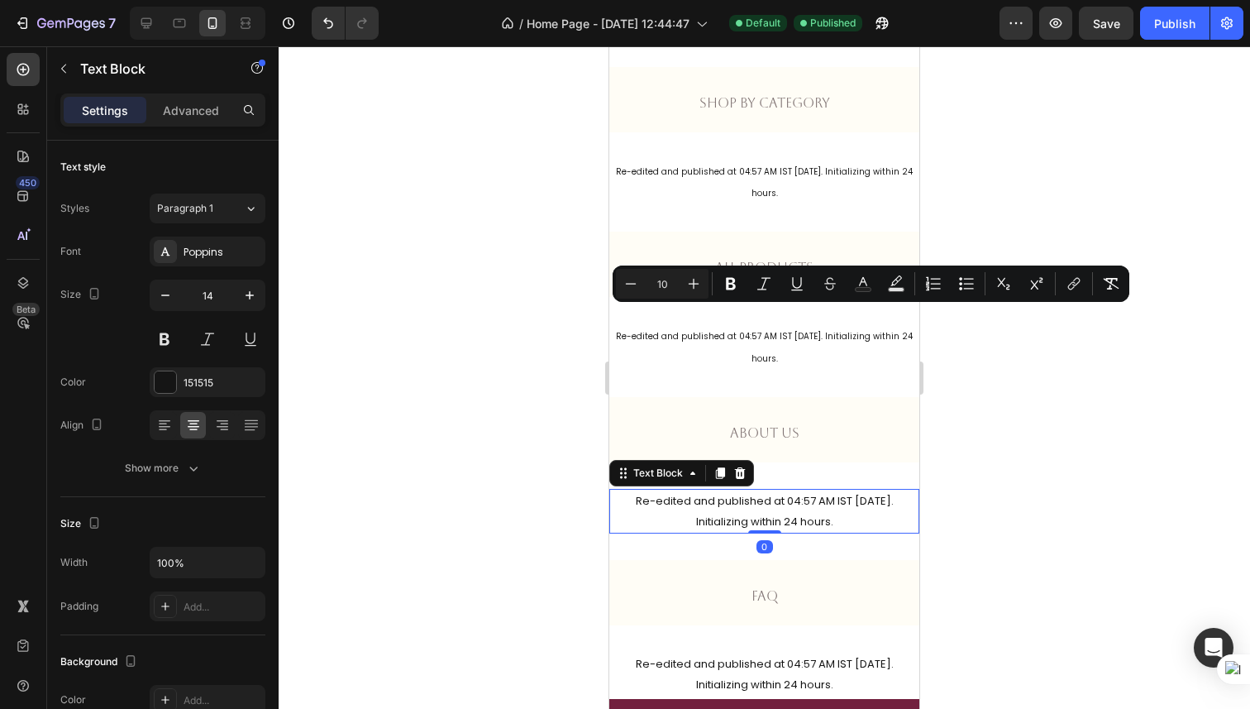
click at [733, 493] on span "Re-edited and published at 04:57 AM IST [DATE]. Initializing within 24 hours." at bounding box center [765, 511] width 258 height 36
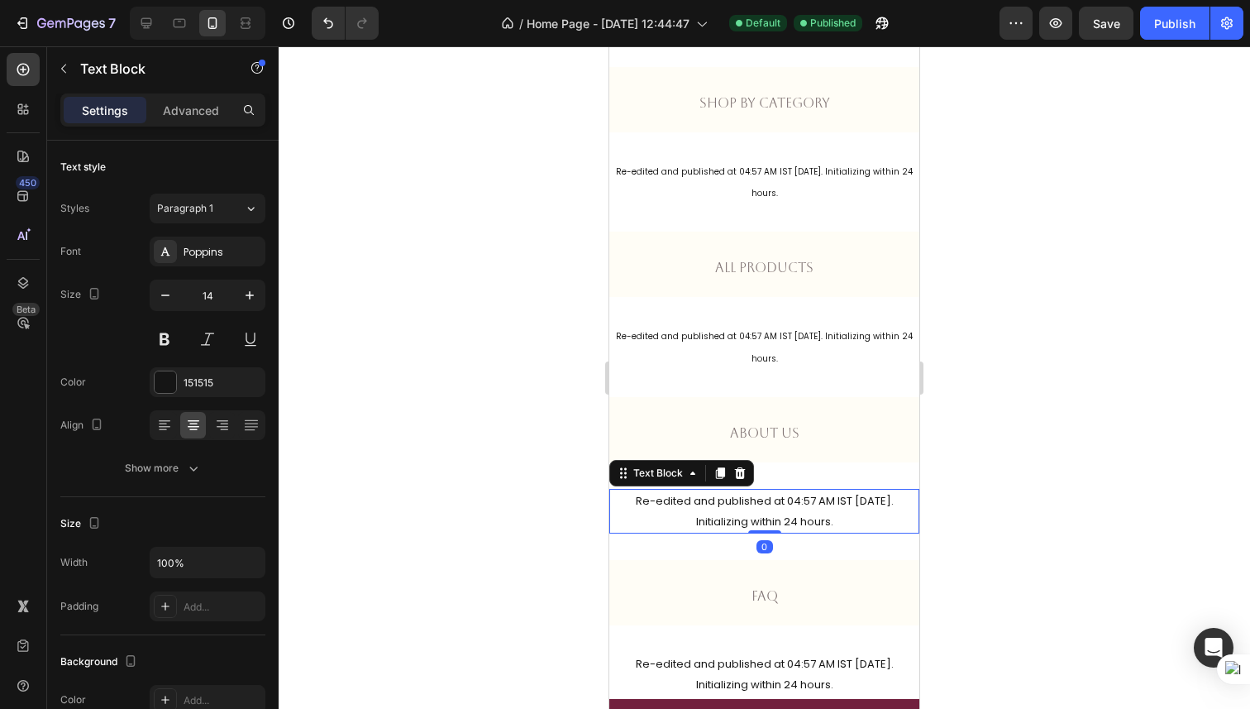
click at [733, 493] on span "Re-edited and published at 04:57 AM IST [DATE]. Initializing within 24 hours." at bounding box center [765, 511] width 258 height 36
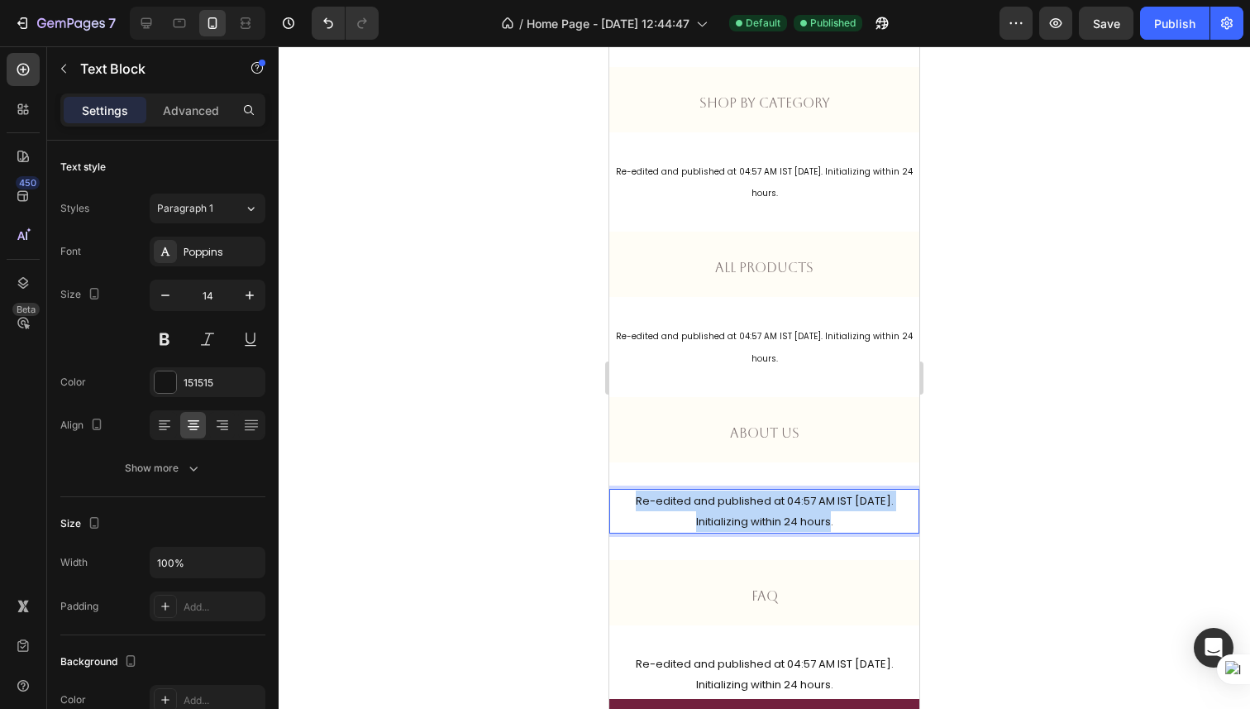
click at [733, 493] on span "Re-edited and published at 04:57 AM IST [DATE]. Initializing within 24 hours." at bounding box center [765, 511] width 258 height 36
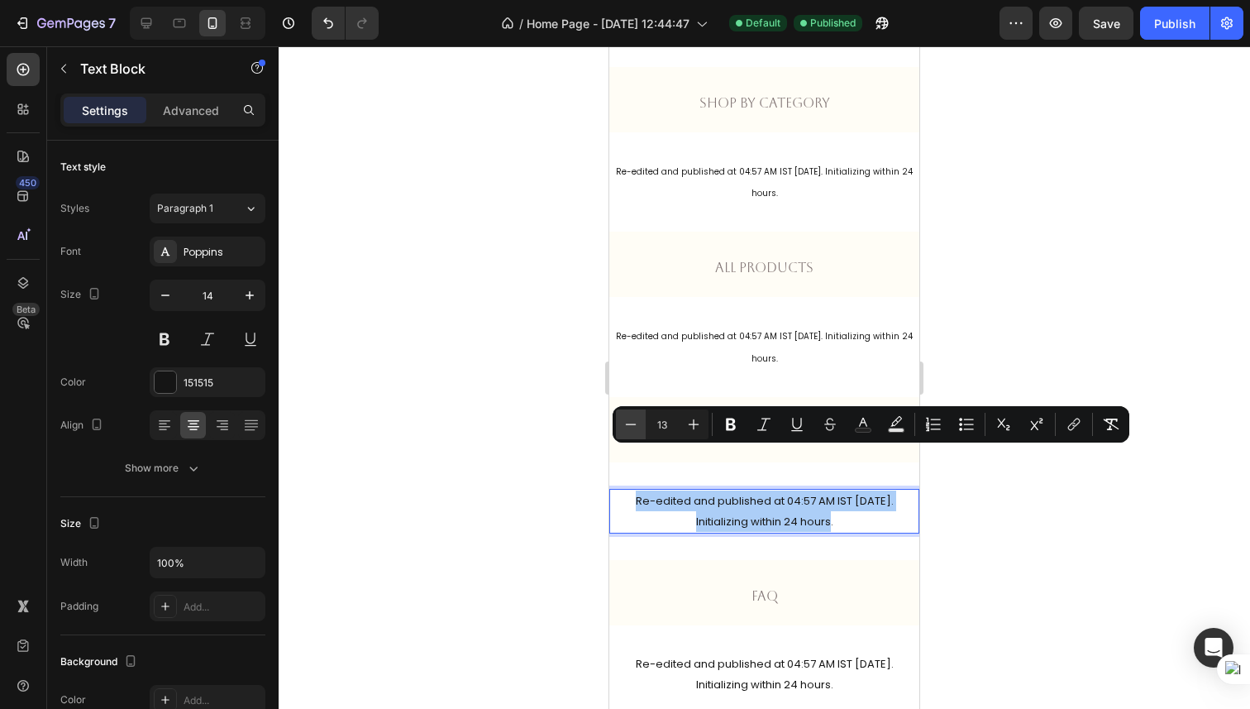
click at [638, 420] on icon "Editor contextual toolbar" at bounding box center [631, 424] width 17 height 17
type input "10"
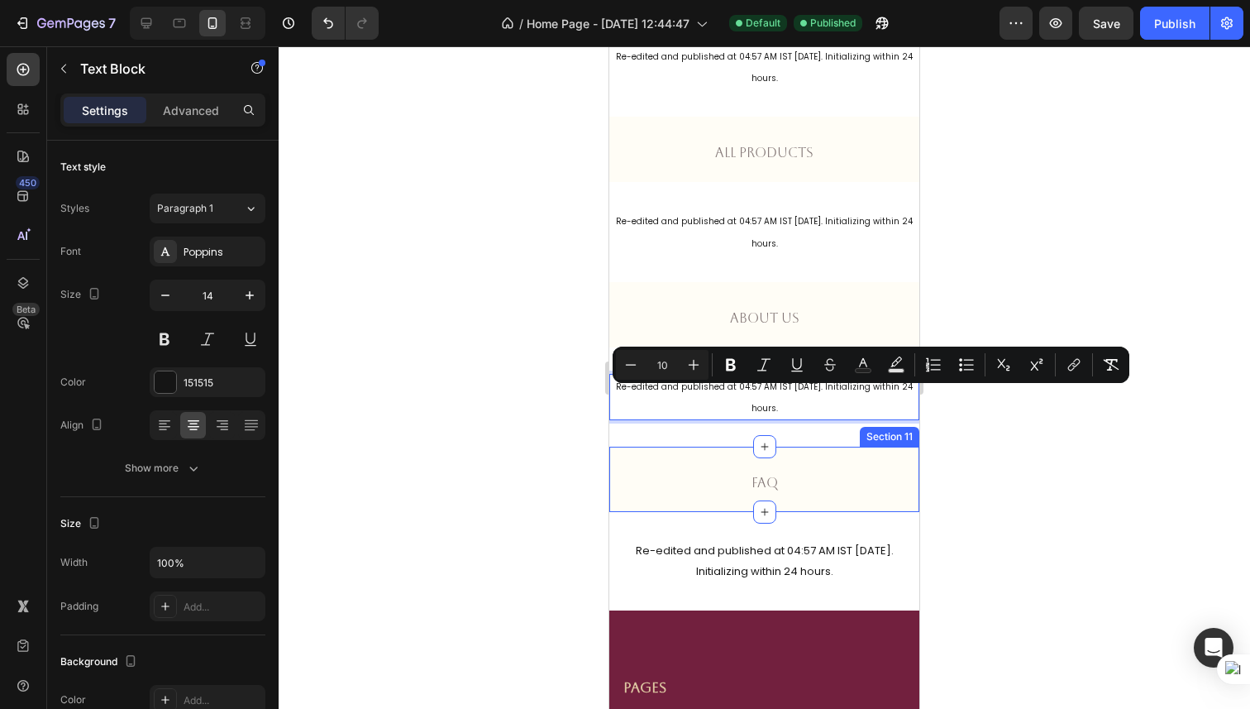
scroll to position [1489, 0]
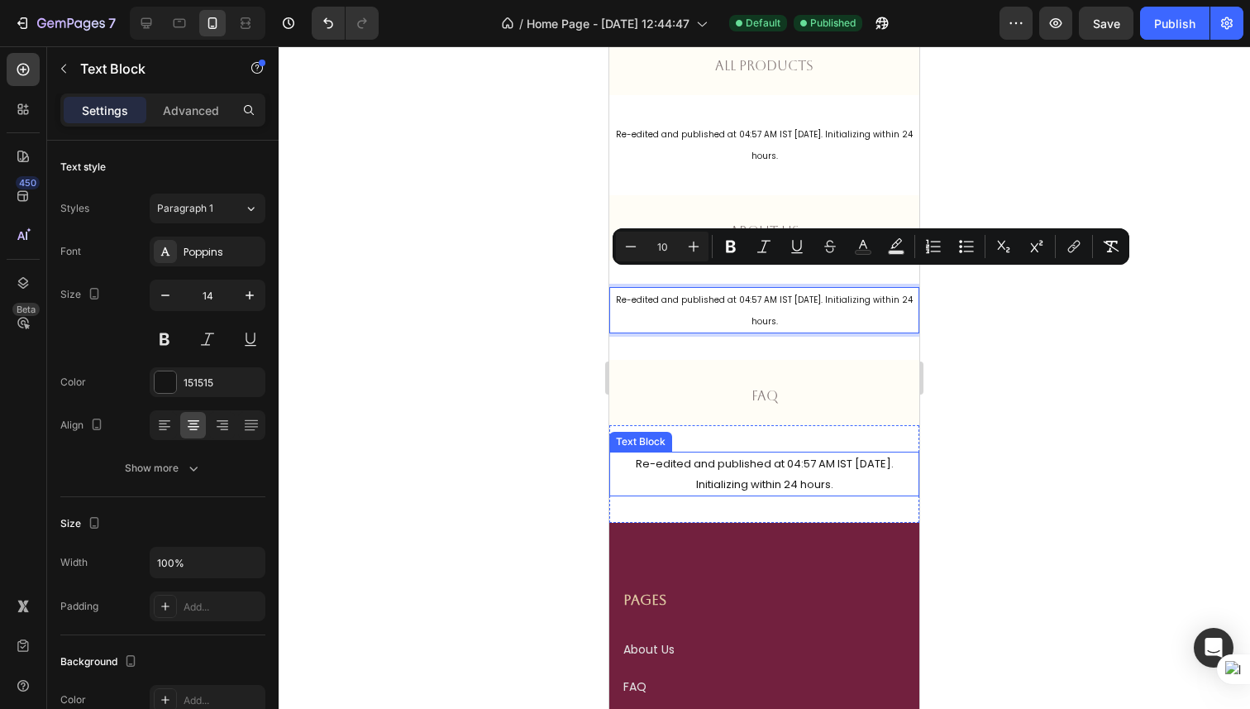
click at [750, 456] on span "Re-edited and published at 04:57 AM IST [DATE]. Initializing within 24 hours." at bounding box center [765, 474] width 258 height 36
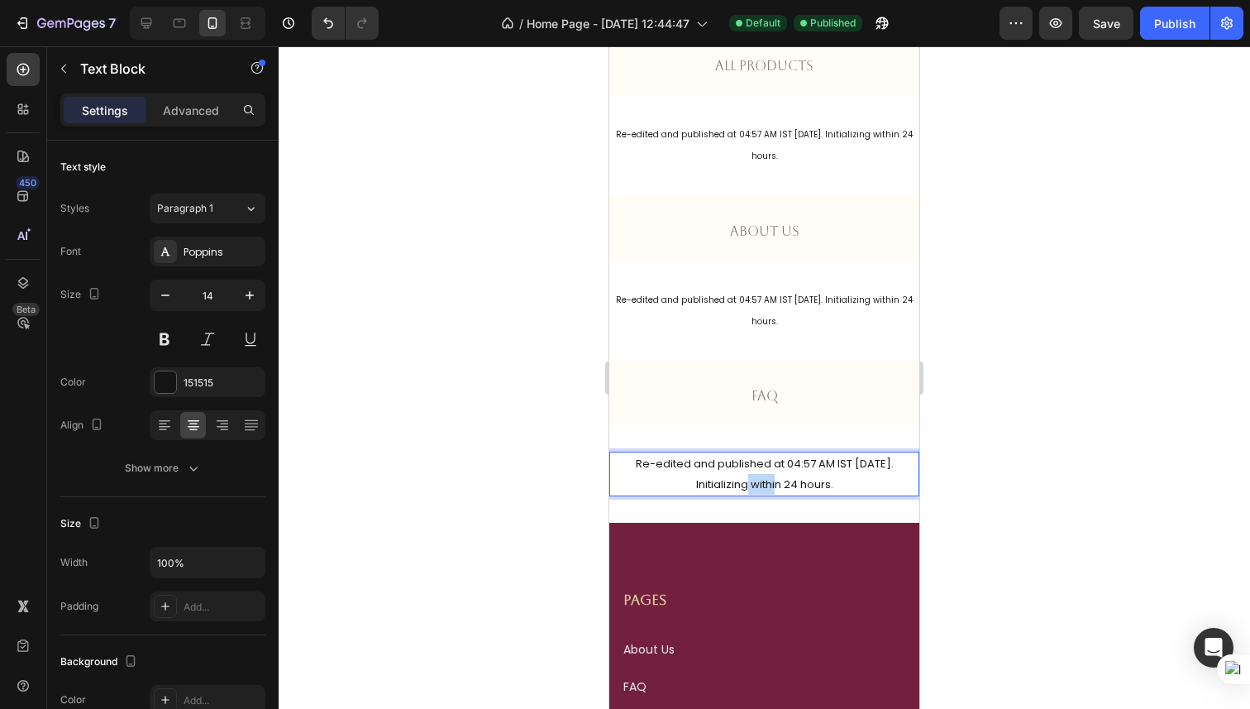
click at [750, 456] on span "Re-edited and published at 04:57 AM IST [DATE]. Initializing within 24 hours." at bounding box center [765, 474] width 258 height 36
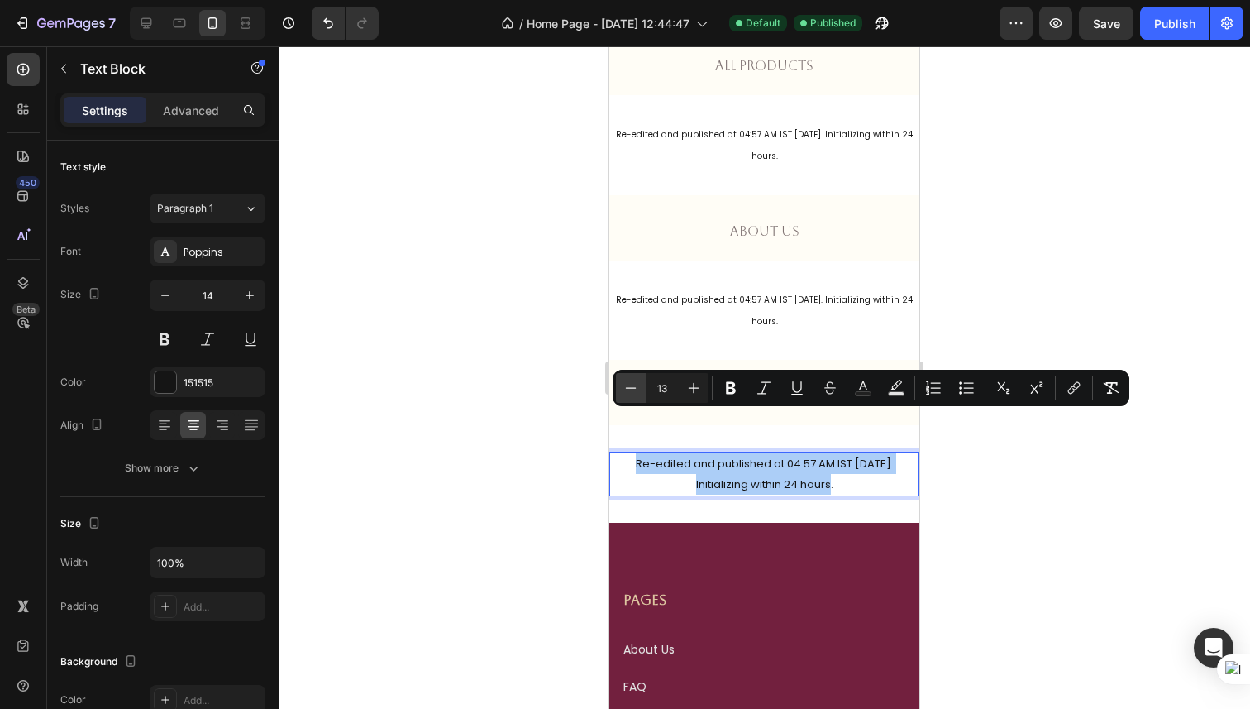
click at [635, 386] on icon "Editor contextual toolbar" at bounding box center [631, 388] width 17 height 17
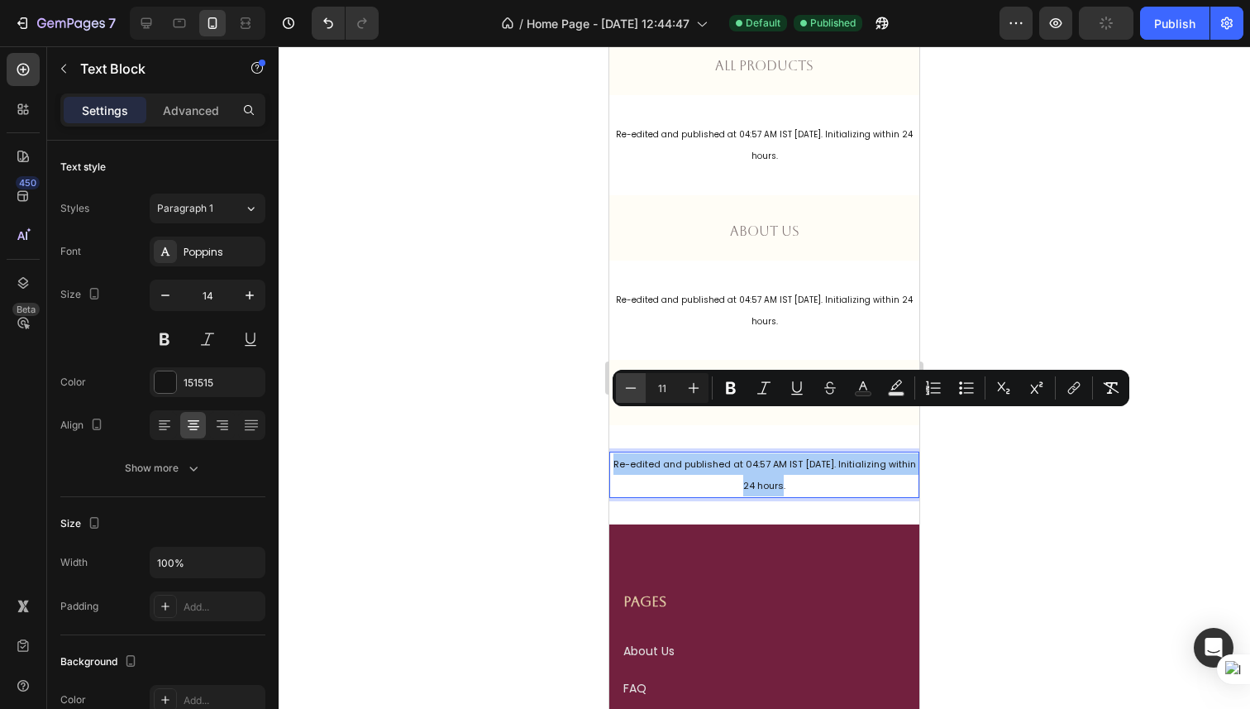
click at [635, 386] on icon "Editor contextual toolbar" at bounding box center [631, 388] width 17 height 17
type input "10"
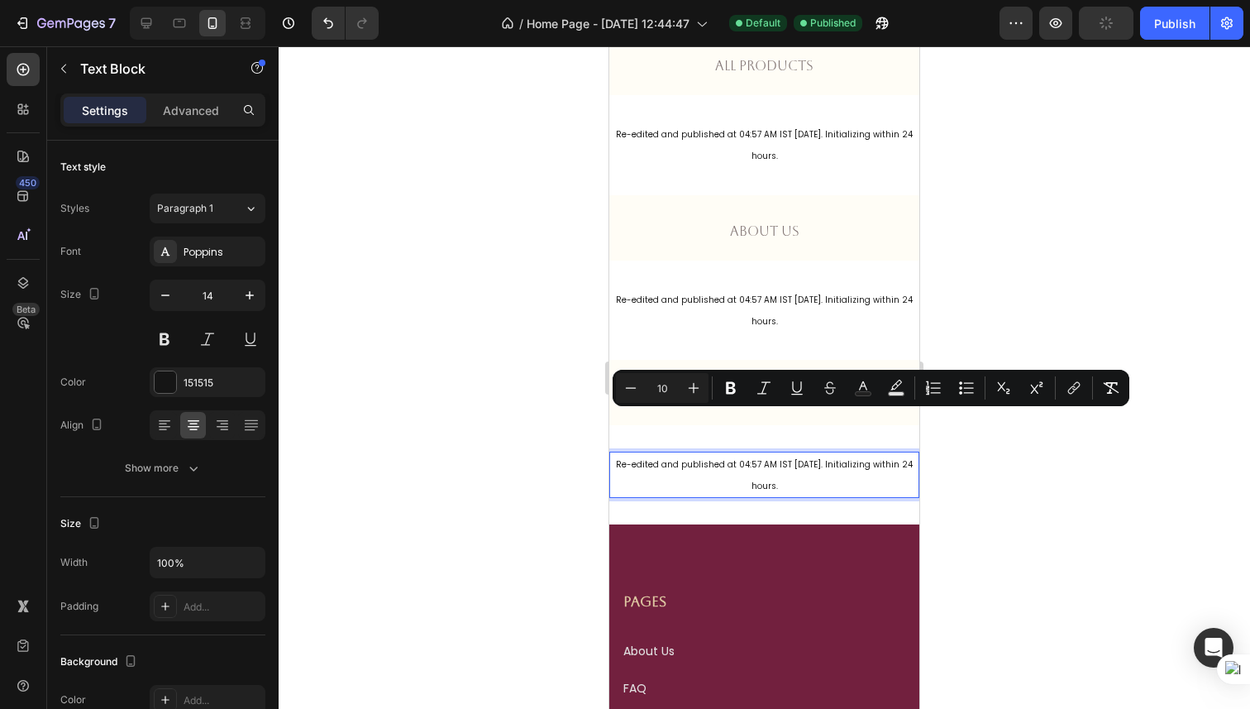
click at [1177, 133] on div at bounding box center [765, 377] width 972 height 662
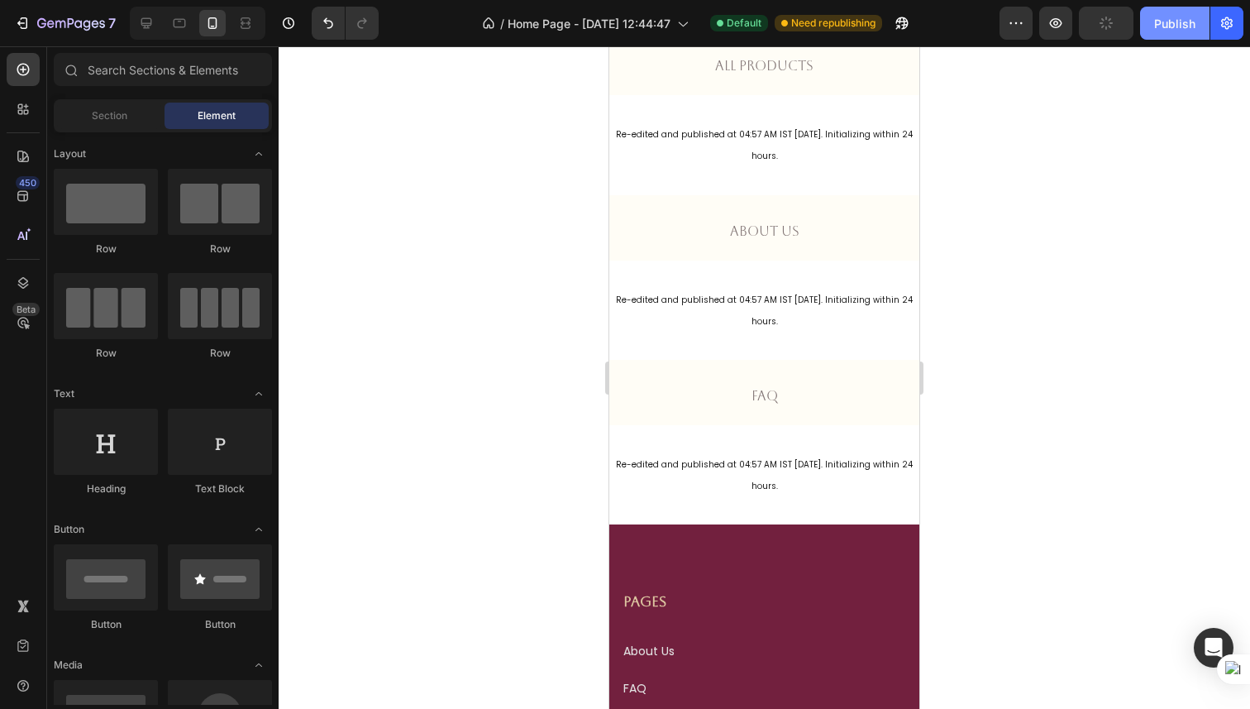
click at [1172, 28] on div "Publish" at bounding box center [1174, 23] width 41 height 17
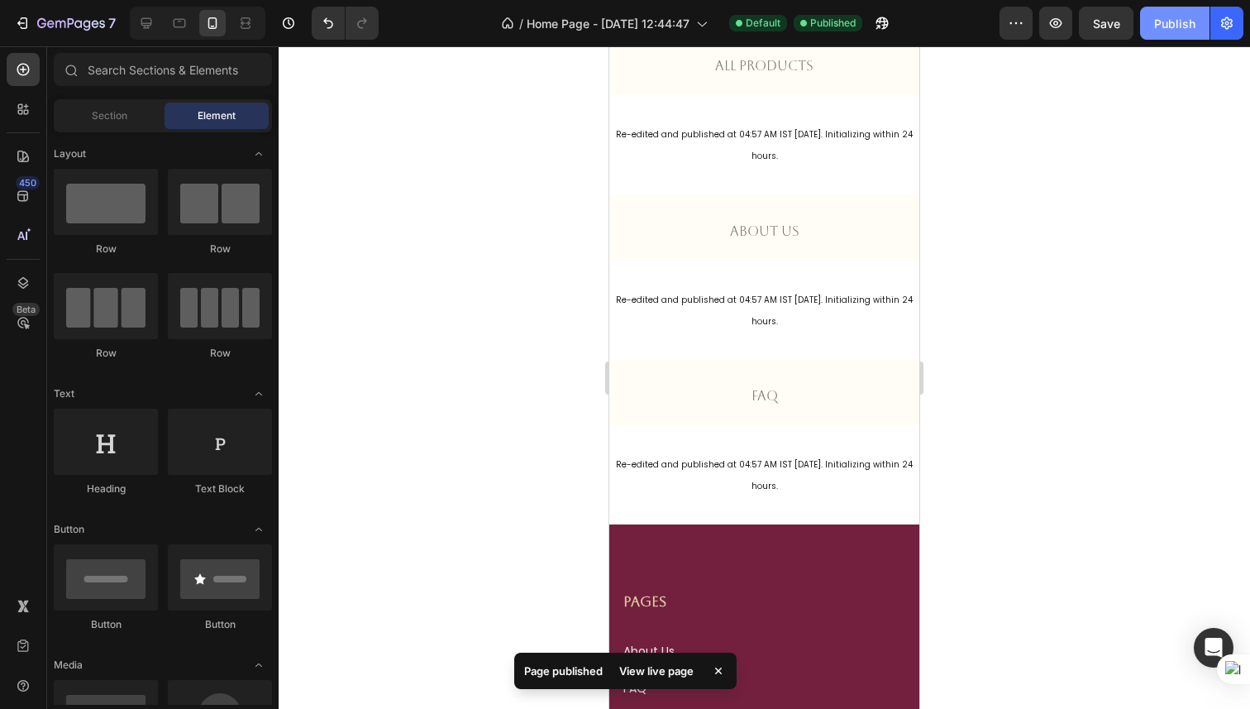
click at [1172, 28] on div "Publish" at bounding box center [1174, 23] width 41 height 17
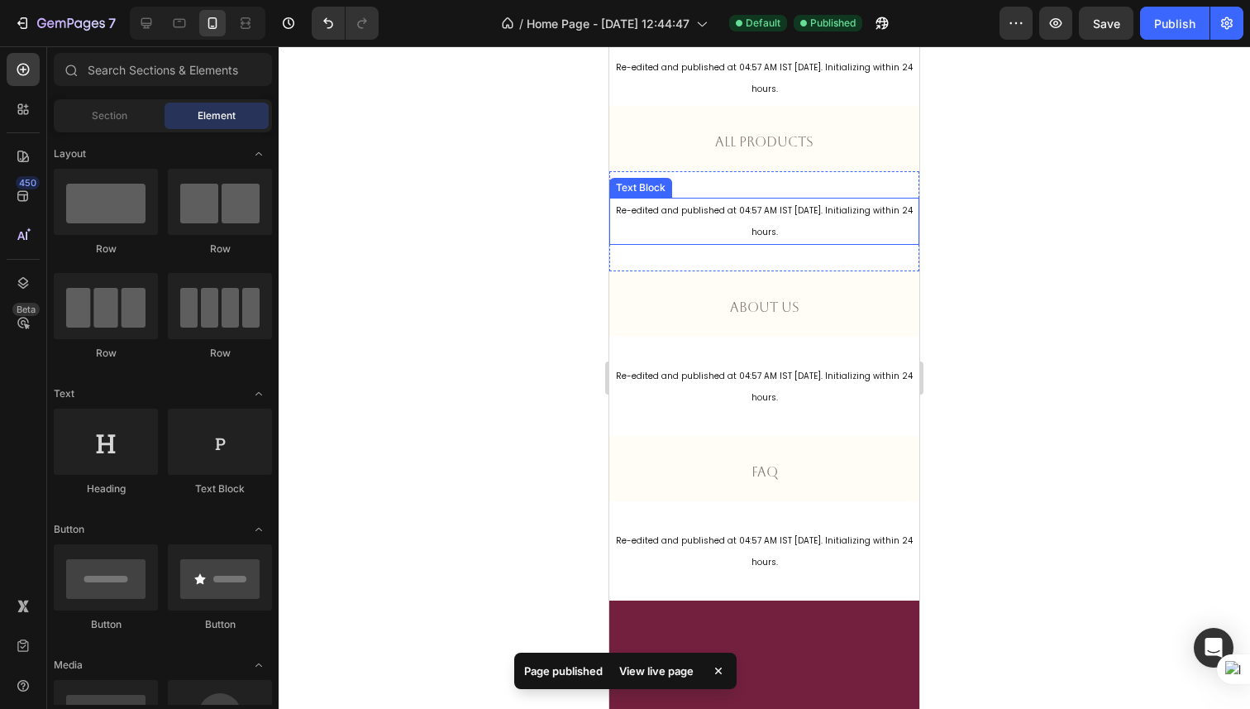
scroll to position [1044, 0]
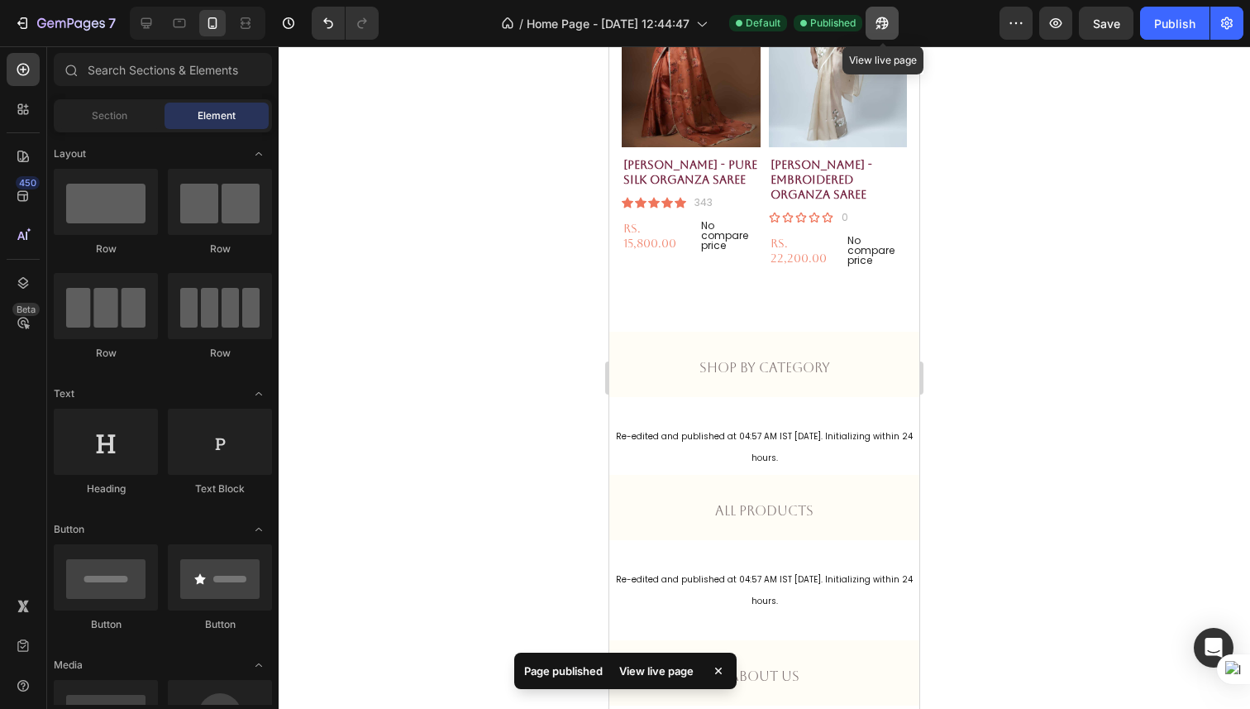
click at [880, 26] on icon "button" at bounding box center [879, 27] width 4 height 4
